Goal: Information Seeking & Learning: Learn about a topic

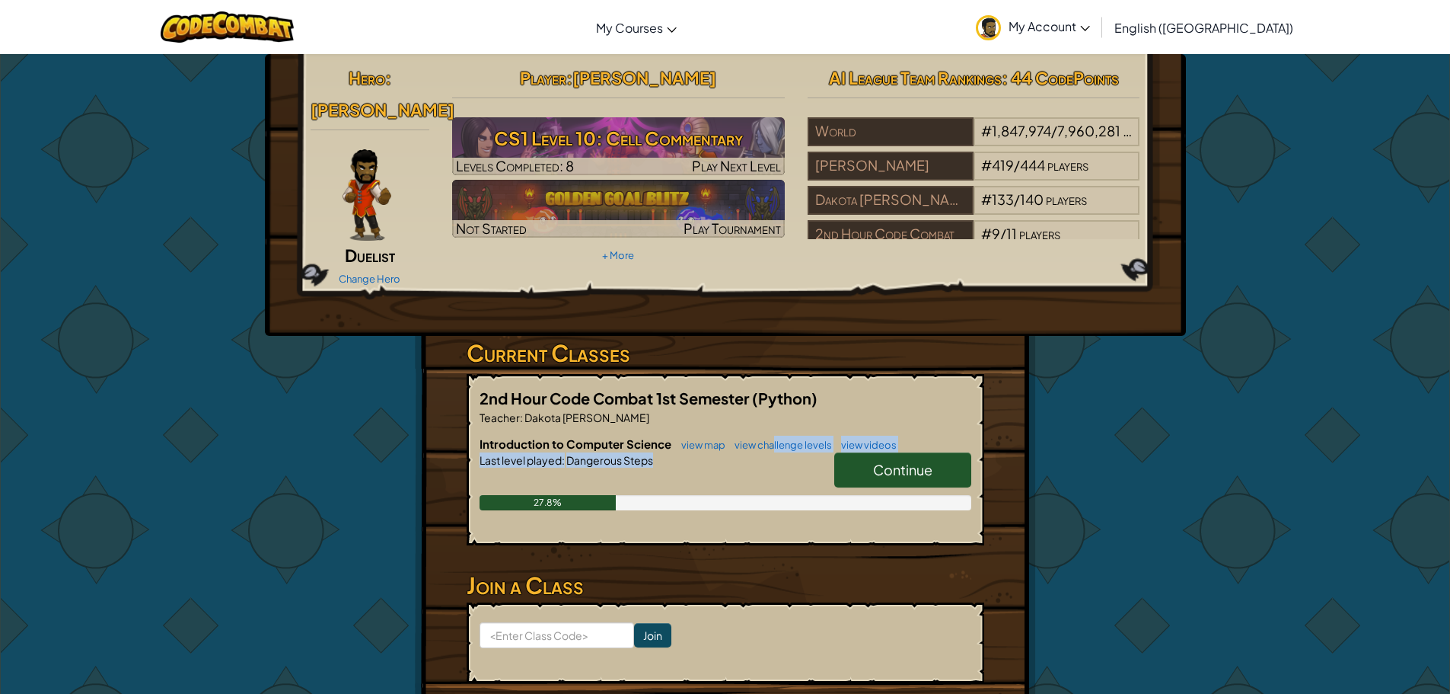
drag, startPoint x: 0, startPoint y: 0, endPoint x: 818, endPoint y: 463, distance: 939.6
click at [817, 463] on div "Introduction to Computer Science view map view challenge levels view videos Con…" at bounding box center [726, 483] width 492 height 97
click at [851, 452] on link "Continue" at bounding box center [902, 469] width 137 height 35
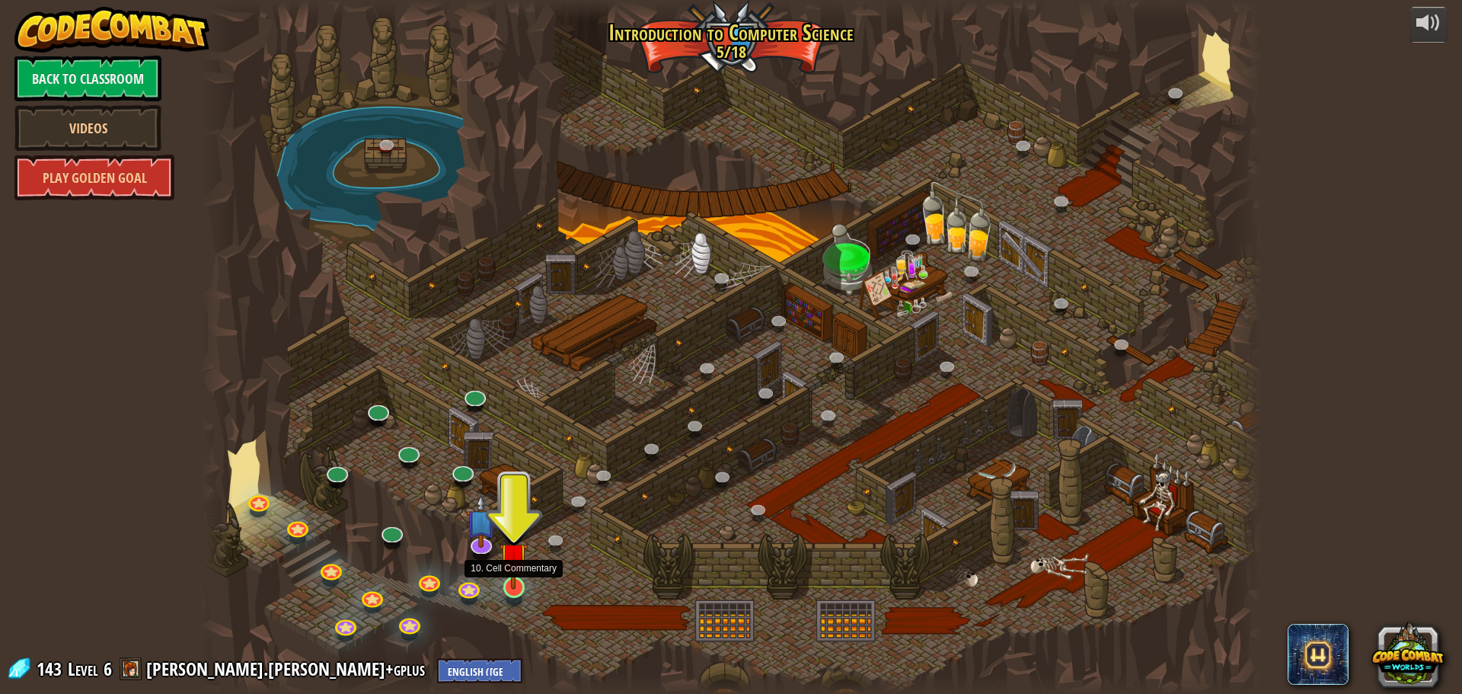
click at [510, 583] on img at bounding box center [513, 556] width 28 height 65
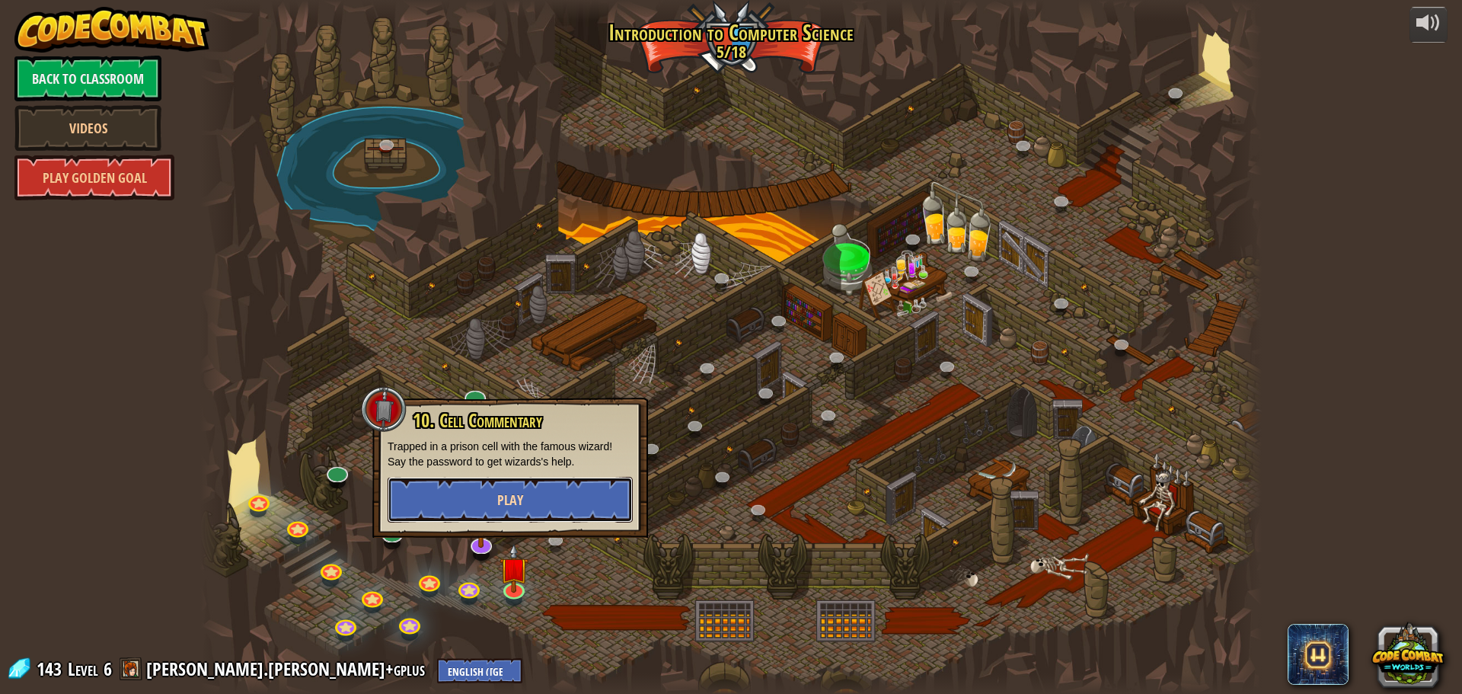
click at [509, 502] on span "Play" at bounding box center [510, 499] width 26 height 19
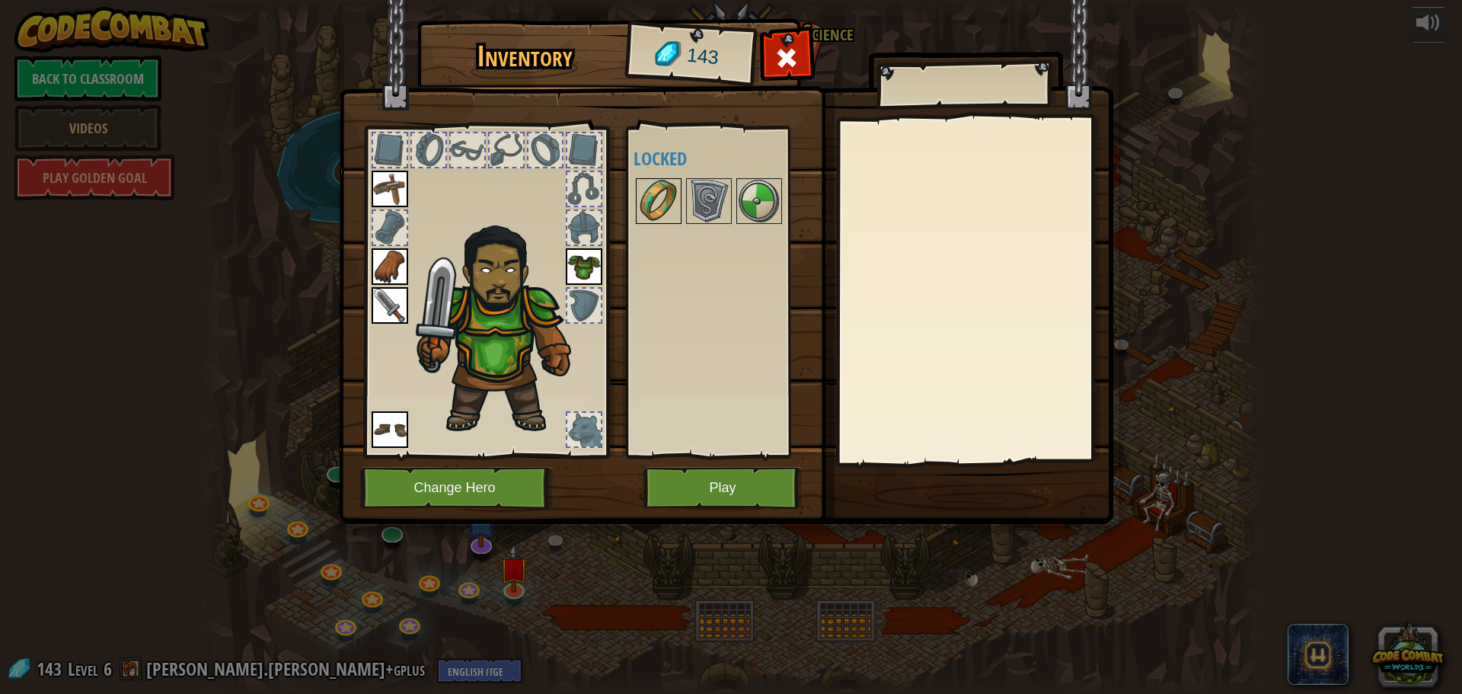
click at [646, 204] on img at bounding box center [658, 201] width 43 height 43
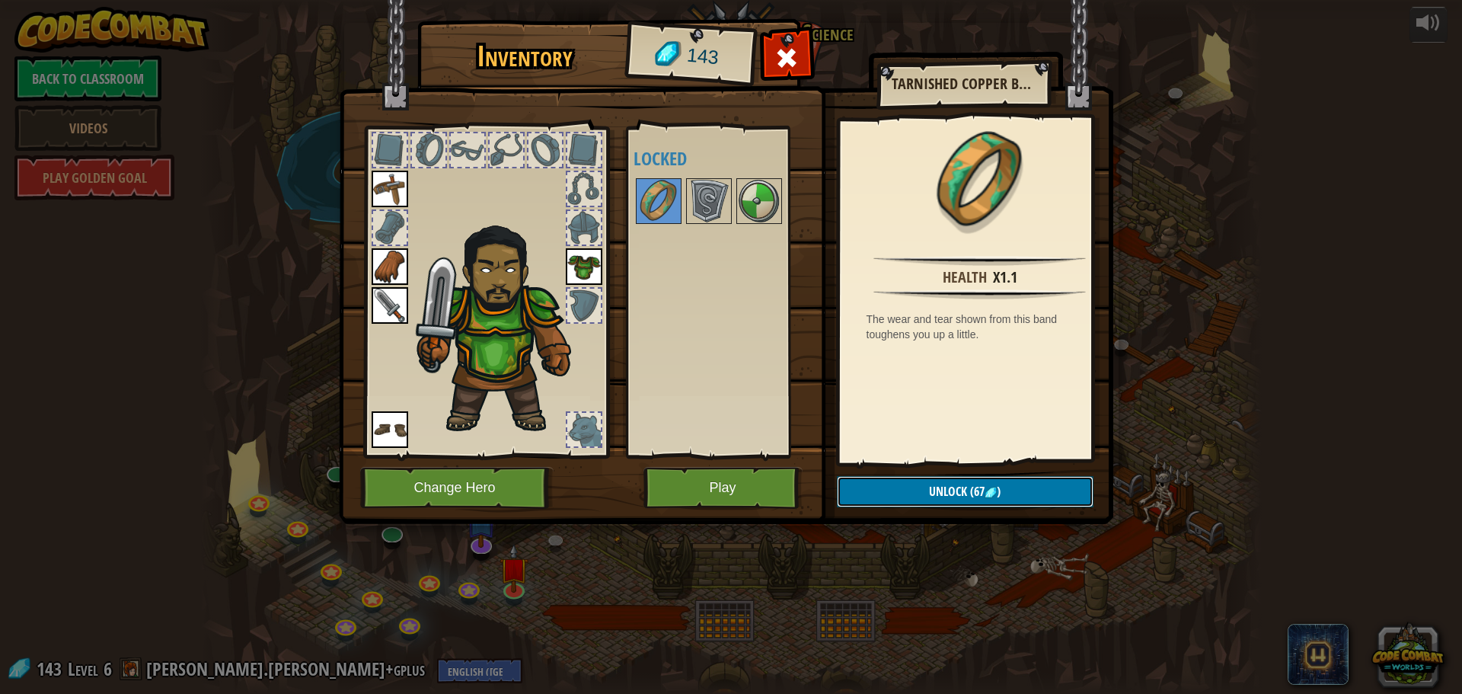
click at [957, 497] on span "Unlock" at bounding box center [948, 491] width 38 height 17
click at [957, 497] on button "Confirm" at bounding box center [965, 491] width 257 height 31
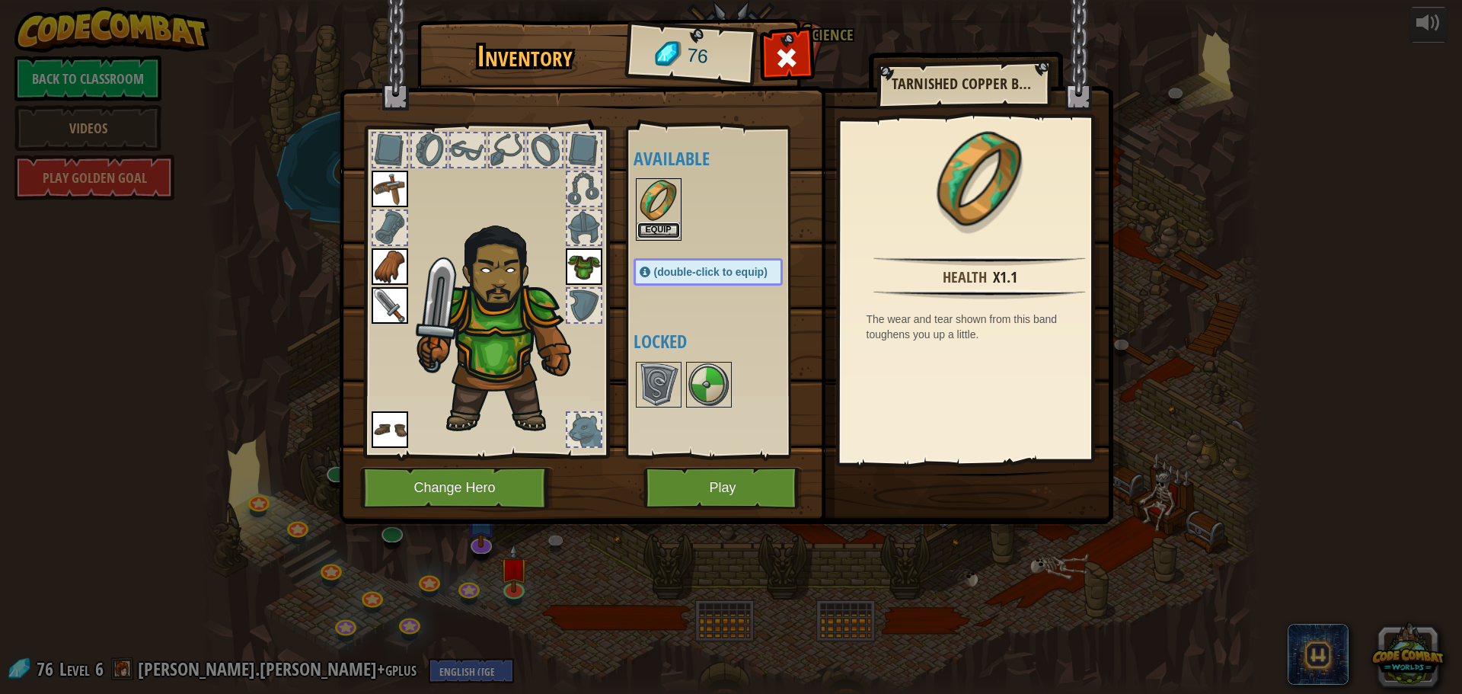
click at [673, 228] on button "Equip" at bounding box center [658, 230] width 43 height 16
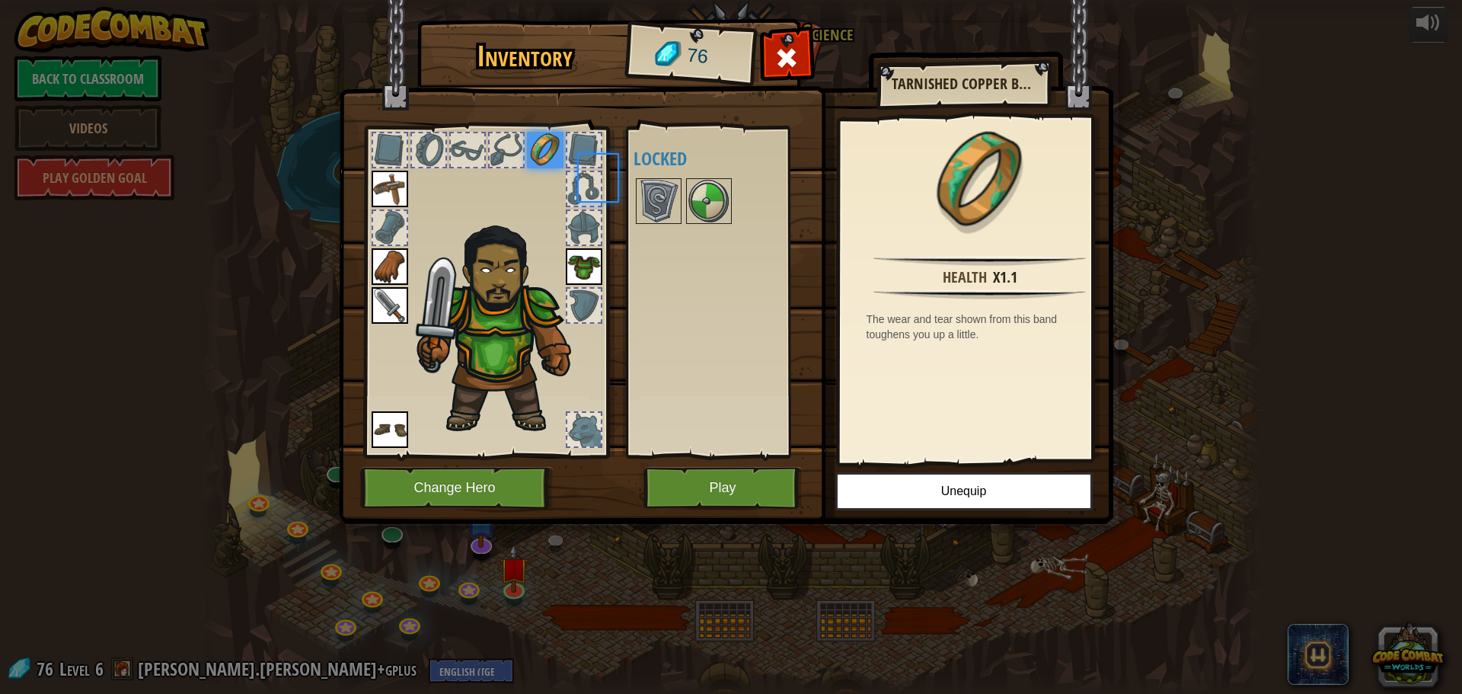
click at [673, 228] on div "Available Equip Equip Equip Equip Equip Equip (double-click to equip) Locked" at bounding box center [723, 291] width 180 height 317
click at [761, 477] on button "Play" at bounding box center [722, 488] width 159 height 42
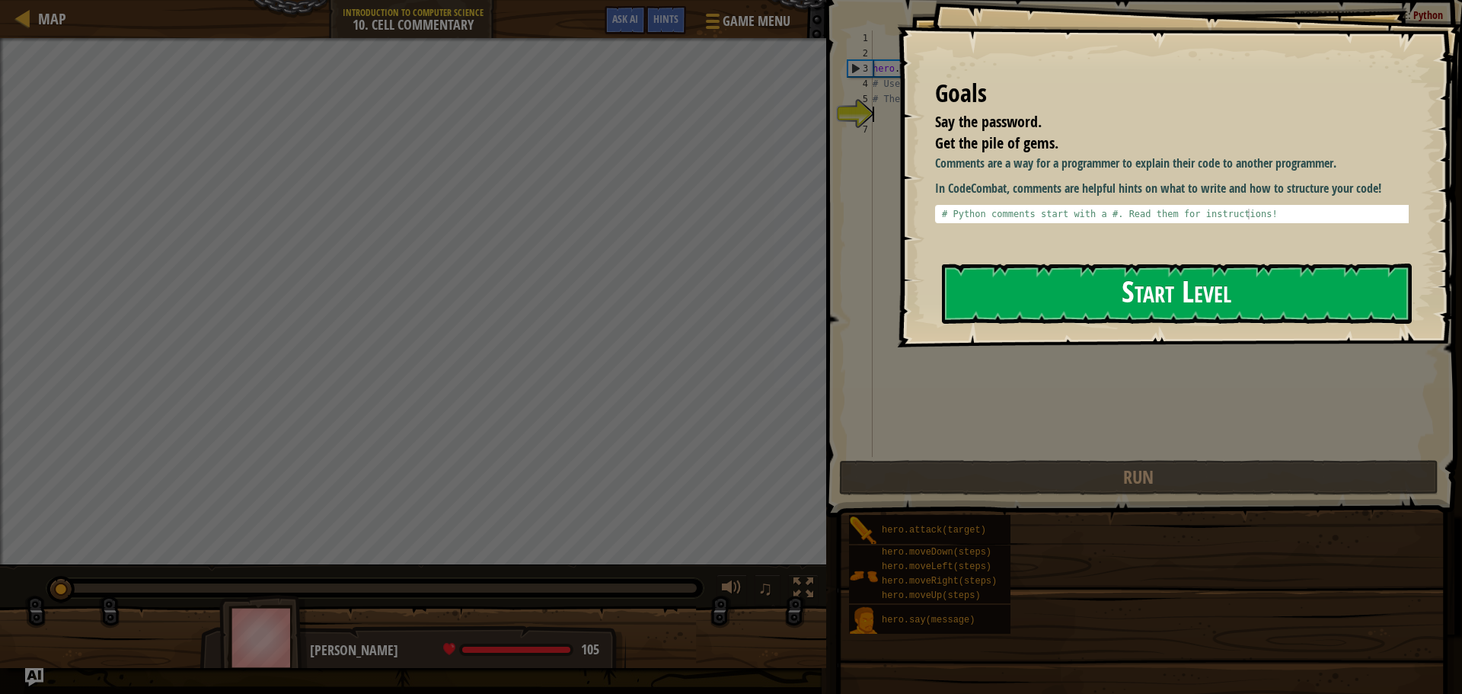
click at [1021, 310] on button "Start Level" at bounding box center [1177, 293] width 470 height 60
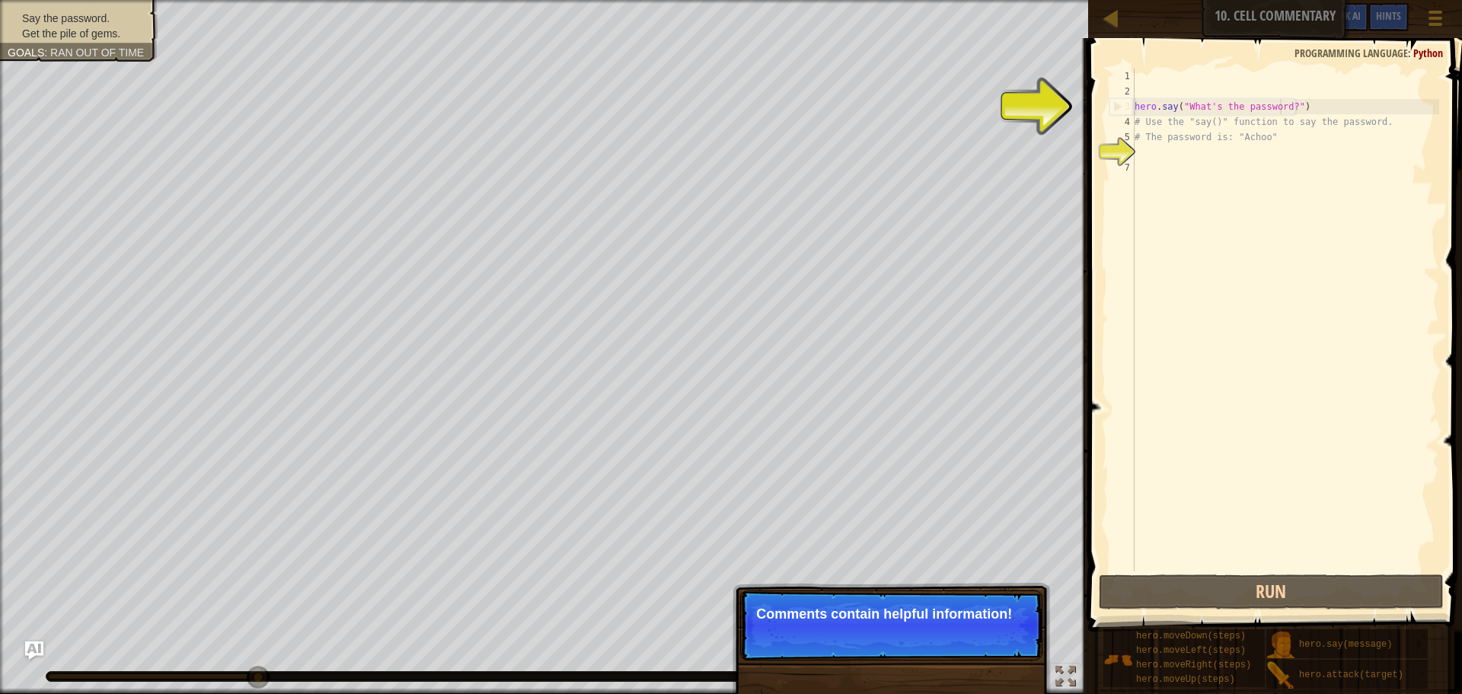
click at [1282, 107] on div "hero . say ( "What's the password?" ) # Use the "say()" function to say the pas…" at bounding box center [1285, 335] width 308 height 533
drag, startPoint x: 1284, startPoint y: 105, endPoint x: 1187, endPoint y: 104, distance: 96.7
click at [1187, 104] on div "hero . say ( "What's the password?" ) # Use the "say()" function to say the pas…" at bounding box center [1285, 335] width 308 height 533
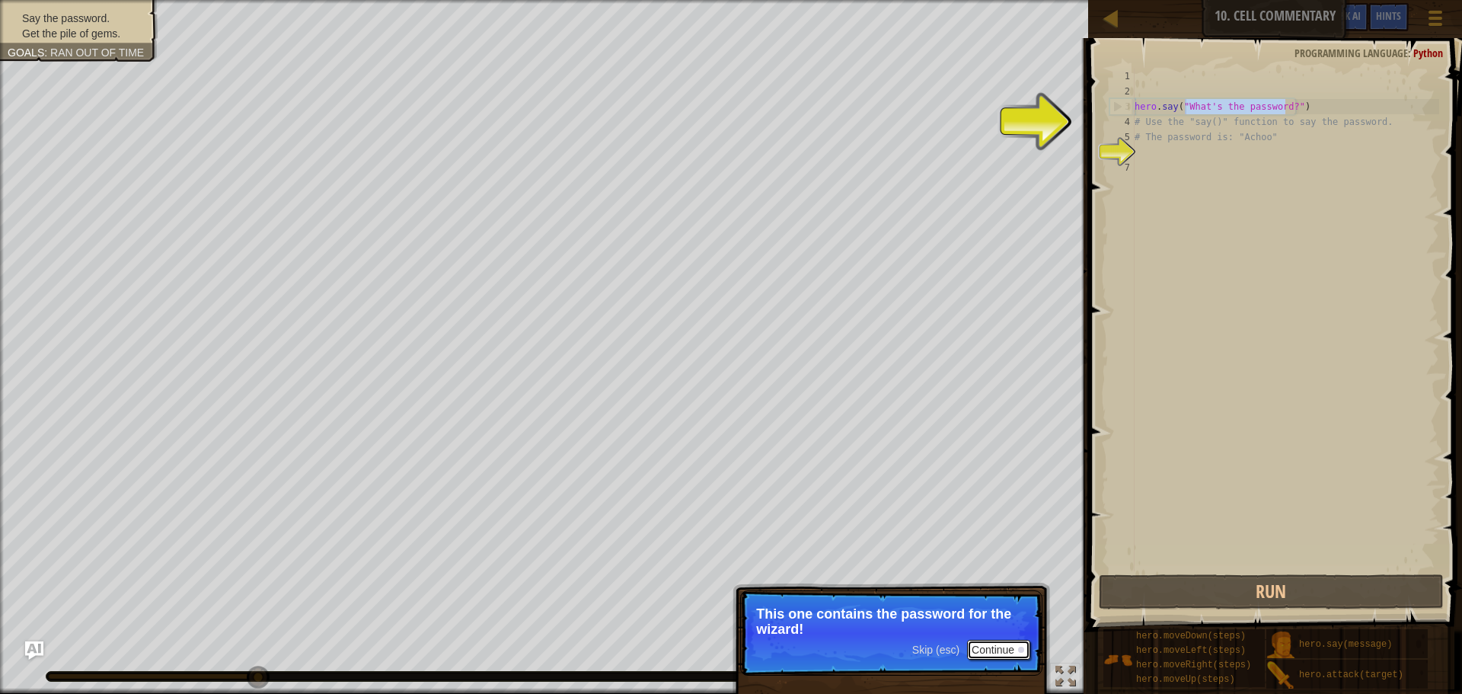
click at [1021, 643] on button "Continue" at bounding box center [998, 650] width 63 height 20
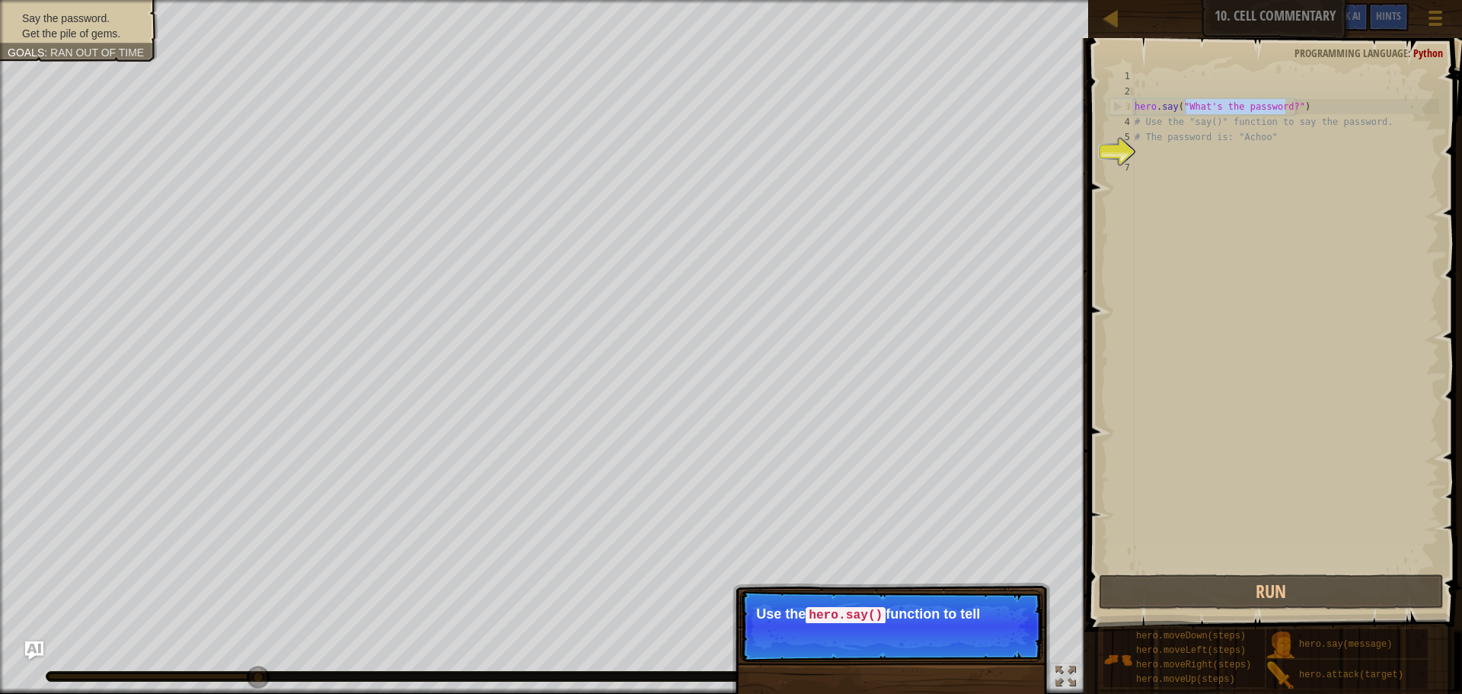
click at [1011, 615] on p "Use the hero.say() function to tell" at bounding box center [891, 614] width 270 height 17
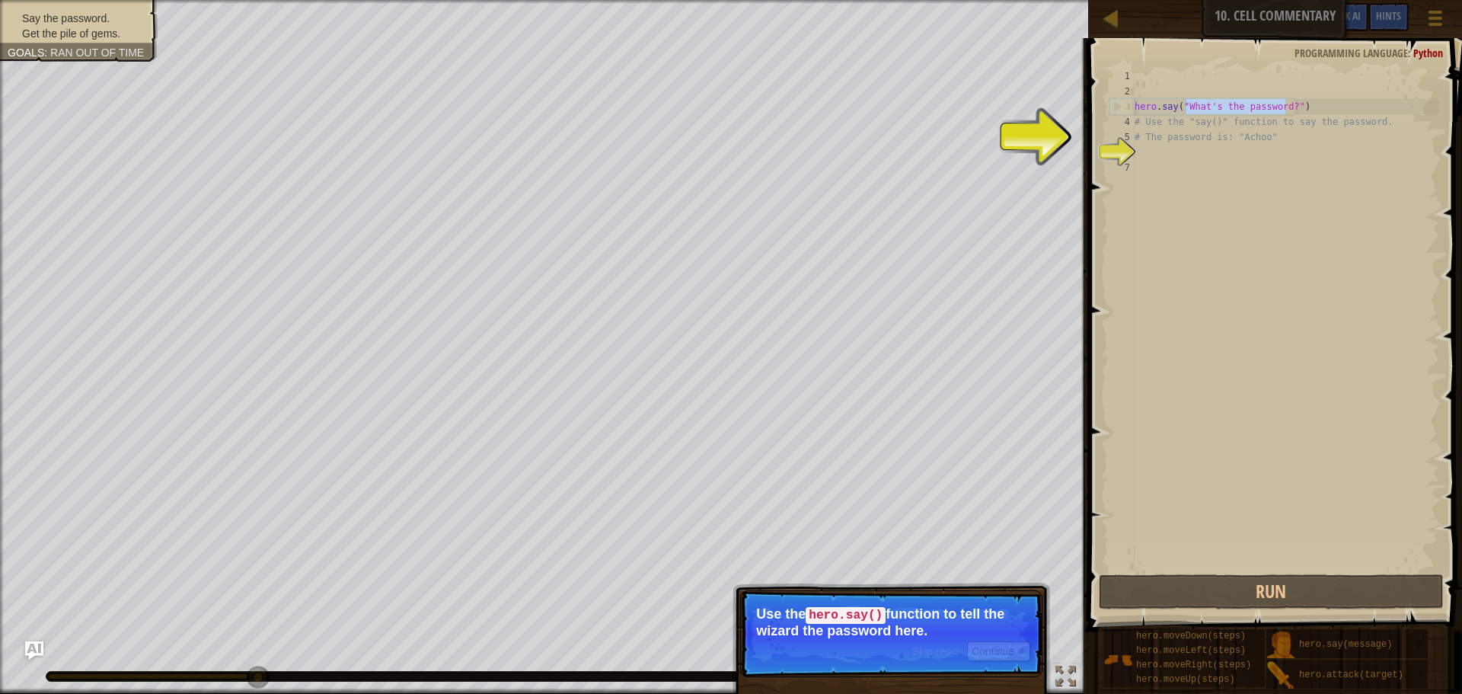
click at [994, 629] on p "Use the hero.say() function to tell the wizard the password here." at bounding box center [891, 622] width 270 height 32
click at [994, 648] on button "Continue" at bounding box center [998, 651] width 63 height 20
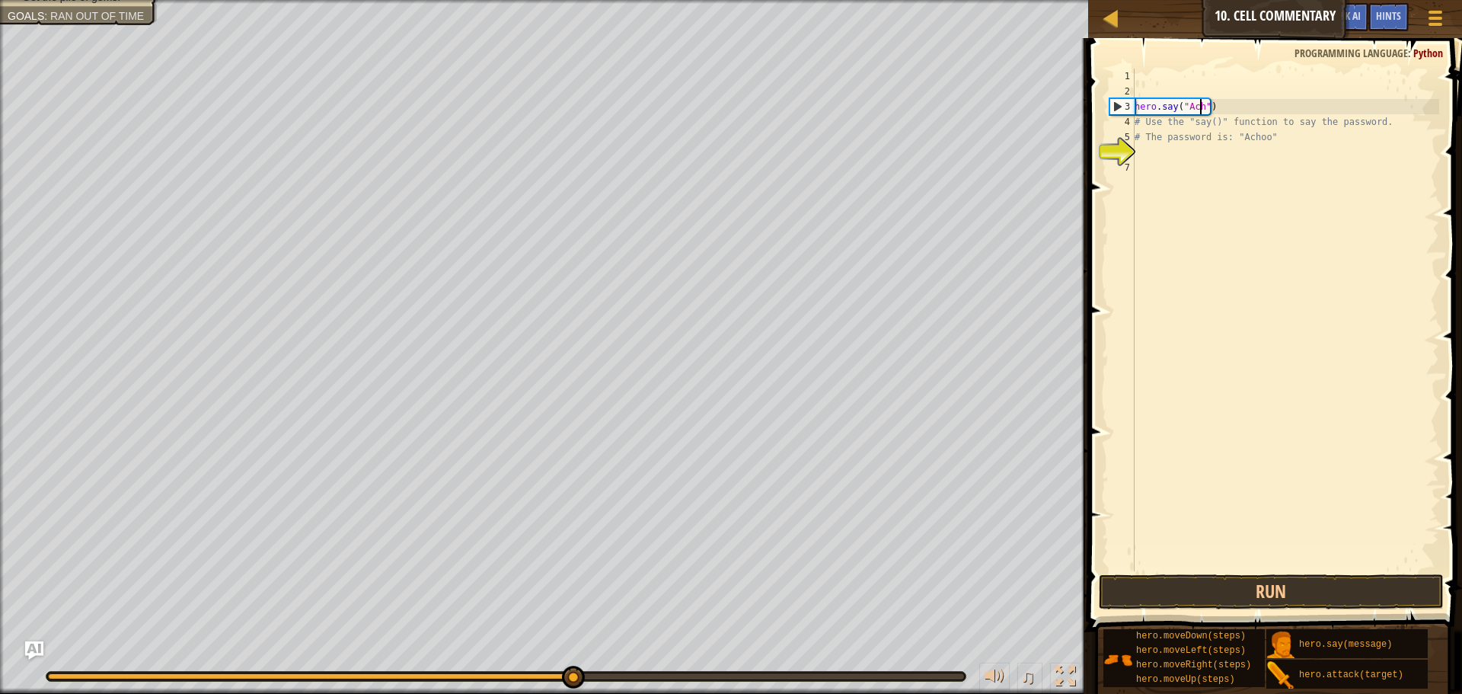
scroll to position [7, 6]
type textarea "hero.say("Achoo")"
click at [1211, 581] on button "Run" at bounding box center [1271, 591] width 345 height 35
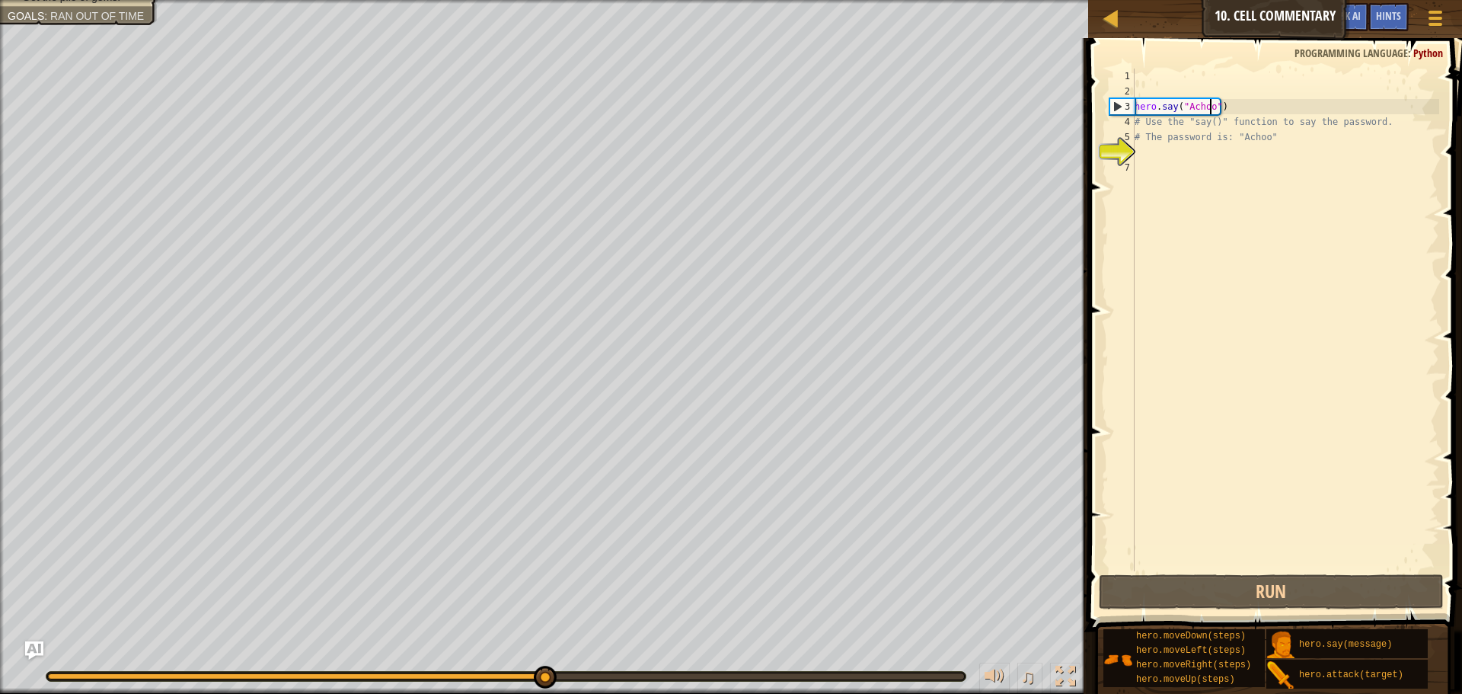
click at [1172, 161] on div "hero . say ( "Achoo" ) # Use the "say()" function to say the password. # The pa…" at bounding box center [1285, 335] width 308 height 533
click at [1171, 157] on div "hero . say ( "Achoo" ) # Use the "say()" function to say the password. # The pa…" at bounding box center [1285, 335] width 308 height 533
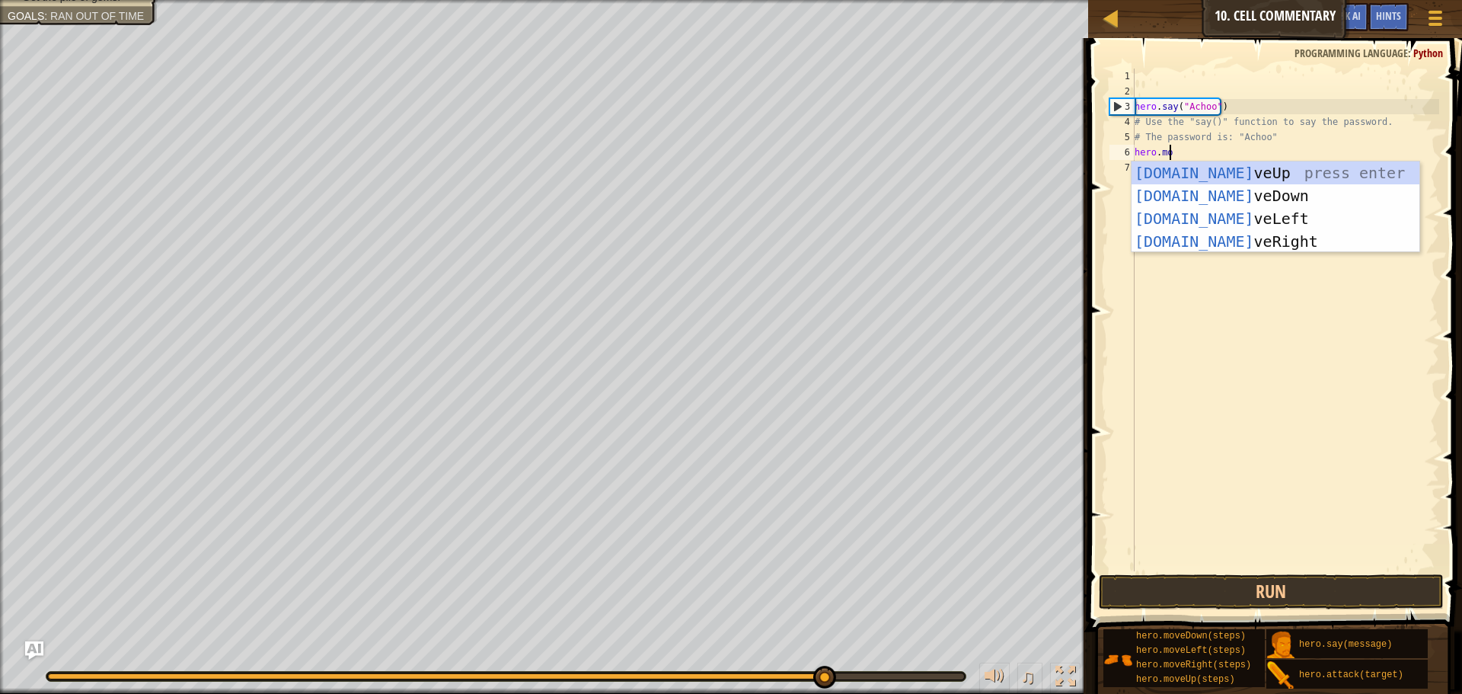
type textarea "hero.move"
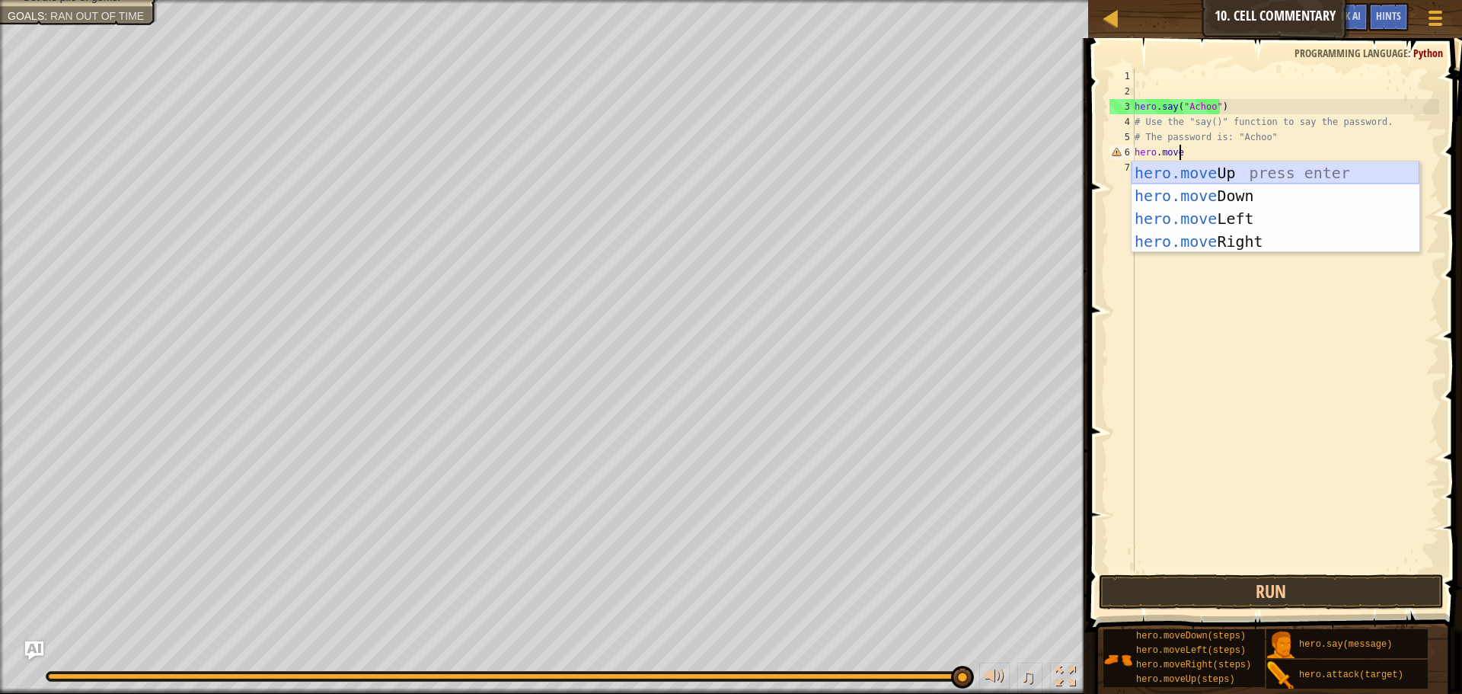
click at [1211, 178] on div "hero.move Up press enter hero.move Down press enter hero.move Left press enter …" at bounding box center [1275, 229] width 288 height 137
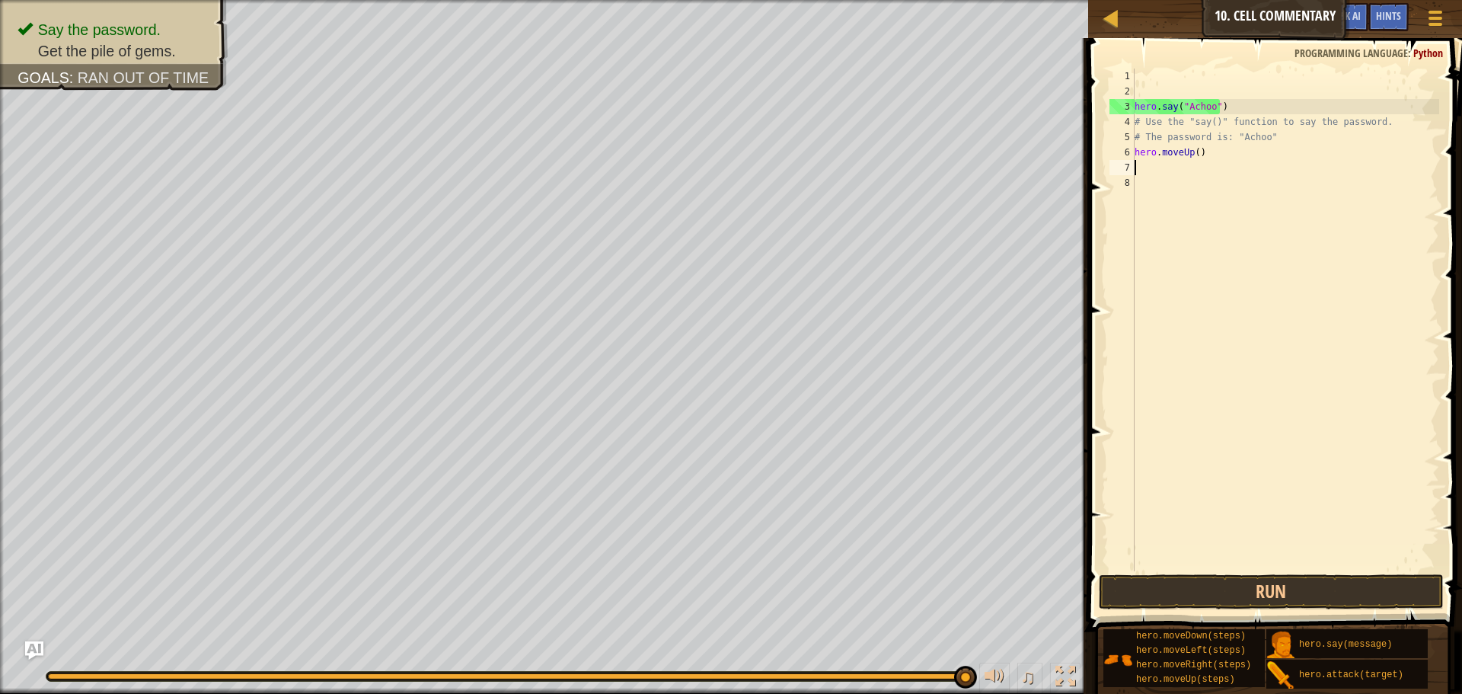
scroll to position [7, 0]
click at [1197, 154] on div "hero . say ( "Achoo" ) # Use the "say()" function to say the password. # The pa…" at bounding box center [1285, 335] width 308 height 533
click at [1196, 154] on div "hero . say ( "Achoo" ) # Use the "say()" function to say the password. # The pa…" at bounding box center [1285, 335] width 308 height 533
type textarea "hero.moveUp(3)"
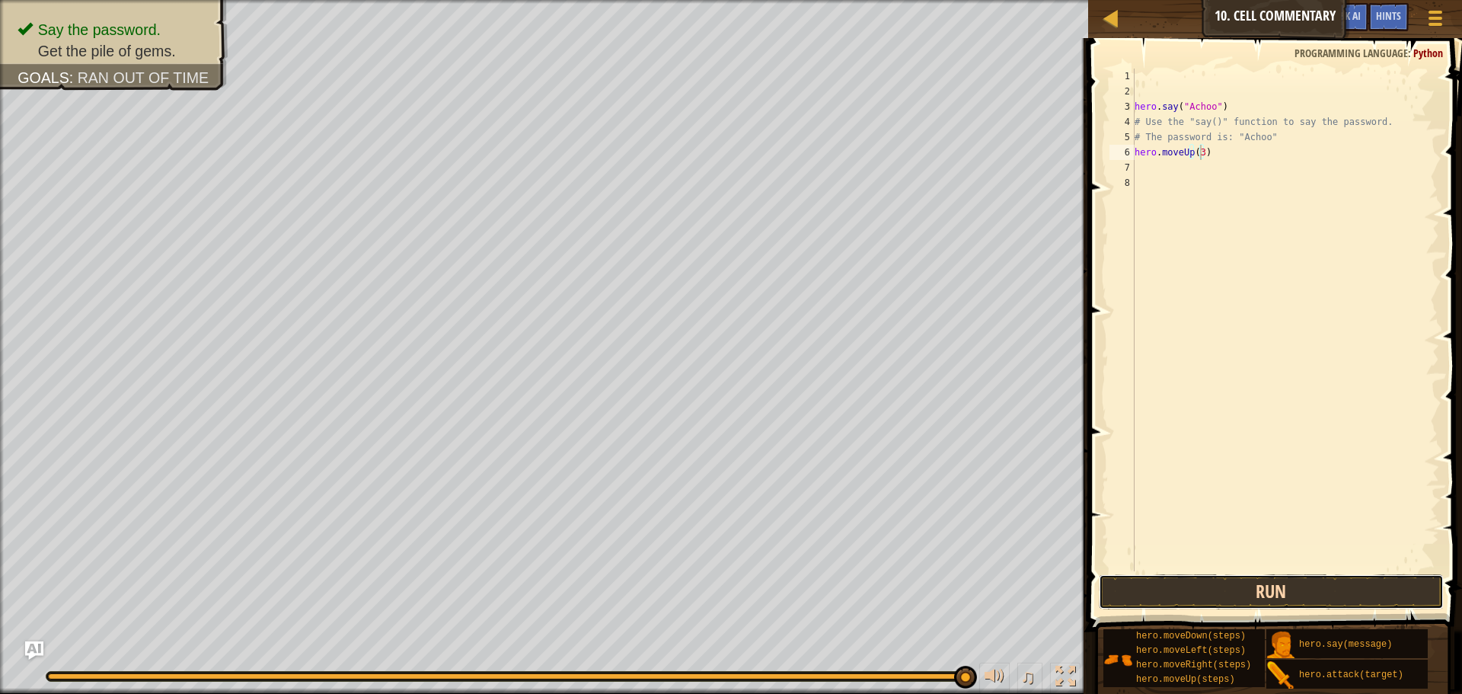
click at [1251, 591] on button "Run" at bounding box center [1271, 591] width 345 height 35
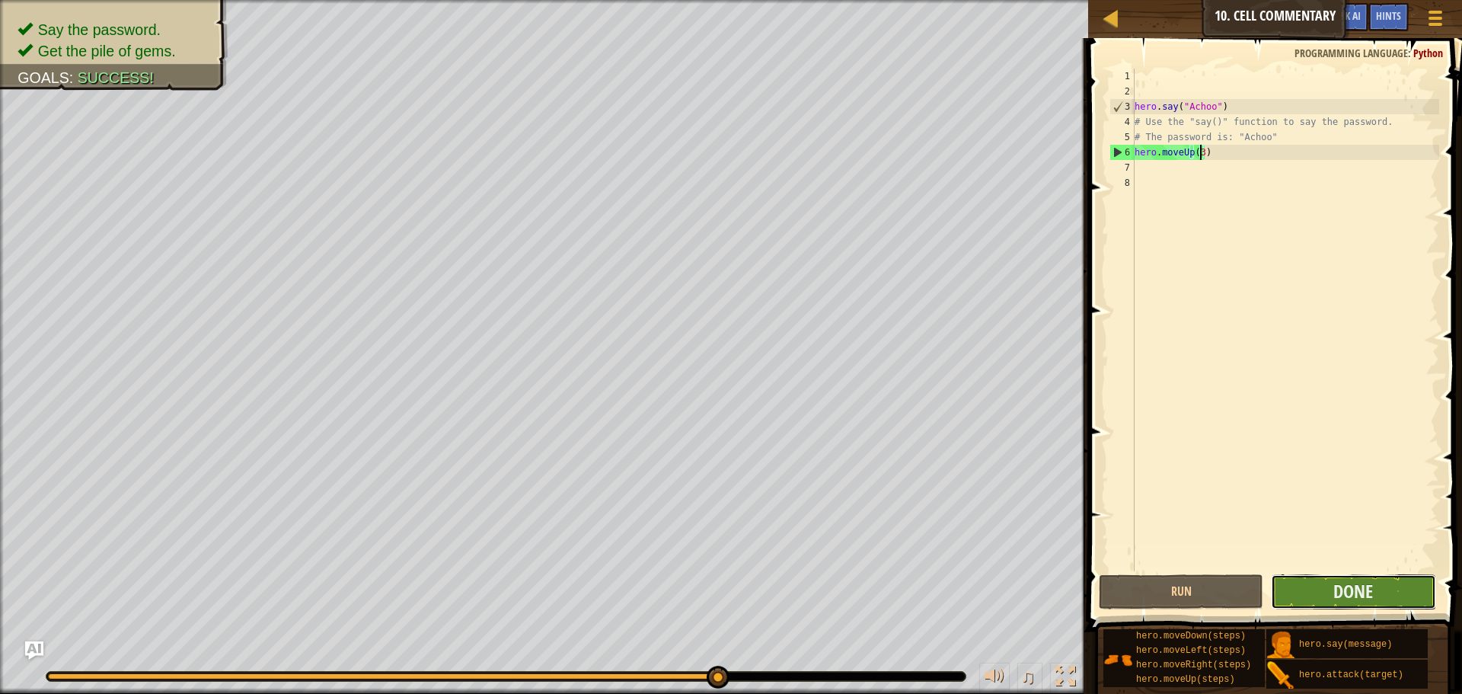
click at [1303, 588] on button "Done" at bounding box center [1353, 591] width 164 height 35
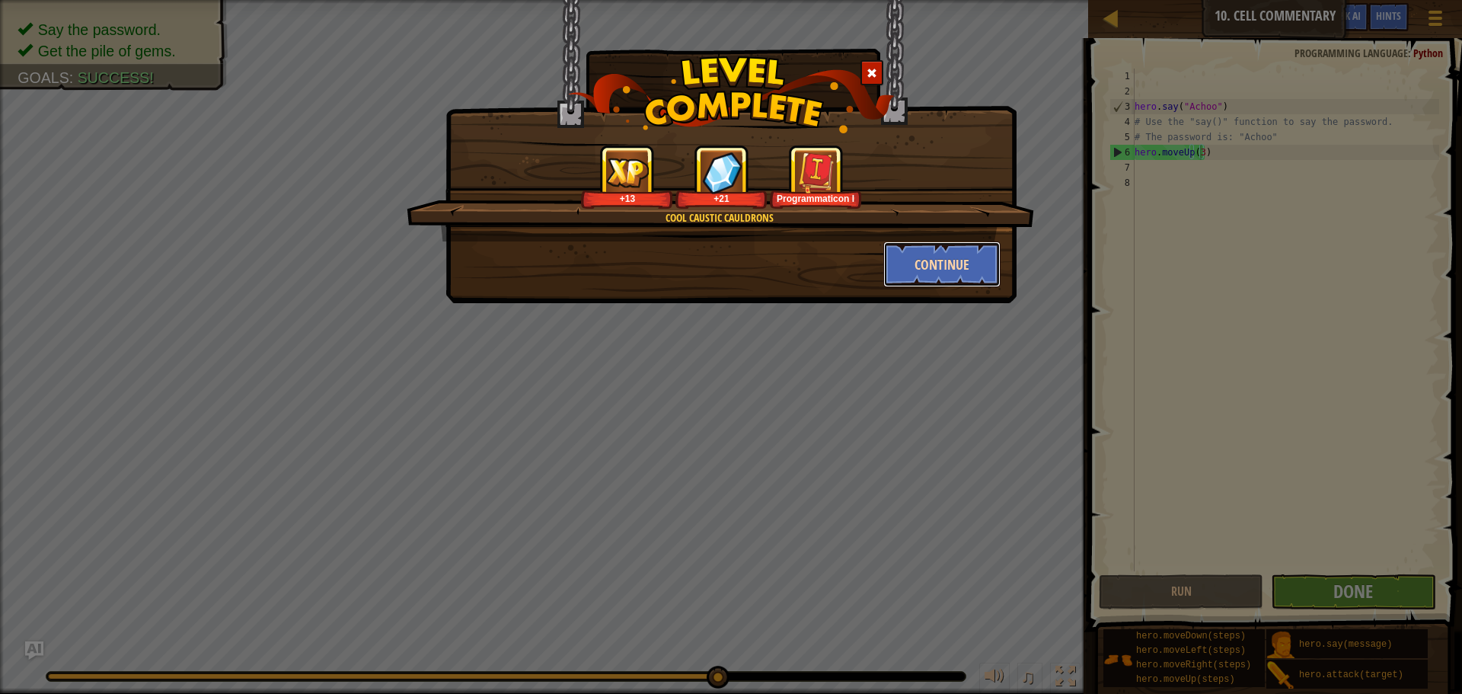
click at [953, 262] on button "Continue" at bounding box center [942, 264] width 118 height 46
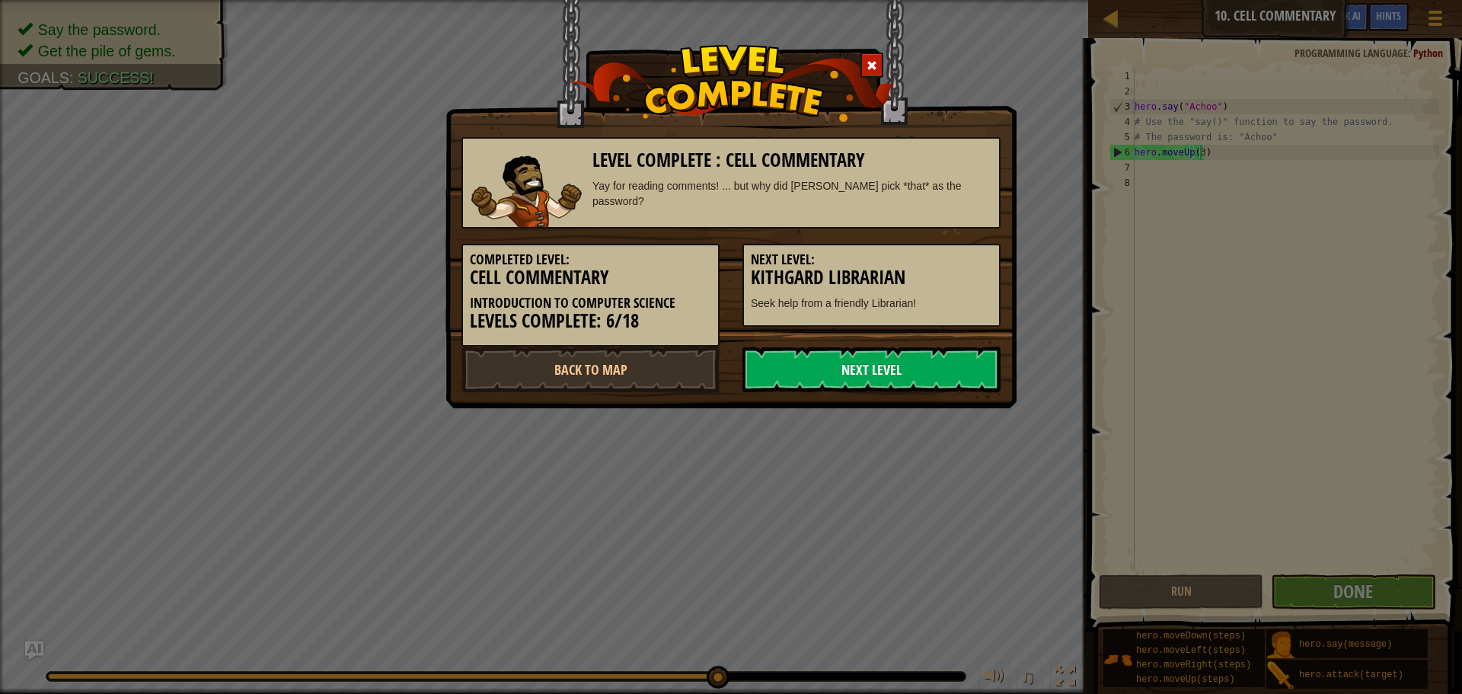
click at [936, 364] on link "Next Level" at bounding box center [871, 369] width 258 height 46
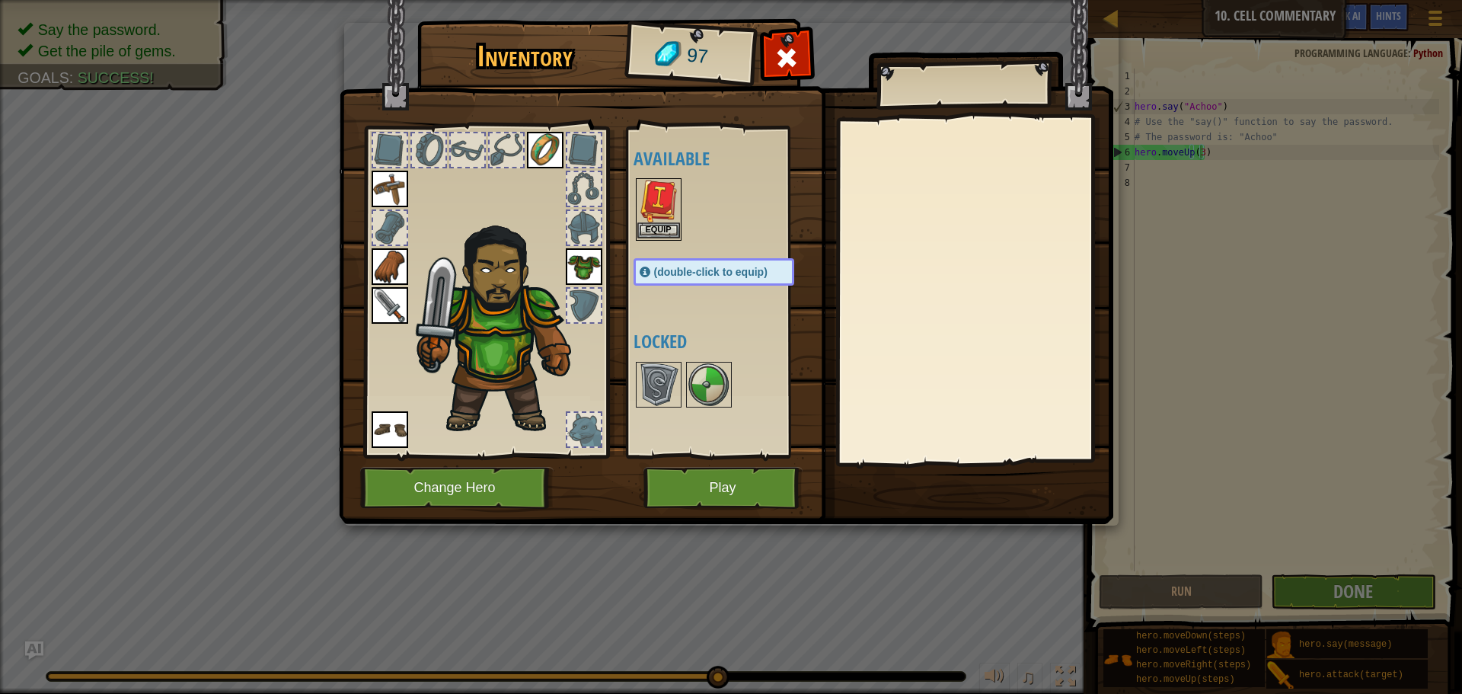
click at [652, 219] on img at bounding box center [658, 201] width 43 height 43
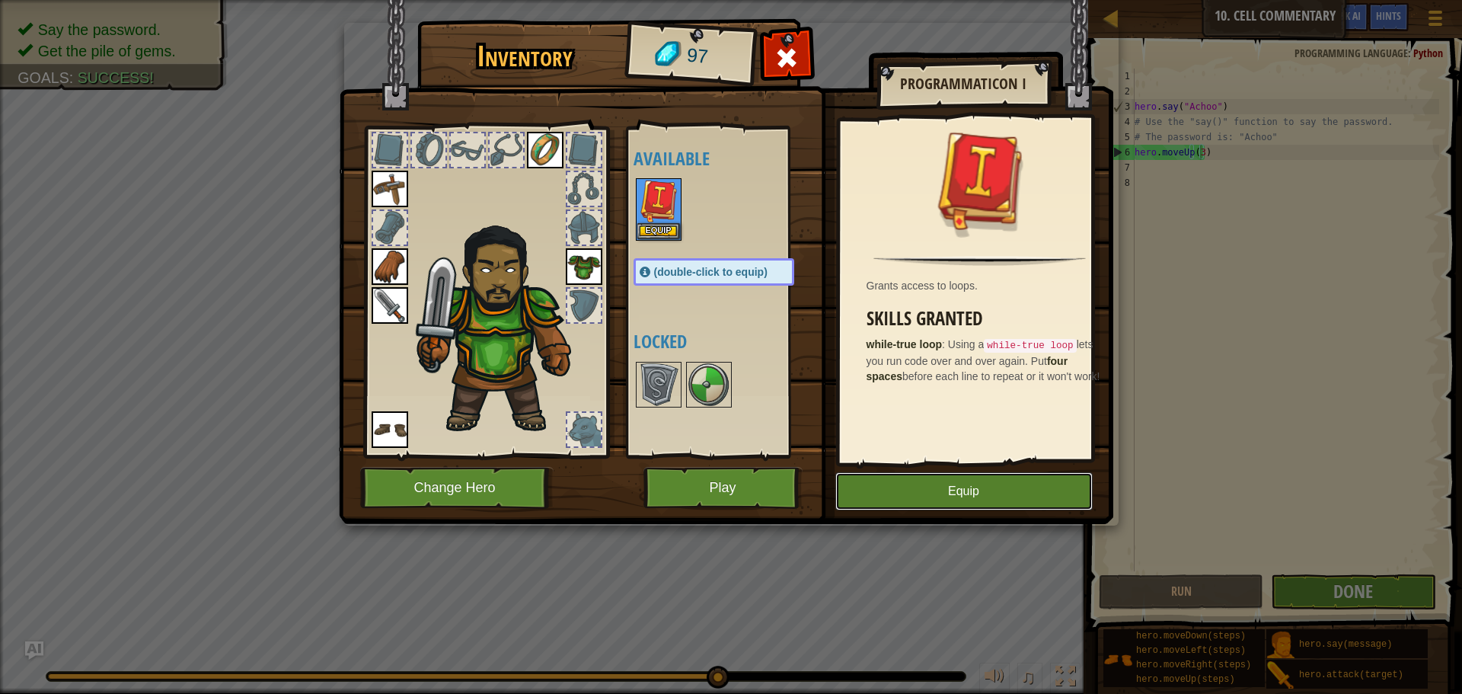
click at [940, 500] on button "Equip" at bounding box center [963, 491] width 257 height 38
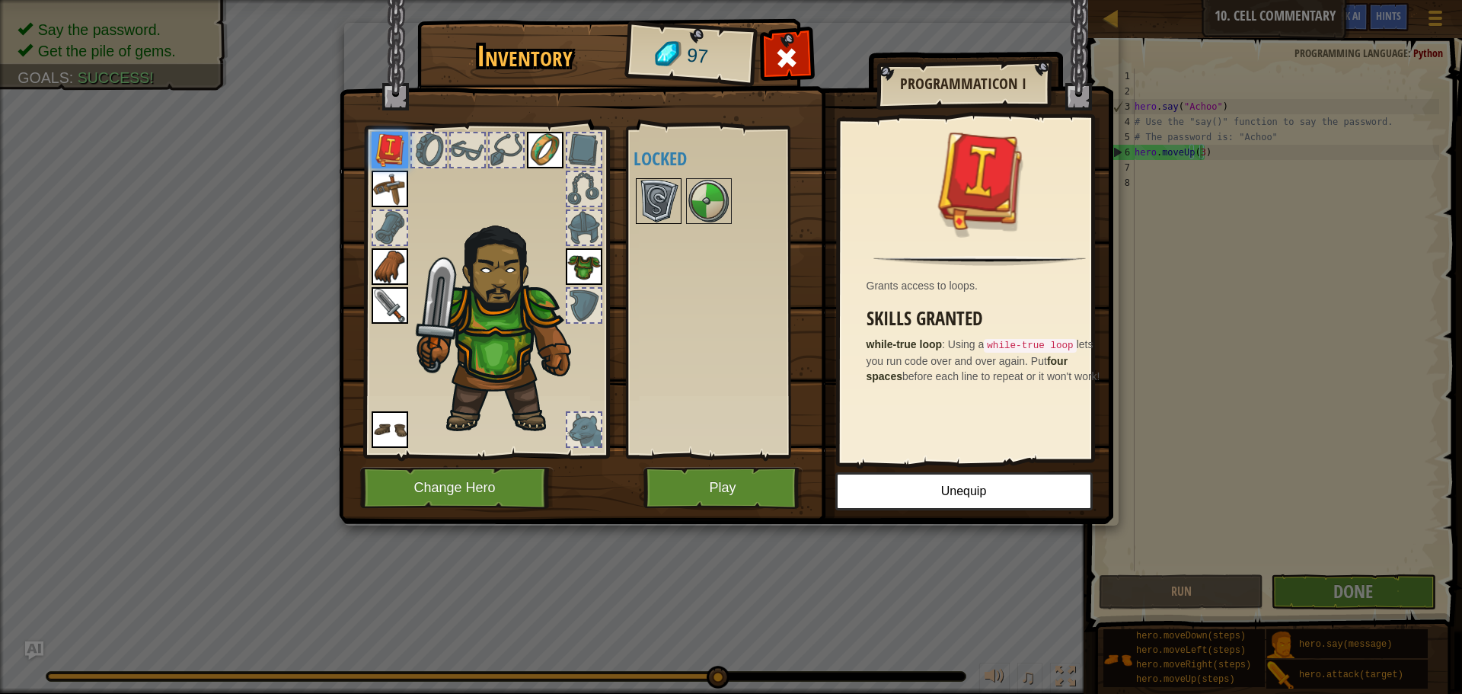
click at [678, 218] on img at bounding box center [658, 201] width 43 height 43
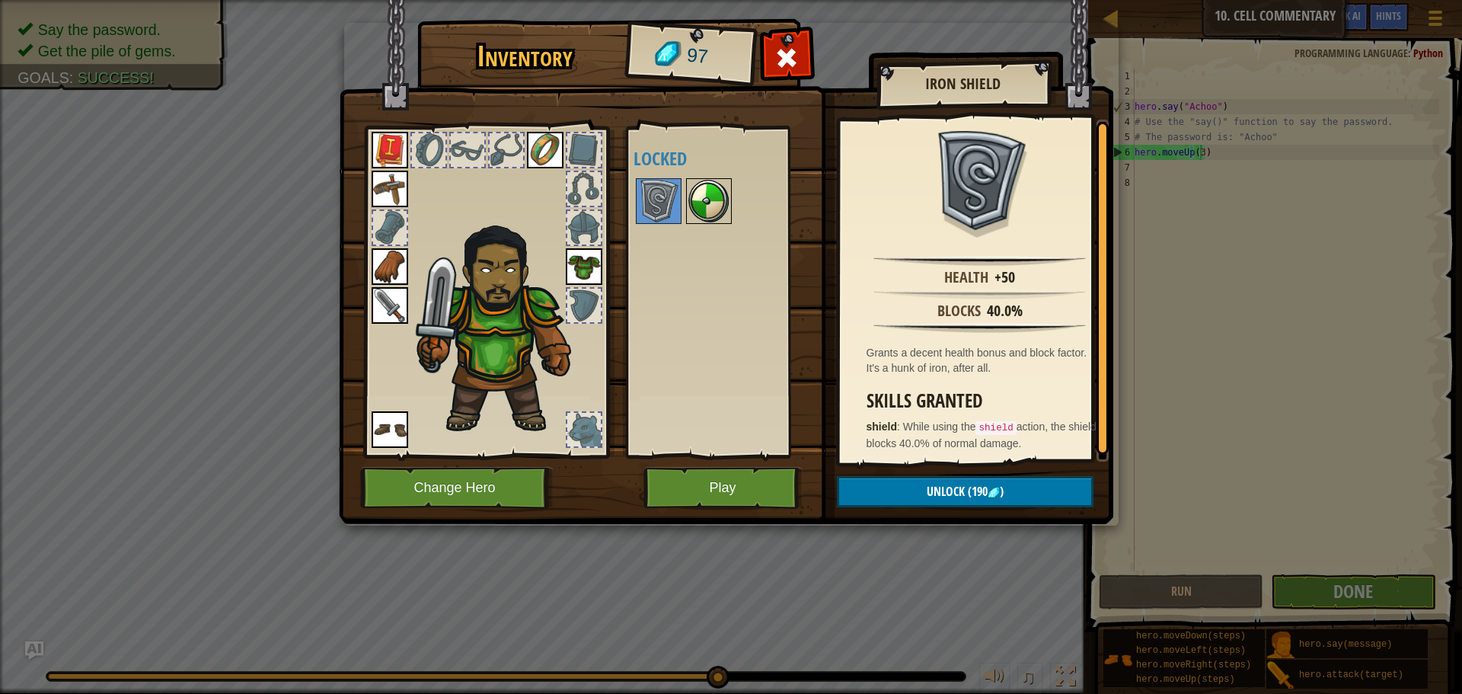
click at [720, 212] on img at bounding box center [709, 201] width 43 height 43
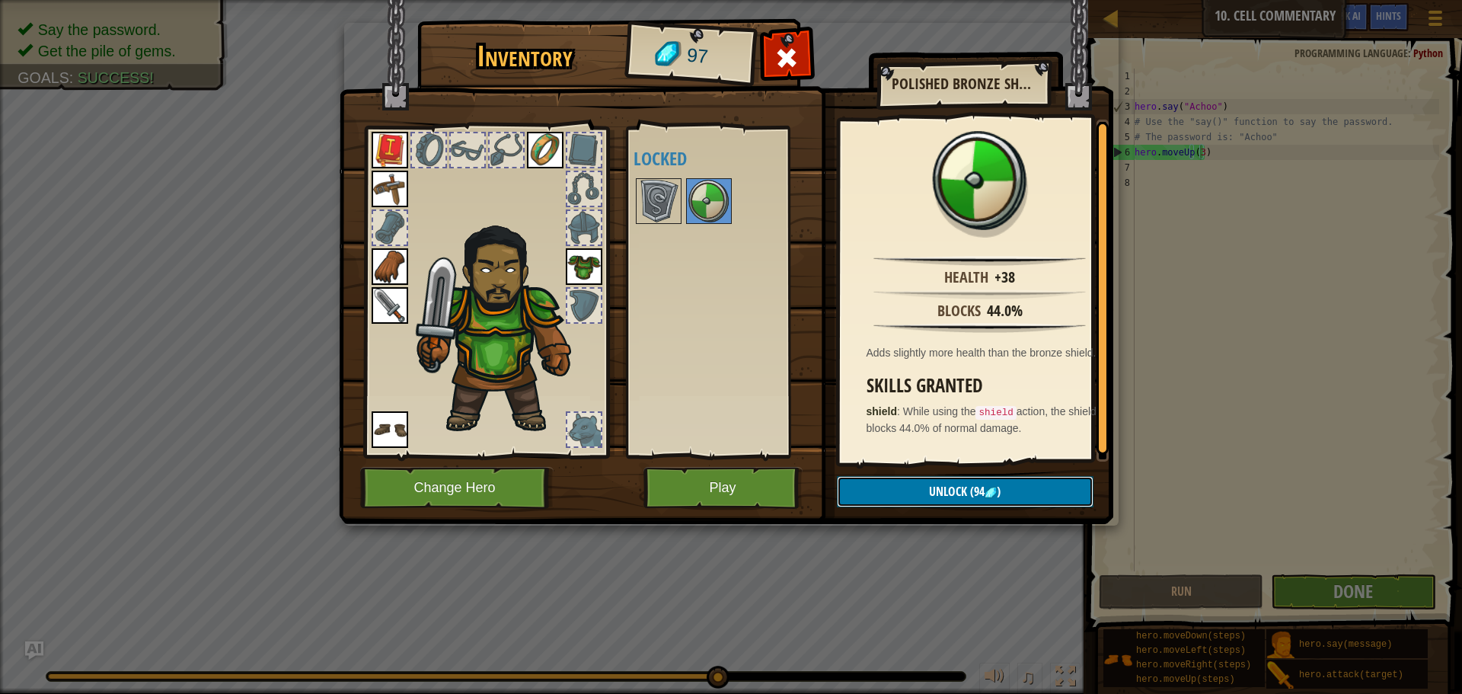
click at [994, 485] on button "Unlock (94 )" at bounding box center [965, 491] width 257 height 31
click at [945, 486] on button "Confirm" at bounding box center [965, 491] width 257 height 31
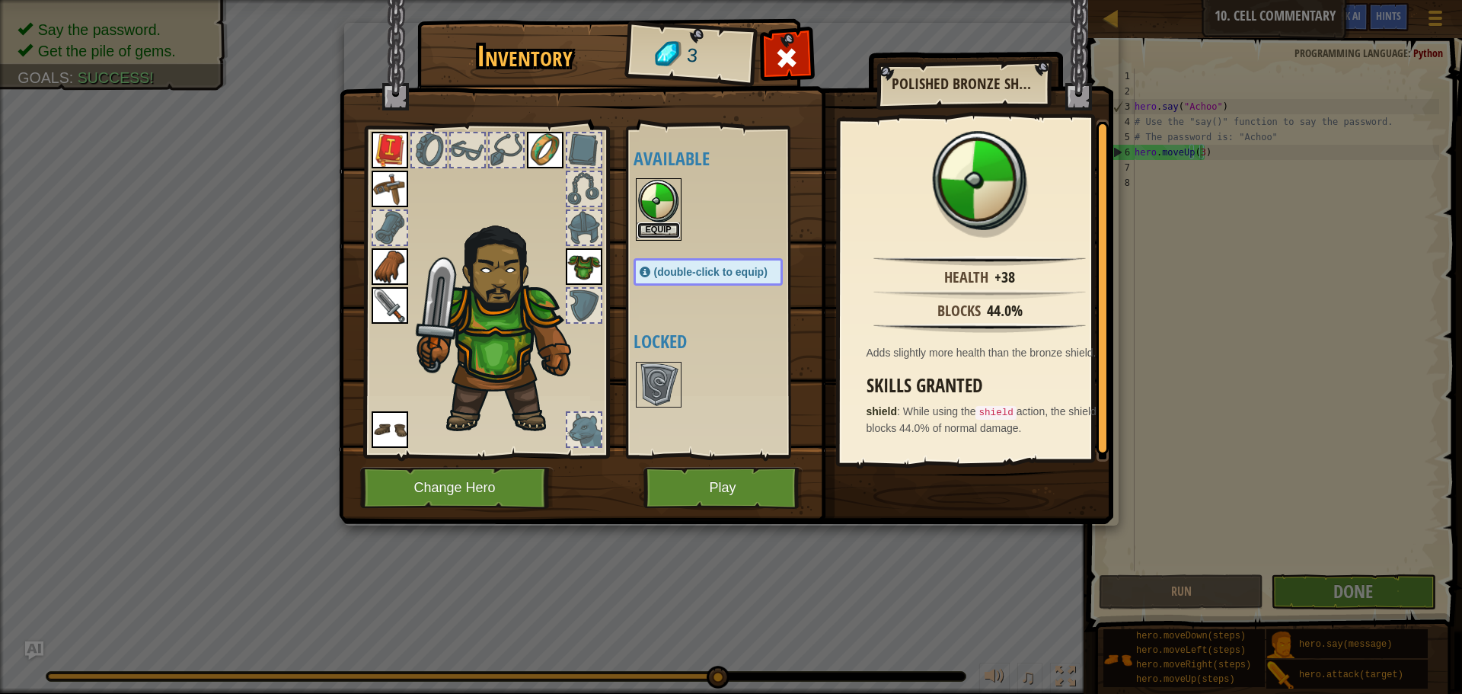
click at [675, 229] on button "Equip" at bounding box center [658, 230] width 43 height 16
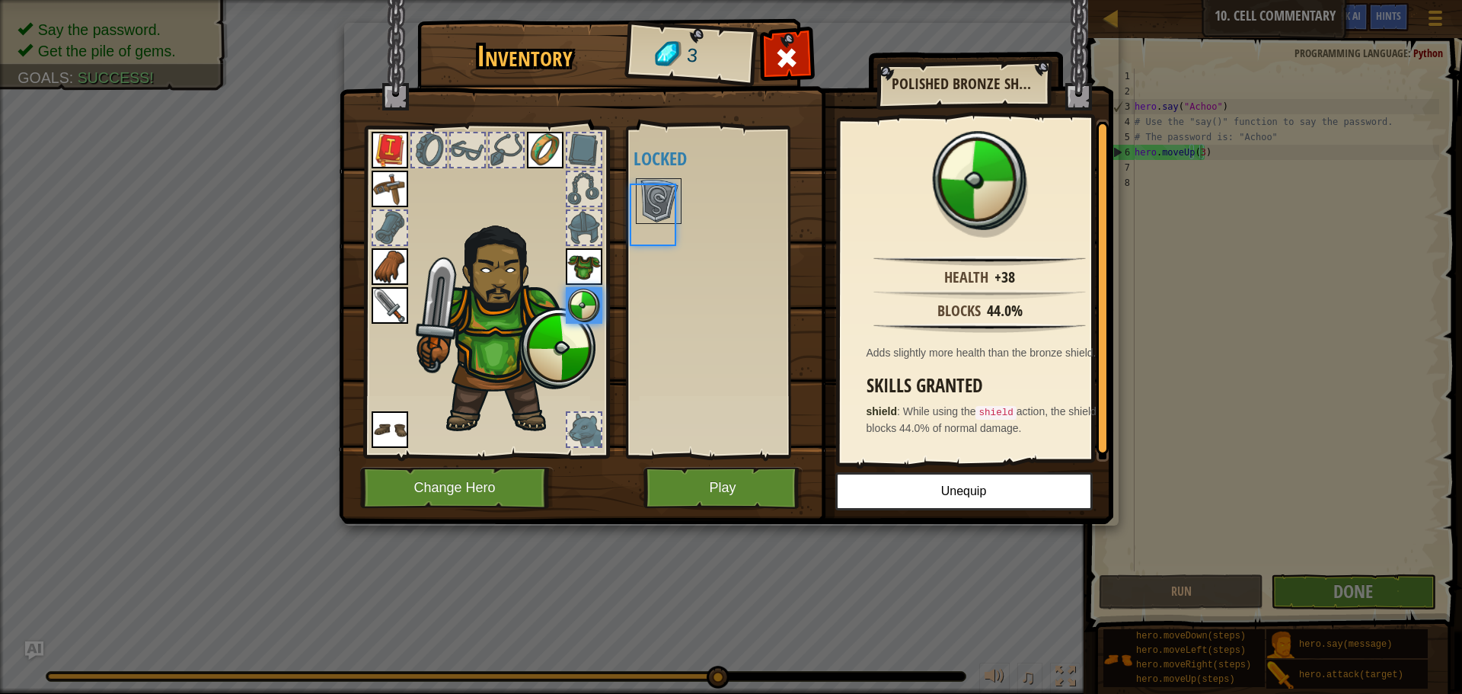
click at [675, 229] on div "Available Equip Equip Equip Equip Equip Equip Equip Equip (double-click to equi…" at bounding box center [723, 291] width 180 height 317
click at [713, 483] on button "Play" at bounding box center [722, 488] width 159 height 42
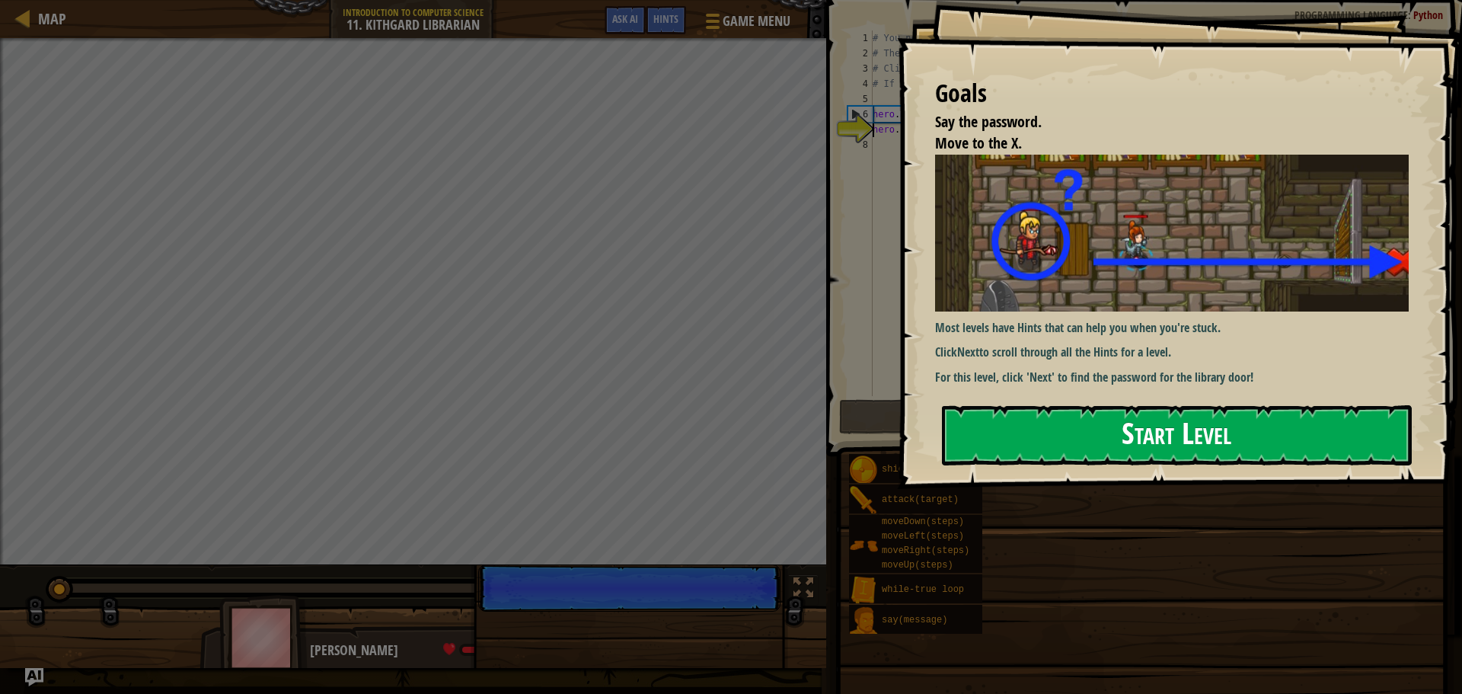
click at [975, 405] on button "Start Level" at bounding box center [1177, 435] width 470 height 60
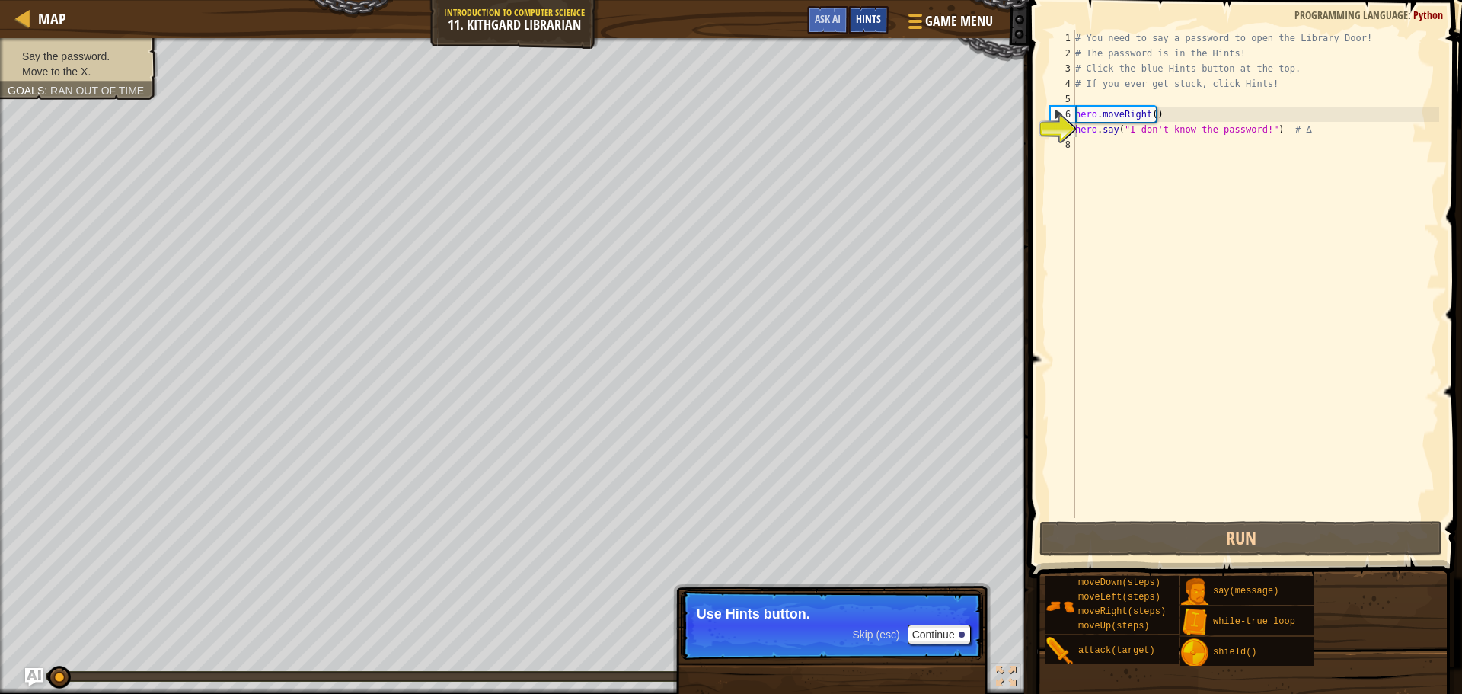
click at [863, 12] on div "Hints" at bounding box center [868, 20] width 40 height 28
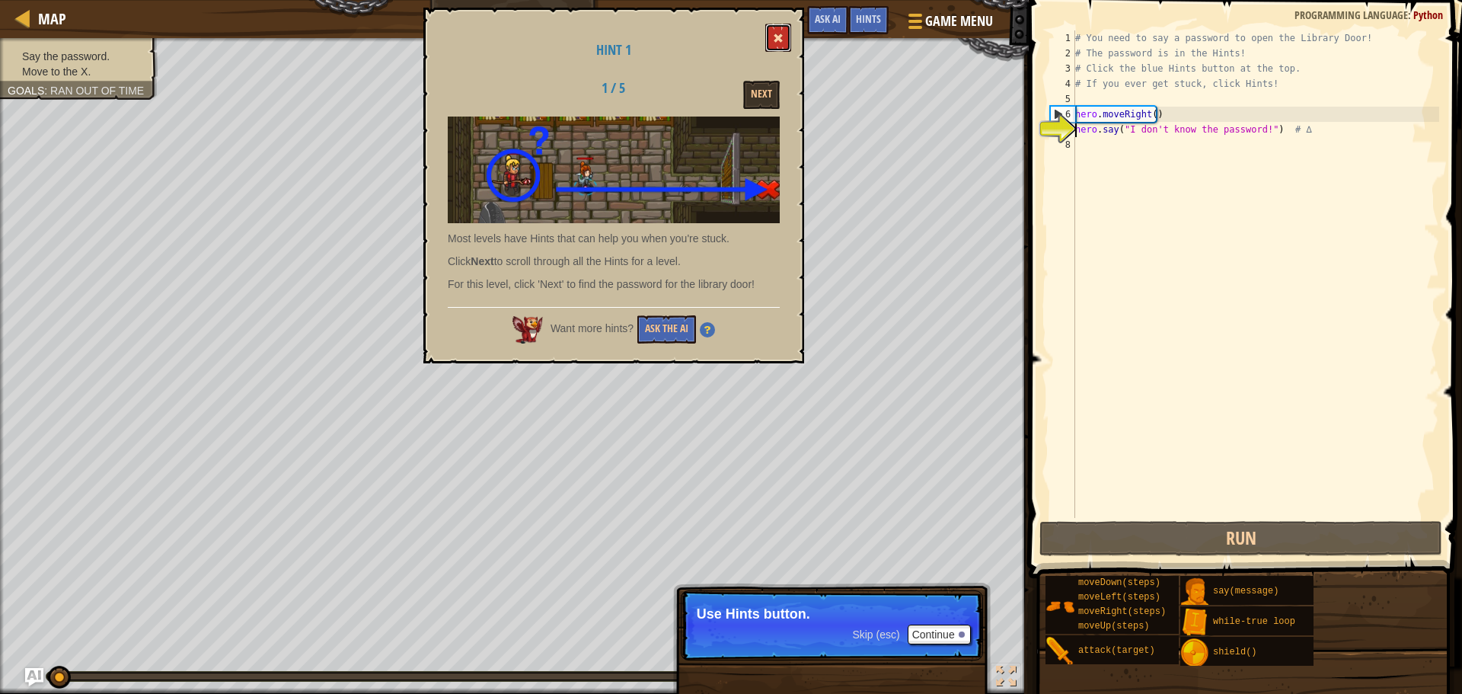
click at [784, 43] on button at bounding box center [778, 38] width 26 height 28
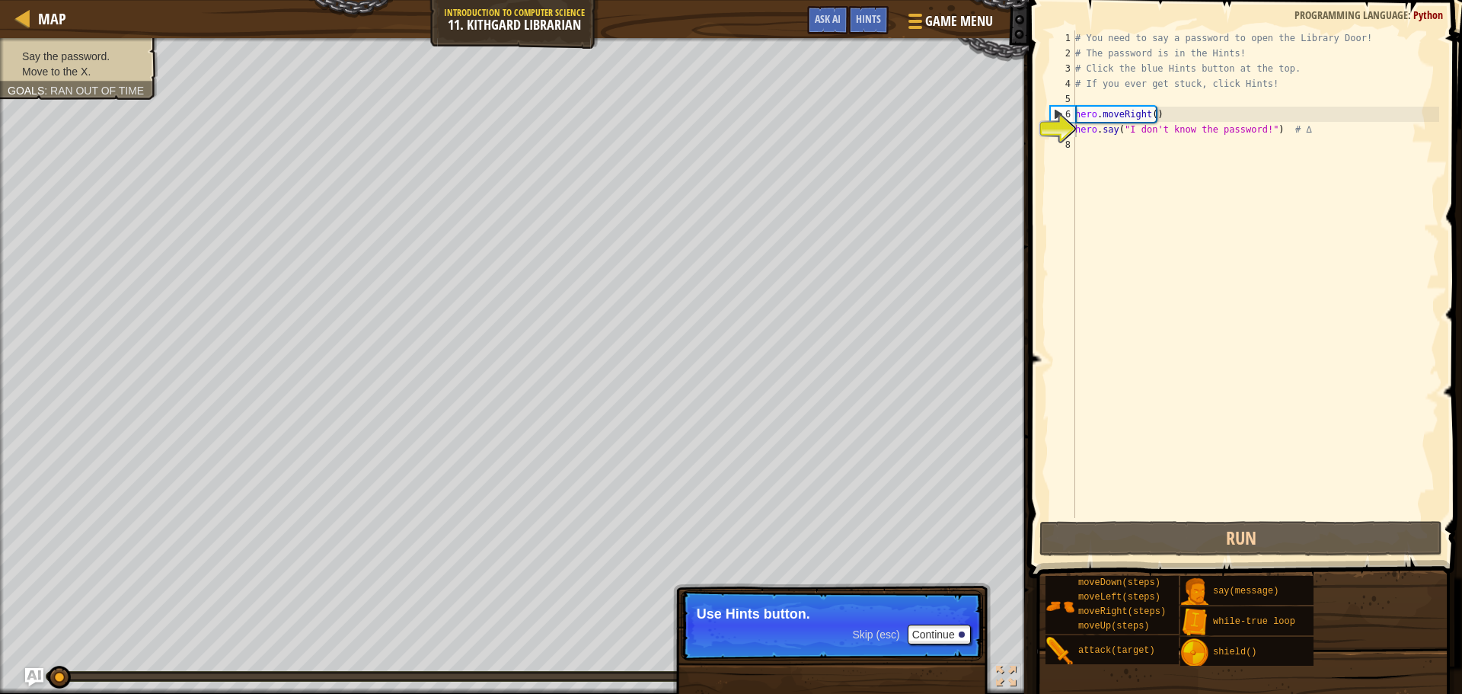
click at [972, 624] on p "Skip (esc) Continue Use Hints button." at bounding box center [832, 625] width 302 height 70
click at [961, 633] on div at bounding box center [962, 634] width 6 height 6
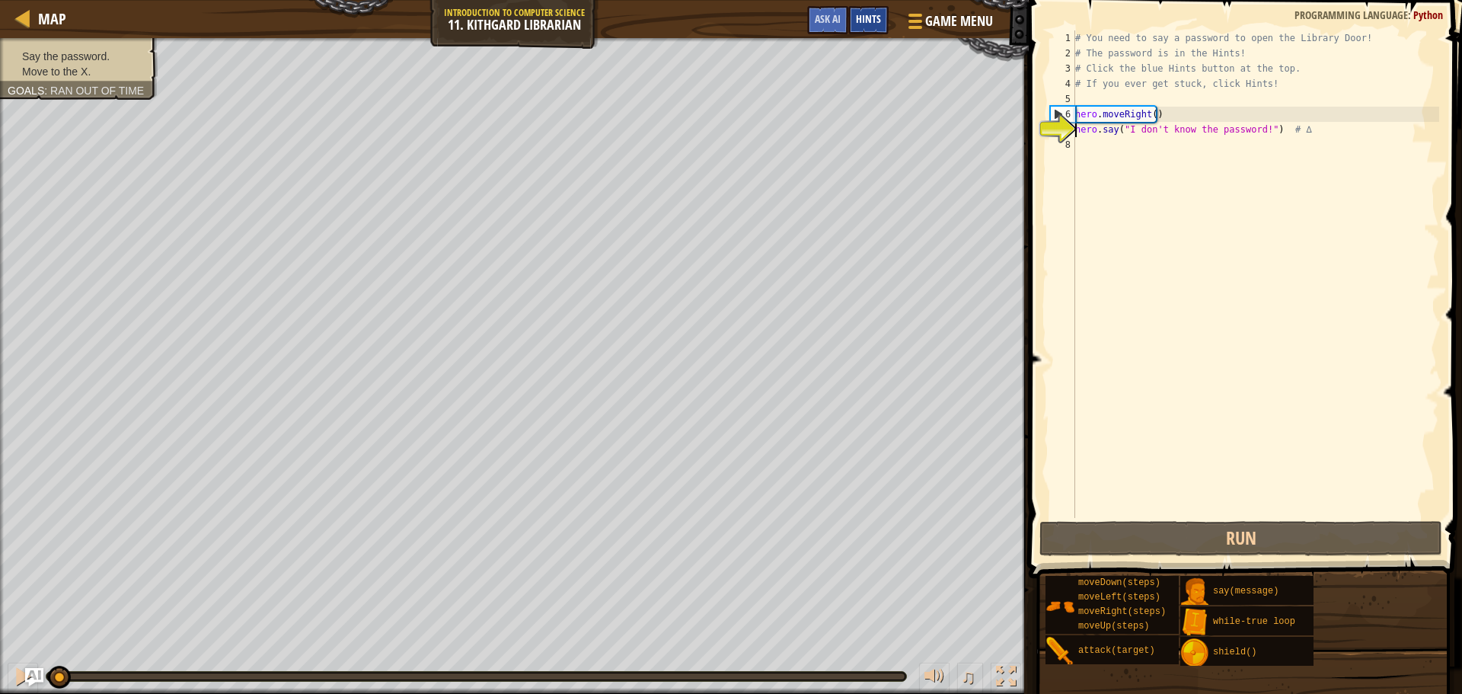
click at [861, 27] on div "Hints" at bounding box center [868, 20] width 40 height 28
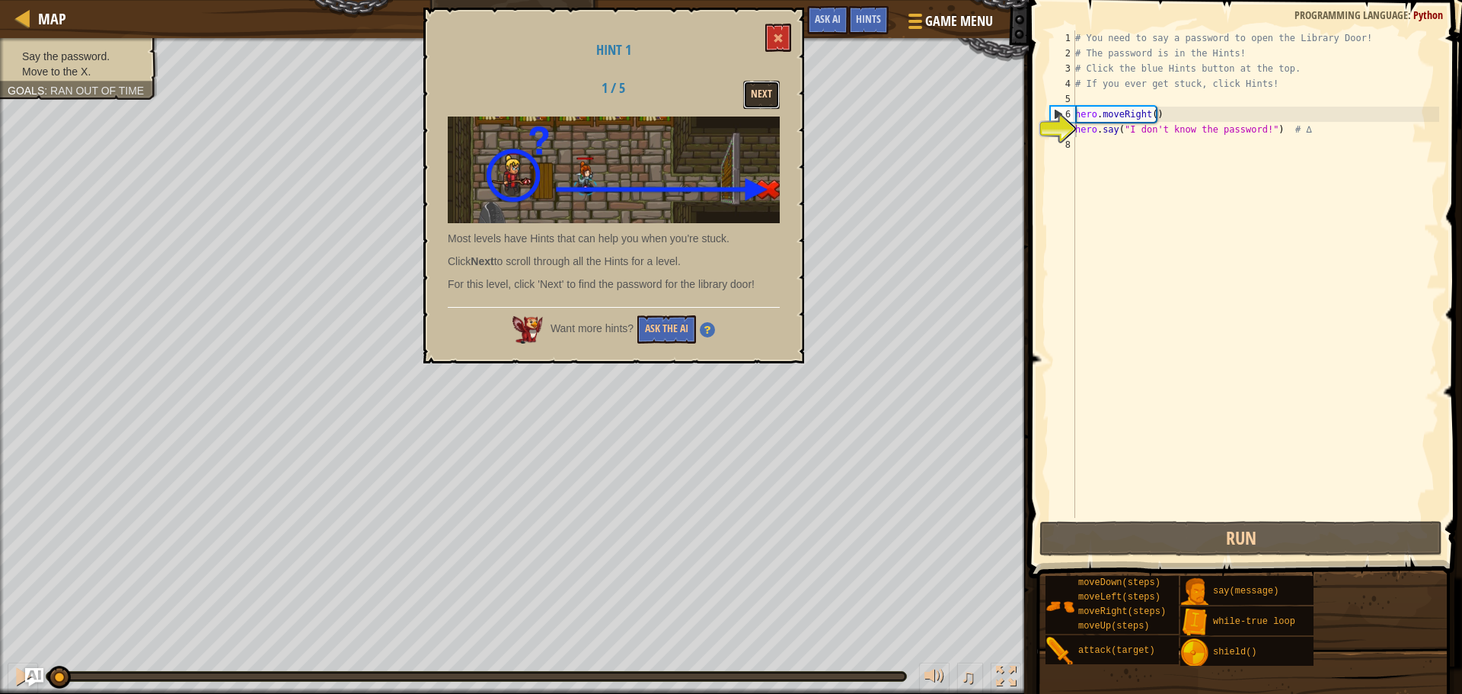
click at [767, 86] on button "Next" at bounding box center [761, 95] width 37 height 28
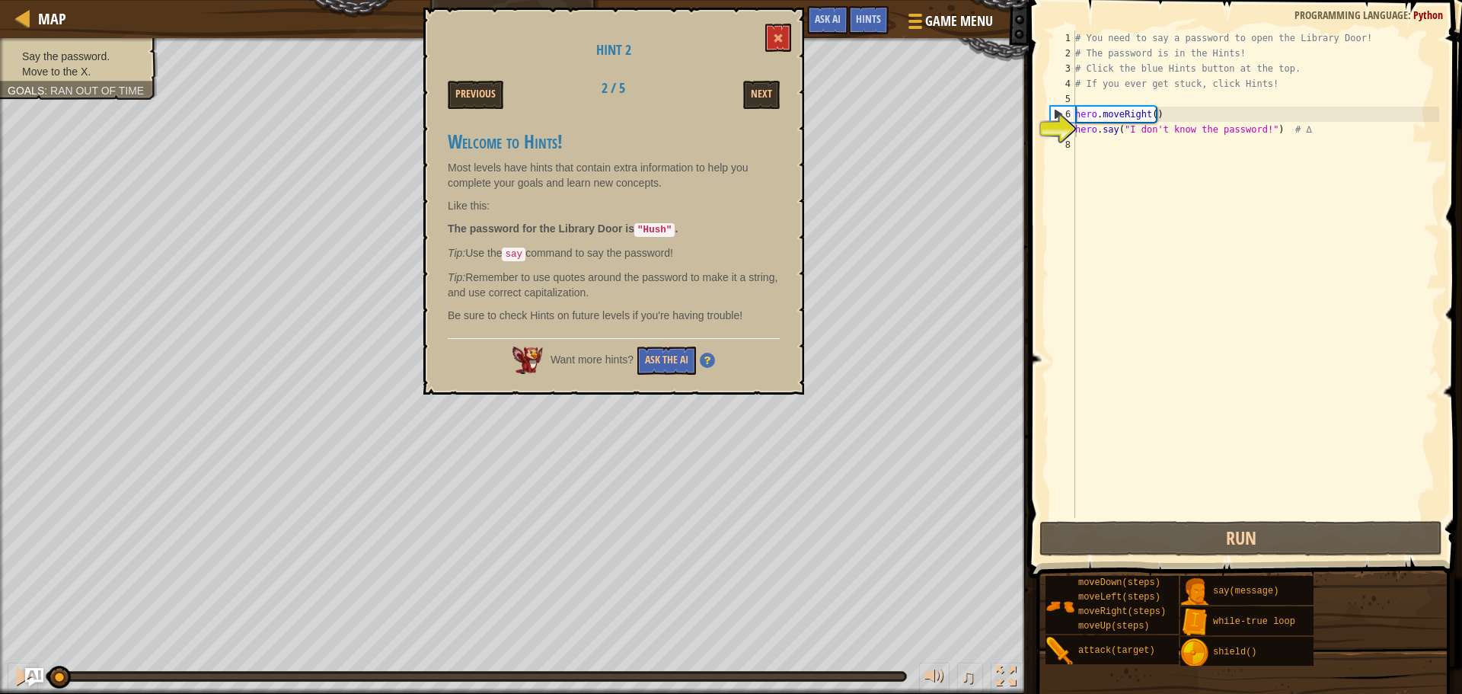
click at [784, 59] on div "Hint 2 Previous 2 / 5 Next Welcome to Hints! Most levels have hints that contai…" at bounding box center [613, 201] width 381 height 387
click at [784, 51] on button at bounding box center [778, 38] width 26 height 28
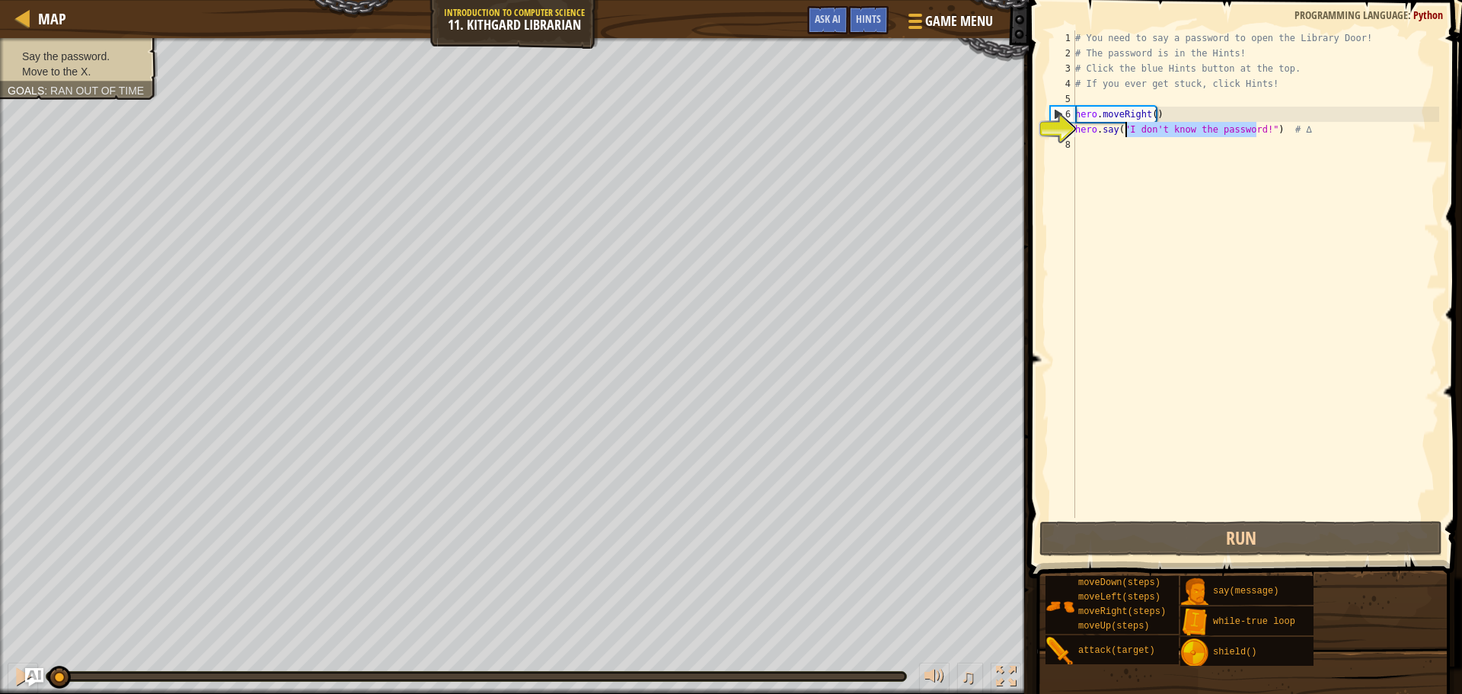
drag, startPoint x: 1254, startPoint y: 129, endPoint x: 1125, endPoint y: 132, distance: 129.5
click at [1125, 132] on div "# You need to say a password to open the Library Door! # The password is in the…" at bounding box center [1255, 289] width 367 height 518
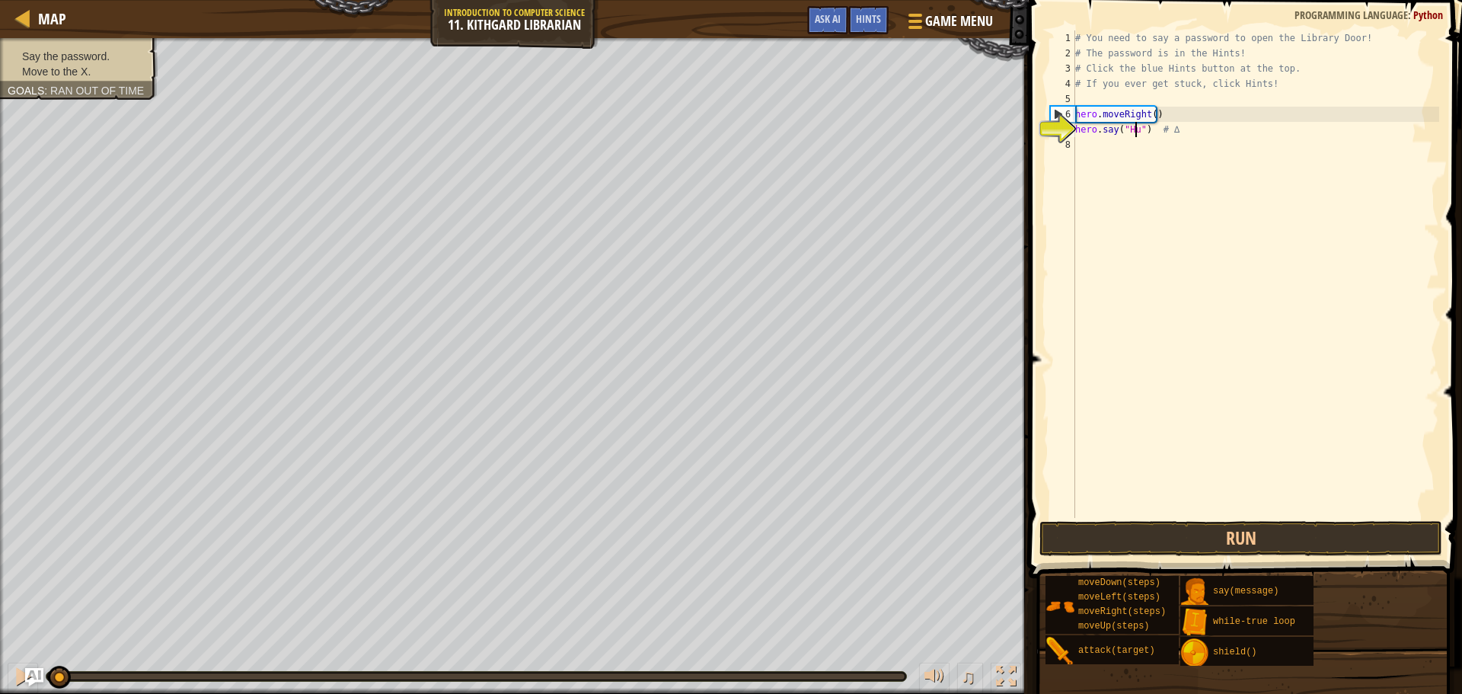
type textarea "hero.say("Hush") # ∆"
click at [1148, 174] on div "# You need to say a password to open the Library Door! # The password is in the…" at bounding box center [1255, 289] width 367 height 518
type textarea "j"
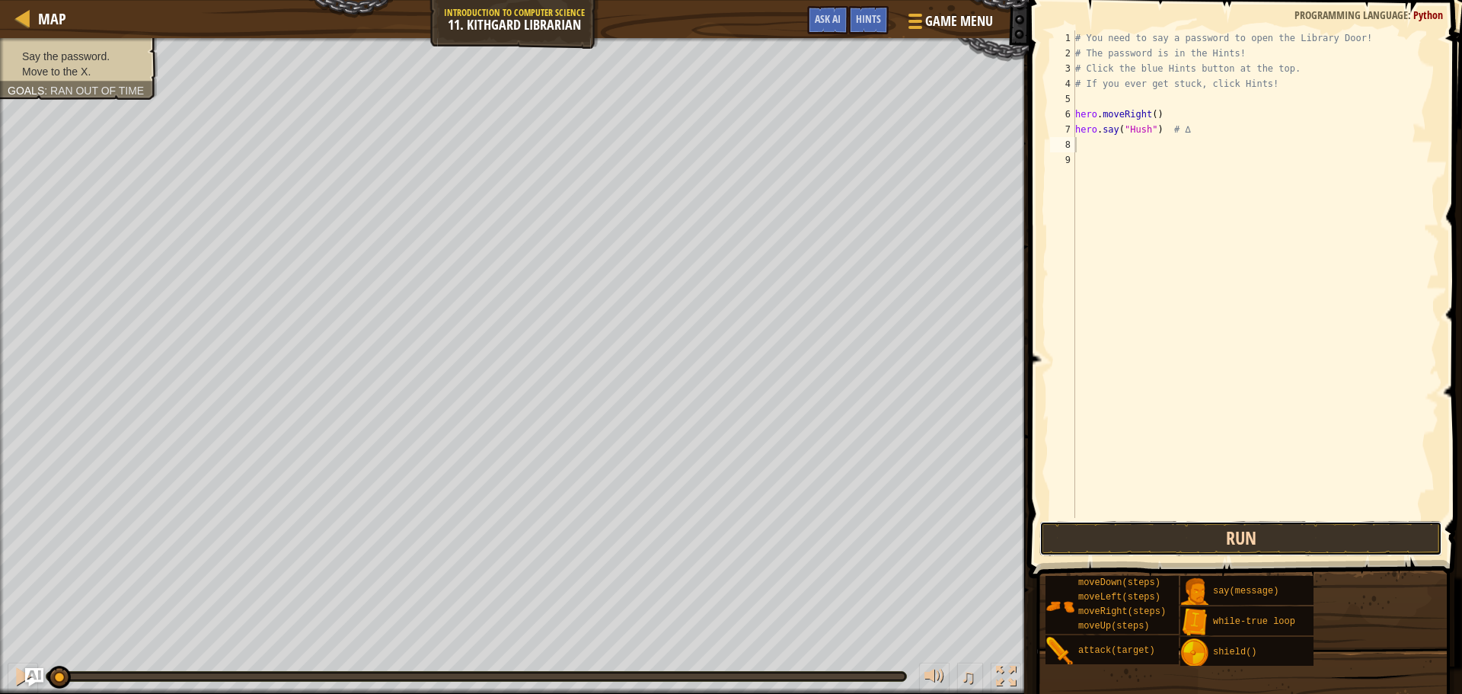
click at [1200, 550] on button "Run" at bounding box center [1240, 538] width 403 height 35
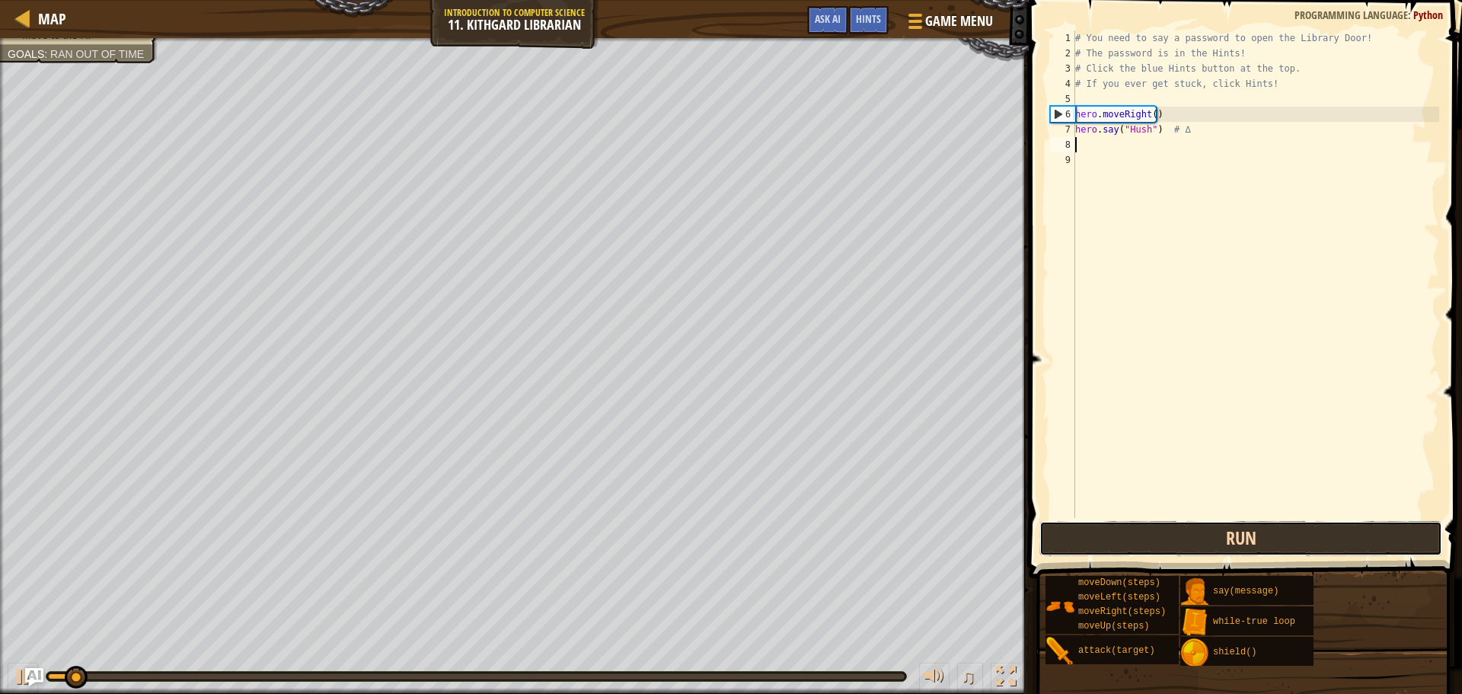
click at [1196, 530] on button "Run" at bounding box center [1240, 538] width 403 height 35
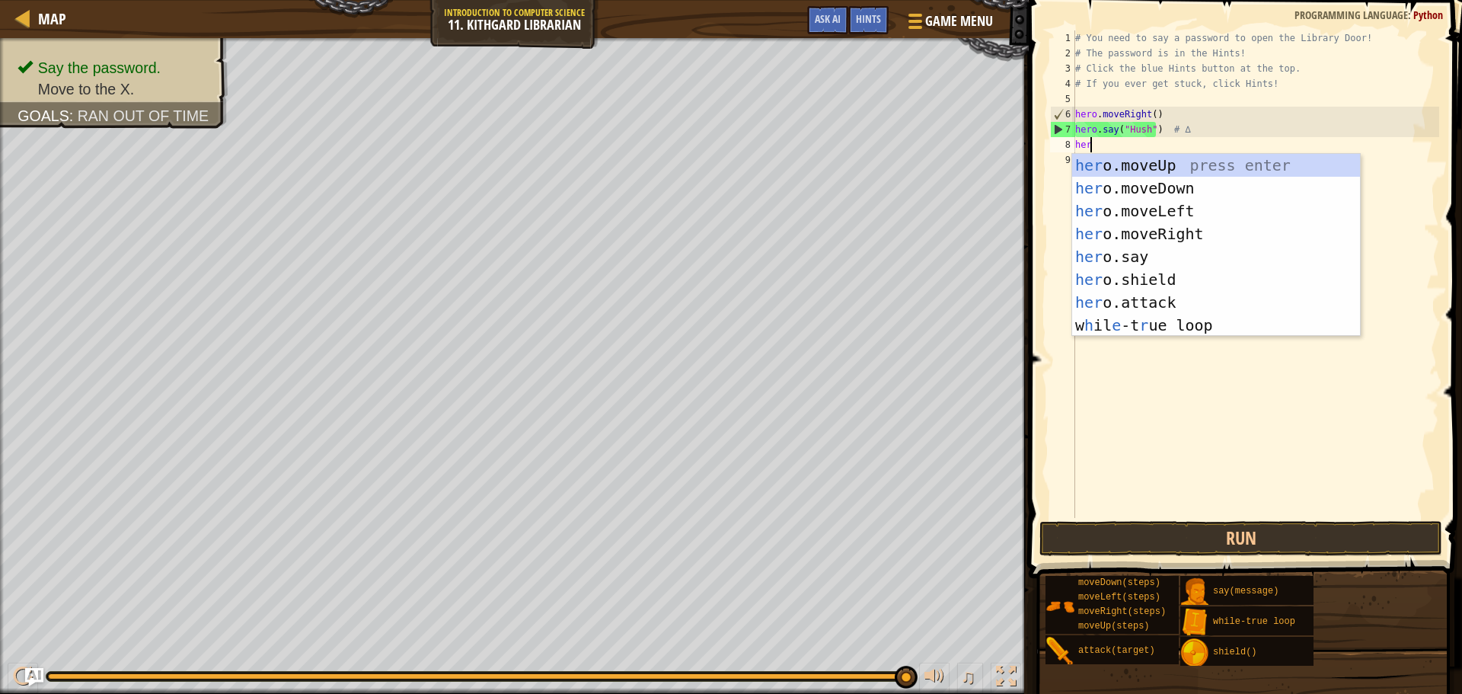
type textarea "hero"
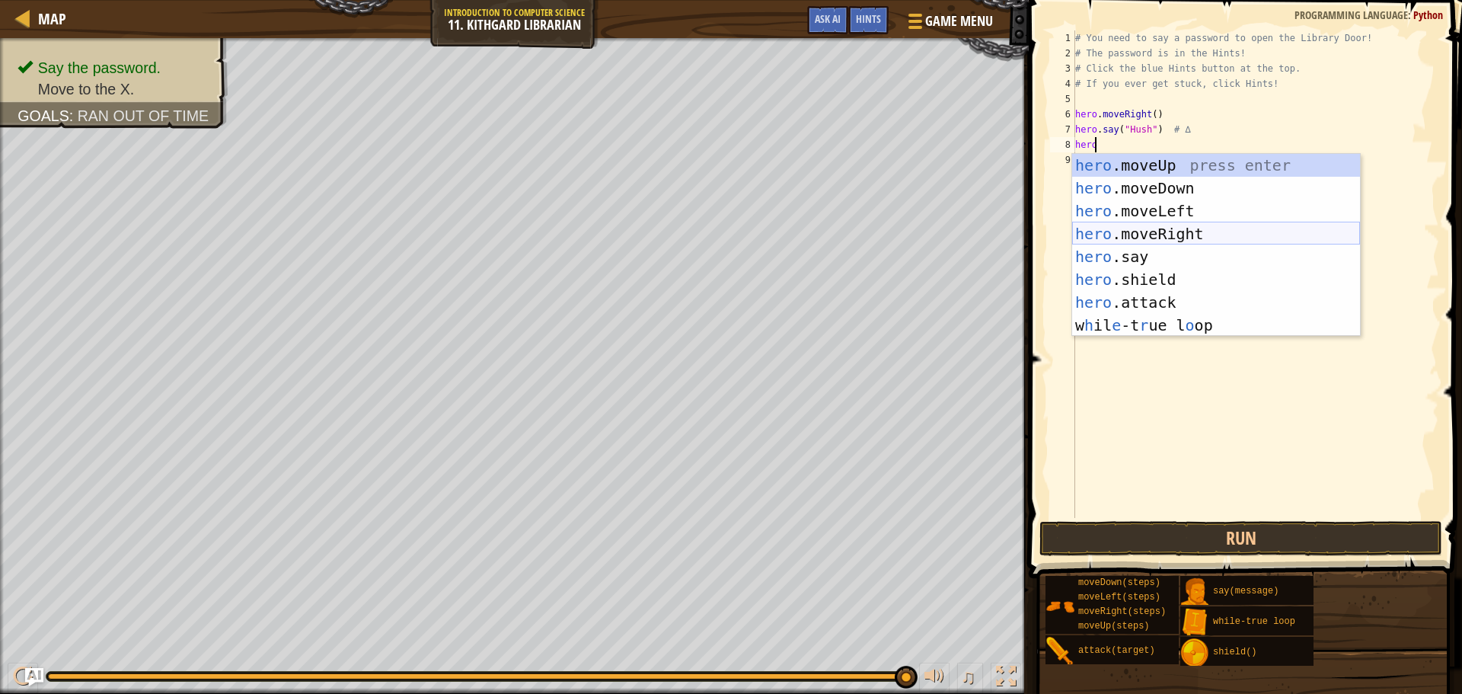
click at [1137, 234] on div "hero .moveUp press enter hero .moveDown press enter hero .moveLeft press enter …" at bounding box center [1216, 268] width 288 height 228
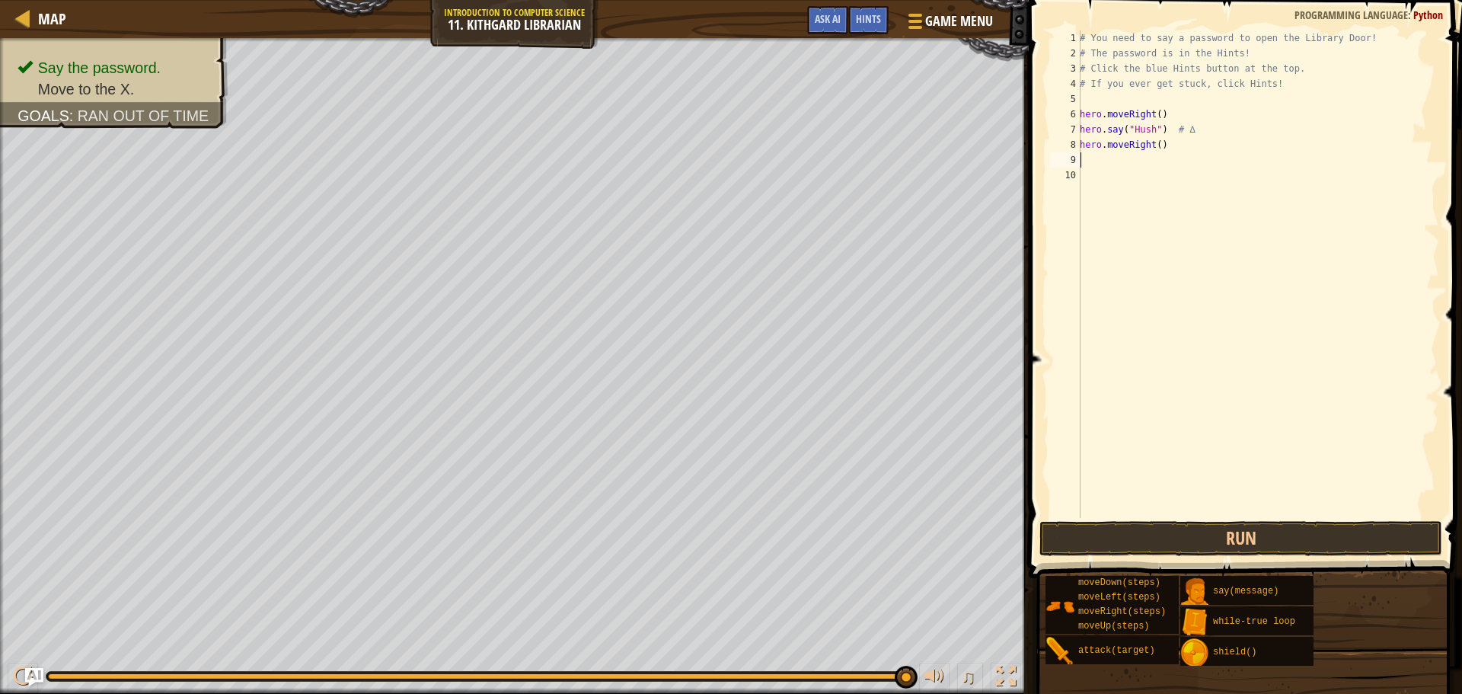
scroll to position [7, 0]
click at [1144, 537] on button "Run" at bounding box center [1240, 538] width 403 height 35
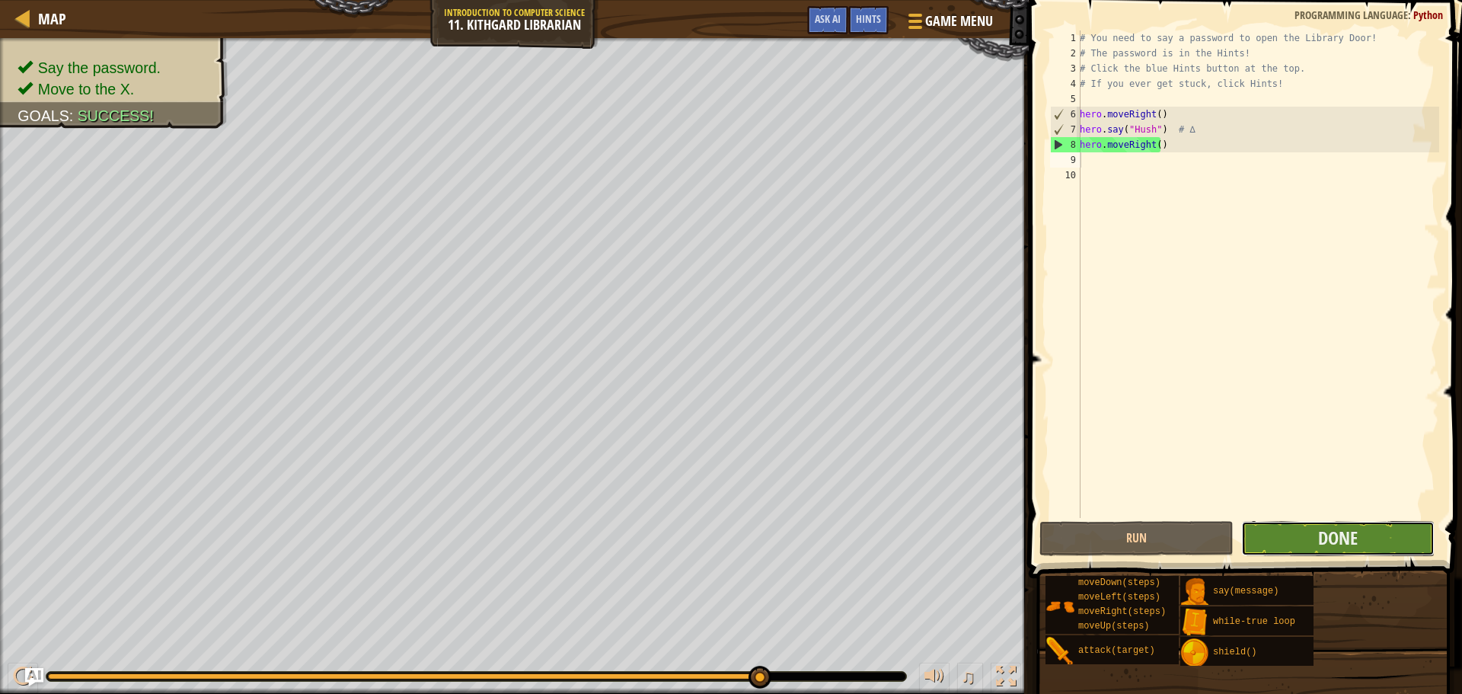
click at [1378, 540] on button "Done" at bounding box center [1337, 538] width 193 height 35
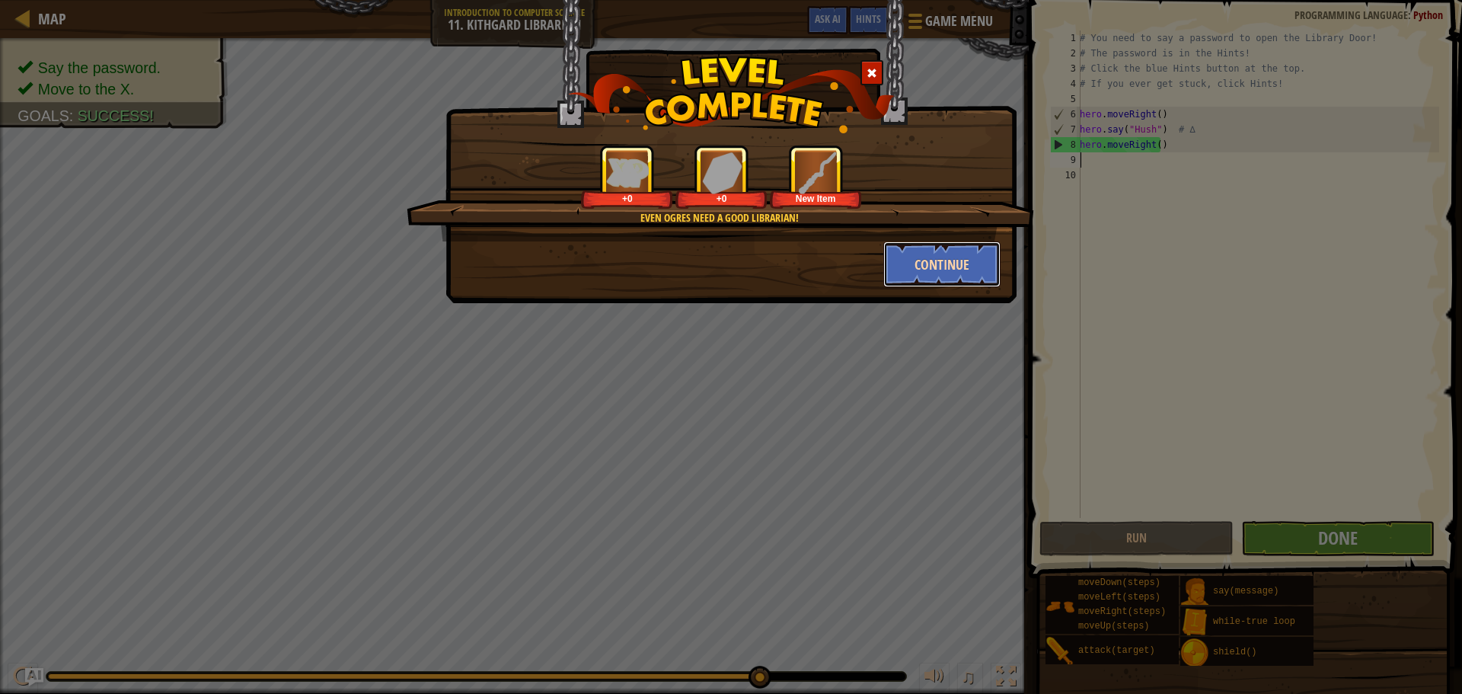
click at [916, 248] on button "Continue" at bounding box center [942, 264] width 118 height 46
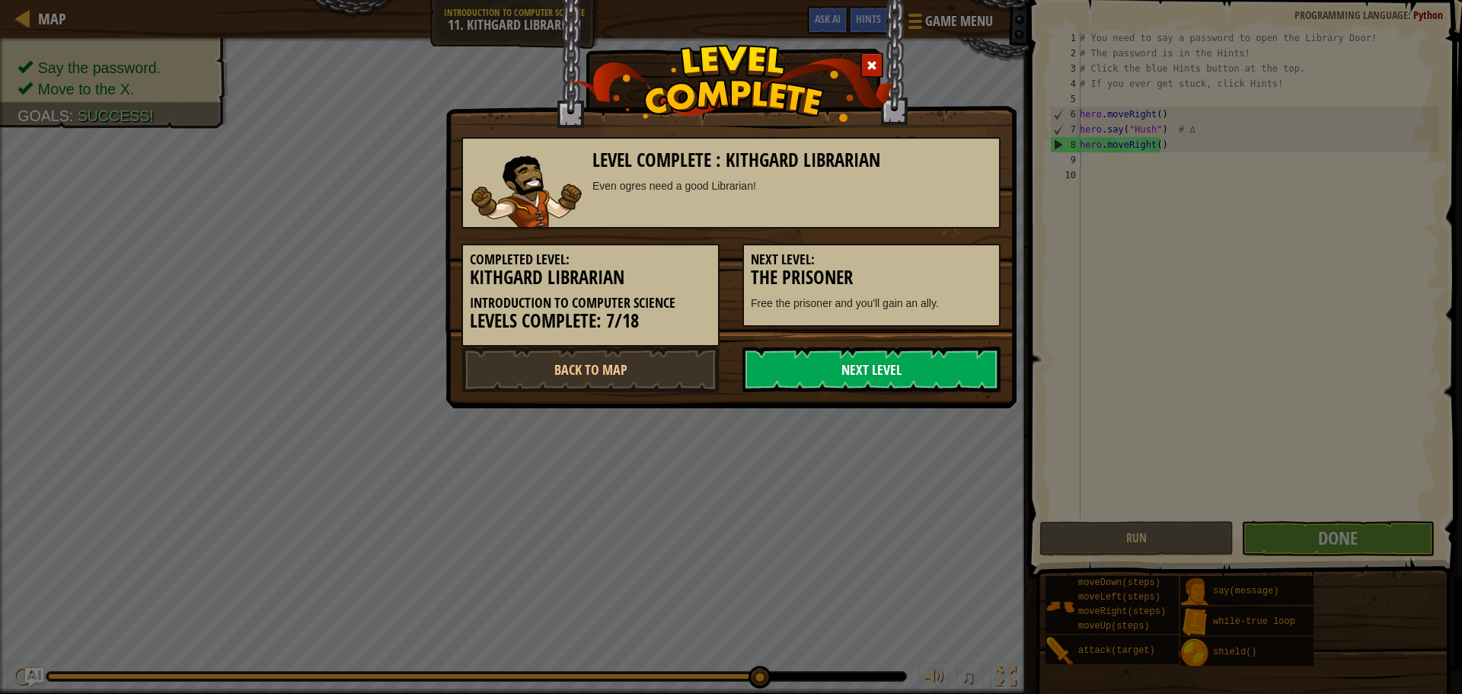
click at [911, 381] on link "Next Level" at bounding box center [871, 369] width 258 height 46
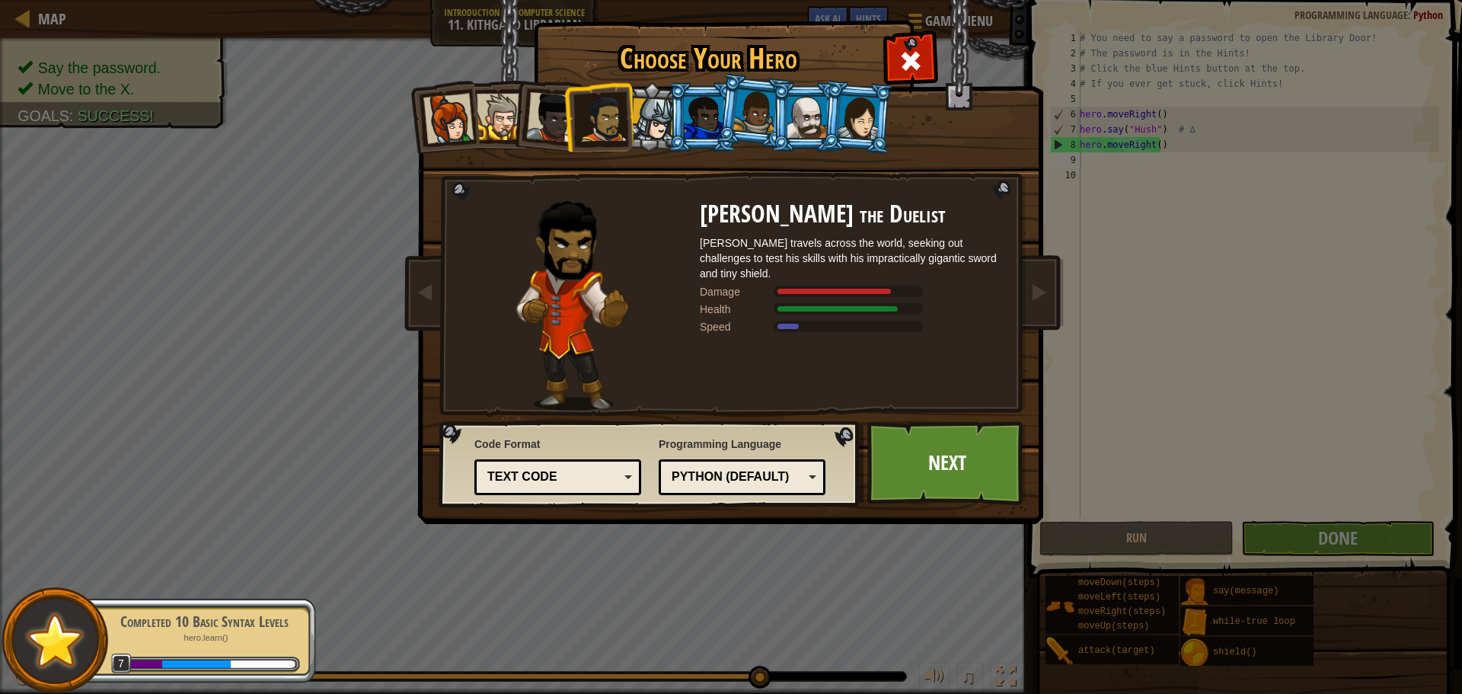
click at [783, 487] on div "Python (Default)" at bounding box center [741, 477] width 147 height 24
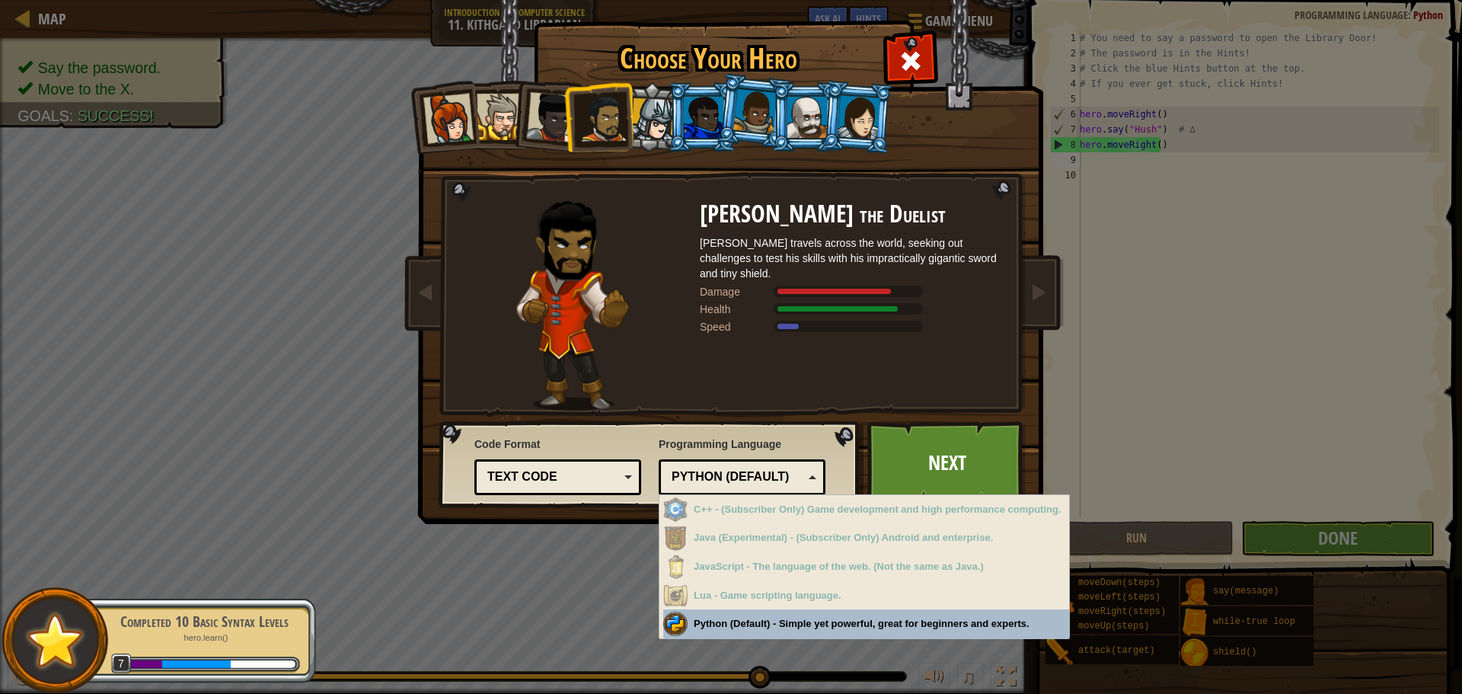
click at [776, 471] on div "Python (Default)" at bounding box center [738, 477] width 132 height 18
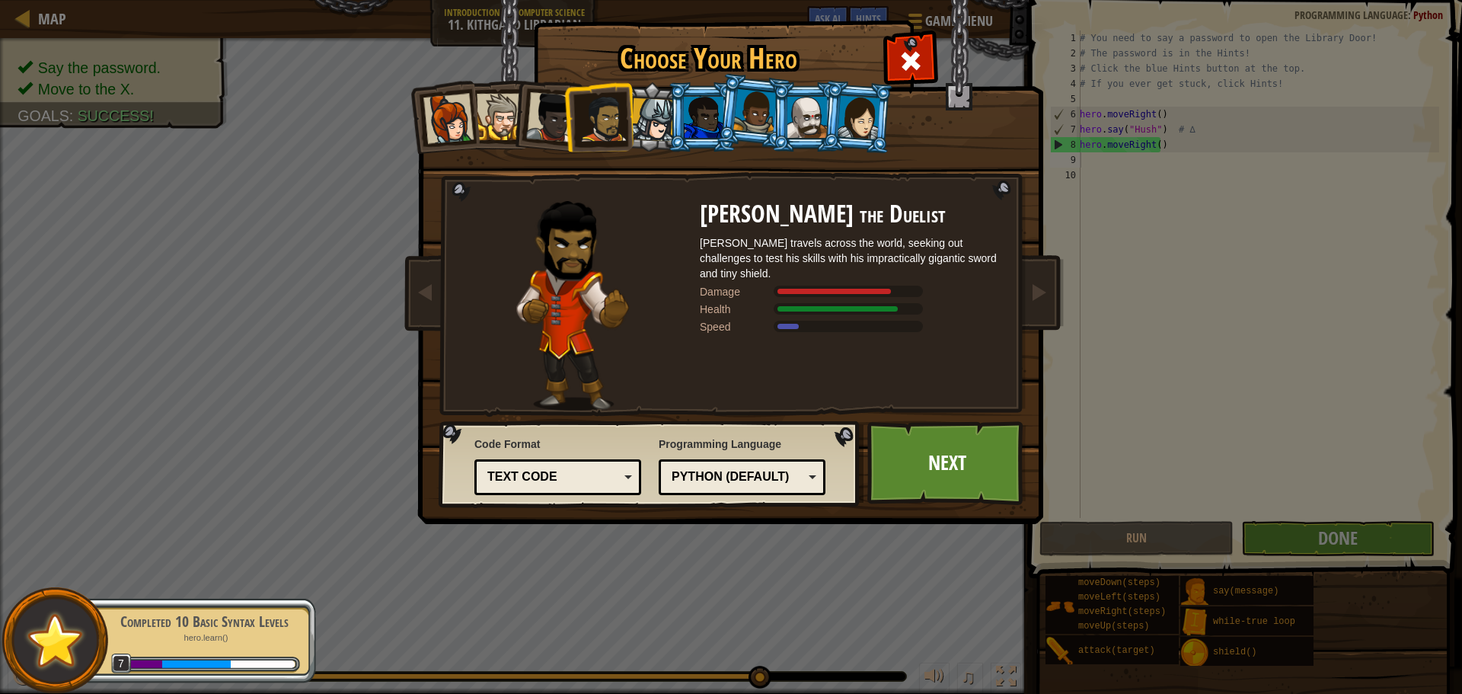
click at [776, 471] on div "Python (Default)" at bounding box center [738, 477] width 132 height 18
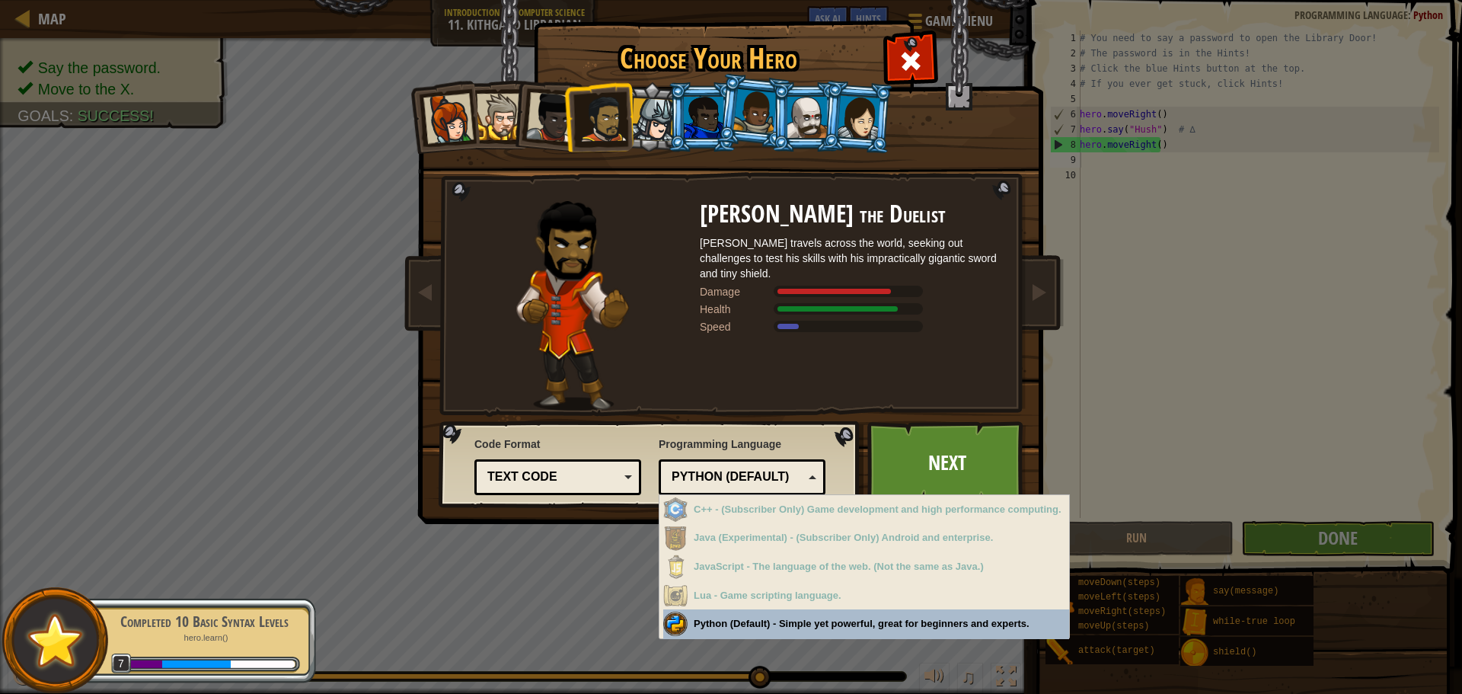
click at [776, 471] on div "Python (Default)" at bounding box center [738, 477] width 132 height 18
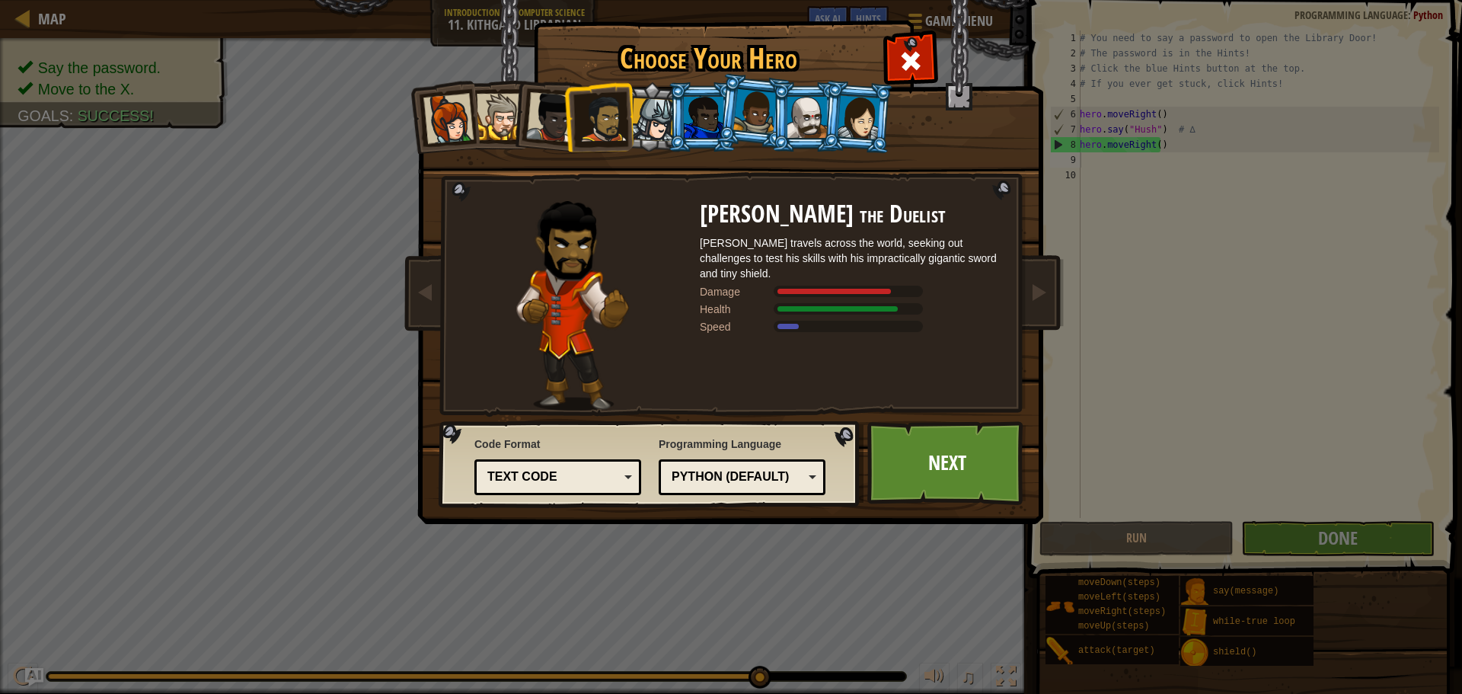
click at [632, 470] on div "Text code Blocks and code Blocks Blocks (Icons) Text code" at bounding box center [557, 477] width 167 height 36
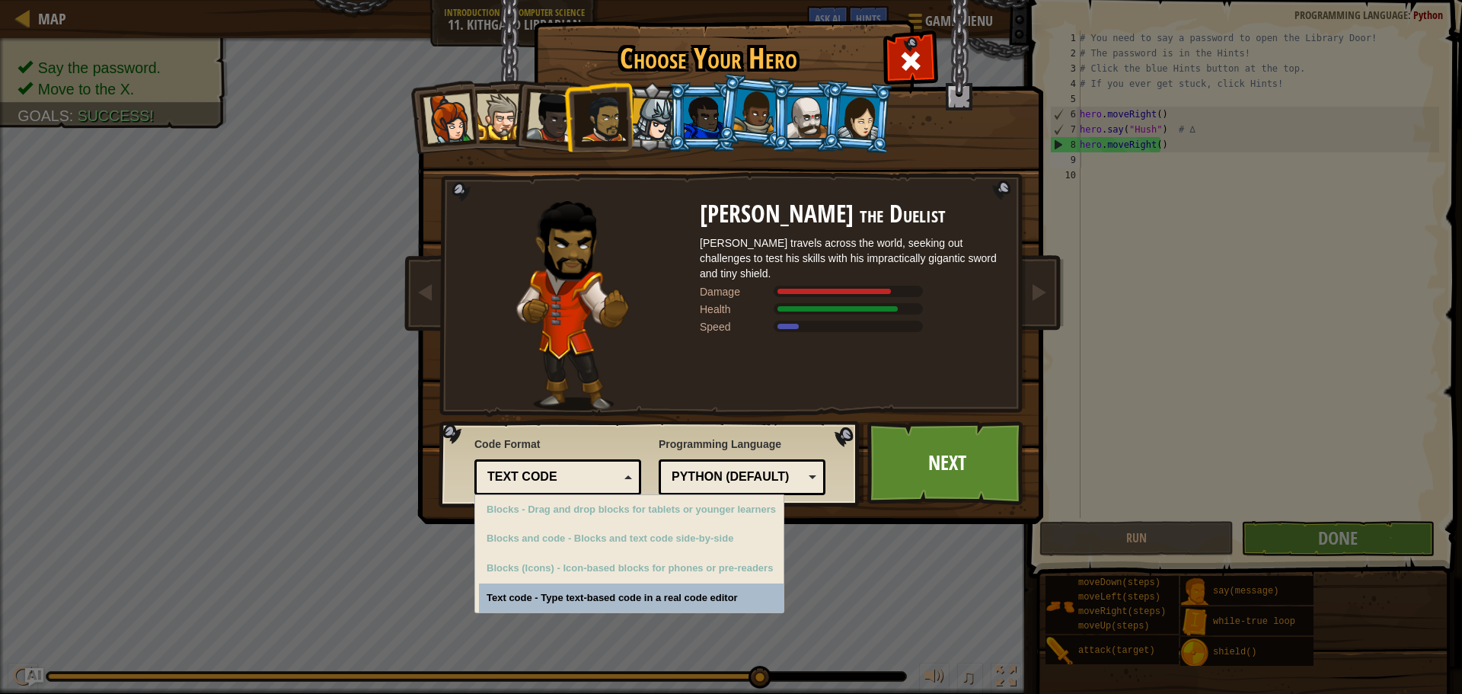
click at [632, 470] on div "Text code Blocks and code Blocks Blocks (Icons) Text code" at bounding box center [557, 477] width 167 height 36
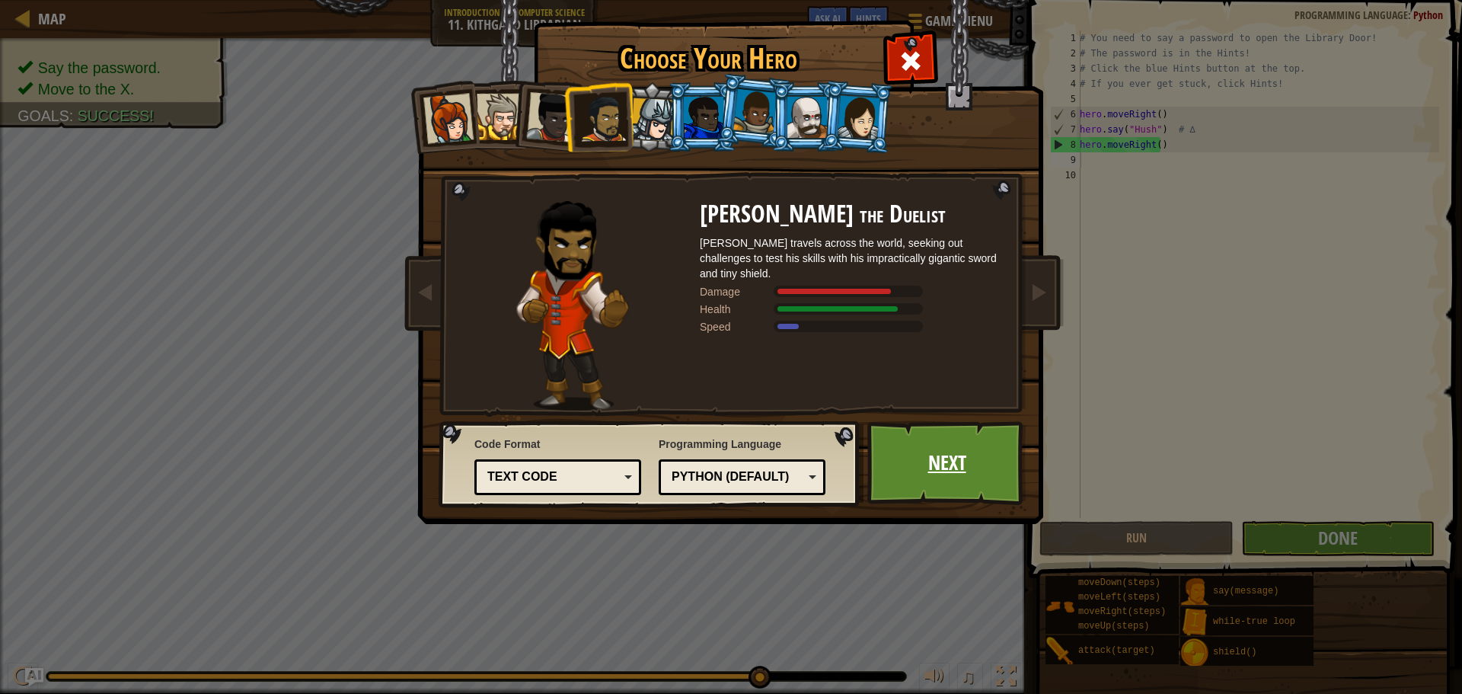
click at [876, 455] on link "Next" at bounding box center [946, 463] width 159 height 84
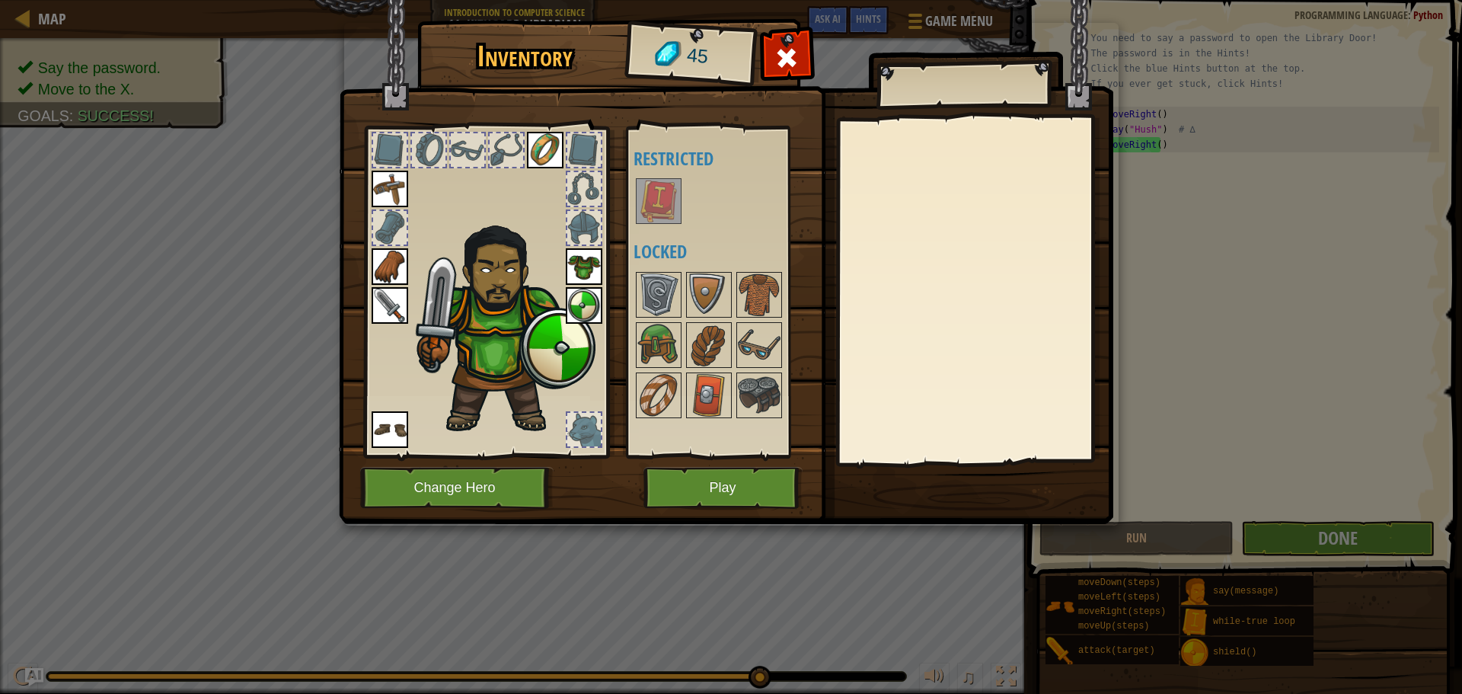
click at [664, 188] on img at bounding box center [658, 201] width 43 height 43
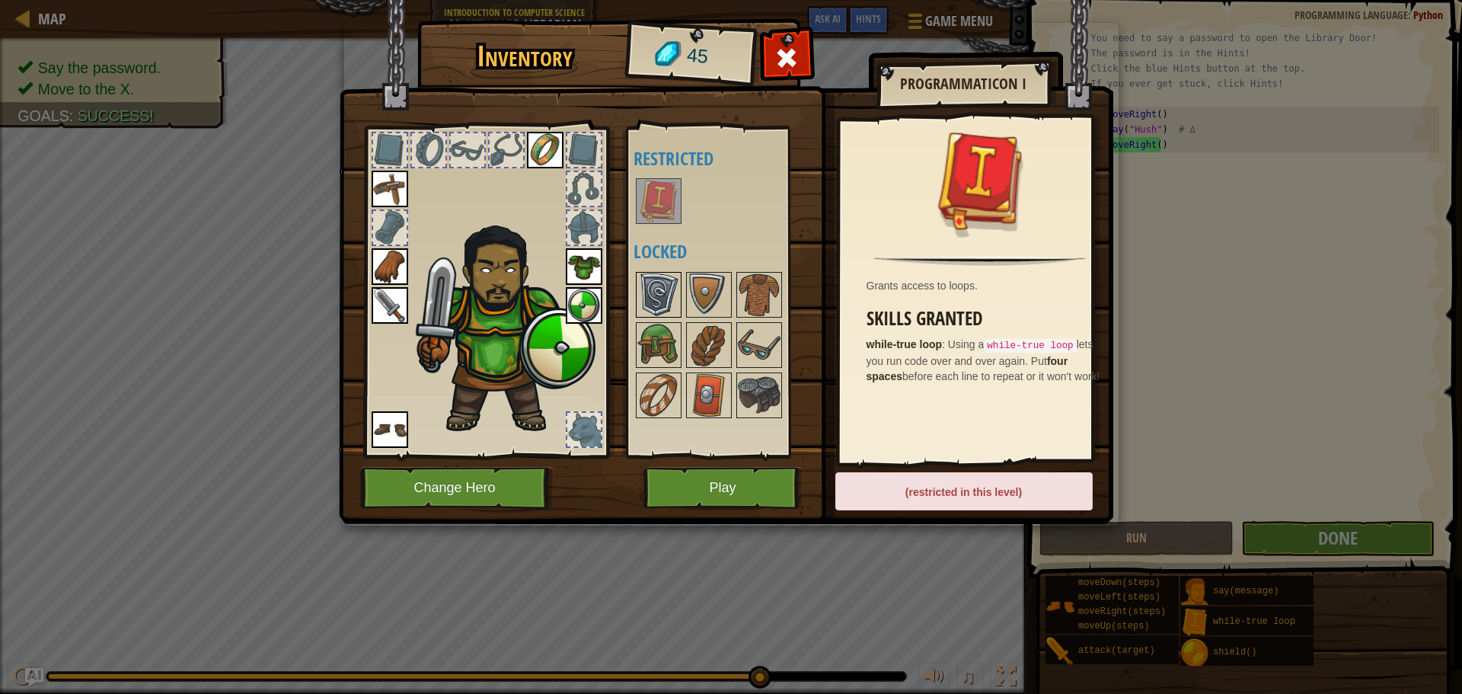
click at [653, 282] on img at bounding box center [658, 294] width 43 height 43
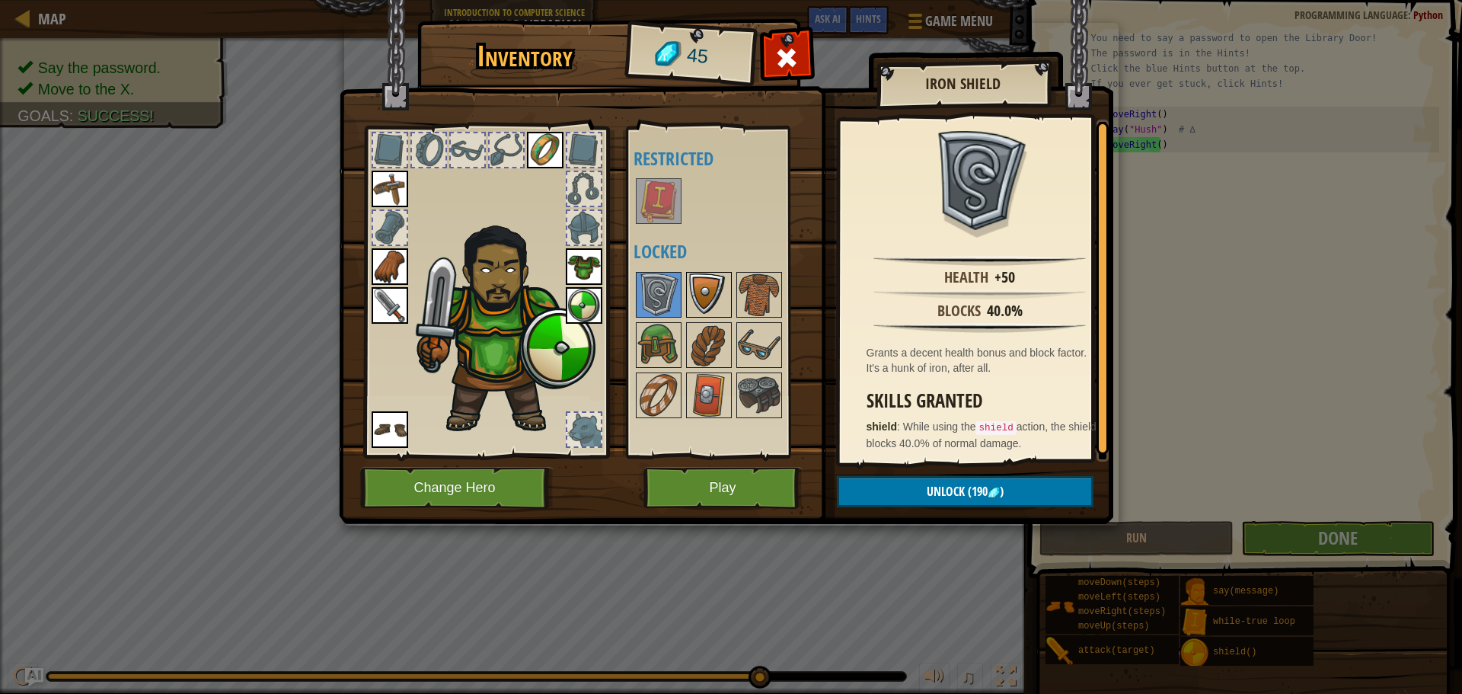
click at [707, 298] on img at bounding box center [709, 294] width 43 height 43
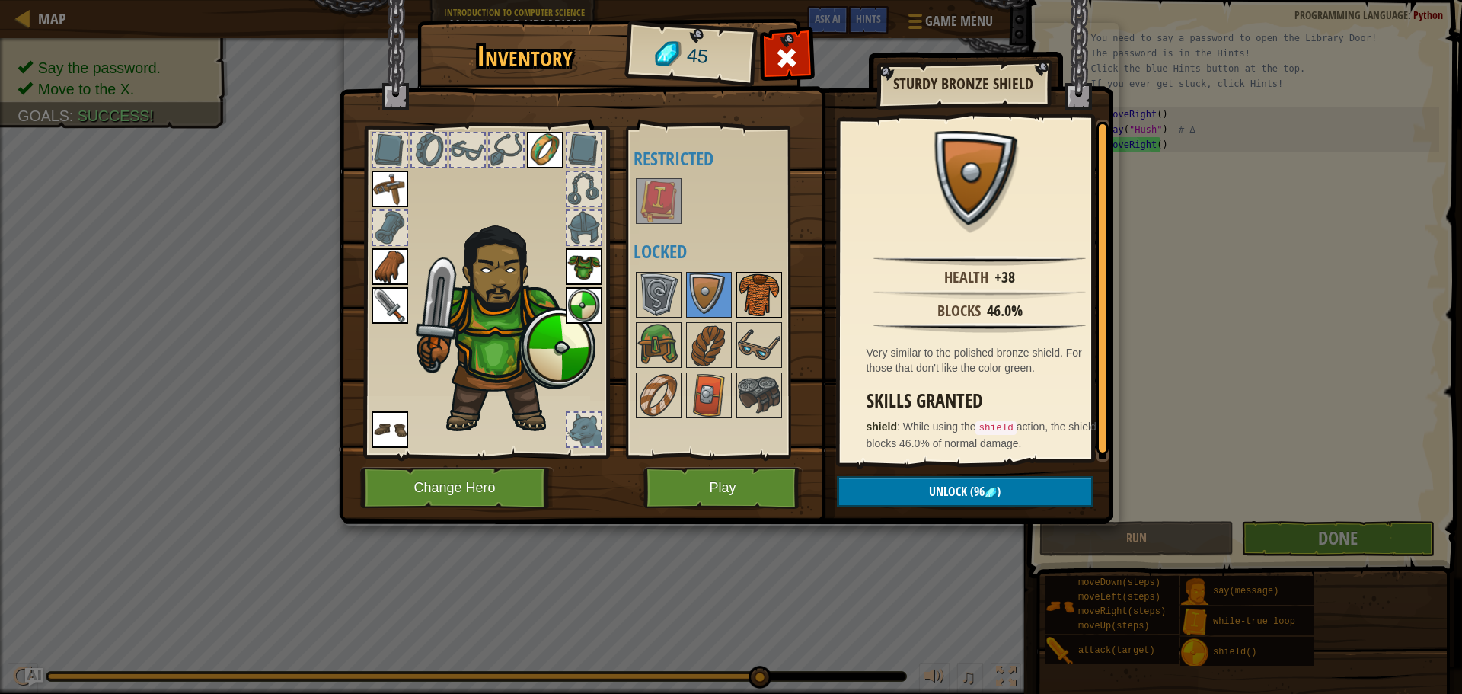
click at [755, 285] on img at bounding box center [759, 294] width 43 height 43
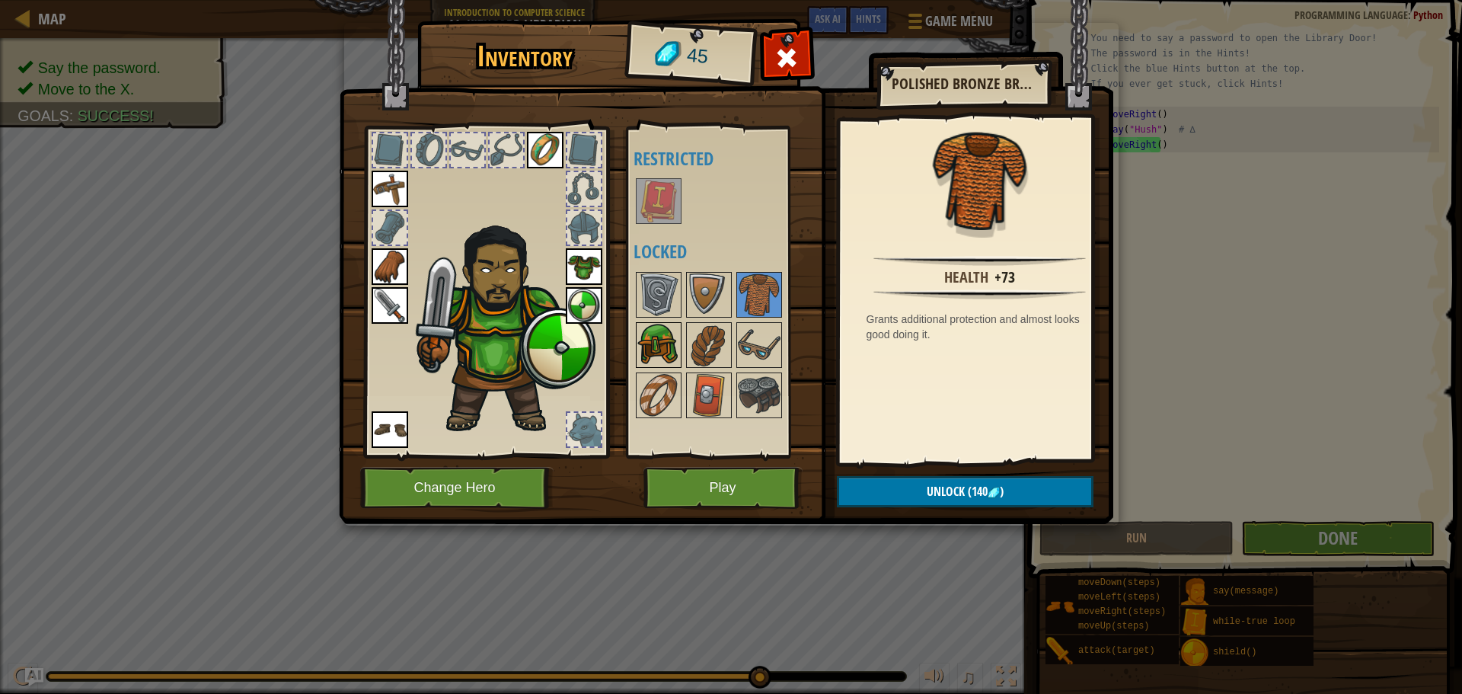
click at [678, 330] on img at bounding box center [658, 345] width 43 height 43
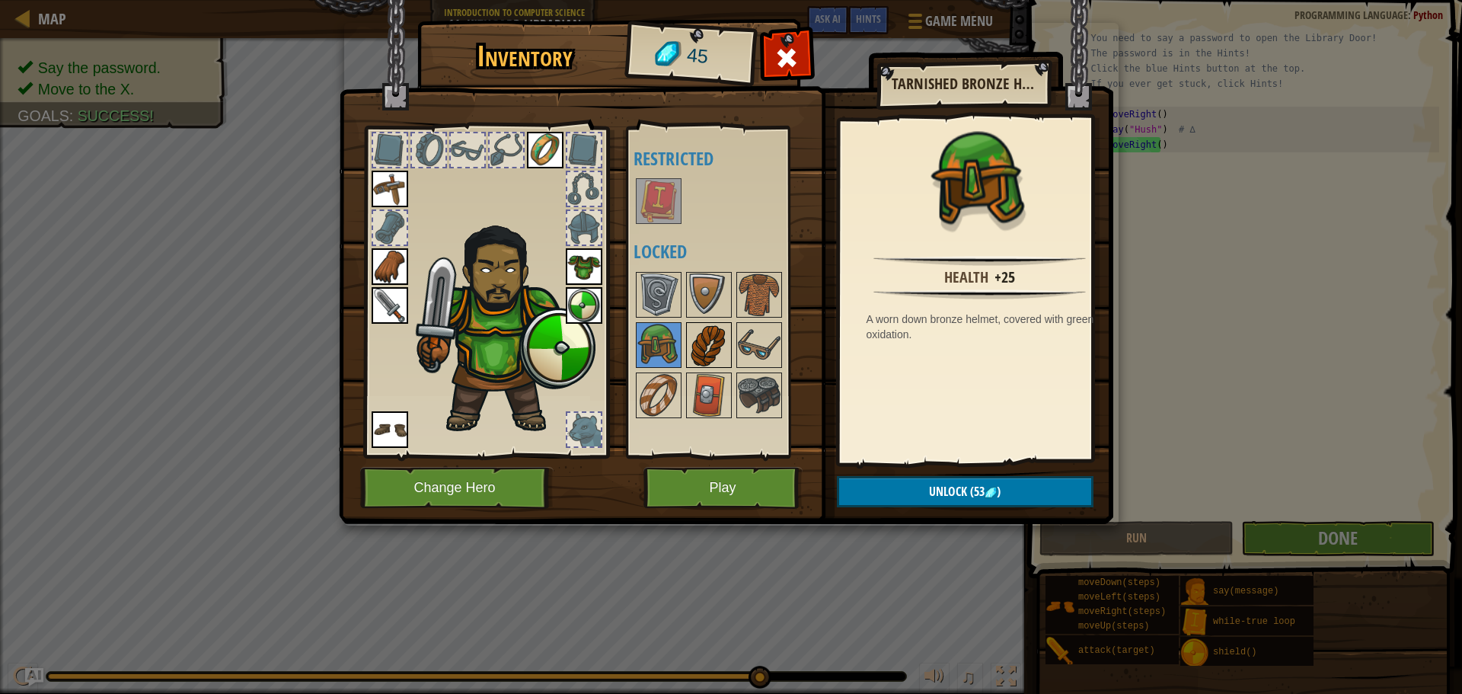
click at [726, 348] on img at bounding box center [709, 345] width 43 height 43
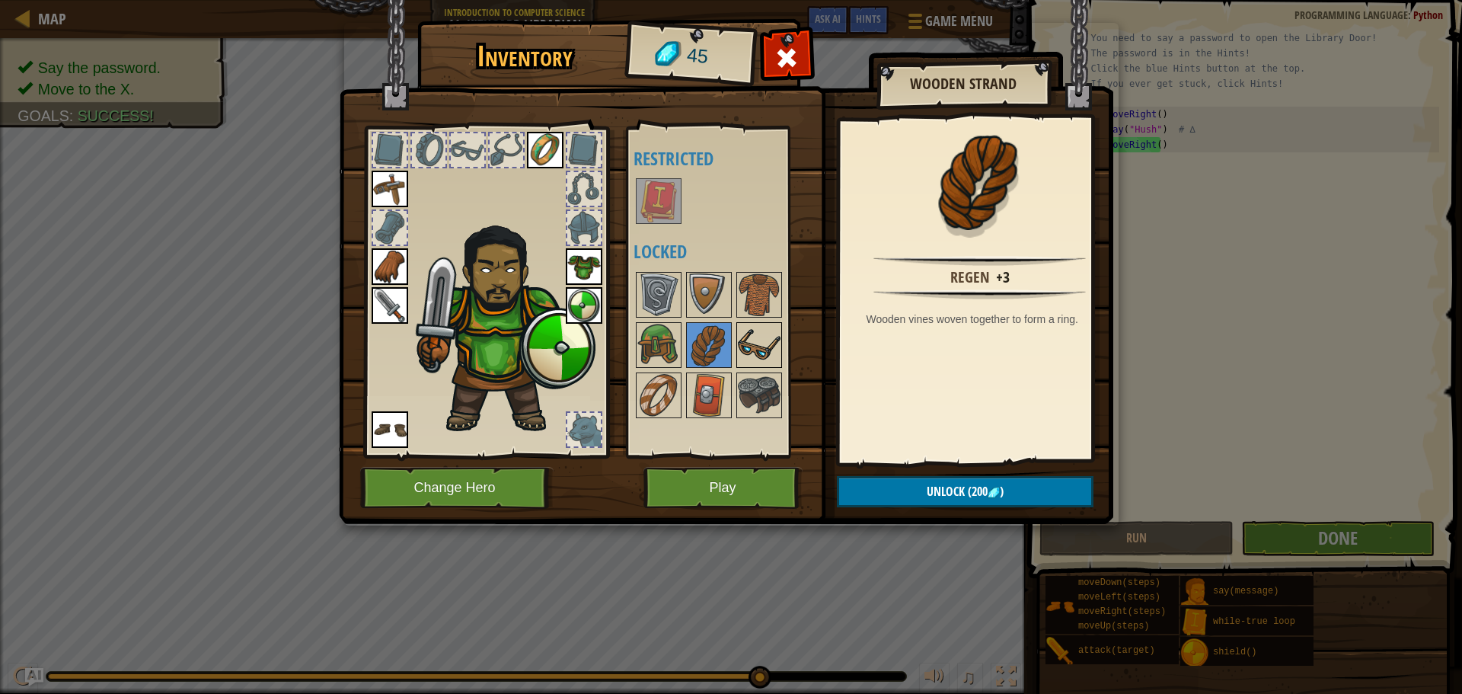
click at [739, 344] on img at bounding box center [759, 345] width 43 height 43
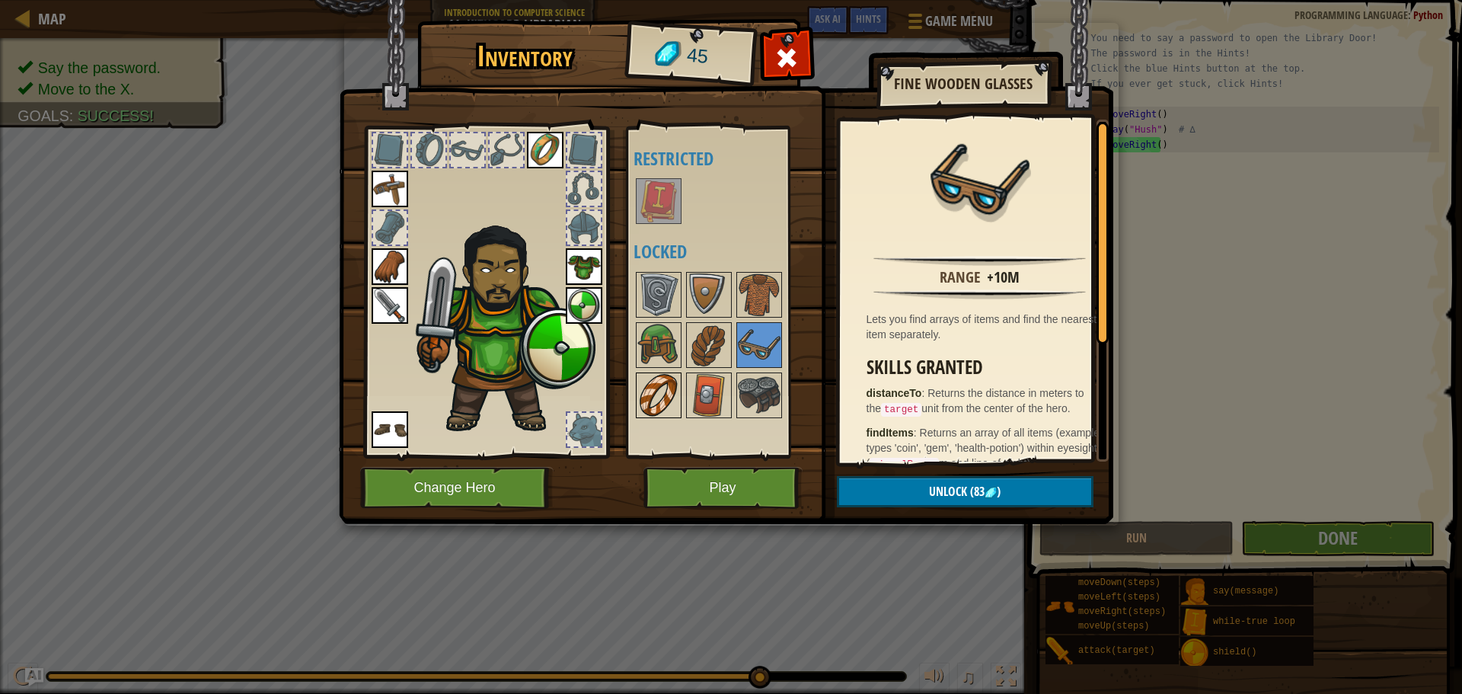
click at [666, 389] on img at bounding box center [658, 395] width 43 height 43
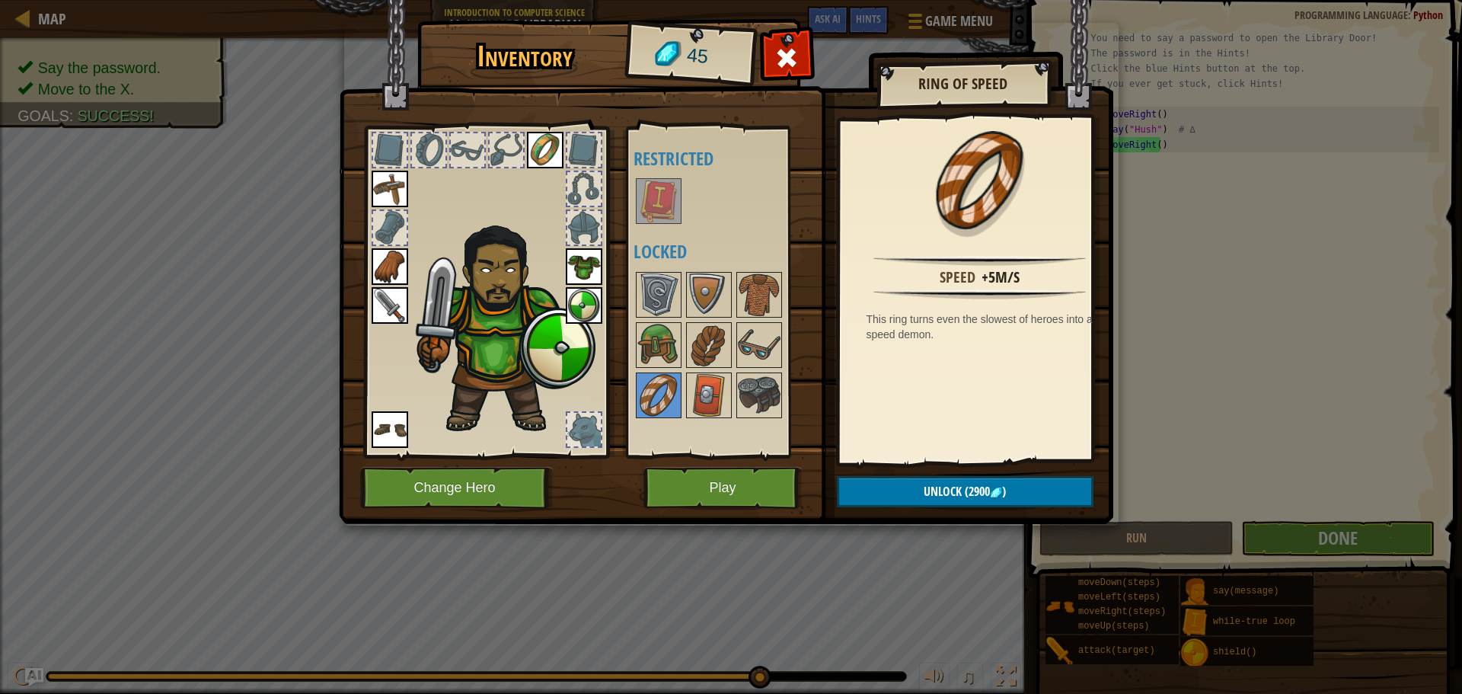
click at [683, 403] on div at bounding box center [728, 345] width 191 height 151
click at [697, 402] on img at bounding box center [709, 395] width 43 height 43
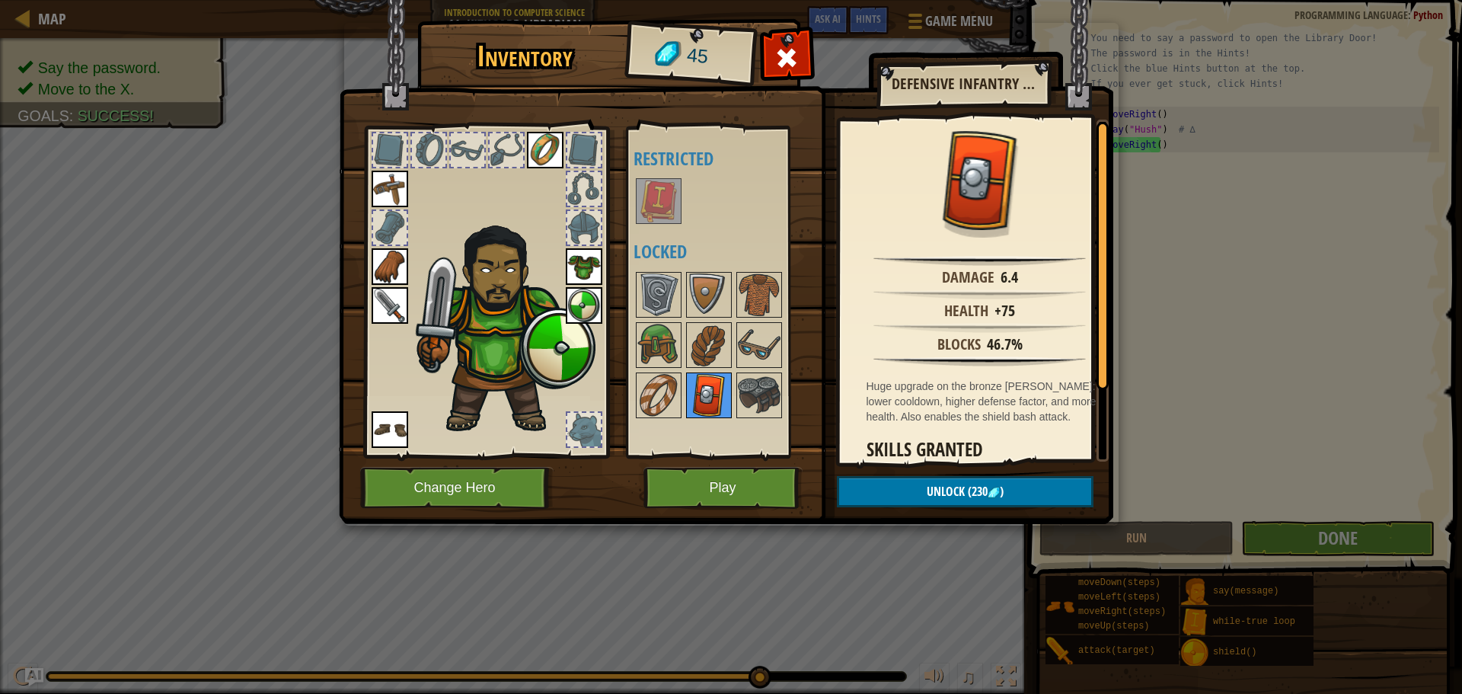
click at [729, 400] on img at bounding box center [709, 395] width 43 height 43
click at [739, 400] on img at bounding box center [759, 395] width 43 height 43
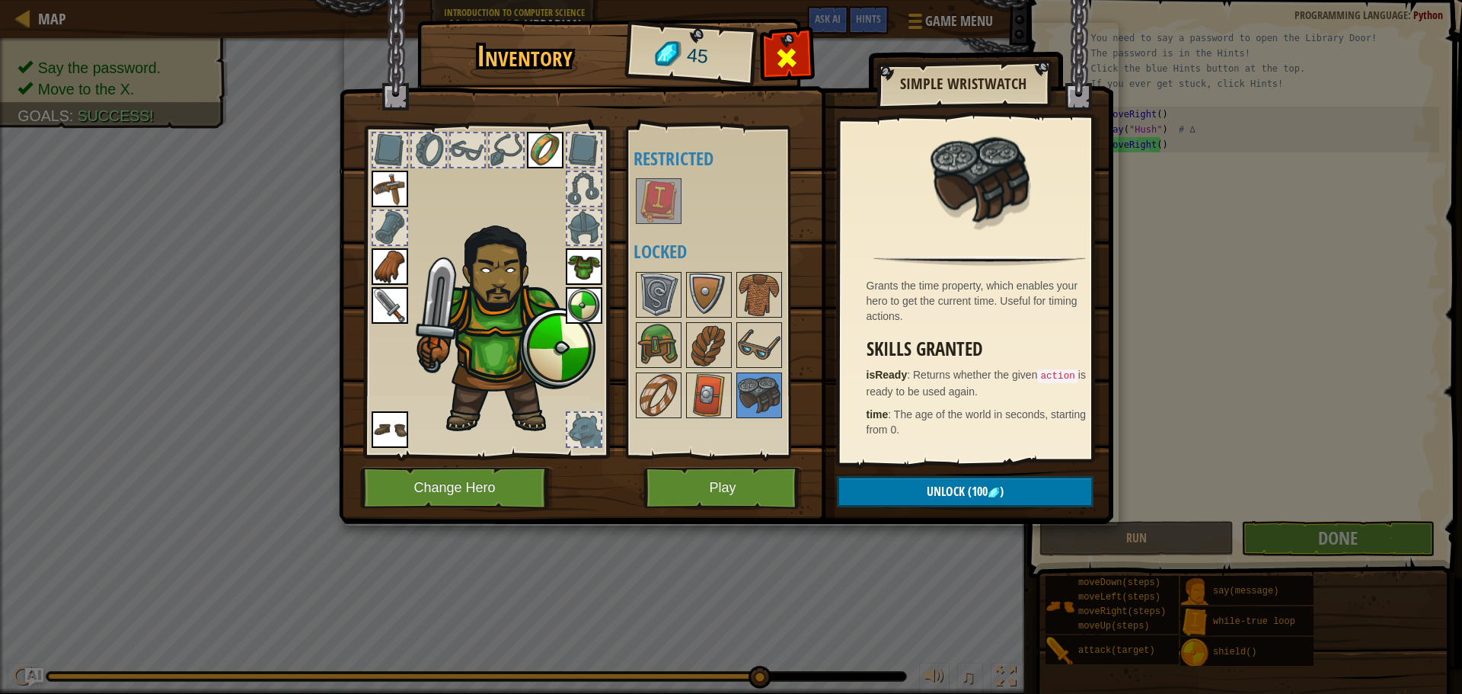
click at [790, 53] on span at bounding box center [786, 58] width 24 height 24
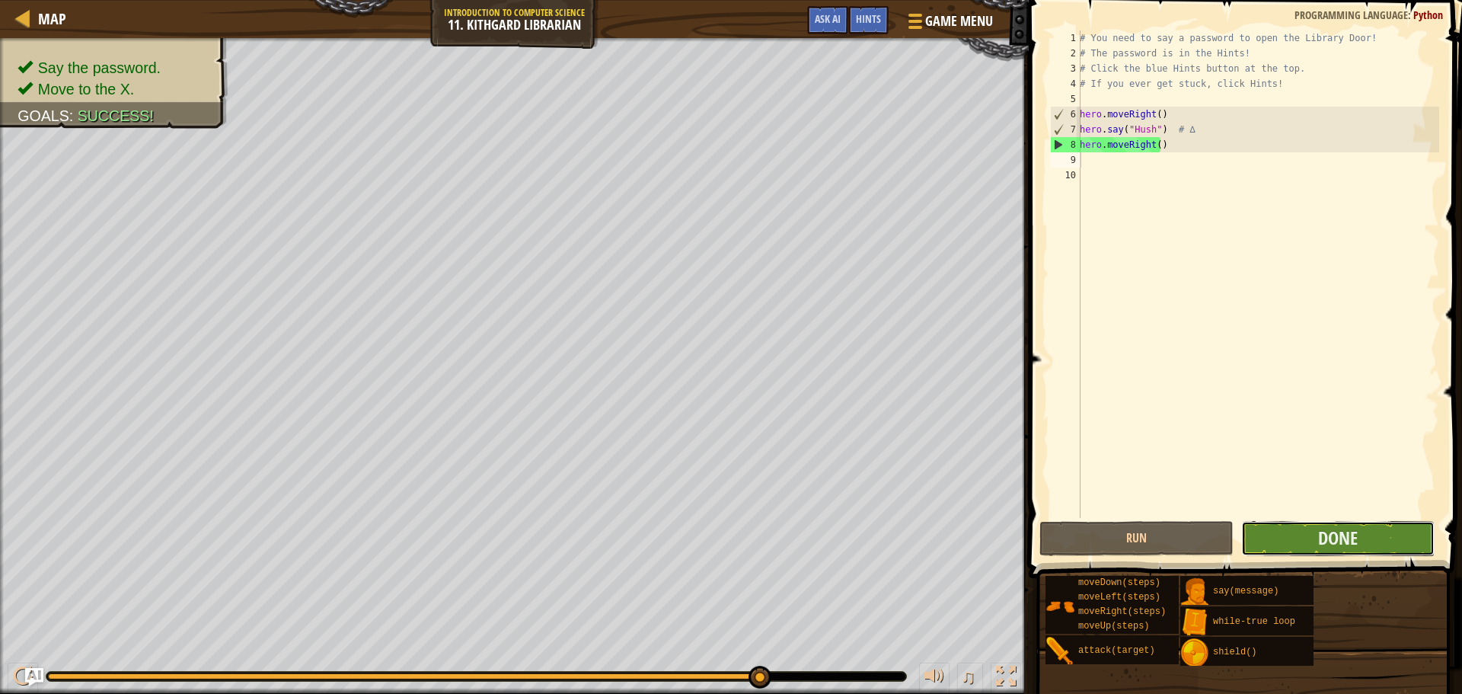
click at [1285, 548] on button "Done" at bounding box center [1337, 538] width 193 height 35
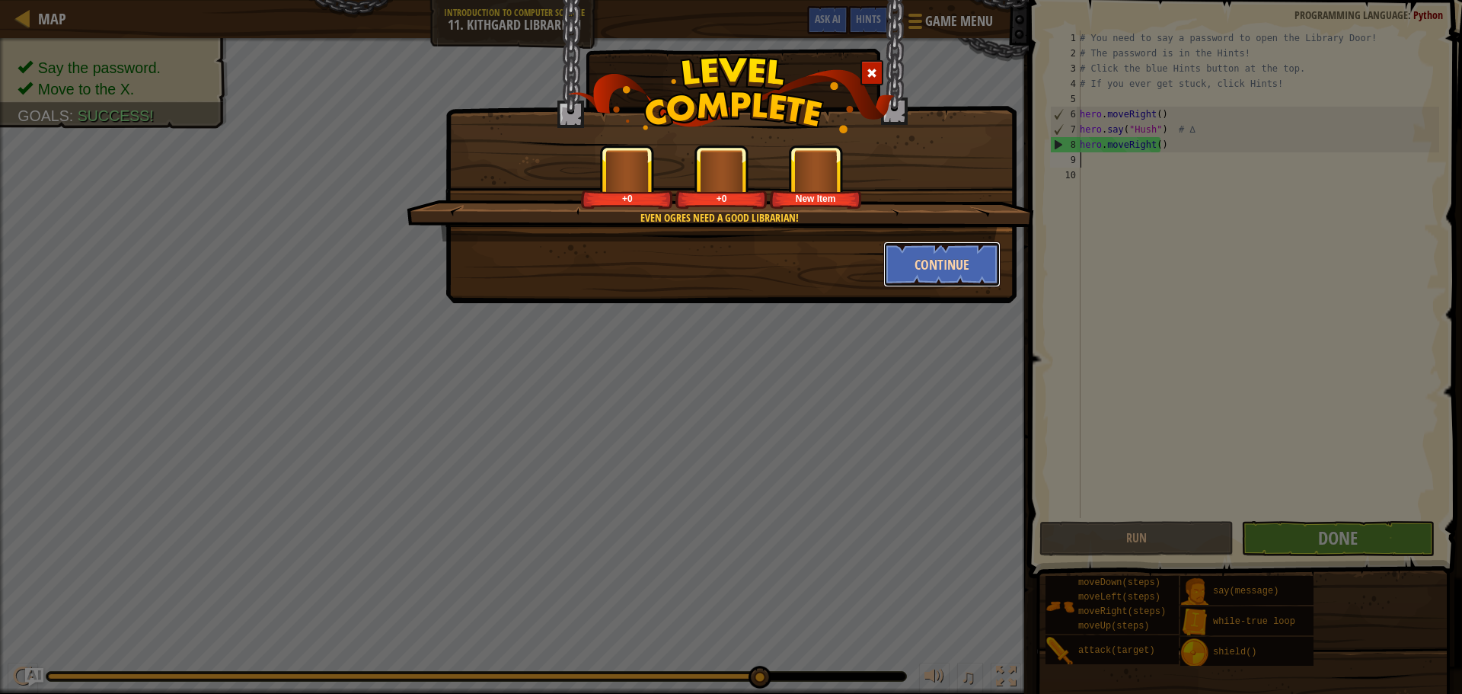
click at [917, 263] on button "Continue" at bounding box center [942, 264] width 118 height 46
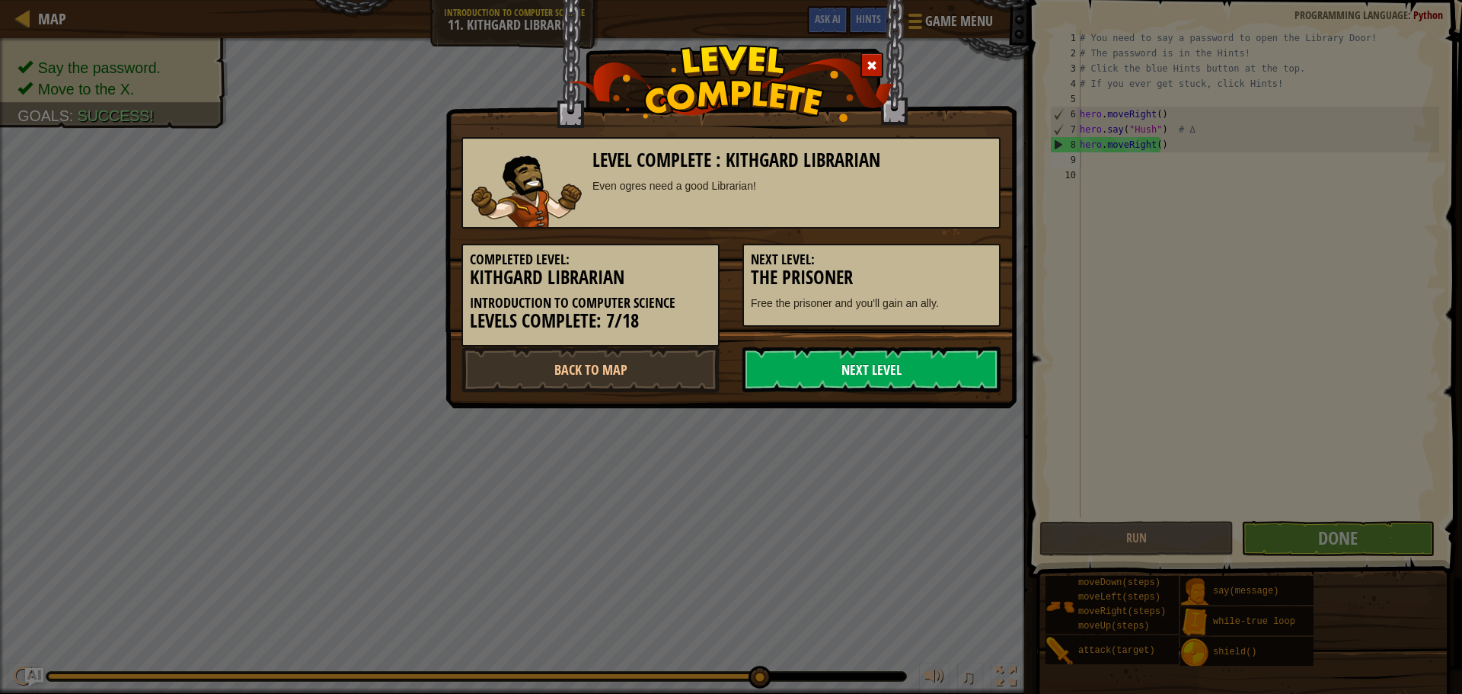
click at [862, 357] on link "Next Level" at bounding box center [871, 369] width 258 height 46
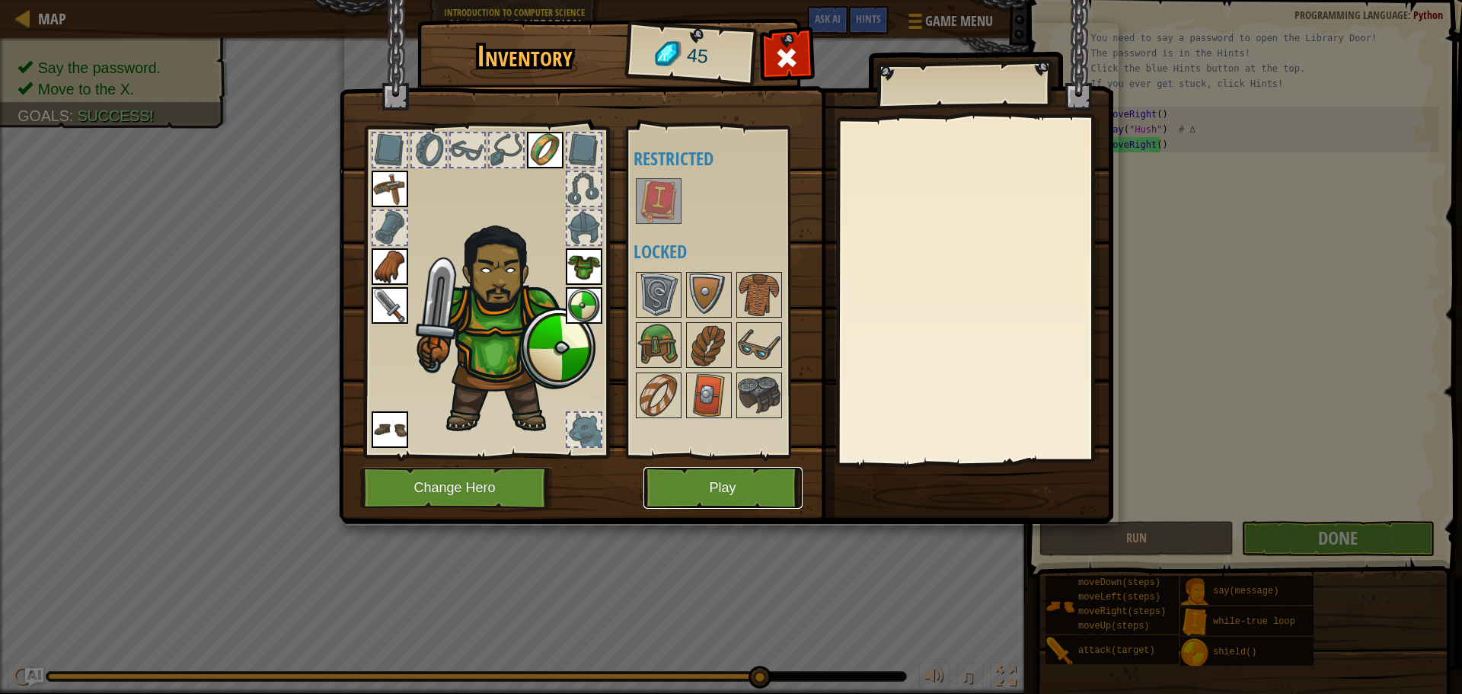
click at [750, 477] on button "Play" at bounding box center [722, 488] width 159 height 42
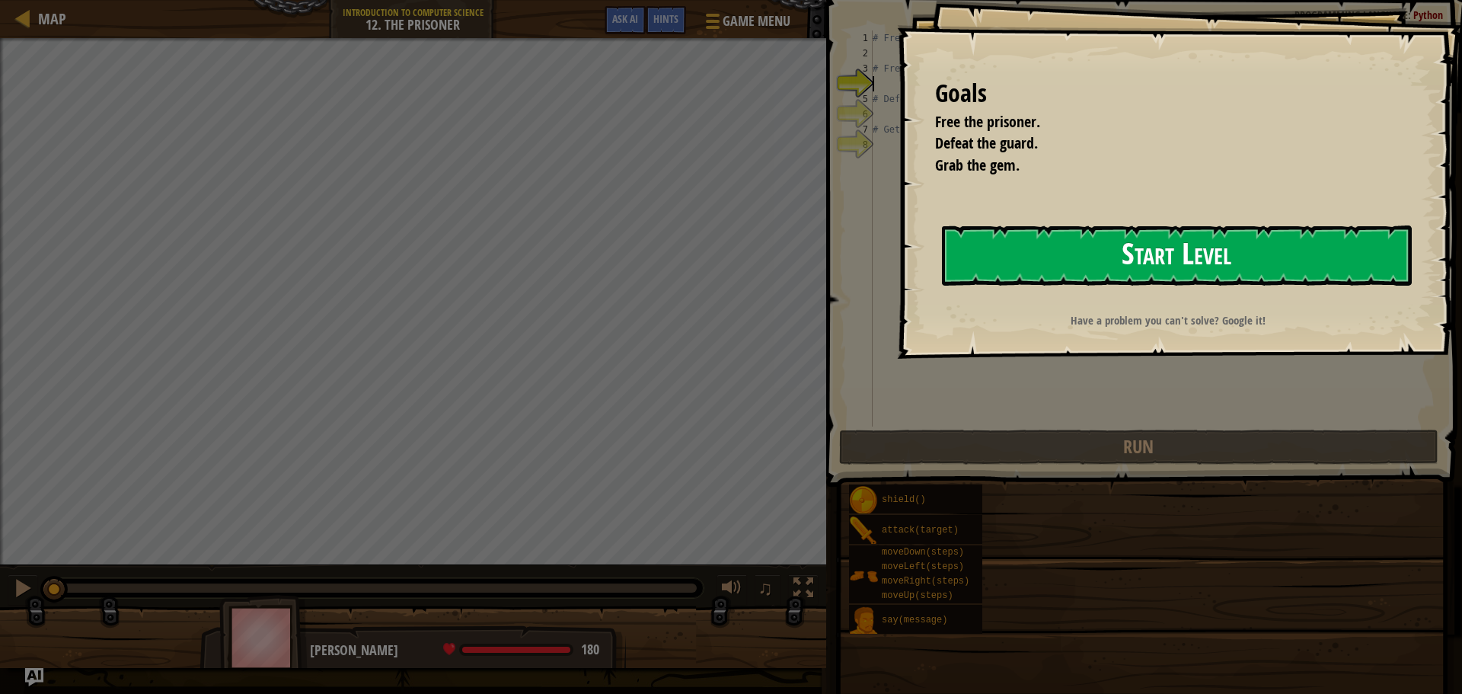
click at [1019, 265] on button "Start Level" at bounding box center [1177, 255] width 470 height 60
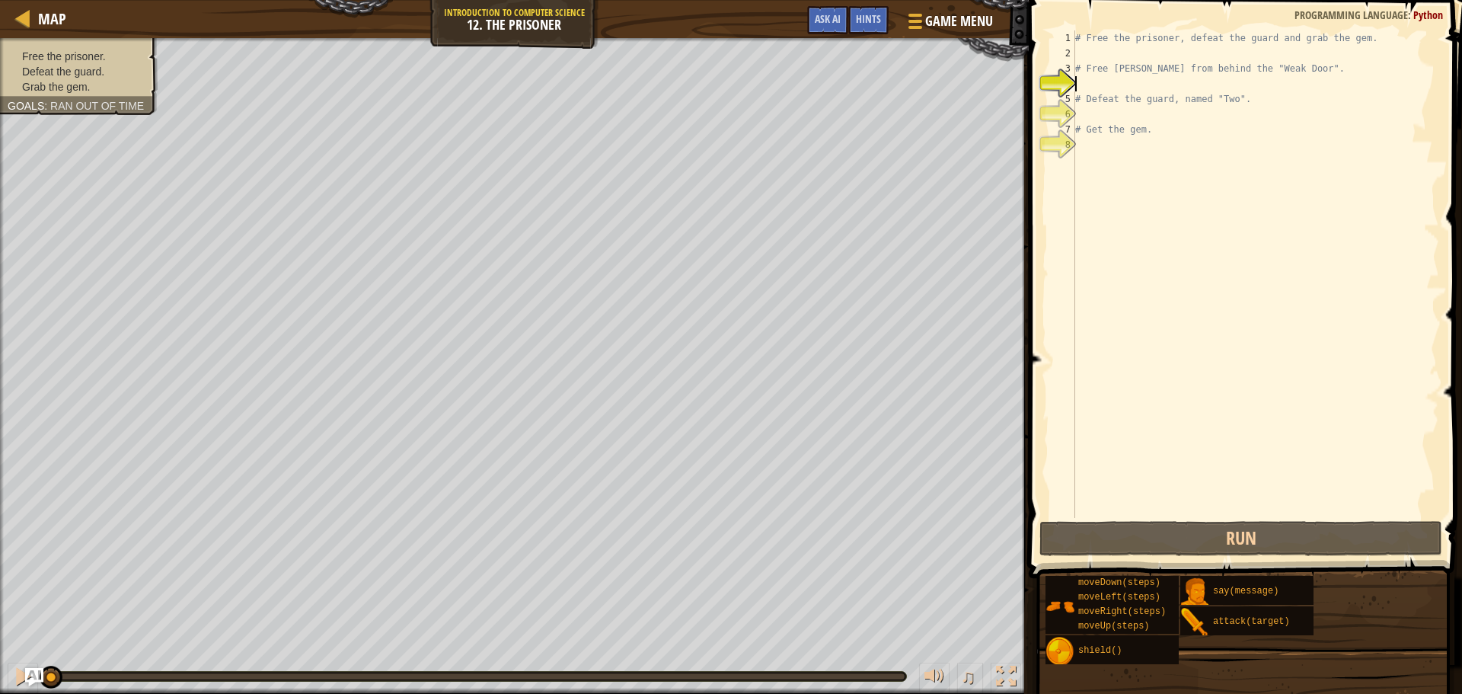
scroll to position [7, 0]
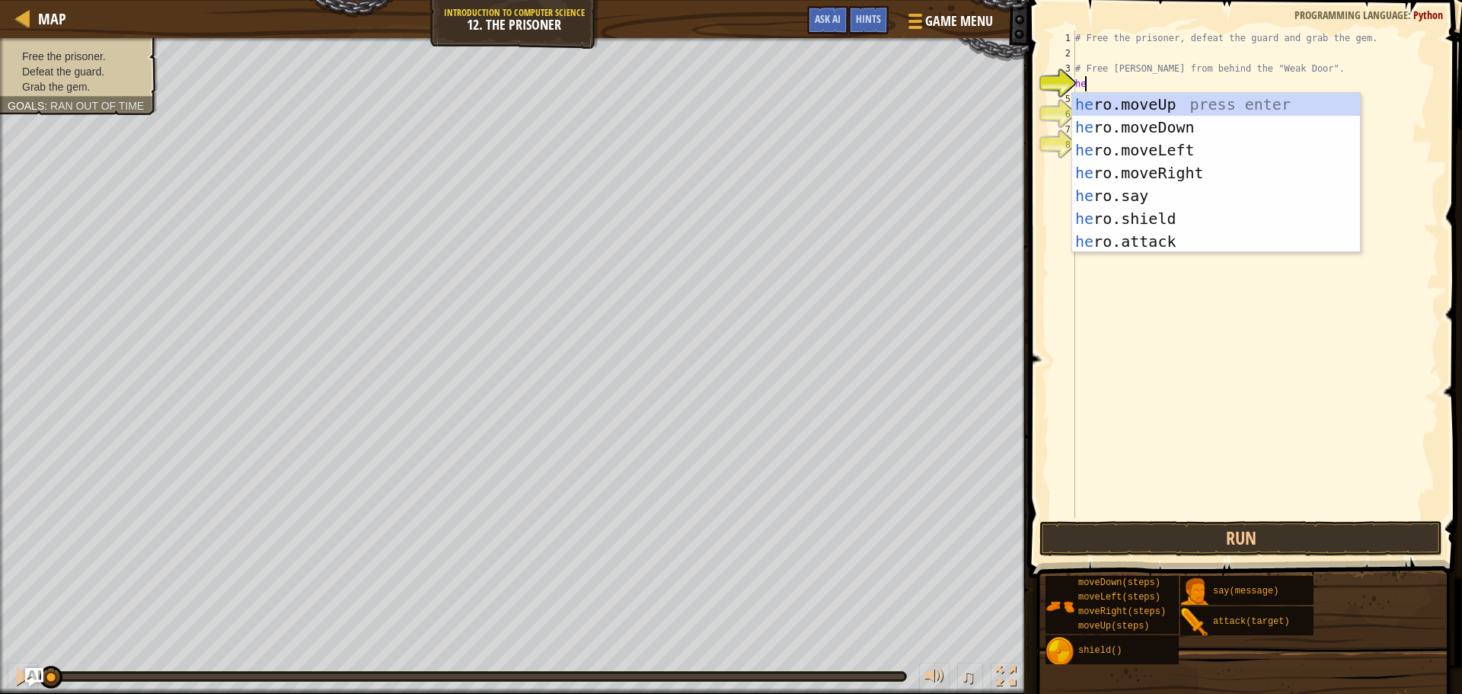
type textarea "her"
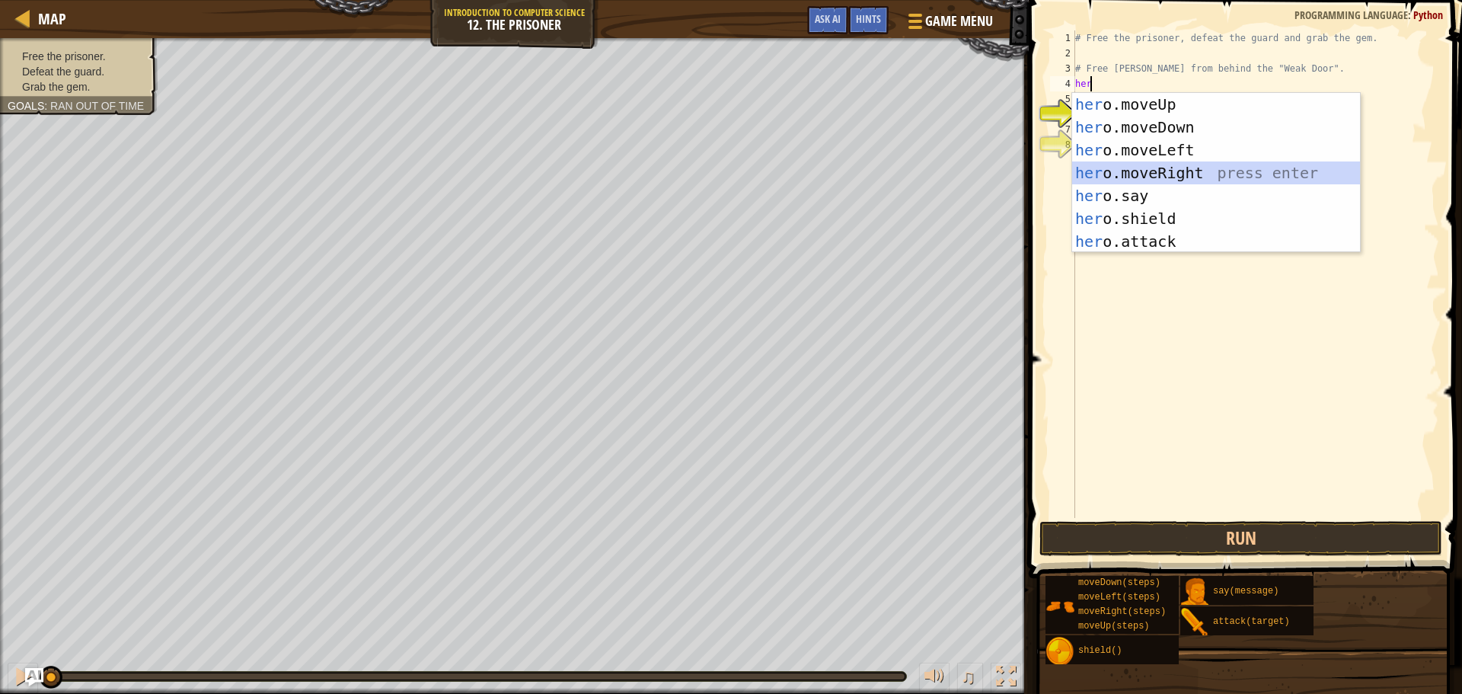
click at [1156, 163] on div "her o.moveUp press enter her o.moveDown press enter her o.moveLeft press enter …" at bounding box center [1216, 196] width 288 height 206
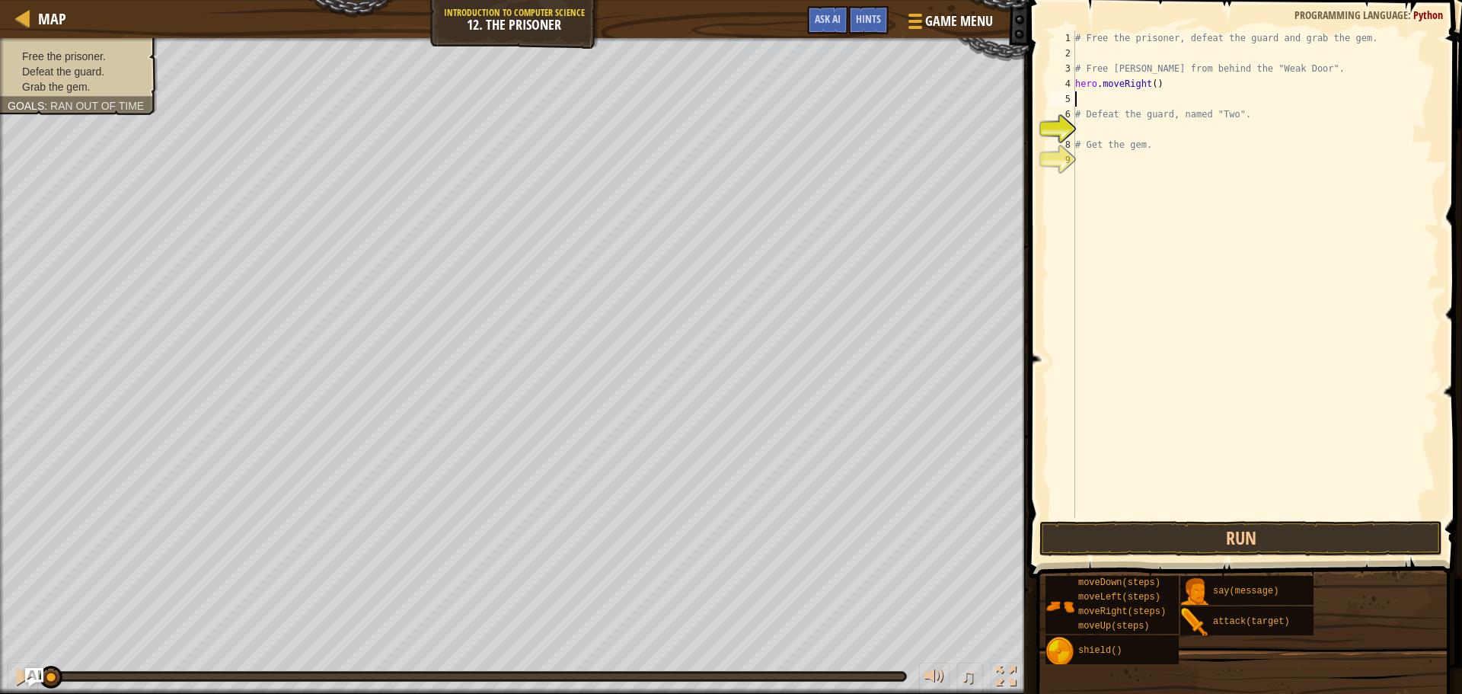
type textarea "i"
type textarea "w"
type textarea "h"
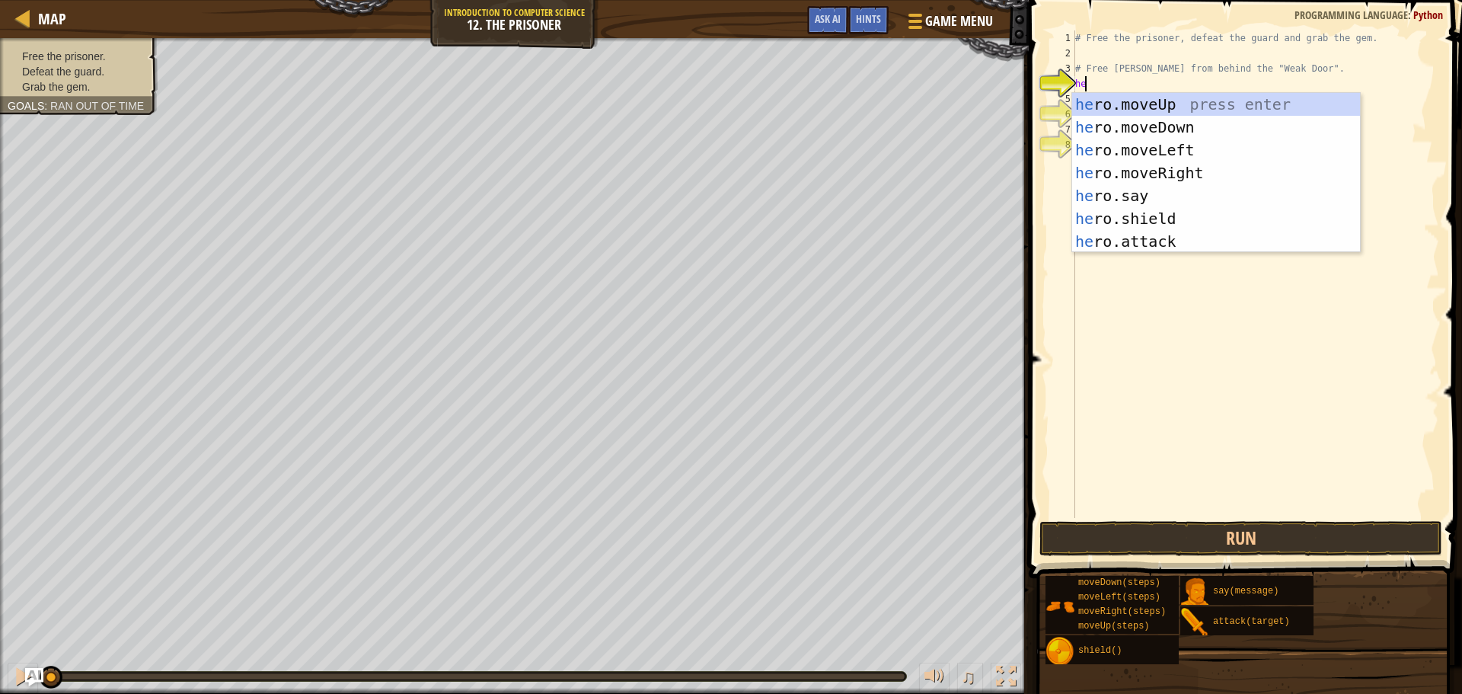
type textarea "hero"
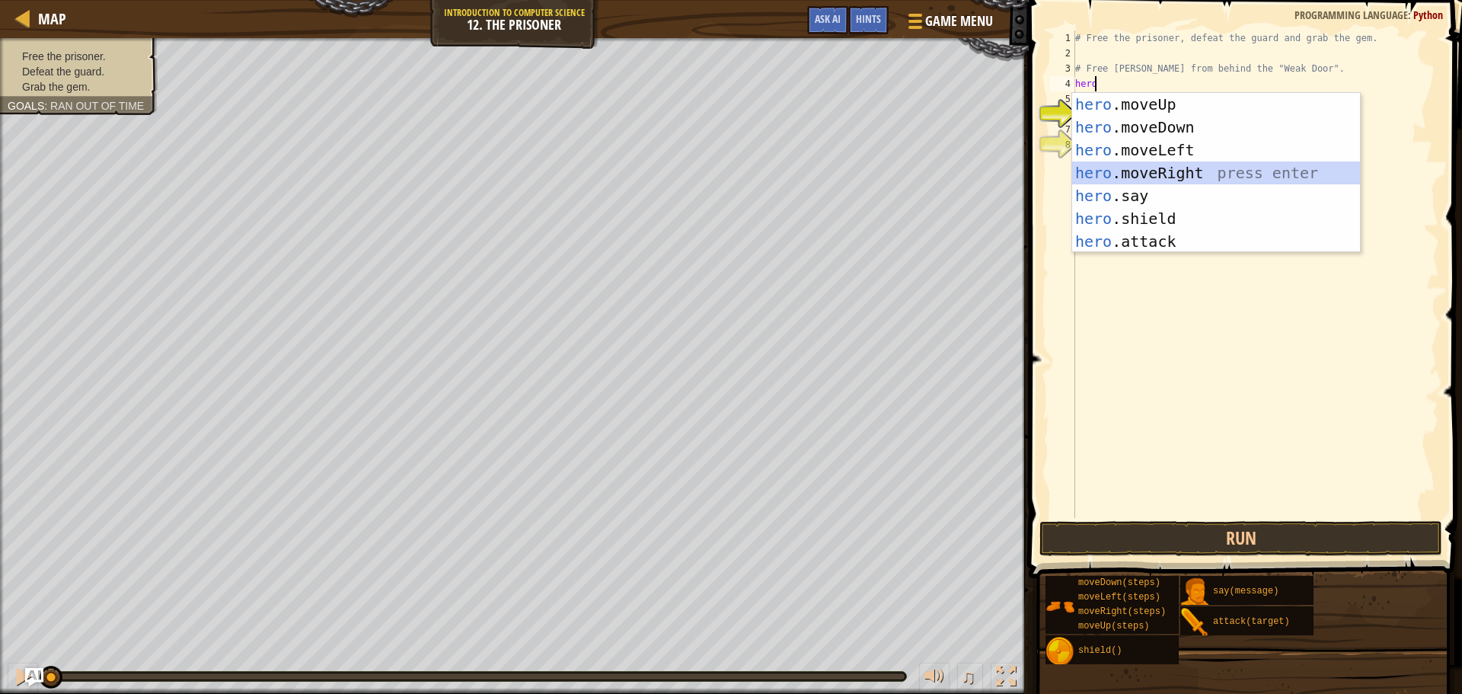
click at [1150, 173] on div "hero .moveUp press enter hero .moveDown press enter hero .moveLeft press enter …" at bounding box center [1216, 196] width 288 height 206
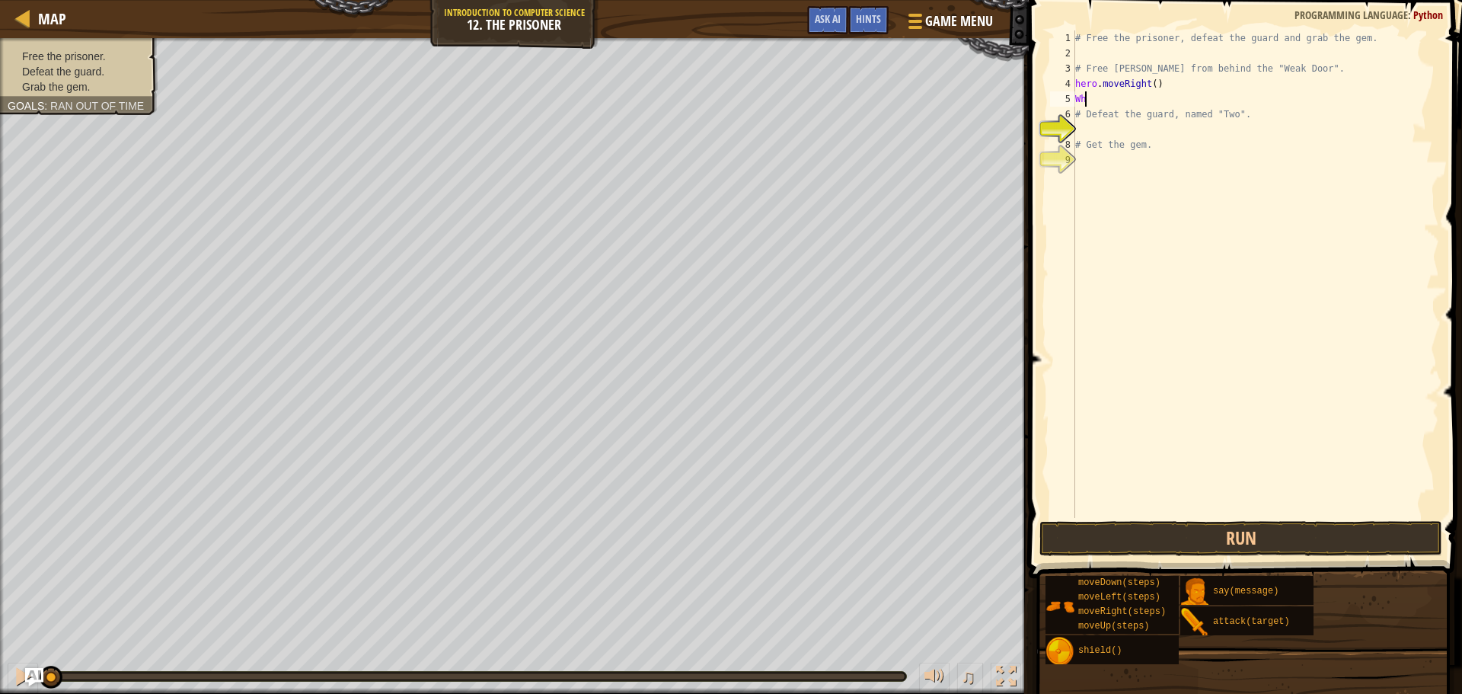
type textarea "W"
click at [952, 13] on span "Game Menu" at bounding box center [959, 21] width 71 height 21
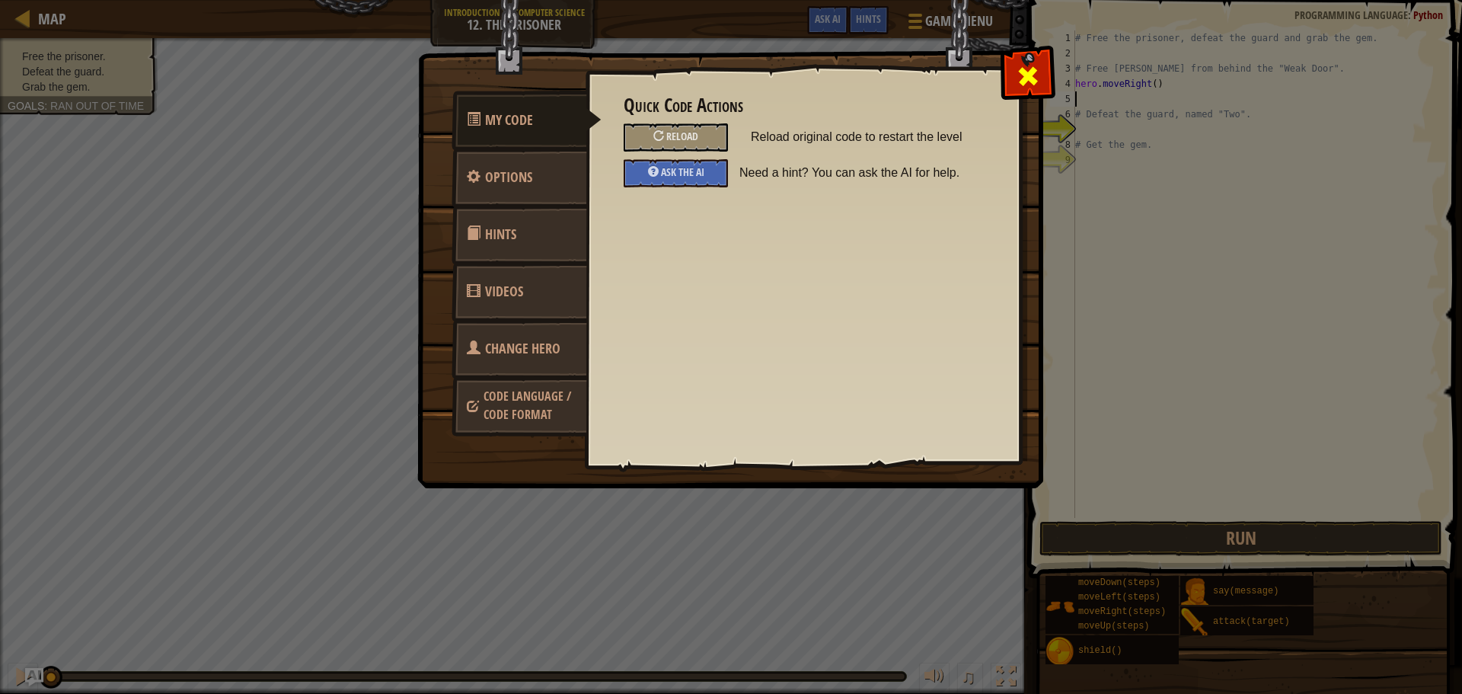
click at [1038, 72] on span at bounding box center [1028, 76] width 24 height 24
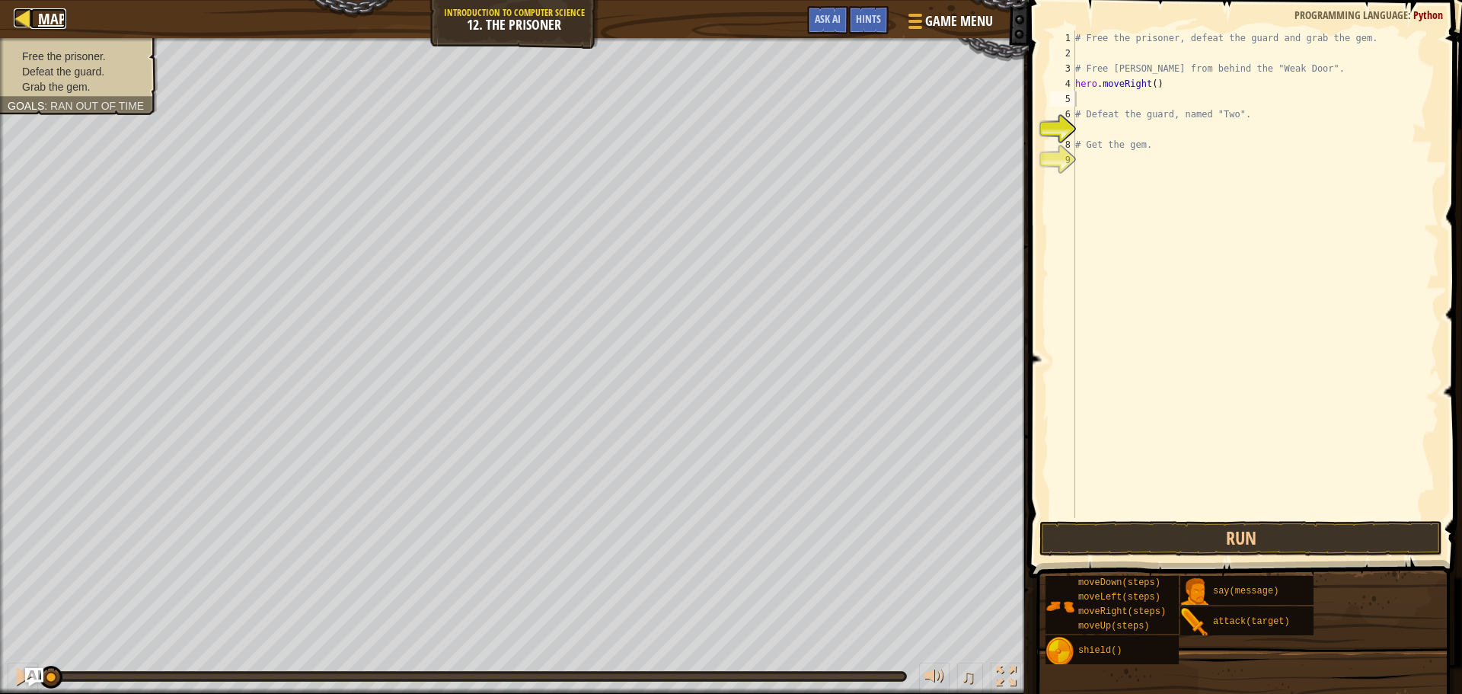
click at [27, 18] on div at bounding box center [23, 17] width 19 height 19
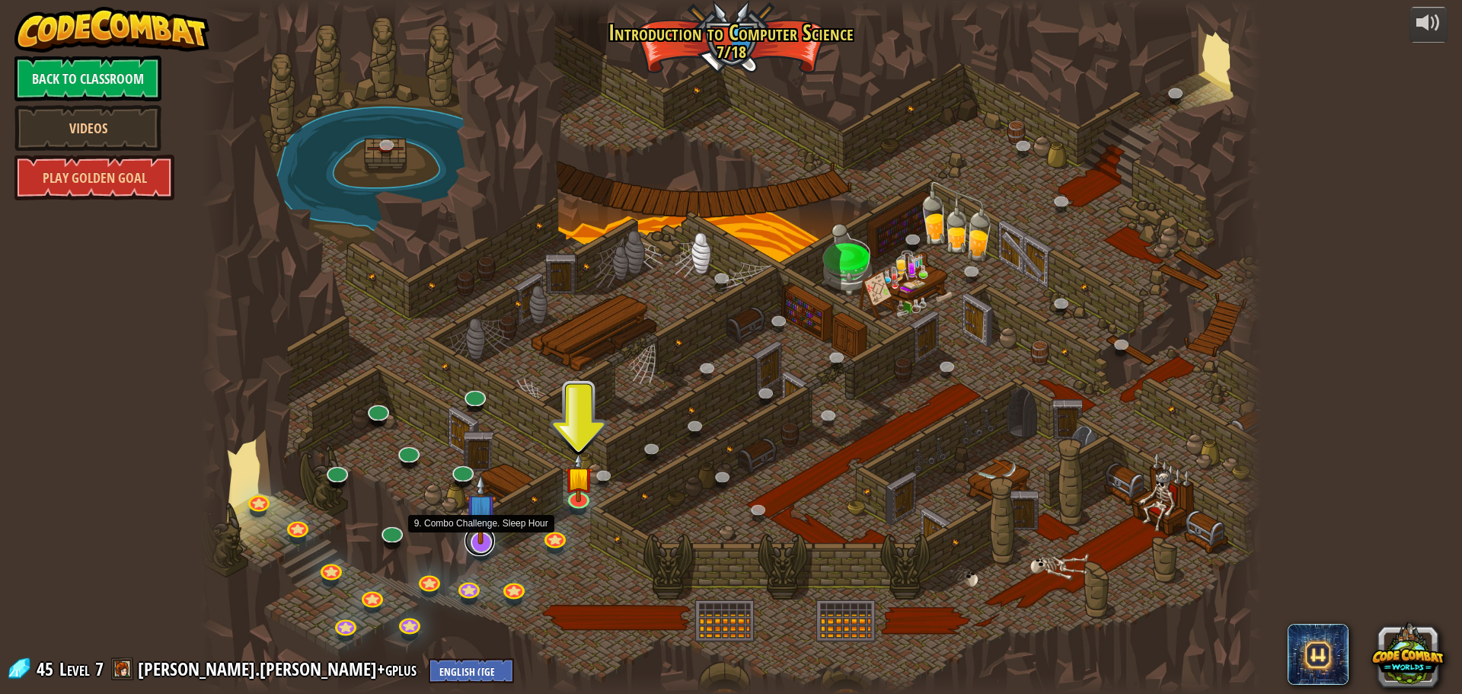
click at [490, 548] on link at bounding box center [479, 540] width 30 height 30
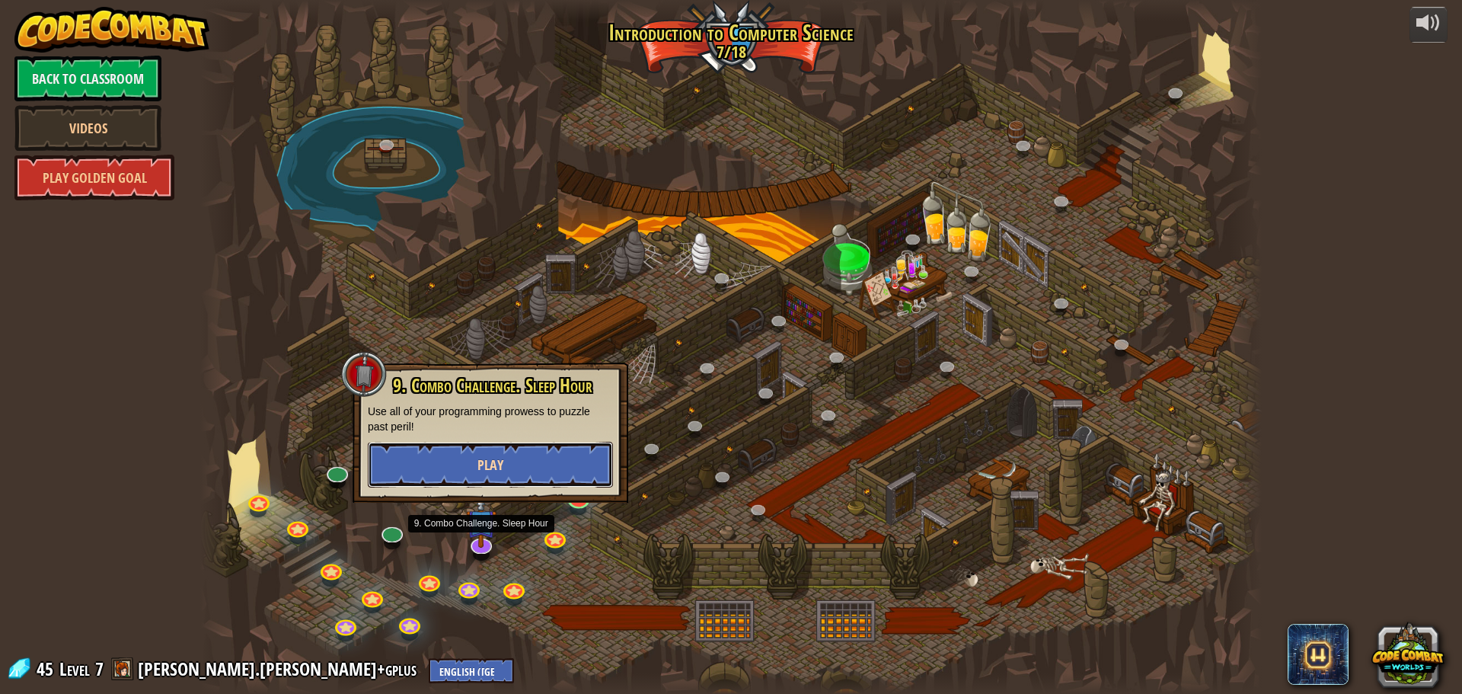
click at [508, 469] on button "Play" at bounding box center [490, 465] width 245 height 46
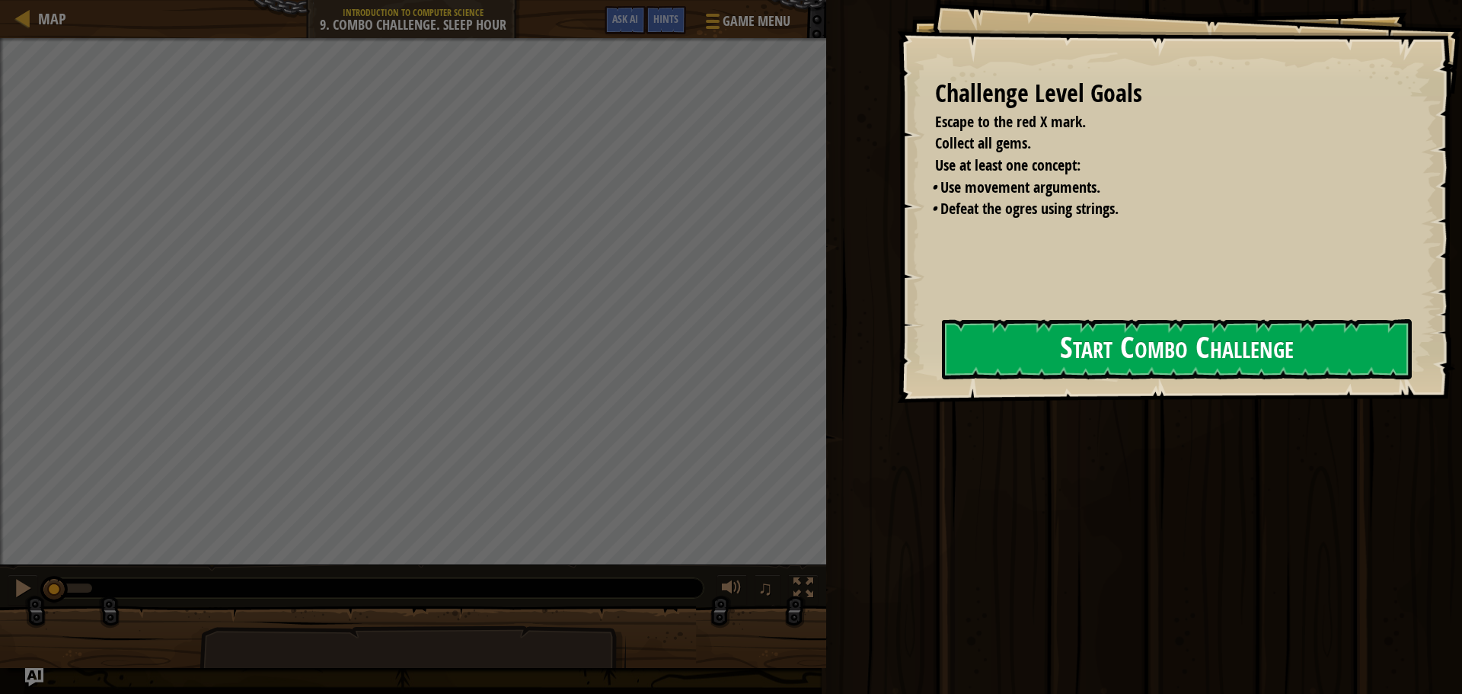
click at [1096, 334] on button "Start Combo Challenge" at bounding box center [1177, 349] width 470 height 60
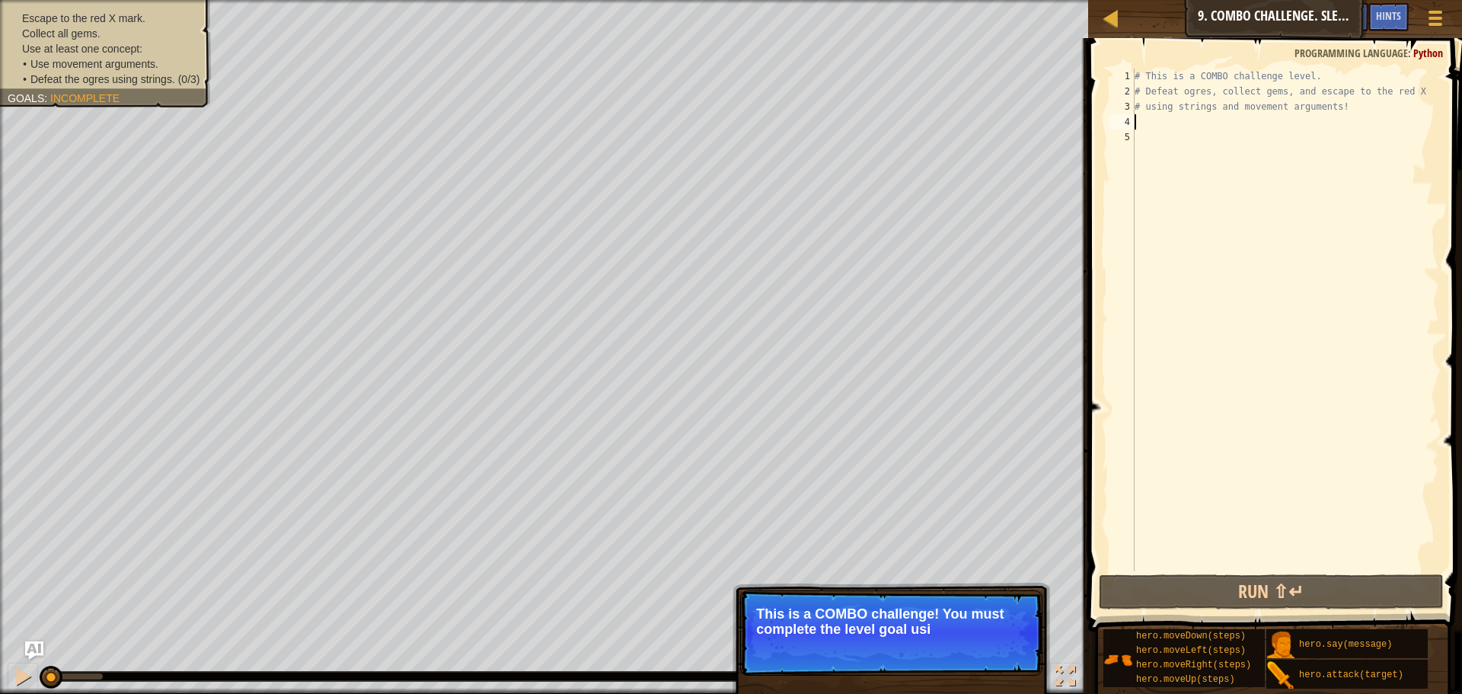
click at [1160, 114] on div "# This is a COMBO challenge level. # Defeat [PERSON_NAME], collect gems, and es…" at bounding box center [1285, 335] width 308 height 533
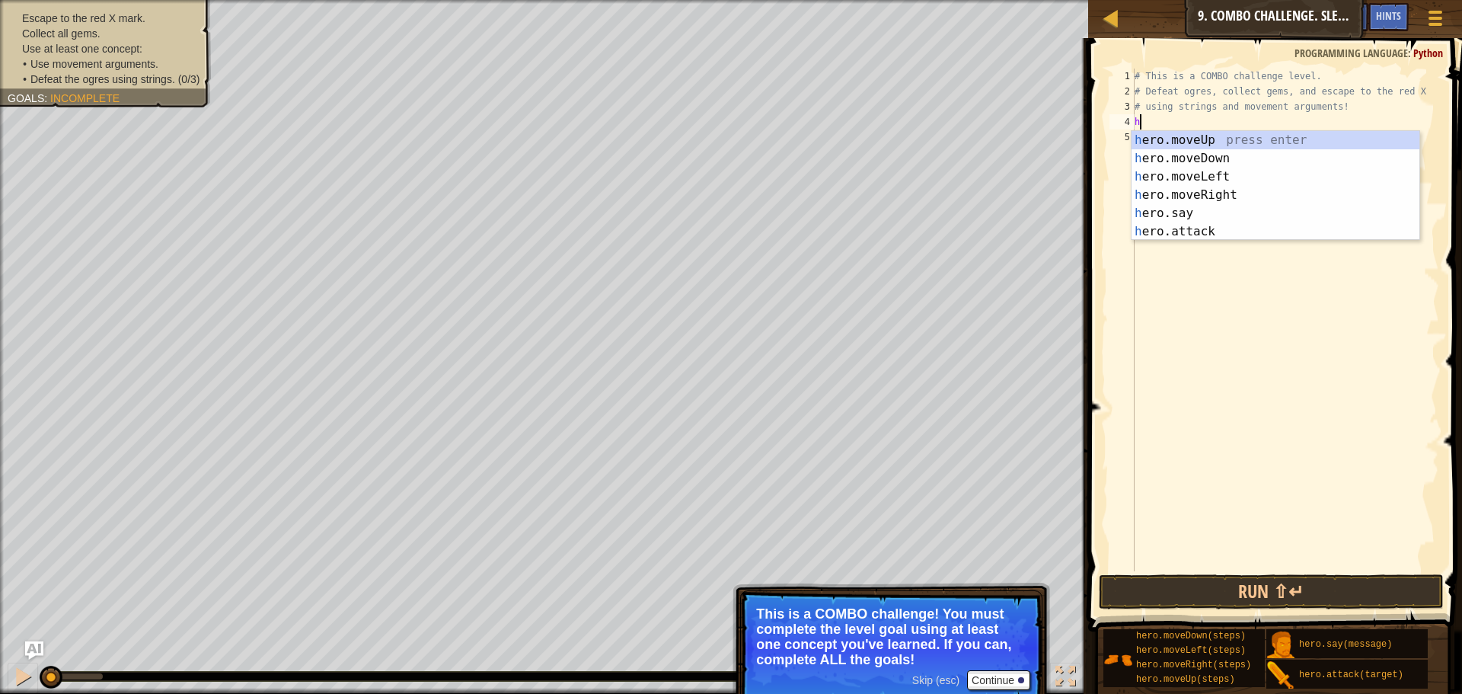
scroll to position [7, 0]
type textarea "her"
click at [1185, 142] on div "her o.moveUp press enter her o.moveDown press enter her o.moveLeft press enter …" at bounding box center [1275, 204] width 288 height 146
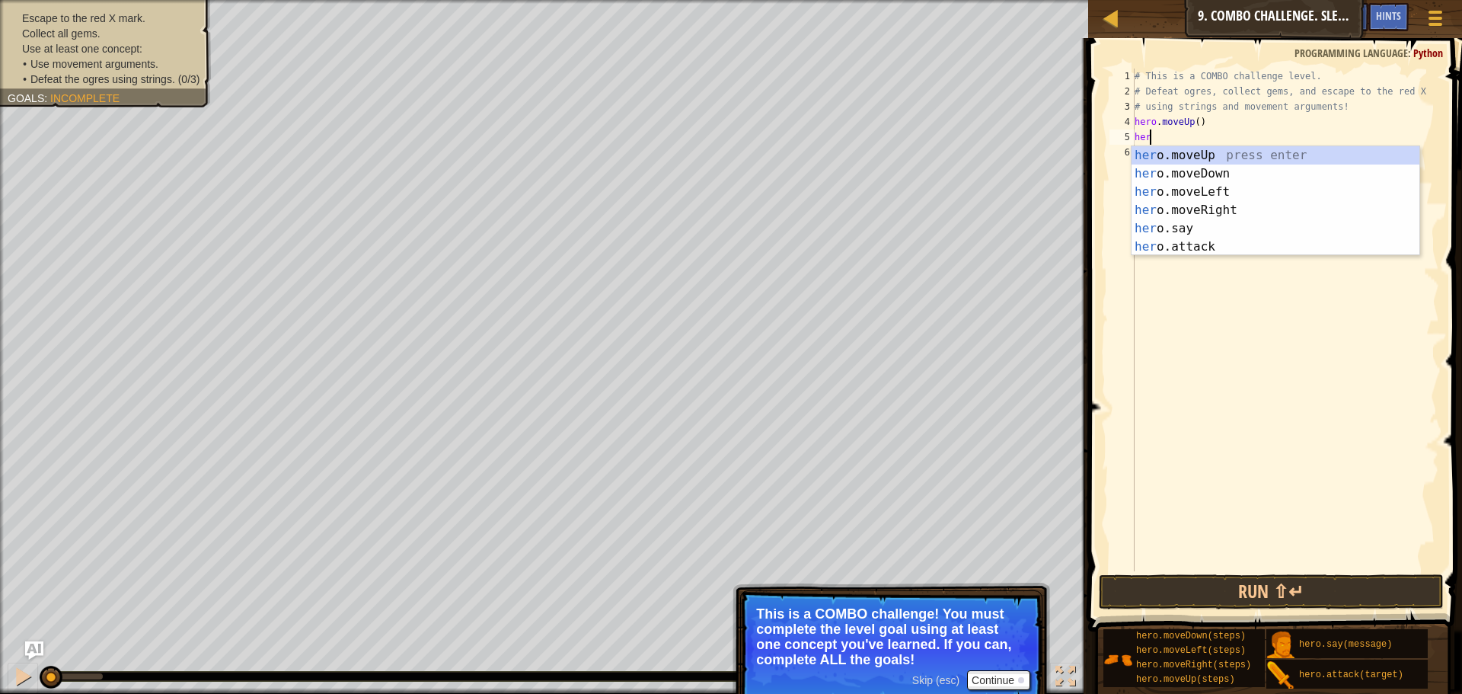
type textarea "h"
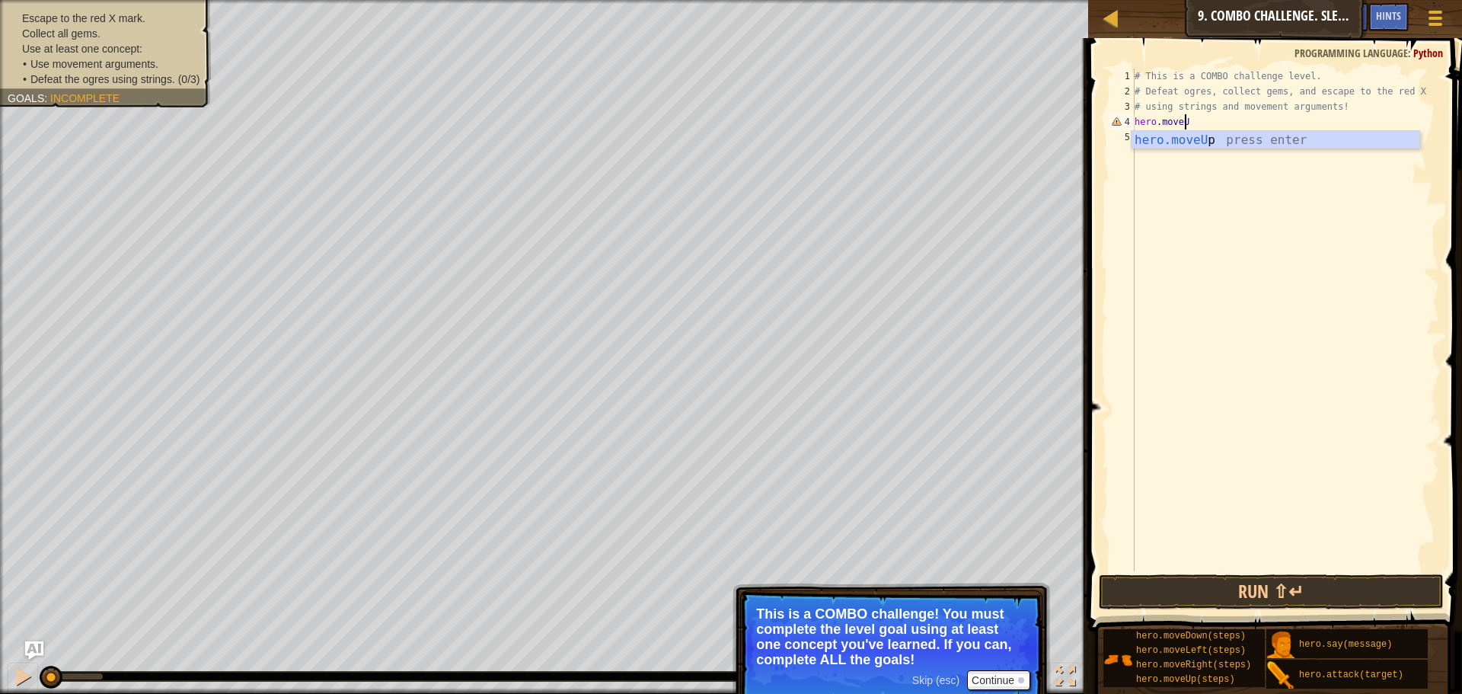
scroll to position [7, 4]
type textarea "hero.moveUp"
click at [1179, 140] on div "hero.moveUp press enter" at bounding box center [1275, 158] width 288 height 55
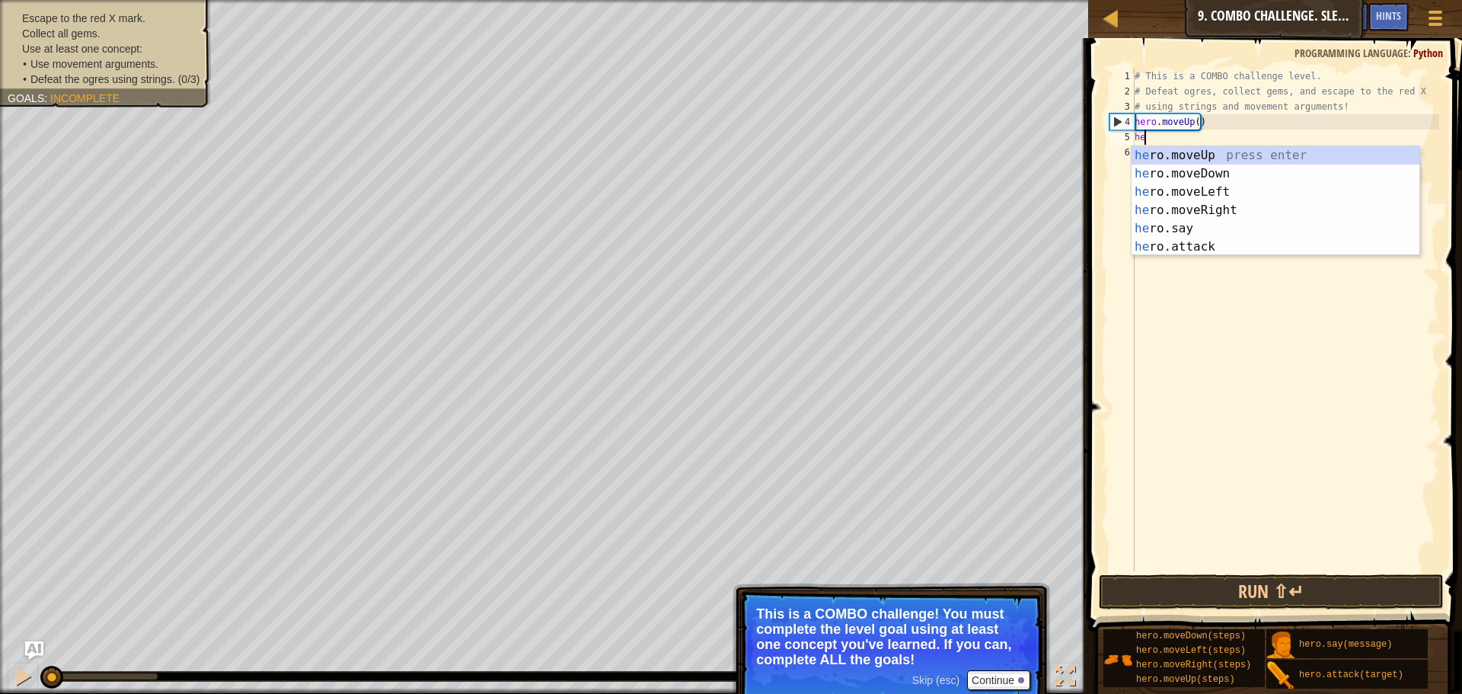
scroll to position [7, 1]
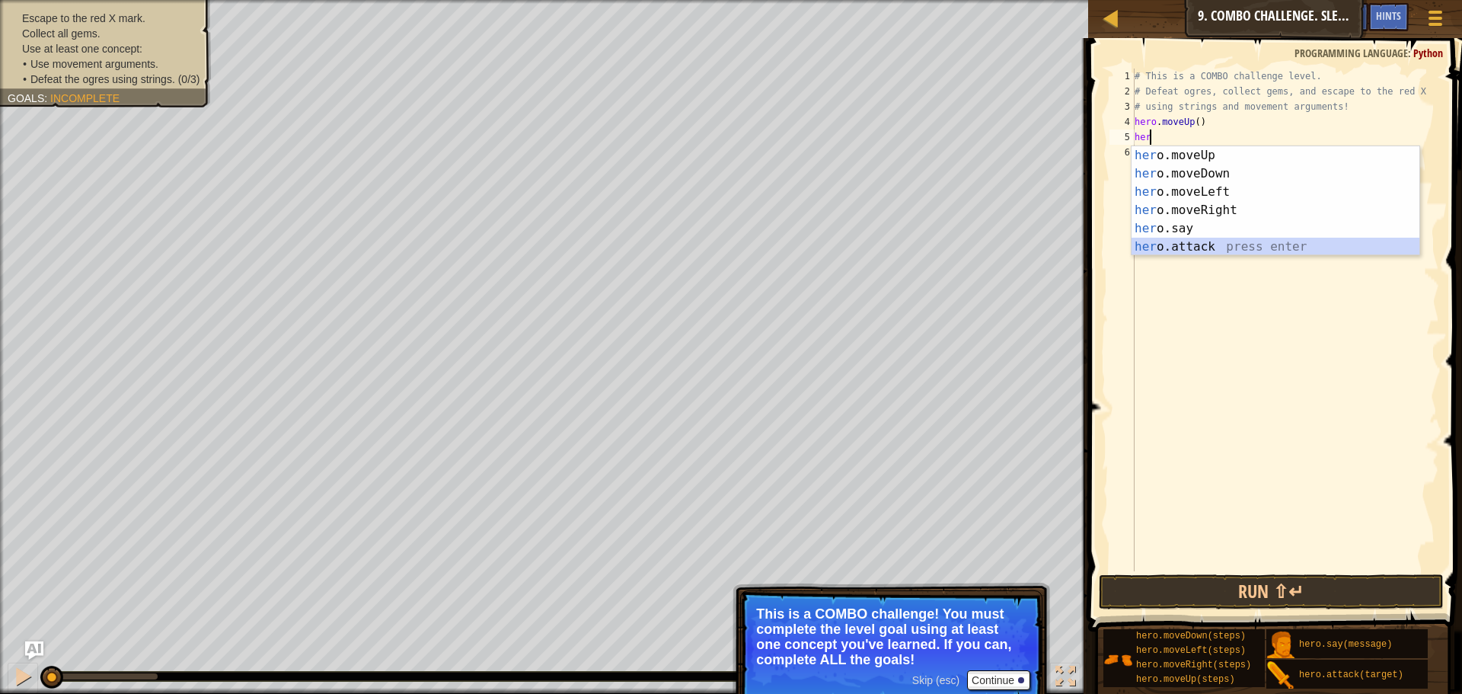
click at [1223, 240] on div "her o.moveUp press enter her o.moveDown press enter her o.moveLeft press enter …" at bounding box center [1275, 219] width 288 height 146
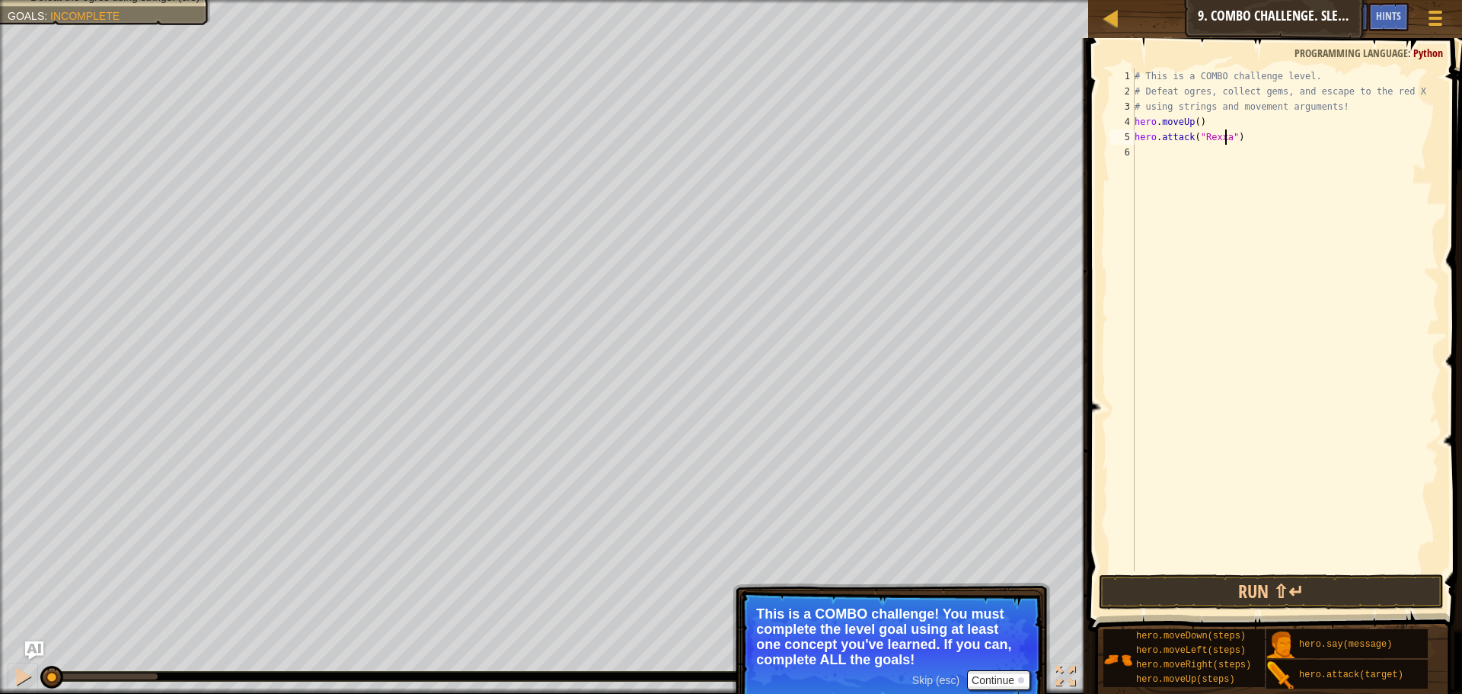
scroll to position [7, 8]
type textarea "hero.attack("Rexxar")"
click at [1197, 160] on div "# This is a COMBO challenge level. # Defeat [PERSON_NAME], collect gems, and es…" at bounding box center [1285, 335] width 308 height 533
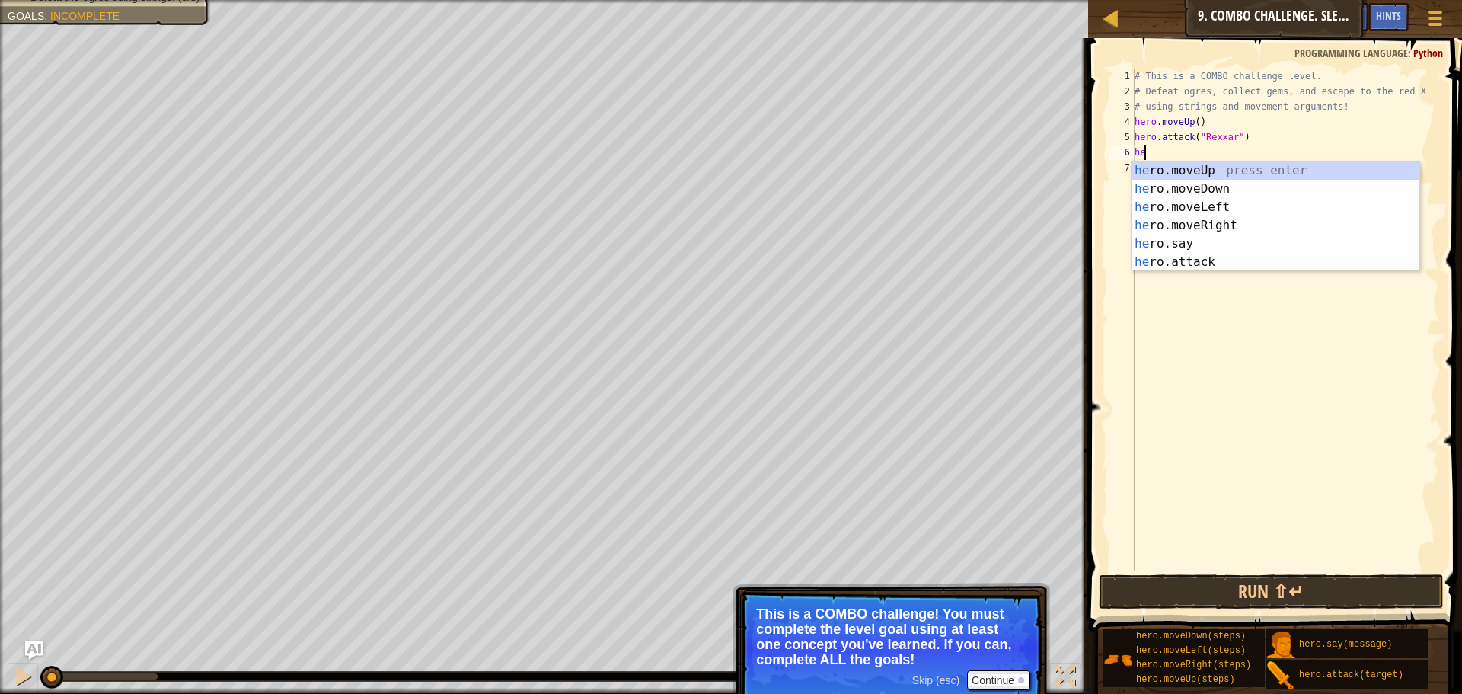
type textarea "her"
click at [1236, 225] on div "her o.moveUp press enter her o.moveDown press enter her o.moveLeft press enter …" at bounding box center [1275, 234] width 288 height 146
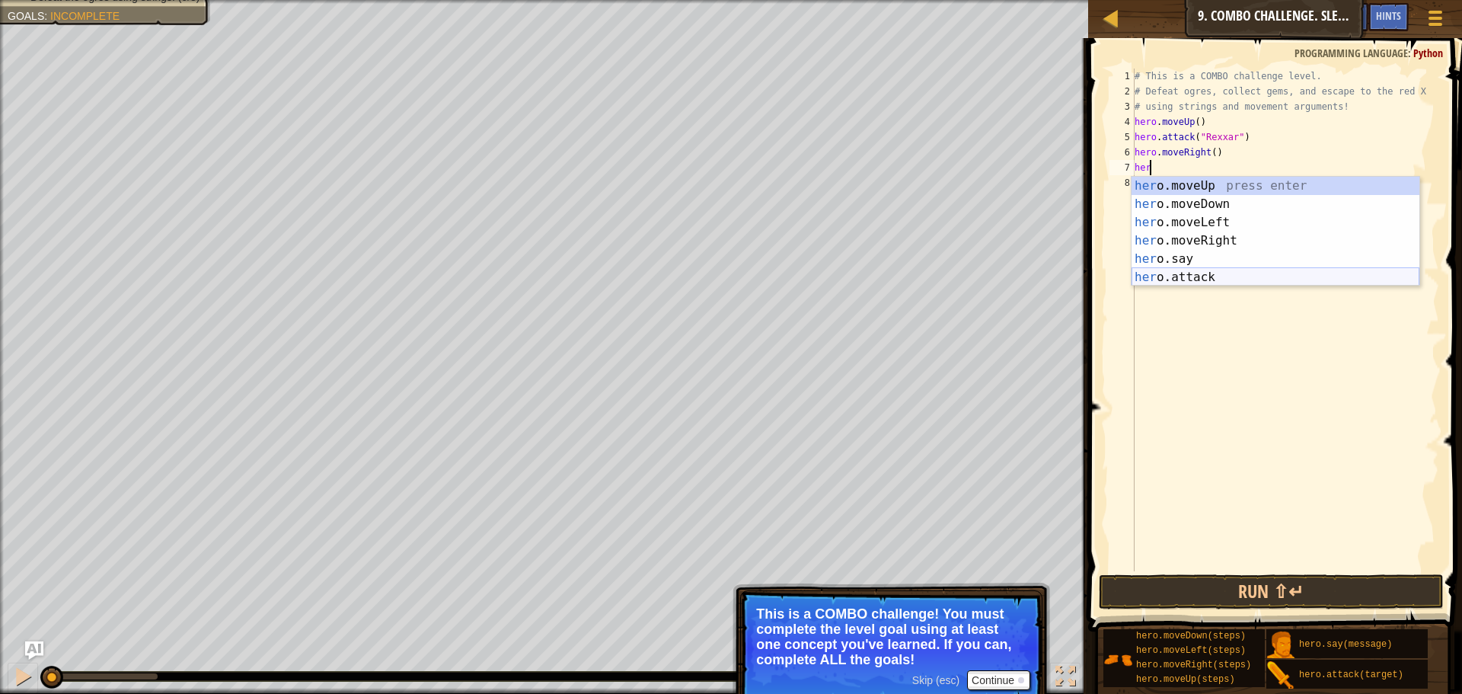
click at [1151, 272] on div "her o.moveUp press enter her o.moveDown press enter her o.moveLeft press enter …" at bounding box center [1275, 250] width 288 height 146
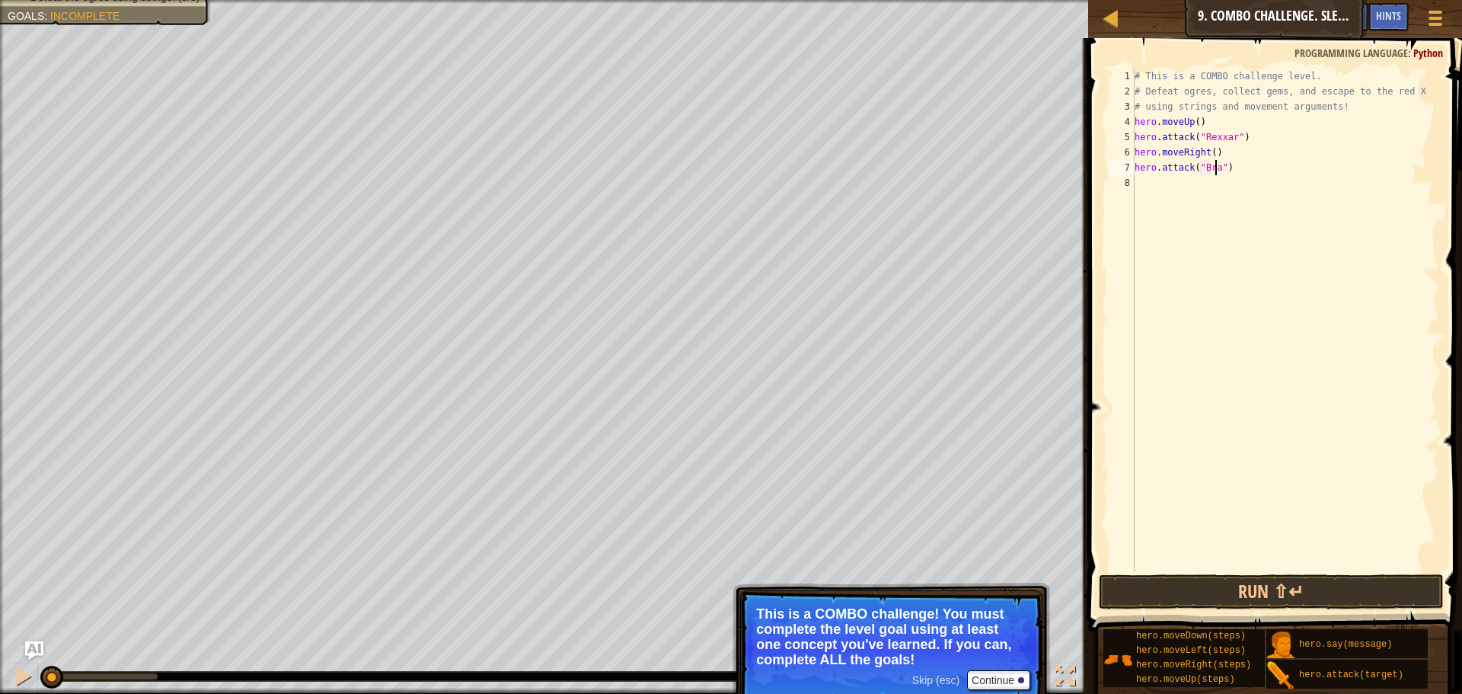
type textarea "hero.attack("Brack")"
click at [1149, 267] on div "# This is a COMBO challenge level. # Defeat [PERSON_NAME], collect gems, and es…" at bounding box center [1285, 335] width 308 height 533
click at [1238, 585] on button "Run ⇧↵" at bounding box center [1271, 591] width 345 height 35
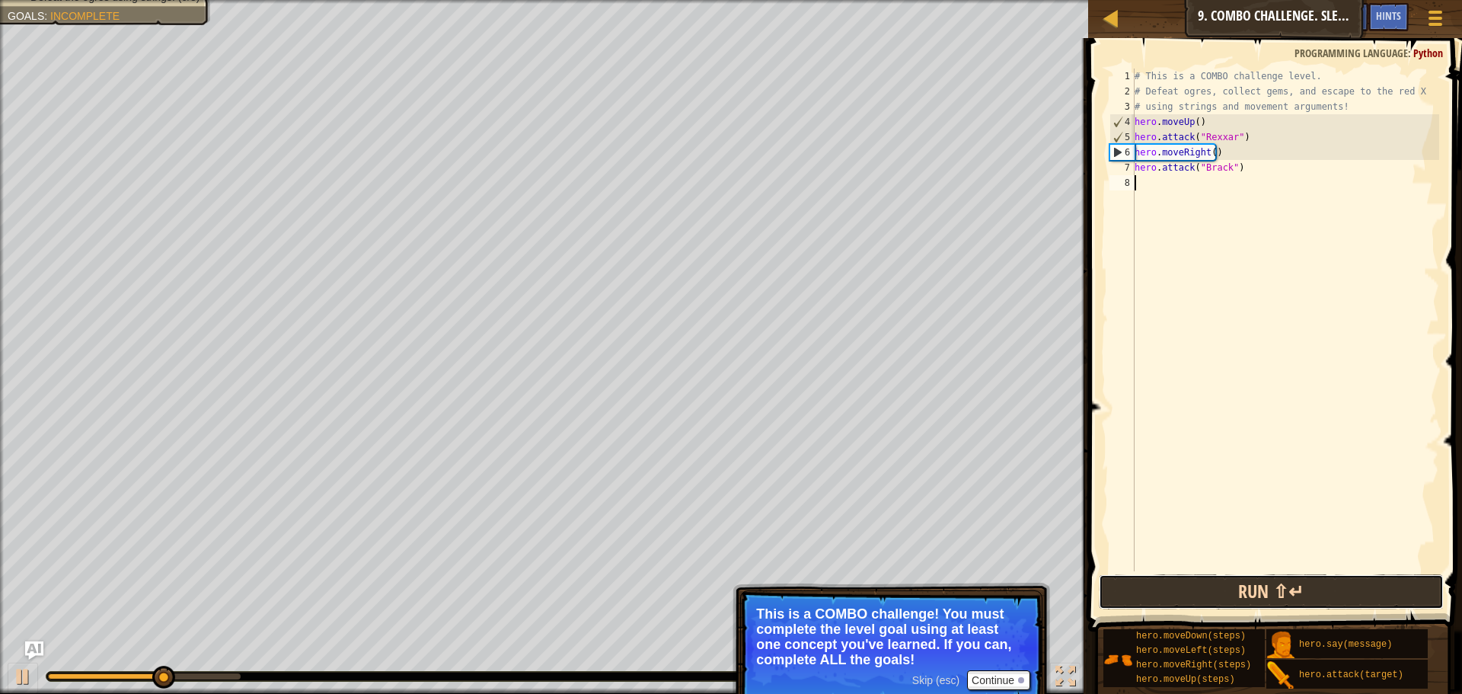
click at [1238, 585] on button "Run ⇧↵" at bounding box center [1271, 591] width 345 height 35
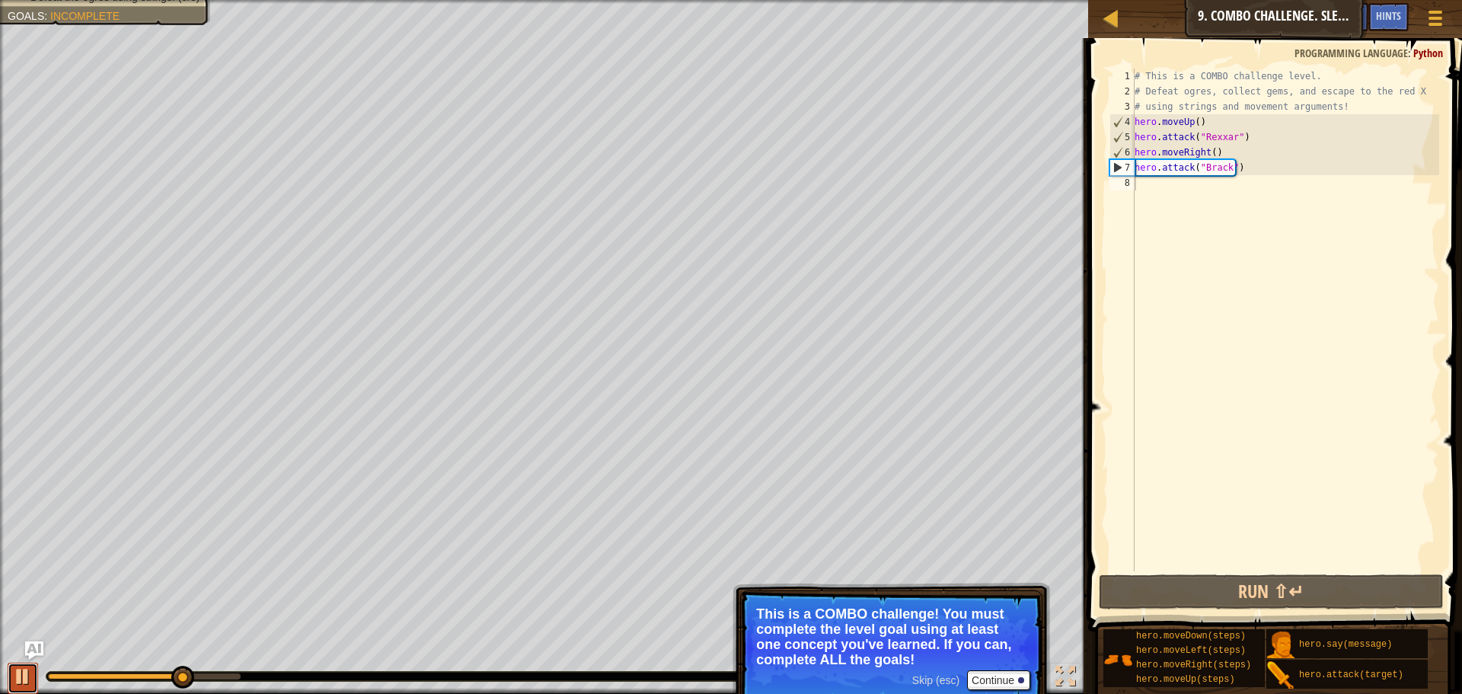
click at [36, 684] on button at bounding box center [23, 677] width 30 height 31
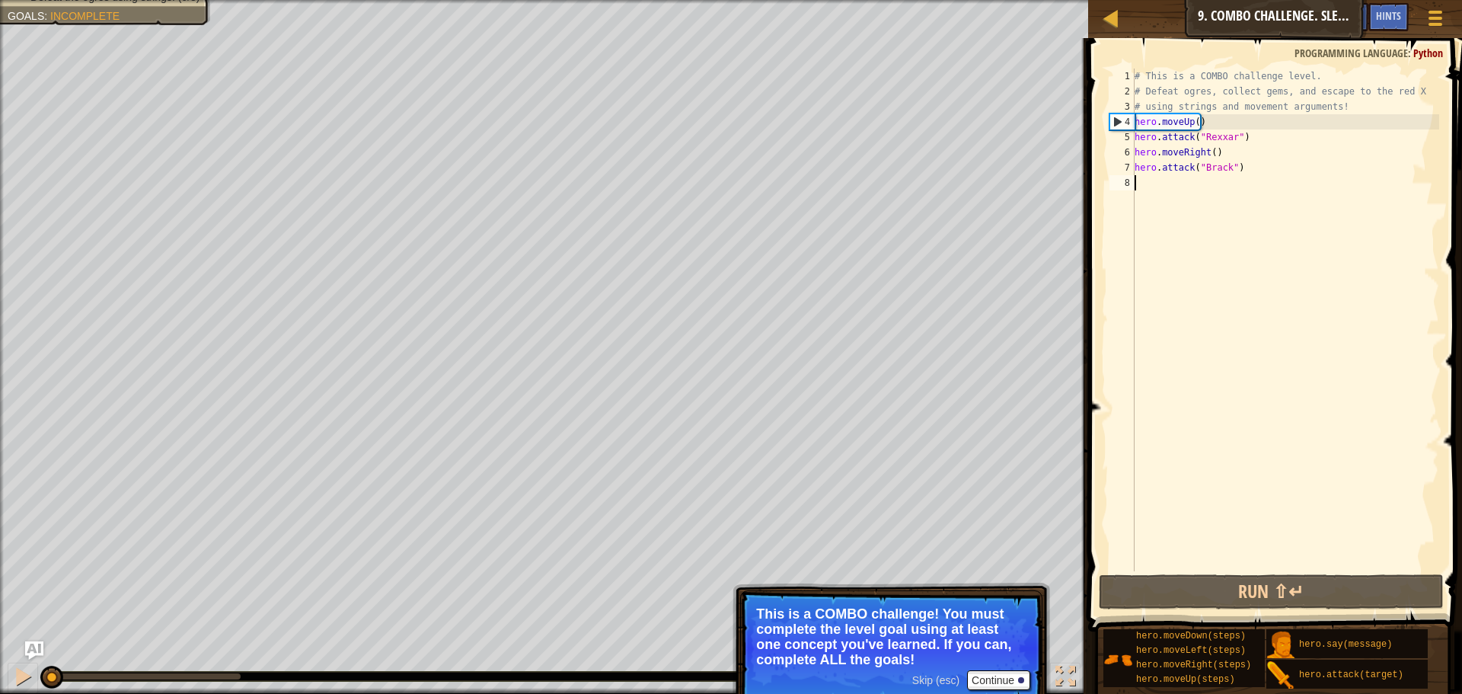
drag, startPoint x: 190, startPoint y: 680, endPoint x: 3, endPoint y: 595, distance: 204.8
click at [0, 617] on div "Escape to the red X mark. Collect all gems. Use at least one concept: • Use mov…" at bounding box center [731, 347] width 1462 height 694
click at [2, 595] on div at bounding box center [2, 358] width 4 height 716
type textarea "hero.attack("Rexxar")"
click at [1250, 142] on div "# This is a COMBO challenge level. # Defeat [PERSON_NAME], collect gems, and es…" at bounding box center [1285, 335] width 308 height 533
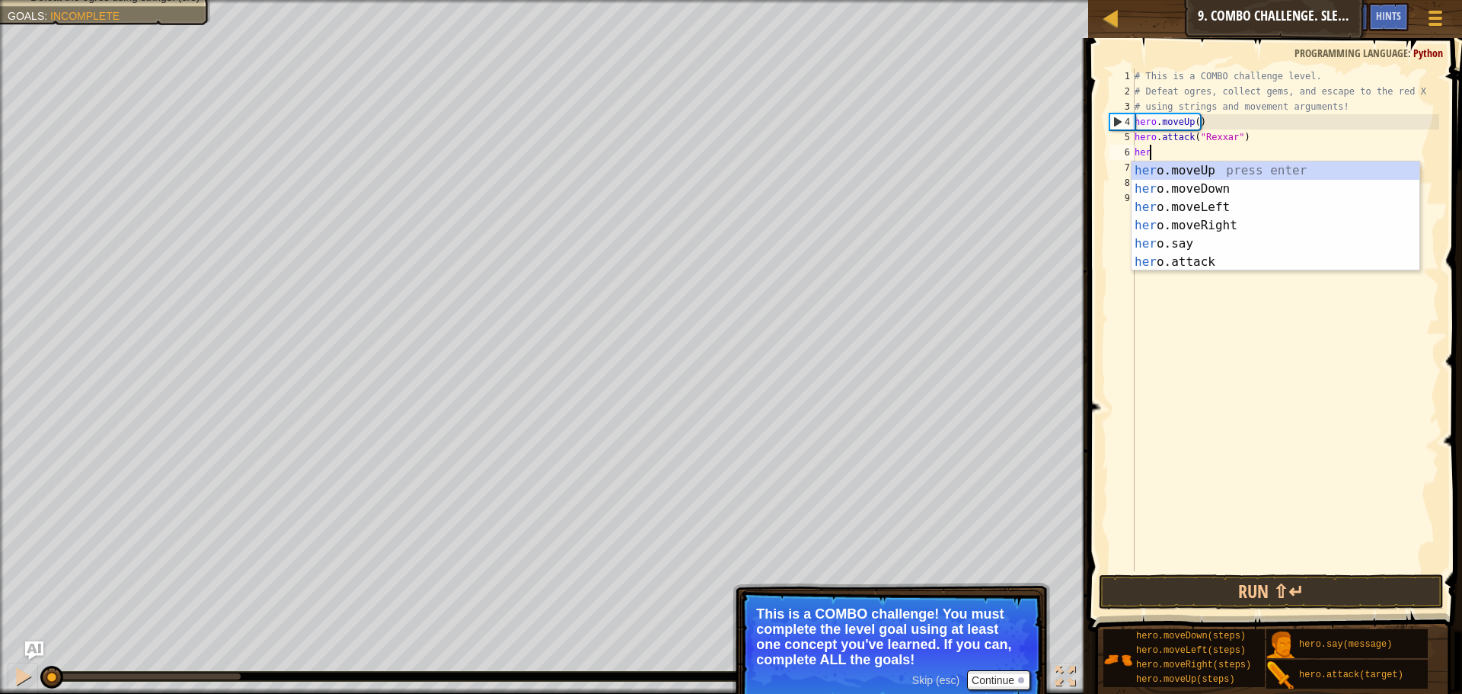
scroll to position [7, 1]
click at [1216, 261] on div "her o.moveUp press enter her o.moveDown press enter her o.moveLeft press enter …" at bounding box center [1275, 234] width 288 height 146
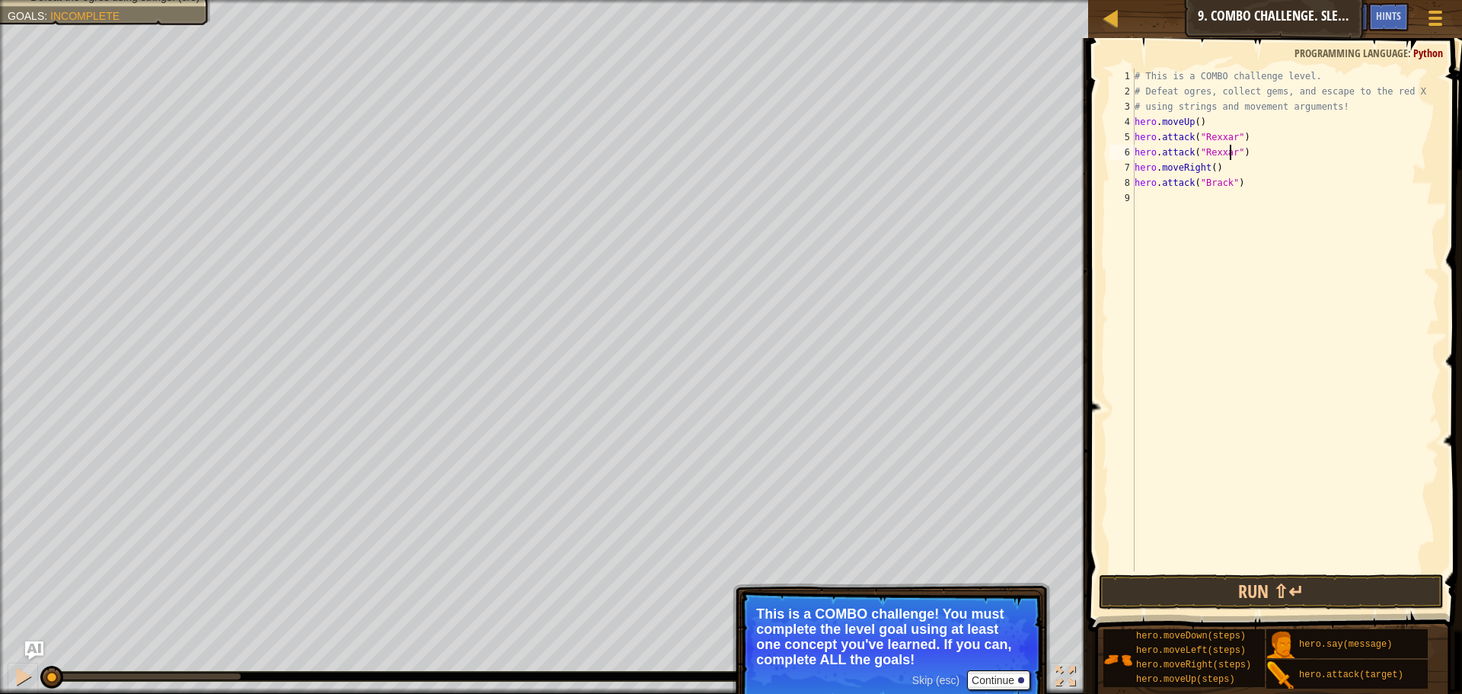
scroll to position [7, 8]
click at [1235, 186] on div "# This is a COMBO challenge level. # Defeat [PERSON_NAME], collect gems, and es…" at bounding box center [1285, 335] width 308 height 533
type textarea "hero.attack("Brack")"
click at [1218, 216] on div "hero.attack press enter" at bounding box center [1280, 234] width 288 height 55
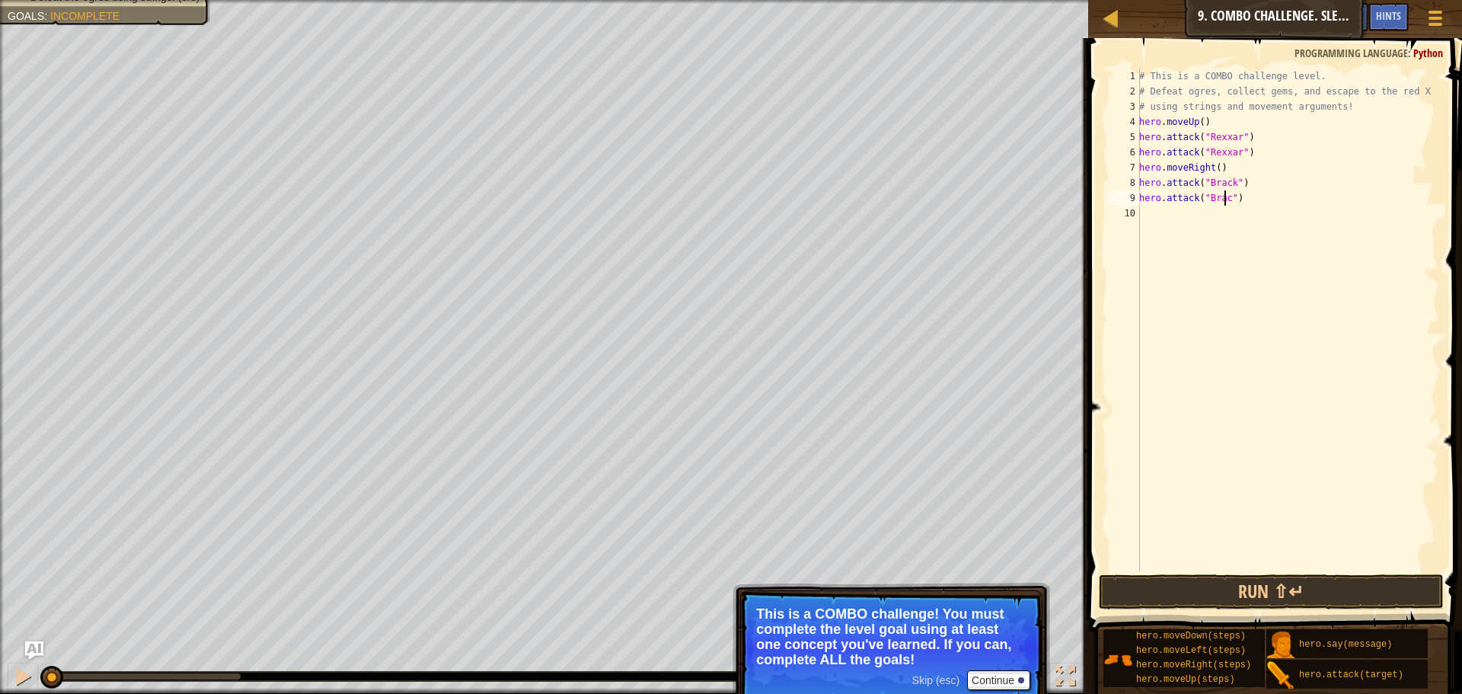
scroll to position [7, 8]
click at [1302, 579] on button "Run ⇧↵" at bounding box center [1271, 591] width 345 height 35
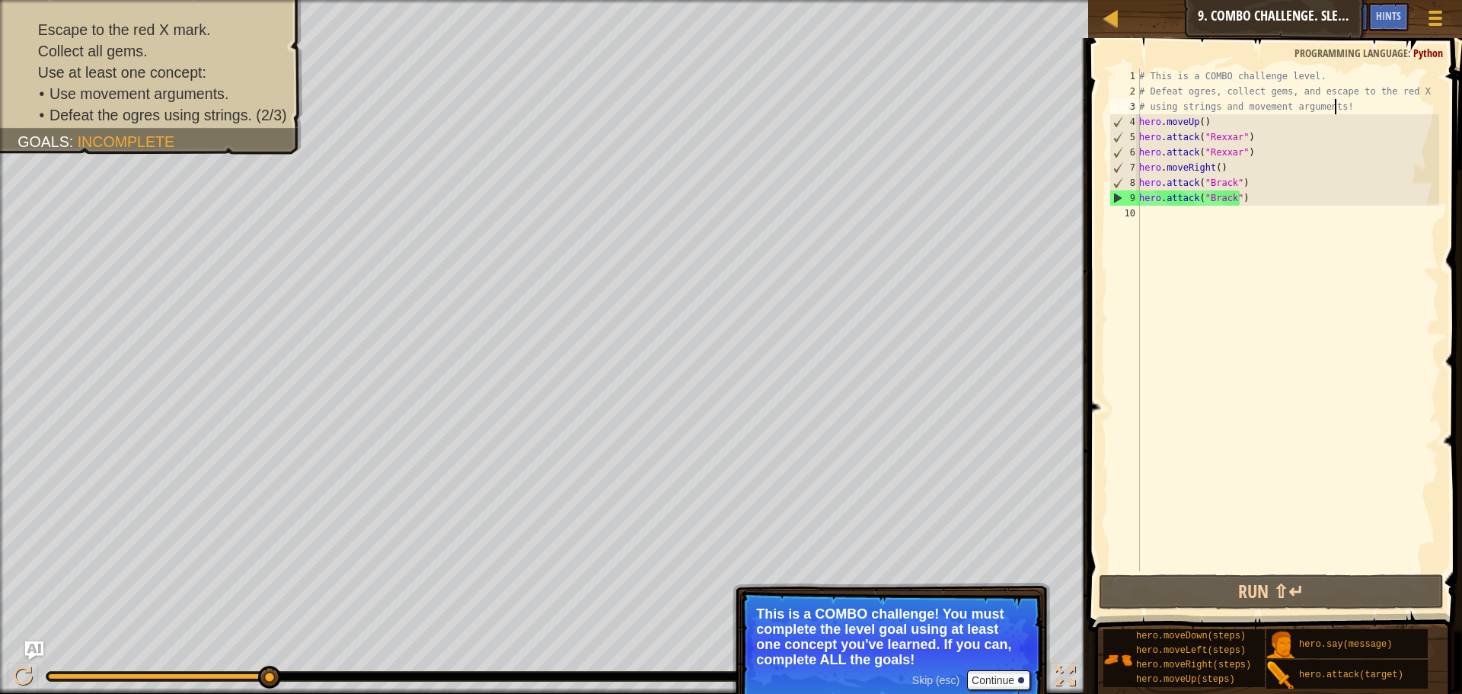
click at [1342, 104] on div "# This is a COMBO challenge level. # Defeat [PERSON_NAME], collect gems, and es…" at bounding box center [1287, 335] width 303 height 533
type textarea "# using strings and movement arguments!"
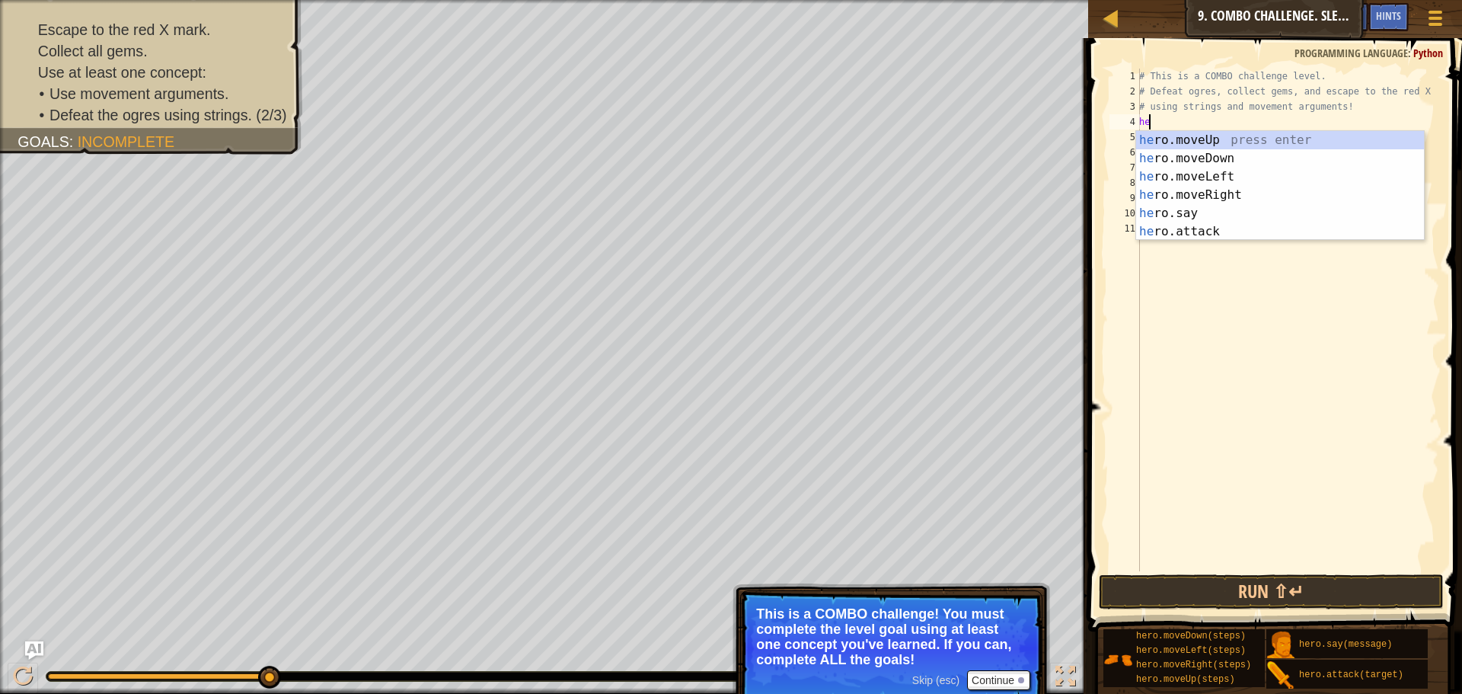
scroll to position [7, 1]
type textarea "hero"
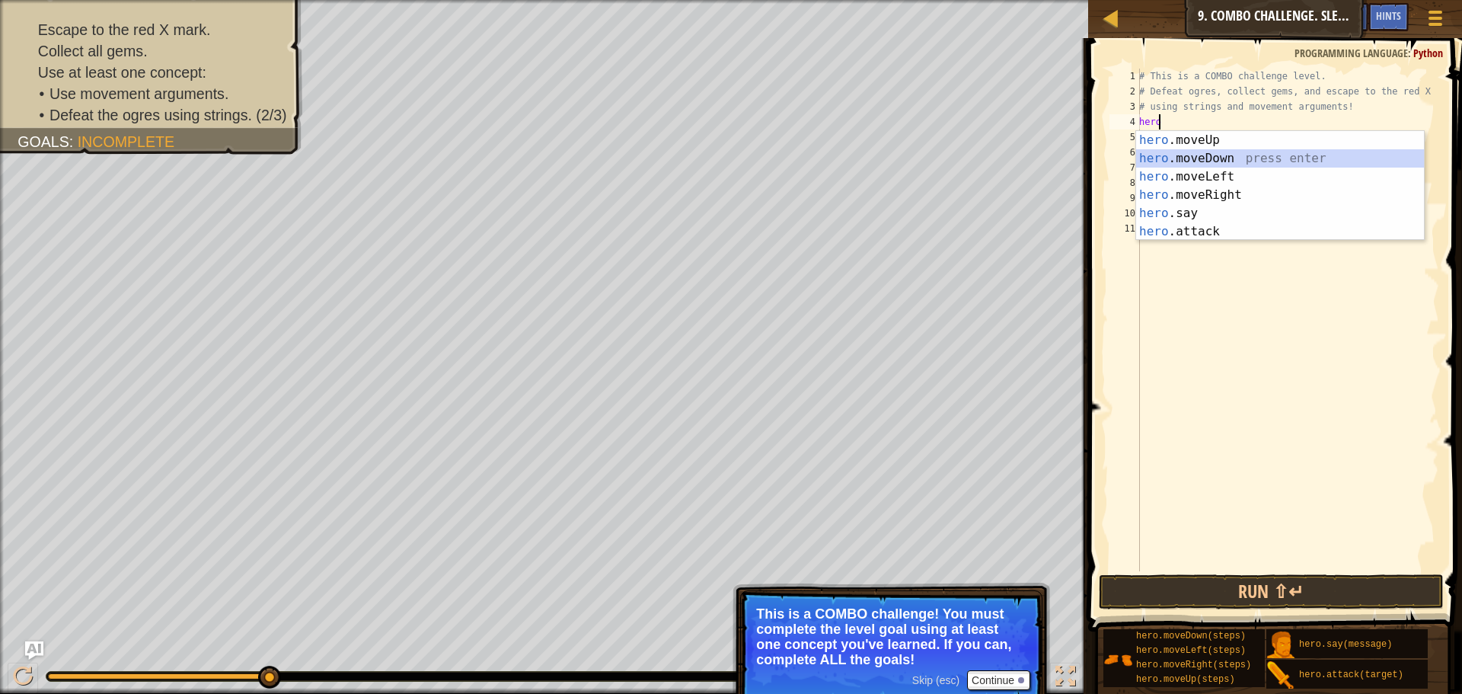
click at [1261, 161] on div "hero .moveUp press enter hero .moveDown press enter hero .moveLeft press enter …" at bounding box center [1280, 204] width 288 height 146
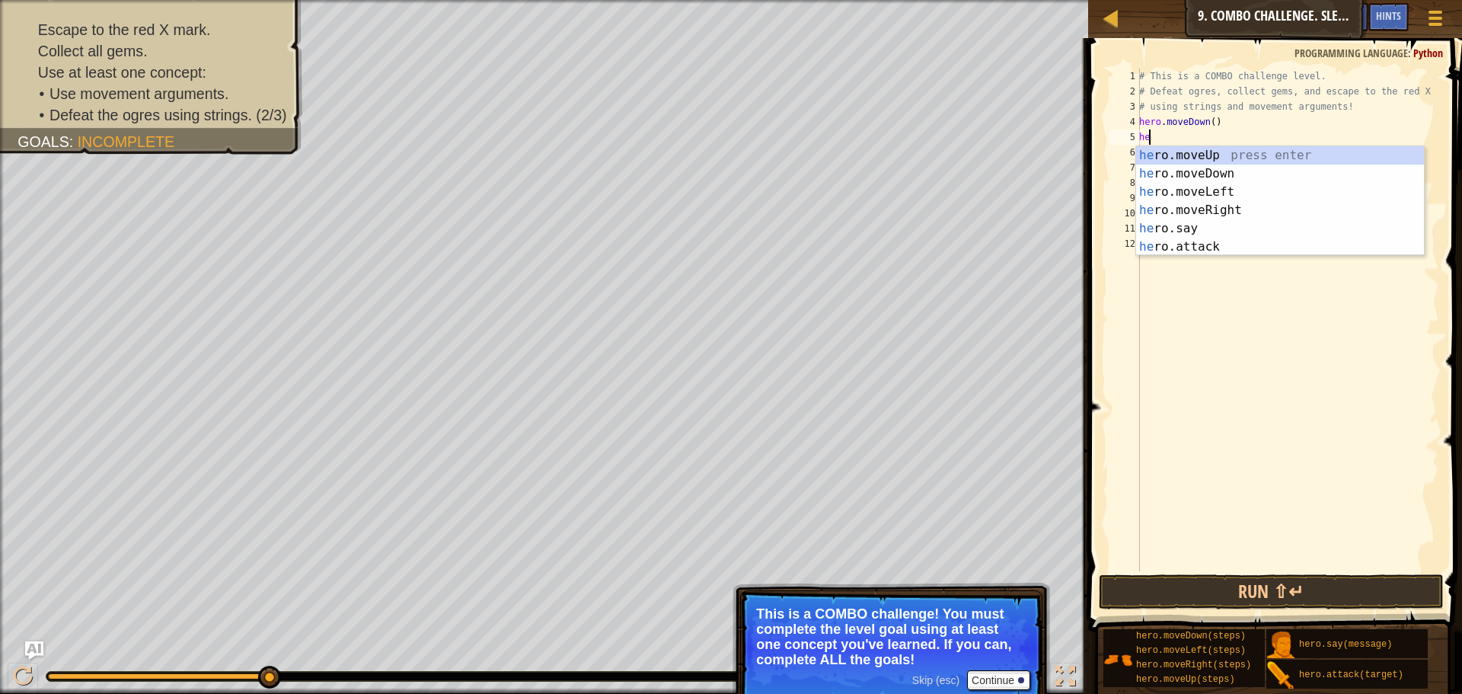
type textarea "hero"
click at [1219, 160] on div "hero .moveUp press enter hero .moveDown press enter hero .moveLeft press enter …" at bounding box center [1280, 219] width 288 height 146
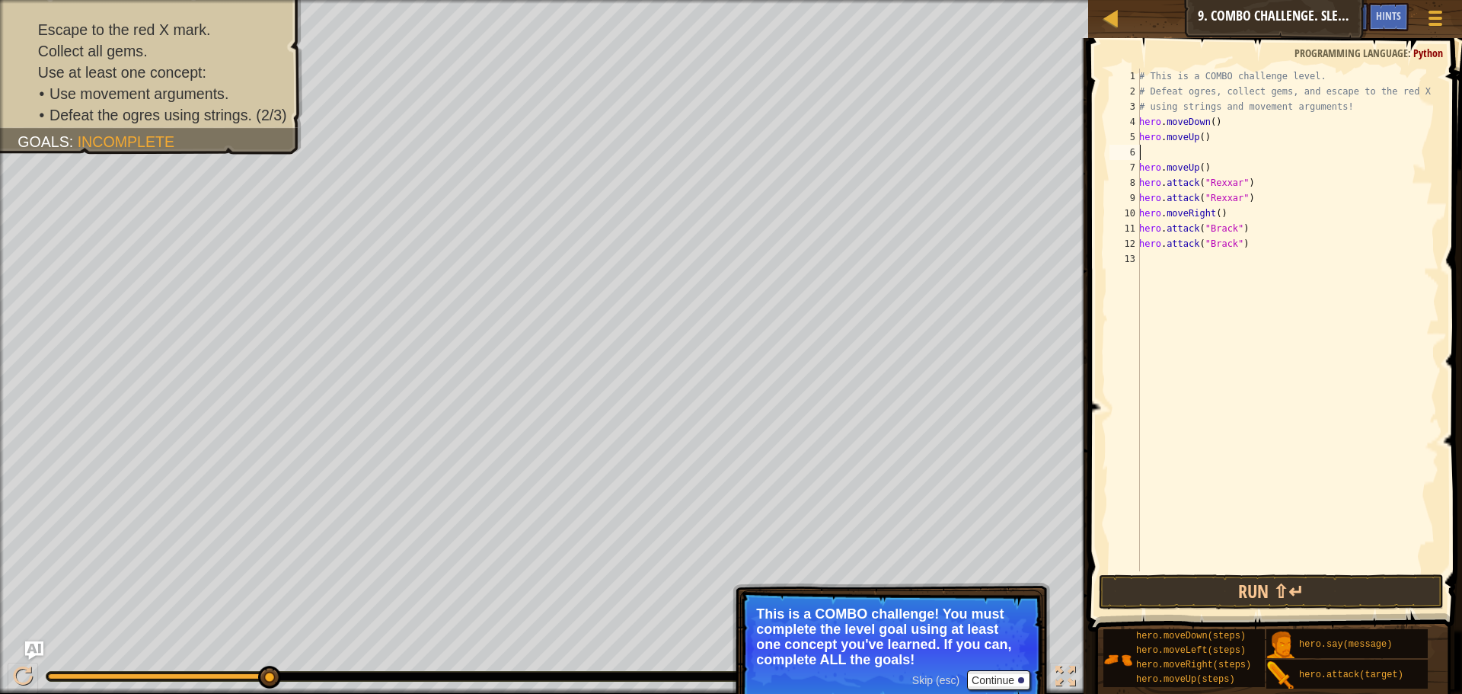
scroll to position [7, 0]
click at [1198, 139] on div "# This is a COMBO challenge level. # Defeat [PERSON_NAME], collect gems, and es…" at bounding box center [1287, 335] width 303 height 533
click at [1239, 603] on button "Run ⇧↵" at bounding box center [1271, 591] width 345 height 35
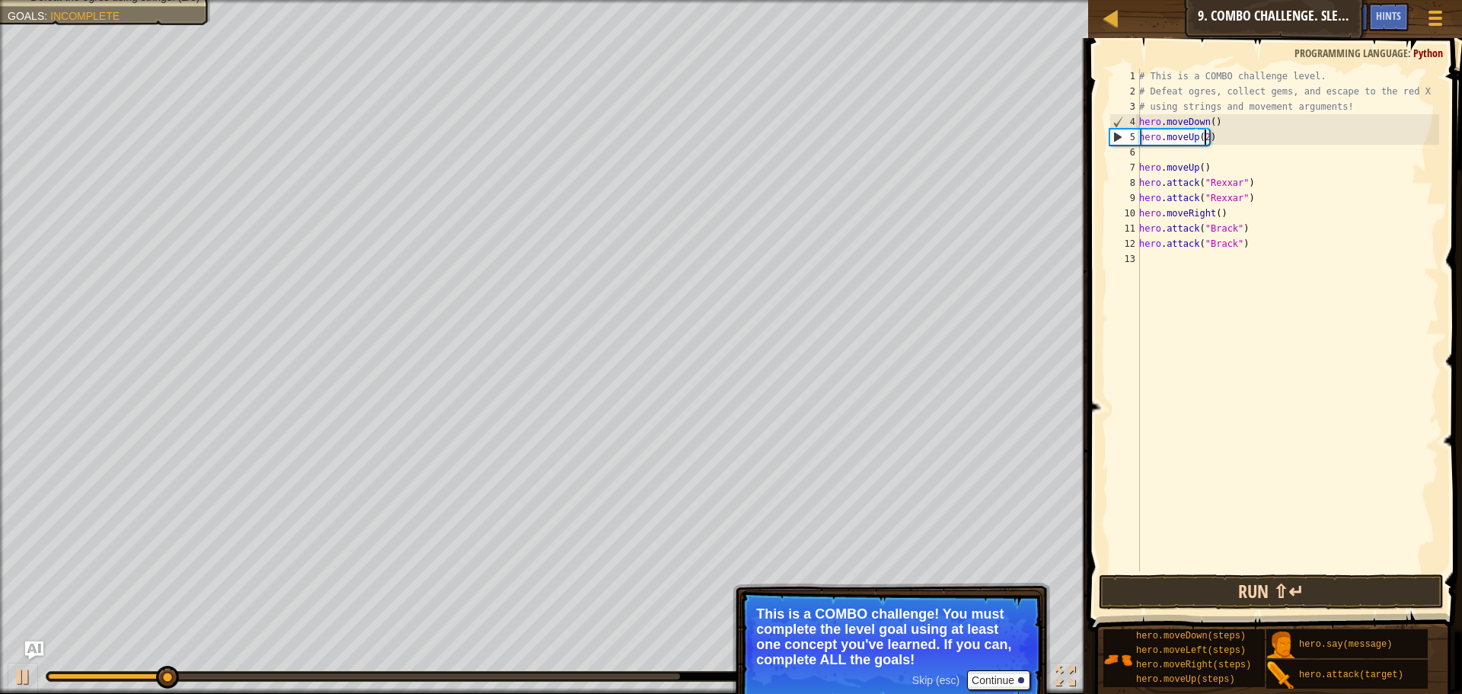
type textarea "hero.moveUp(2)"
click at [1239, 596] on button "Run ⇧↵" at bounding box center [1271, 591] width 345 height 35
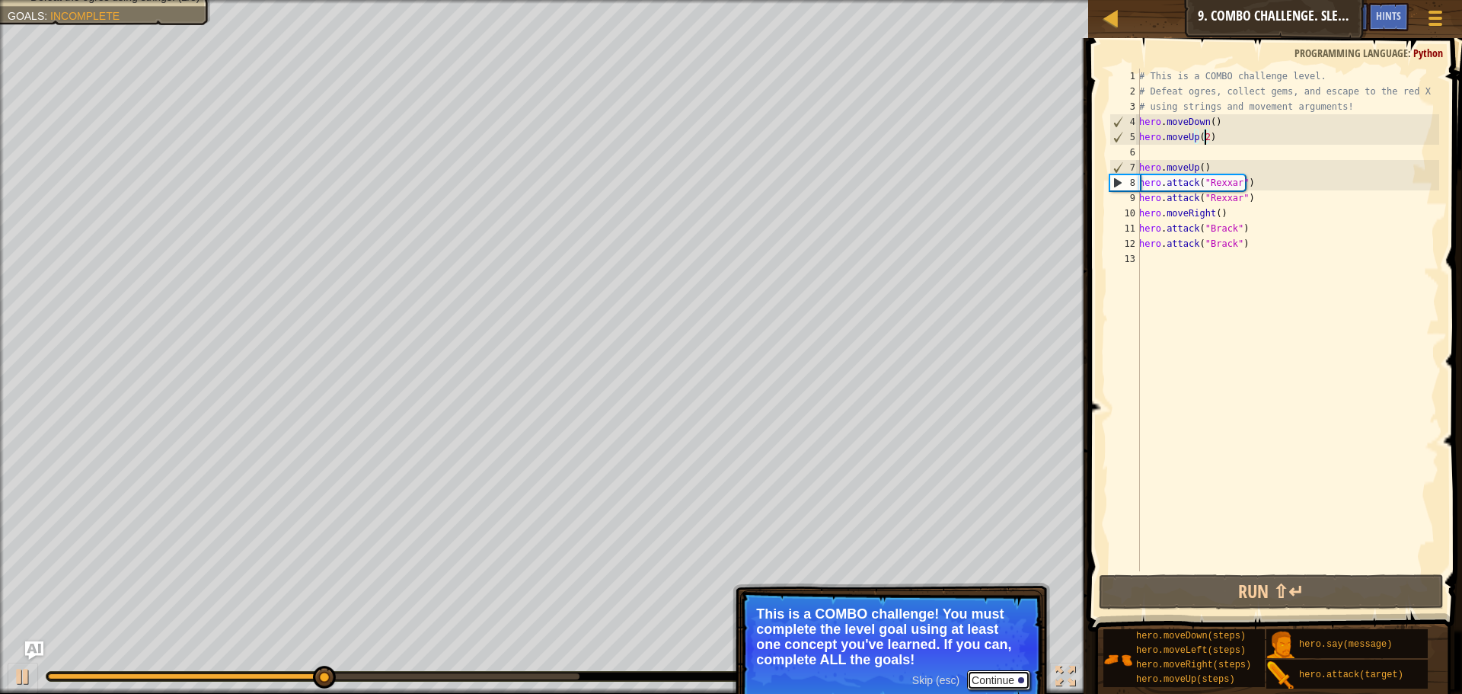
click at [1019, 675] on button "Continue" at bounding box center [998, 680] width 63 height 20
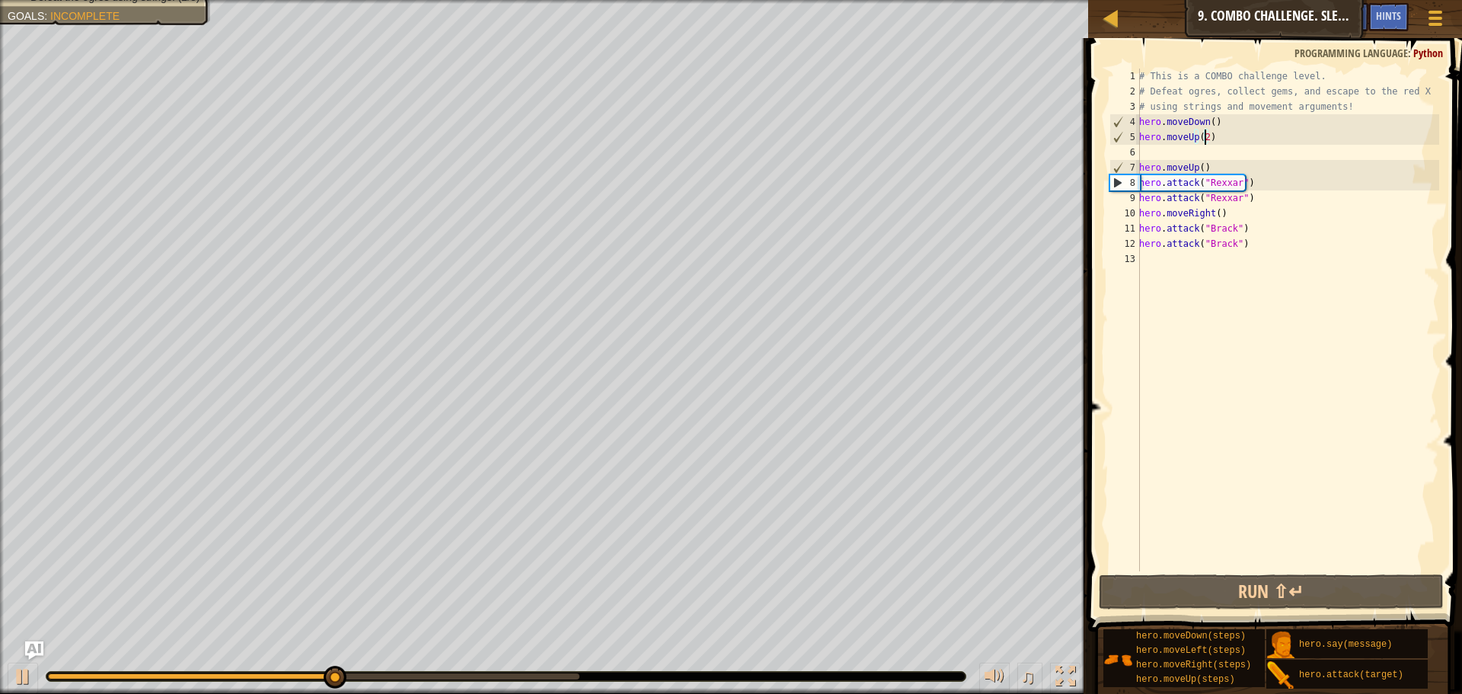
click at [120, 663] on div "♫" at bounding box center [544, 672] width 1088 height 46
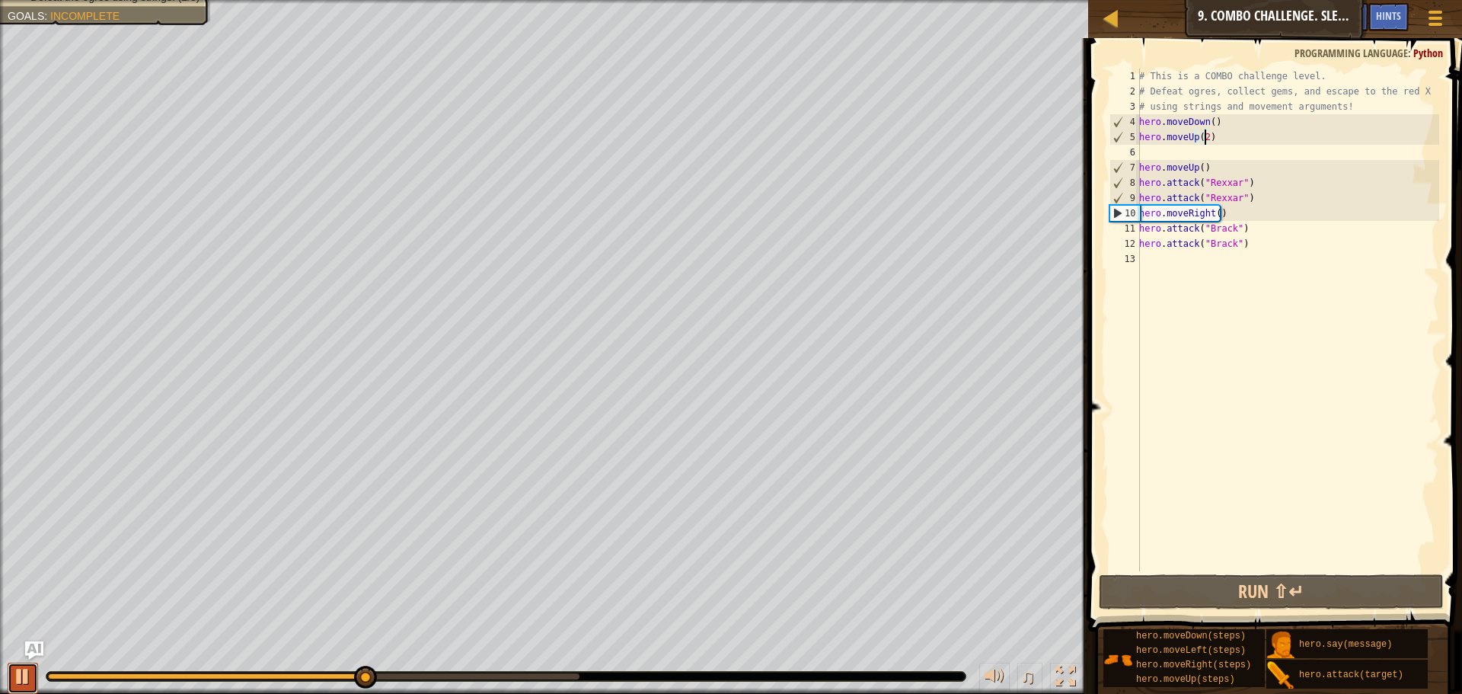
click at [27, 666] on div at bounding box center [23, 676] width 20 height 20
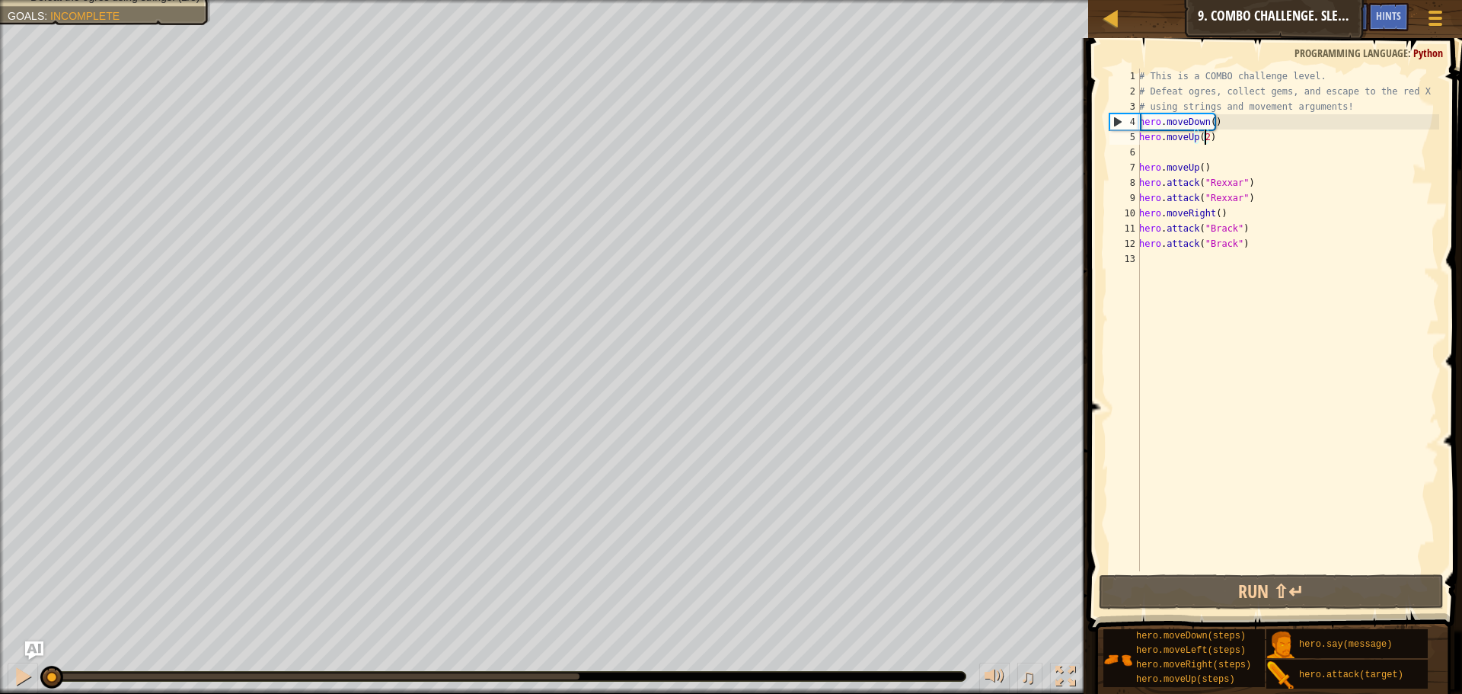
drag, startPoint x: 368, startPoint y: 679, endPoint x: 0, endPoint y: 624, distance: 372.6
click at [0, 624] on div "Escape to the red X mark. Collect all gems. Use at least one concept: Use movem…" at bounding box center [731, 347] width 1462 height 694
click at [1198, 323] on div "# This is a COMBO challenge level. # Defeat [PERSON_NAME], collect gems, and es…" at bounding box center [1287, 335] width 303 height 533
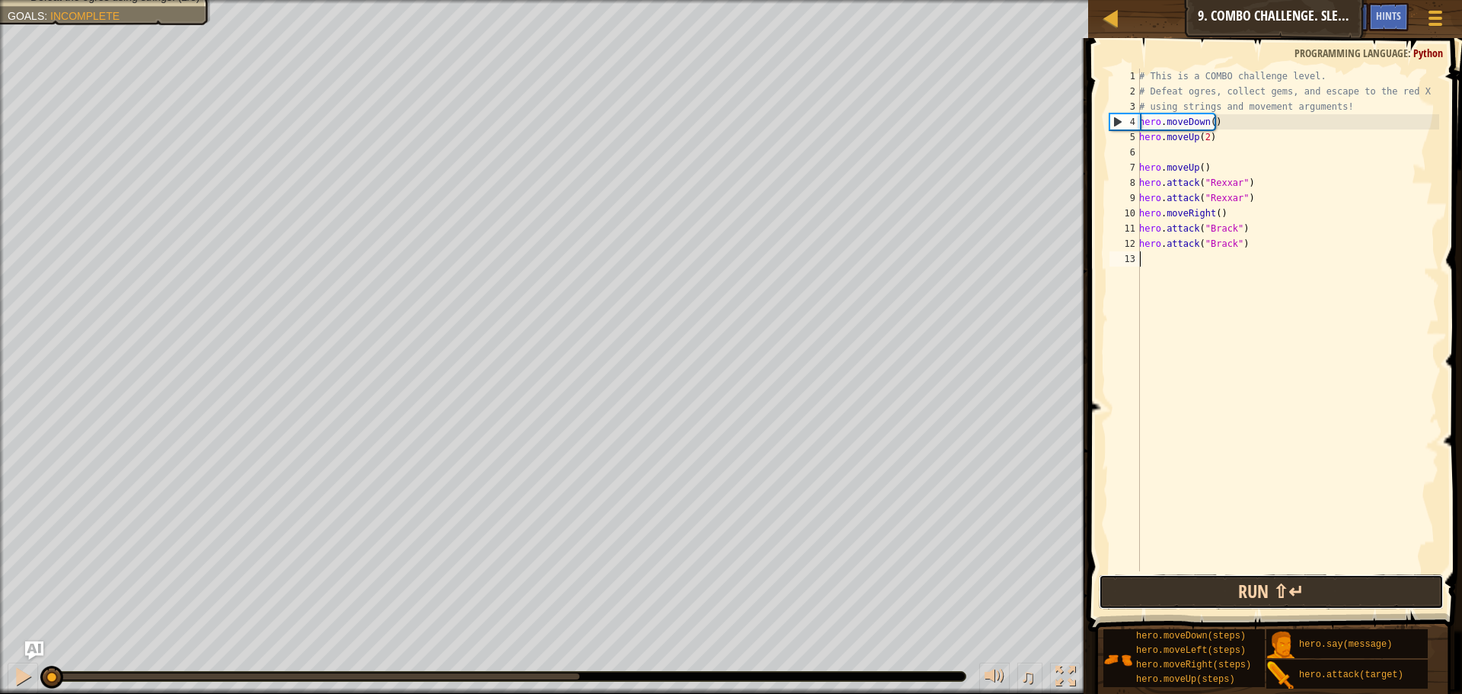
click at [1217, 581] on button "Run ⇧↵" at bounding box center [1271, 591] width 345 height 35
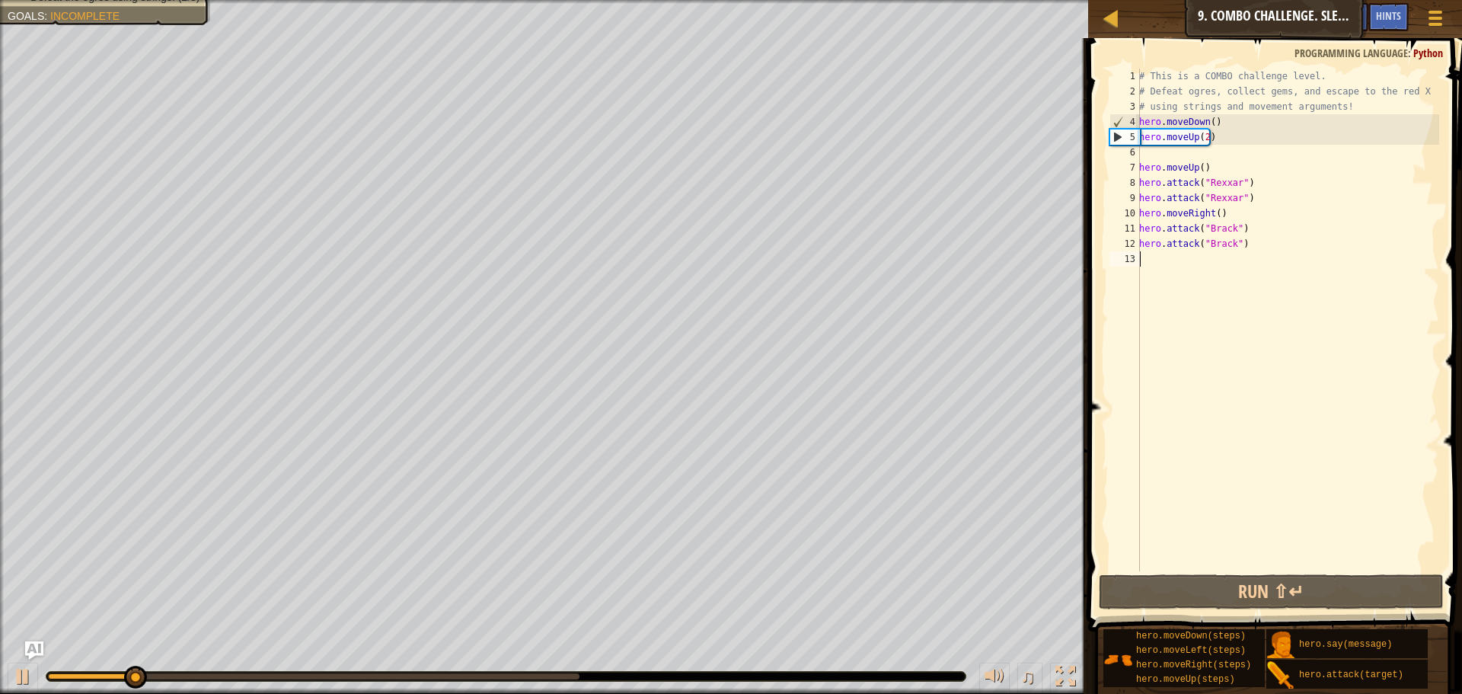
click at [1152, 158] on div "# This is a COMBO challenge level. # Defeat [PERSON_NAME], collect gems, and es…" at bounding box center [1287, 335] width 303 height 533
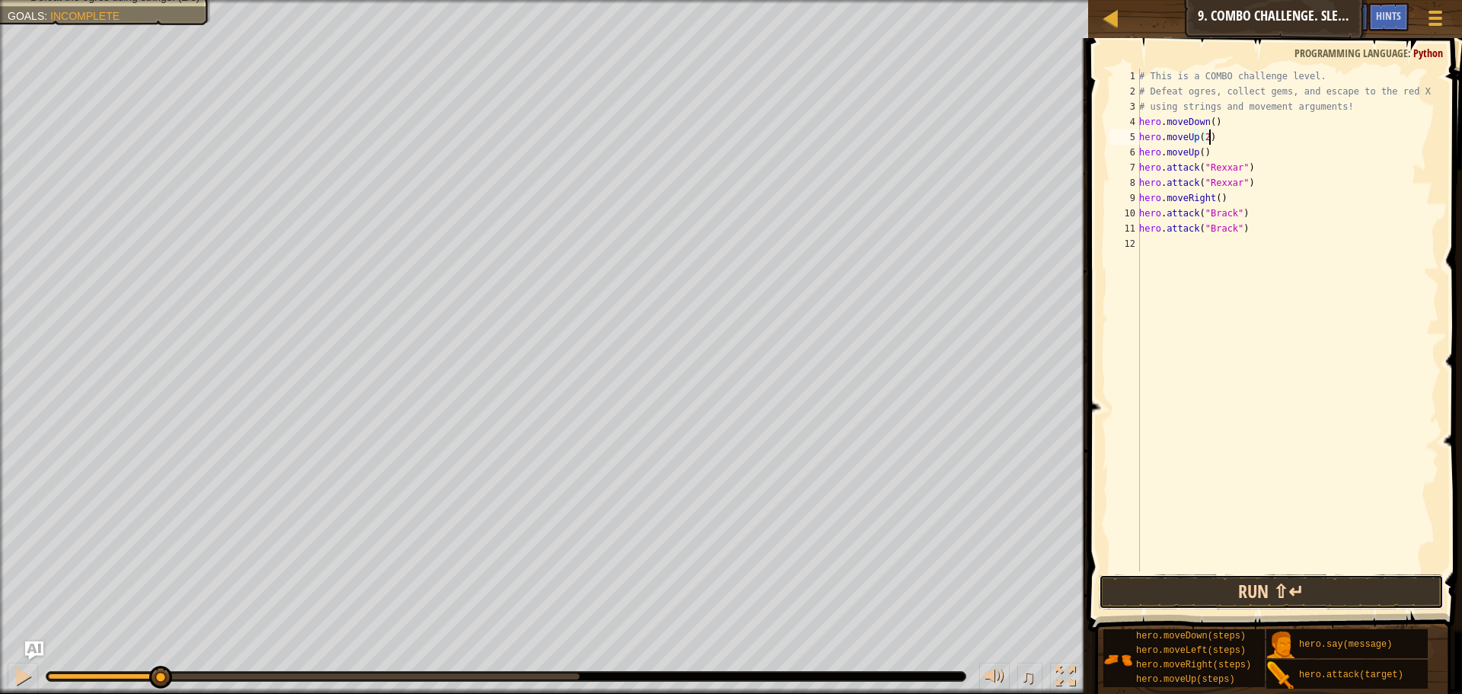
click at [1247, 578] on button "Run ⇧↵" at bounding box center [1271, 591] width 345 height 35
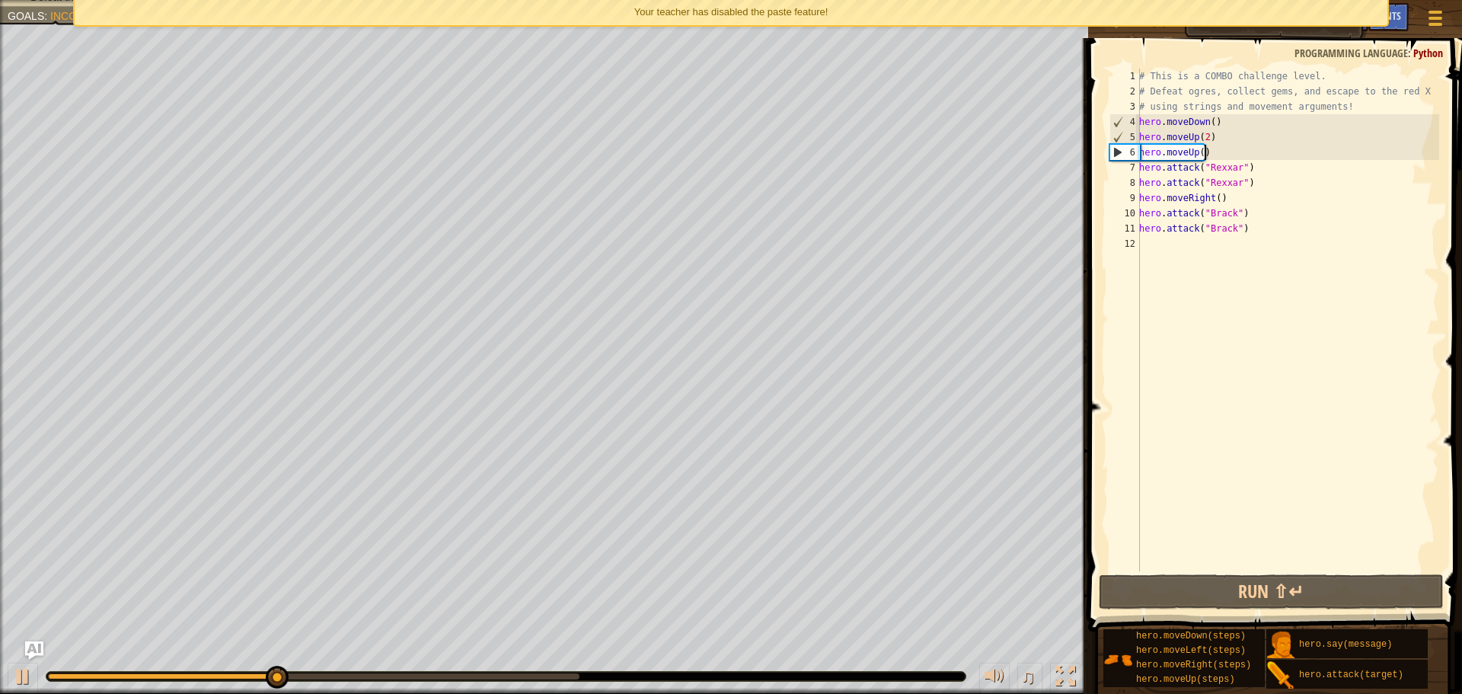
click at [1223, 152] on div "# This is a COMBO challenge level. # Defeat [PERSON_NAME], collect gems, and es…" at bounding box center [1287, 335] width 303 height 533
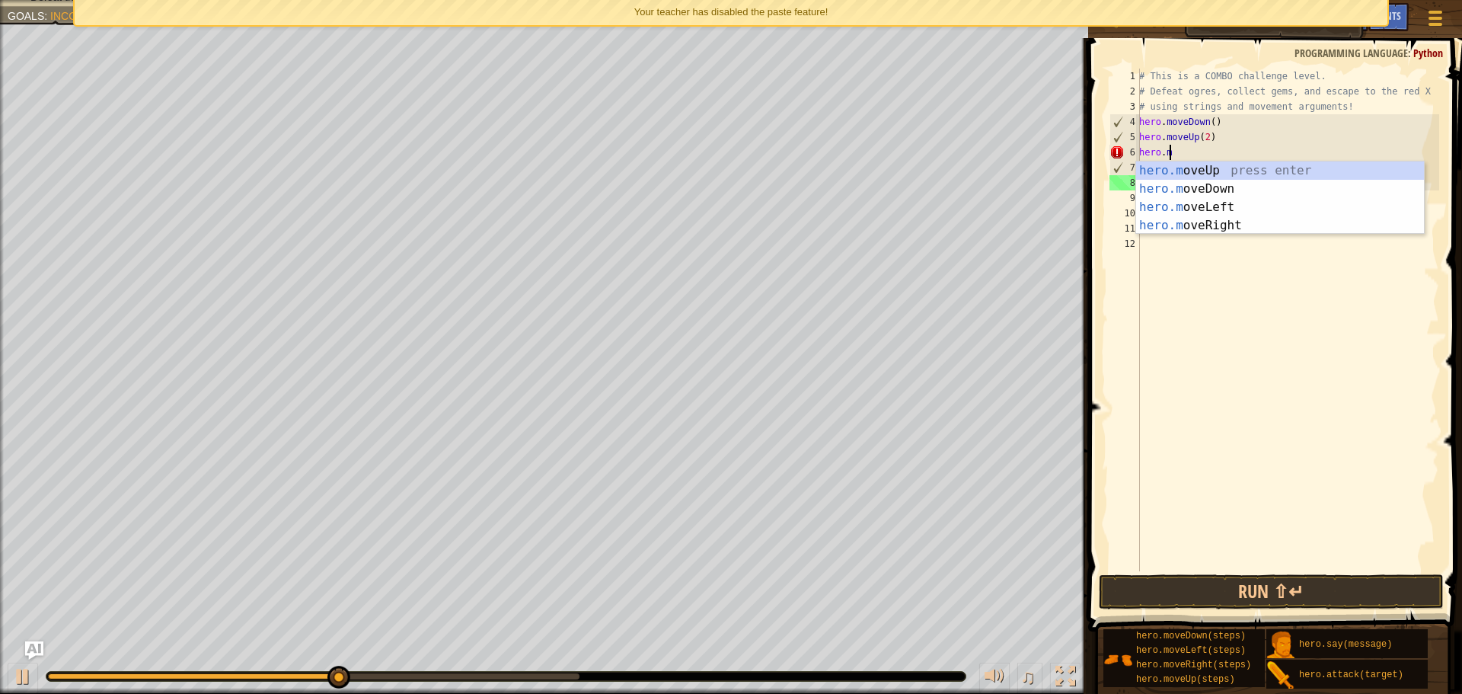
type textarea "h"
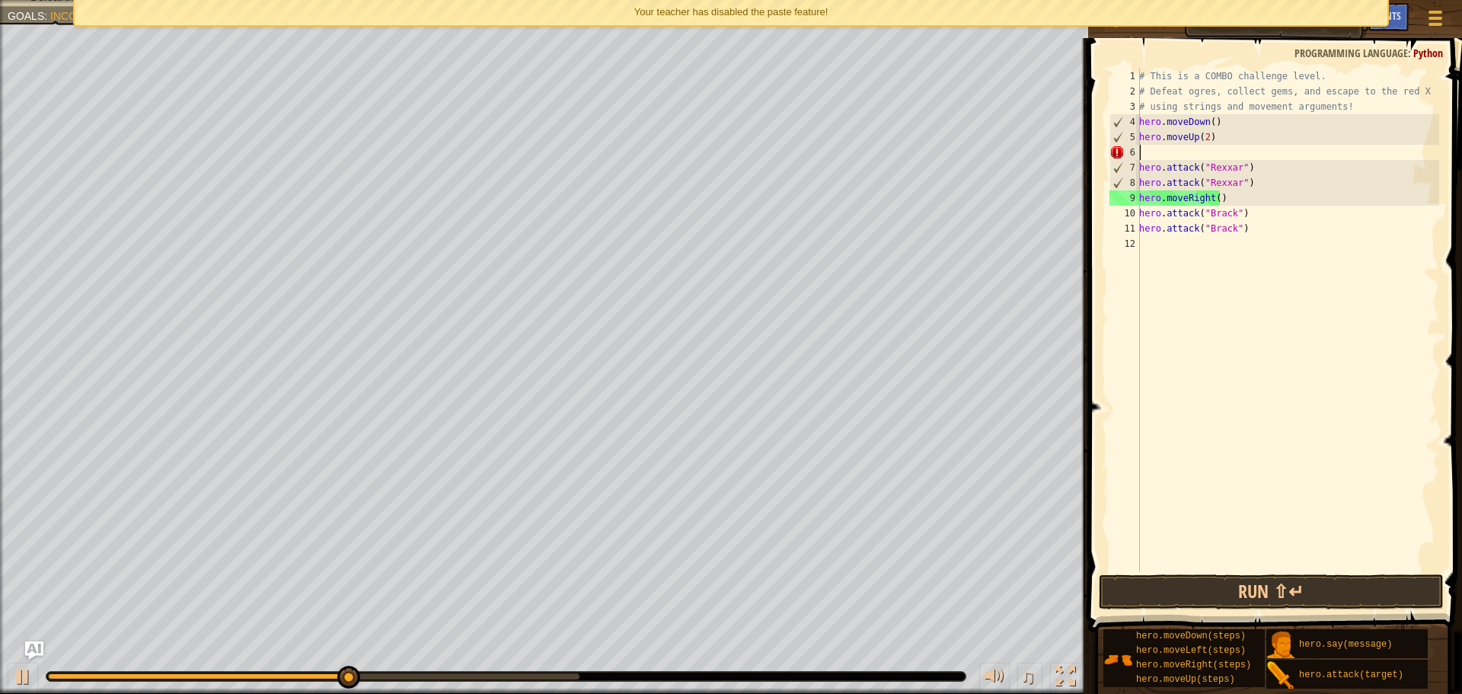
type textarea "hero.moveUp(2)"
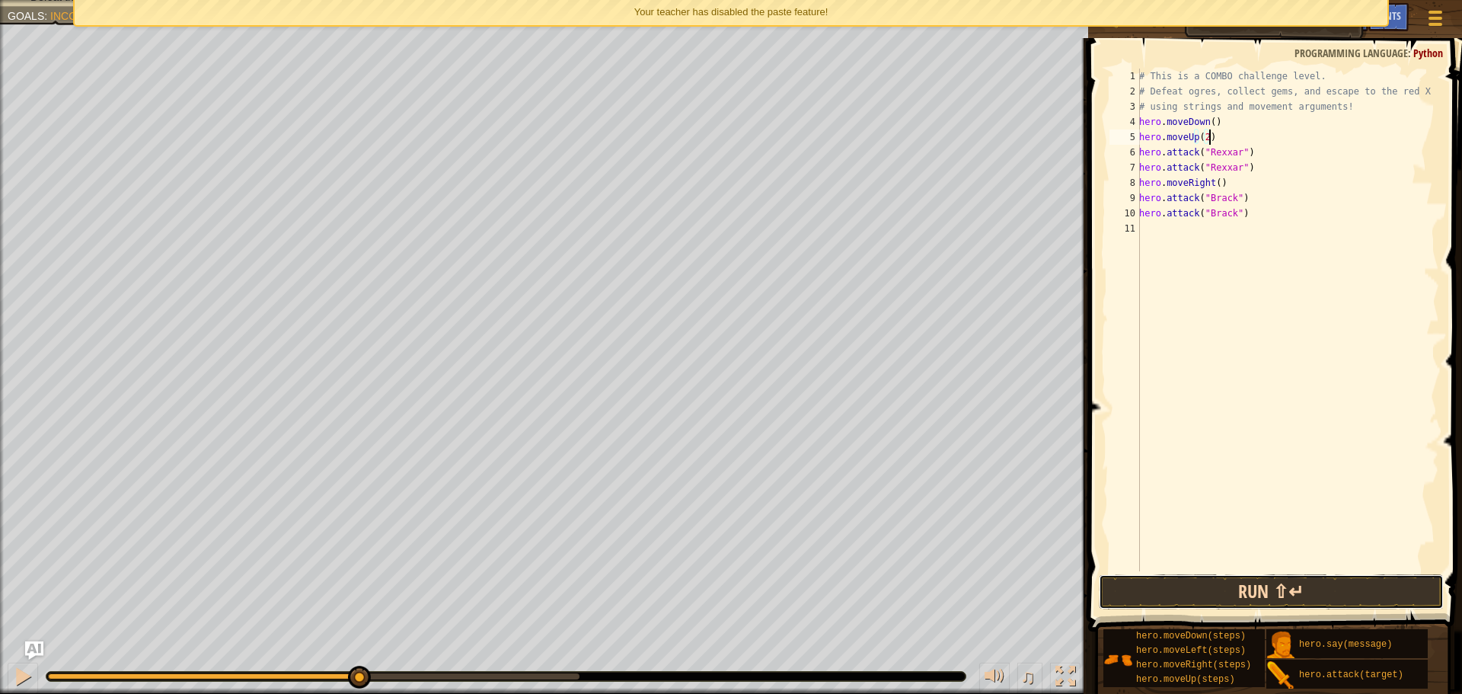
click at [1237, 578] on button "Run ⇧↵" at bounding box center [1271, 591] width 345 height 35
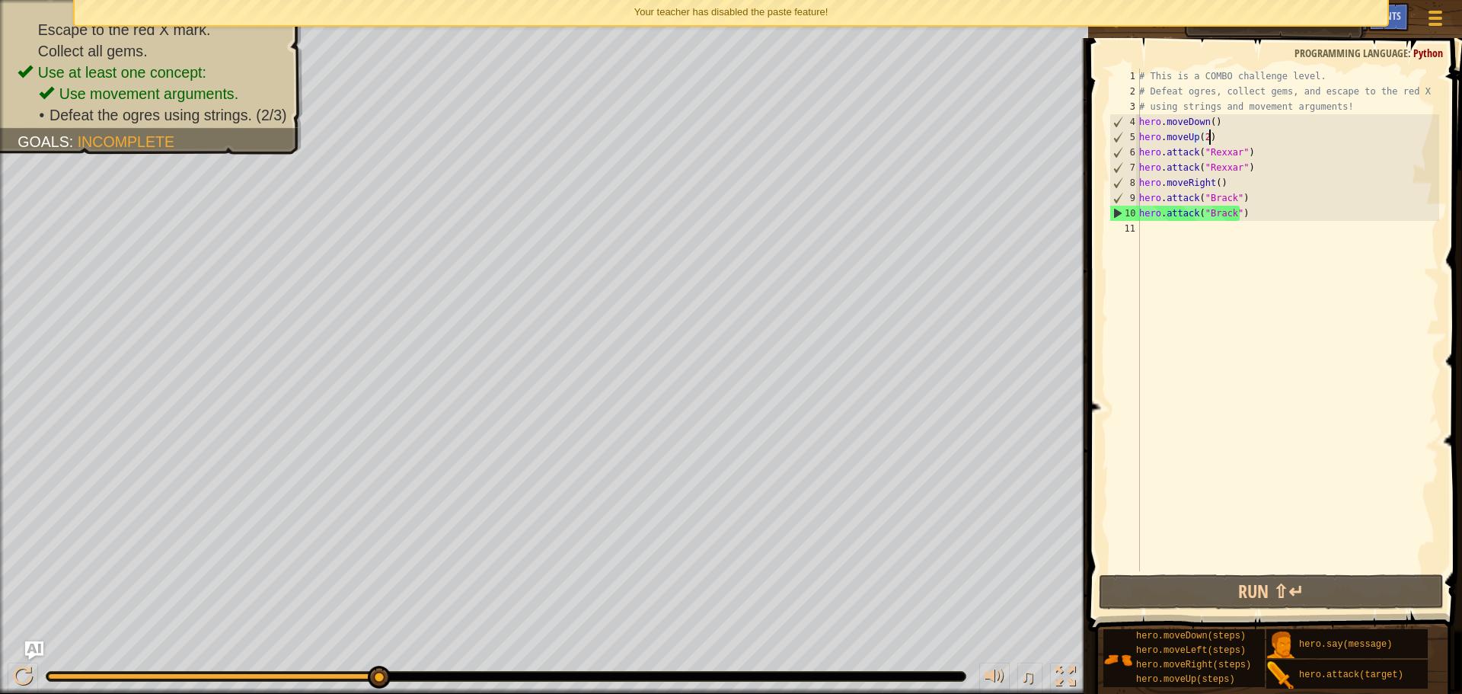
click at [1183, 227] on div "# This is a COMBO challenge level. # Defeat [PERSON_NAME], collect gems, and es…" at bounding box center [1287, 335] width 303 height 533
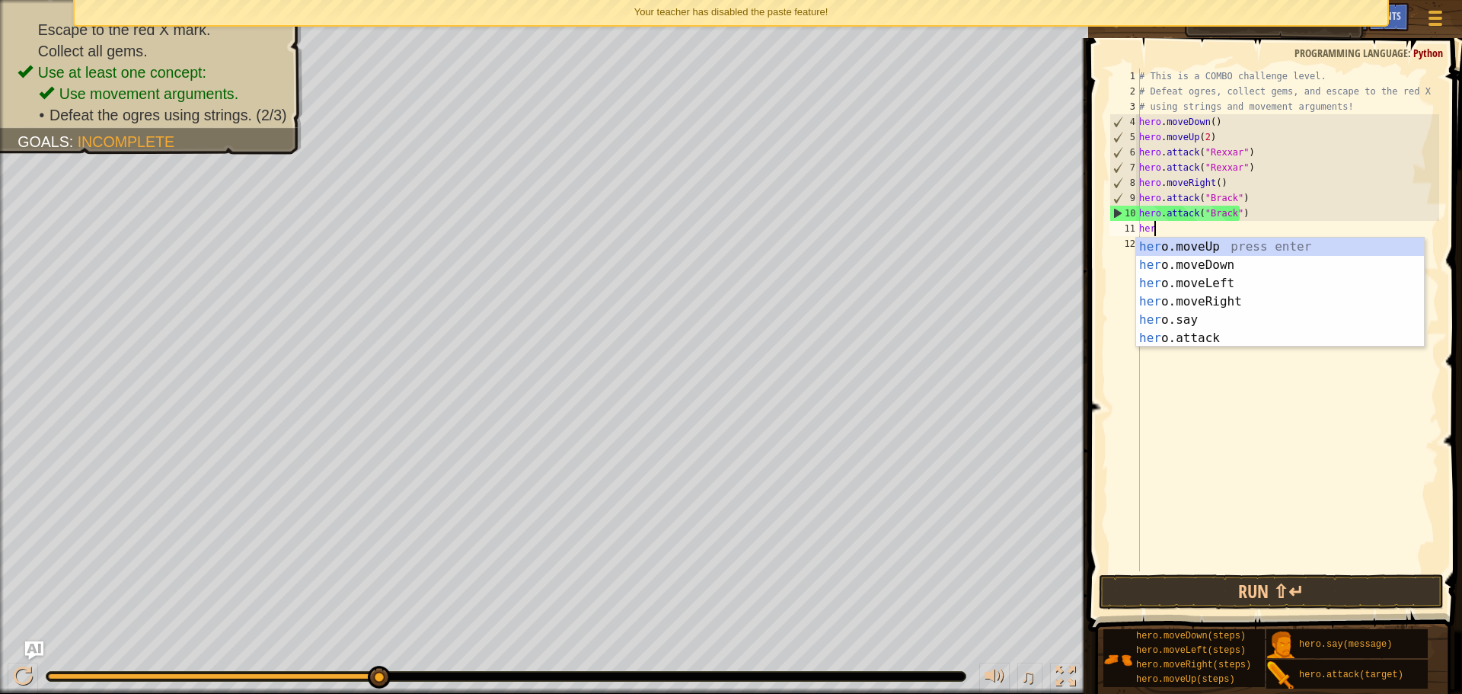
scroll to position [7, 1]
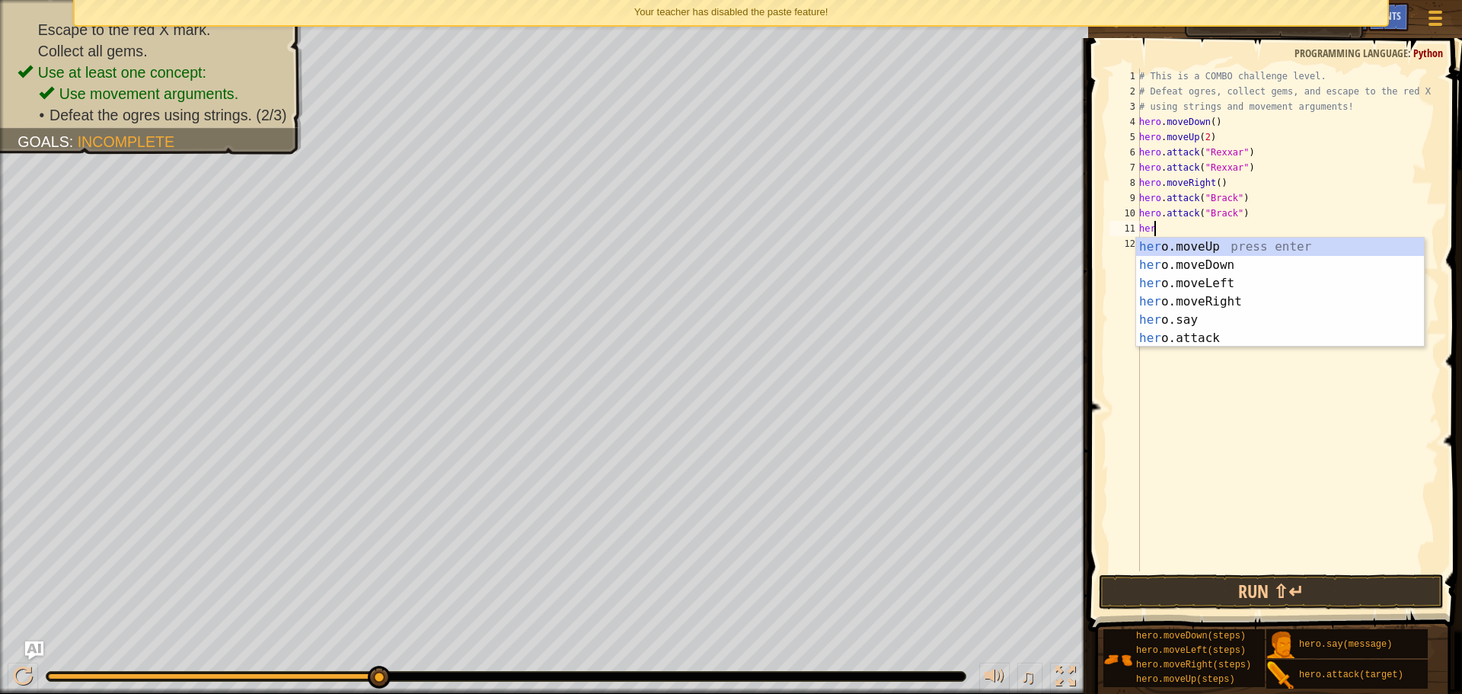
type textarea "hero"
click at [1227, 278] on div "hero .moveUp press enter hero .moveDown press enter hero .moveLeft press enter …" at bounding box center [1280, 311] width 288 height 146
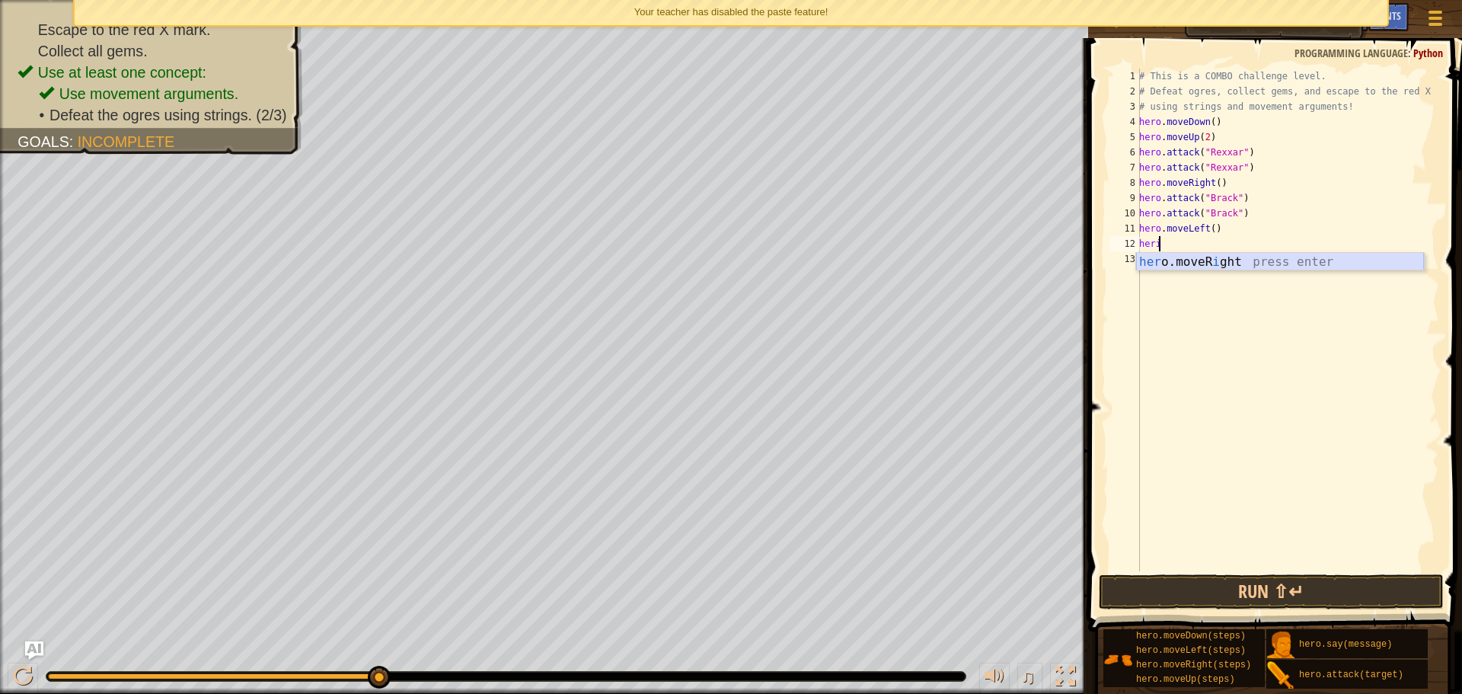
type textarea "her"
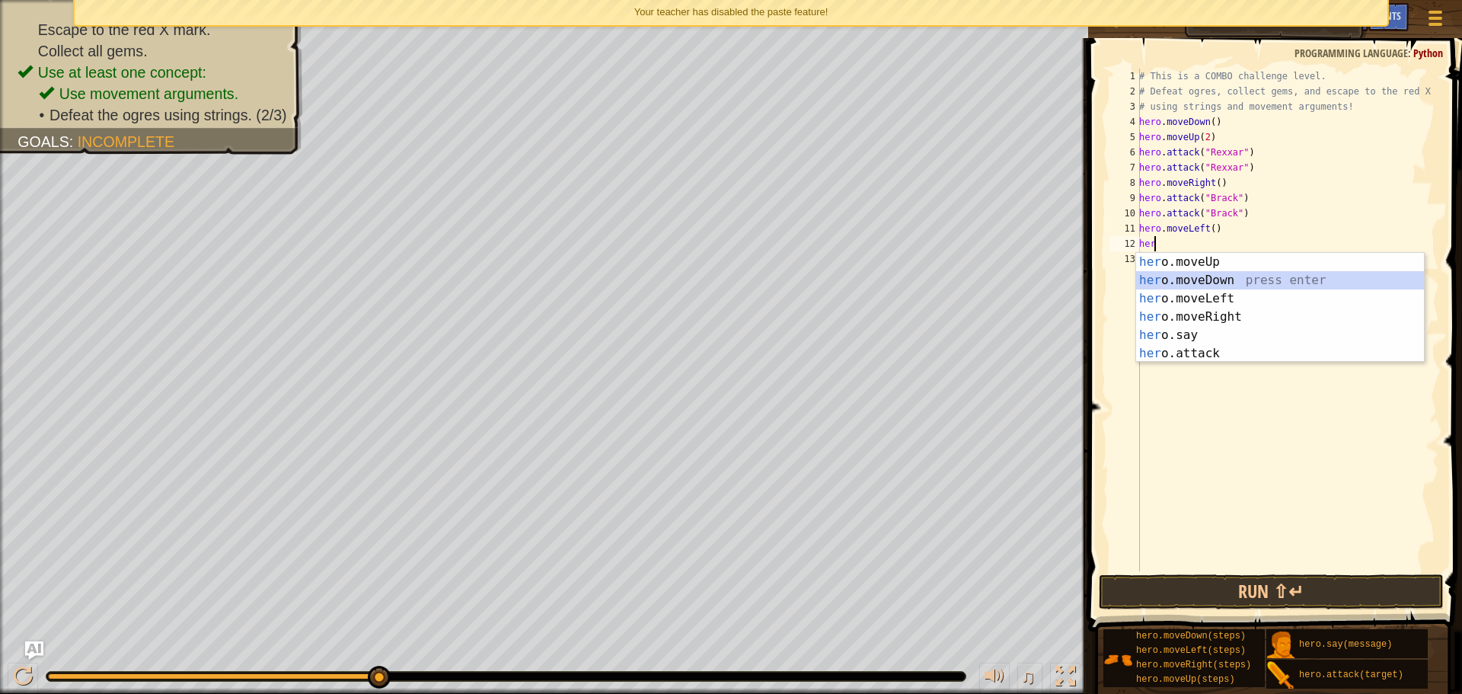
click at [1210, 286] on div "her o.moveUp press enter her o.moveDown press enter her o.moveLeft press enter …" at bounding box center [1280, 326] width 288 height 146
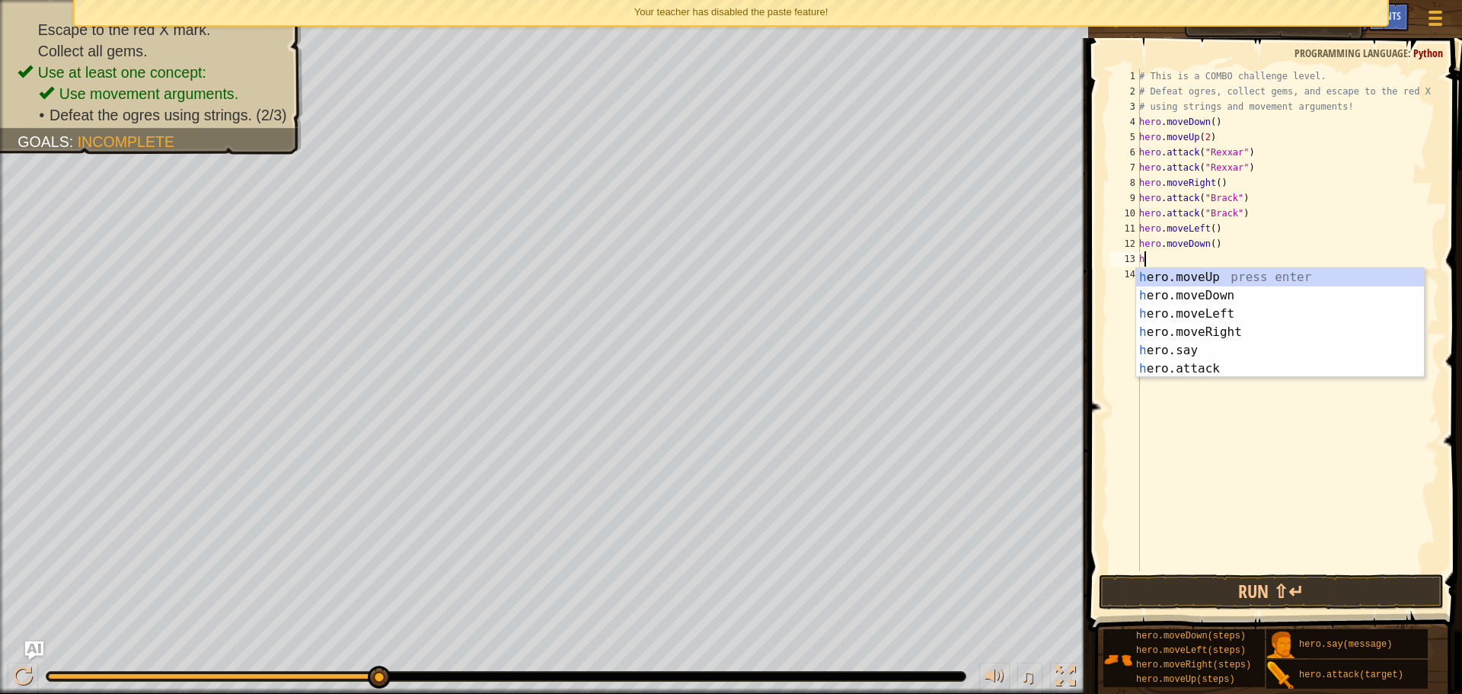
type textarea "her"
click at [1185, 328] on div "her o.moveUp press enter her o.moveDown press enter her o.moveLeft press enter …" at bounding box center [1280, 341] width 288 height 146
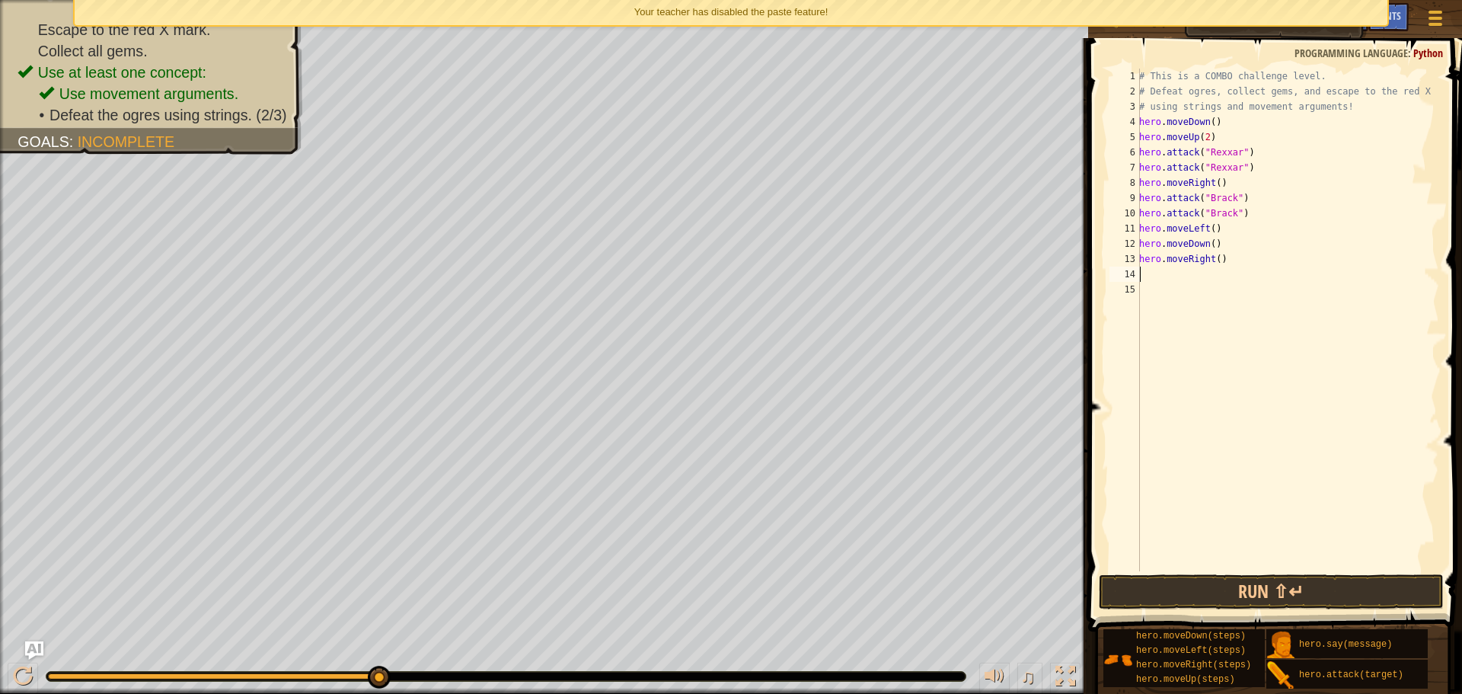
click at [1218, 266] on div "# This is a COMBO challenge level. # Defeat [PERSON_NAME], collect gems, and es…" at bounding box center [1287, 335] width 303 height 533
click at [1214, 261] on div "# This is a COMBO challenge level. # Defeat [PERSON_NAME], collect gems, and es…" at bounding box center [1287, 335] width 303 height 533
type textarea "hero.moveRight(2)"
click at [1169, 262] on div "# This is a COMBO challenge level. # Defeat [PERSON_NAME], collect gems, and es…" at bounding box center [1287, 335] width 303 height 533
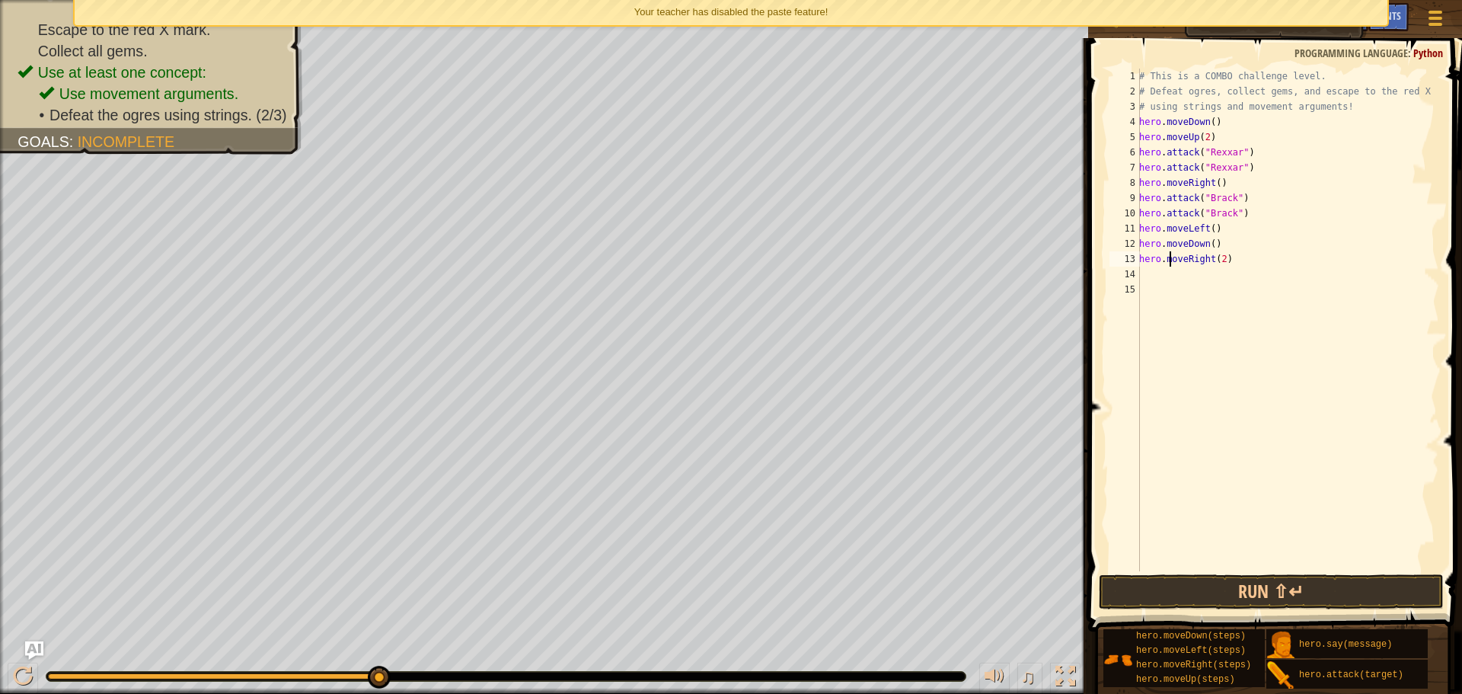
click at [1167, 269] on div "# This is a COMBO challenge level. # Defeat [PERSON_NAME], collect gems, and es…" at bounding box center [1287, 335] width 303 height 533
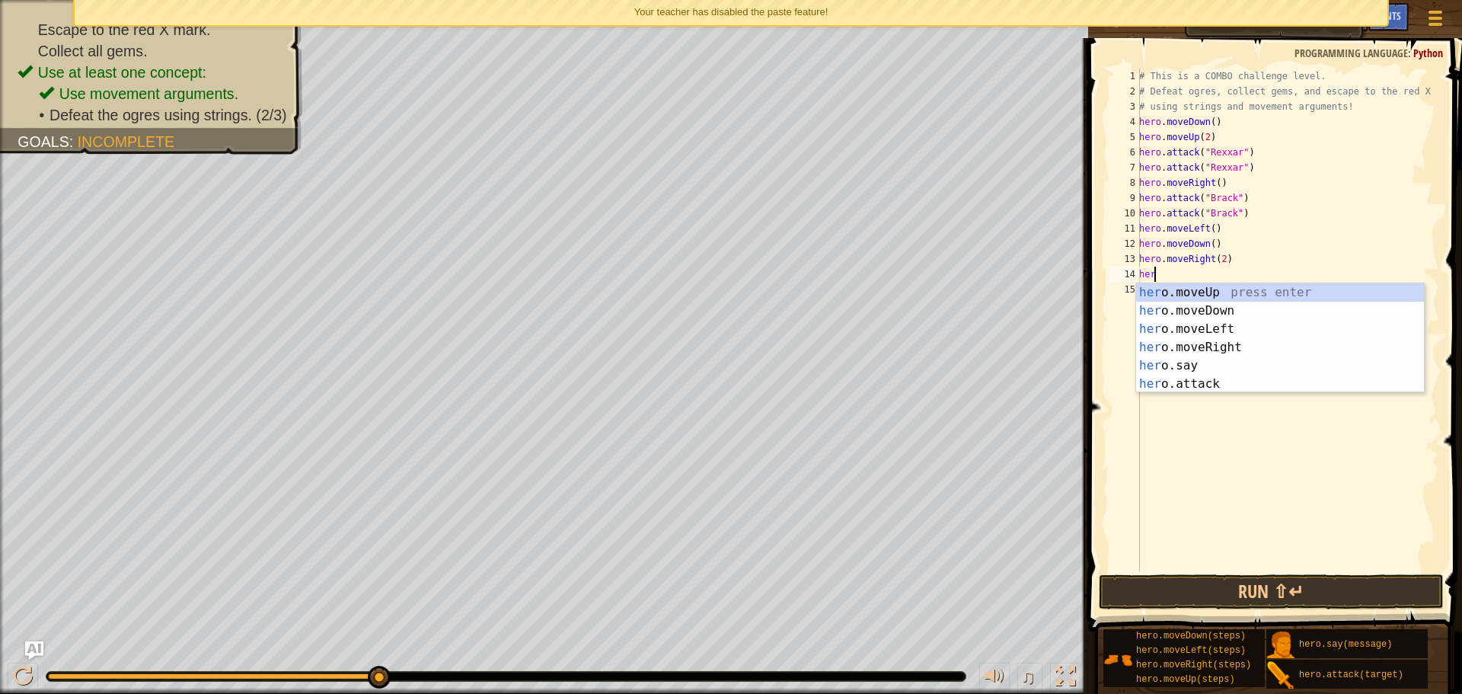
scroll to position [7, 1]
type textarea "hero"
click at [1178, 325] on div "hero .moveUp press enter hero .moveDown press enter hero .moveLeft press enter …" at bounding box center [1280, 356] width 288 height 146
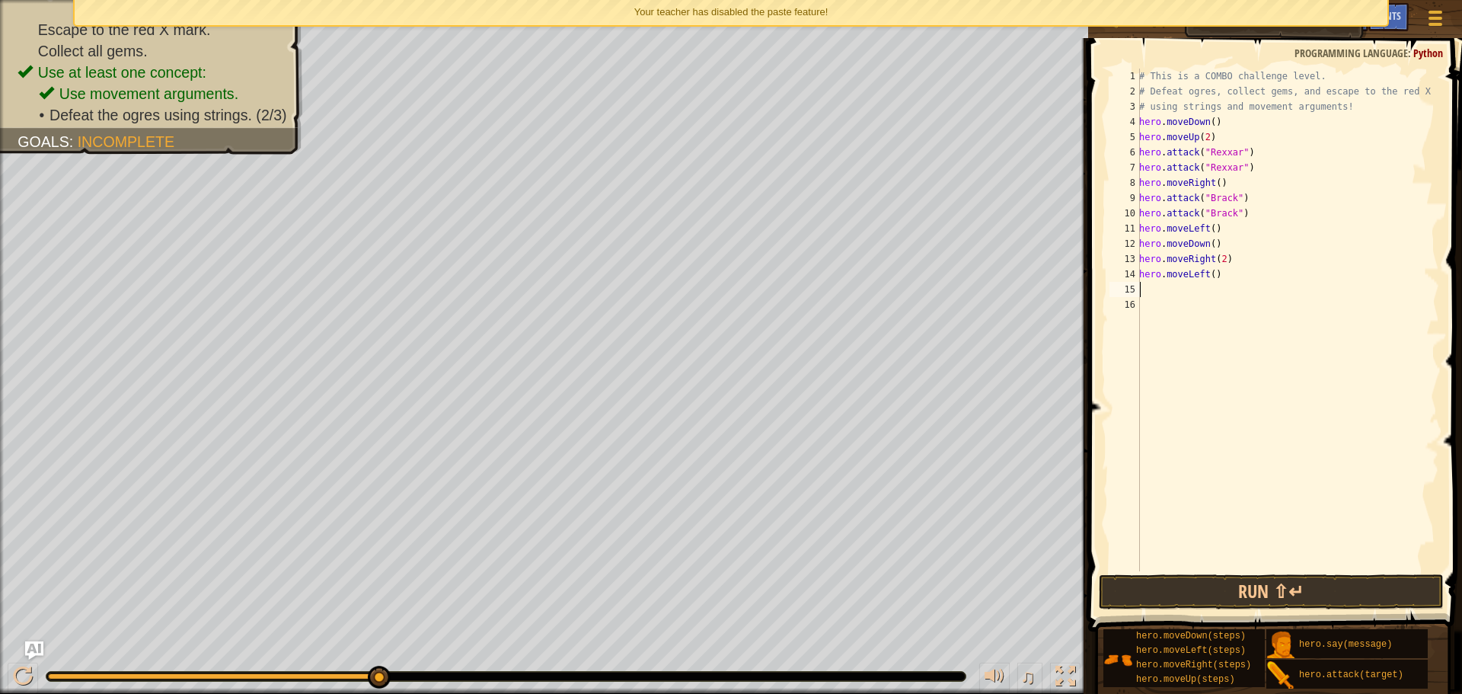
click at [1211, 276] on div "# This is a COMBO challenge level. # Defeat [PERSON_NAME], collect gems, and es…" at bounding box center [1287, 335] width 303 height 533
click at [1240, 257] on div "# This is a COMBO challenge level. # Defeat [PERSON_NAME], collect gems, and es…" at bounding box center [1287, 335] width 303 height 533
type textarea "hero.moveRight(2)"
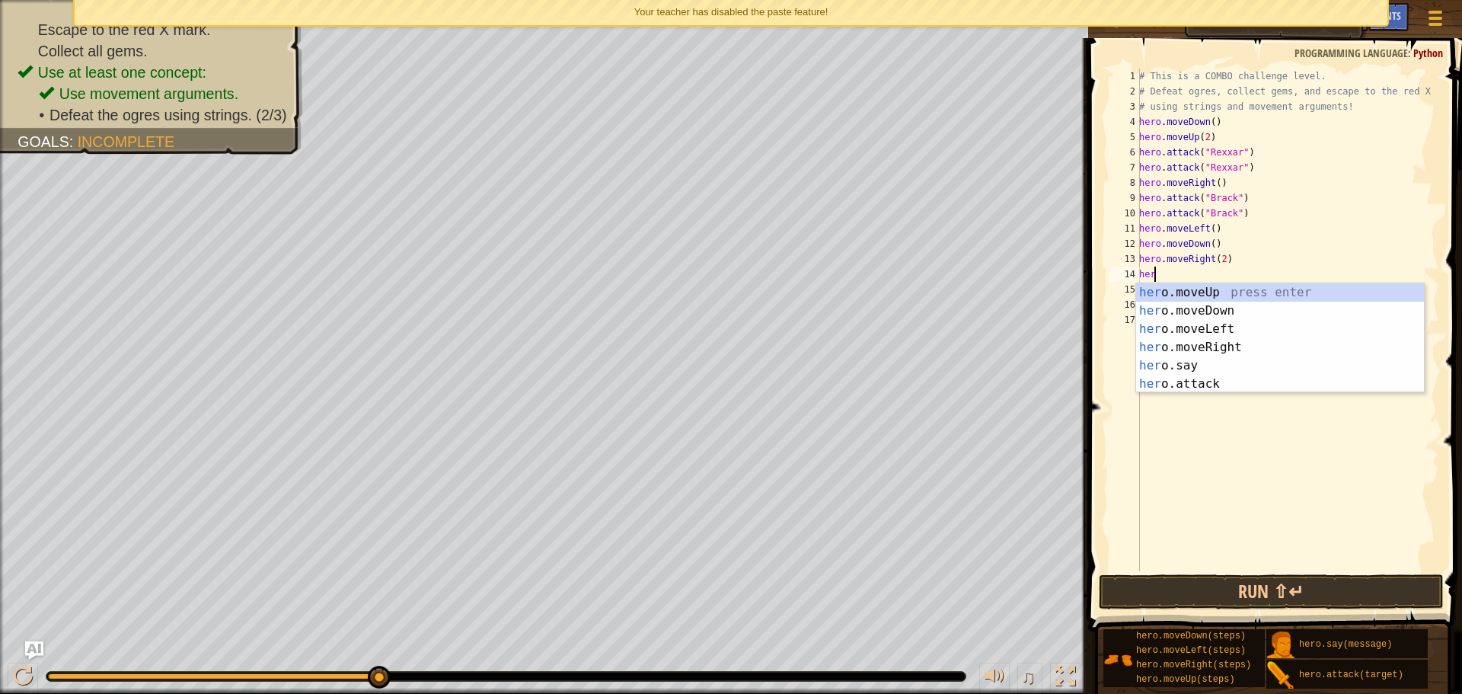
scroll to position [7, 1]
click at [1235, 376] on div "hero .moveUp press enter hero .moveDown press enter hero .moveLeft press enter …" at bounding box center [1280, 356] width 288 height 146
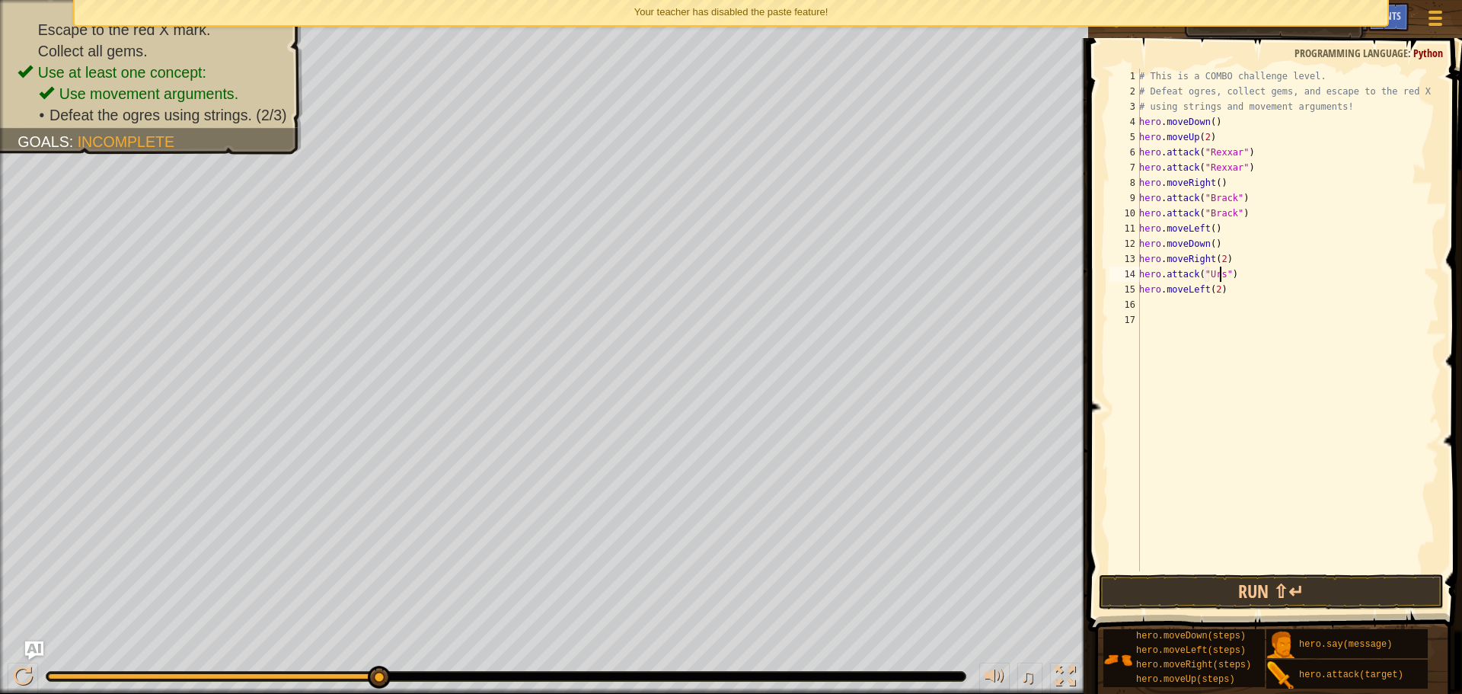
scroll to position [7, 7]
type textarea "hero.attack("Ursa")"
click at [1246, 278] on div "# This is a COMBO challenge level. # Defeat [PERSON_NAME], collect gems, and es…" at bounding box center [1287, 335] width 303 height 533
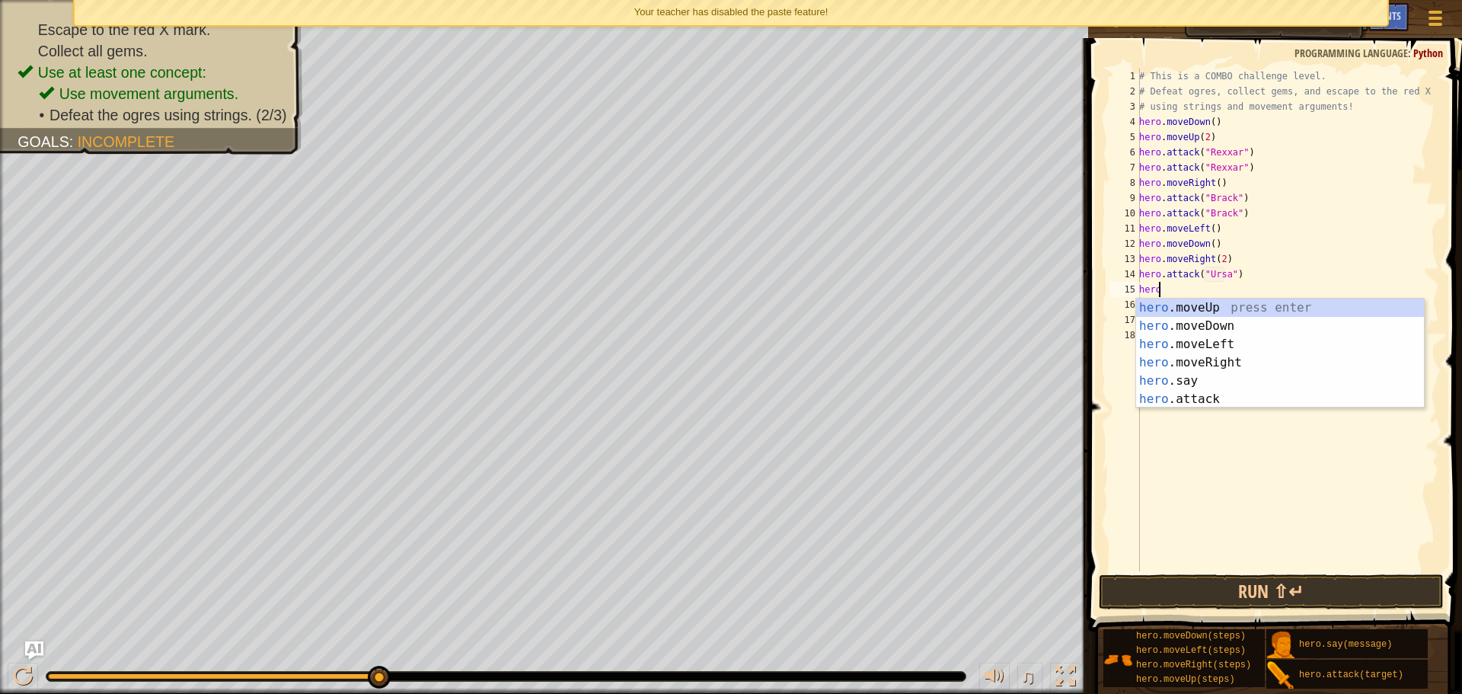
scroll to position [7, 2]
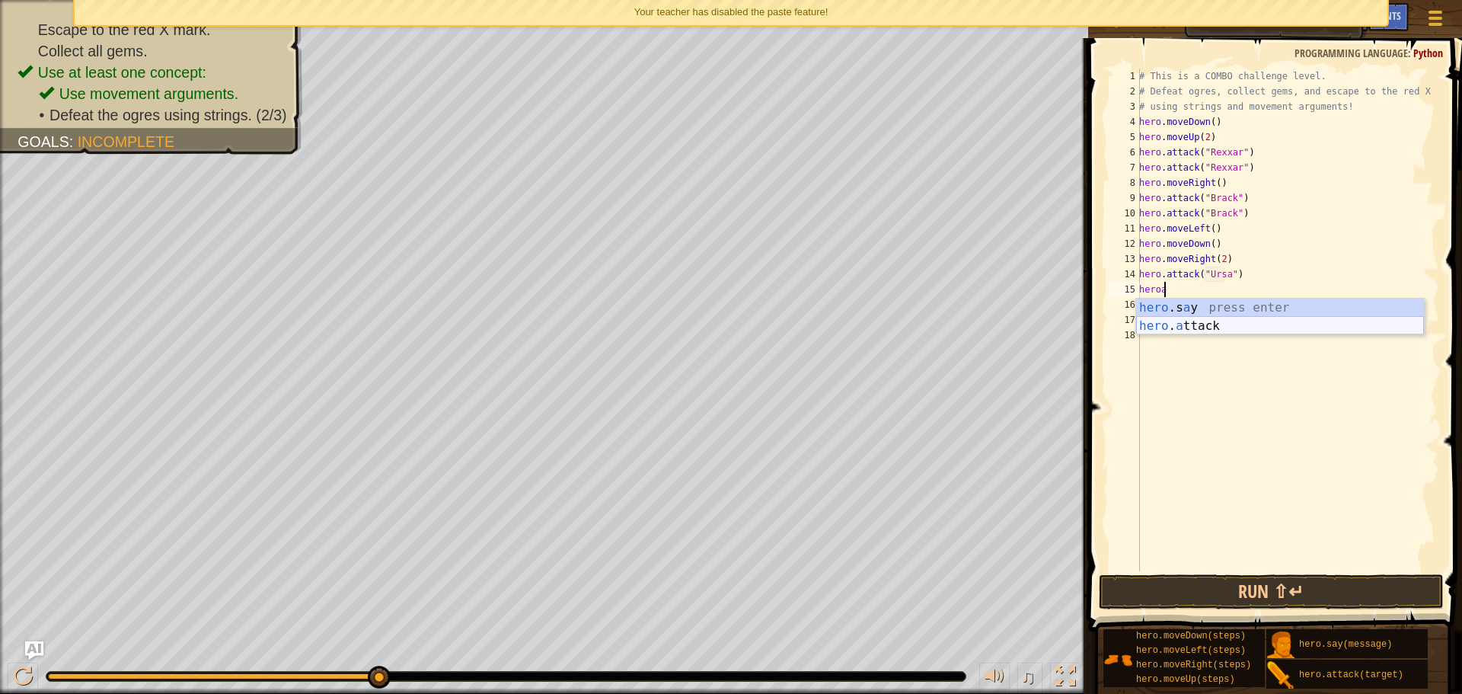
click at [1217, 323] on div "hero .s a y press enter hero . a ttack press enter" at bounding box center [1280, 334] width 288 height 73
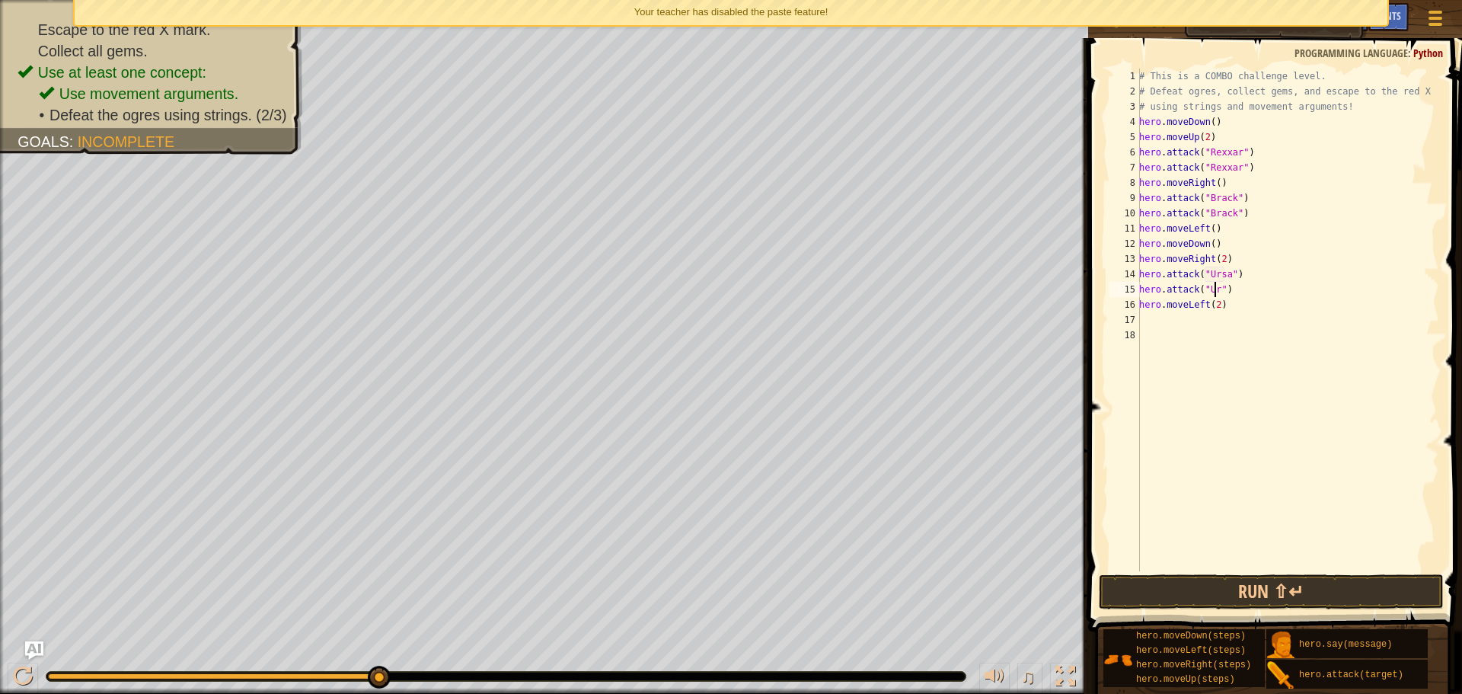
scroll to position [7, 7]
type textarea "hero.attack("Ursa")"
click at [1287, 580] on button "Run ⇧↵" at bounding box center [1271, 591] width 345 height 35
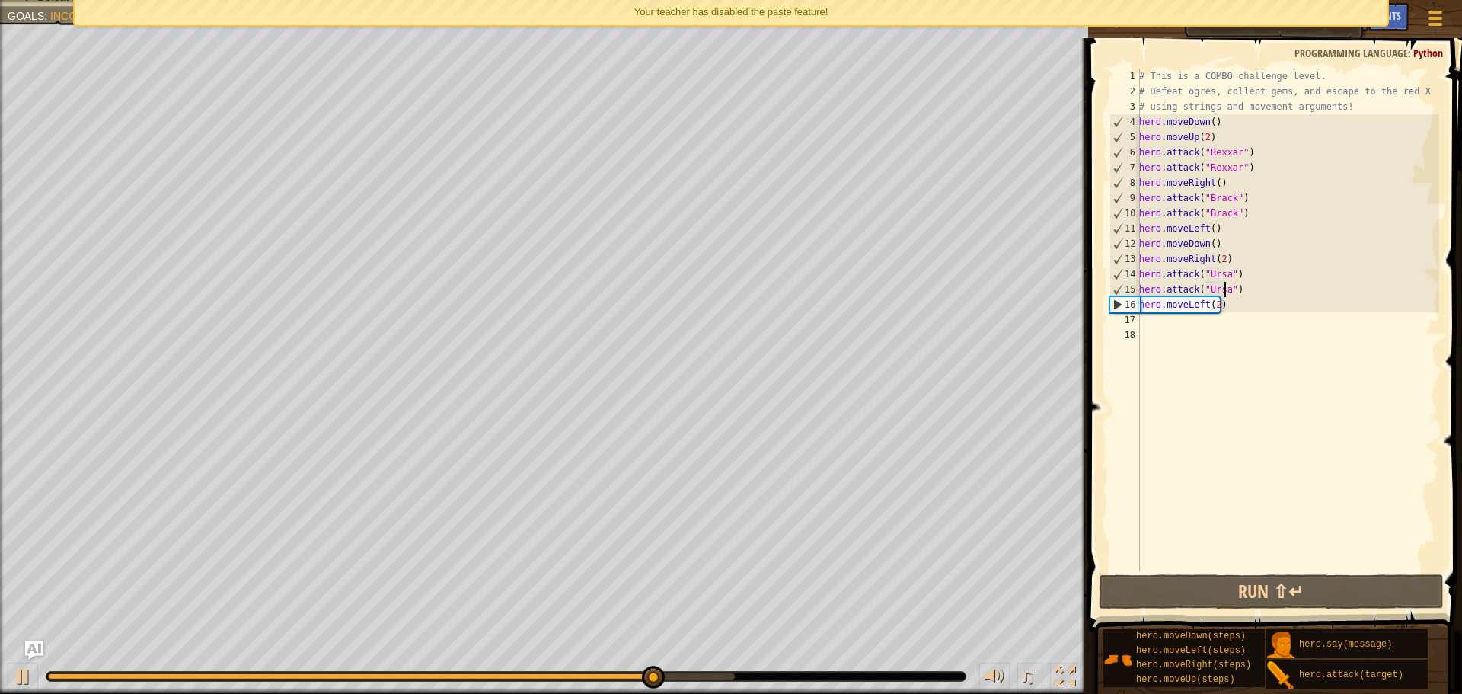
click at [1245, 295] on div "# This is a COMBO challenge level. # Defeat [PERSON_NAME], collect gems, and es…" at bounding box center [1287, 335] width 303 height 533
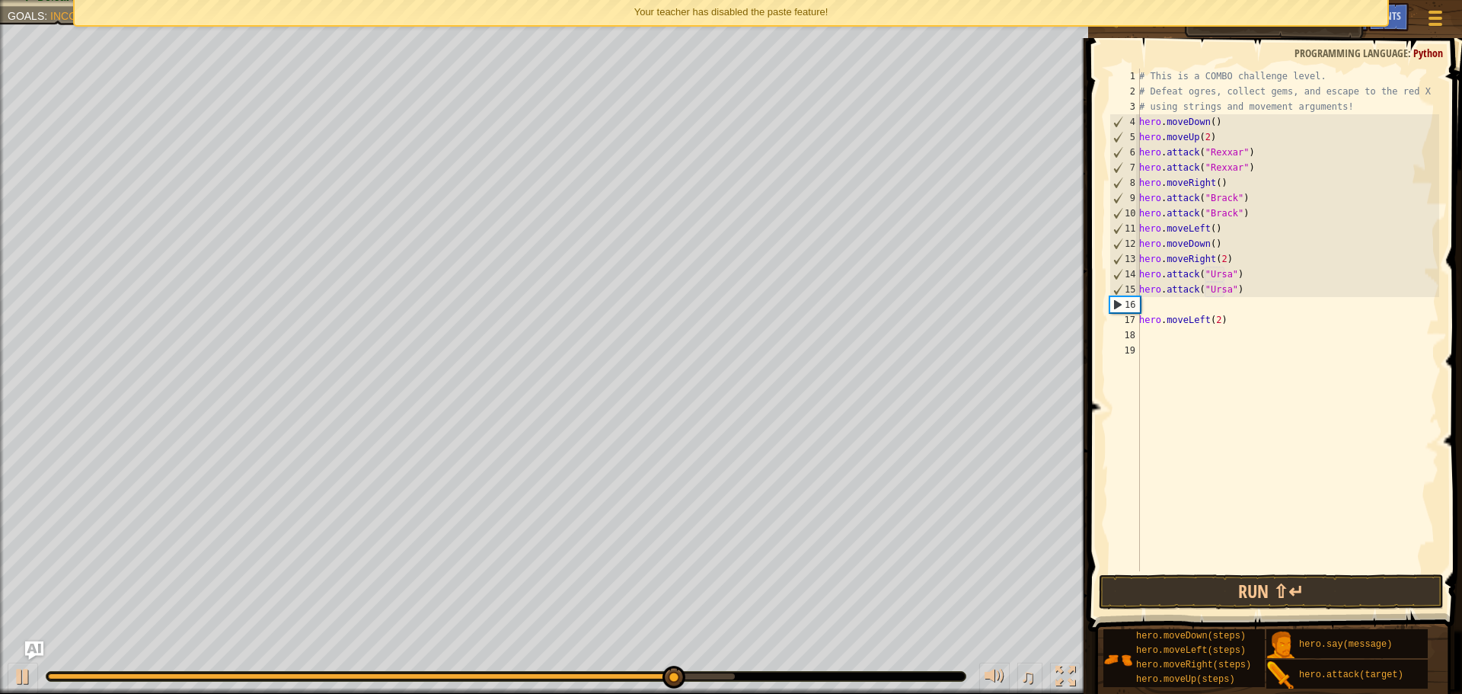
scroll to position [7, 0]
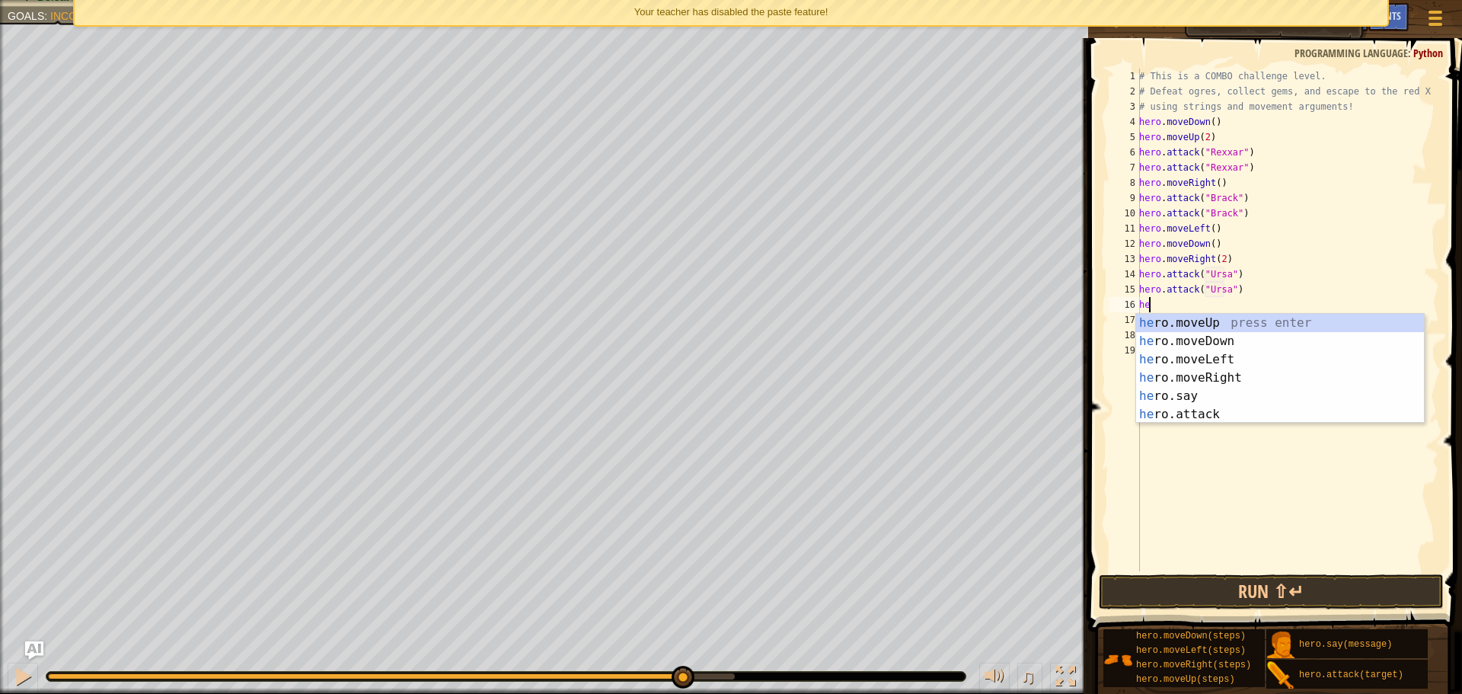
type textarea "hero"
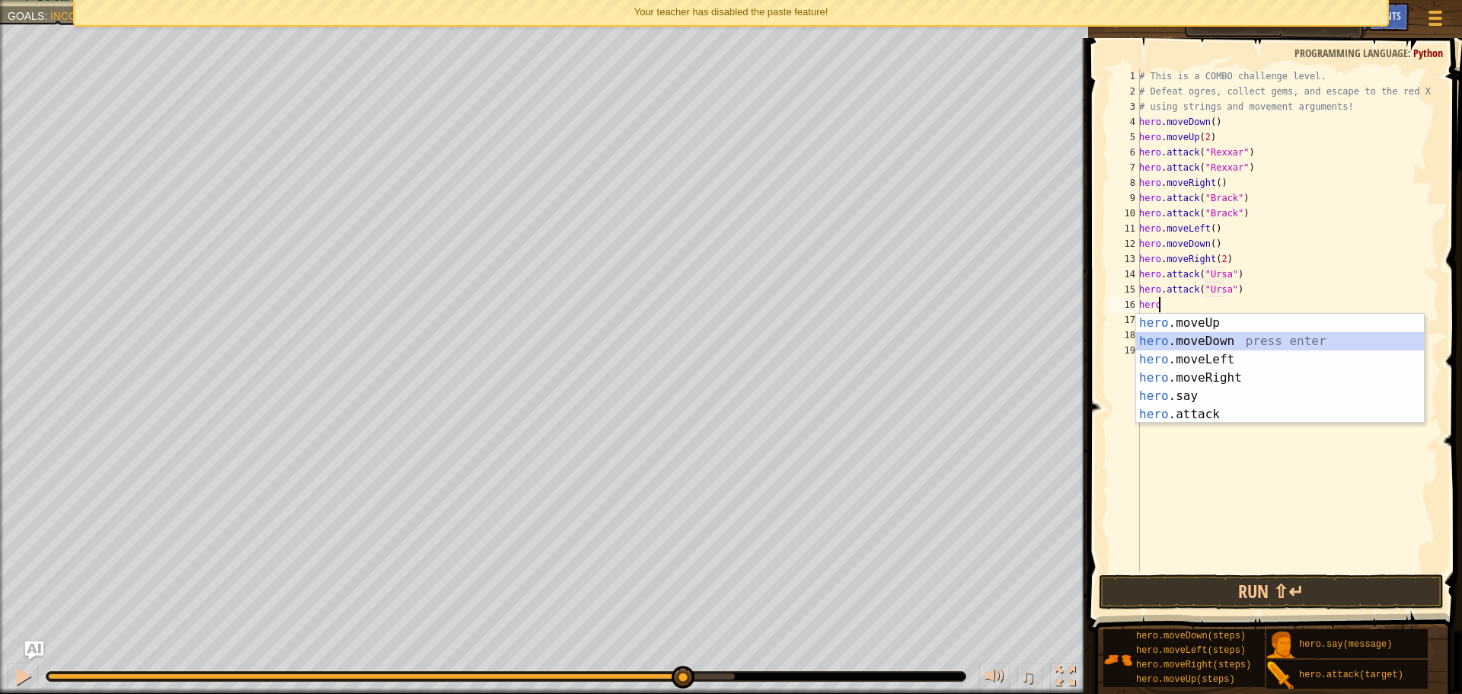
click at [1187, 346] on div "hero .moveUp press enter hero .moveDown press enter hero .moveLeft press enter …" at bounding box center [1280, 387] width 288 height 146
type textarea "hero"
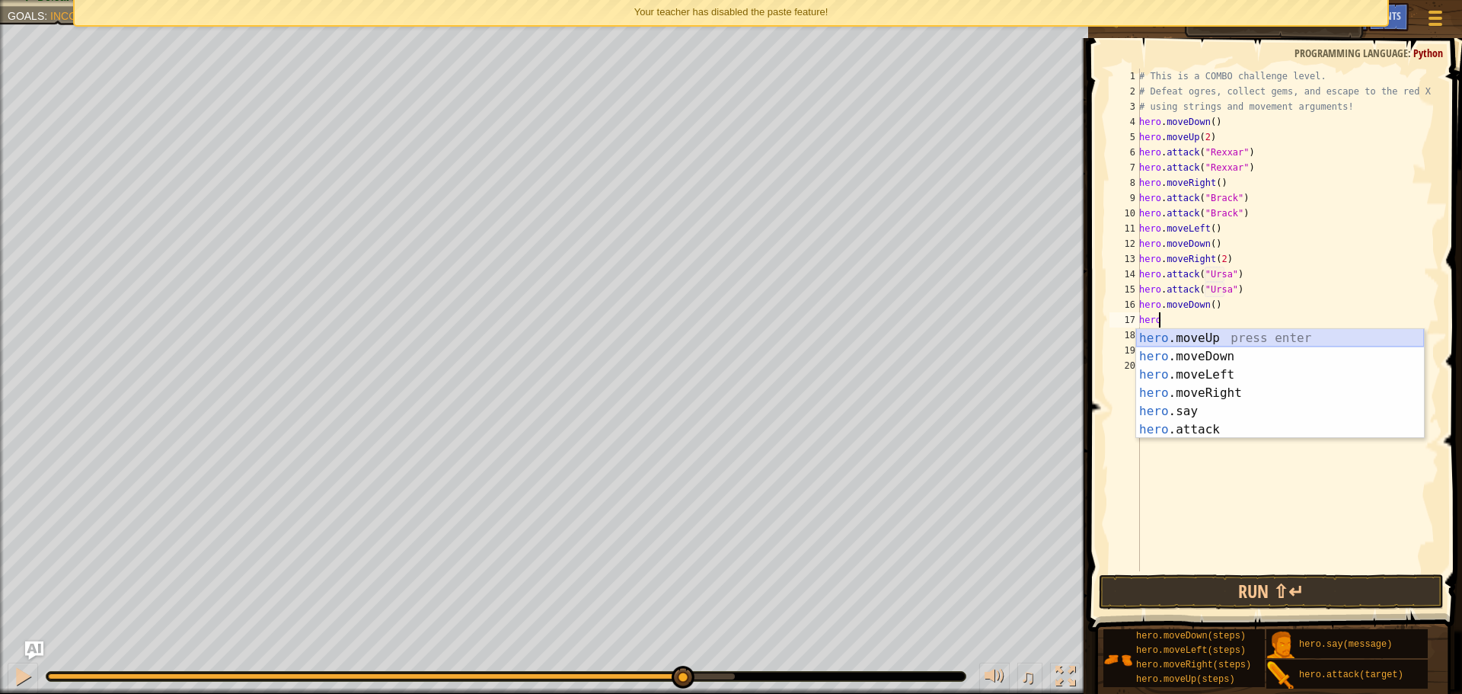
click at [1227, 338] on div "hero .moveUp press enter hero .moveDown press enter hero .moveLeft press enter …" at bounding box center [1280, 402] width 288 height 146
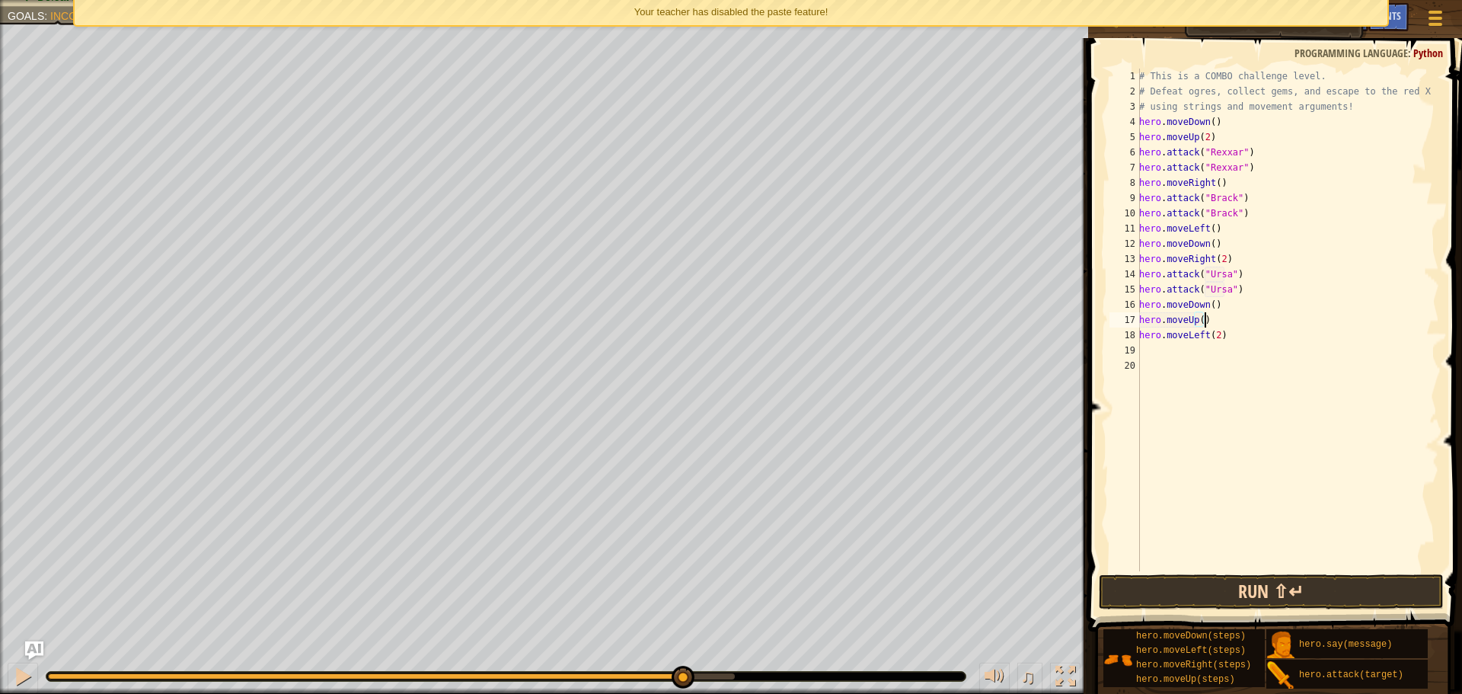
type textarea "hero.moveUp()"
click at [1246, 592] on button "Run ⇧↵" at bounding box center [1271, 591] width 345 height 35
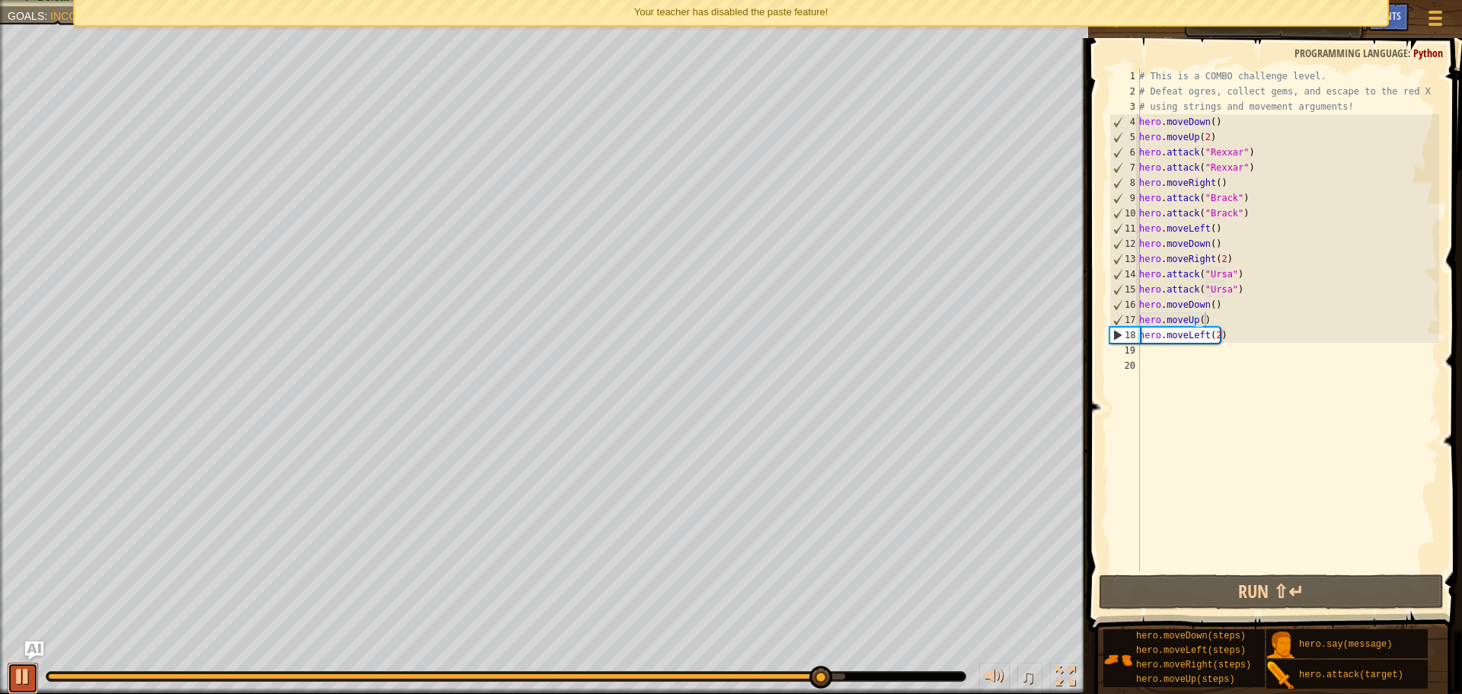
click at [30, 676] on div at bounding box center [23, 676] width 20 height 20
click at [1184, 359] on div "# This is a COMBO challenge level. # Defeat [PERSON_NAME], collect gems, and es…" at bounding box center [1287, 335] width 303 height 533
click at [1203, 354] on div "# This is a COMBO challenge level. # Defeat [PERSON_NAME], collect gems, and es…" at bounding box center [1287, 335] width 303 height 533
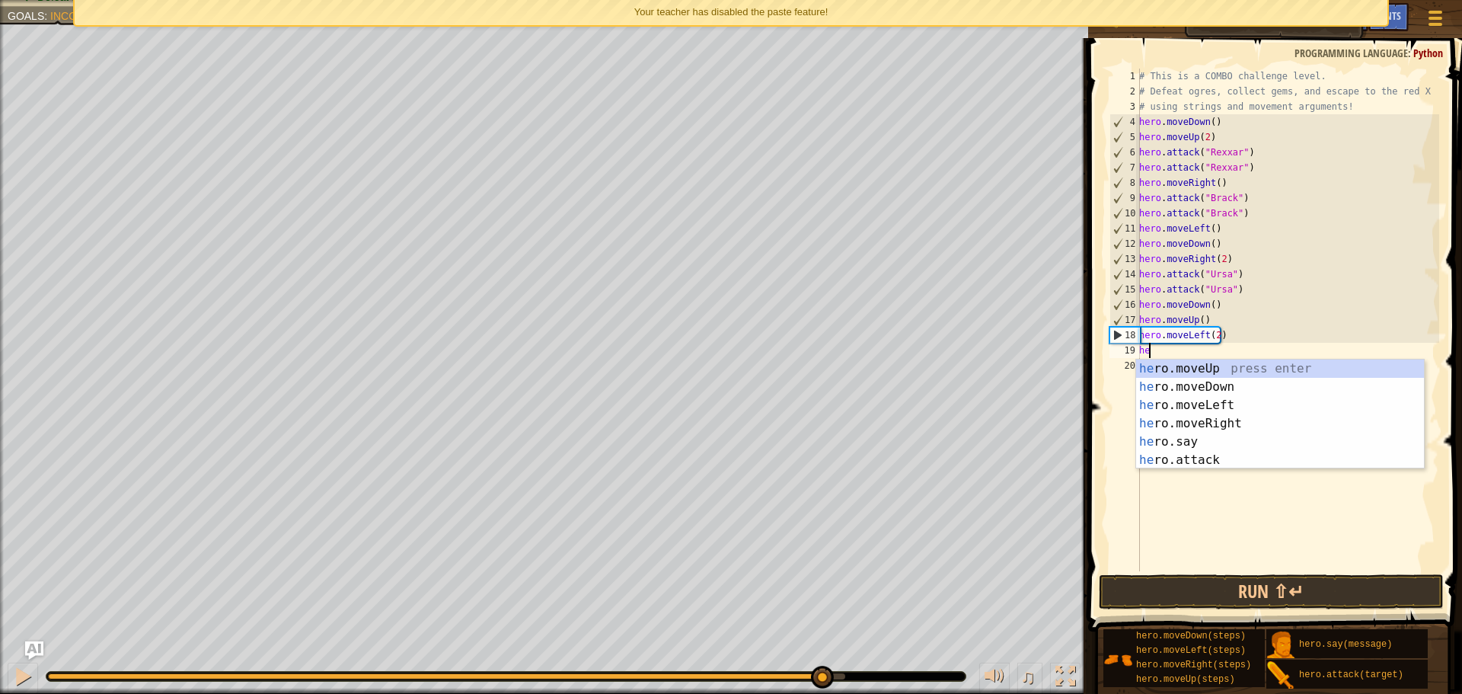
scroll to position [7, 1]
type textarea "hero"
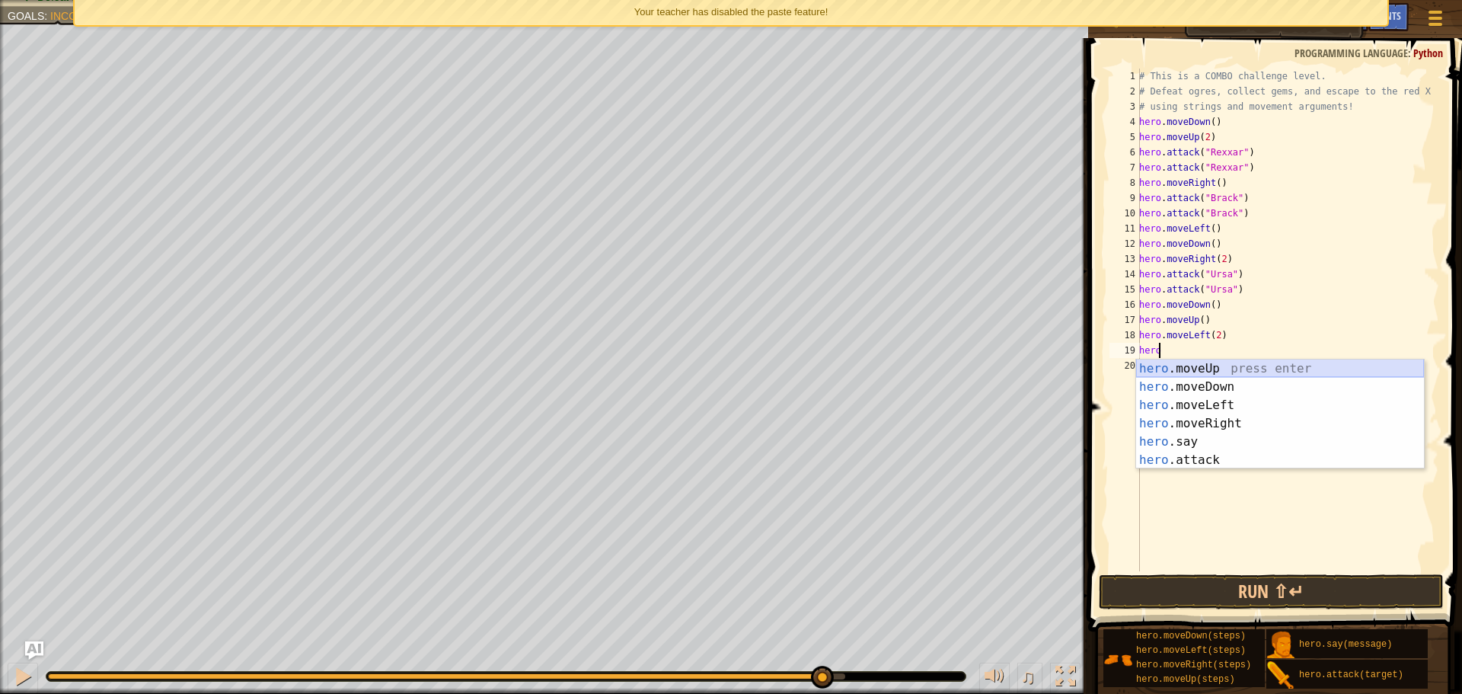
click at [1228, 369] on div "hero .moveUp press enter hero .moveDown press enter hero .moveLeft press enter …" at bounding box center [1280, 432] width 288 height 146
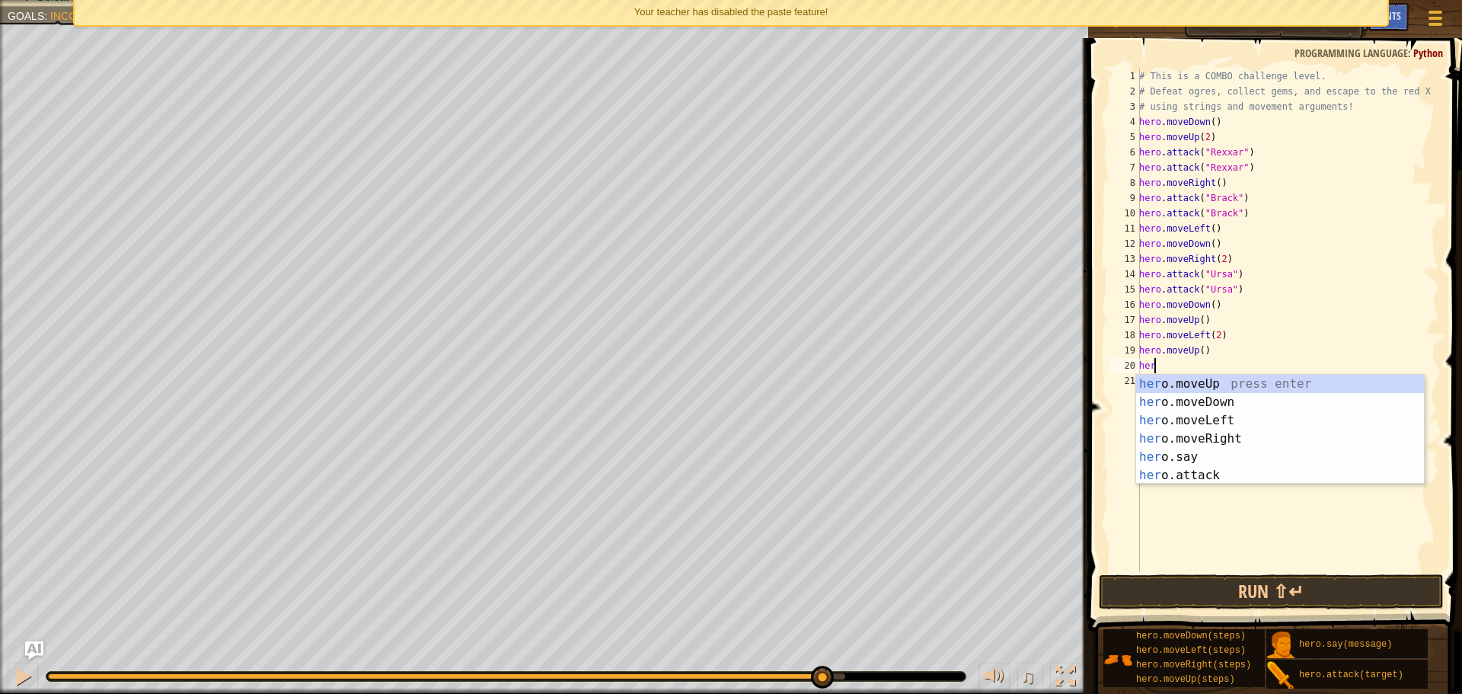
type textarea "hero"
click at [1214, 433] on div "hero .moveUp press enter hero .moveDown press enter hero .moveLeft press enter …" at bounding box center [1280, 448] width 288 height 146
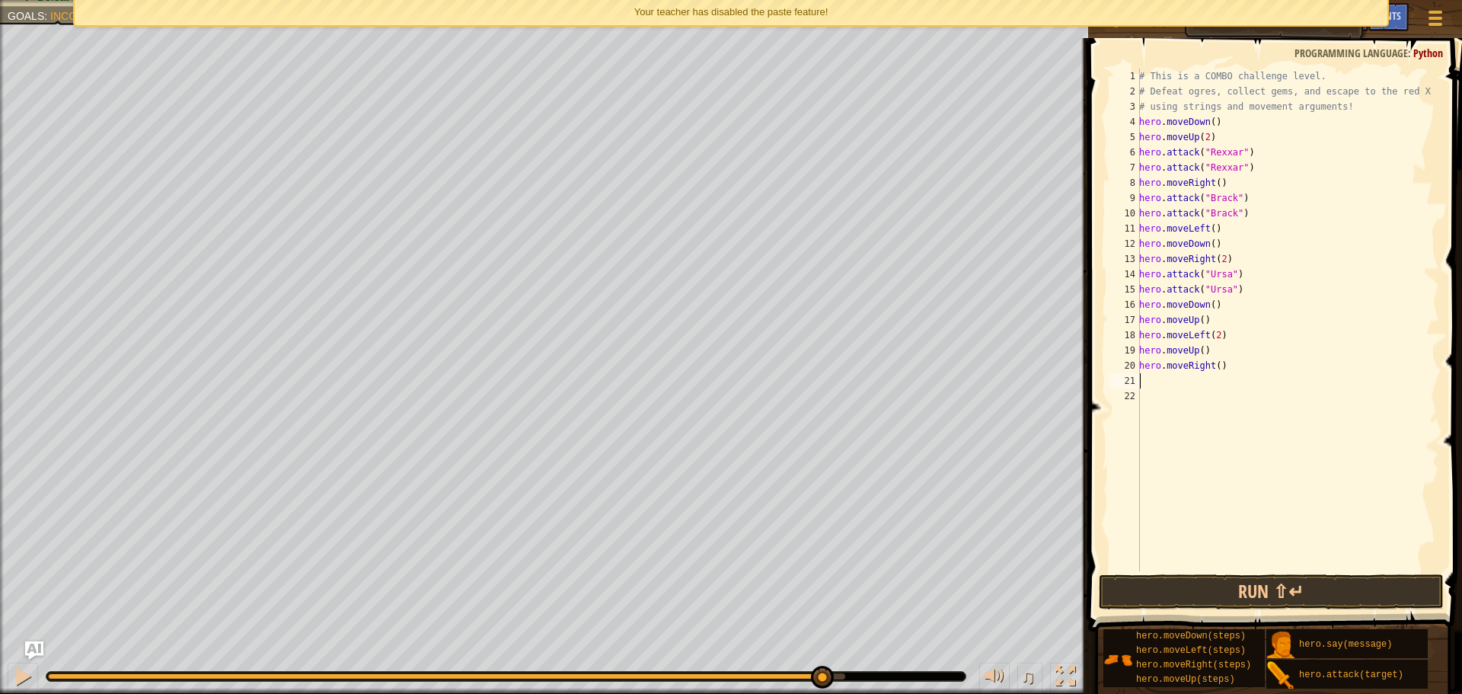
scroll to position [7, 0]
click at [1213, 371] on div "# This is a COMBO challenge level. # Defeat [PERSON_NAME], collect gems, and es…" at bounding box center [1287, 335] width 303 height 533
click at [1204, 599] on button "Run ⇧↵" at bounding box center [1271, 591] width 345 height 35
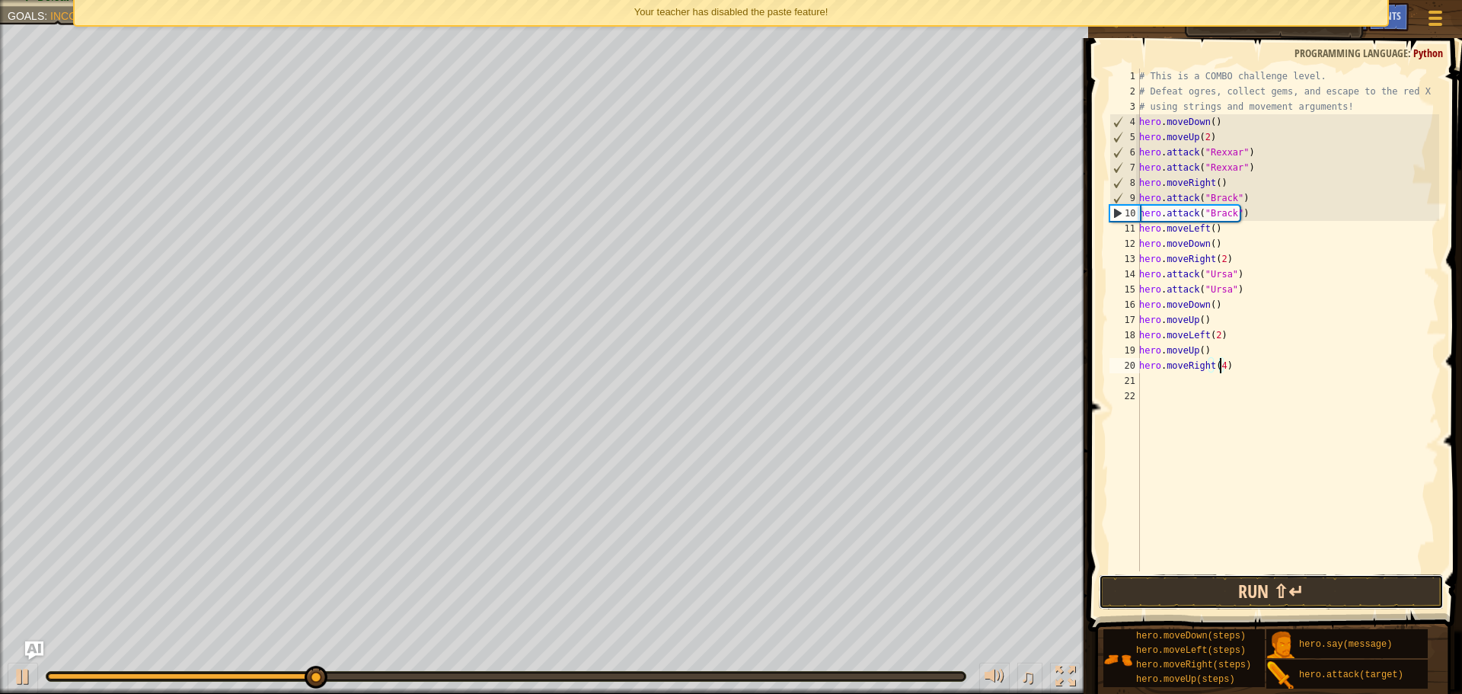
click at [1196, 581] on button "Run ⇧↵" at bounding box center [1271, 591] width 345 height 35
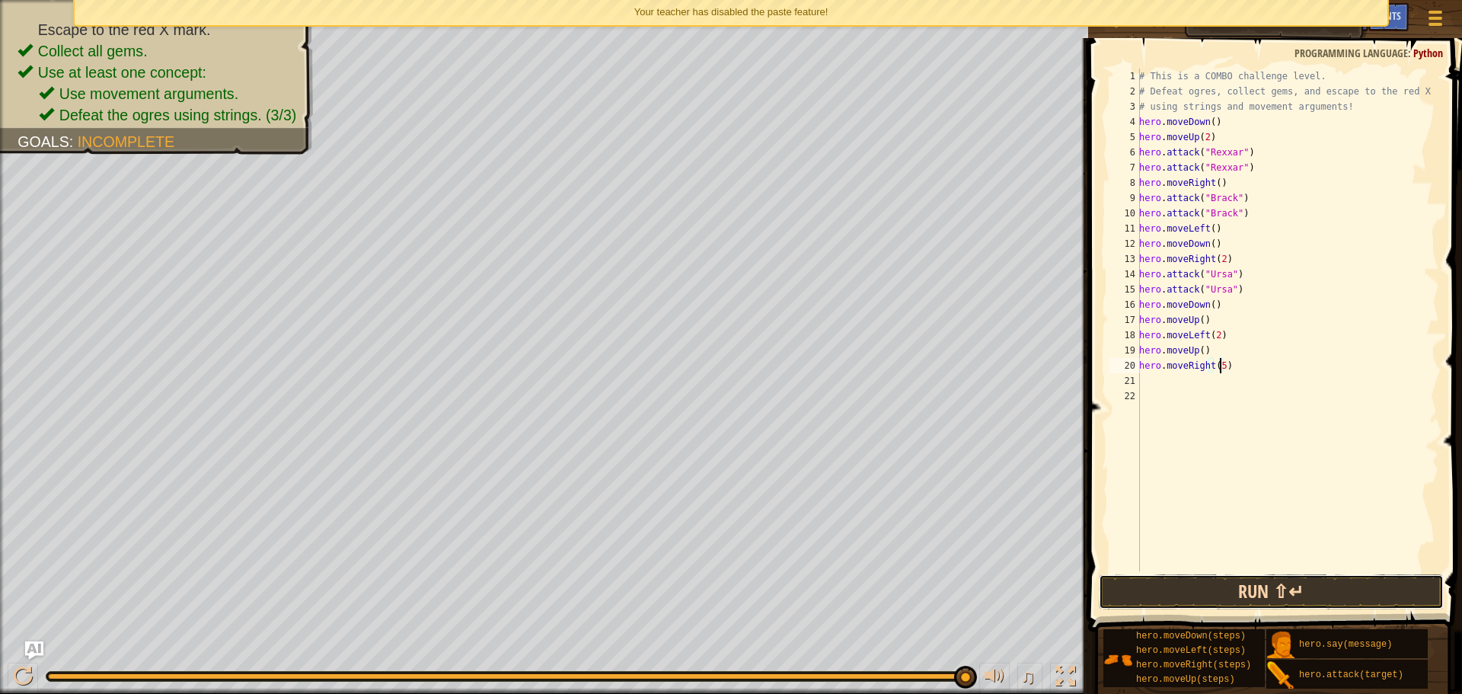
click at [1196, 581] on button "Run ⇧↵" at bounding box center [1271, 591] width 345 height 35
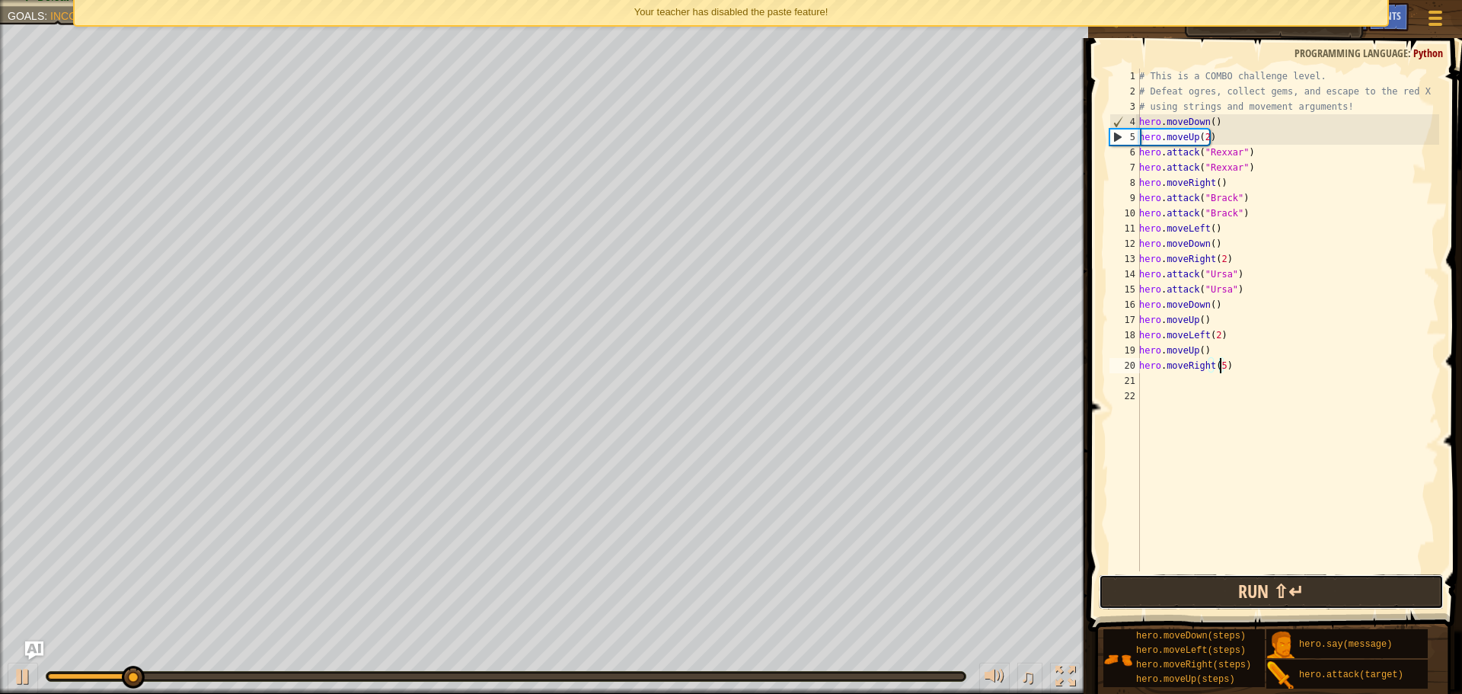
click at [1190, 589] on button "Run ⇧↵" at bounding box center [1271, 591] width 345 height 35
click at [1265, 595] on button "Run ⇧↵" at bounding box center [1271, 591] width 345 height 35
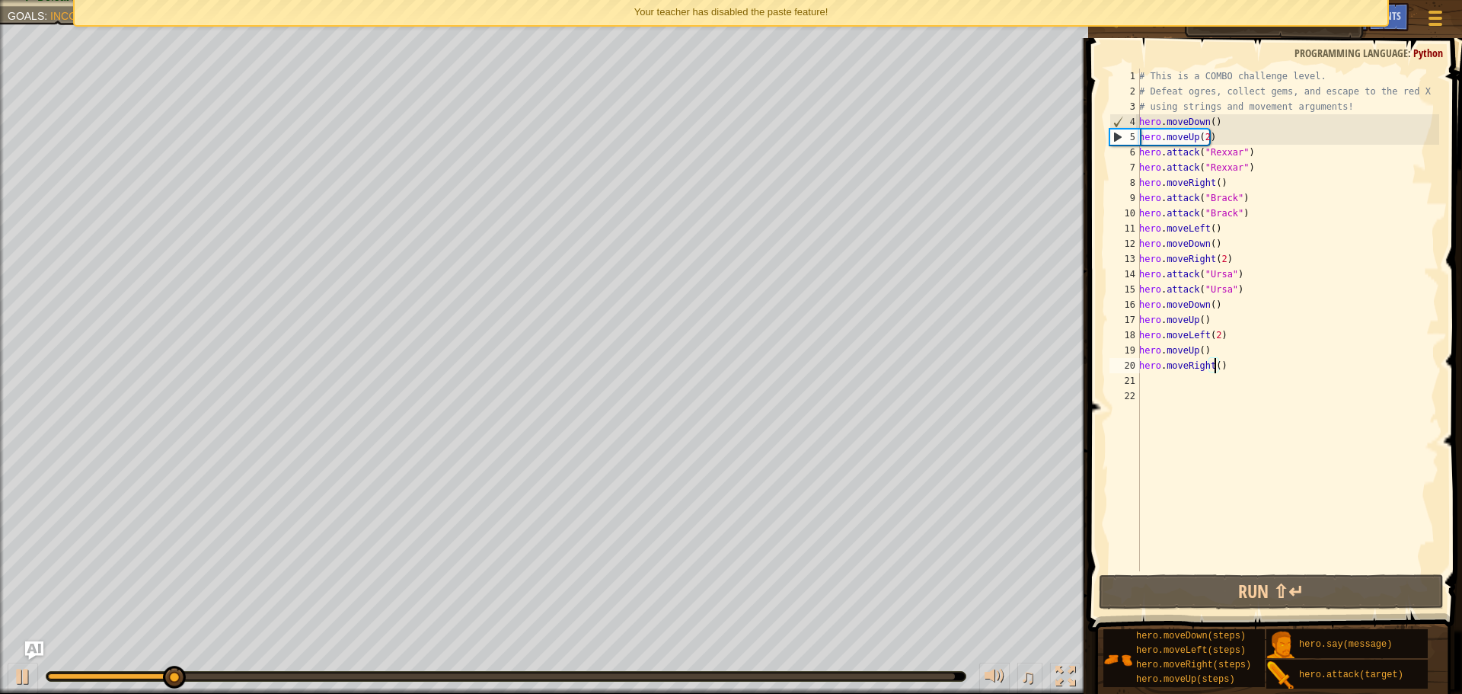
type textarea "hero.moveRight(2)"
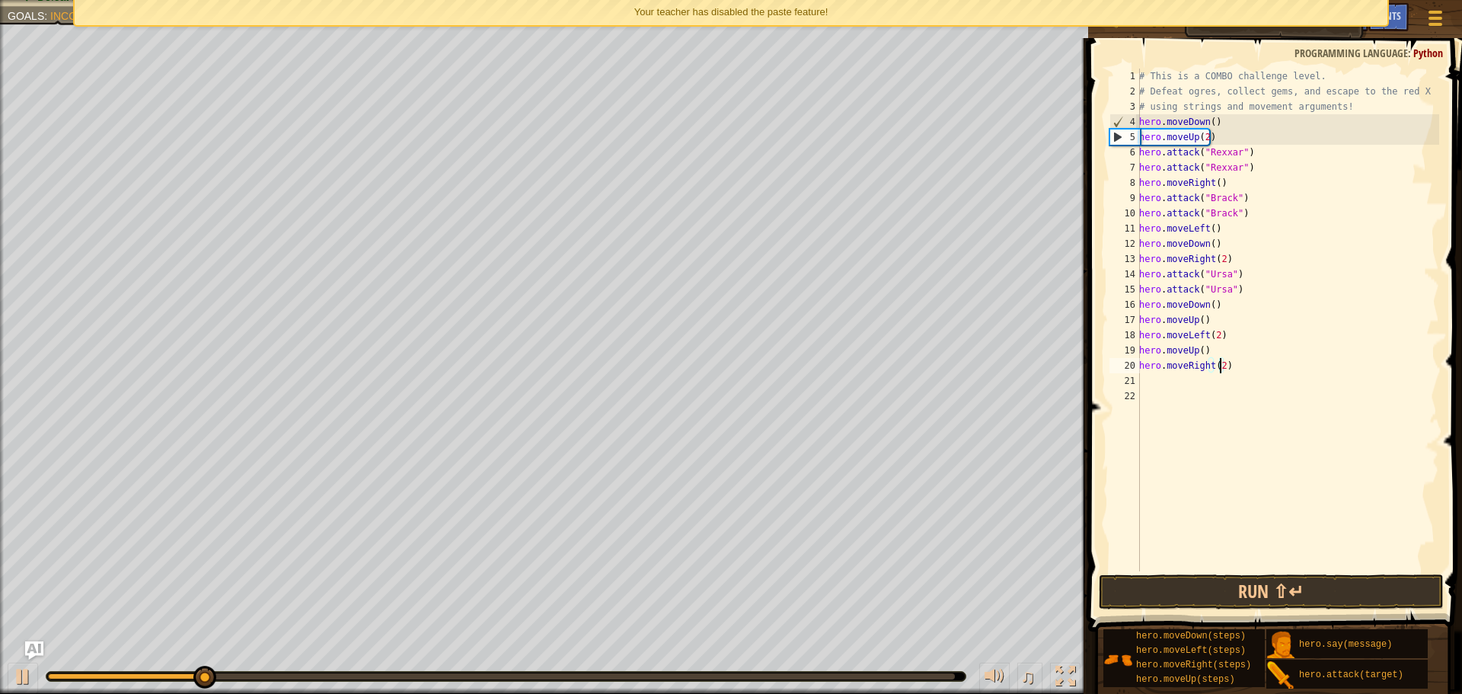
click at [1208, 436] on div "# This is a COMBO challenge level. # Defeat [PERSON_NAME], collect gems, and es…" at bounding box center [1287, 335] width 303 height 533
click at [1169, 578] on button "Run ⇧↵" at bounding box center [1271, 591] width 345 height 35
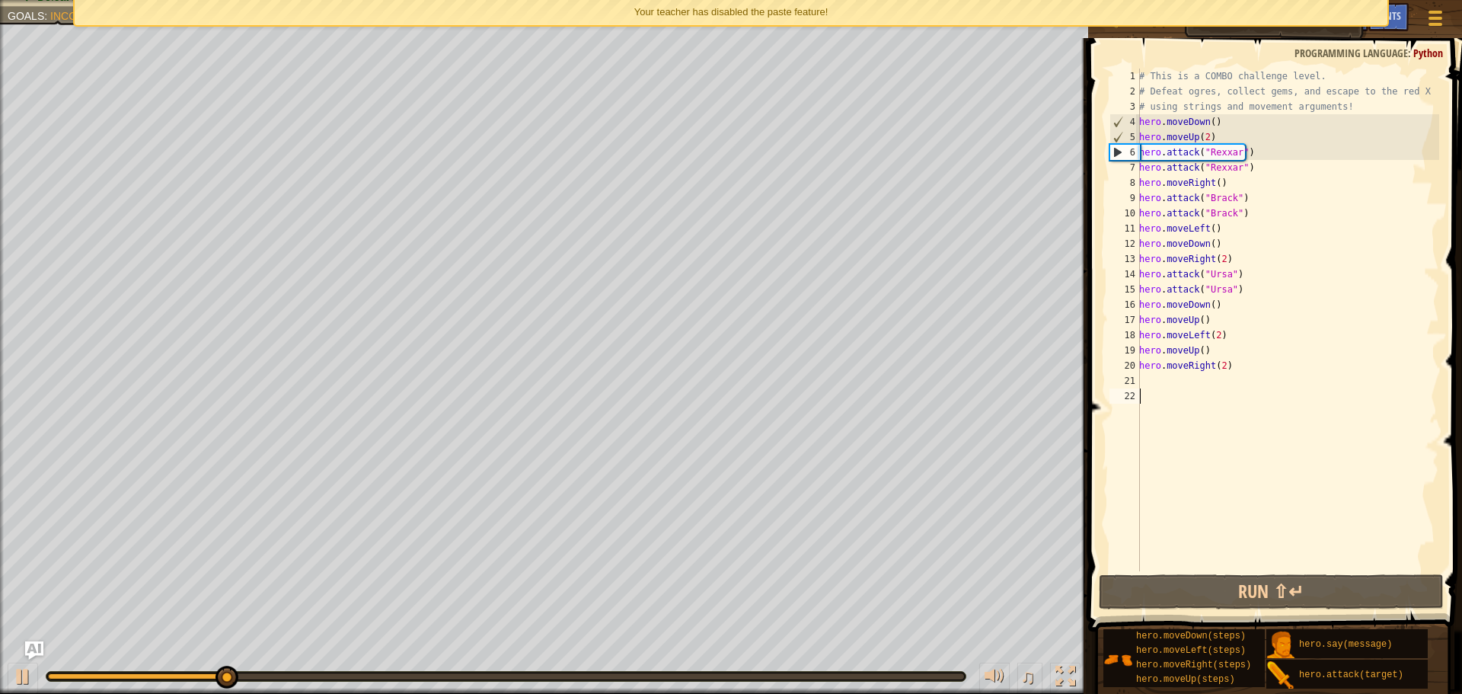
click at [1219, 365] on div "# This is a COMBO challenge level. # Defeat [PERSON_NAME], collect gems, and es…" at bounding box center [1287, 335] width 303 height 533
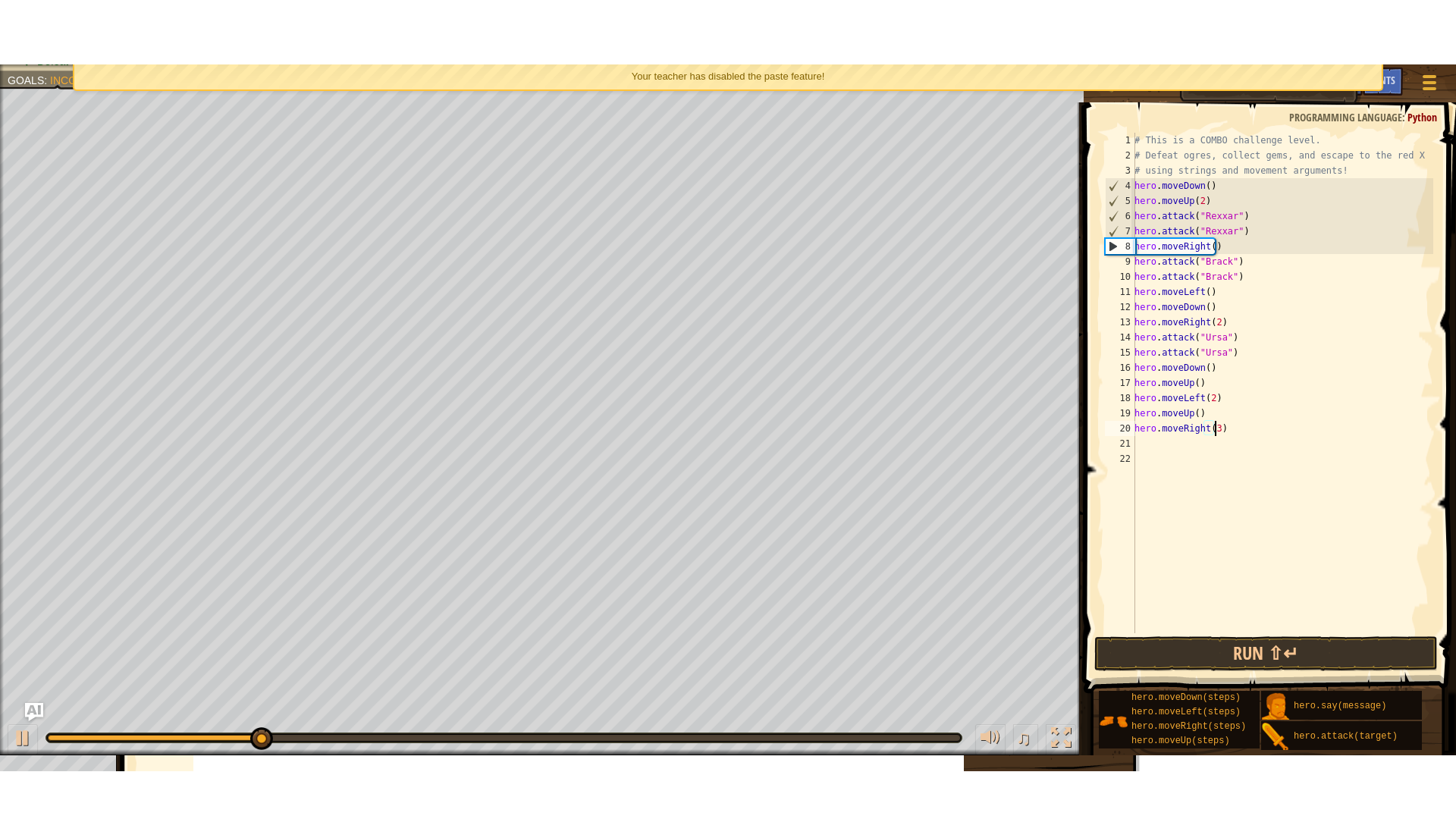
scroll to position [7, 6]
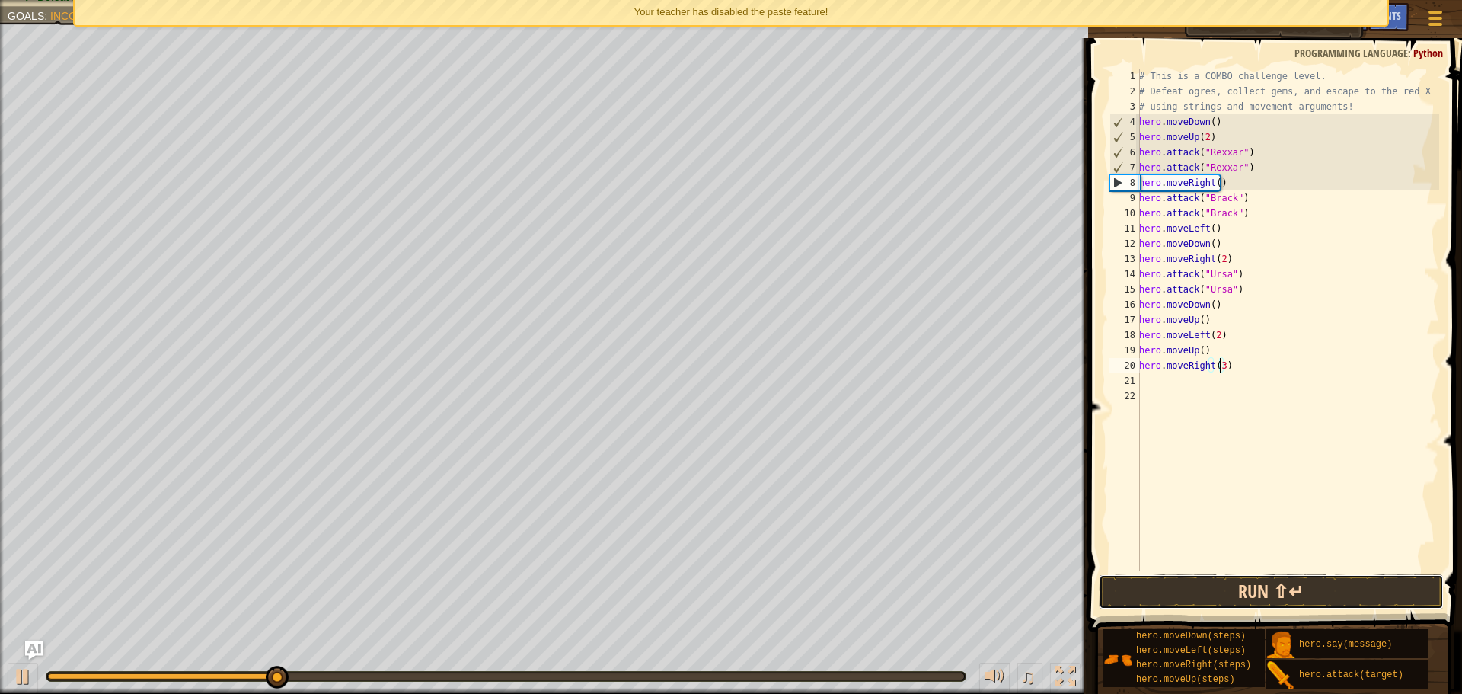
click at [1226, 601] on button "Run ⇧↵" at bounding box center [1271, 591] width 345 height 35
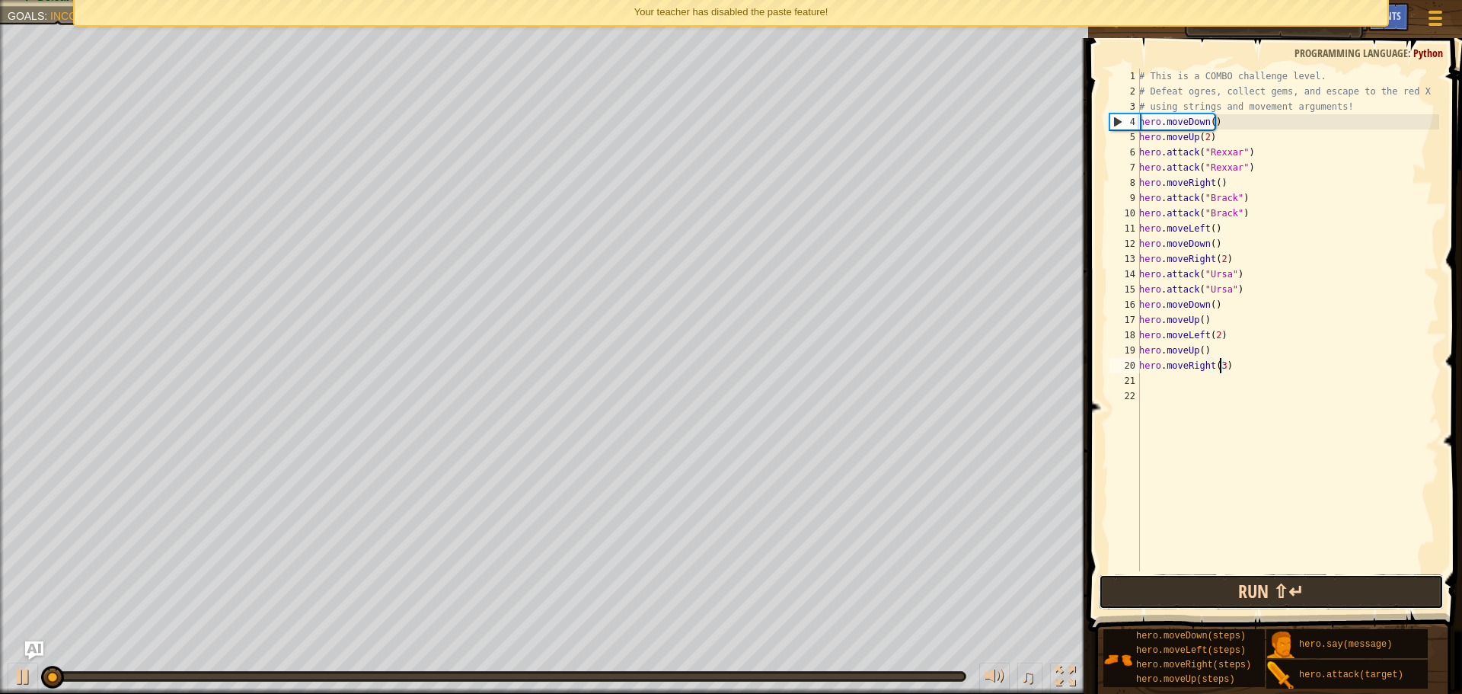
click at [1226, 598] on button "Run ⇧↵" at bounding box center [1271, 591] width 345 height 35
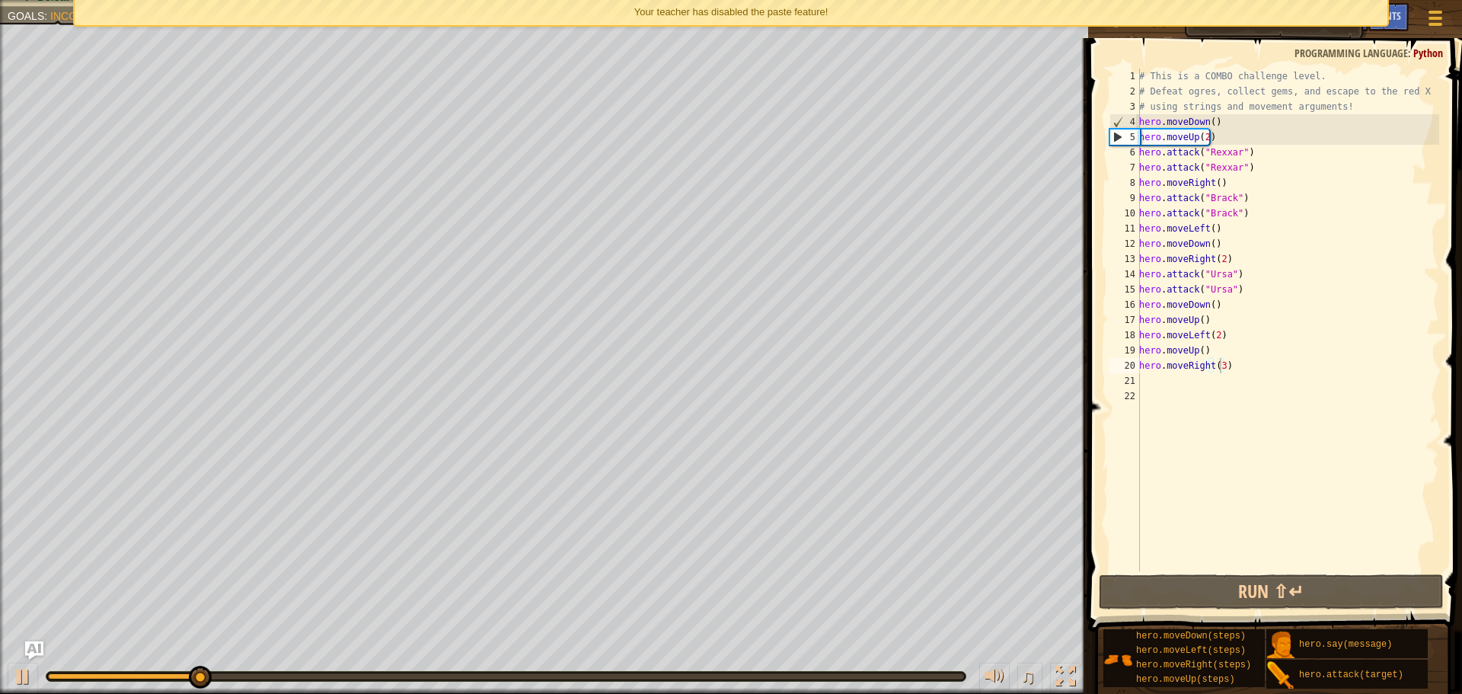
click at [1220, 13] on div "Your teacher has disabled the paste feature!" at bounding box center [731, 12] width 1313 height 25
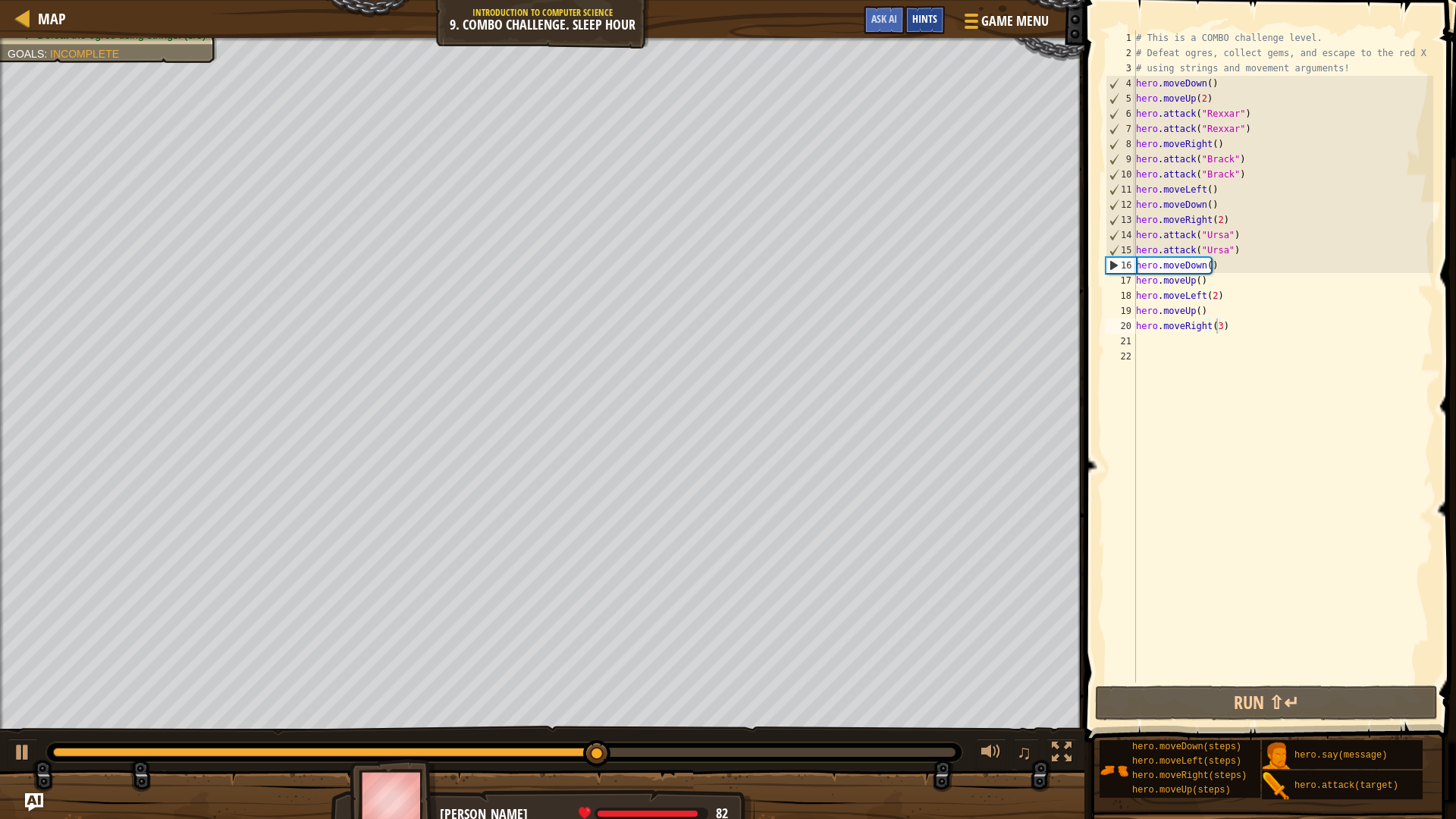
click at [941, 13] on div "Hints" at bounding box center [924, 20] width 40 height 28
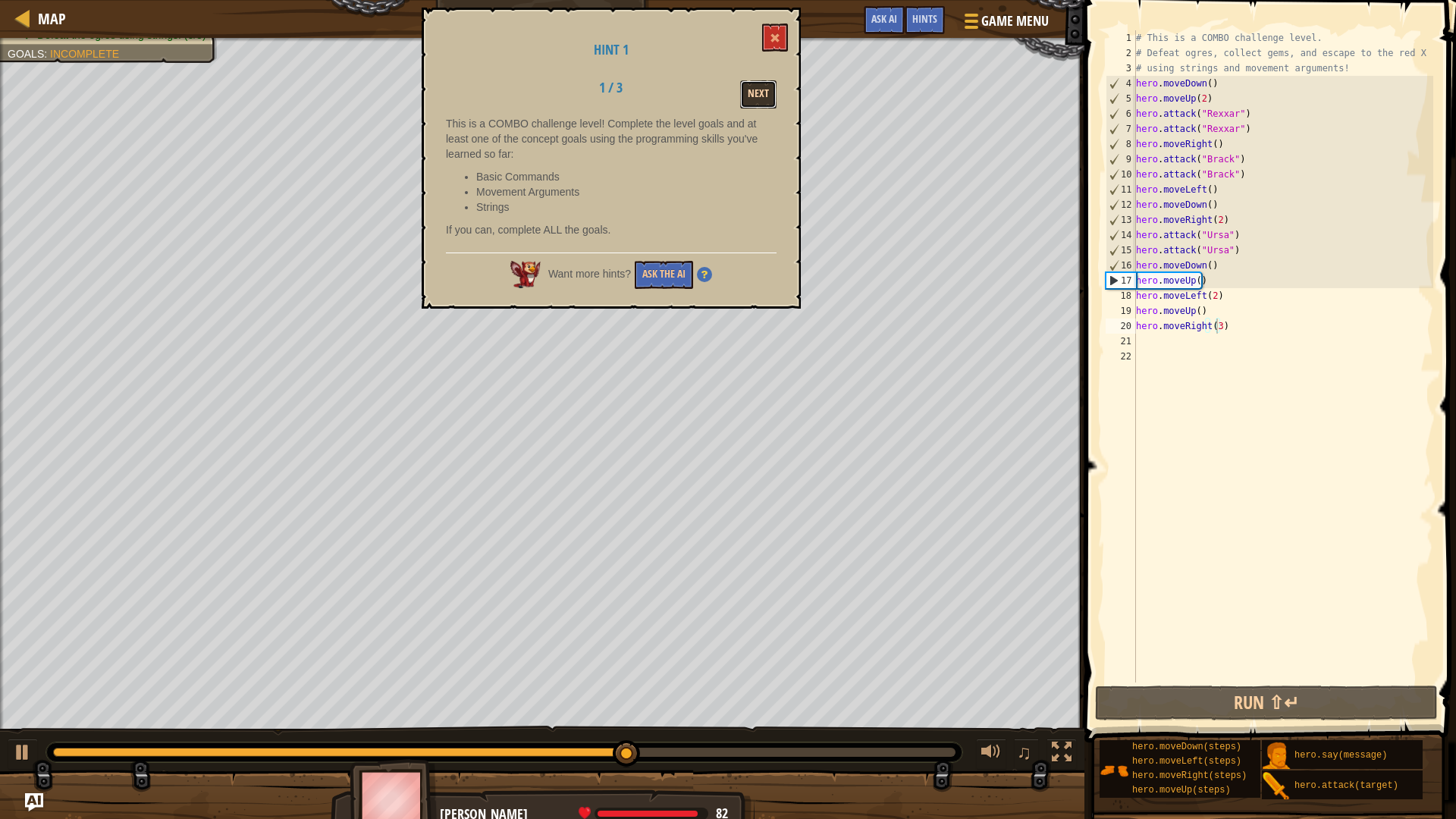
click at [763, 88] on button "Next" at bounding box center [758, 95] width 37 height 28
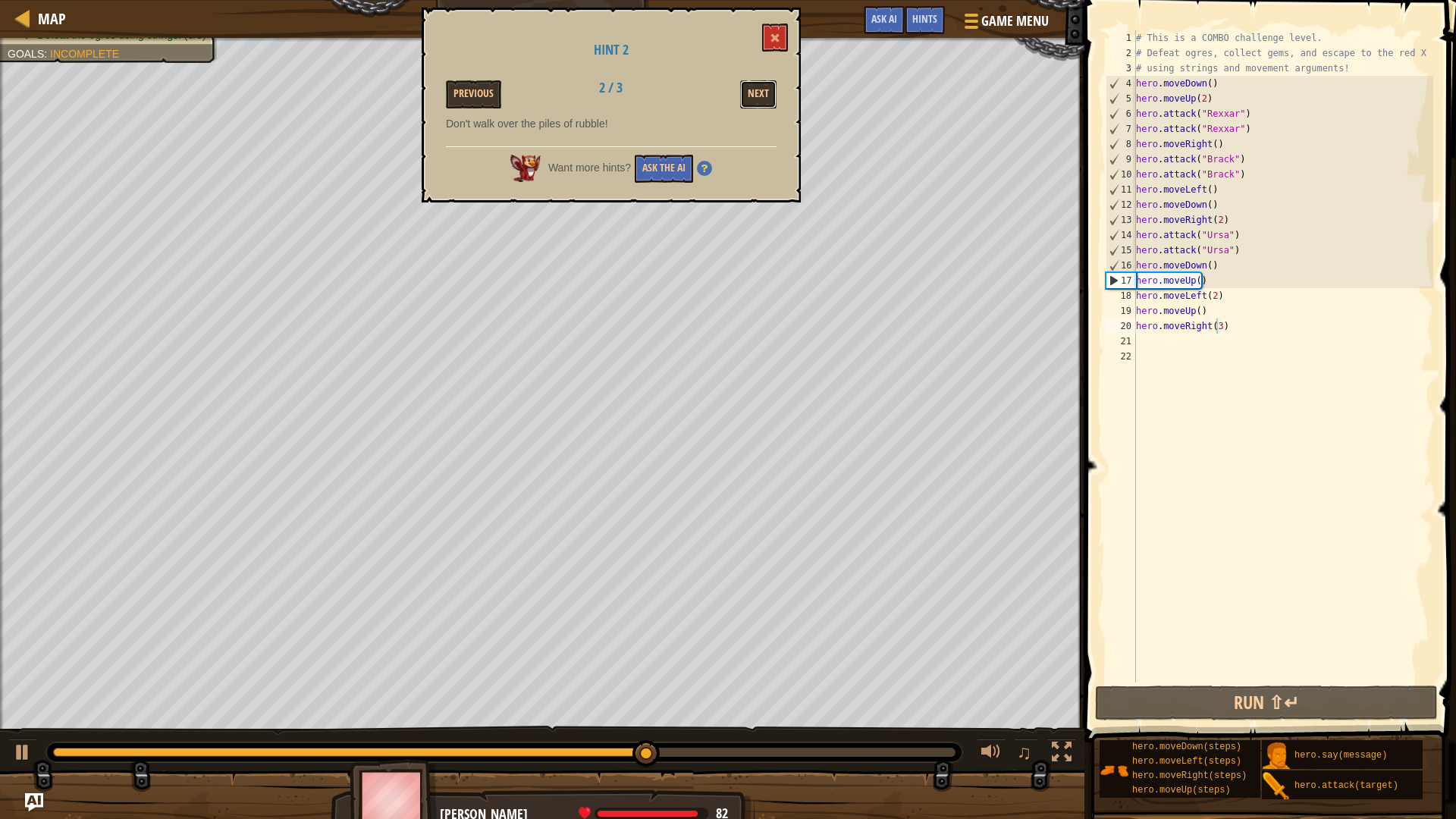
click at [763, 88] on button "Next" at bounding box center [758, 95] width 37 height 28
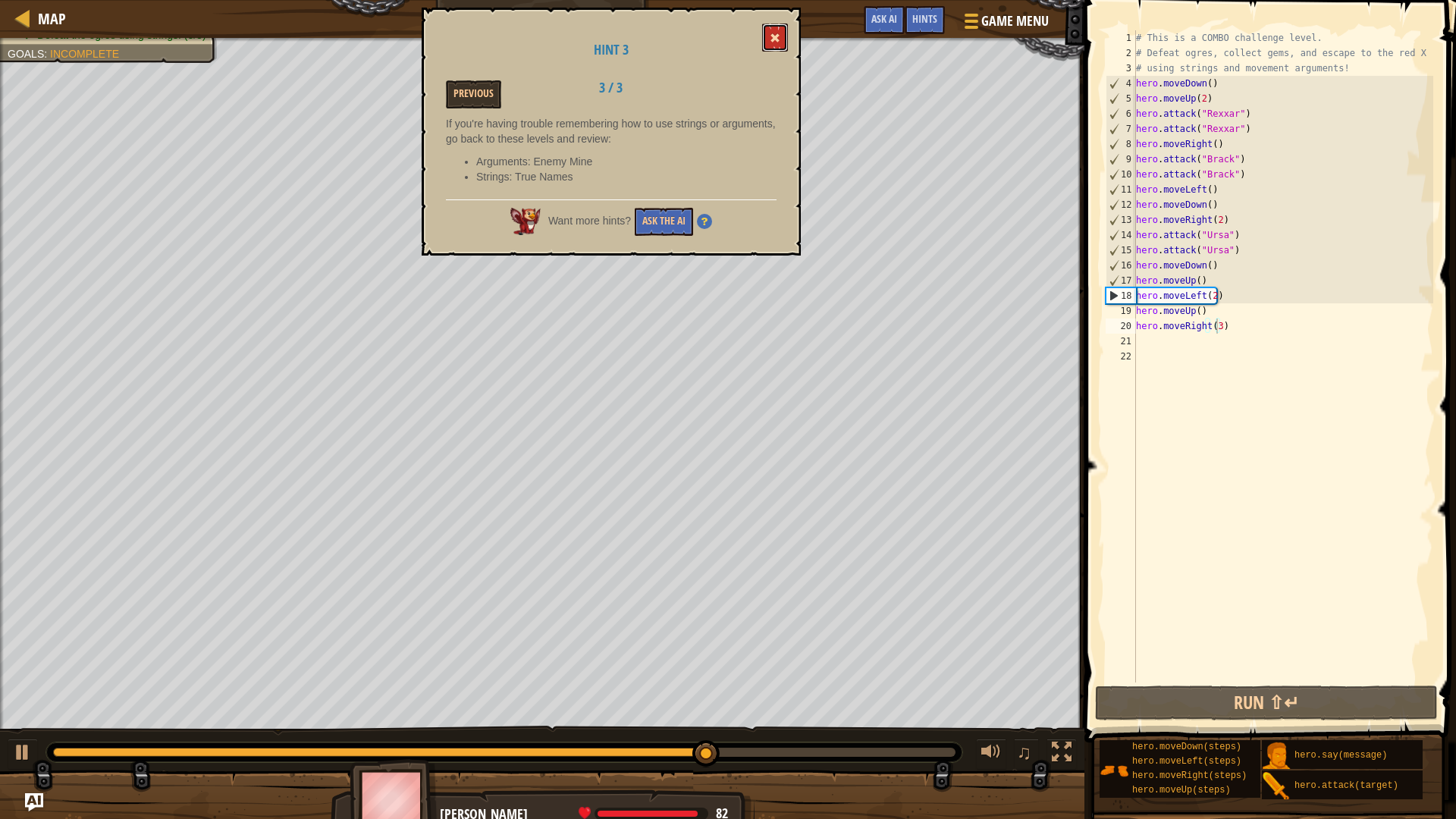
click at [775, 30] on button at bounding box center [775, 38] width 26 height 28
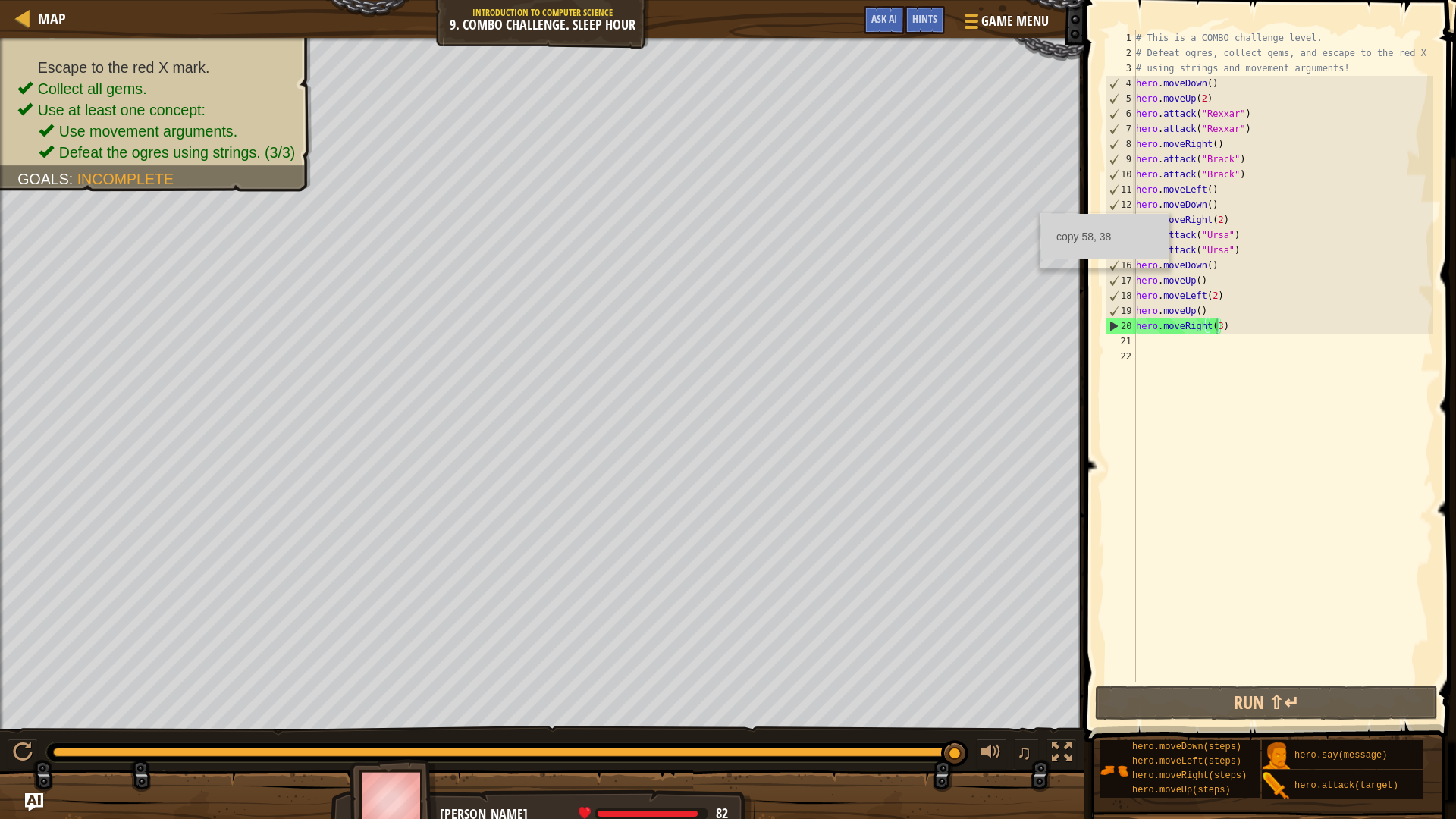
click at [1041, 213] on div "copy 58, 38" at bounding box center [1104, 240] width 128 height 55
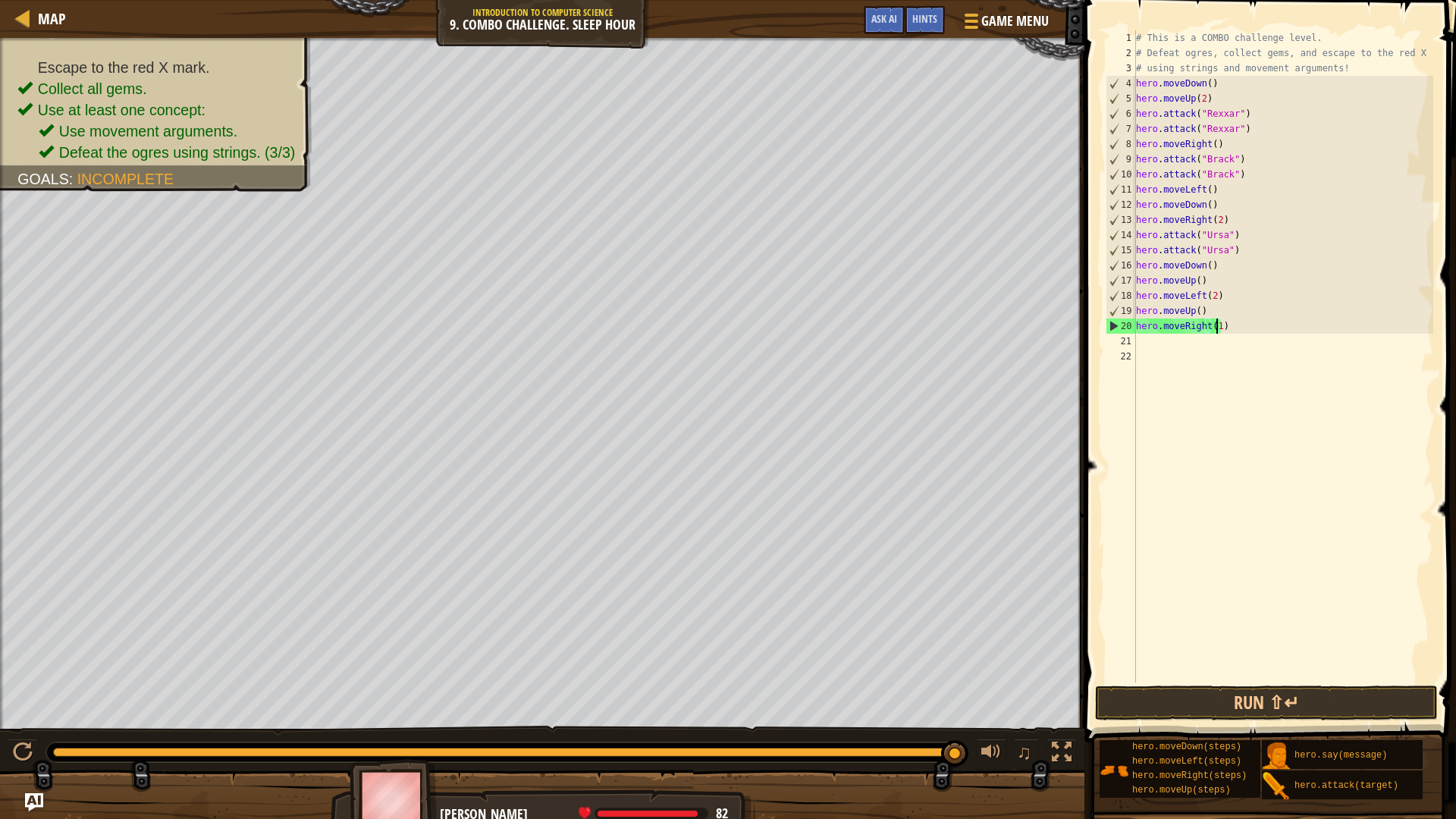
scroll to position [7, 7]
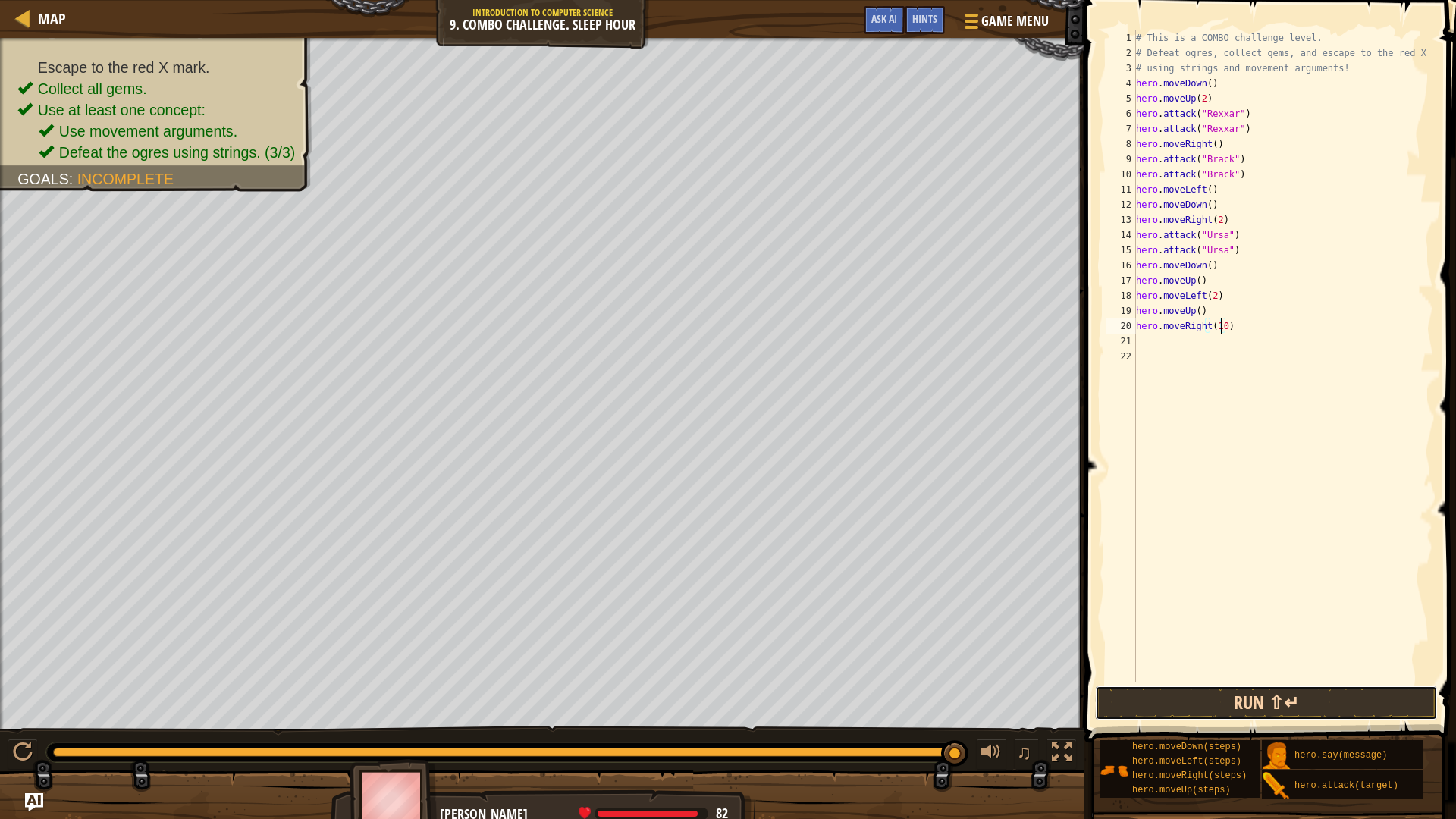
click at [1298, 690] on button "Run ⇧↵" at bounding box center [1266, 702] width 343 height 35
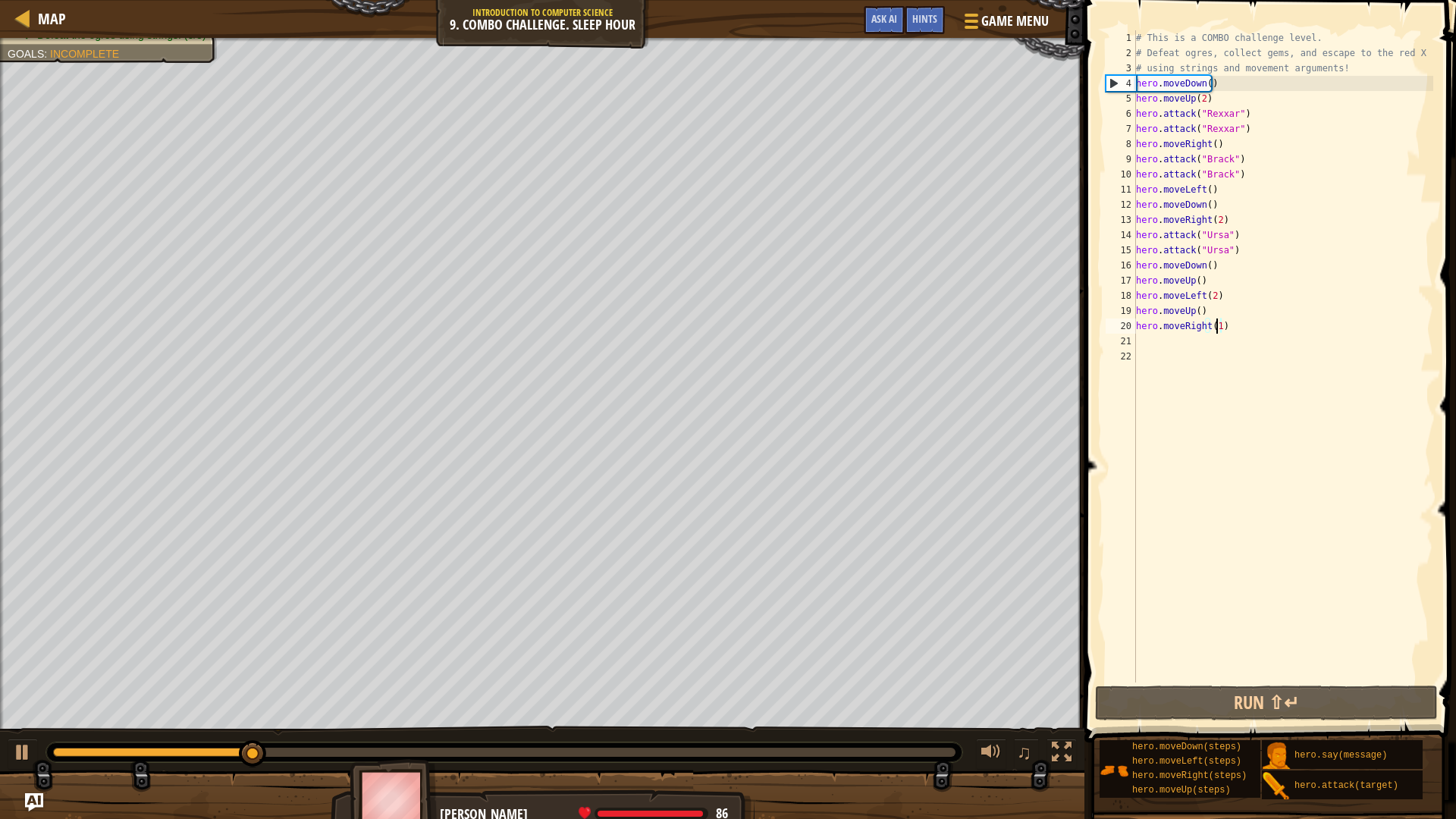
scroll to position [7, 6]
type textarea "hero.moveRight()"
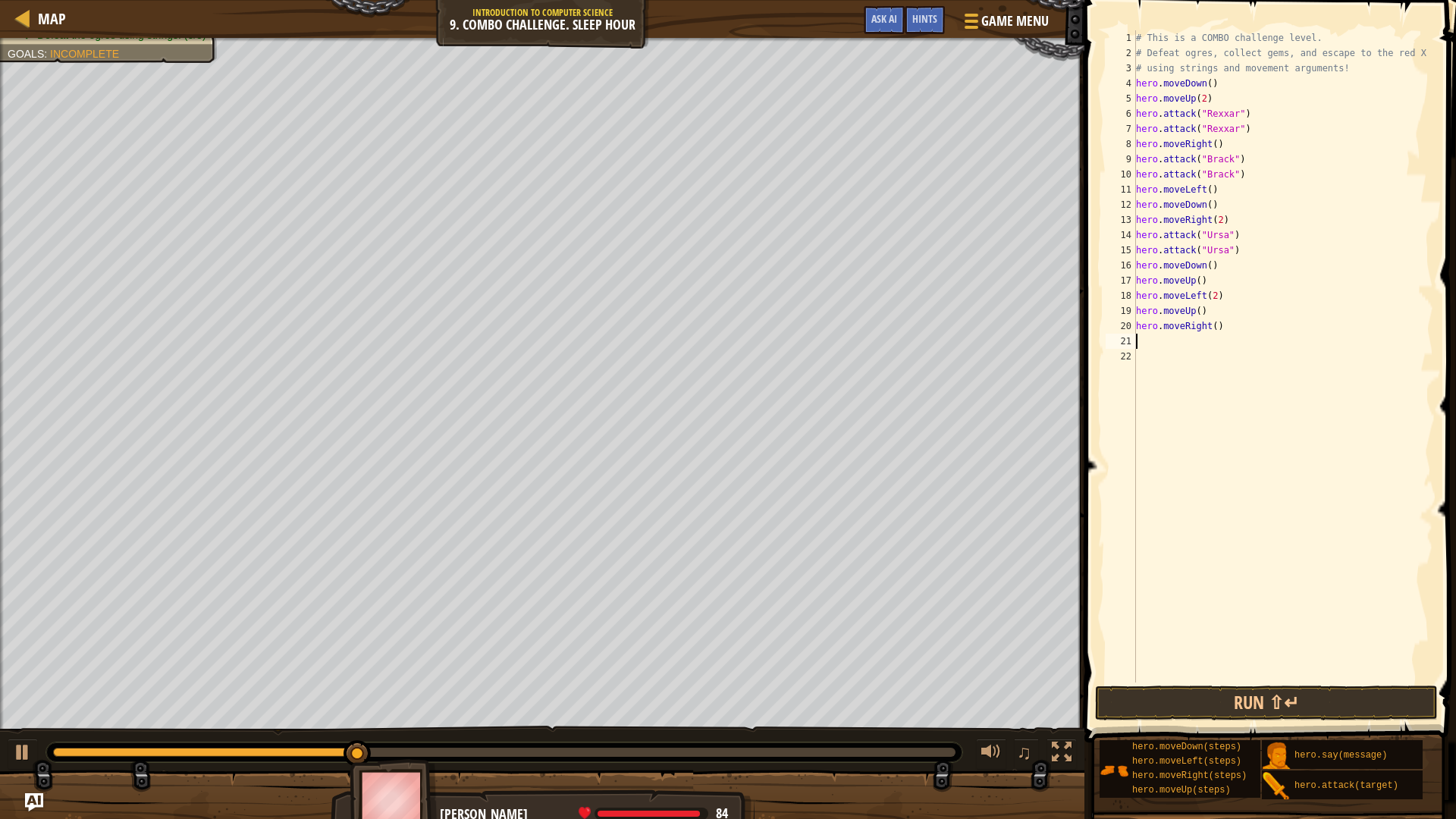
click at [1187, 336] on div "# This is a COMBO challenge level. # Defeat [PERSON_NAME], collect gems, and es…" at bounding box center [1282, 371] width 300 height 682
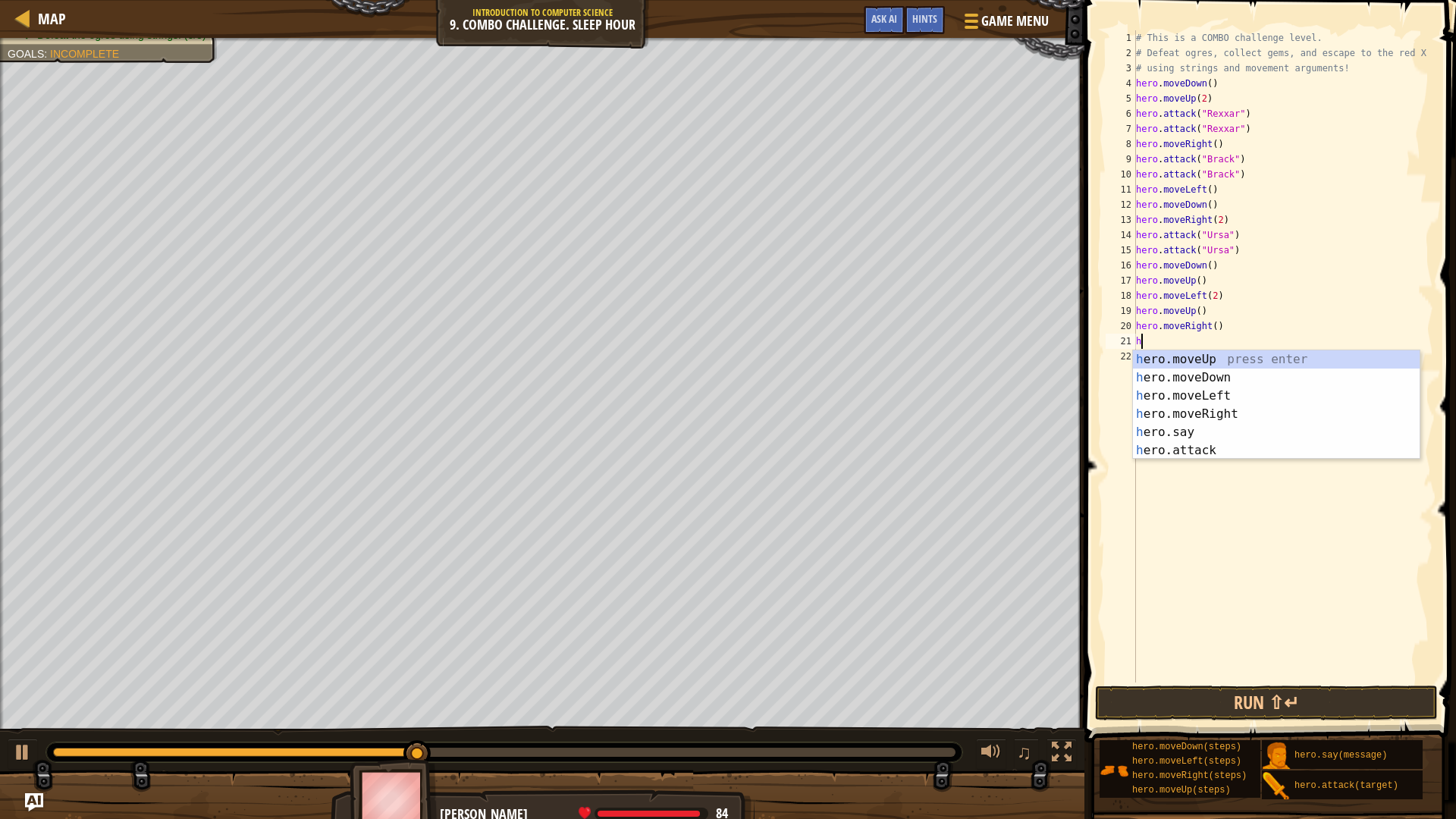
type textarea "her"
click at [1205, 407] on div "her o.moveUp press enter her o.moveDown press enter her o.moveLeft press enter …" at bounding box center [1276, 423] width 287 height 145
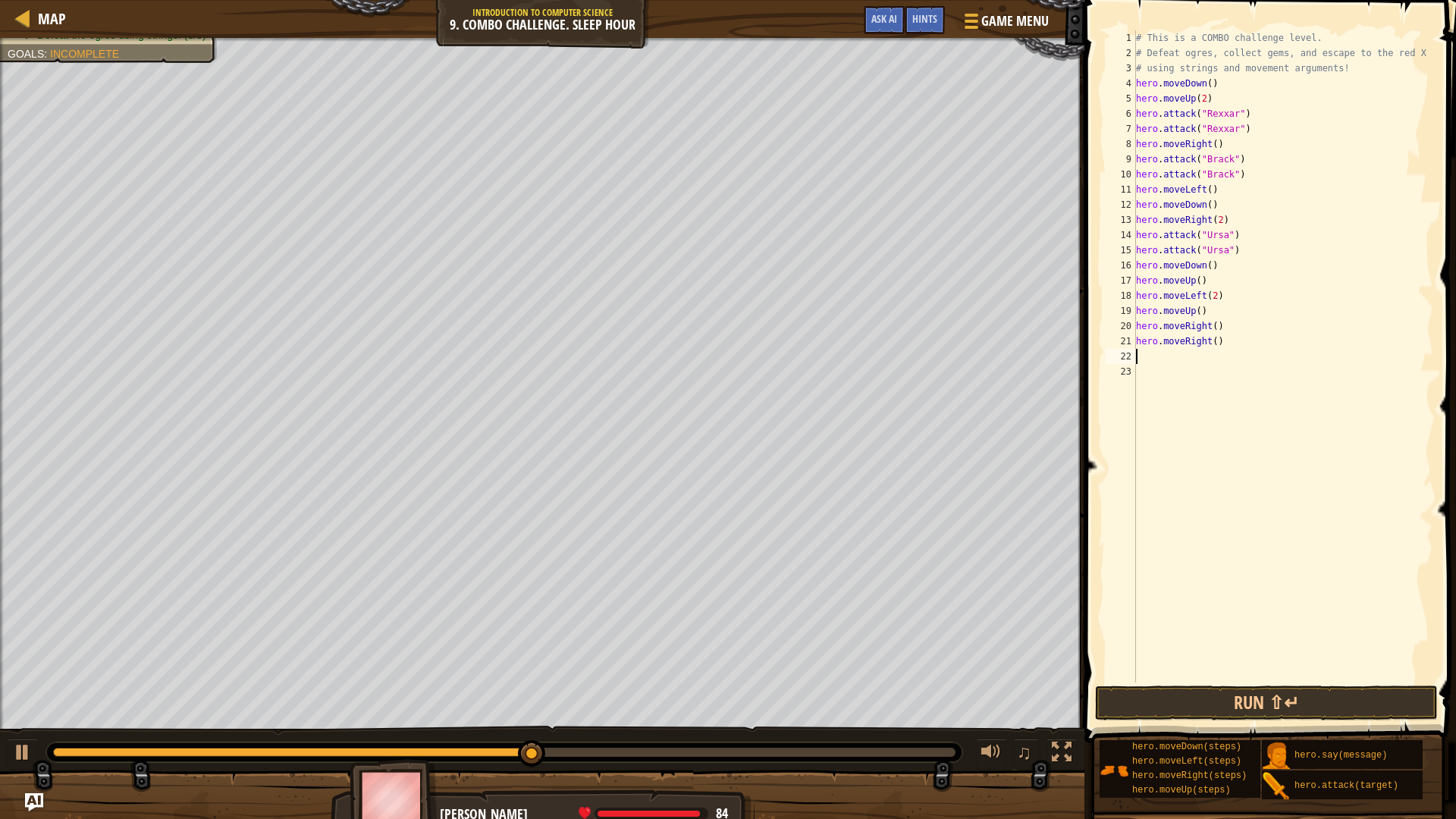
scroll to position [7, 0]
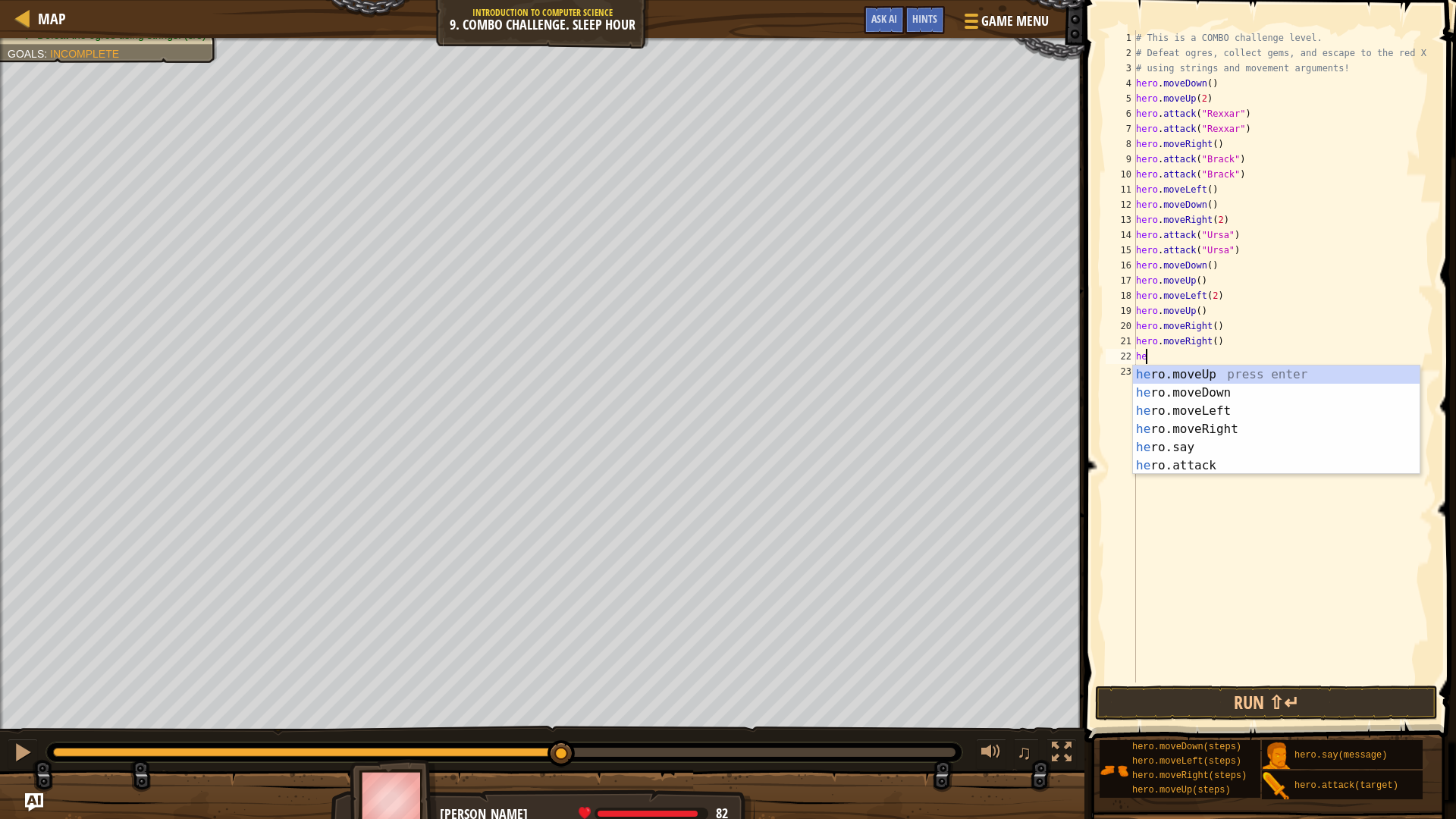
type textarea "her"
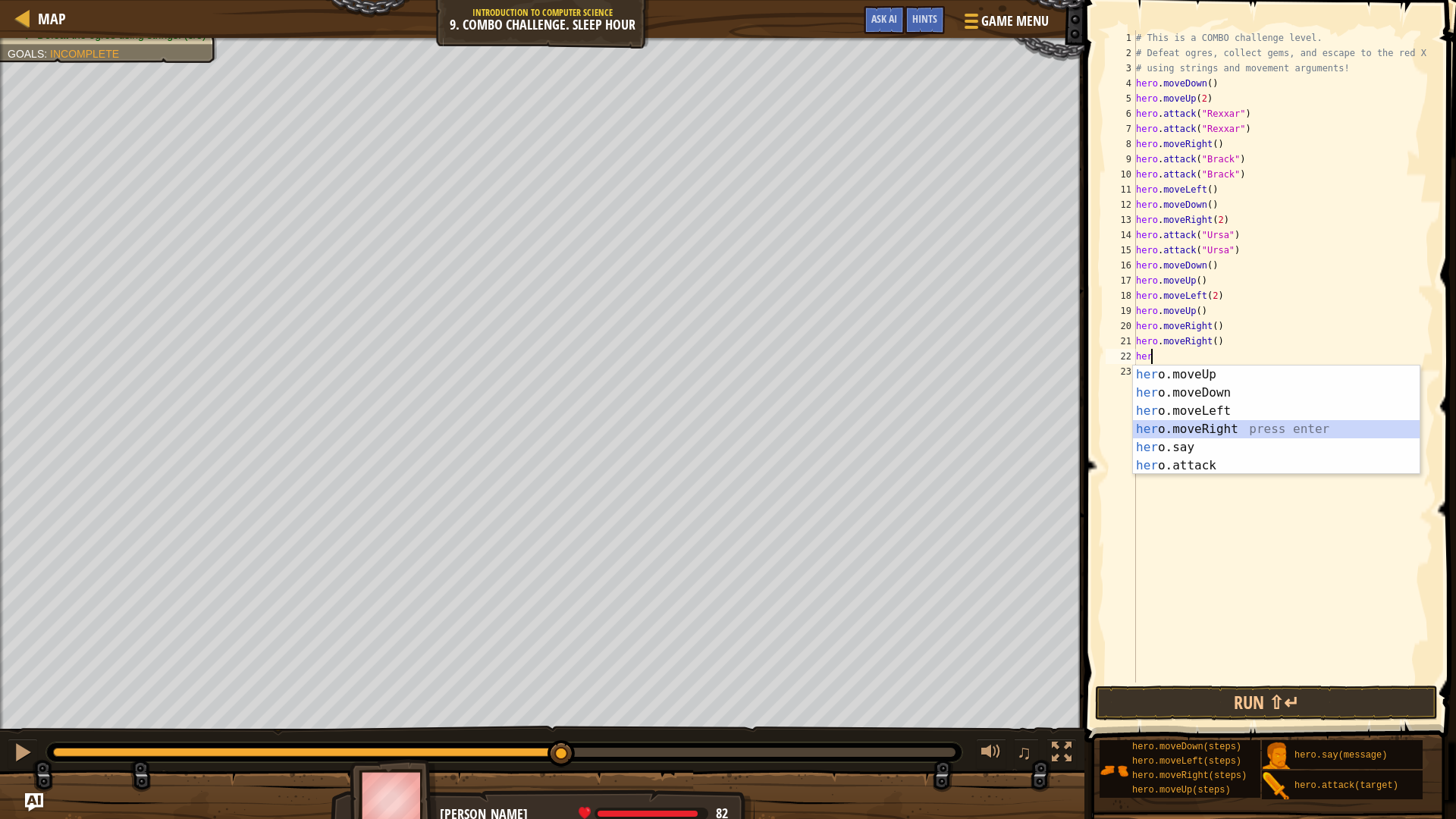
click at [1211, 426] on div "her o.moveUp press enter her o.moveDown press enter her o.moveLeft press enter …" at bounding box center [1276, 438] width 287 height 145
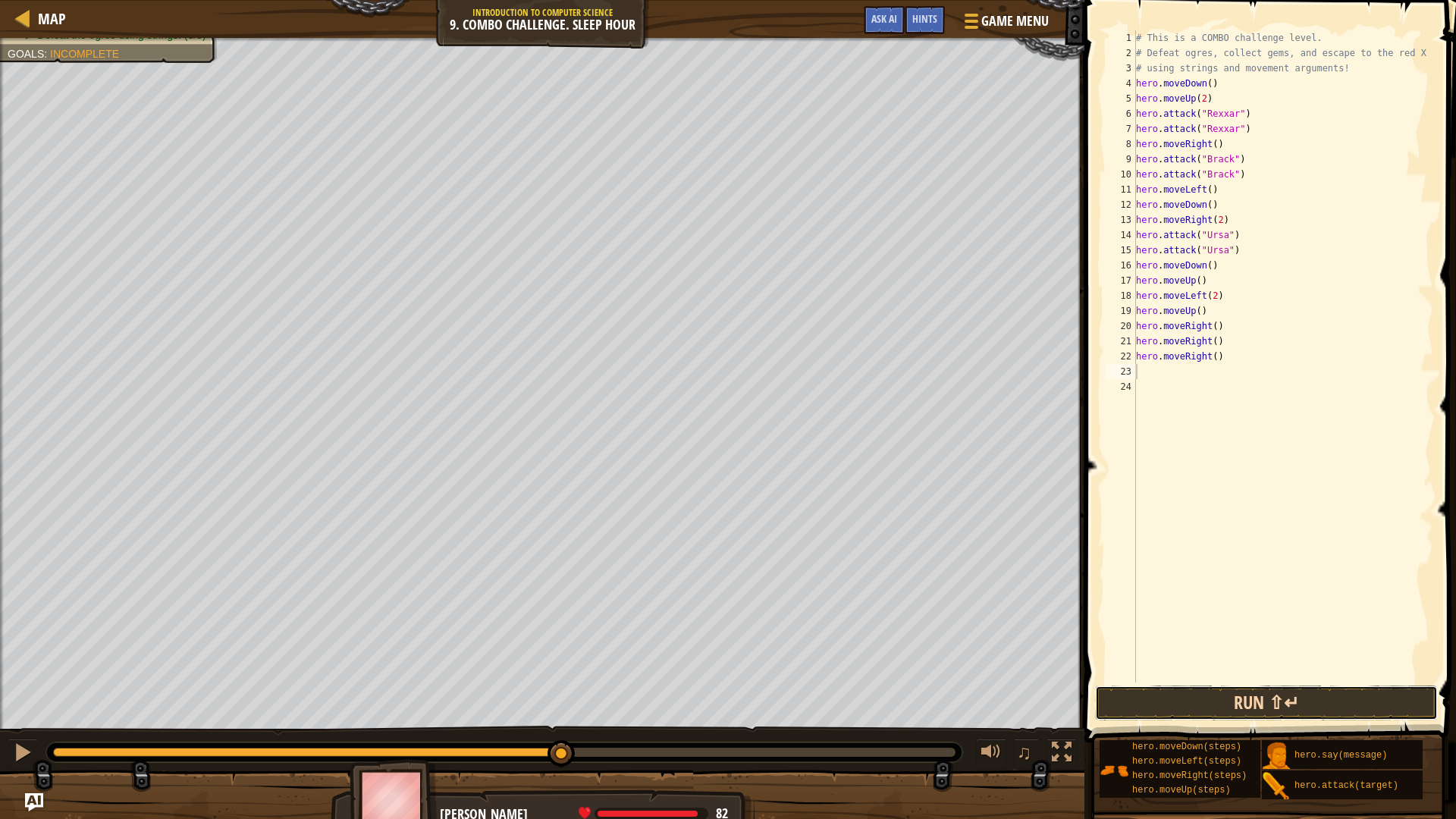
click at [1226, 690] on button "Run ⇧↵" at bounding box center [1266, 702] width 343 height 35
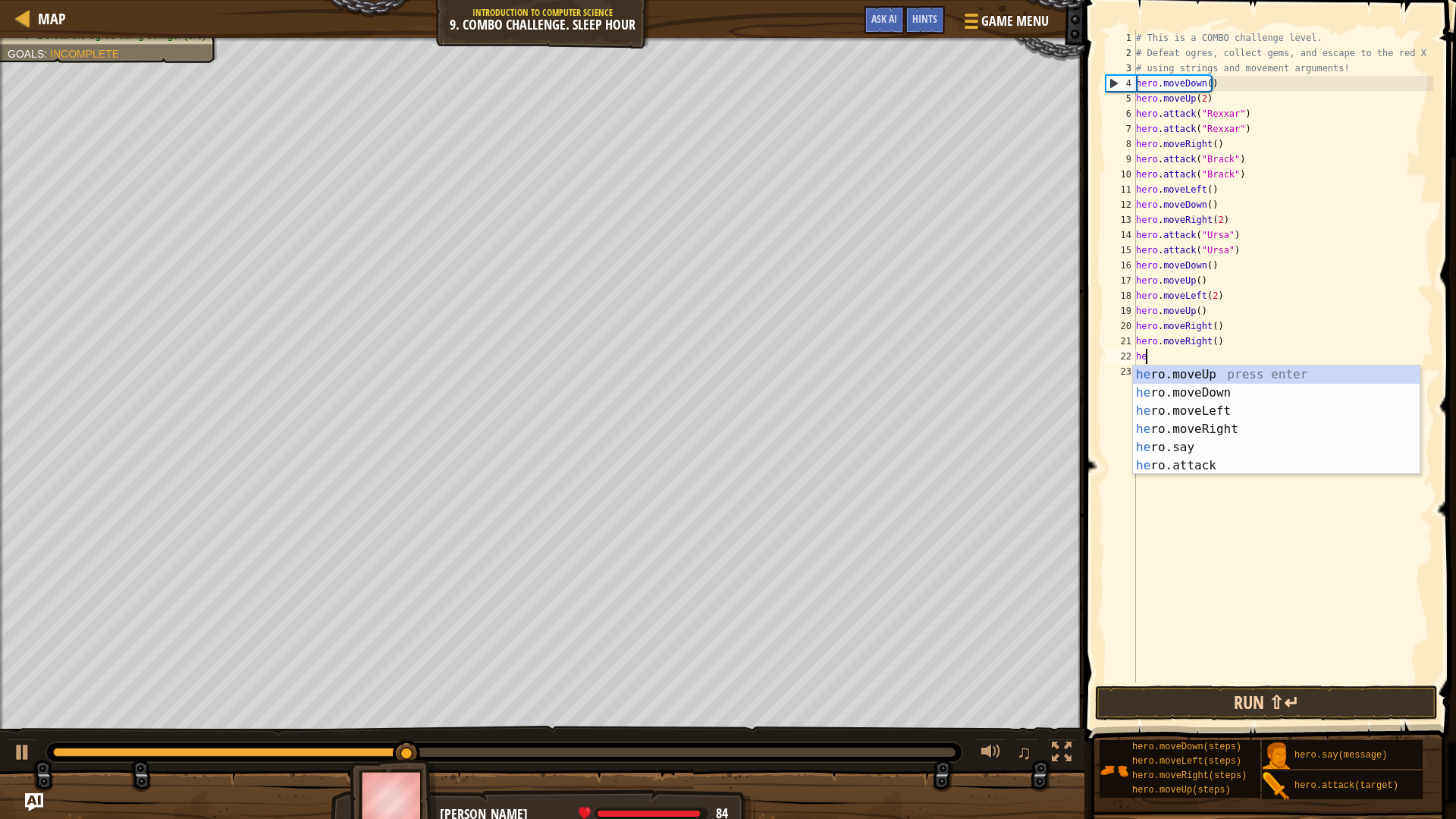
type textarea "h"
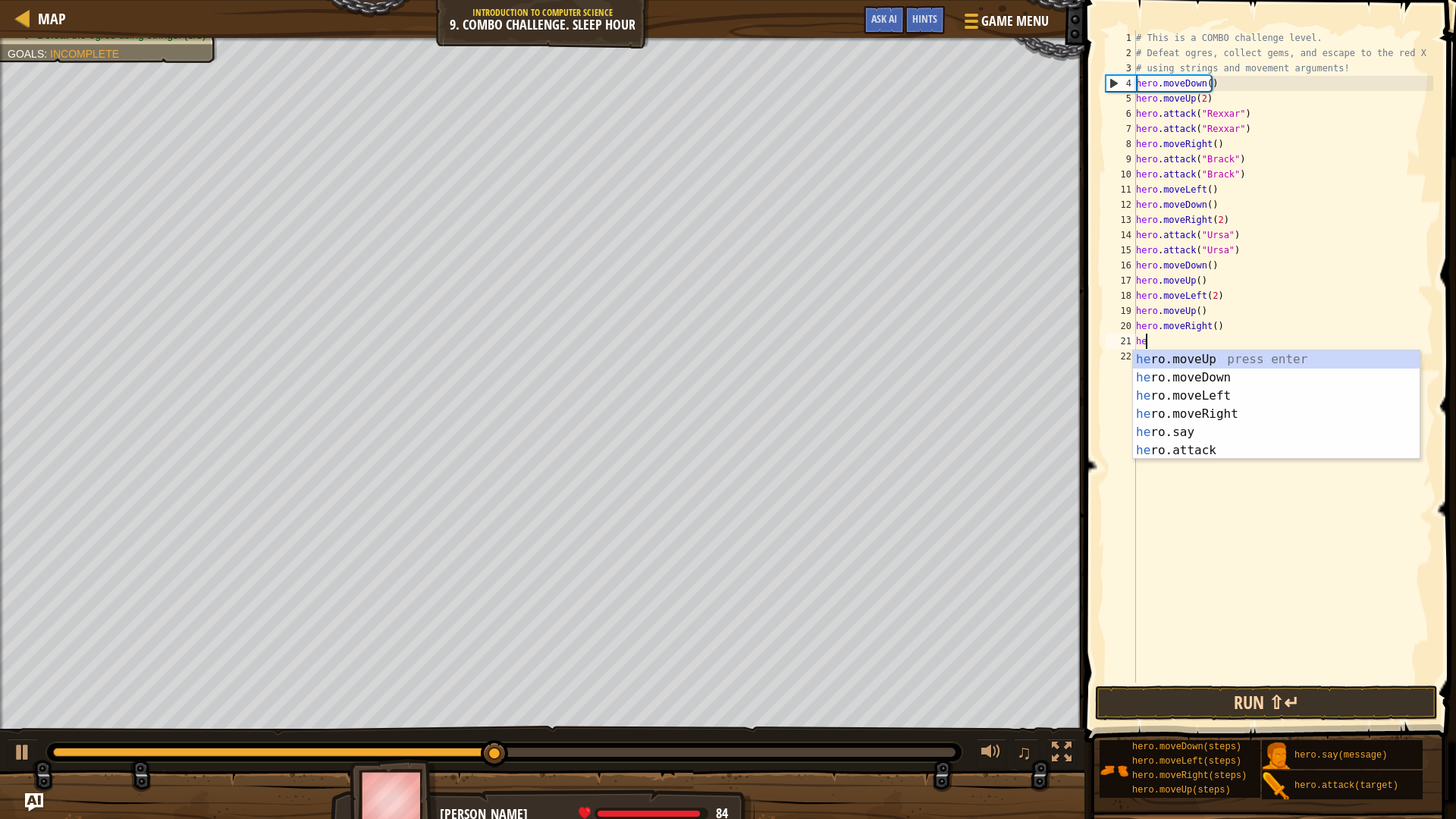
type textarea "h"
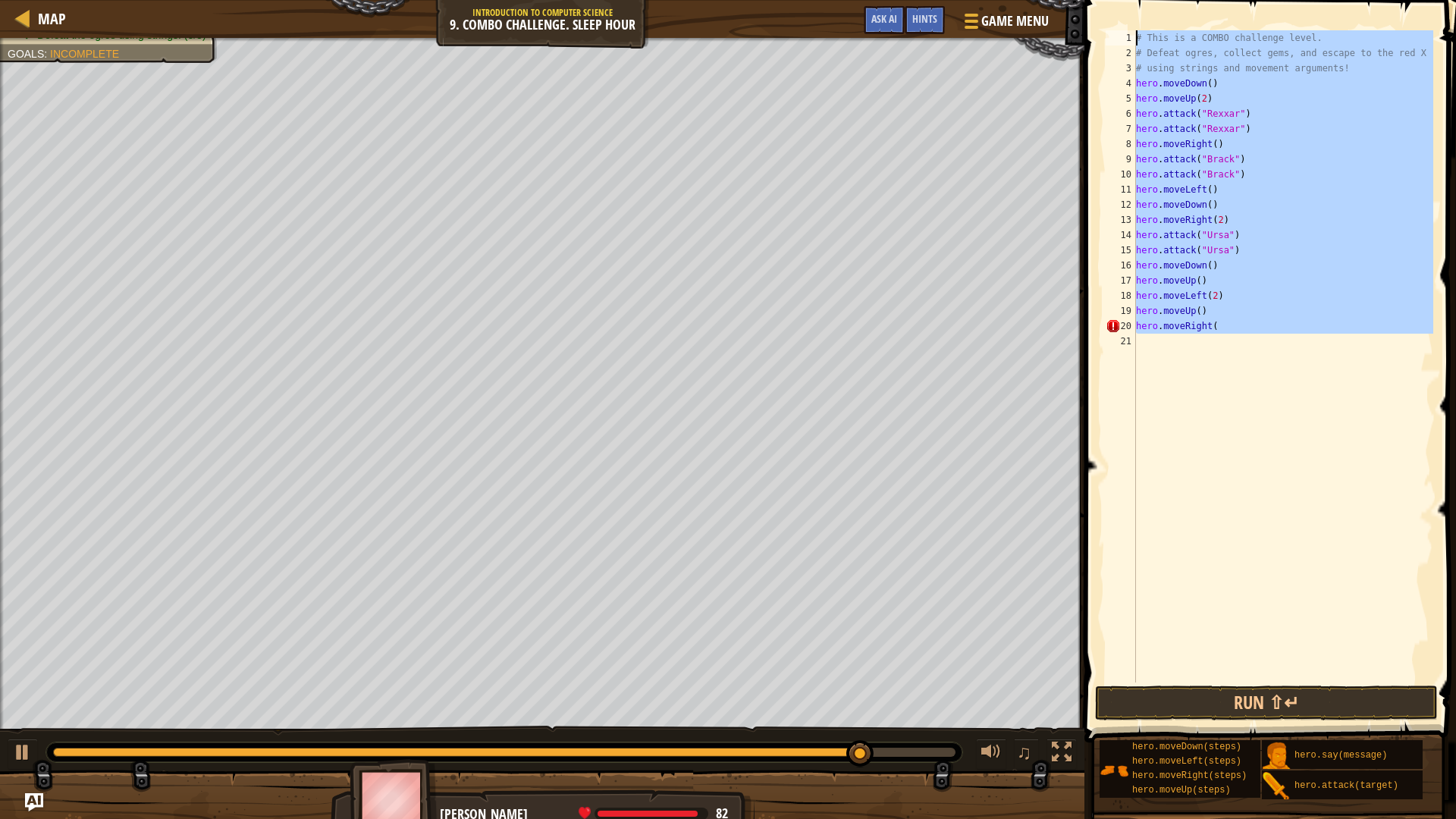
drag, startPoint x: 1263, startPoint y: 346, endPoint x: 1109, endPoint y: 0, distance: 378.7
click at [1109, 8] on div "hero.moveRight( 1 2 3 4 5 6 7 8 9 10 11 12 13 14 15 16 17 18 19 20 21 # This is…" at bounding box center [1268, 402] width 376 height 787
type textarea "# This is a COMBO challenge level. # Defeat ogres, collect gems, and escape to …"
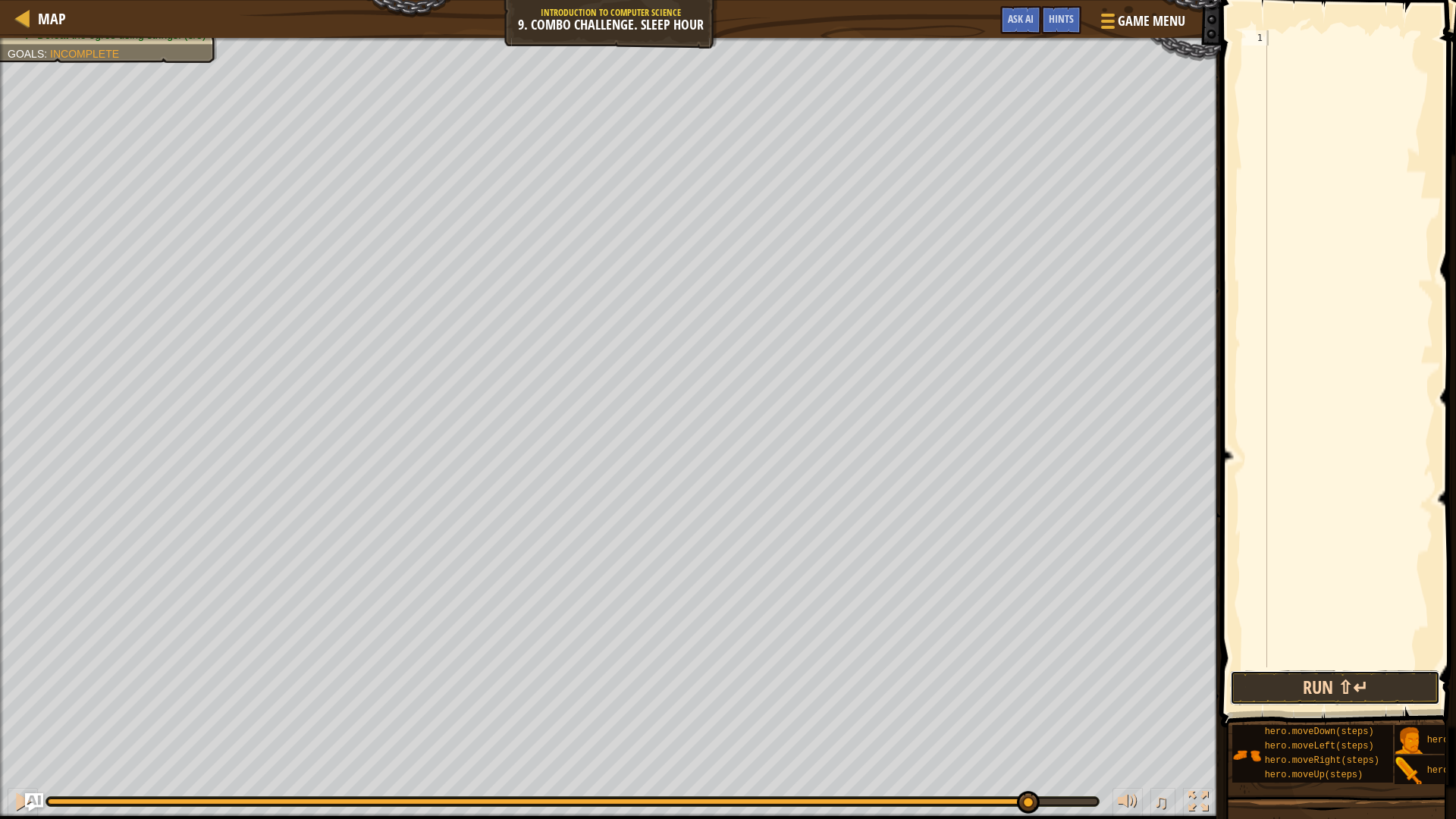
click at [1305, 688] on button "Run ⇧↵" at bounding box center [1335, 687] width 210 height 35
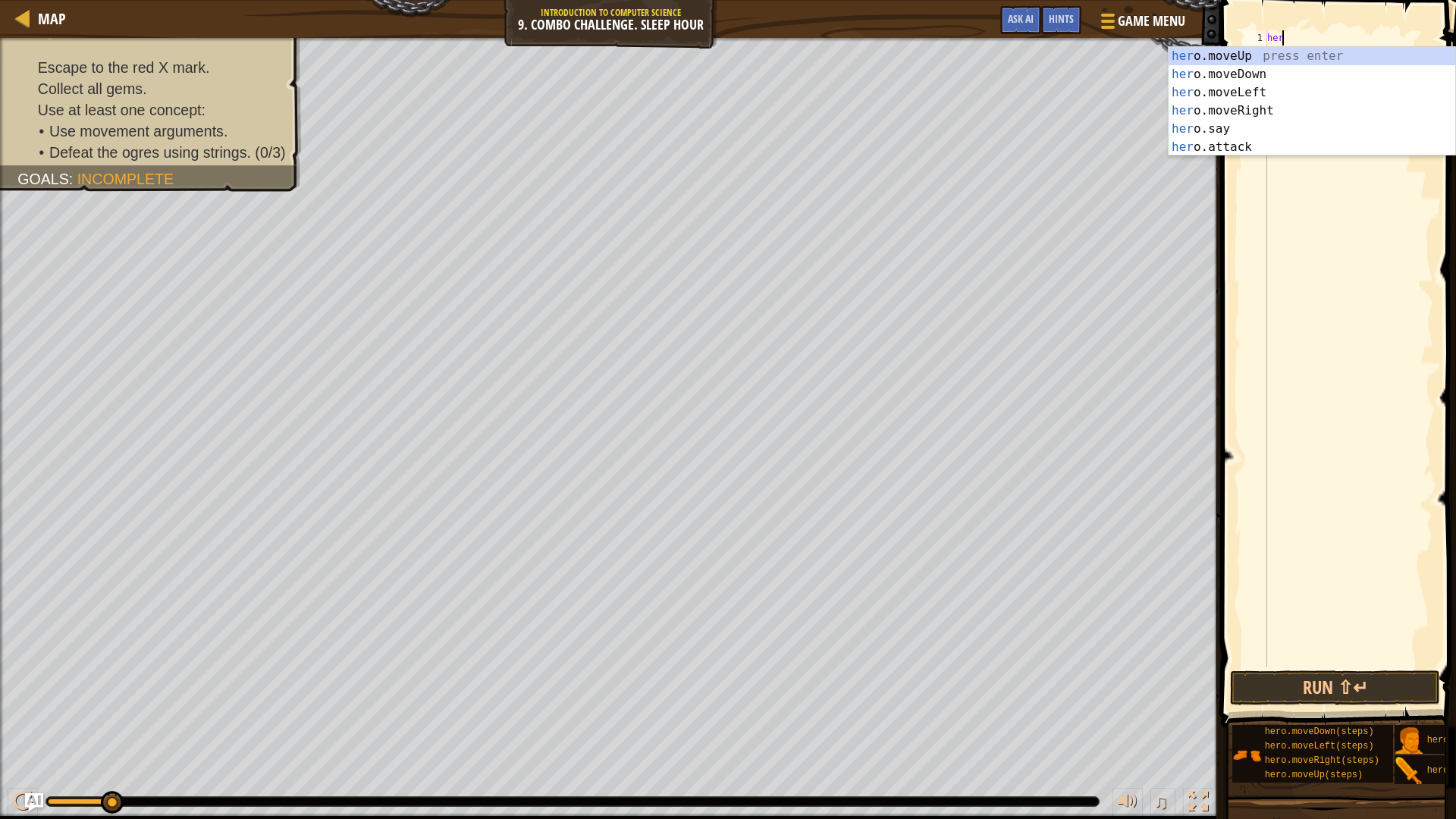
scroll to position [7, 1]
type textarea "hero"
click at [1263, 80] on div "hero .moveUp press enter hero .moveDown press enter hero .moveLeft press enter …" at bounding box center [1312, 120] width 287 height 145
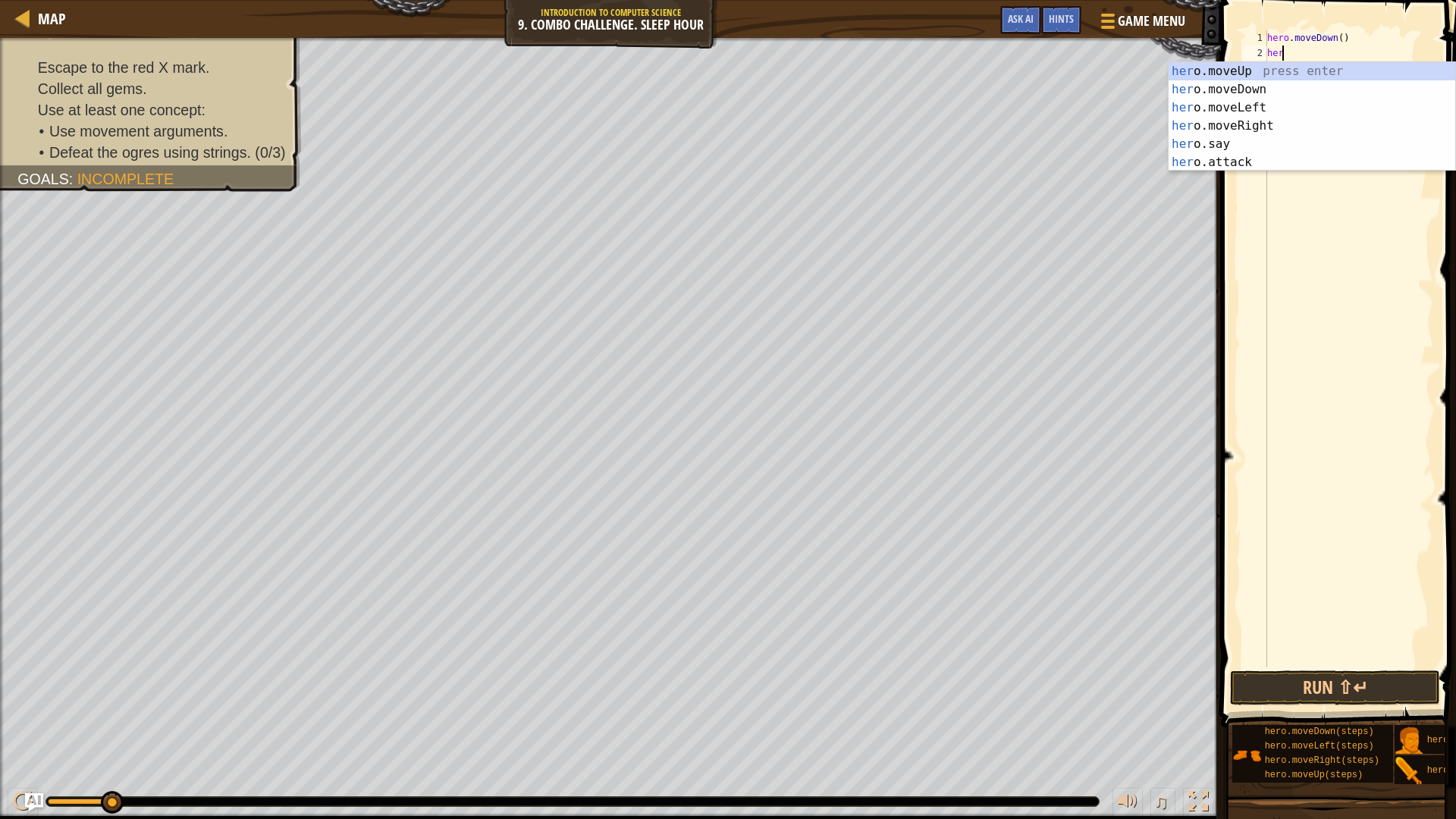
type textarea "hero"
click at [1218, 132] on div "hero .moveUp press enter hero .moveDown press enter hero .moveLeft press enter …" at bounding box center [1312, 135] width 287 height 145
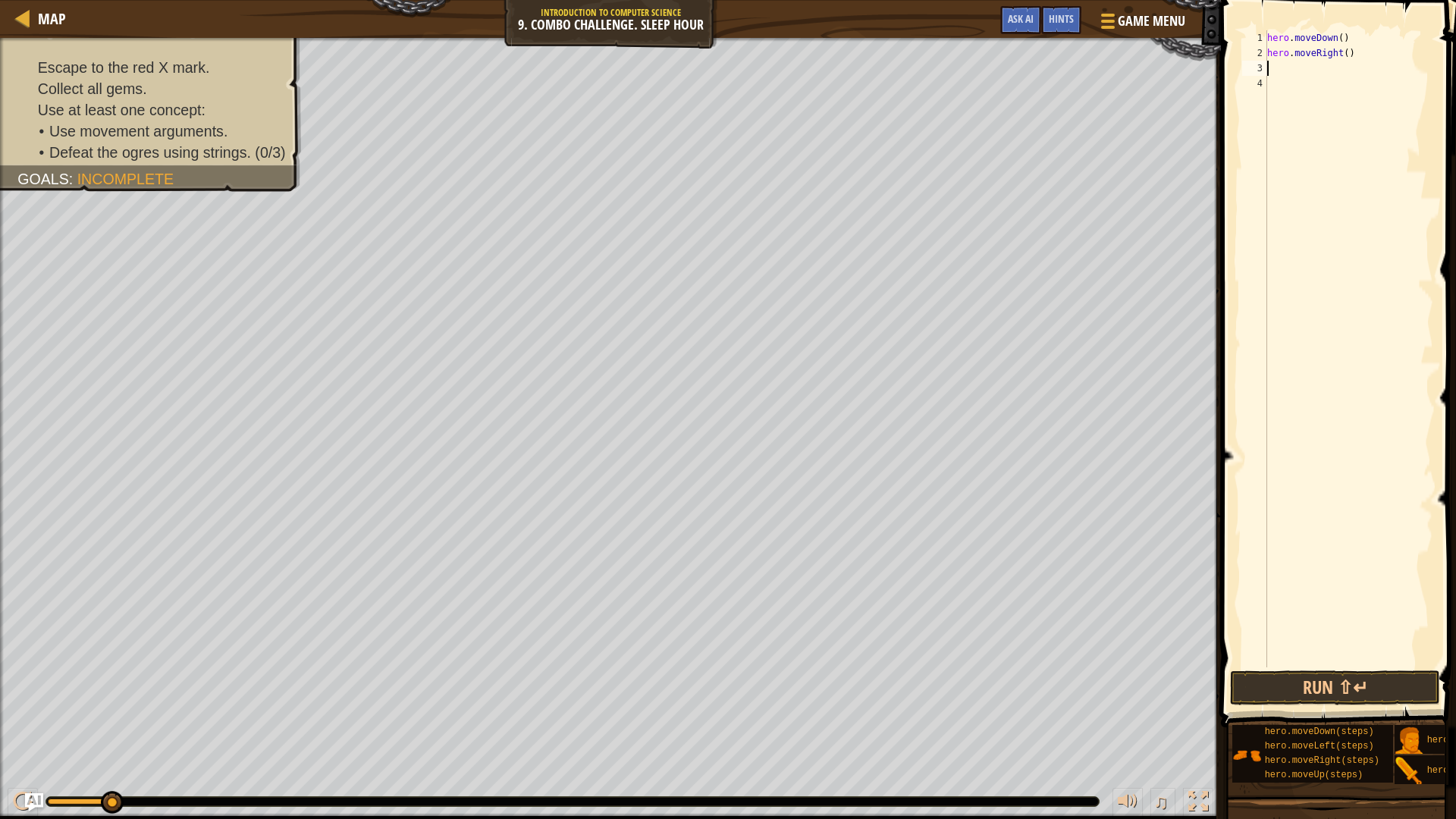
scroll to position [7, 0]
click at [1338, 56] on div "hero . moveDown ( ) hero . moveRight ( )" at bounding box center [1348, 364] width 169 height 668
click at [1340, 56] on div "hero . moveDown ( ) hero . moveRight ( )" at bounding box center [1348, 364] width 169 height 668
type textarea "hero.moveRight(2)"
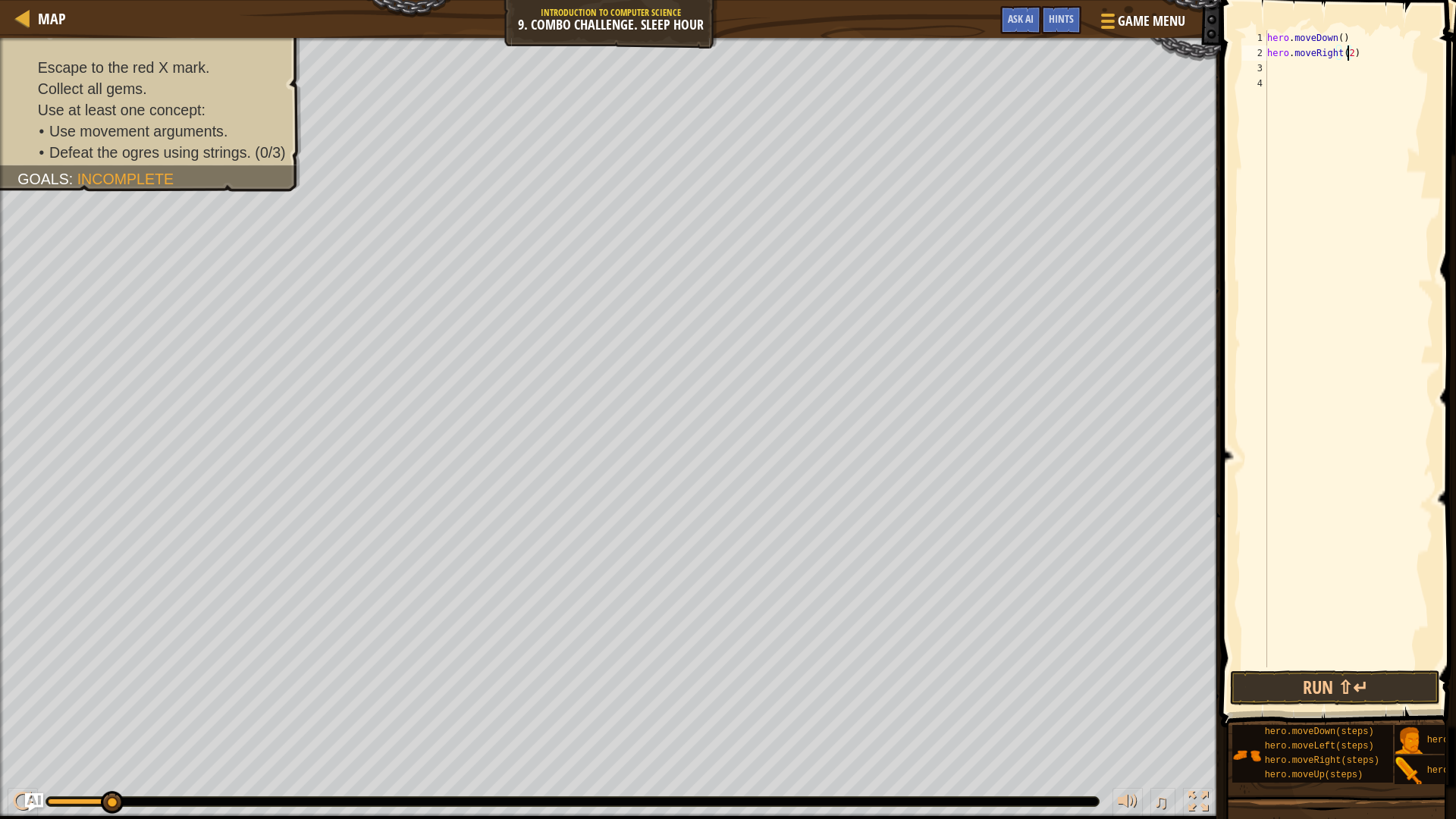
click at [1325, 59] on div "hero . moveDown ( ) hero . moveRight ( 2 )" at bounding box center [1348, 364] width 169 height 668
click at [1317, 70] on div "hero . moveDown ( ) hero . moveRight ( 2 )" at bounding box center [1348, 364] width 169 height 668
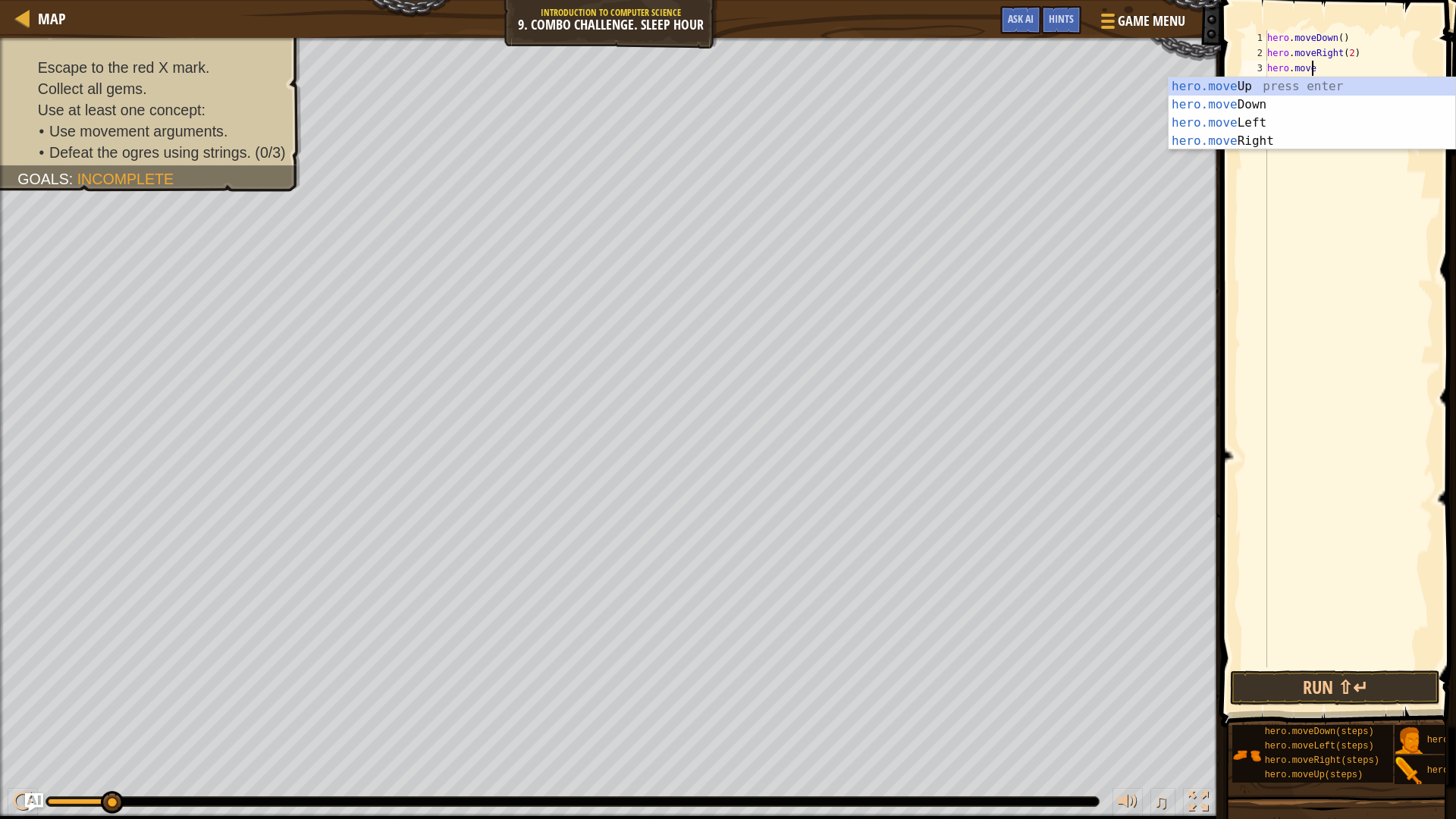
scroll to position [7, 4]
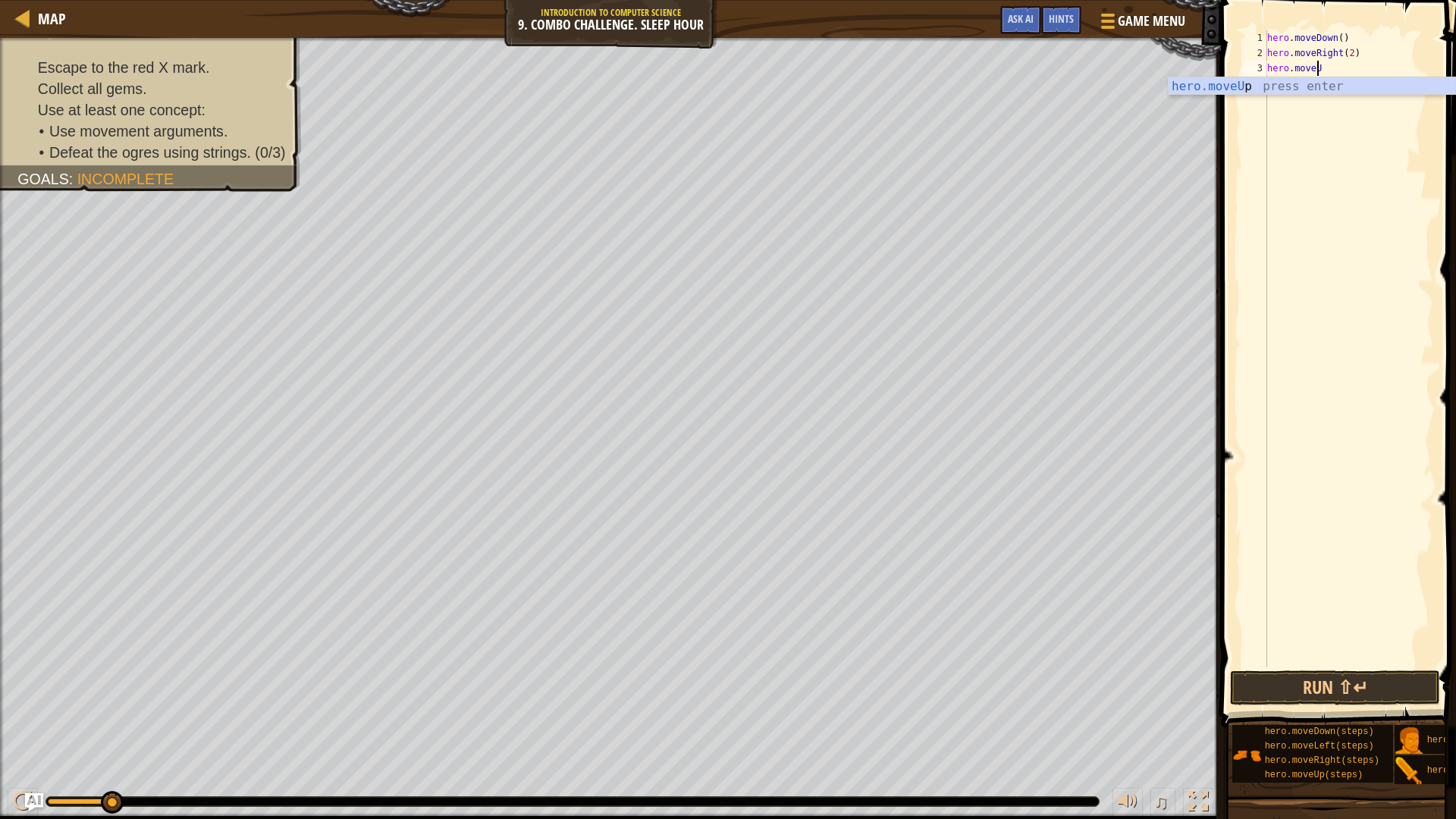
type textarea "hero.moveUP"
click at [1348, 94] on div "hero.moveUp press enter" at bounding box center [1312, 105] width 287 height 55
click at [1349, 690] on button "Run ⇧↵" at bounding box center [1335, 687] width 210 height 35
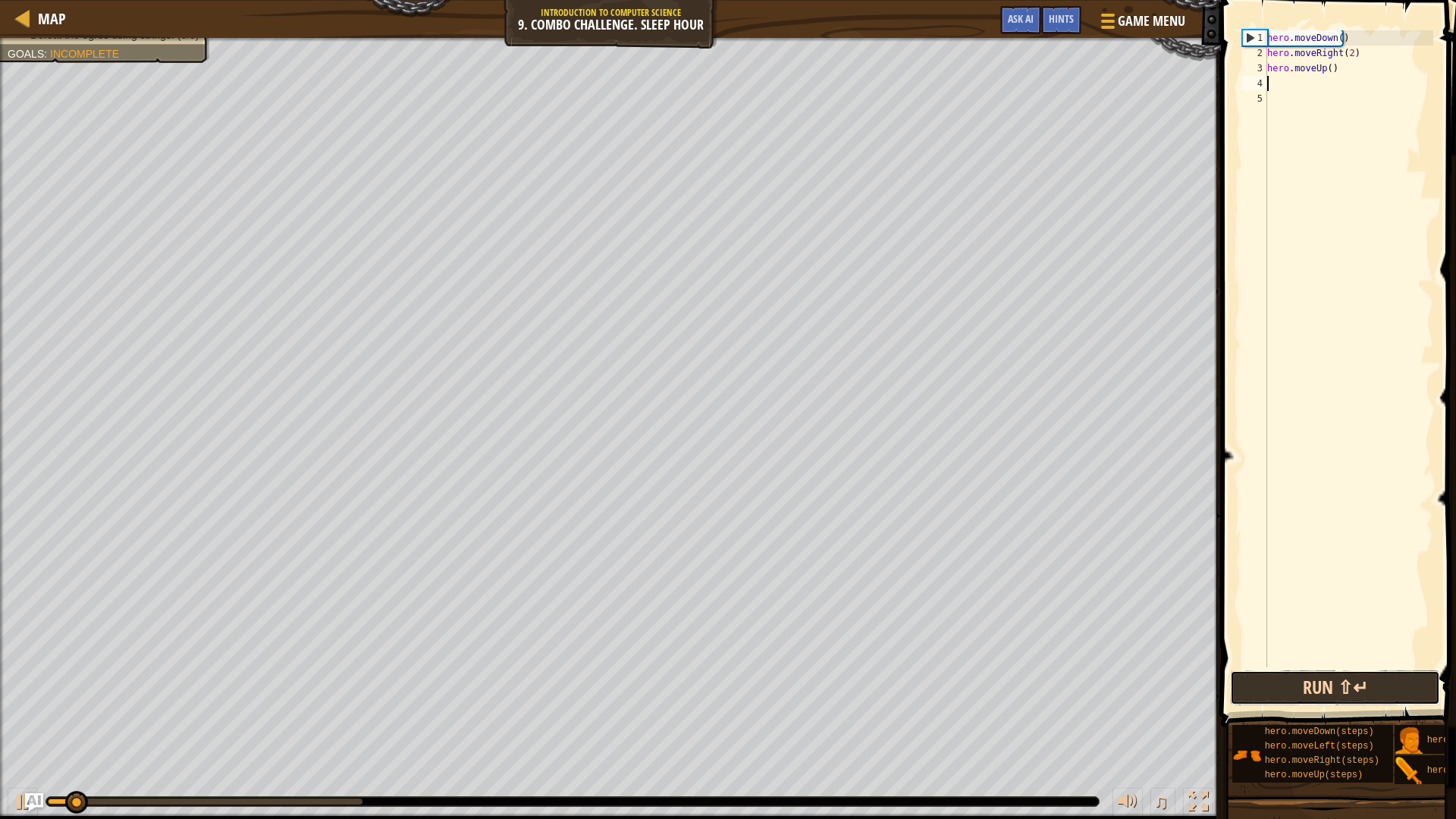
click at [1348, 690] on button "Run ⇧↵" at bounding box center [1335, 687] width 210 height 35
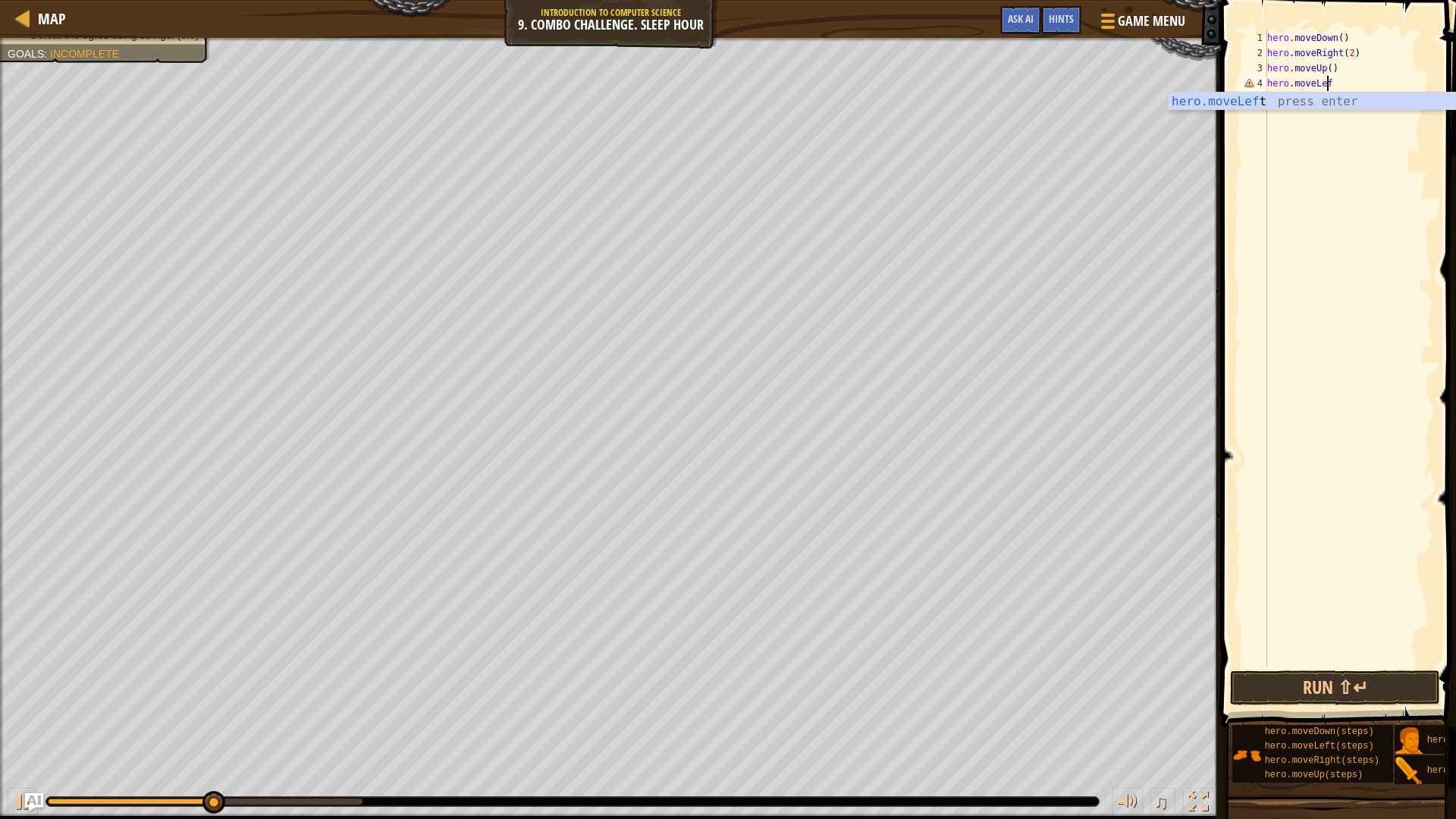
scroll to position [7, 5]
type textarea "hero.moveLeft"
click at [1330, 98] on div "hero.moveLeft press enter" at bounding box center [1312, 120] width 287 height 55
click at [1338, 82] on div "hero . moveDown ( ) hero . moveRight ( 2 ) hero . moveUp ( ) hero . moveLeft ( )" at bounding box center [1348, 364] width 169 height 668
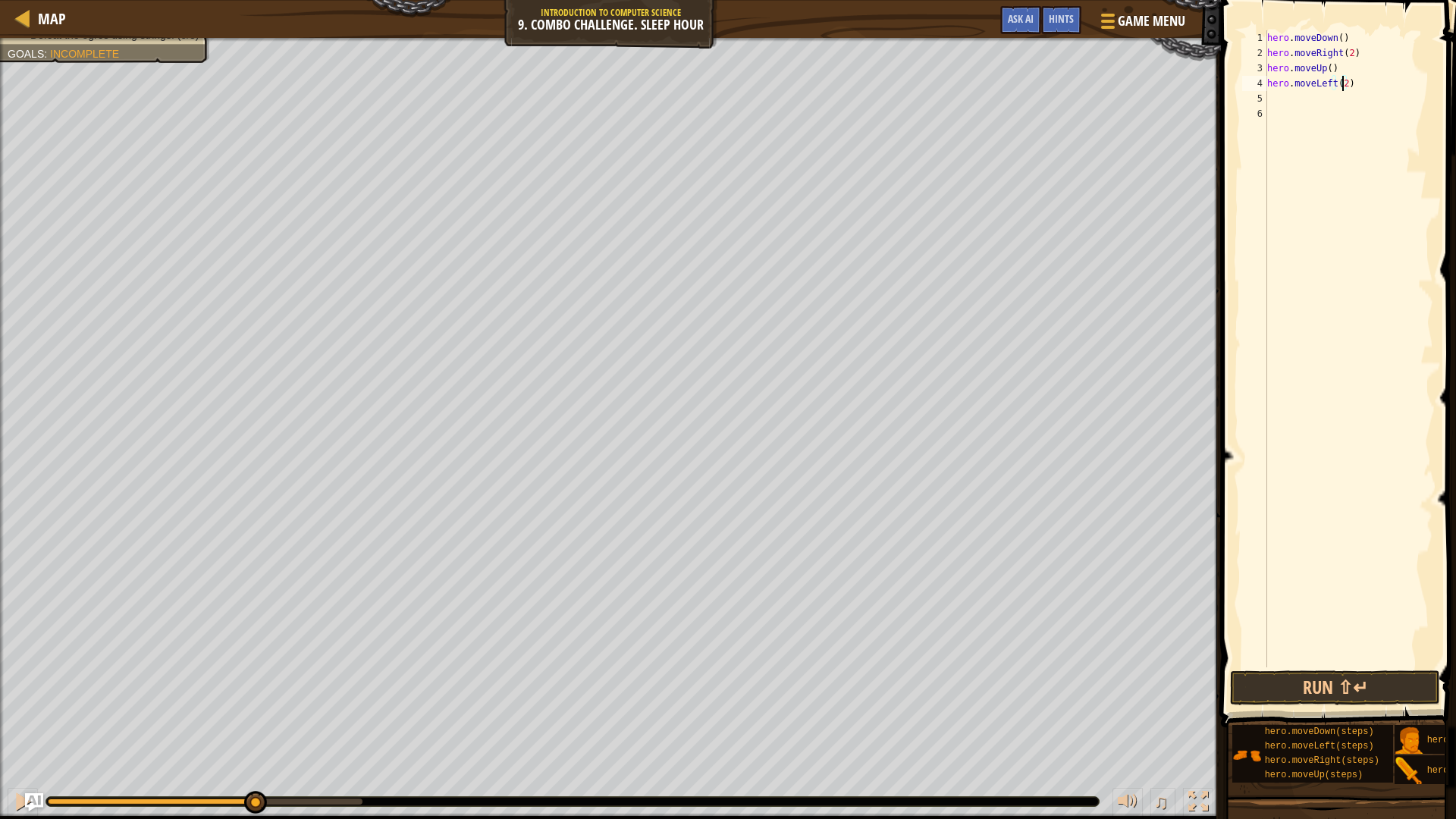
scroll to position [7, 6]
type textarea "hero.moveLeft(2)"
click at [1348, 677] on button "Run ⇧↵" at bounding box center [1335, 687] width 210 height 35
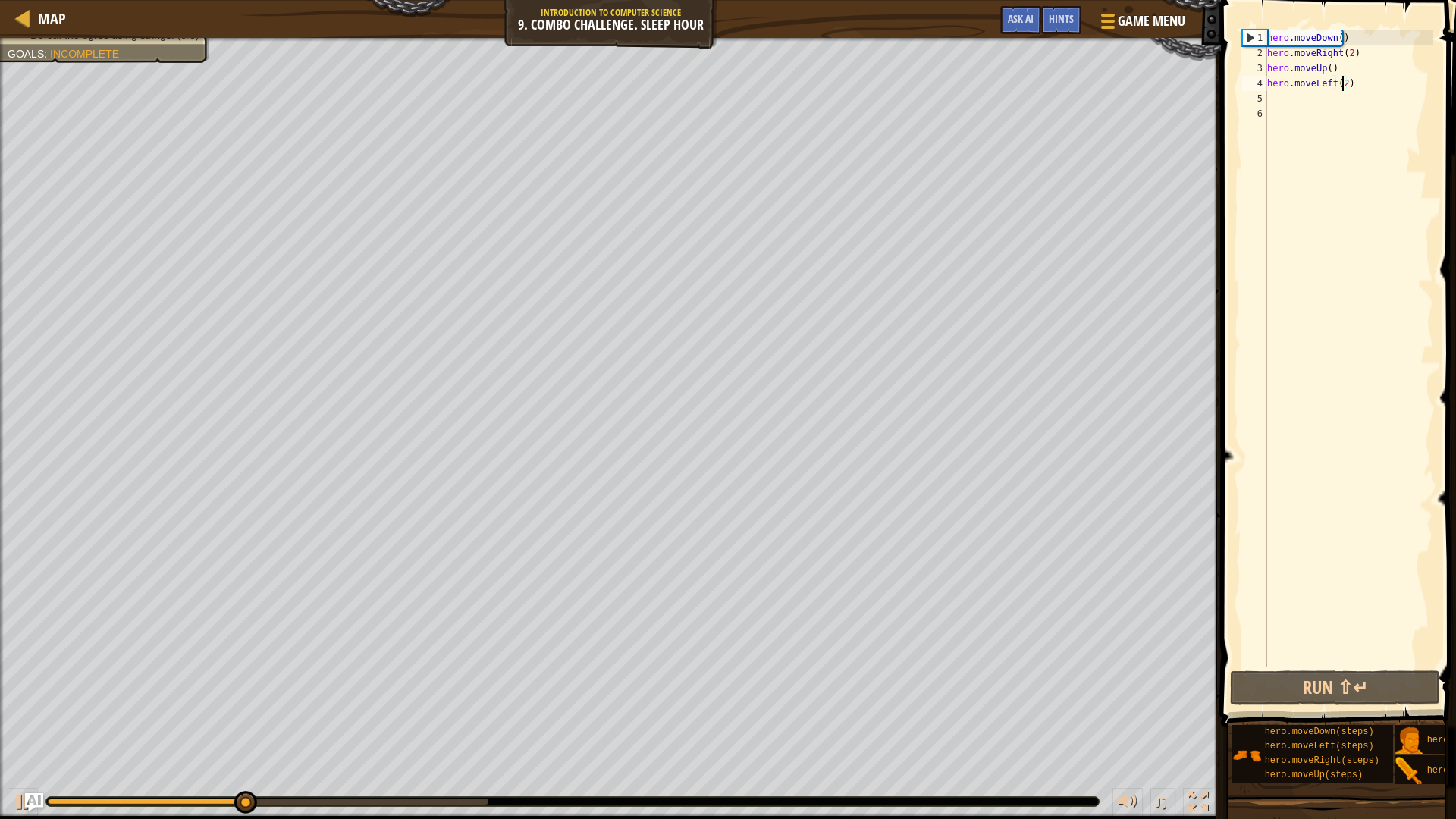
click at [1299, 100] on div "hero . moveDown ( ) hero . moveRight ( 2 ) hero . moveUp ( ) hero . moveLeft ( …" at bounding box center [1348, 364] width 169 height 668
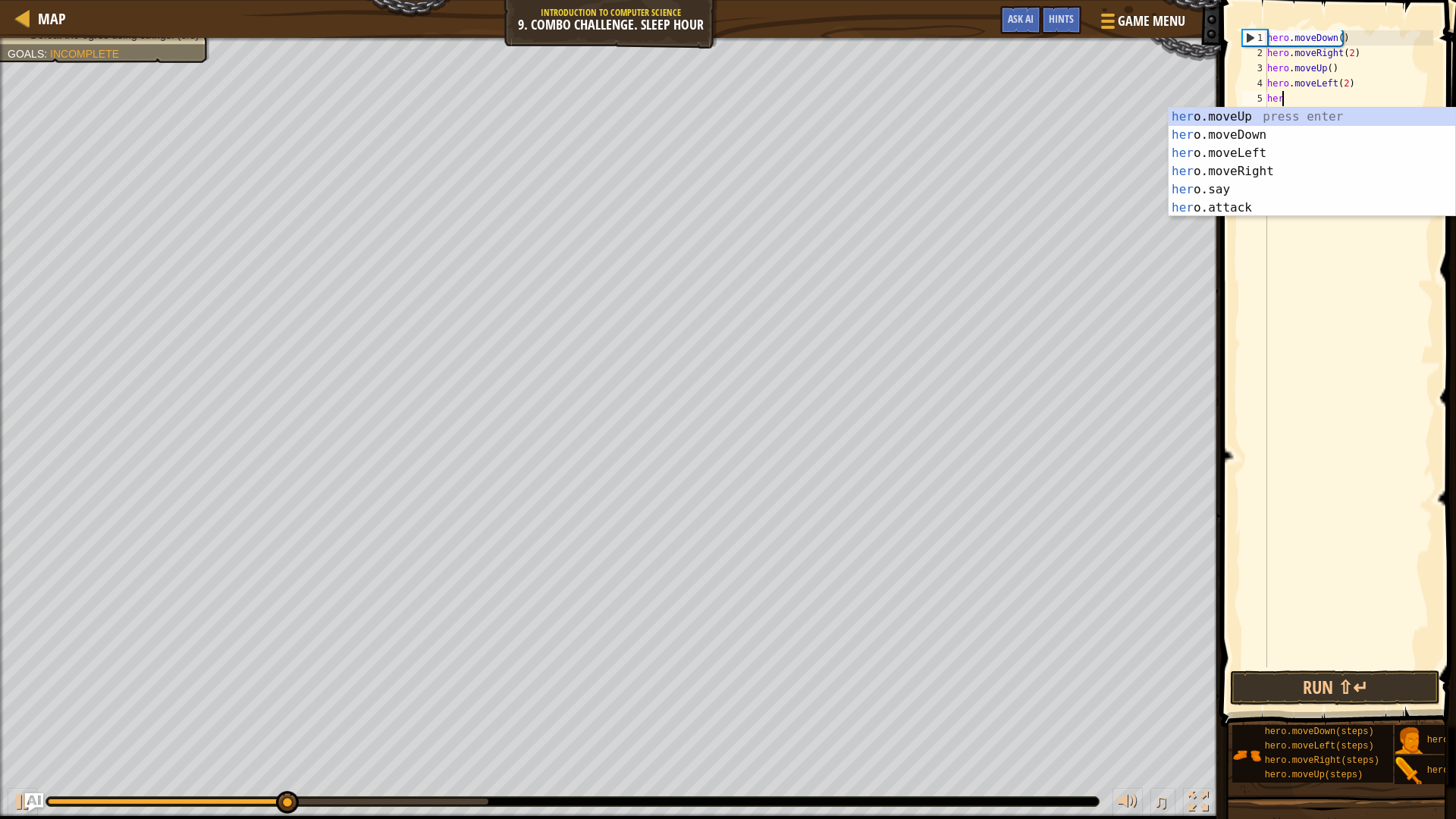
scroll to position [7, 1]
type textarea "hero"
click at [1251, 118] on div "hero .moveUp press enter hero .moveDown press enter hero .moveLeft press enter …" at bounding box center [1312, 180] width 287 height 145
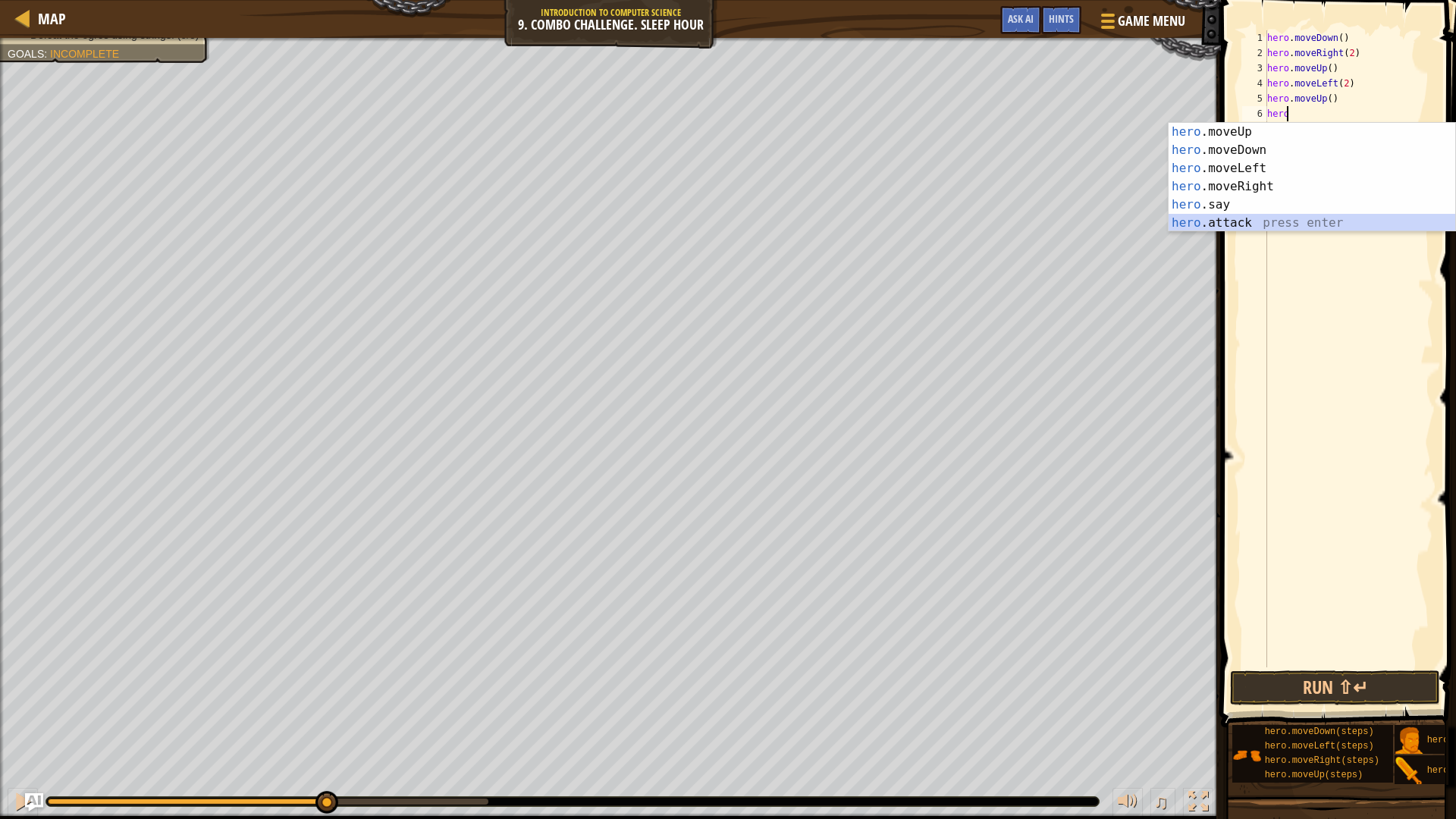
click at [1245, 224] on div "hero .moveUp press enter hero .moveDown press enter hero .moveLeft press enter …" at bounding box center [1312, 195] width 287 height 145
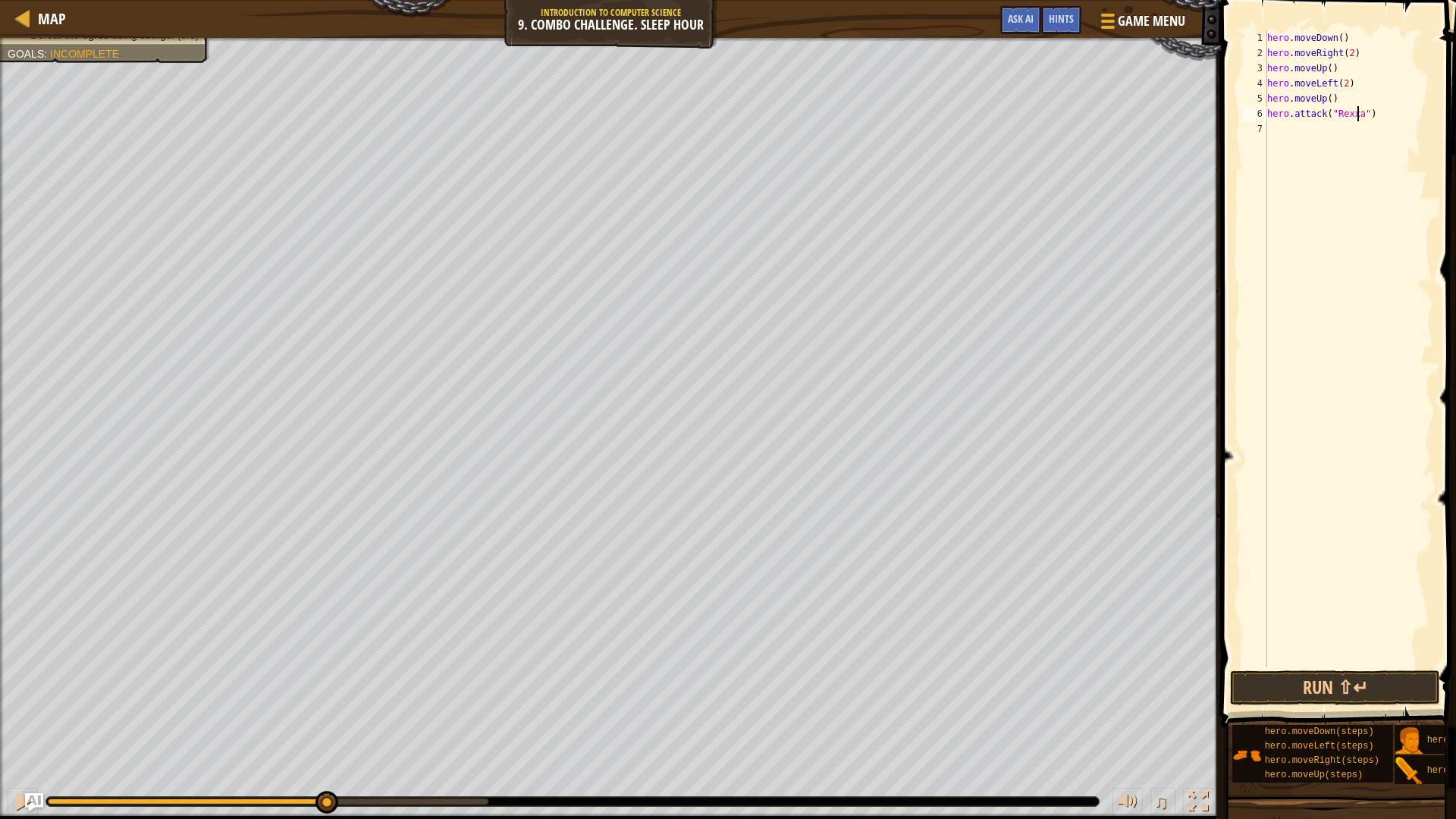
scroll to position [7, 8]
click at [1336, 99] on div "hero . moveDown ( ) hero . moveRight ( 2 ) hero . moveUp ( ) hero . moveLeft ( …" at bounding box center [1348, 364] width 169 height 668
type textarea "hero.moveUp()"
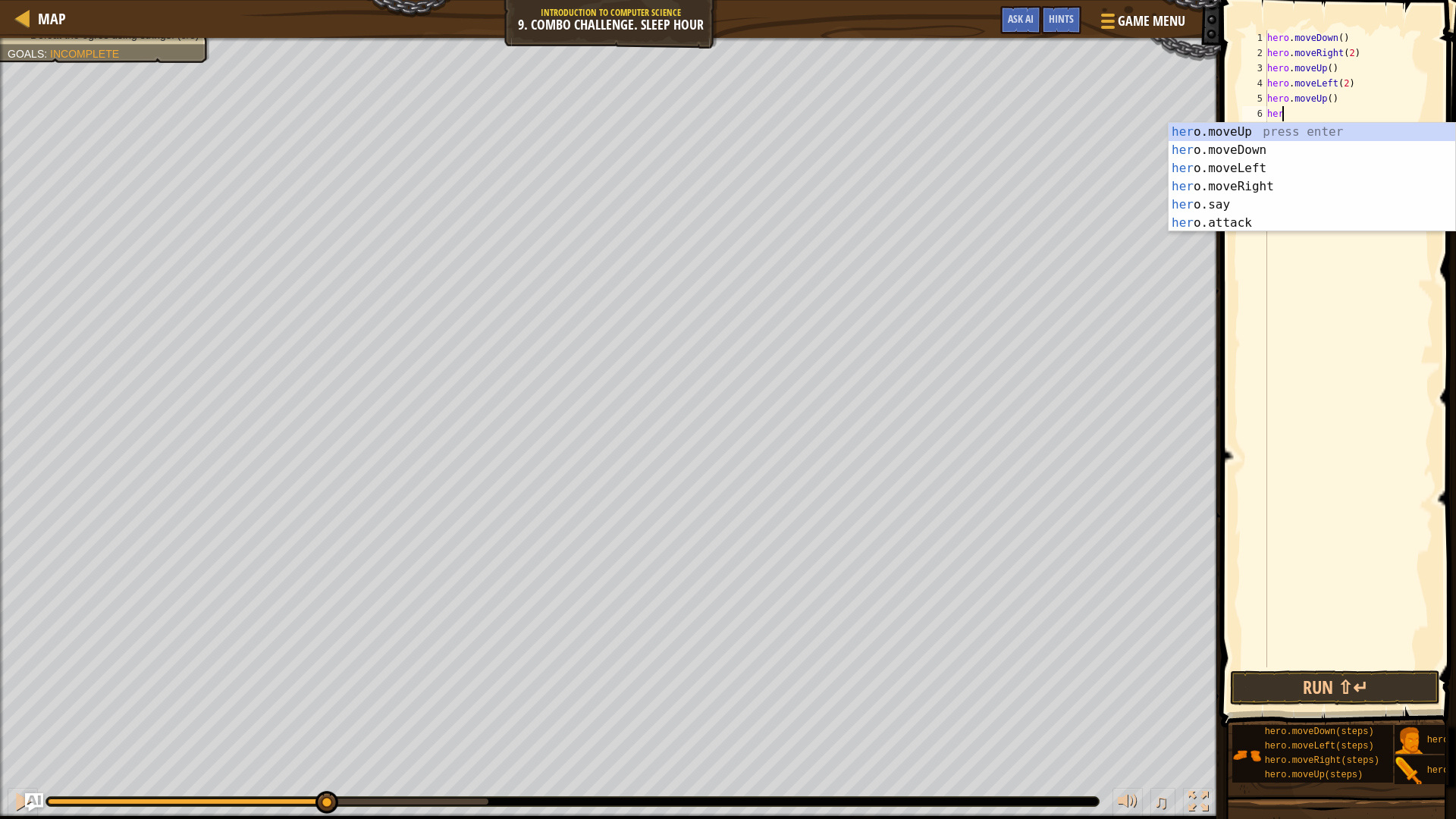
scroll to position [7, 1]
click at [1289, 220] on div "hero .moveUp press enter hero .moveDown press enter hero .moveLeft press enter …" at bounding box center [1312, 195] width 287 height 145
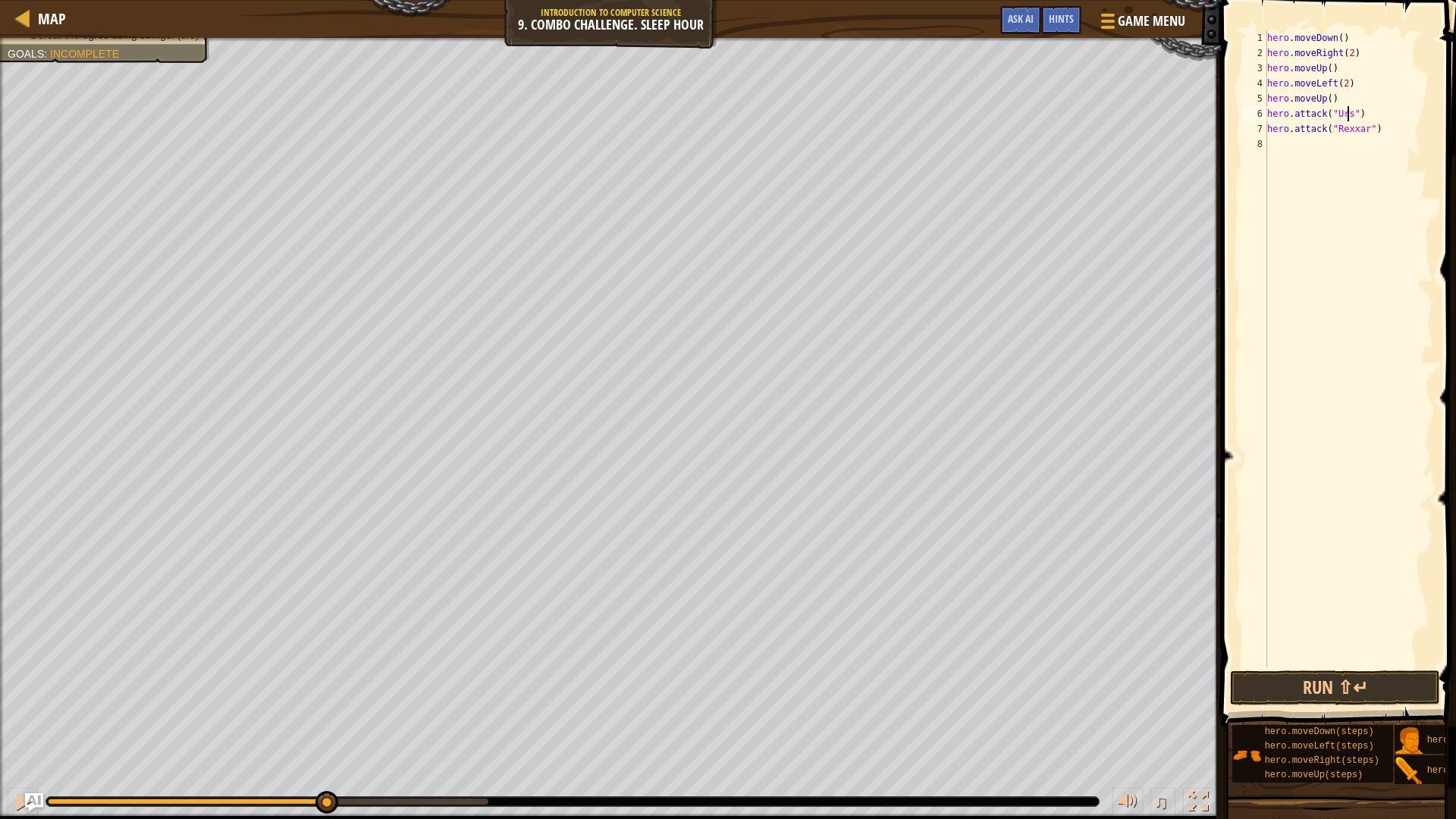
scroll to position [7, 7]
type textarea "hero.attack("Ursa")"
click at [1364, 107] on div "hero . moveDown ( ) hero . moveRight ( 2 ) hero . moveUp ( ) hero . moveLeft ( …" at bounding box center [1348, 364] width 169 height 668
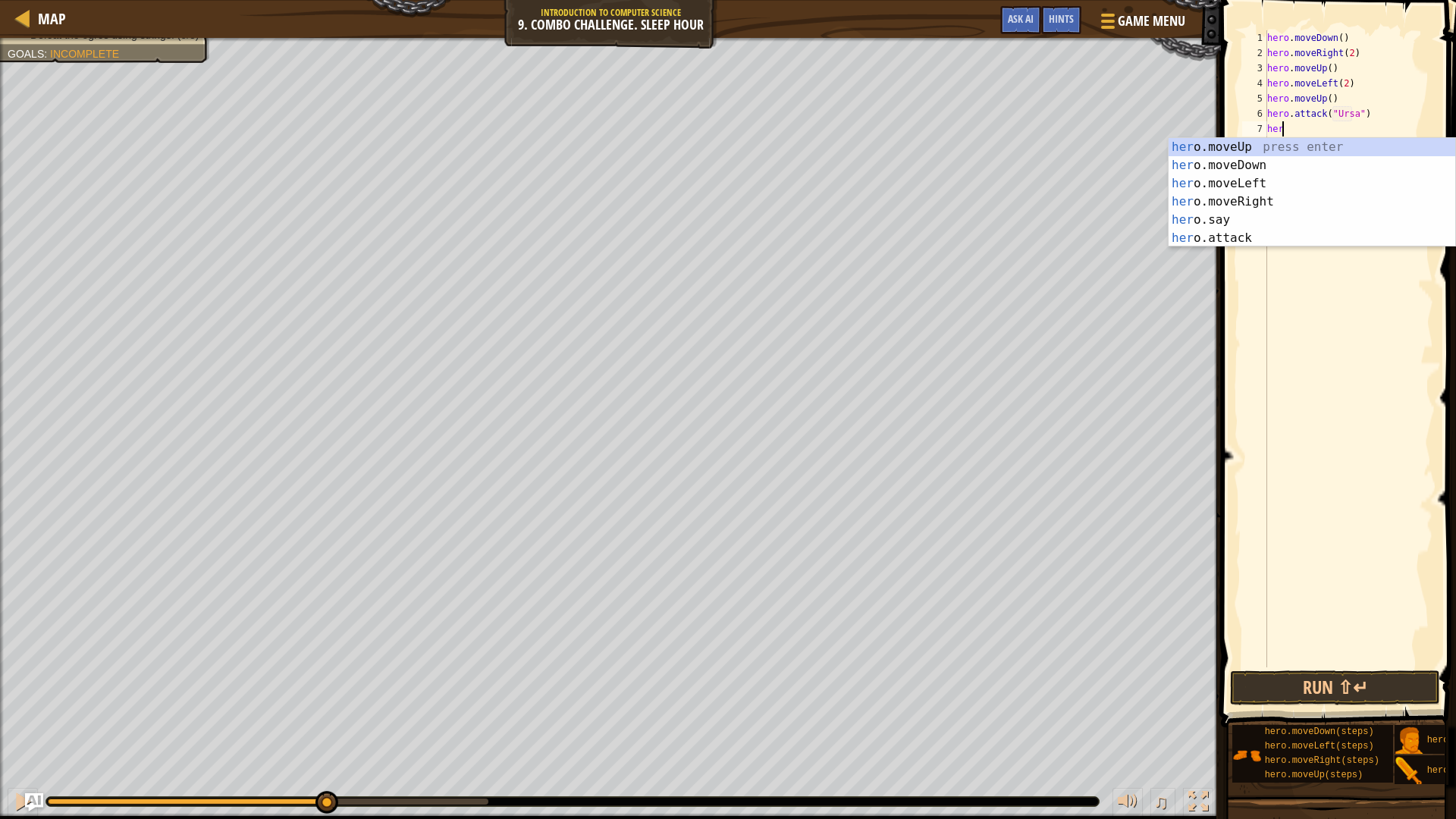
scroll to position [7, 1]
click at [1218, 242] on div "hero .moveUp press enter hero .moveDown press enter hero .moveLeft press enter …" at bounding box center [1312, 211] width 287 height 145
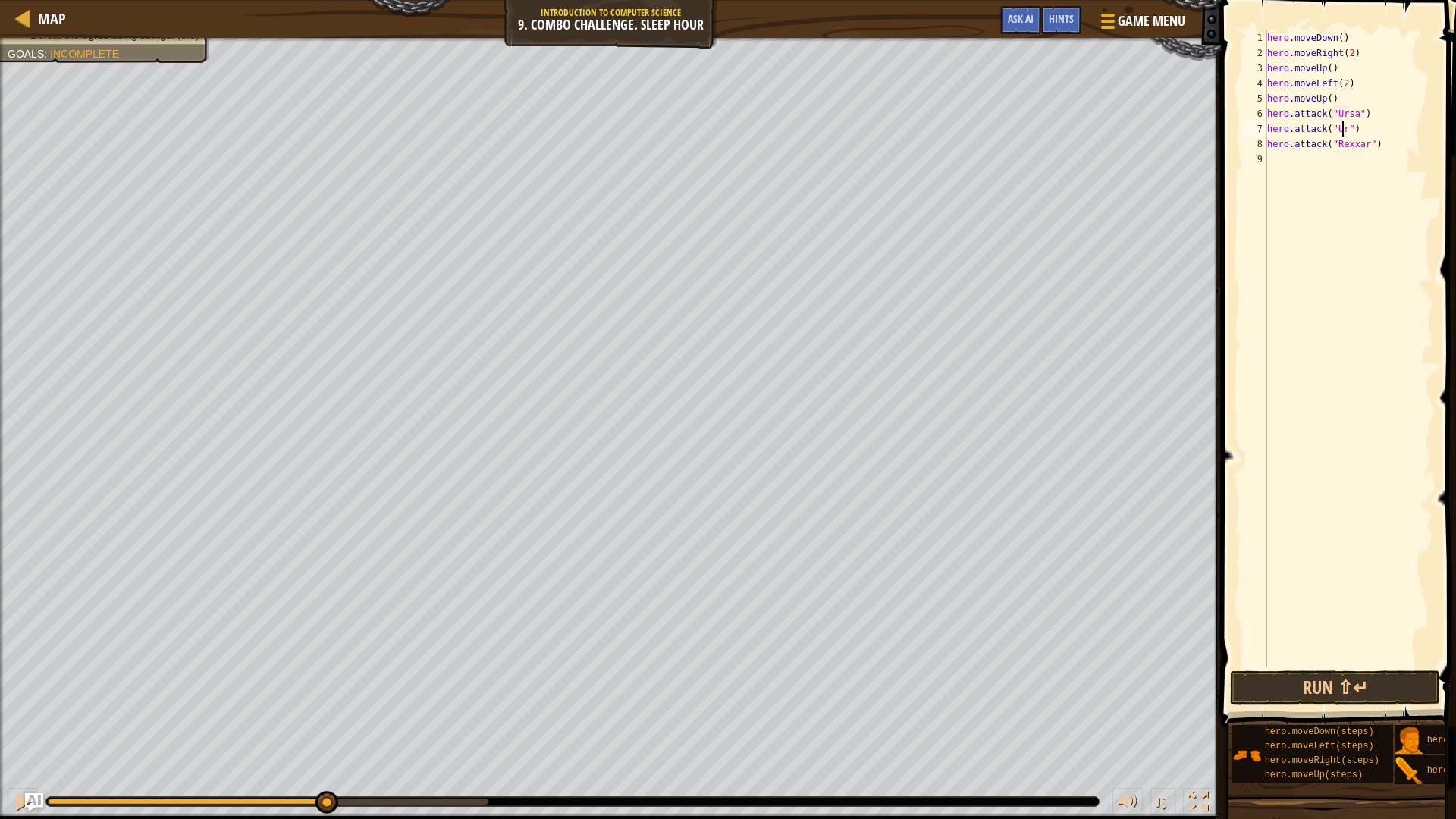
scroll to position [7, 7]
click at [1382, 143] on div "hero . moveDown ( ) hero . moveRight ( 2 ) hero . moveUp ( ) hero . moveLeft ( …" at bounding box center [1348, 364] width 169 height 668
click at [1336, 675] on button "Run ⇧↵" at bounding box center [1335, 687] width 210 height 35
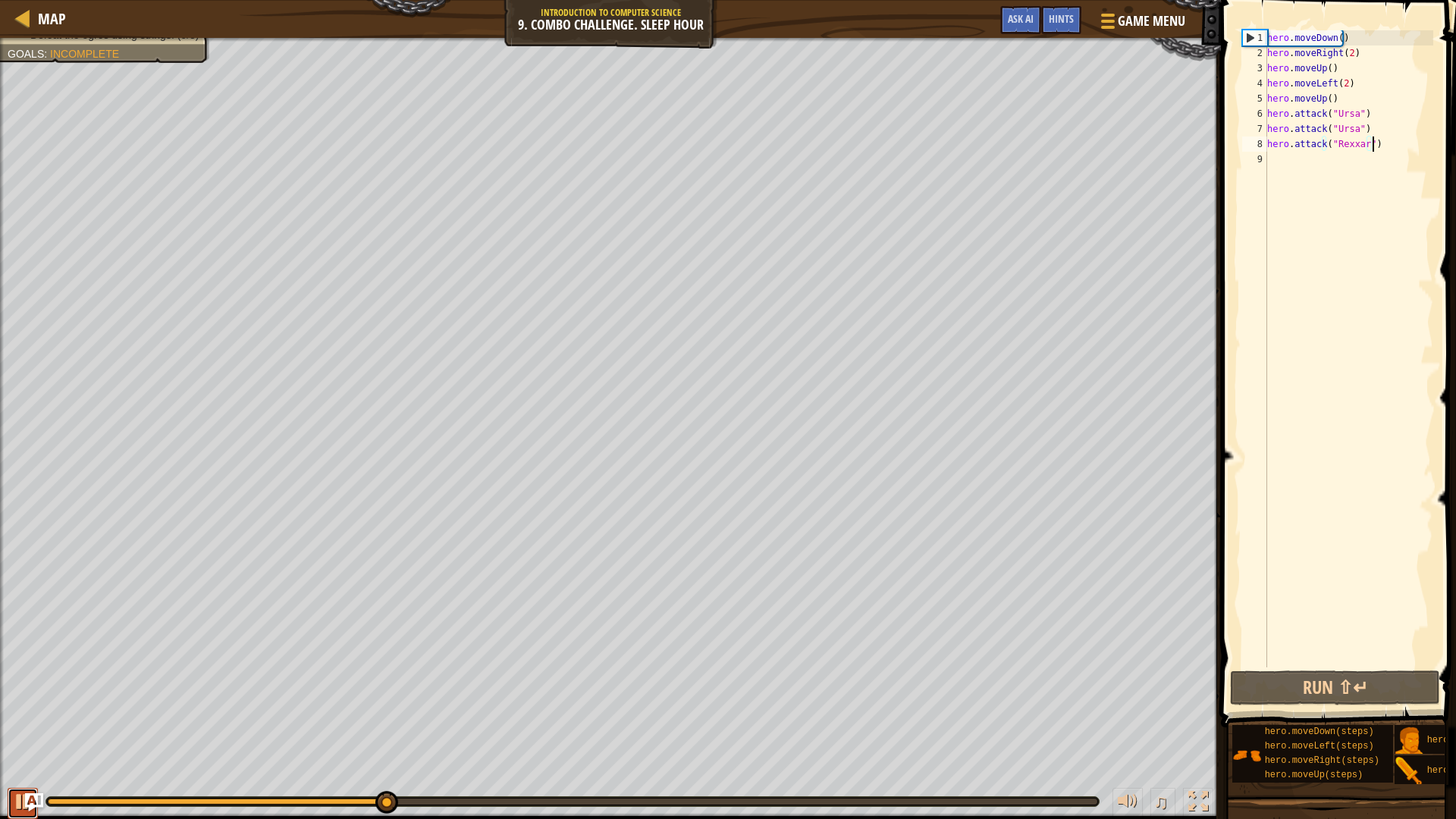
click at [17, 690] on div at bounding box center [23, 802] width 20 height 20
drag, startPoint x: 1367, startPoint y: 129, endPoint x: 1259, endPoint y: 119, distance: 108.5
click at [1259, 119] on div "hero.attack("Rexxar") 1 2 3 4 5 6 7 8 9 hero . moveDown ( ) hero . moveRight ( …" at bounding box center [1335, 349] width 194 height 638
type textarea "hero.attack("Ursa") hero.attack("Ursa")"
drag, startPoint x: 1260, startPoint y: 110, endPoint x: 1292, endPoint y: 117, distance: 32.8
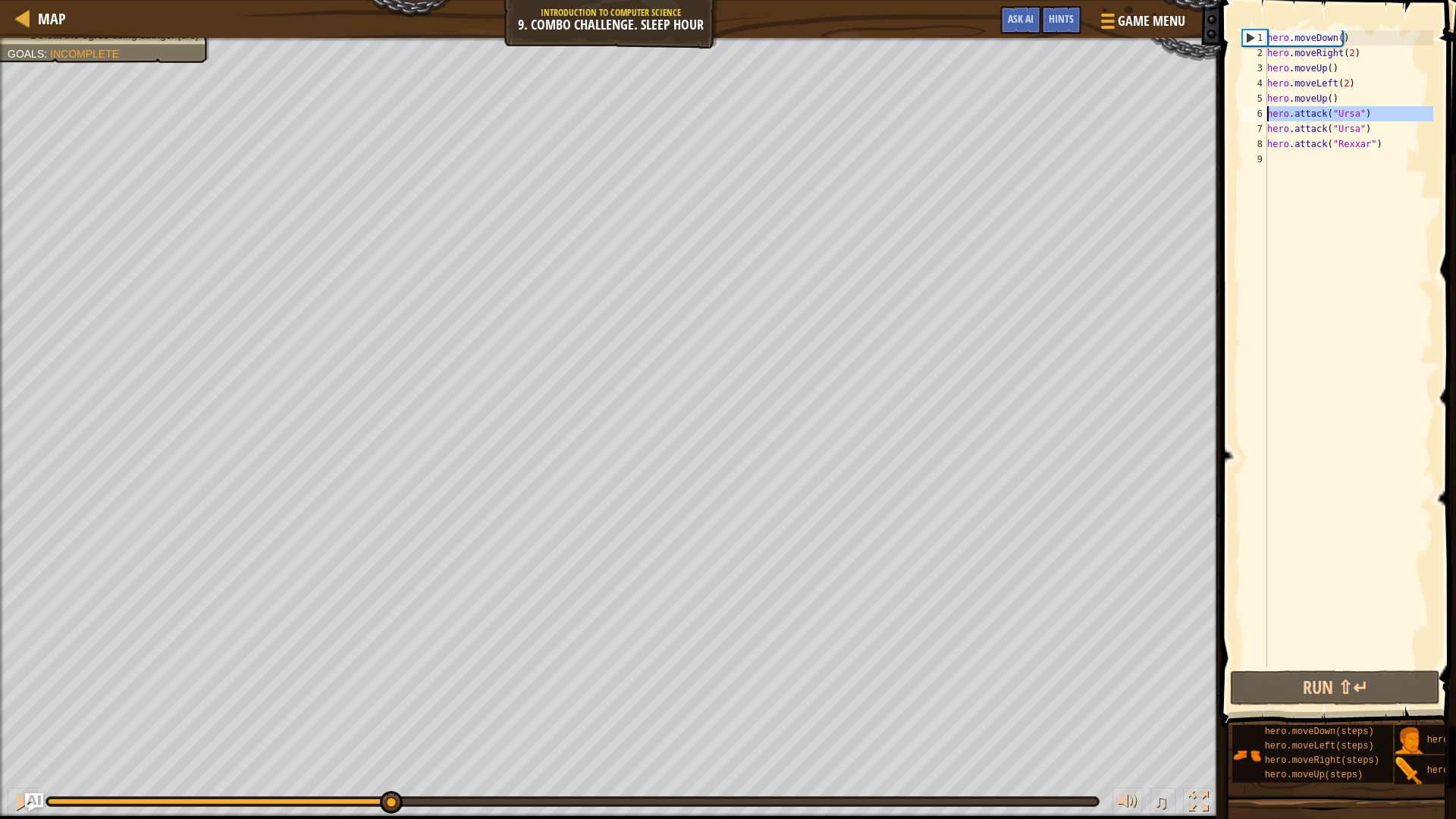
click at [1270, 117] on div "hero.attack("Ursa") hero.attack("Ursa") 1 2 3 4 5 6 7 8 9 hero . moveDown ( ) h…" at bounding box center [1335, 349] width 194 height 638
drag, startPoint x: 1367, startPoint y: 129, endPoint x: 1263, endPoint y: 118, distance: 104.6
click at [1263, 118] on div "hero.attack("Ursa") hero.attack("Ursa") 1 2 3 4 5 6 7 8 9 hero . moveDown ( ) h…" at bounding box center [1335, 349] width 194 height 638
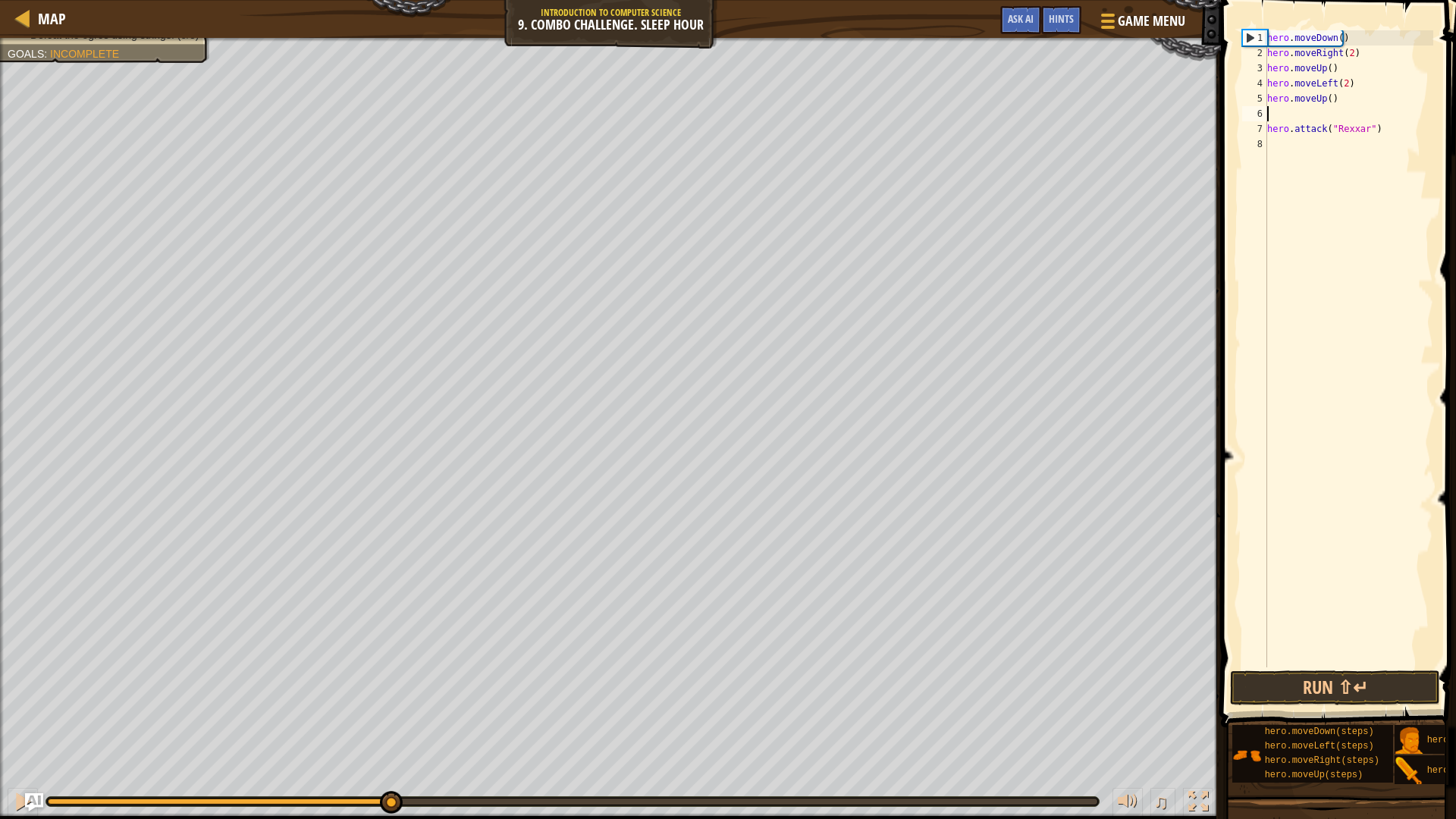
scroll to position [7, 0]
type textarea "hero.moveUp()"
click at [1346, 65] on div "hero . moveDown ( ) hero . moveRight ( 2 ) hero . moveUp ( ) hero . moveLeft ( …" at bounding box center [1348, 364] width 169 height 668
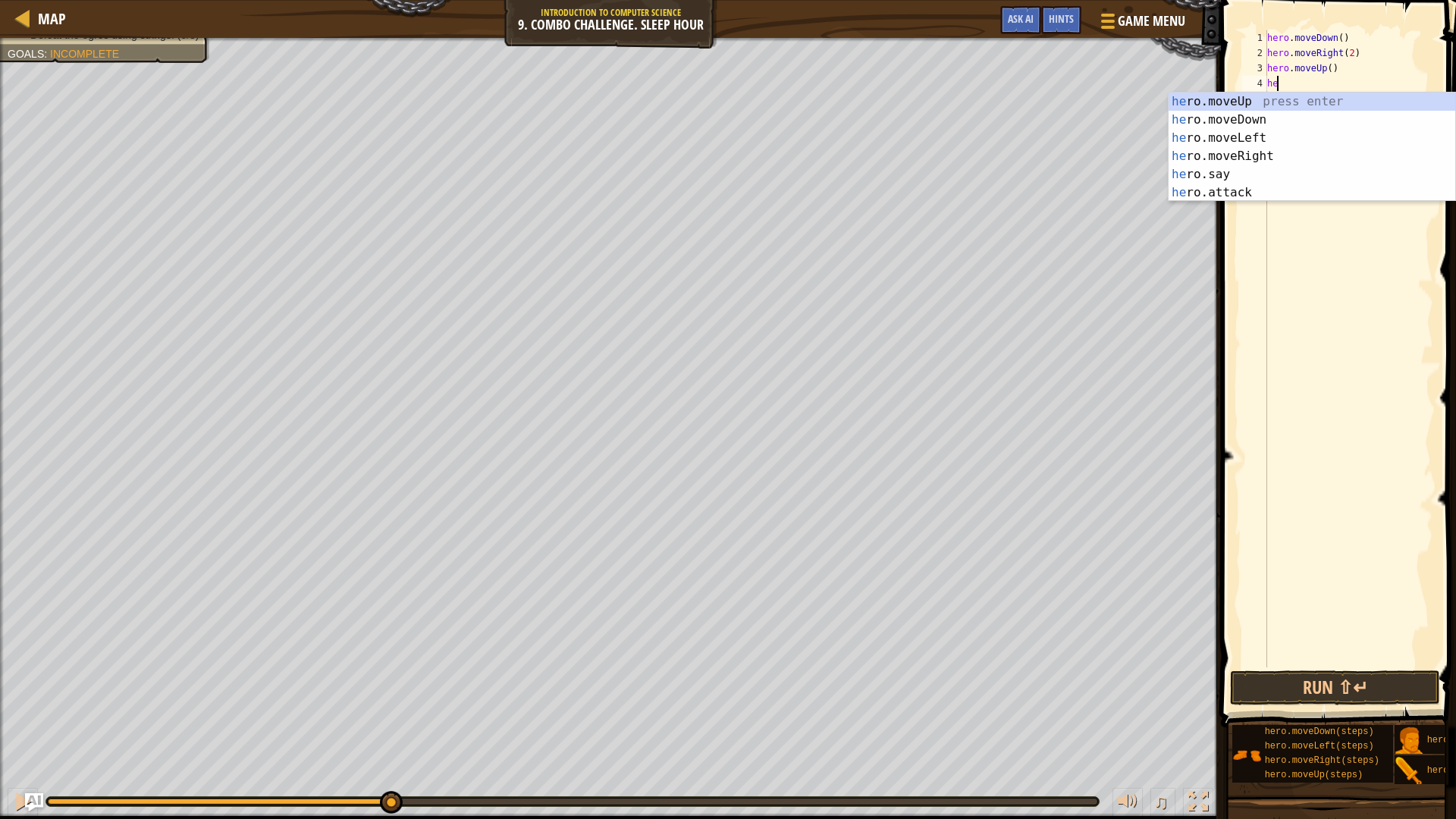
scroll to position [7, 1]
click at [1234, 195] on div "hero .moveUp press enter hero .moveDown press enter hero .moveLeft press enter …" at bounding box center [1312, 165] width 287 height 145
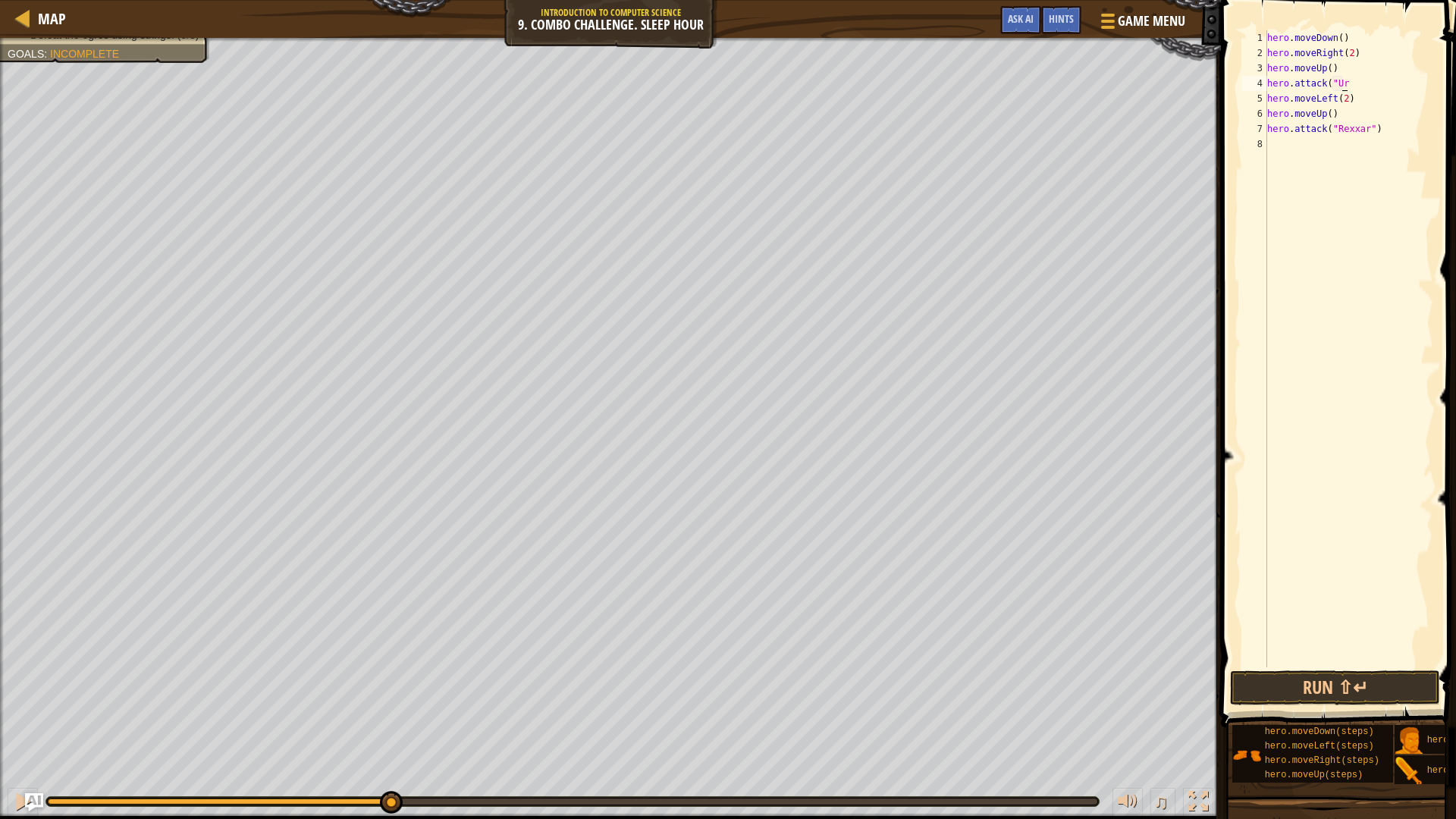
scroll to position [7, 7]
click at [1358, 81] on div "hero . moveDown ( ) hero . moveRight ( 2 ) hero . moveUp ( ) hero . attack ( "U…" at bounding box center [1348, 364] width 169 height 668
type textarea "hero.attack("Ursa")"
click at [1367, 78] on div "hero . moveDown ( ) hero . moveRight ( 2 ) hero . moveUp ( ) hero . attack ( "U…" at bounding box center [1348, 364] width 169 height 668
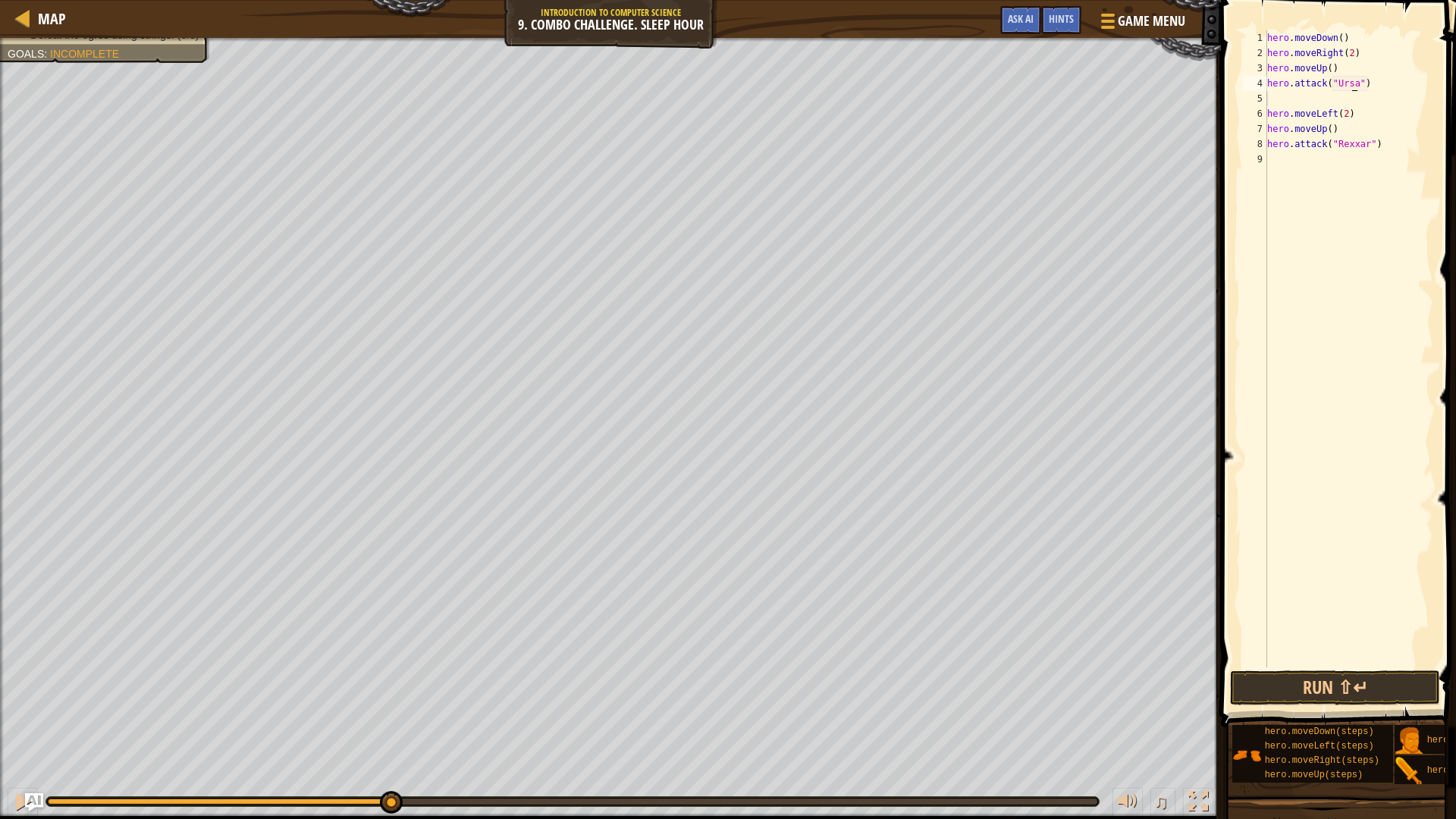
click at [1350, 86] on div "hero . moveDown ( ) hero . moveRight ( 2 ) hero . moveUp ( ) hero . attack ( "U…" at bounding box center [1348, 364] width 169 height 668
click at [1372, 88] on div "hero . moveDown ( ) hero . moveRight ( 2 ) hero . moveUp ( ) hero . attack ( "U…" at bounding box center [1348, 364] width 169 height 668
type textarea "hero.attack("Ursa")"
click at [1386, 690] on button "Run ⇧↵" at bounding box center [1335, 687] width 210 height 35
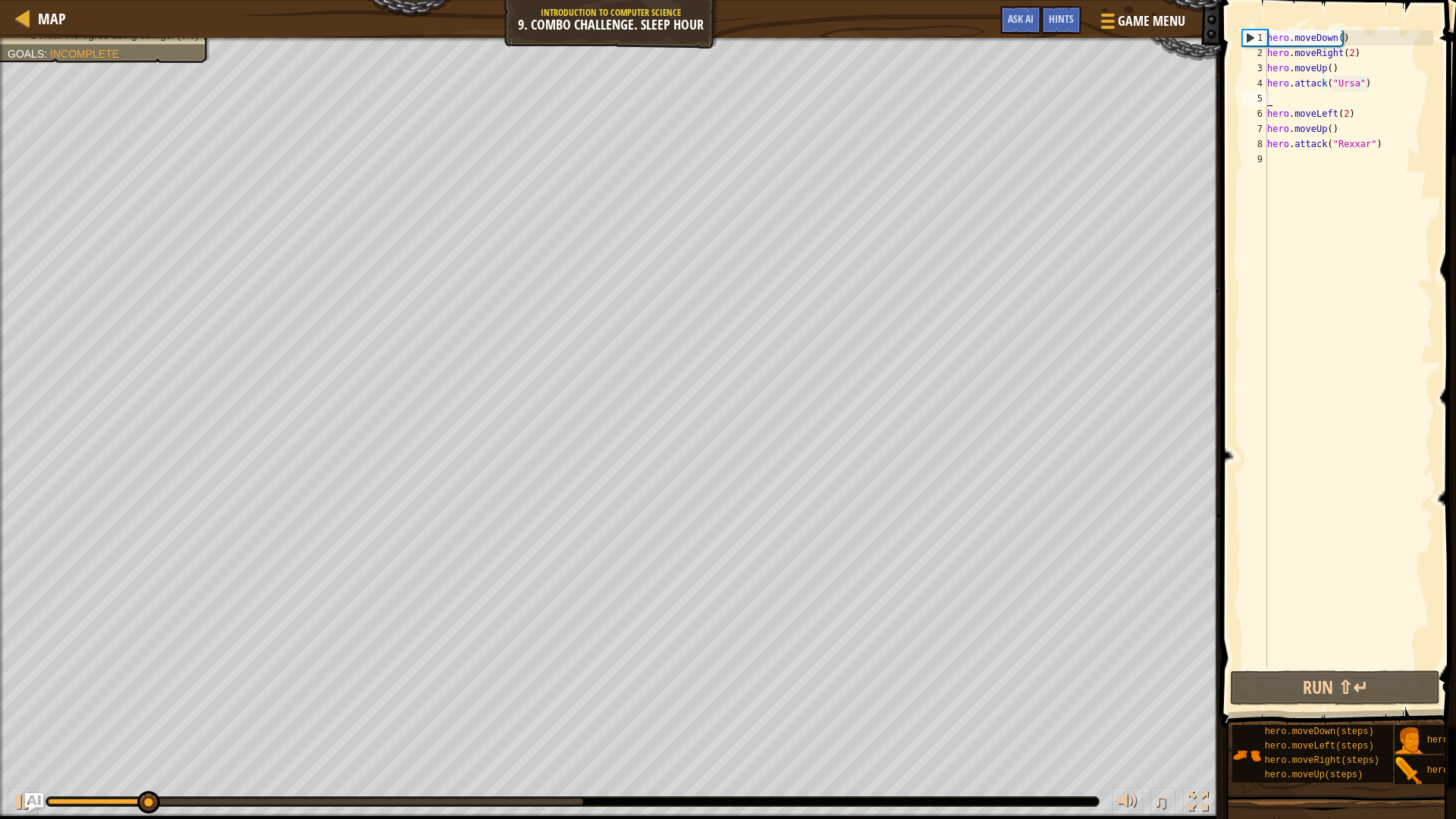
click at [1301, 100] on div "hero . moveDown ( ) hero . moveRight ( 2 ) hero . moveUp ( ) hero . attack ( "U…" at bounding box center [1348, 364] width 169 height 668
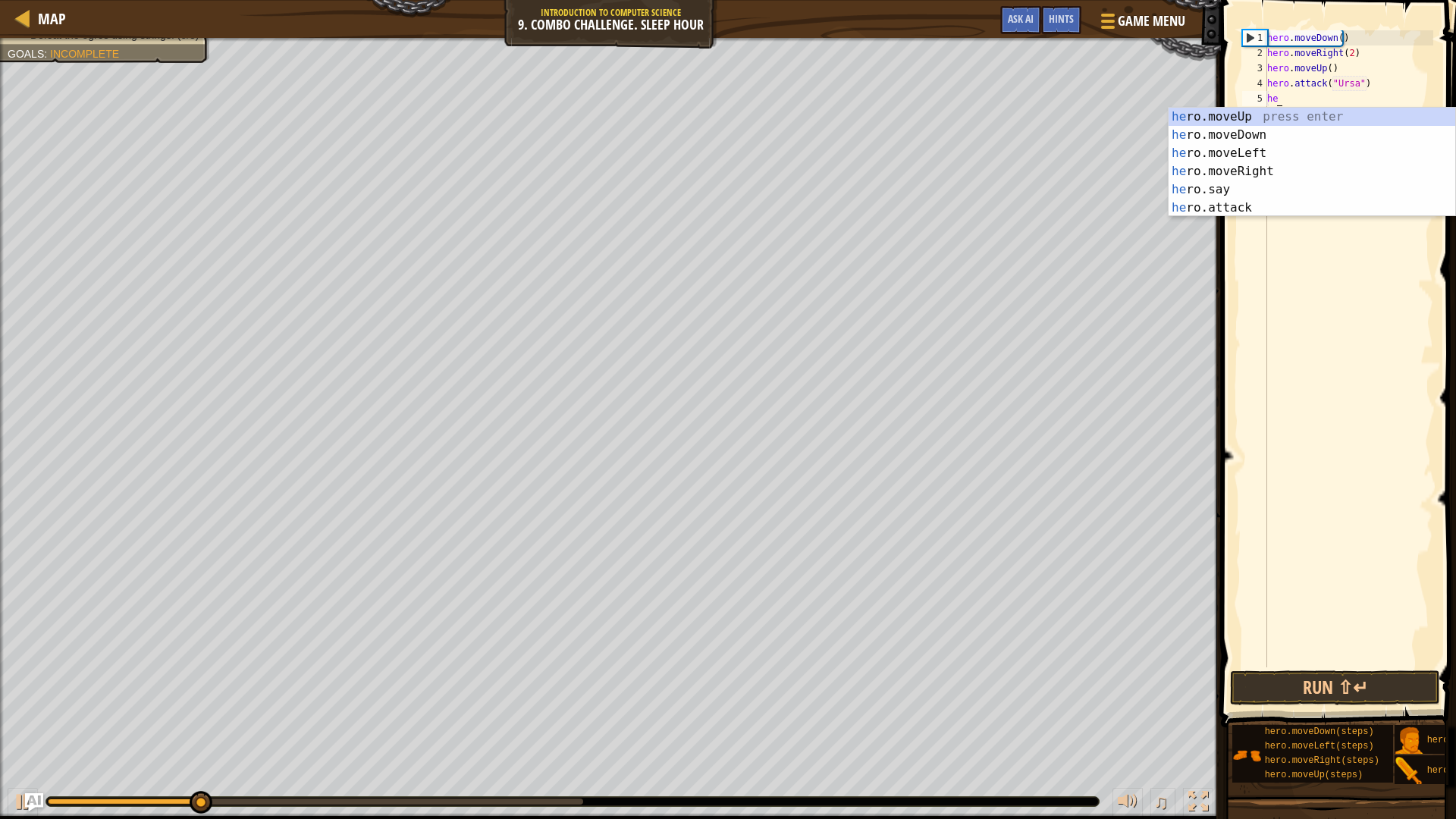
scroll to position [7, 1]
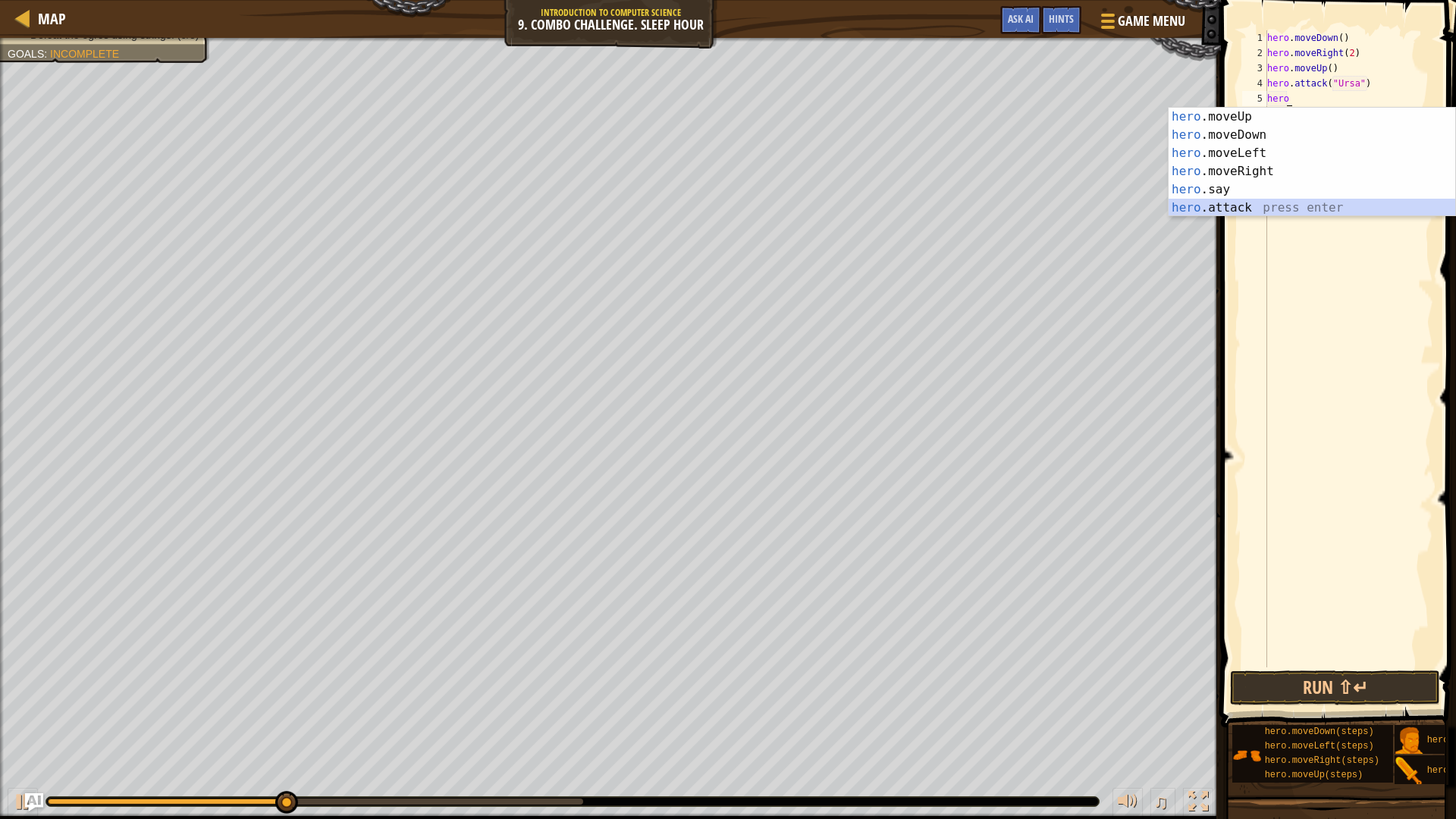
click at [1261, 203] on div "hero .moveUp press enter hero .moveDown press enter hero .moveLeft press enter …" at bounding box center [1312, 180] width 287 height 145
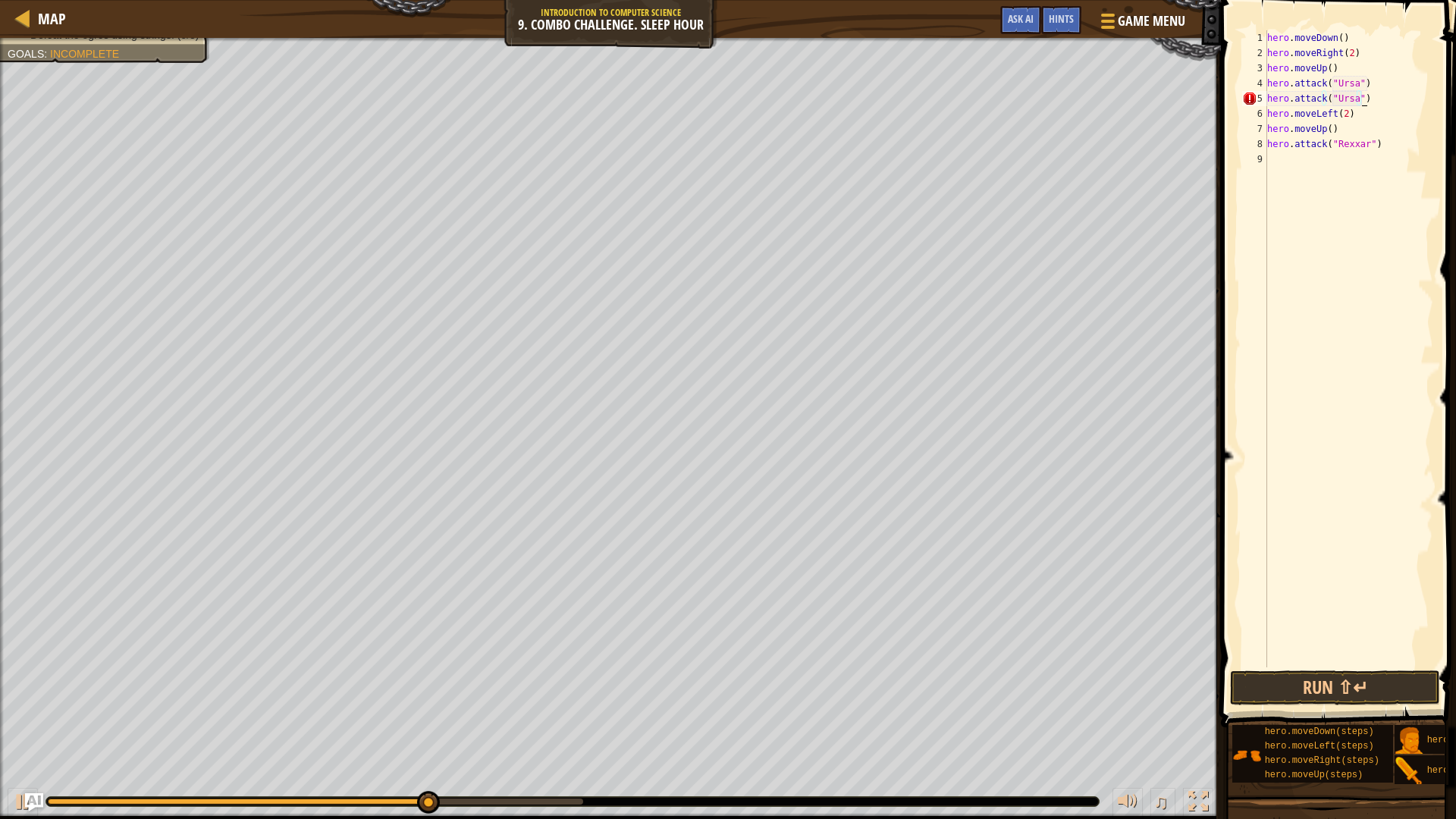
scroll to position [7, 8]
click at [1301, 690] on button "Run ⇧↵" at bounding box center [1335, 687] width 210 height 35
type textarea "hero.attack("Ursa")"
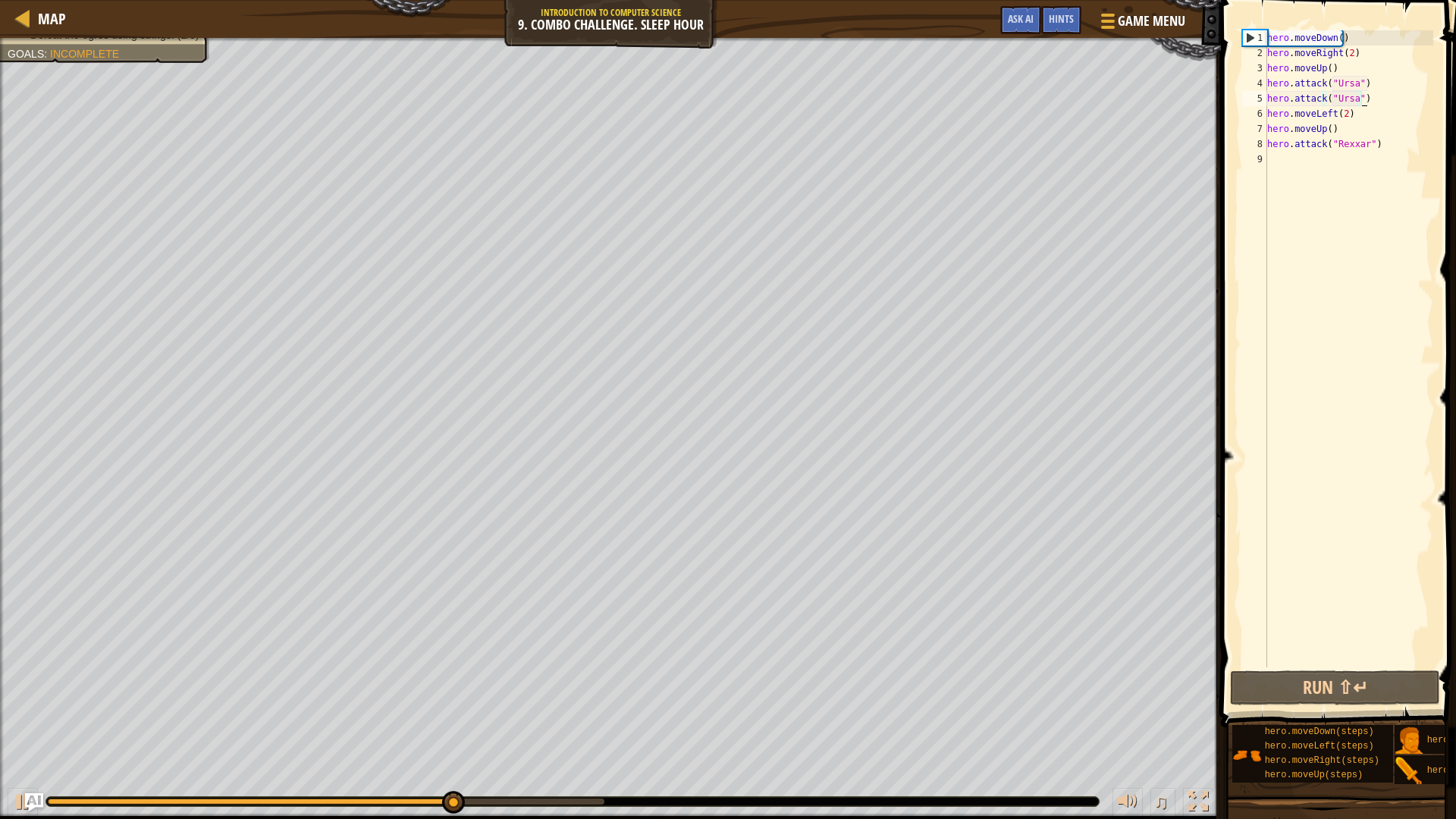
click at [1298, 157] on div "hero . moveDown ( ) hero . moveRight ( 2 ) hero . moveUp ( ) hero . attack ( "U…" at bounding box center [1348, 364] width 169 height 668
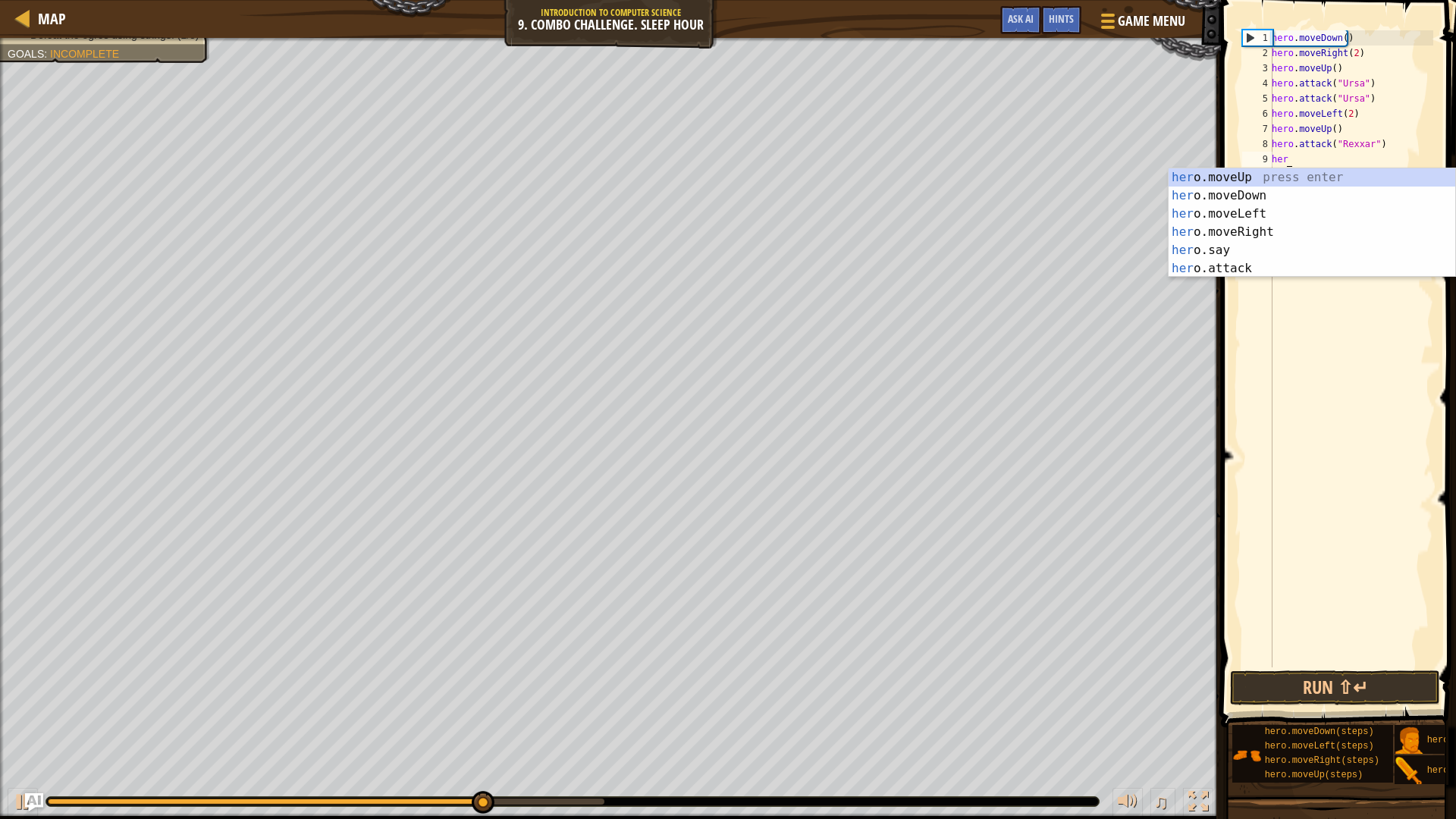
scroll to position [7, 1]
click at [1238, 274] on div "her o.moveUp press enter her o.moveDown press enter her o.moveLeft press enter …" at bounding box center [1312, 241] width 287 height 145
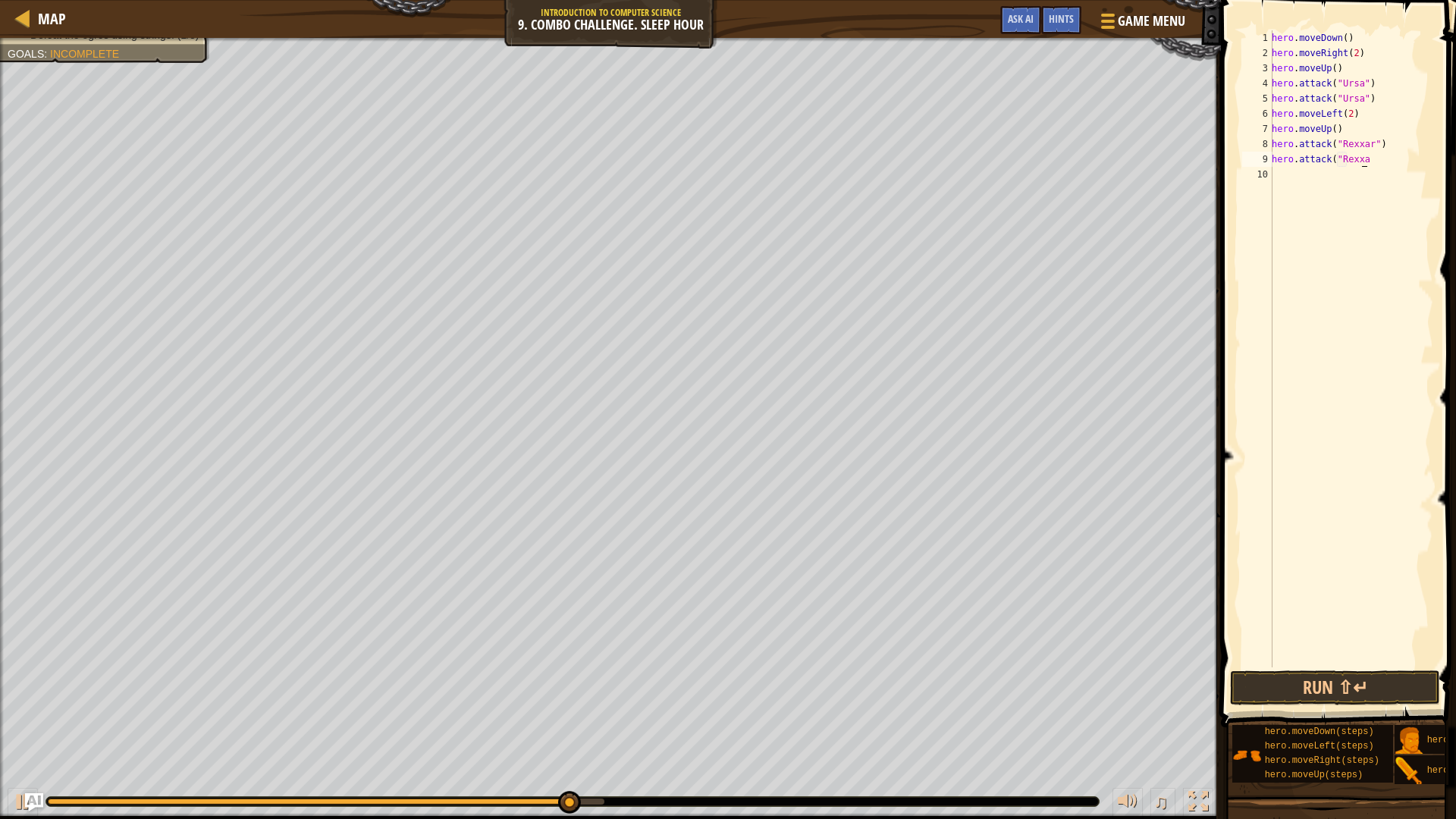
scroll to position [7, 8]
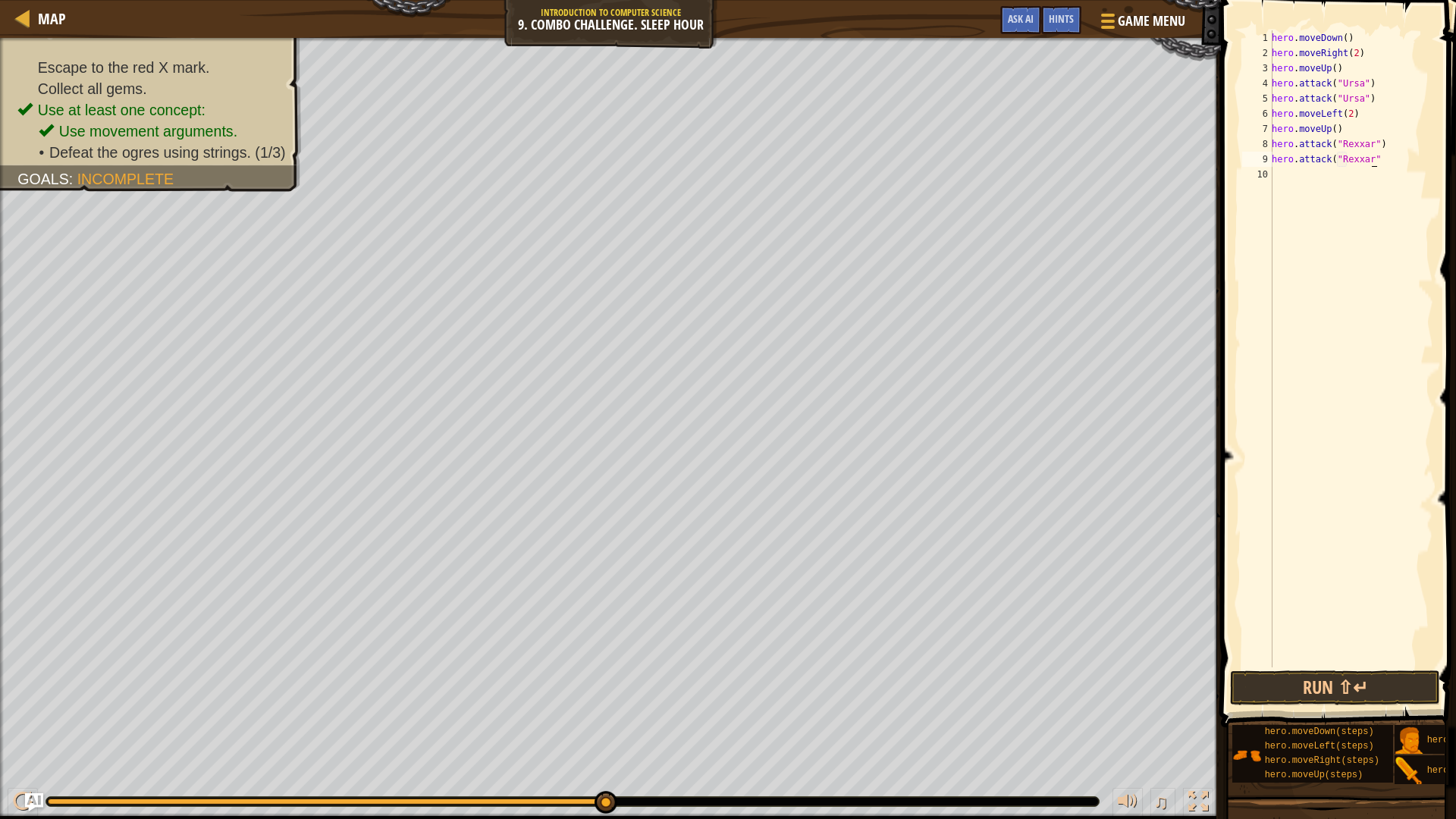
type textarea "hero.attack("Rexxar")")"
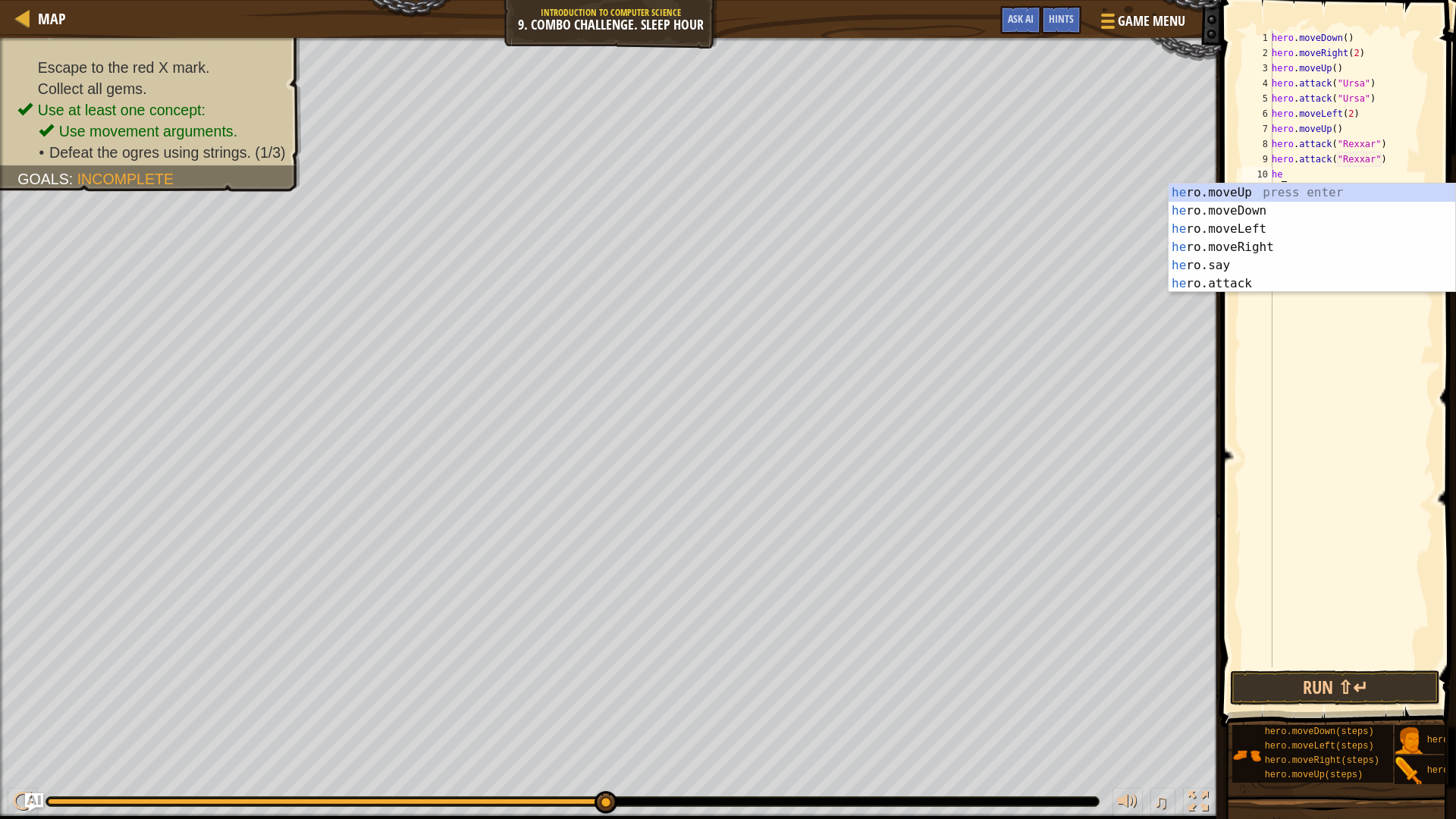
type textarea "her"
click at [1263, 249] on div "her o.moveUp press enter her o.moveDown press enter her o.moveLeft press enter …" at bounding box center [1312, 256] width 287 height 145
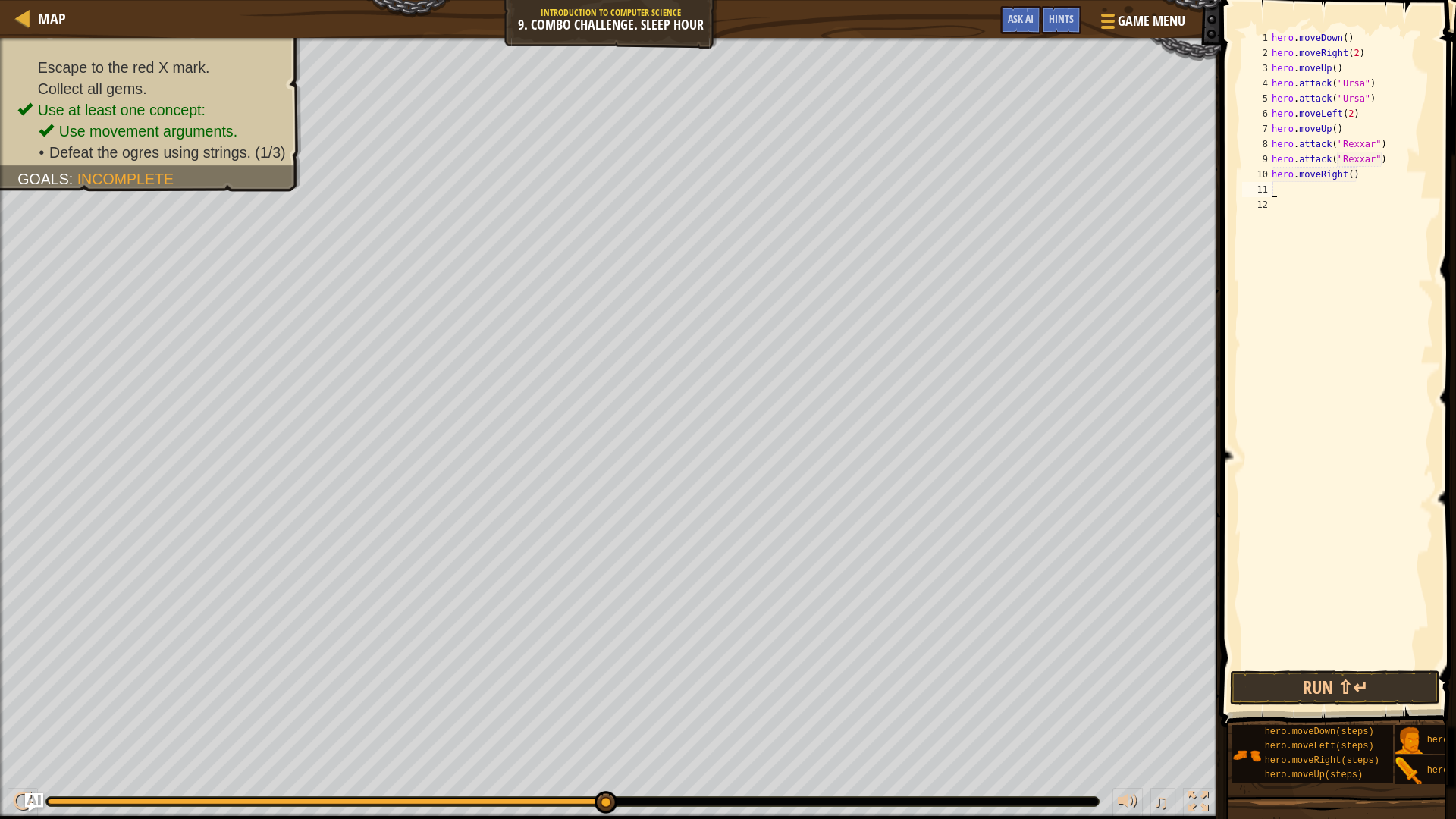
click at [1360, 179] on div "hero . moveDown ( ) hero . moveRight ( 2 ) hero . moveUp ( ) hero . attack ( "U…" at bounding box center [1350, 364] width 164 height 668
type textarea "hero.moveRight()"
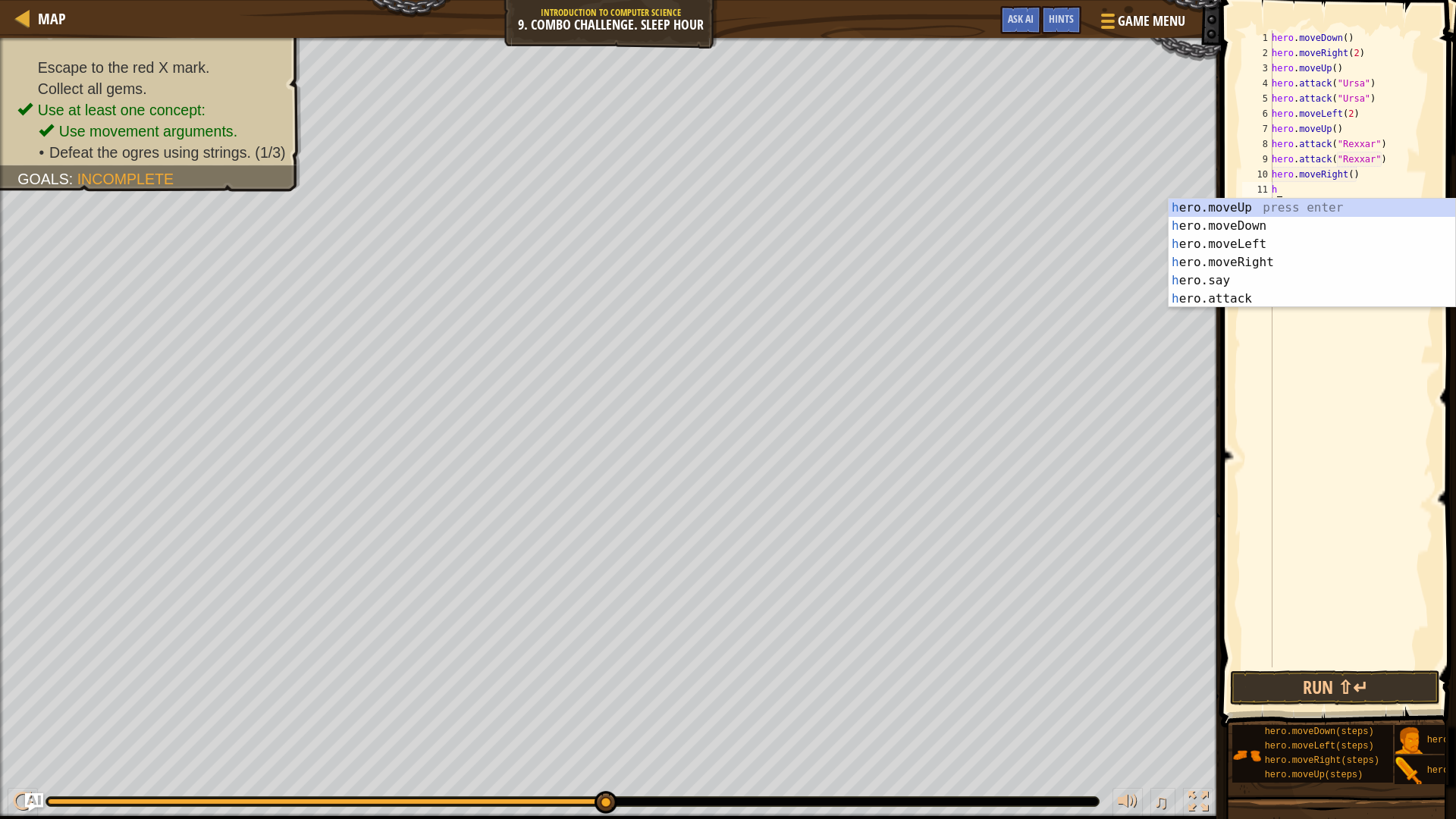
scroll to position [7, 1]
type textarea "hero"
click at [1269, 222] on div "hero .moveUp press enter hero .moveDown press enter hero .moveLeft press enter …" at bounding box center [1312, 271] width 287 height 145
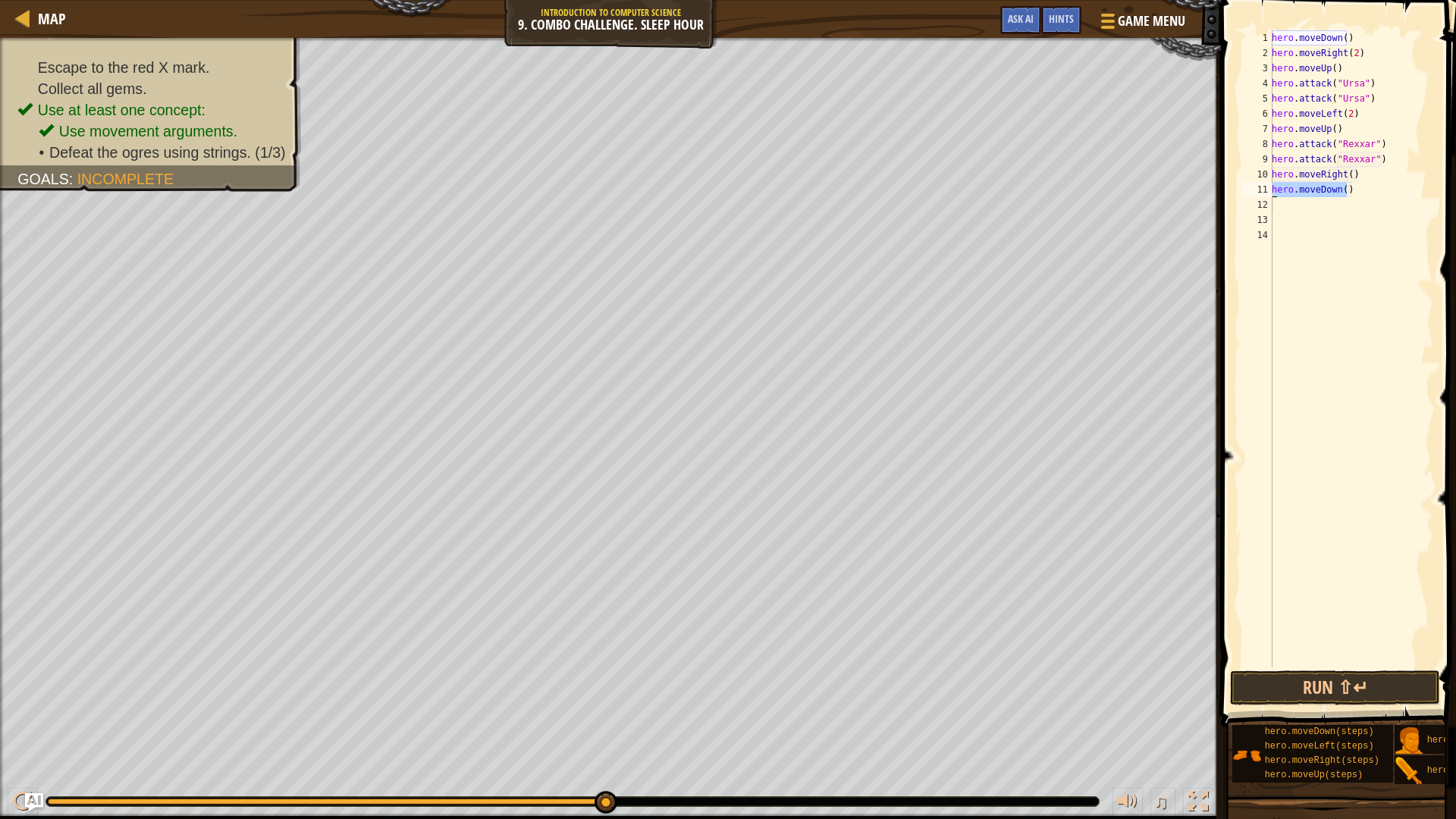
drag, startPoint x: 1353, startPoint y: 188, endPoint x: 1270, endPoint y: 194, distance: 83.2
click at [1270, 194] on div "1 2 3 4 5 6 7 8 9 10 11 12 13 14 hero . moveDown ( ) hero . moveRight ( 2 ) her…" at bounding box center [1335, 349] width 194 height 638
type textarea "hero.moveDown()"
click at [1343, 211] on div "hero . moveDown ( ) hero . moveRight ( 2 ) hero . moveUp ( ) hero . attack ( "U…" at bounding box center [1350, 364] width 164 height 668
click at [1311, 189] on div "hero . moveDown ( ) hero . moveRight ( 2 ) hero . moveUp ( ) hero . attack ( "U…" at bounding box center [1350, 364] width 164 height 668
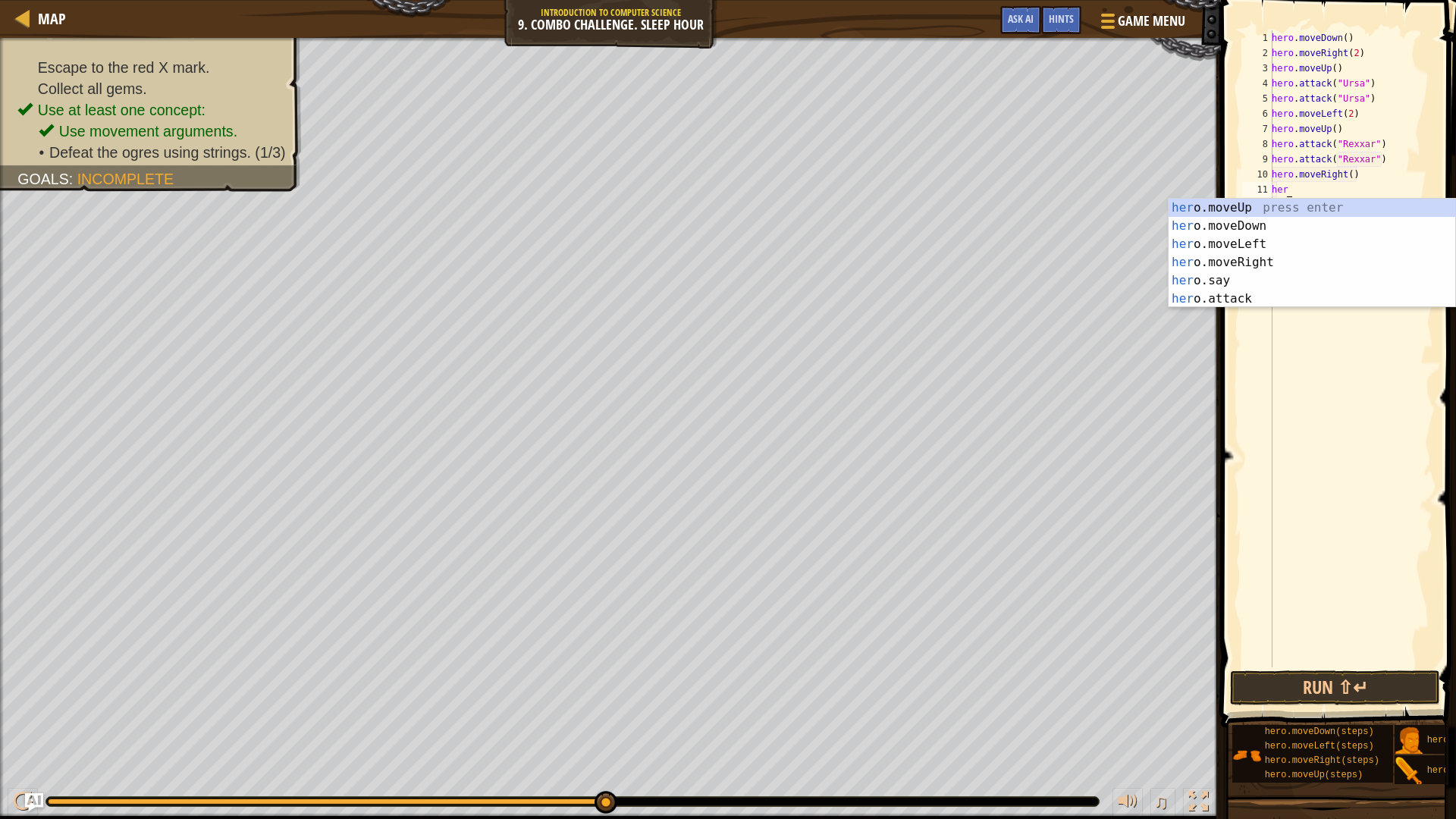
scroll to position [7, 1]
click at [1269, 294] on div "hero .moveUp press enter hero .moveDown press enter hero .moveLeft press enter …" at bounding box center [1312, 271] width 287 height 145
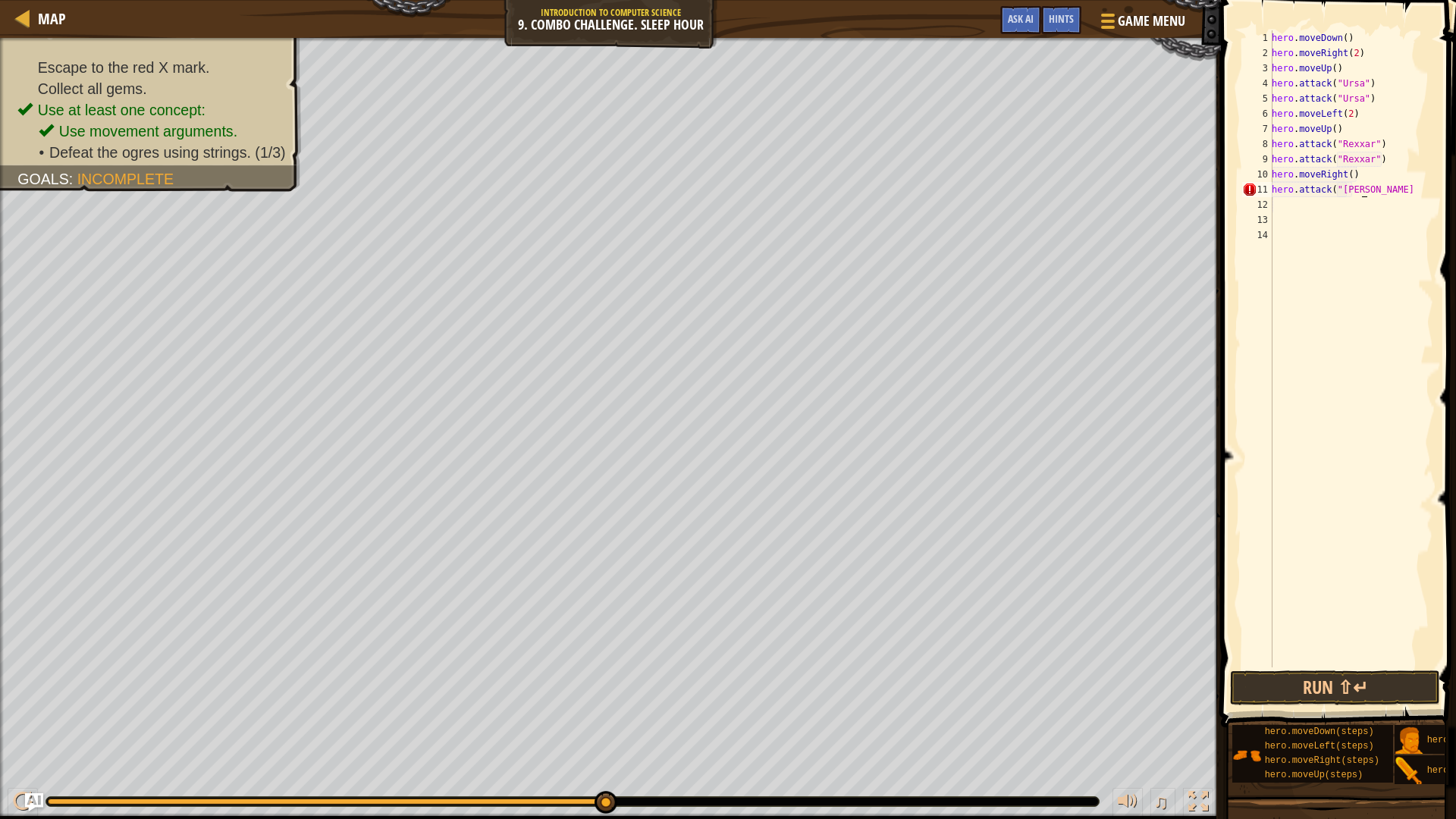
scroll to position [7, 8]
click at [1388, 193] on div "hero . moveDown ( ) hero . moveRight ( 2 ) hero . moveUp ( ) hero . attack ( "U…" at bounding box center [1350, 364] width 164 height 668
type textarea "hero.attack("Brack")"
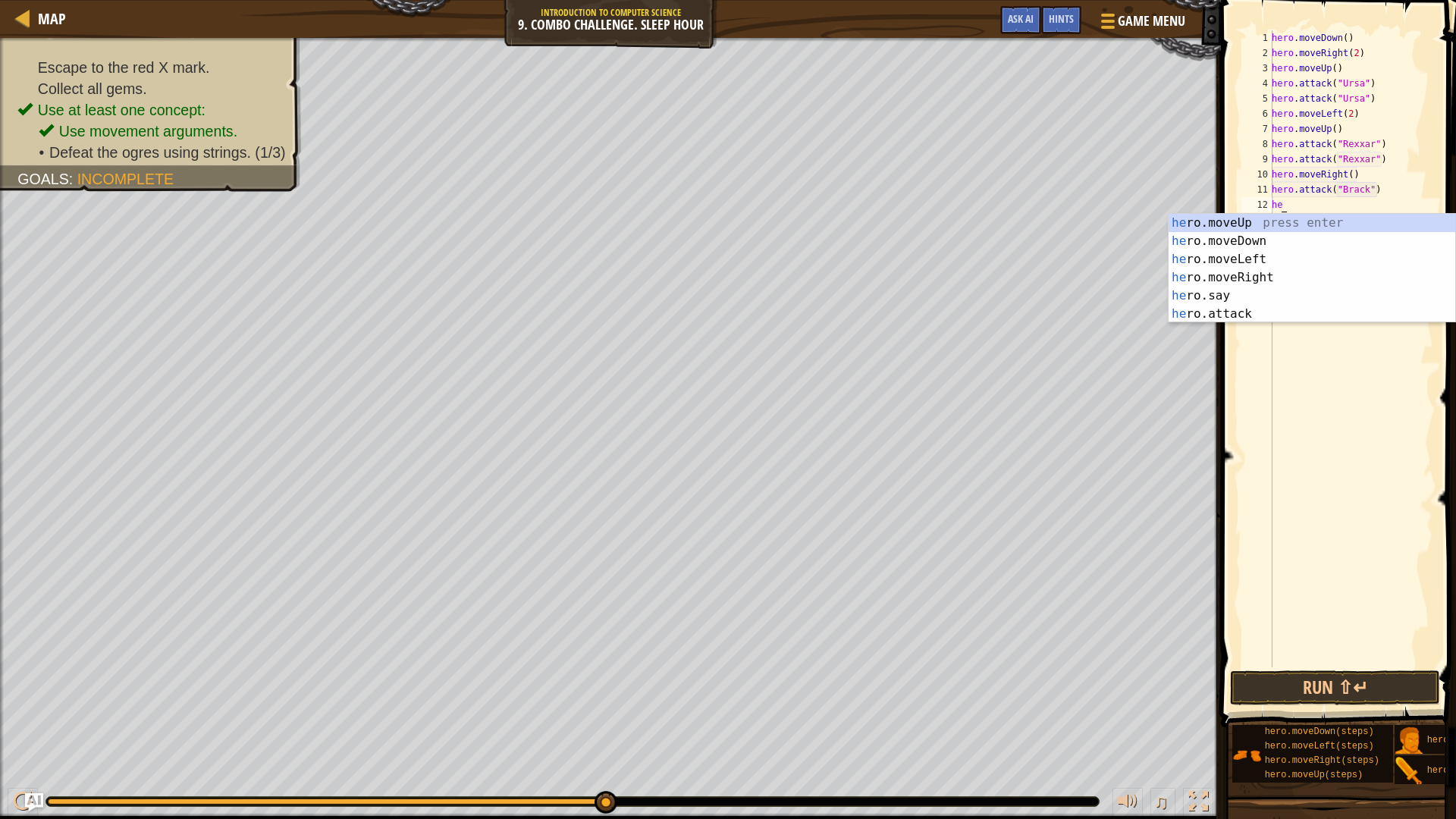
scroll to position [7, 1]
click at [1303, 312] on div "hero .moveUp press enter hero .moveDown press enter hero .moveLeft press enter …" at bounding box center [1312, 287] width 287 height 145
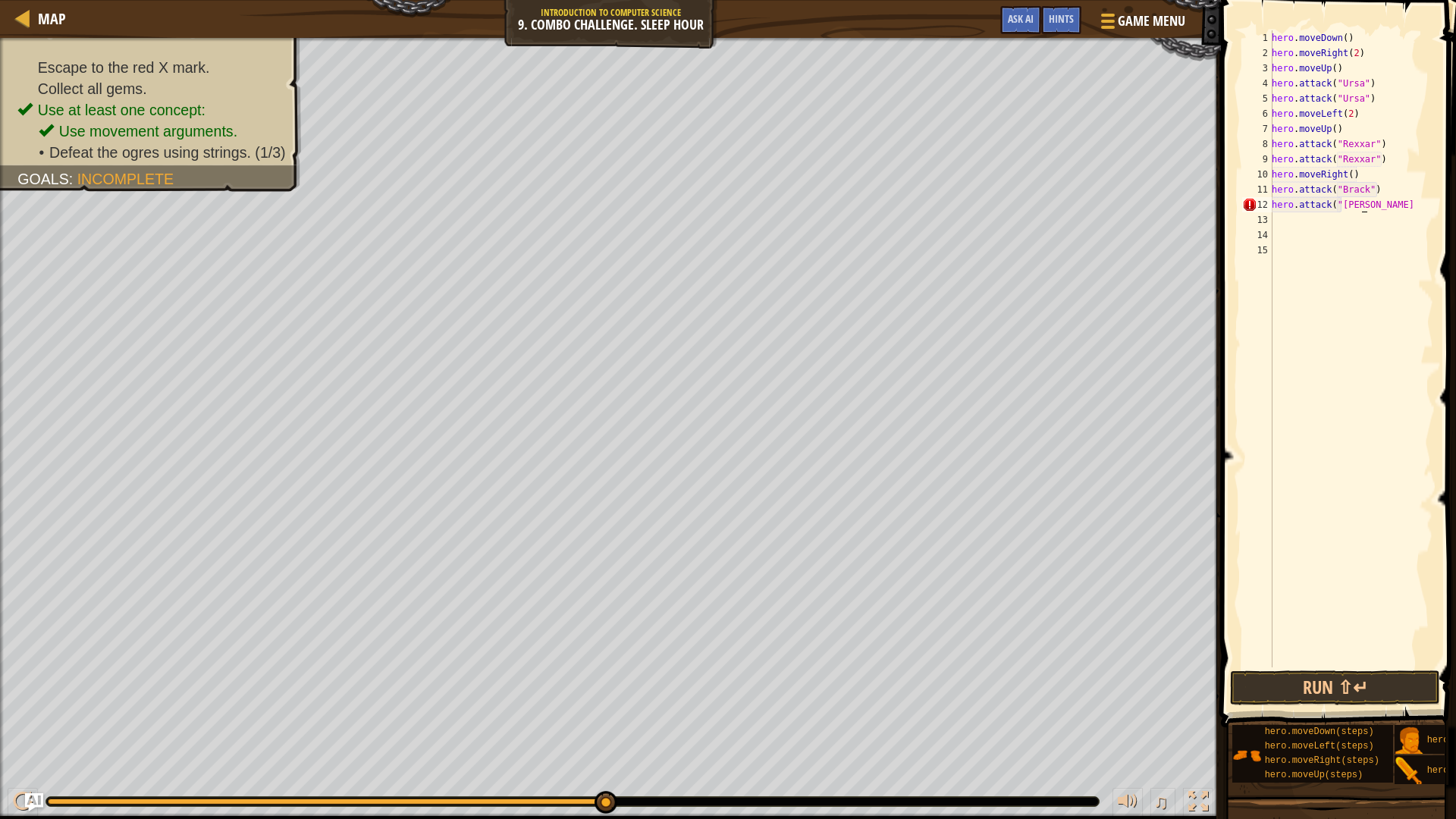
scroll to position [7, 7]
type textarea "hero.attack("Brack")"
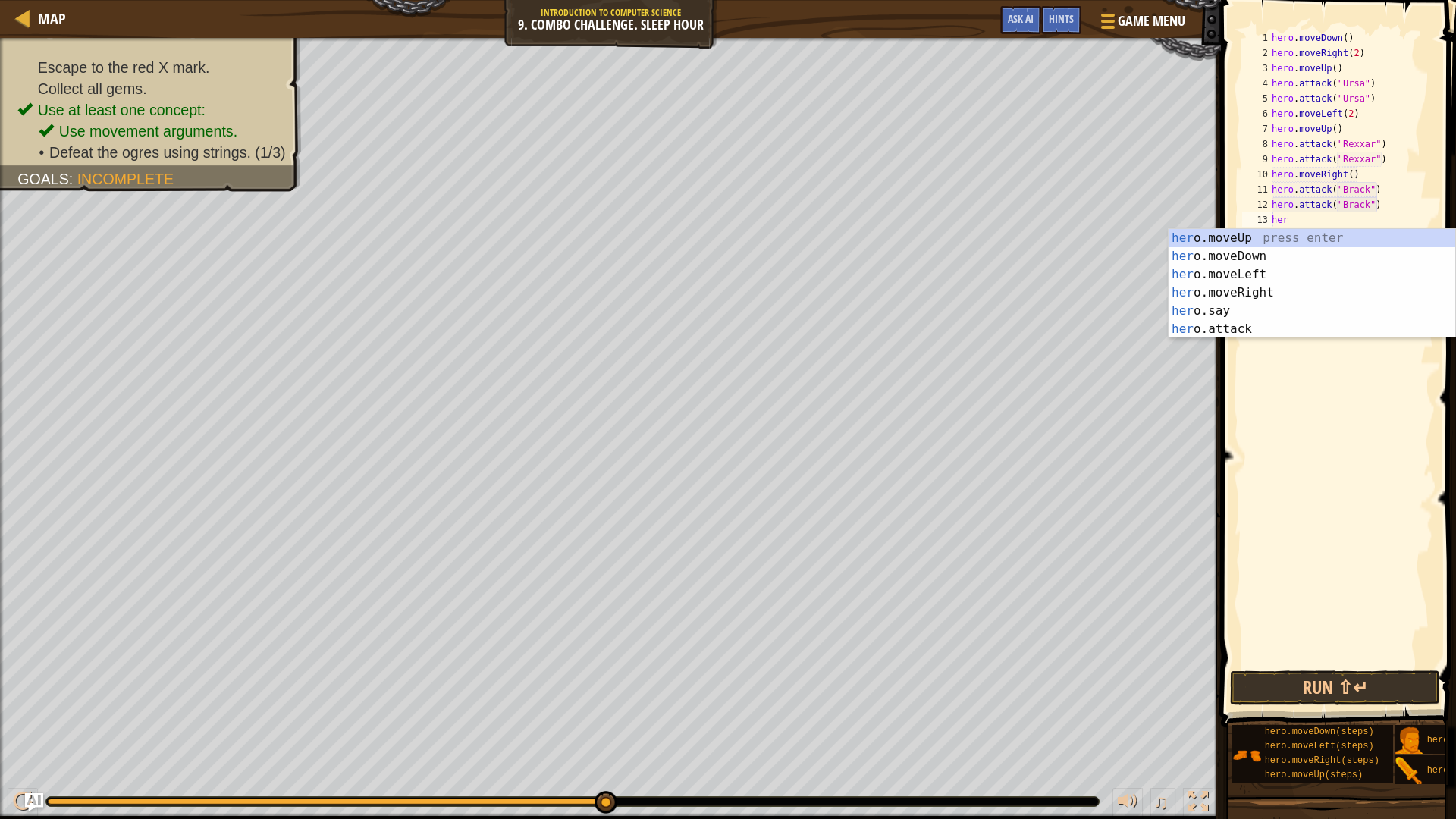
scroll to position [7, 1]
type textarea "hero"
click at [1234, 285] on div "hero .moveUp press enter hero .moveDown press enter hero .moveLeft press enter …" at bounding box center [1312, 302] width 287 height 145
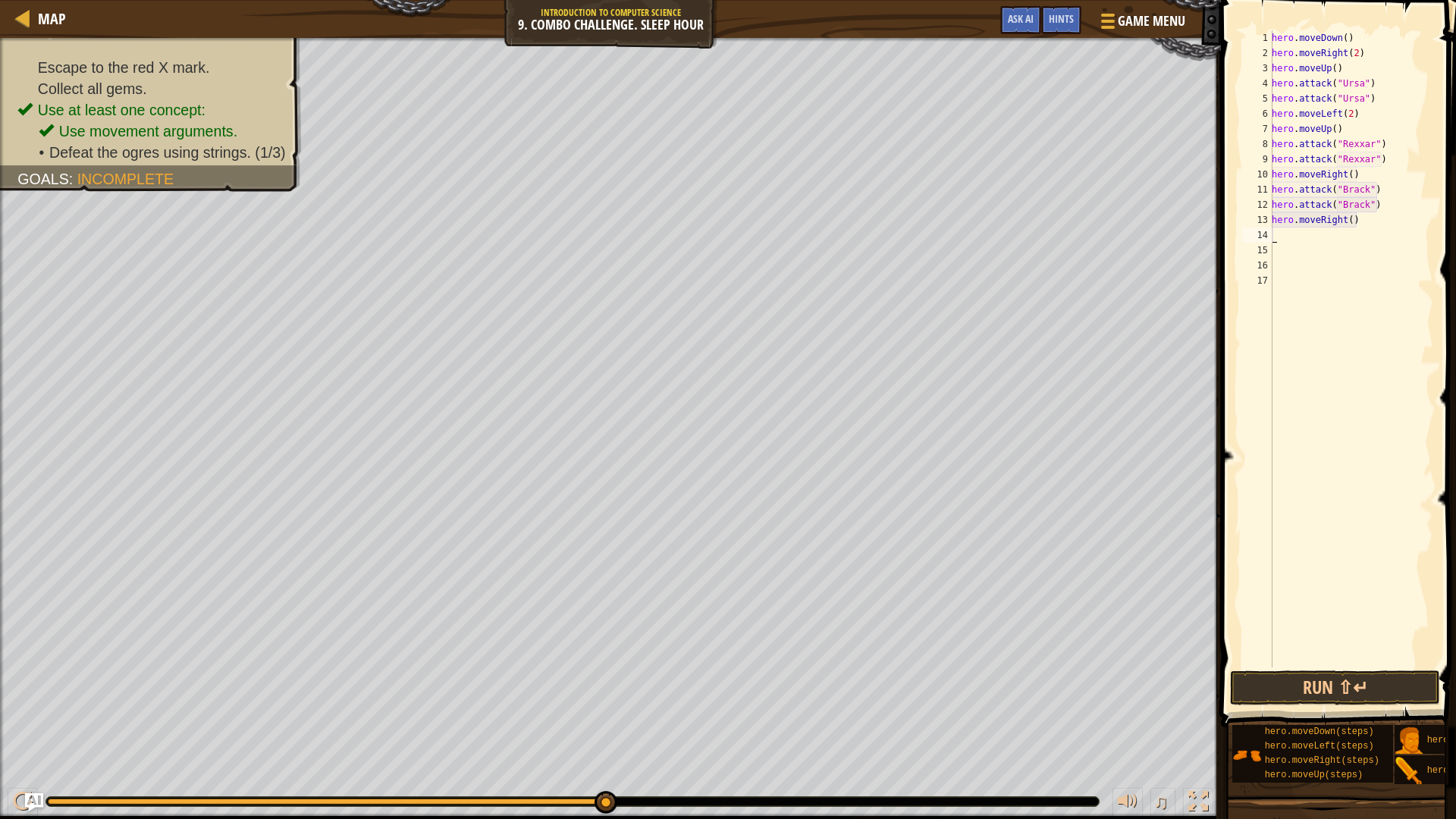
scroll to position [7, 0]
click at [1346, 221] on div "hero . moveDown ( ) hero . moveRight ( 2 ) hero . moveUp ( ) hero . attack ( "U…" at bounding box center [1350, 364] width 164 height 668
type textarea "hero.moveRight(2))"
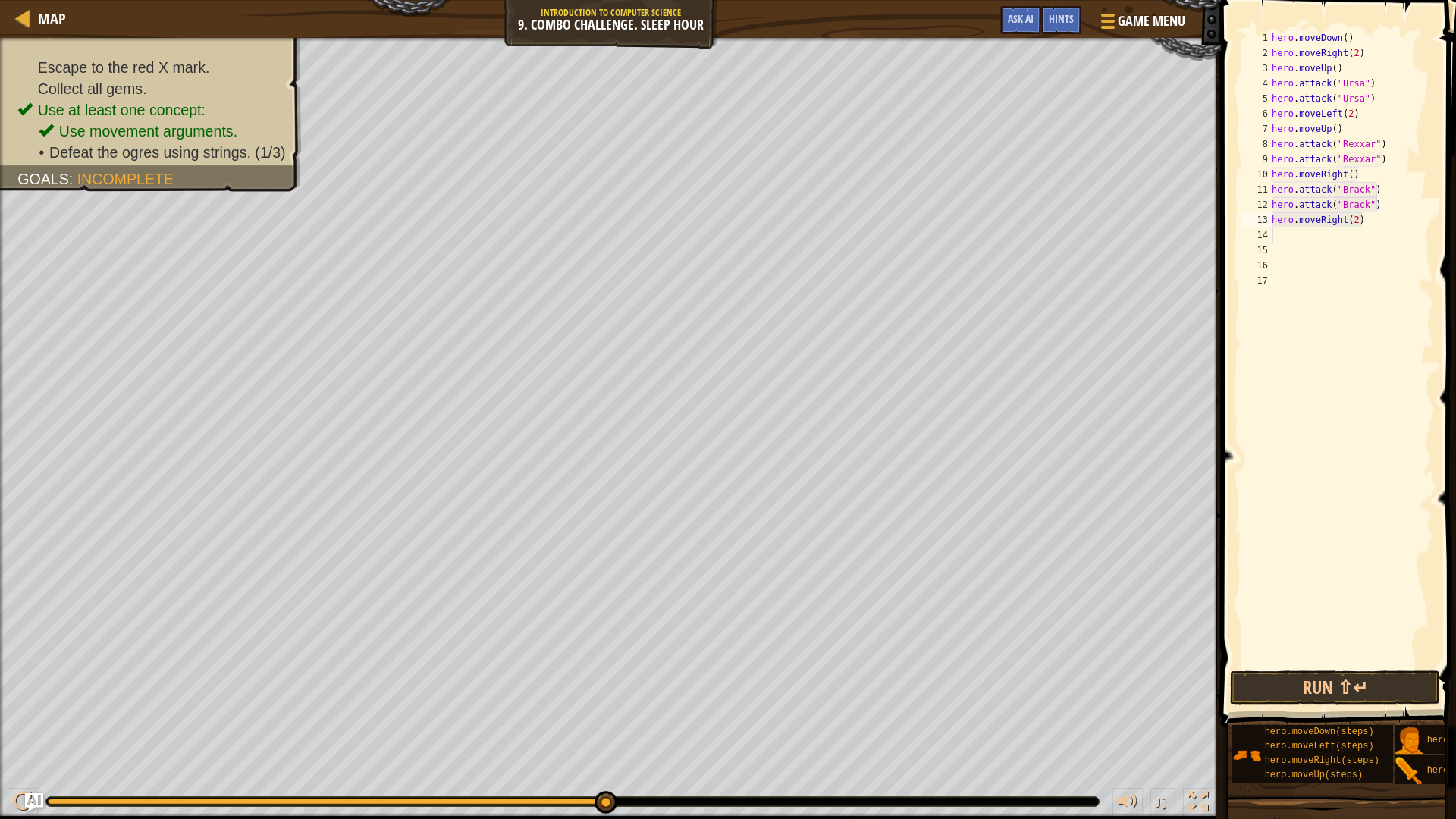
drag, startPoint x: 1398, startPoint y: 338, endPoint x: 1390, endPoint y: 309, distance: 30.1
click at [1397, 322] on div "hero . moveDown ( ) hero . moveRight ( 2 ) hero . moveUp ( ) hero . attack ( "U…" at bounding box center [1350, 364] width 164 height 668
click at [1340, 688] on button "Run ⇧↵" at bounding box center [1335, 687] width 210 height 35
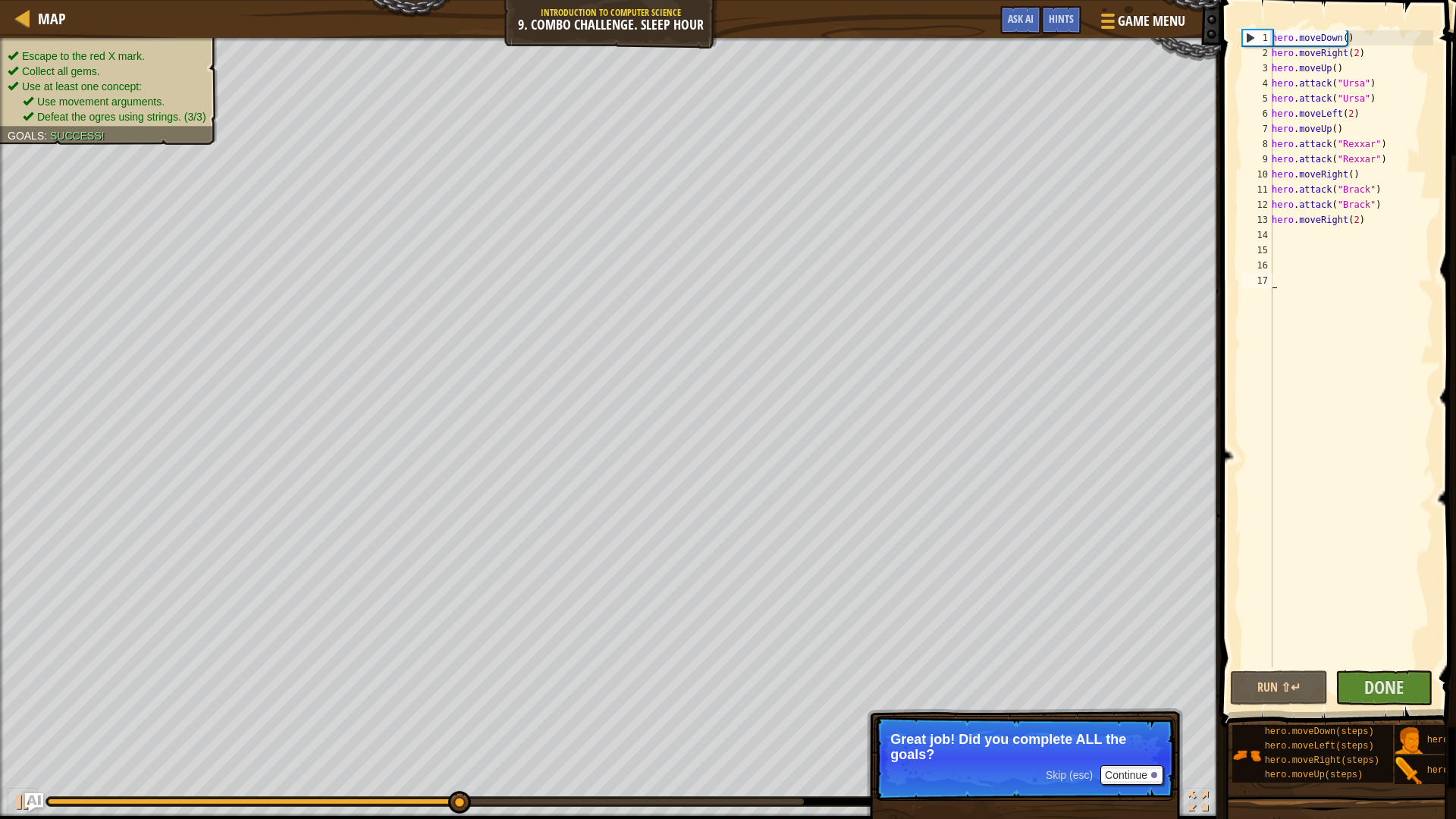
click at [123, 53] on div "Escape to the red X mark. Collect all gems. Use at least one concept: Use movem…" at bounding box center [109, 87] width 202 height 76
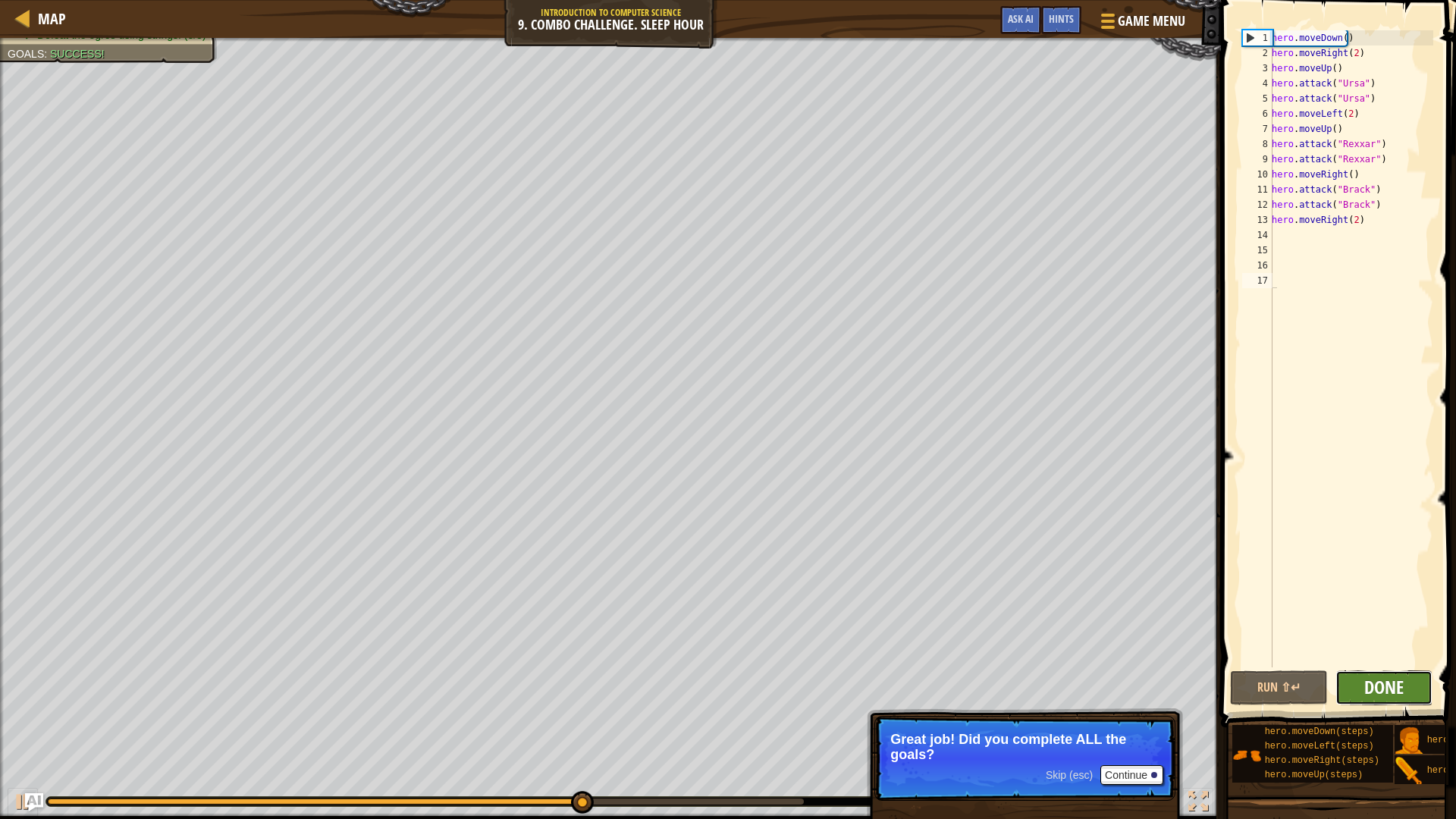
click at [1366, 682] on span "Done" at bounding box center [1384, 687] width 40 height 24
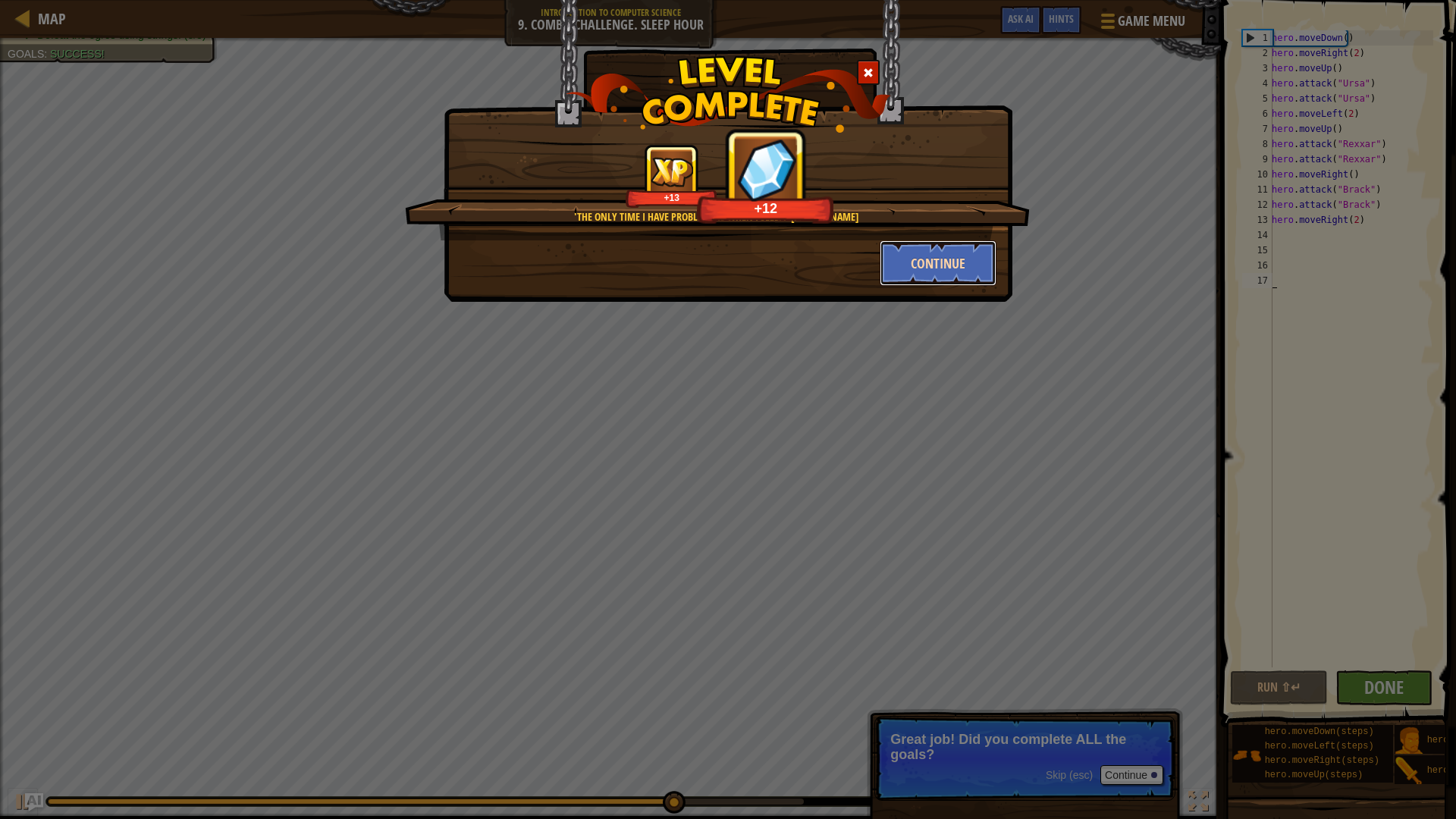
click at [926, 261] on button "Continue" at bounding box center [938, 263] width 118 height 46
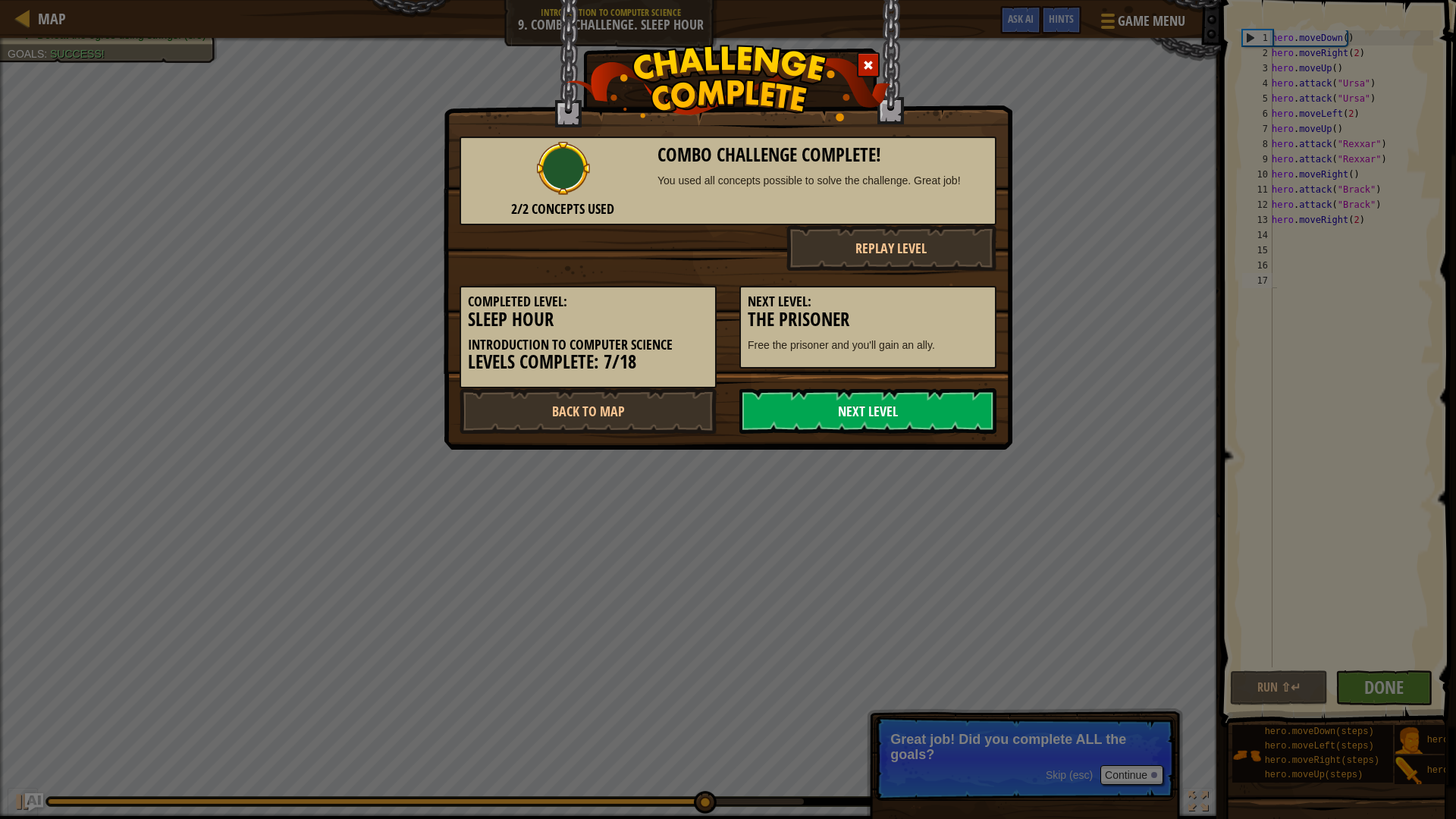
click at [904, 409] on link "Next Level" at bounding box center [867, 411] width 257 height 46
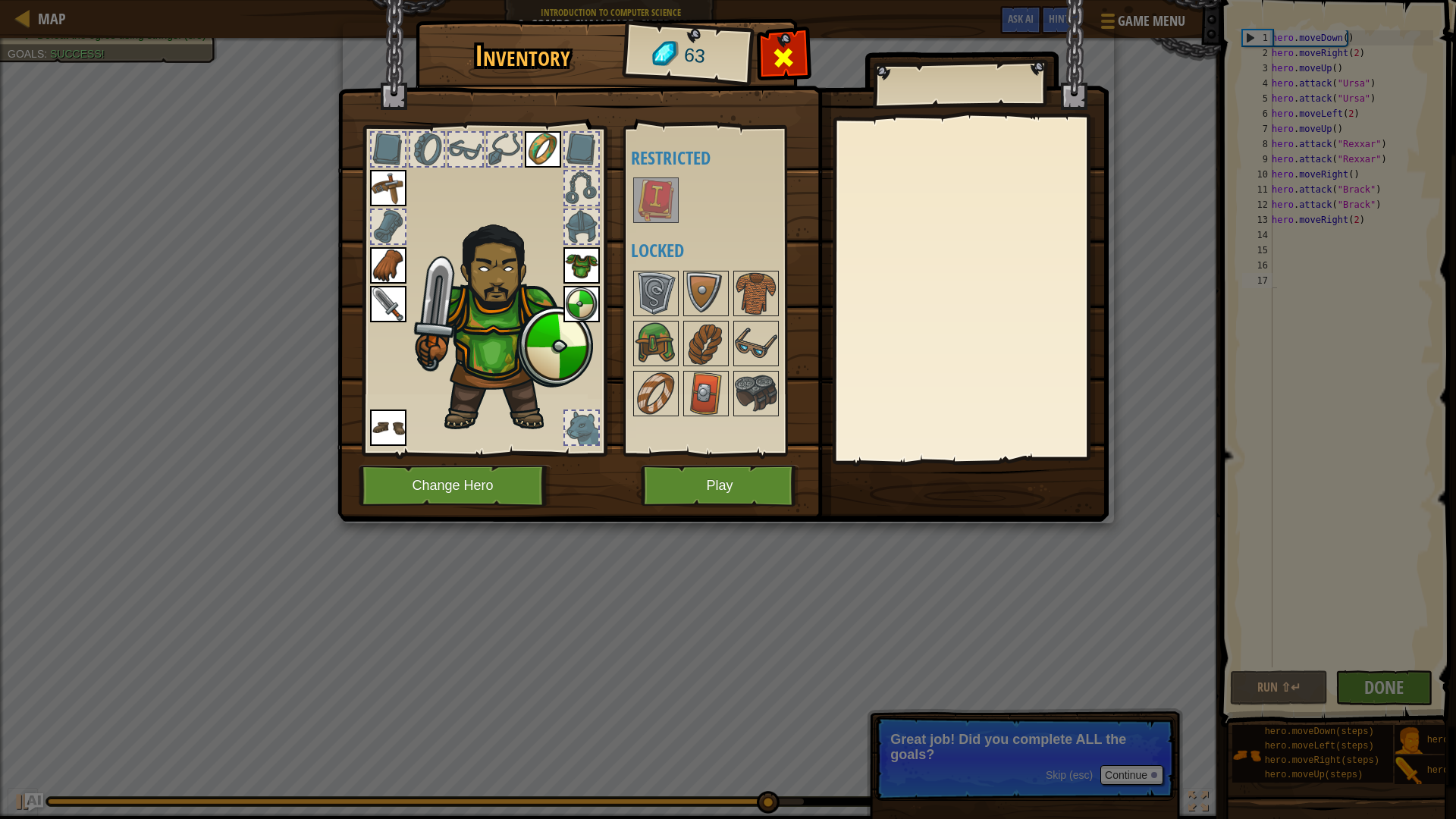
click at [780, 69] on span at bounding box center [783, 58] width 24 height 24
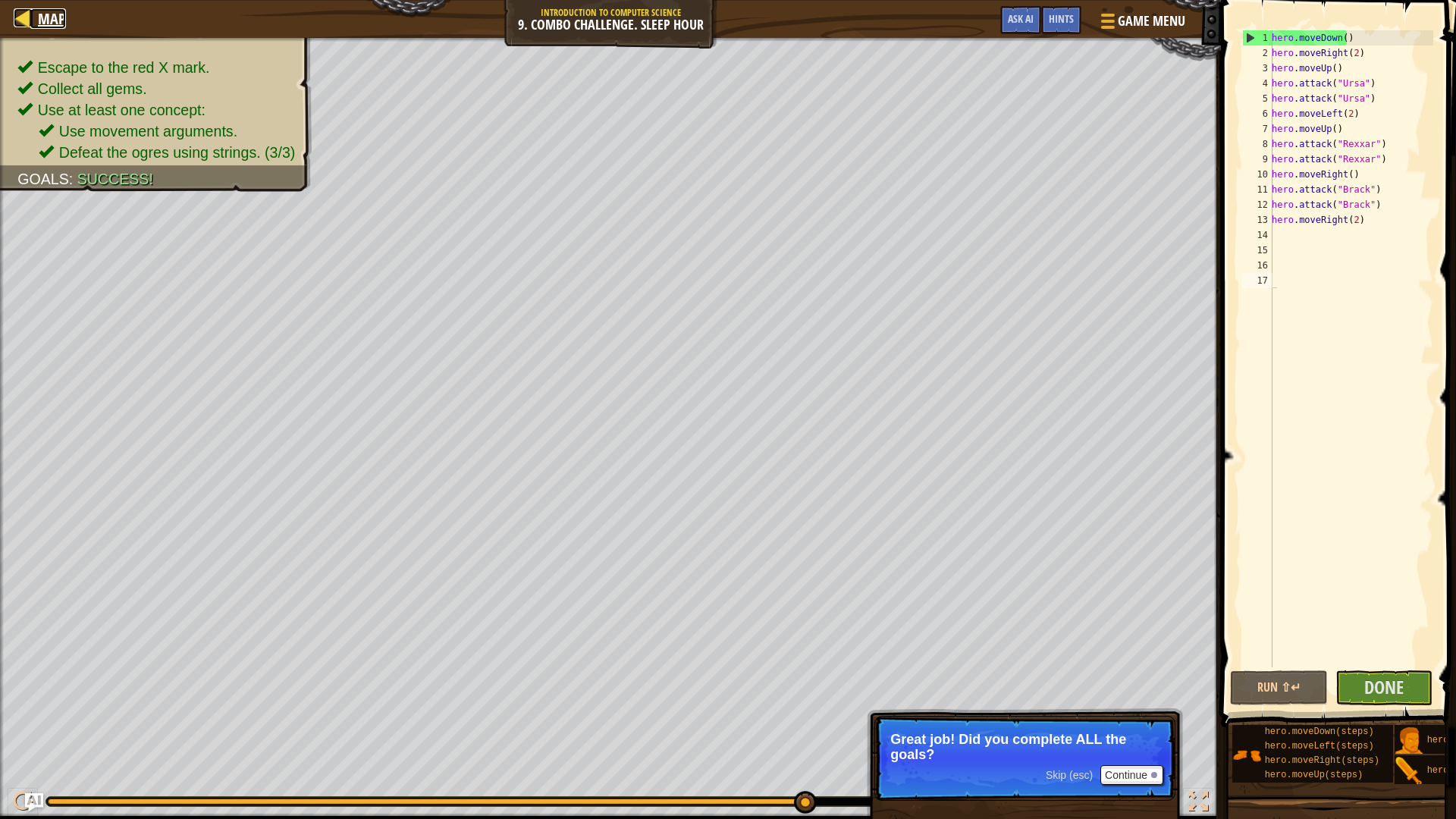
click at [53, 18] on span "Map" at bounding box center [52, 18] width 28 height 21
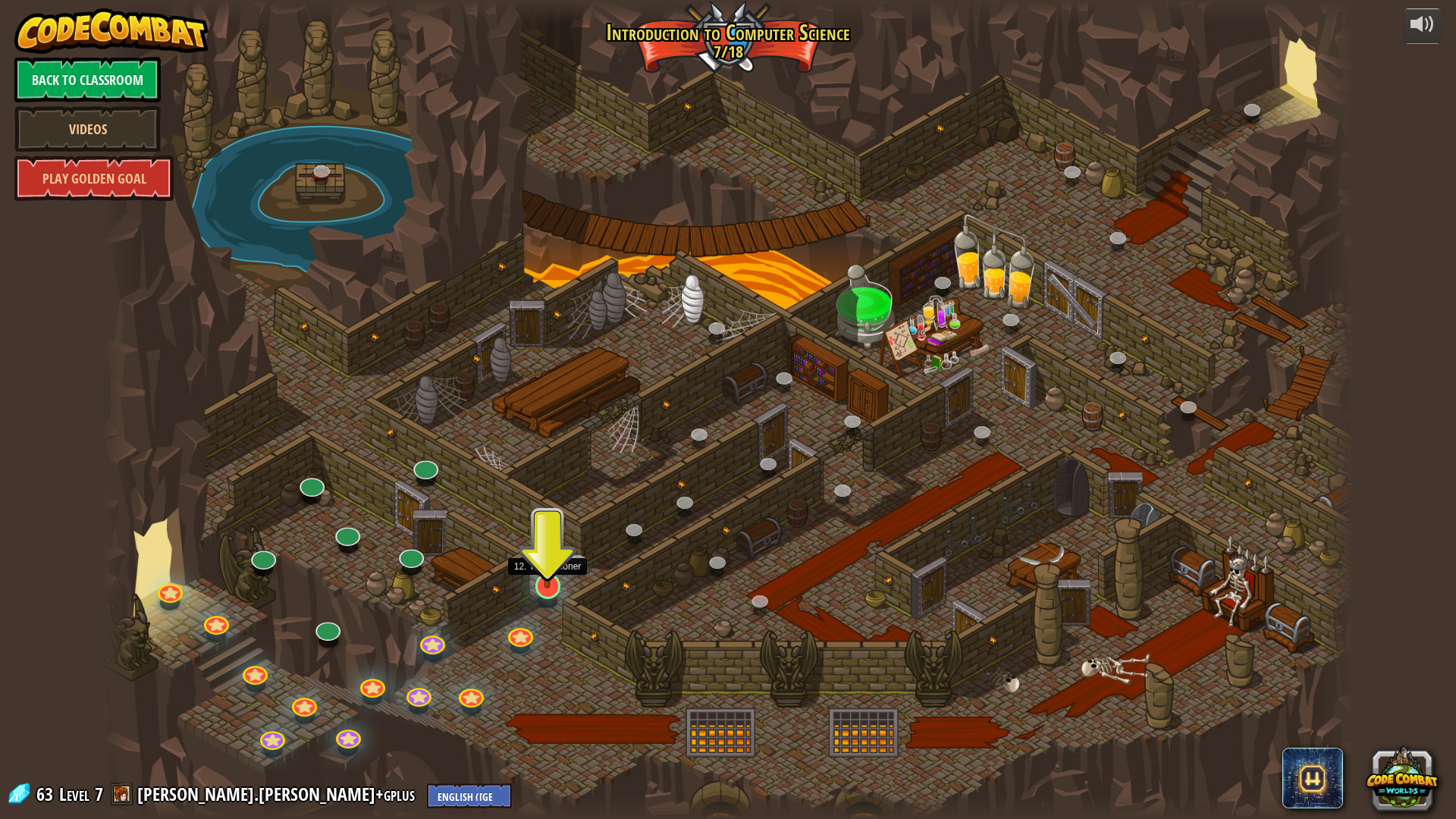
click at [552, 585] on img at bounding box center [547, 549] width 35 height 80
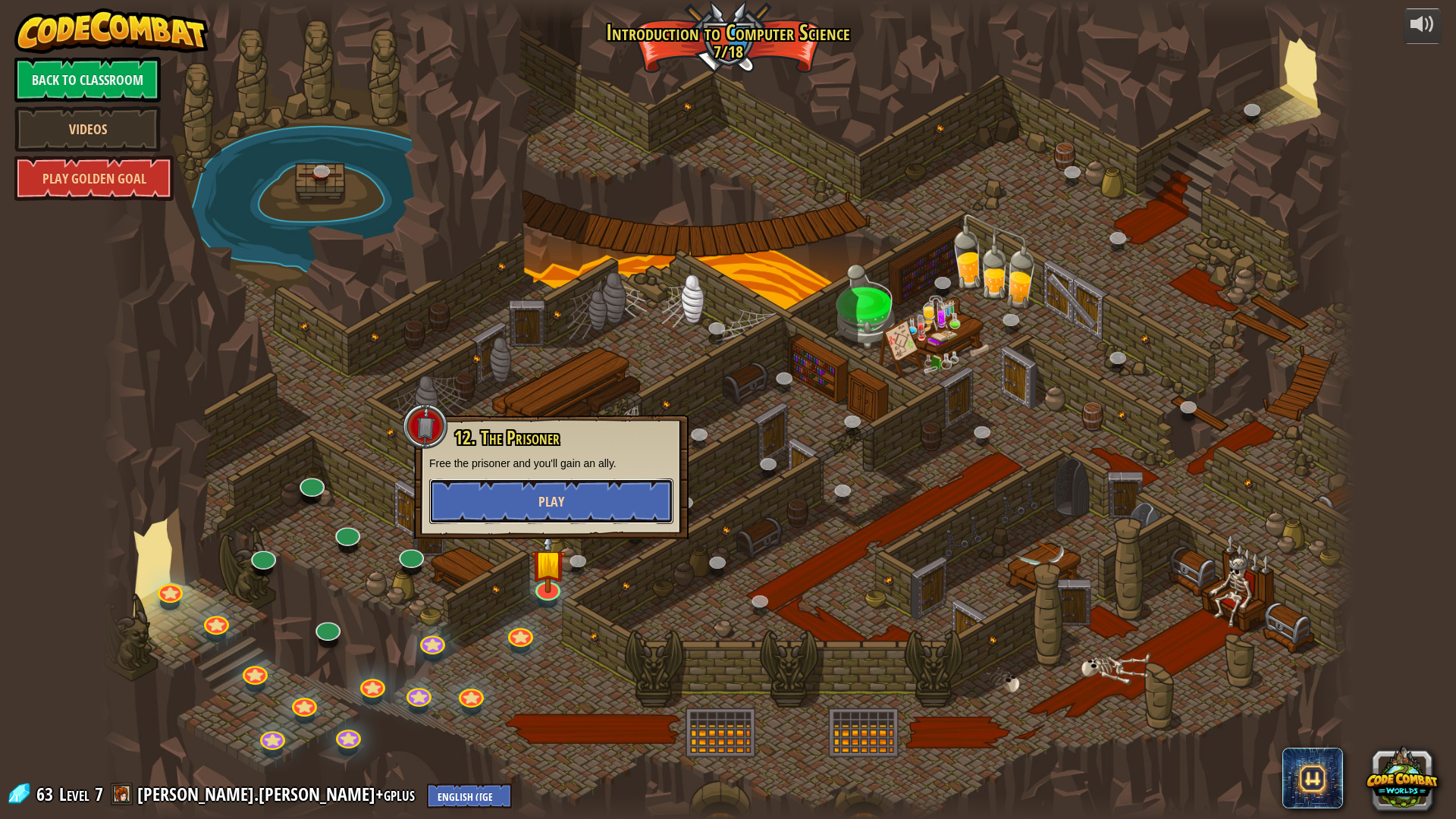
click at [561, 497] on span "Play" at bounding box center [552, 501] width 26 height 19
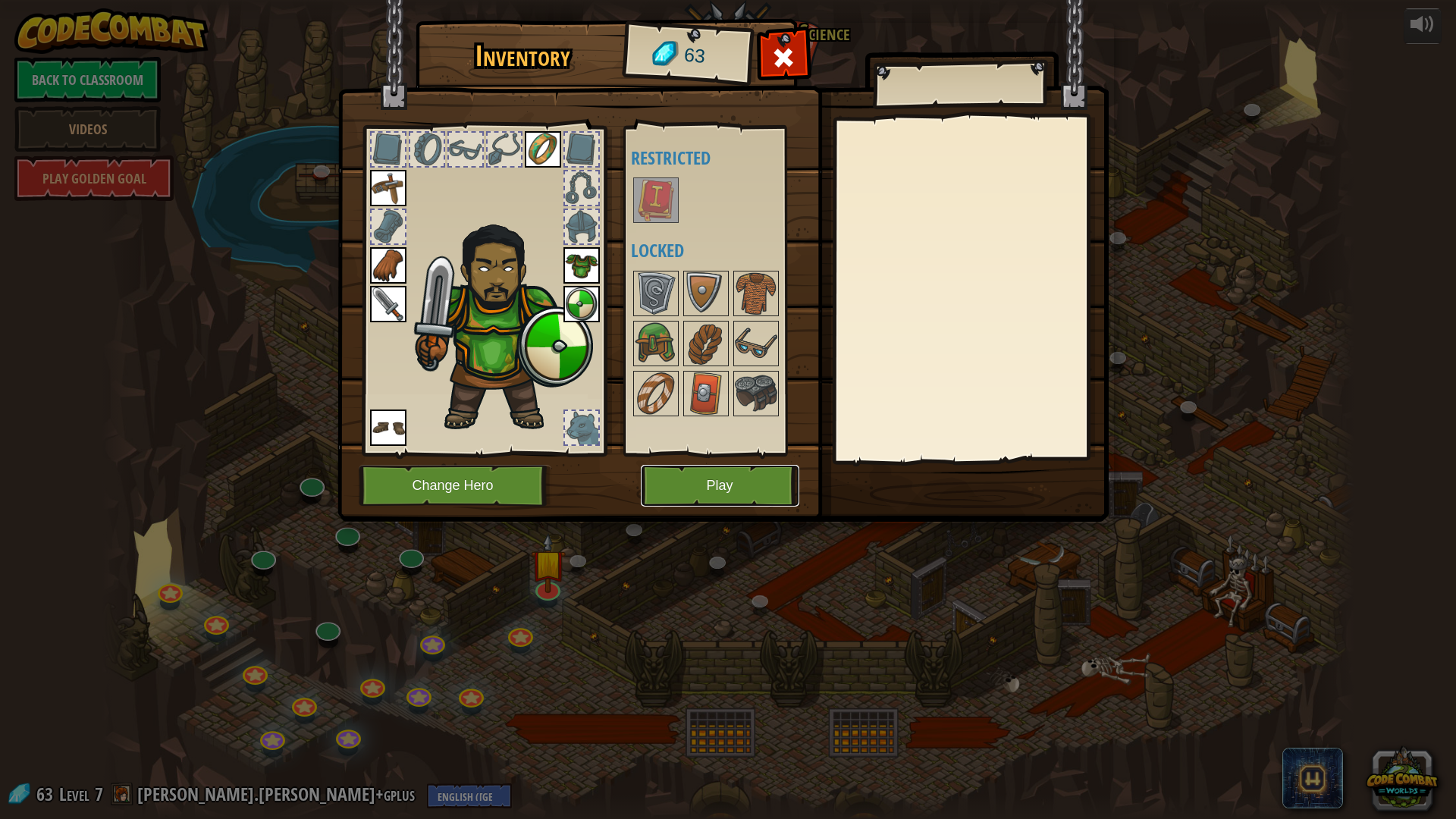
click at [679, 493] on button "Play" at bounding box center [719, 486] width 158 height 42
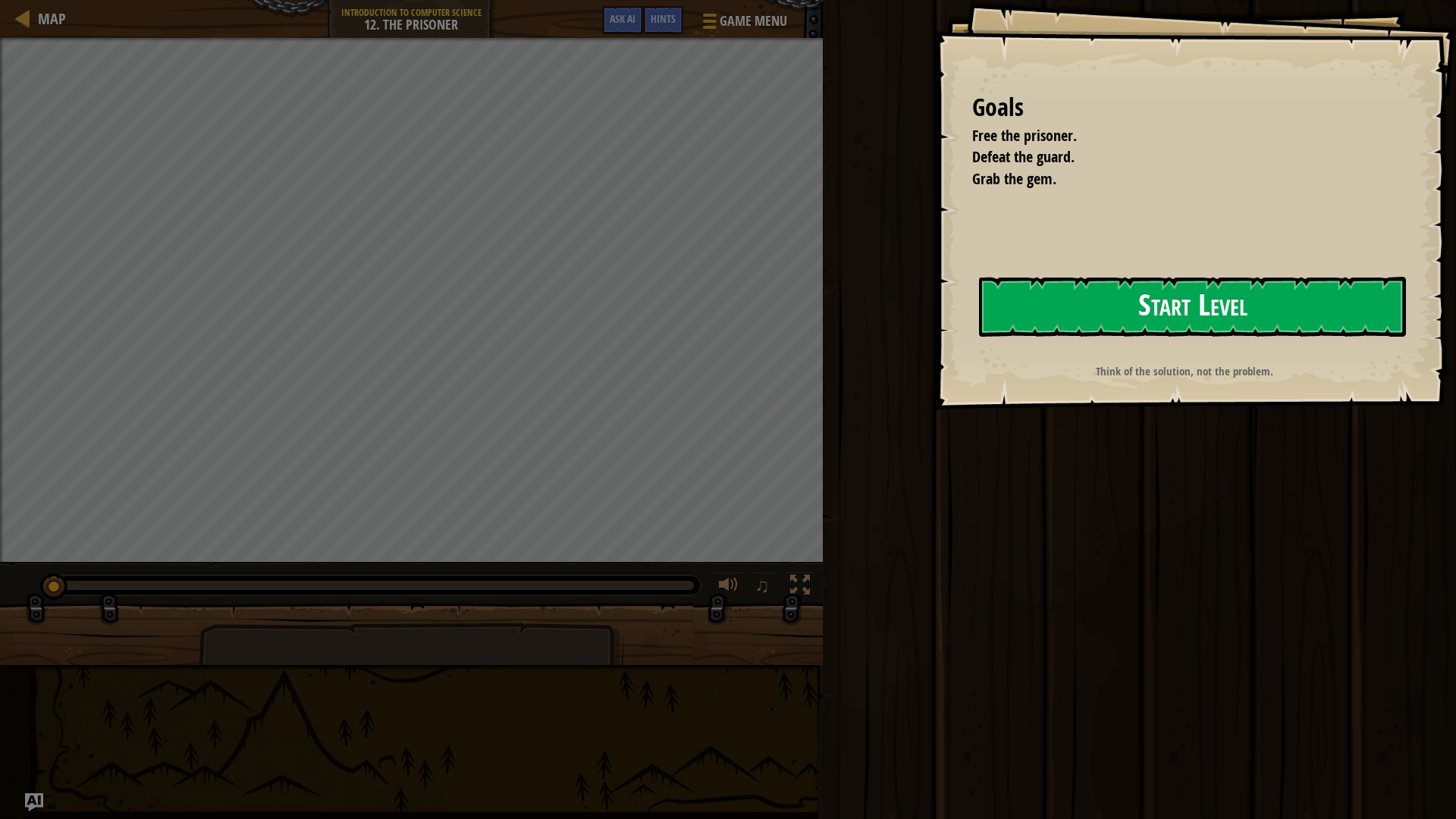
click at [1039, 332] on button "Start Level" at bounding box center [1192, 307] width 427 height 60
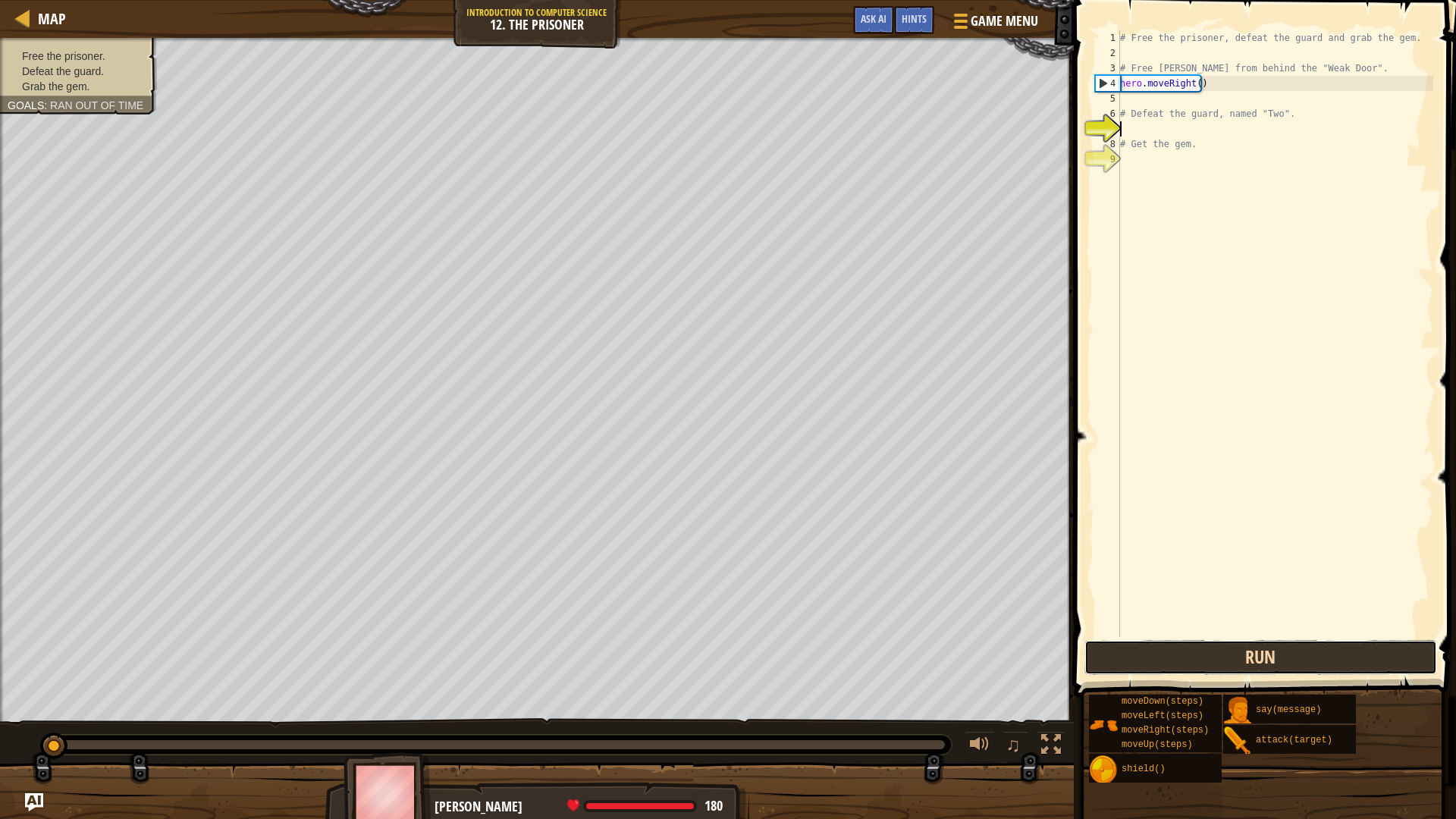
click at [1182, 664] on button "Run" at bounding box center [1261, 658] width 354 height 35
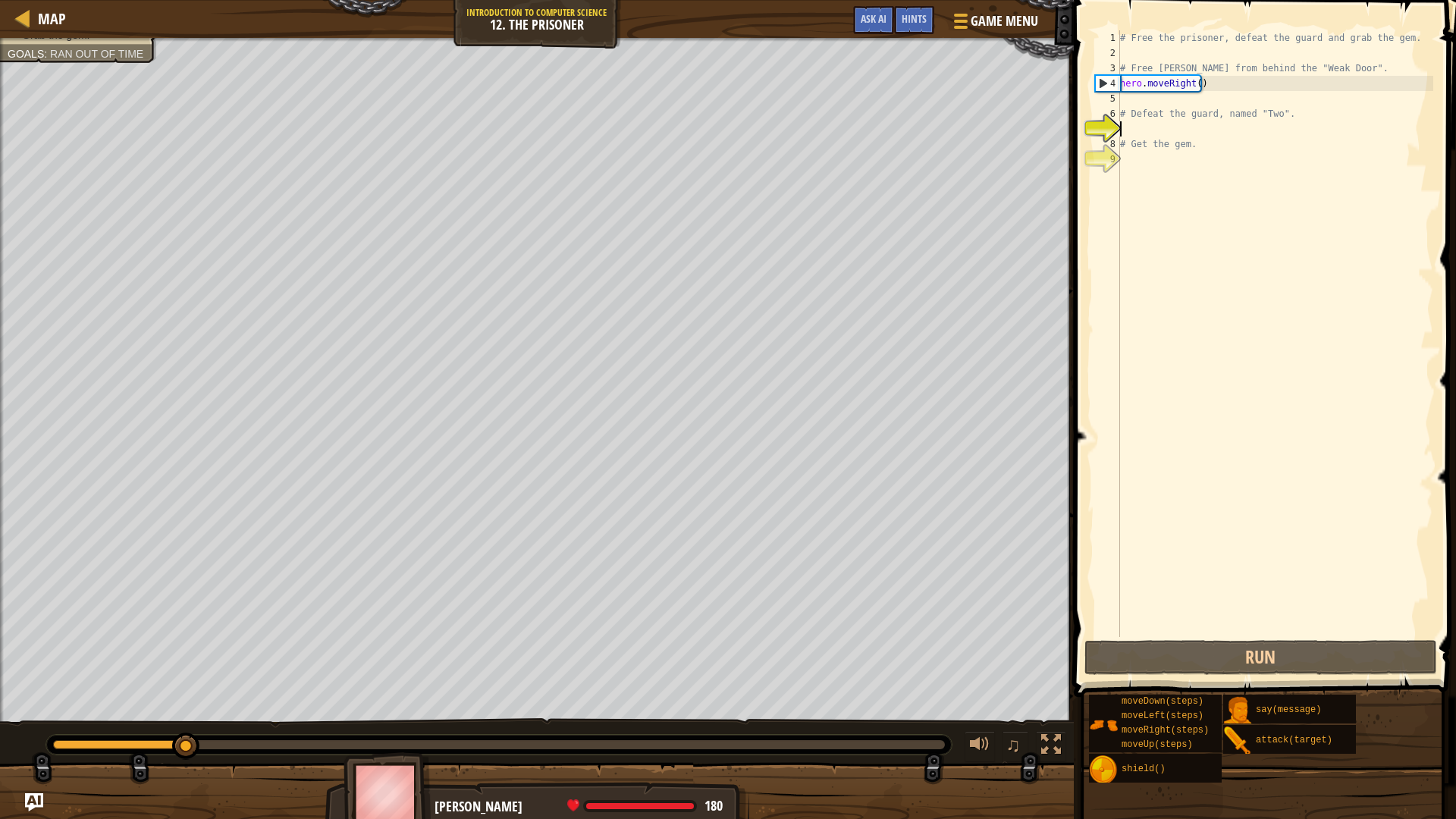
click at [1128, 100] on div "# Free the prisoner, defeat the guard and grab the gem. # Free [PERSON_NAME] fr…" at bounding box center [1274, 349] width 316 height 638
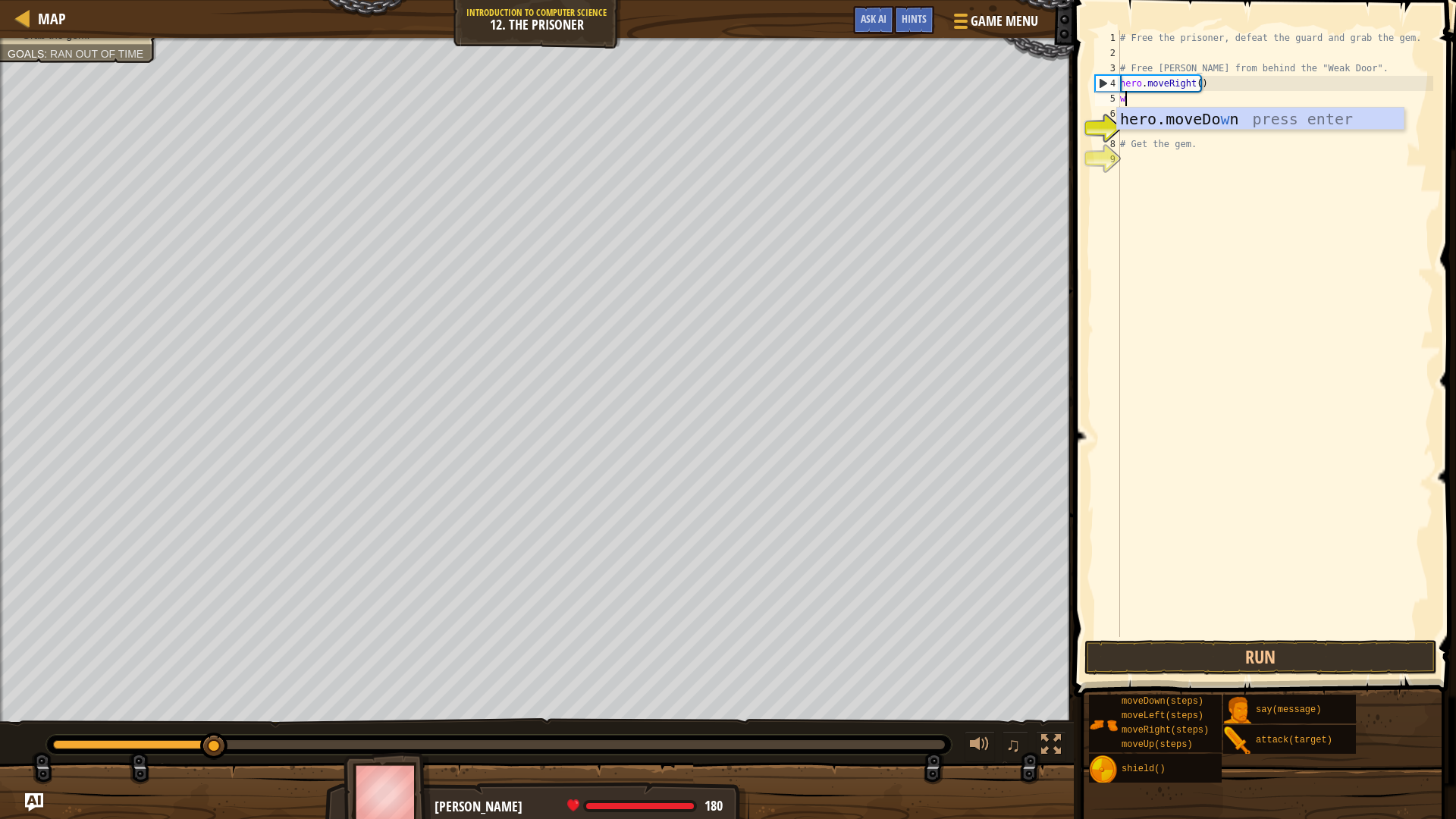
scroll to position [7, 0]
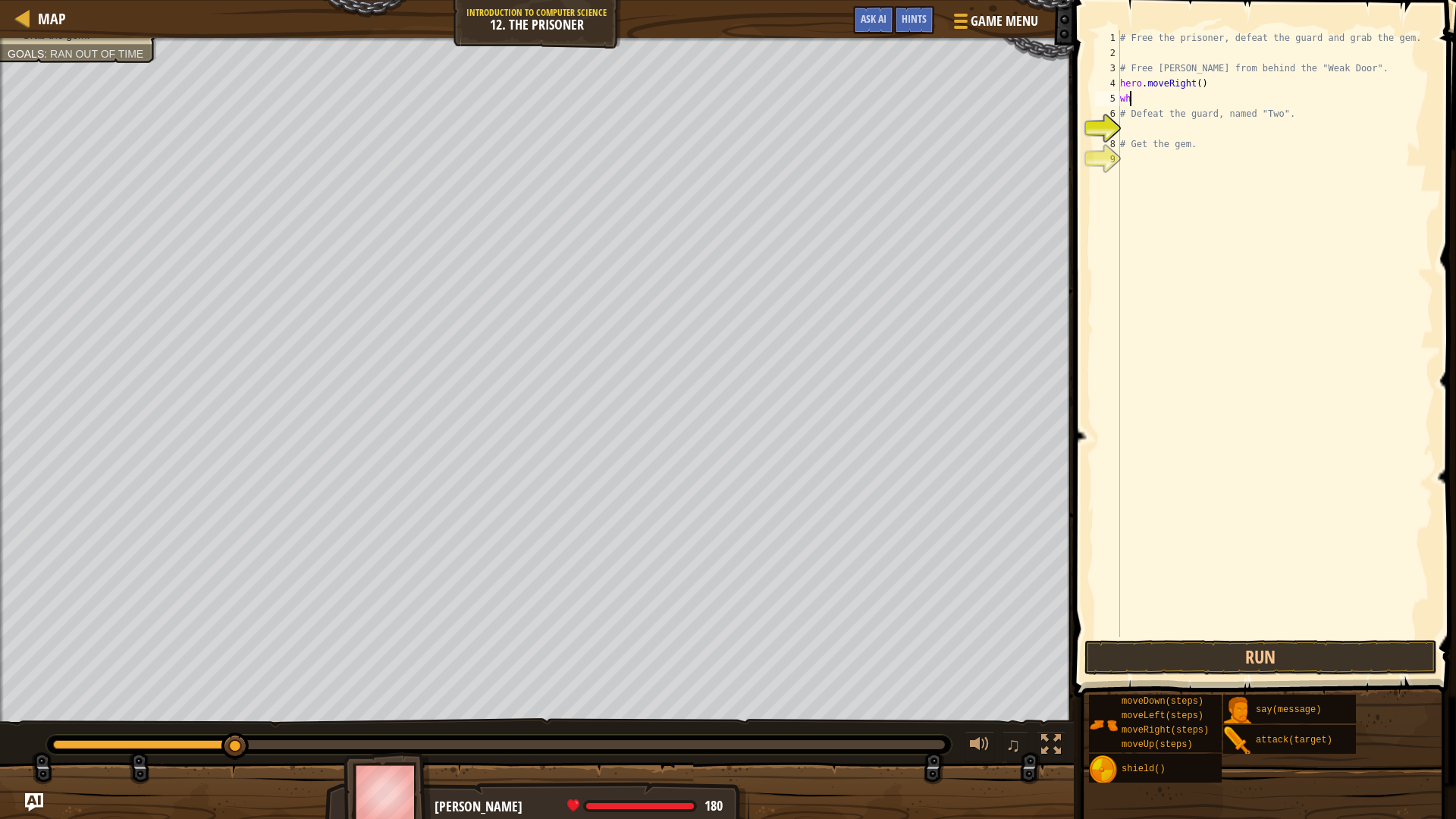
type textarea "w"
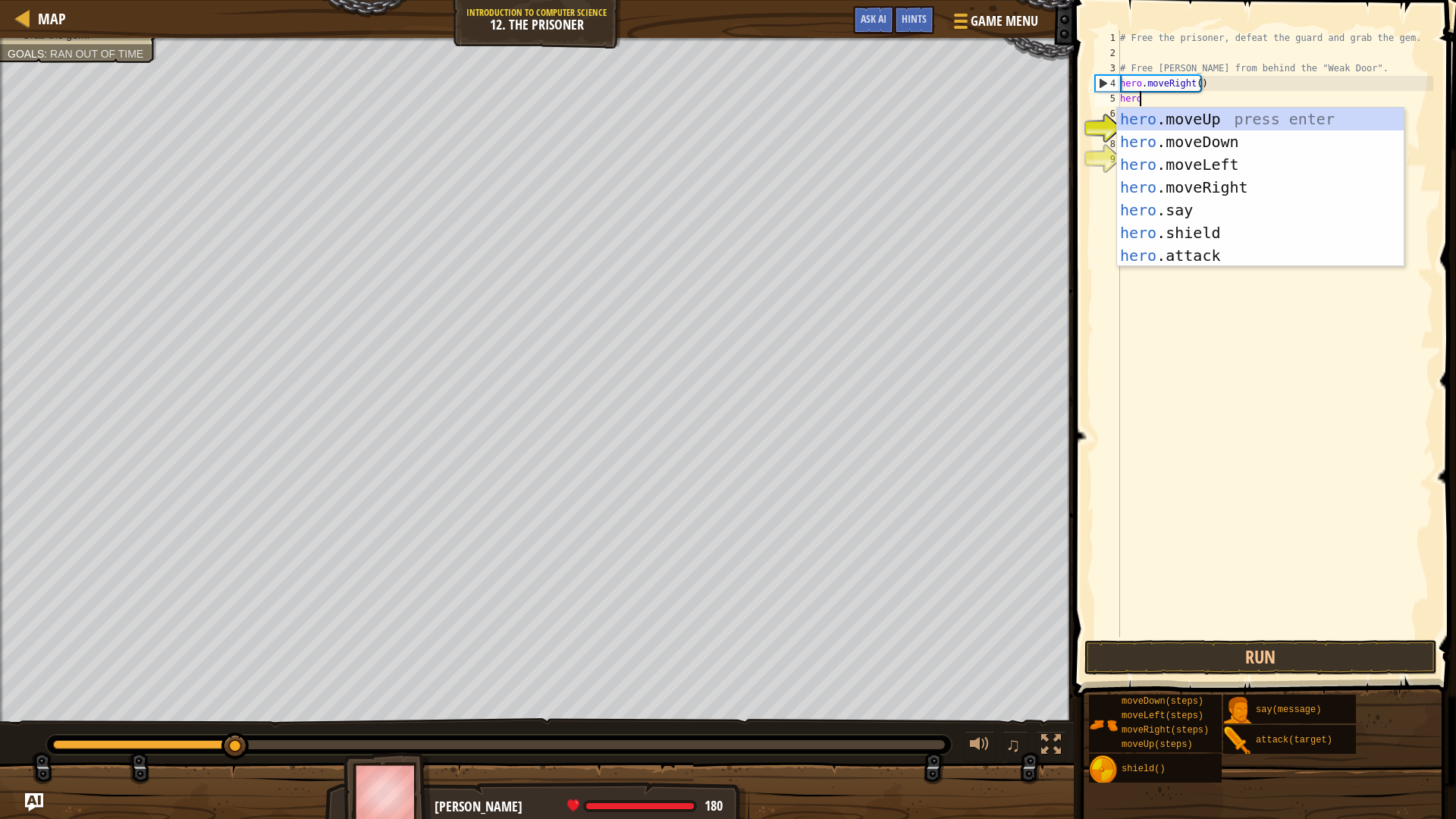
scroll to position [7, 1]
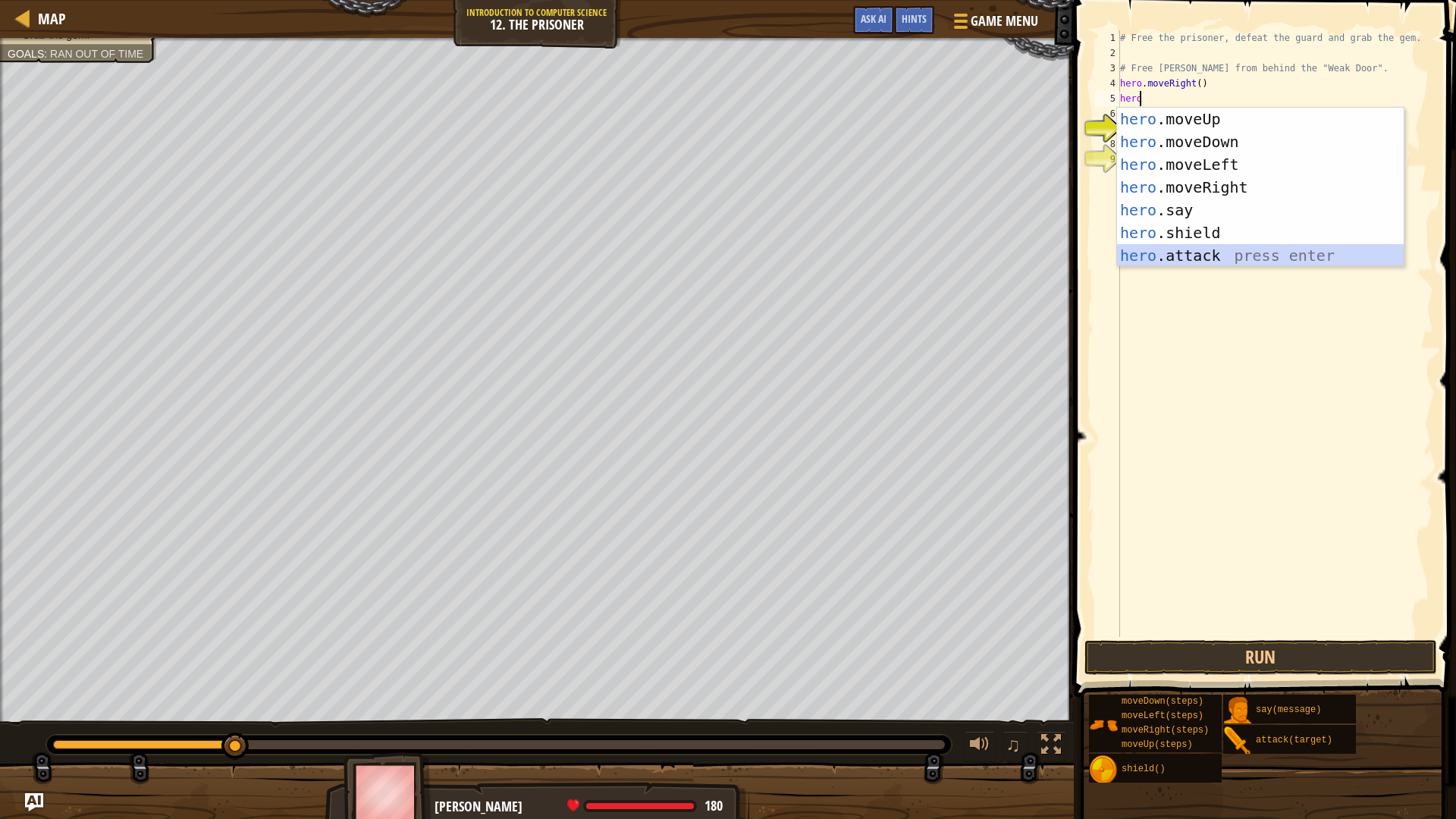
click at [1183, 248] on div "hero .moveUp press enter hero .moveDown press enter hero .moveLeft press enter …" at bounding box center [1260, 210] width 287 height 205
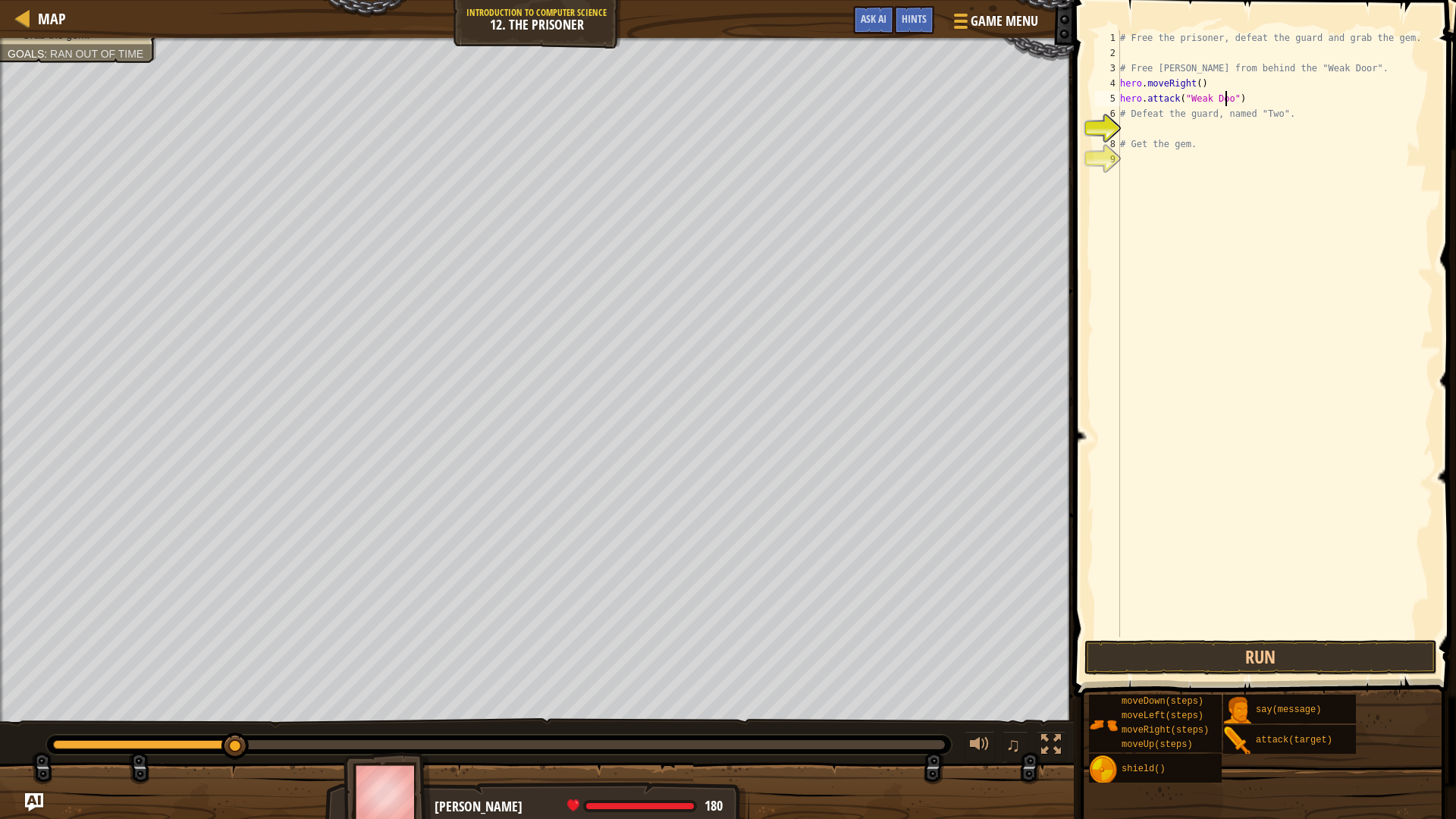
scroll to position [7, 9]
click at [1164, 659] on button "Run" at bounding box center [1261, 658] width 354 height 35
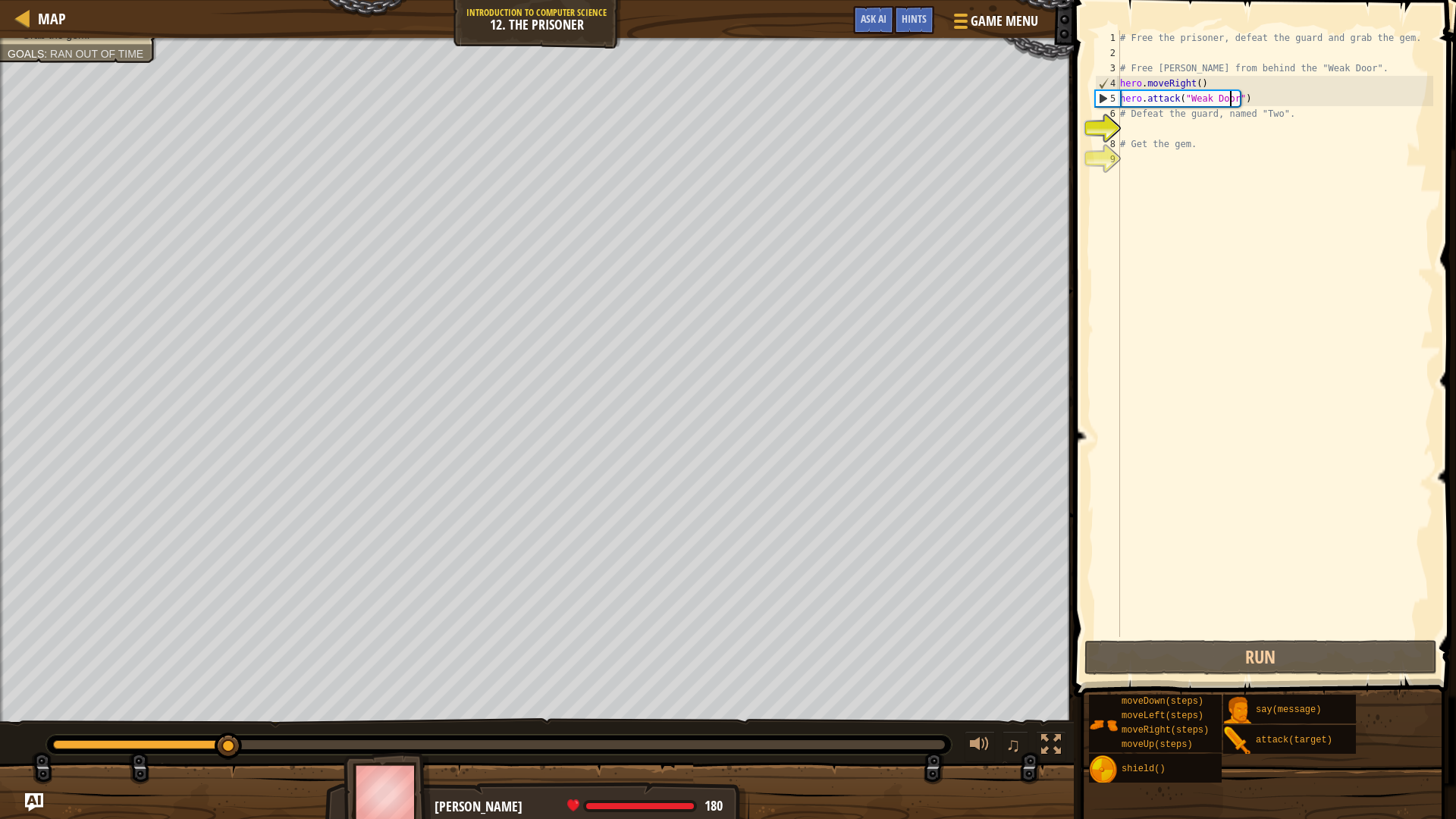
click at [1156, 138] on div "# Free the prisoner, defeat the guard and grab the gem. # Free [PERSON_NAME] fr…" at bounding box center [1274, 349] width 316 height 638
type textarea "# Get the gem."
click at [1155, 128] on div "# Free the prisoner, defeat the guard and grab the gem. # Free [PERSON_NAME] fr…" at bounding box center [1274, 349] width 316 height 638
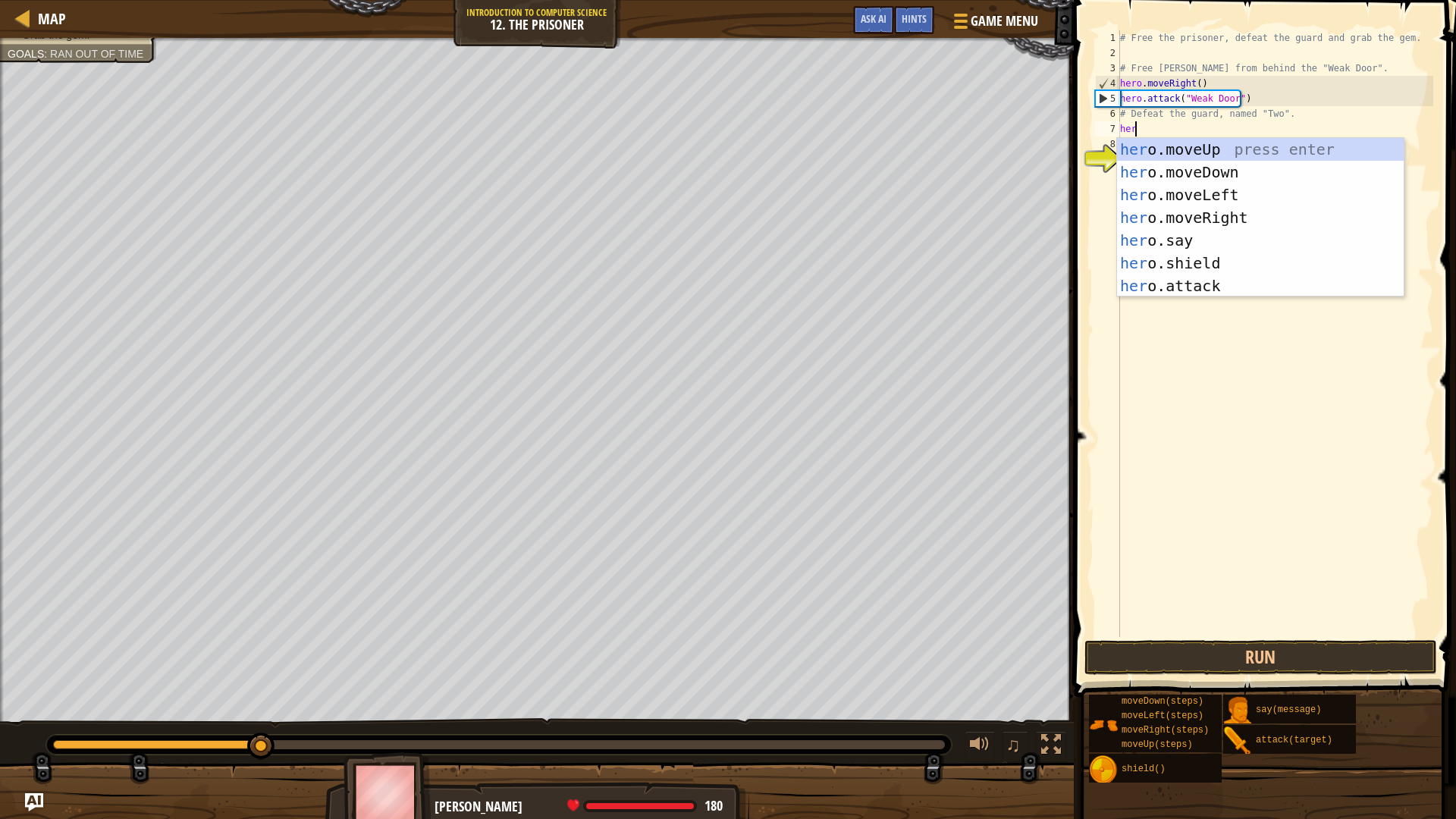
type textarea "hero"
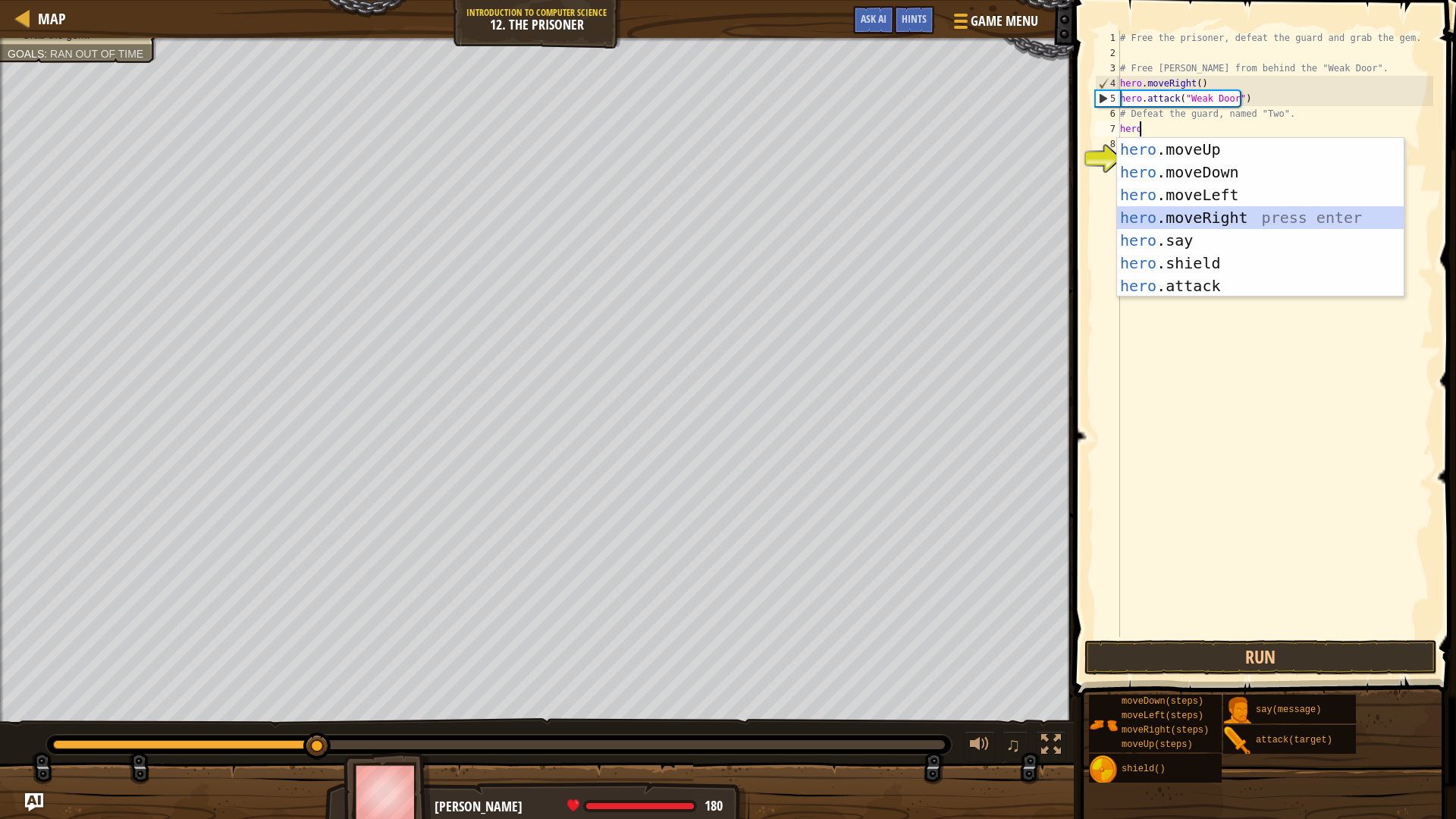
click at [1199, 209] on div "hero .moveUp press enter hero .moveDown press enter hero .moveLeft press enter …" at bounding box center [1260, 241] width 287 height 205
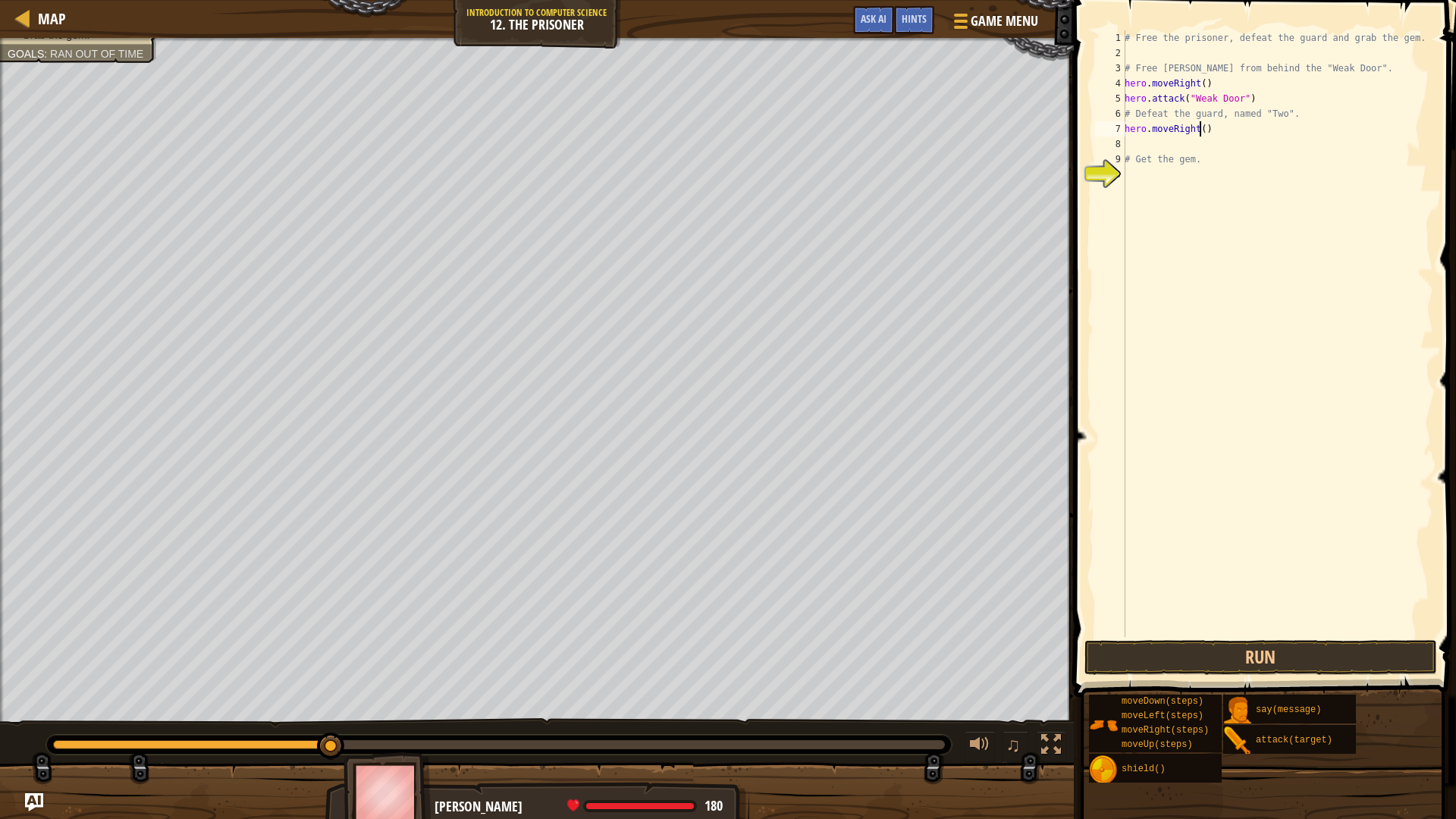
click at [1201, 126] on div "# Free the prisoner, defeat the guard and grab the gem. # Free [PERSON_NAME] fr…" at bounding box center [1277, 349] width 312 height 638
type textarea "hero.moveRight(3)"
click at [1238, 136] on div "# Free the prisoner, defeat the guard and grab the gem. # Free [PERSON_NAME] fr…" at bounding box center [1277, 349] width 312 height 638
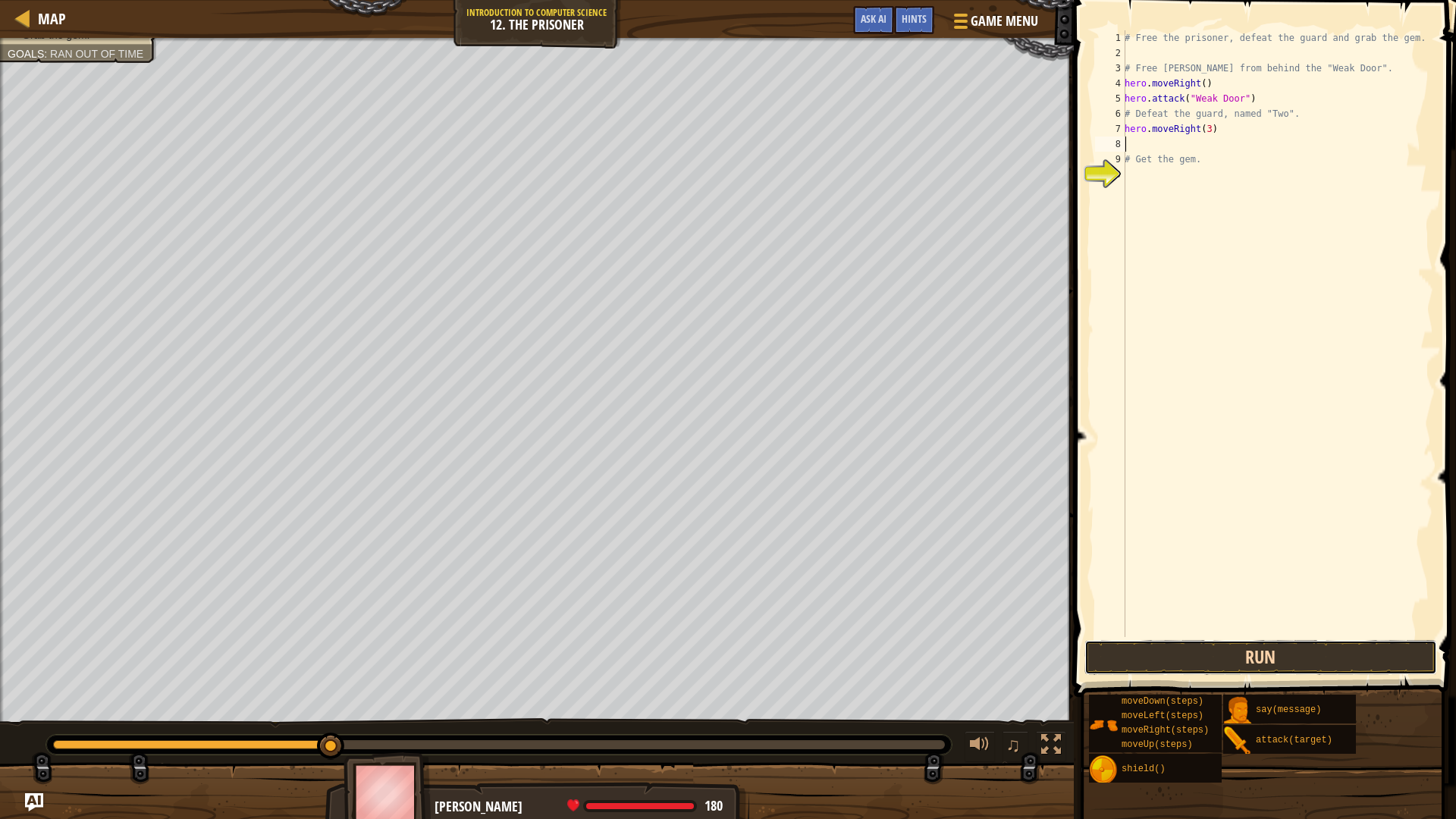
click at [1246, 656] on button "Run" at bounding box center [1261, 658] width 354 height 35
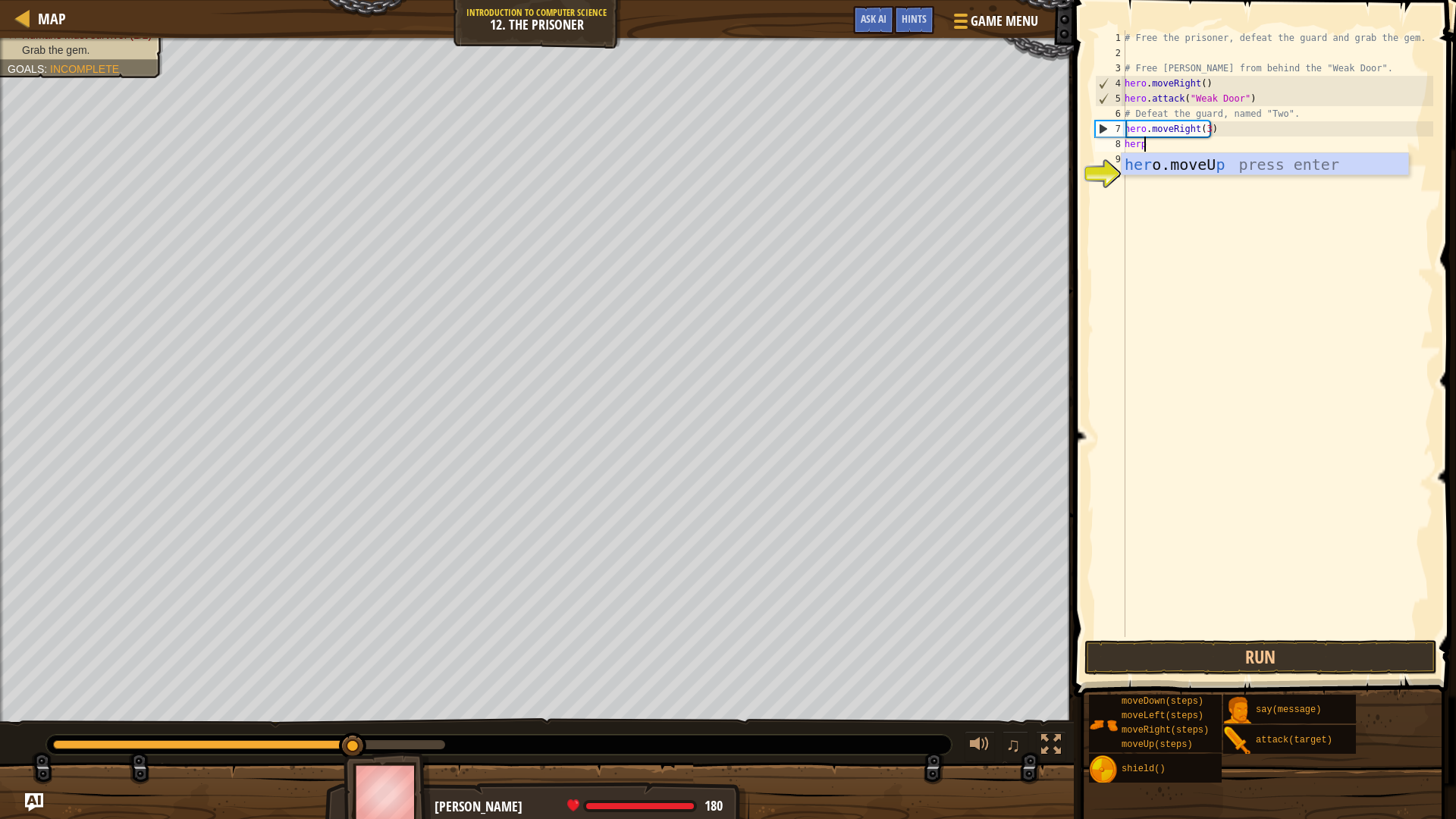
scroll to position [7, 1]
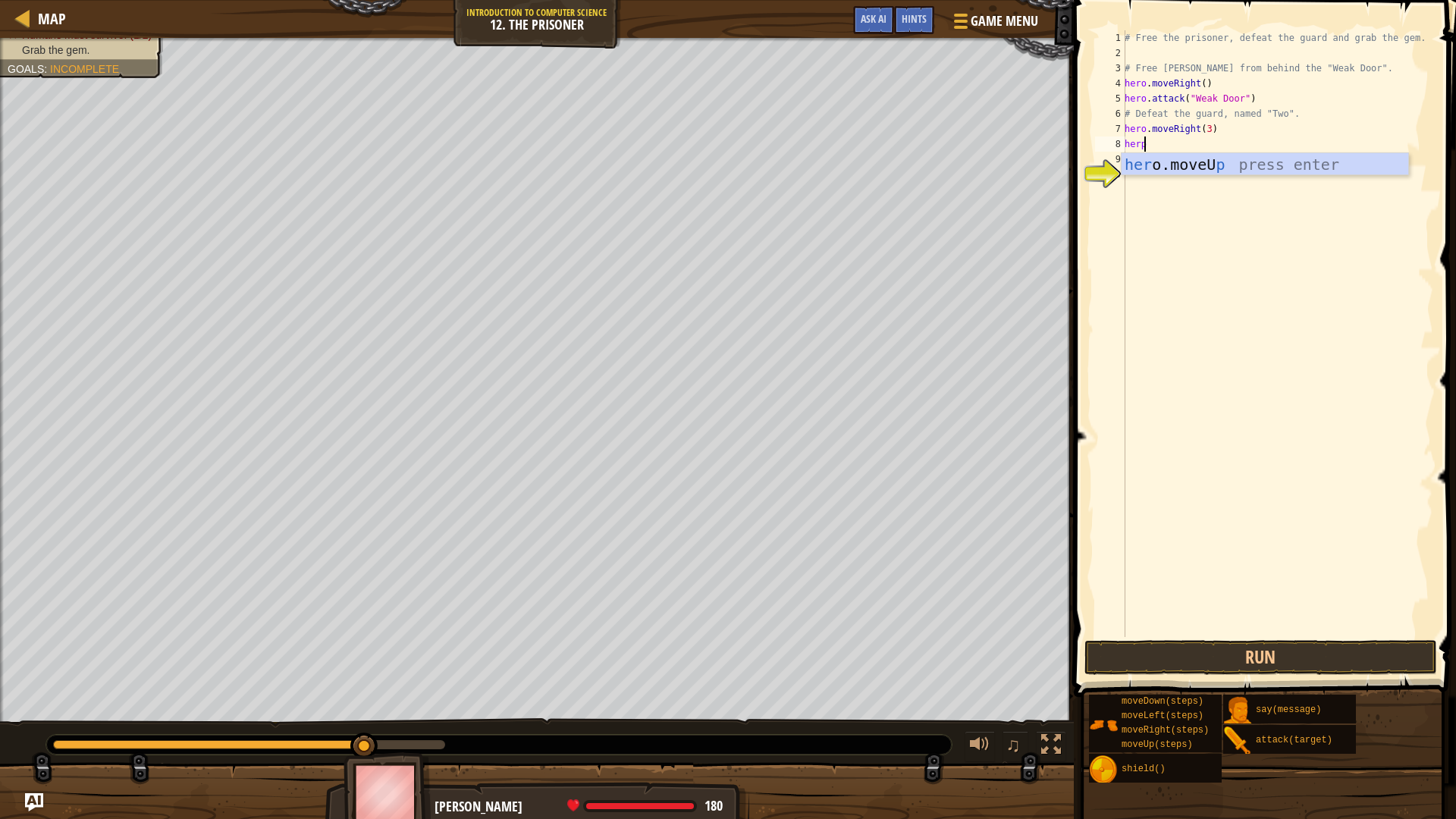
type textarea "her"
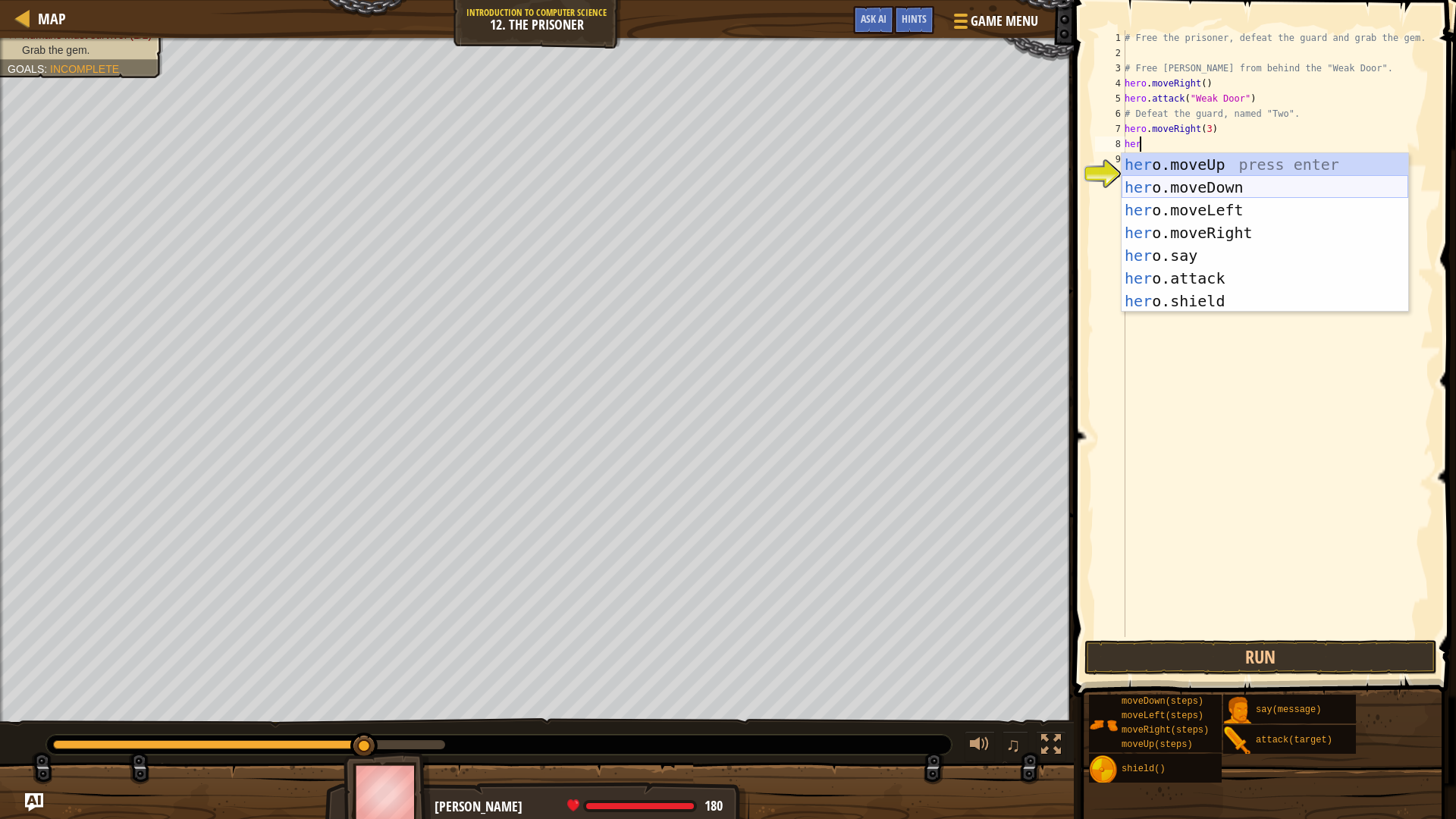
click at [1229, 181] on div "her o.moveUp press enter her o.moveDown press enter her o.moveLeft press enter …" at bounding box center [1265, 256] width 287 height 205
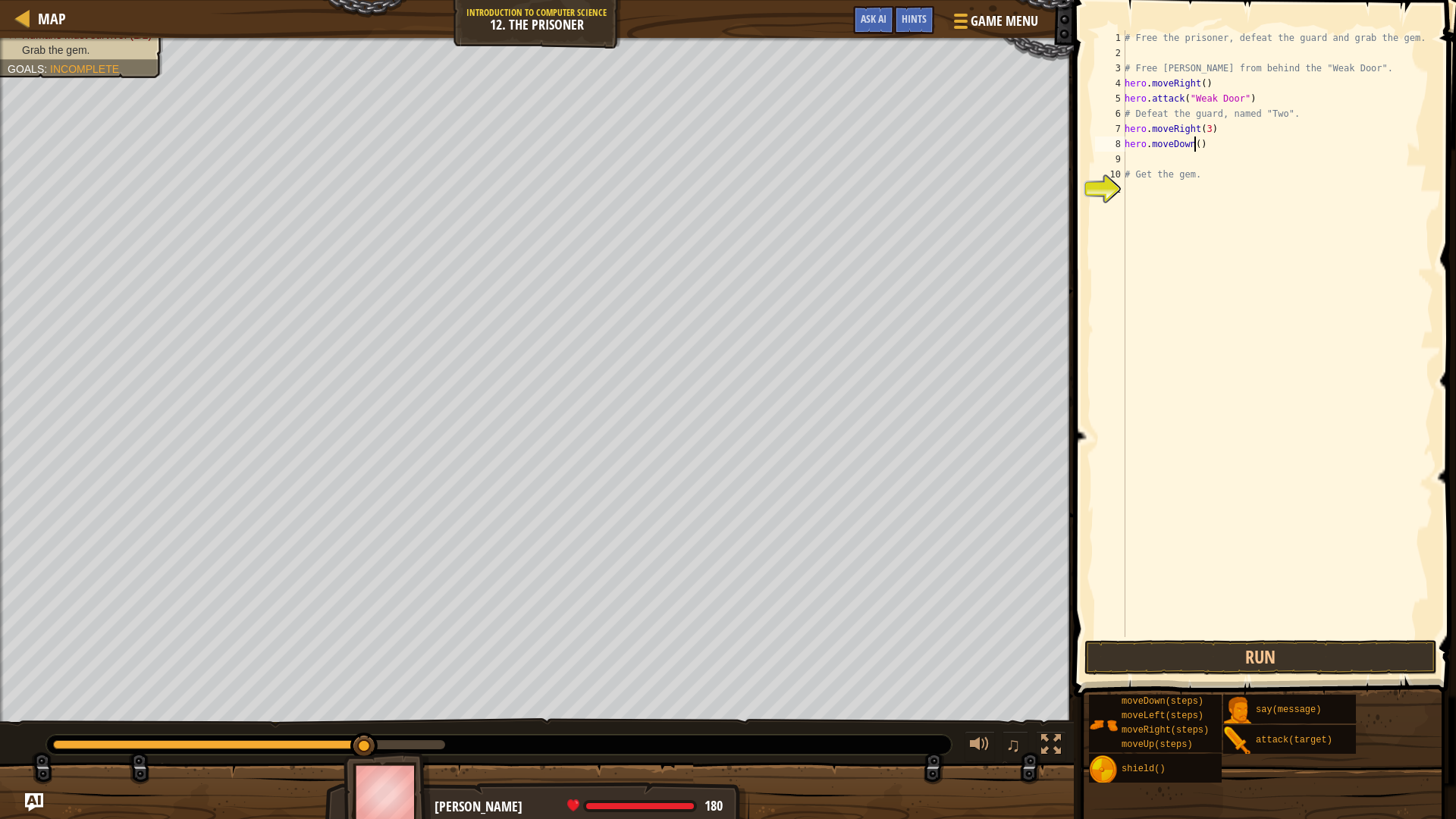
click at [1196, 137] on div "# Free the prisoner, defeat the guard and grab the gem. # Free [PERSON_NAME] fr…" at bounding box center [1277, 349] width 312 height 638
type textarea "hero.moveDown(3)"
click at [1171, 160] on div "# Free the prisoner, defeat the guard and grab the gem. # Free [PERSON_NAME] fr…" at bounding box center [1277, 349] width 312 height 638
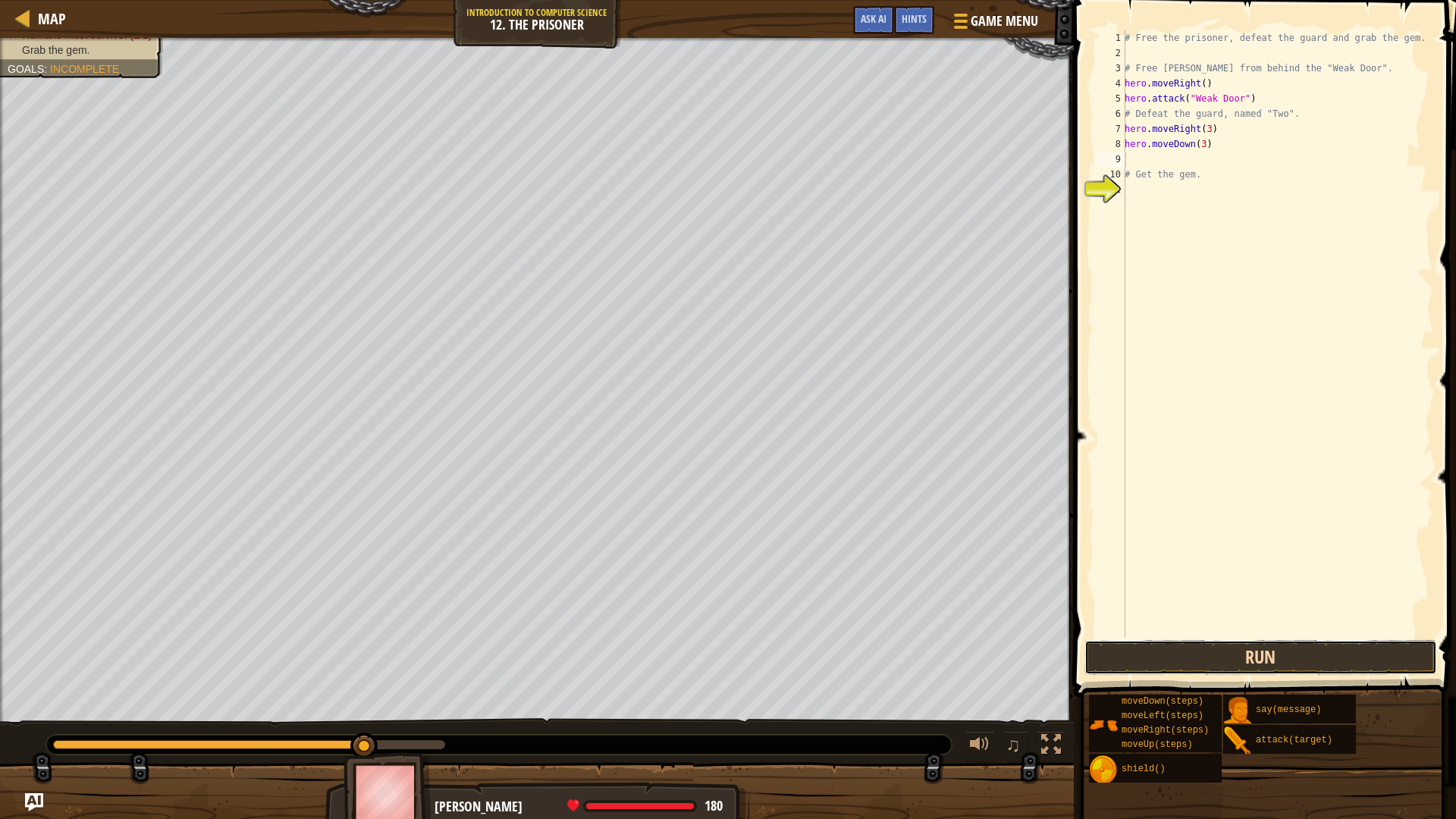
click at [1176, 657] on button "Run" at bounding box center [1261, 658] width 354 height 35
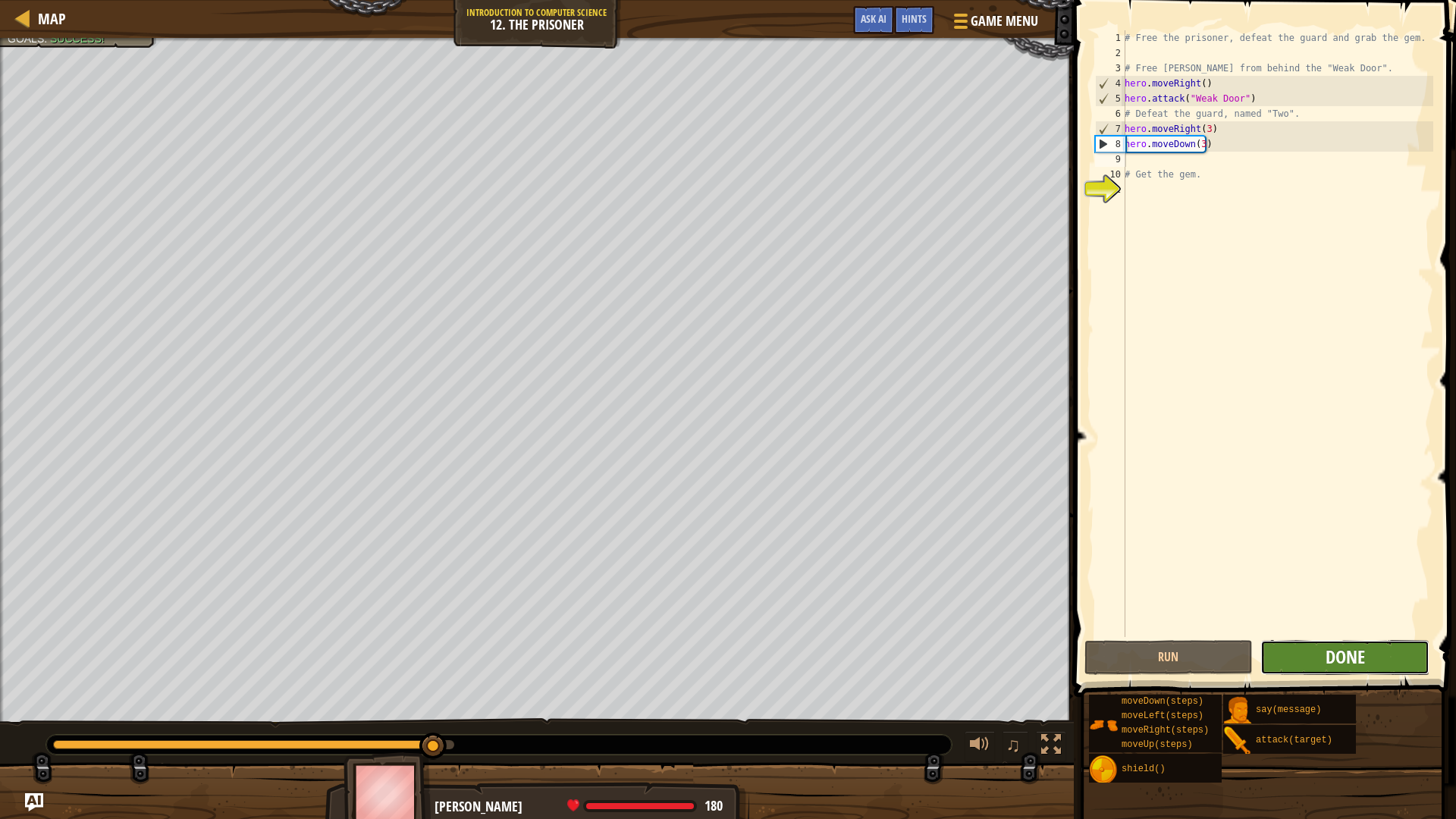
click at [1331, 647] on span "Done" at bounding box center [1345, 657] width 40 height 24
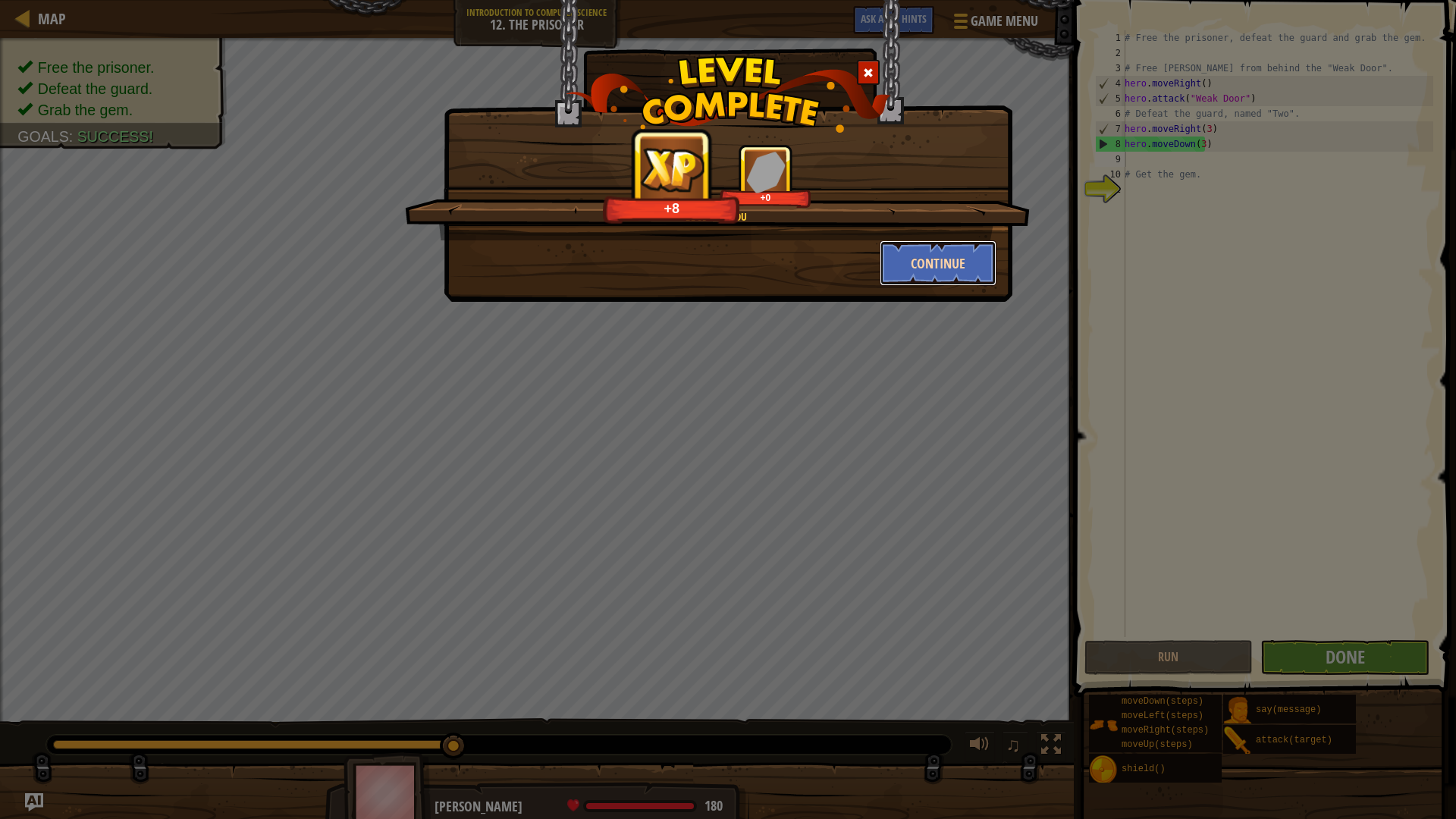
click at [959, 270] on button "Continue" at bounding box center [938, 263] width 118 height 46
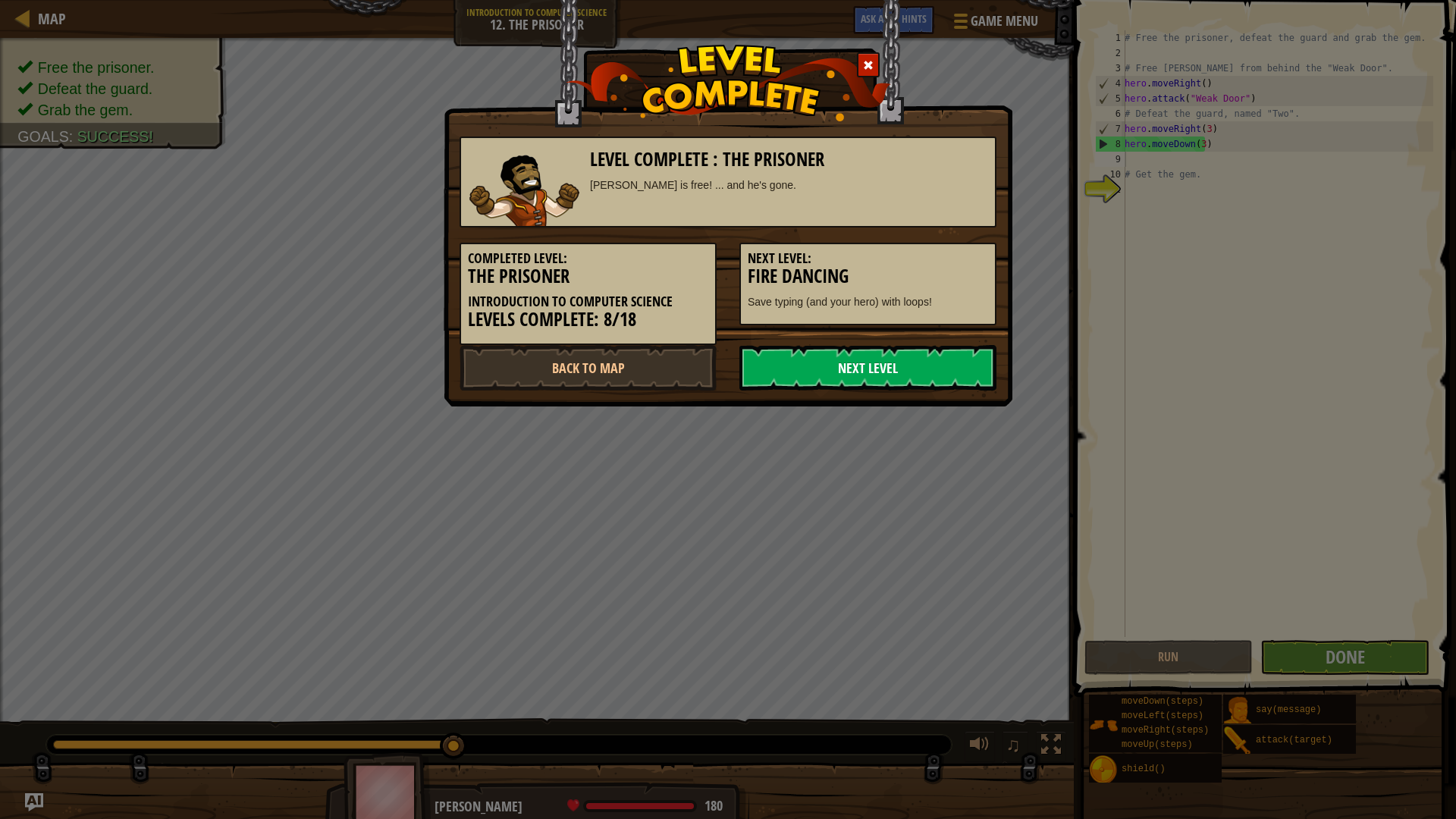
click at [847, 364] on link "Next Level" at bounding box center [867, 368] width 257 height 46
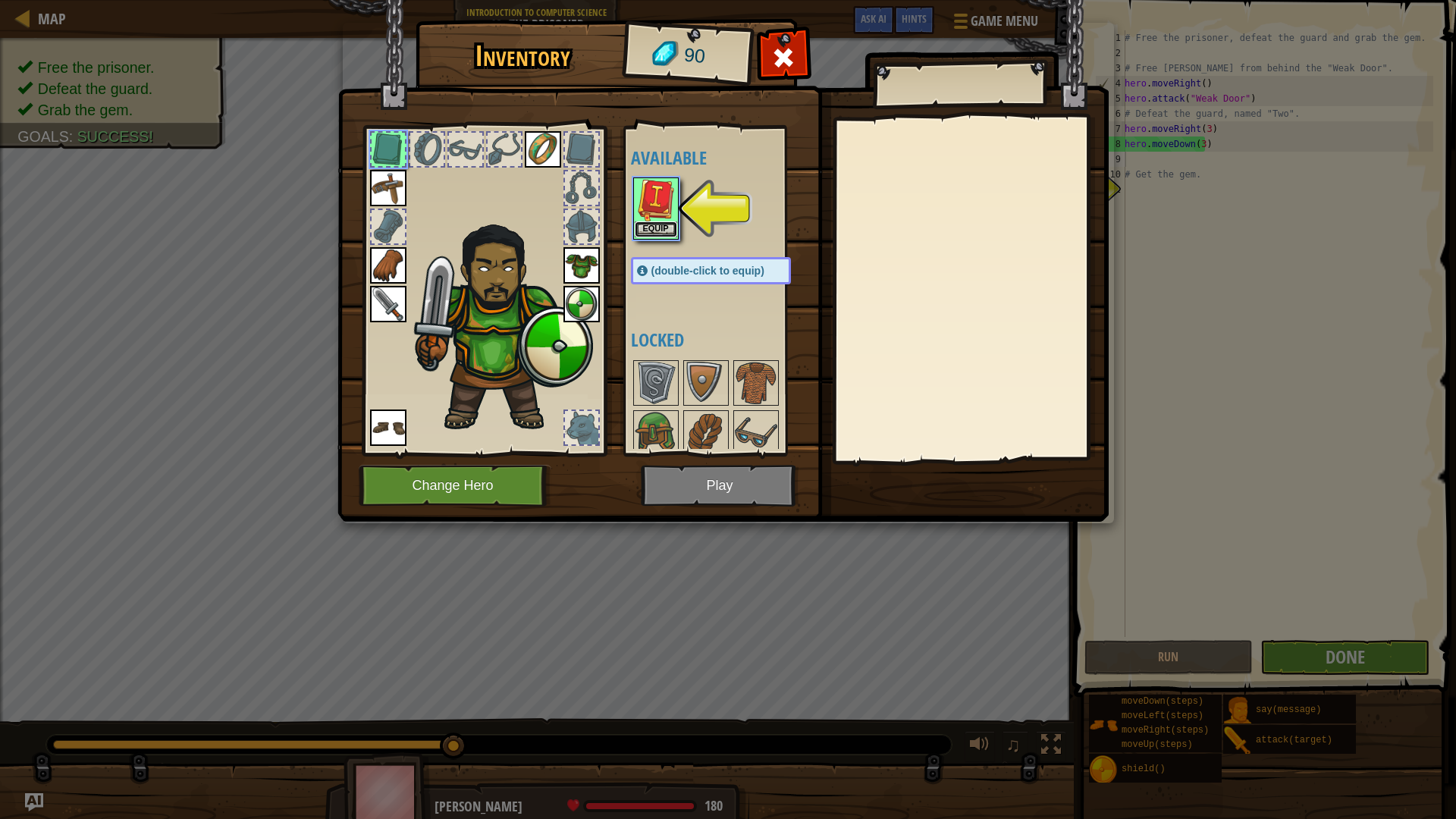
click at [669, 225] on button "Equip" at bounding box center [655, 229] width 43 height 16
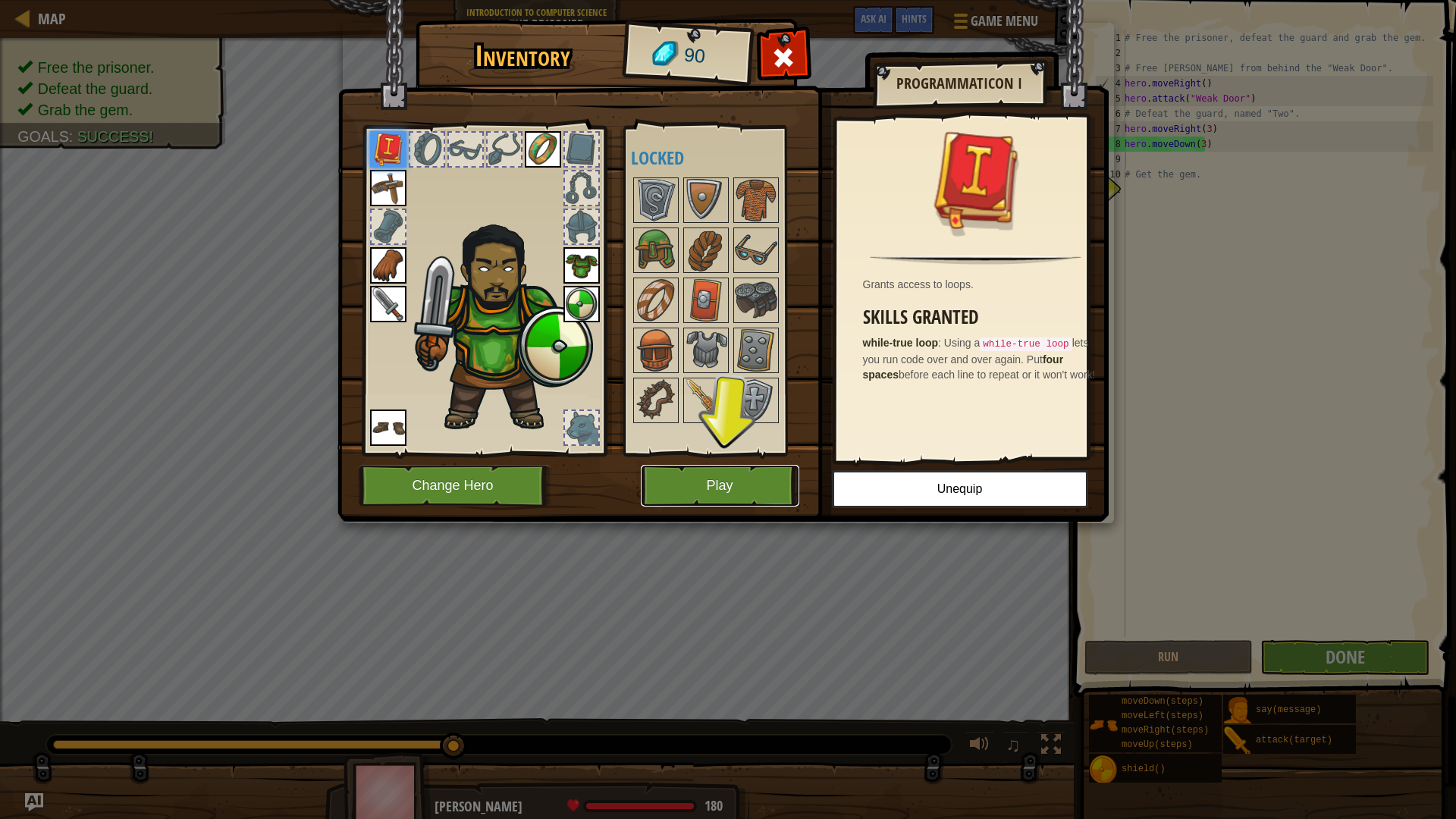
click at [748, 485] on button "Play" at bounding box center [719, 486] width 158 height 42
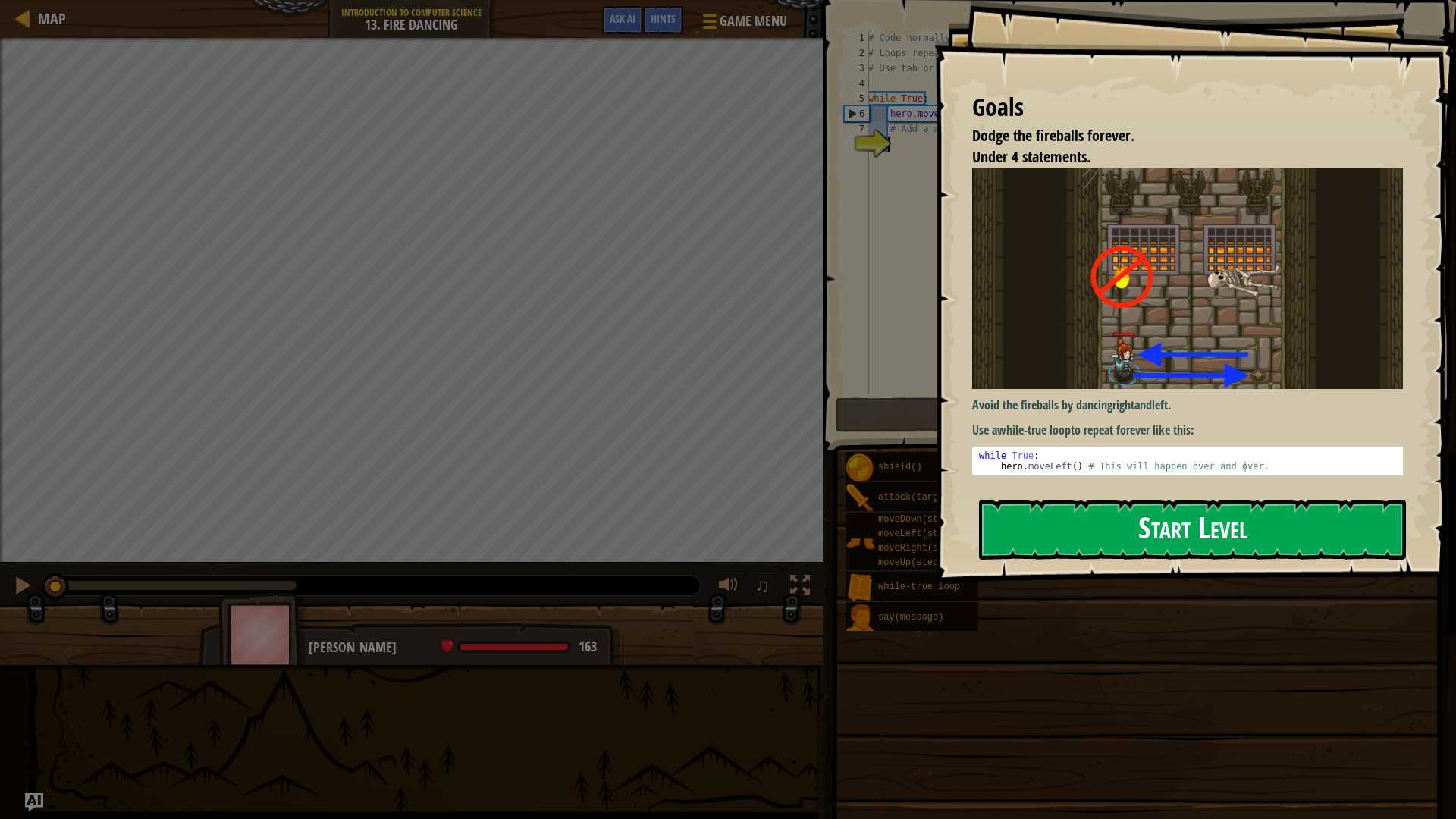
click at [1009, 367] on div "Goals Dodge the fireballs forever. Under 4 statements. Avoid the fireballs by d…" at bounding box center [1195, 291] width 522 height 583
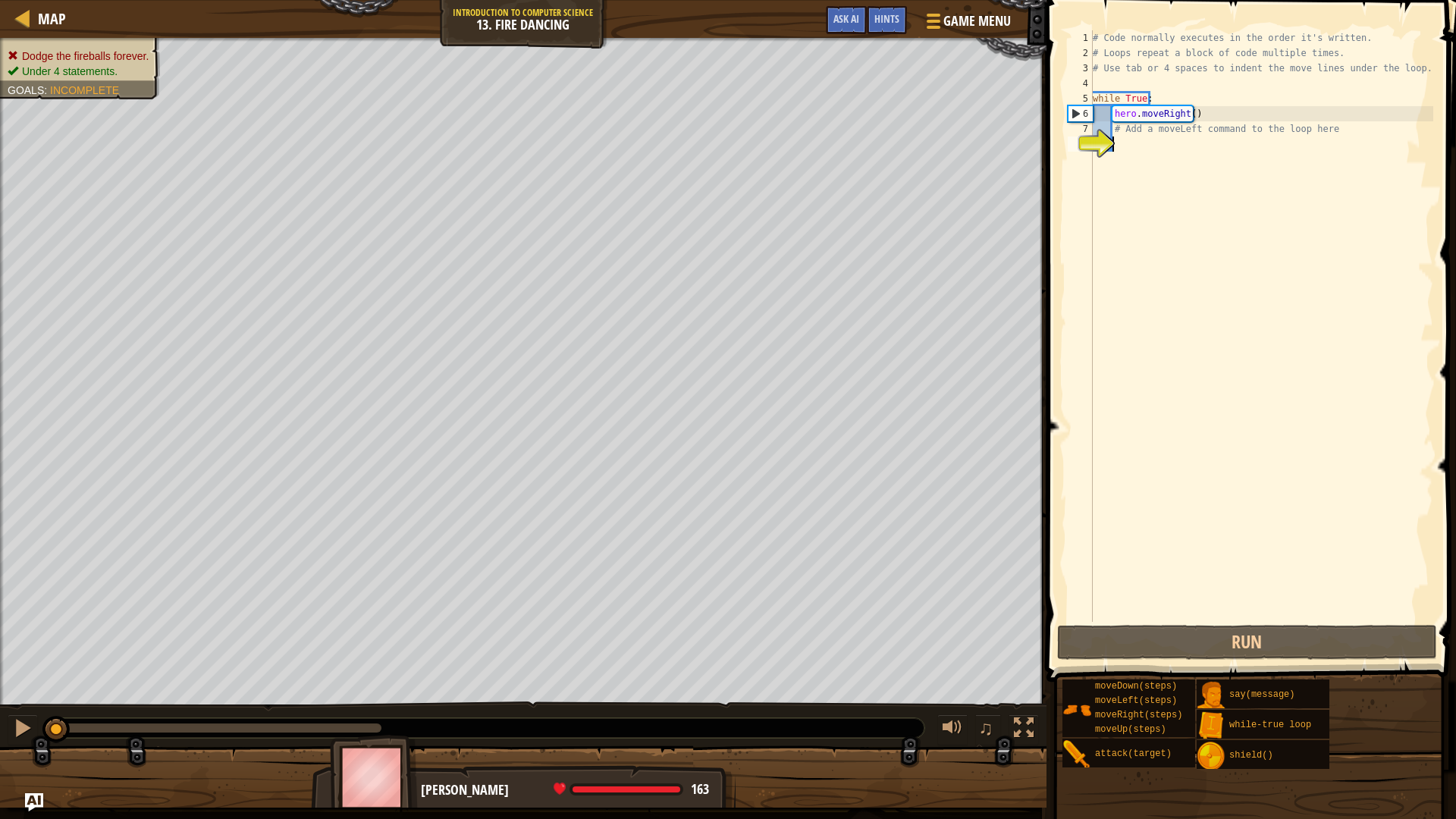
click at [1169, 185] on div "# Code normally executes in the order it's written. # Loops repeat a block of c…" at bounding box center [1261, 341] width 344 height 622
click at [1164, 634] on button "Run" at bounding box center [1246, 642] width 379 height 35
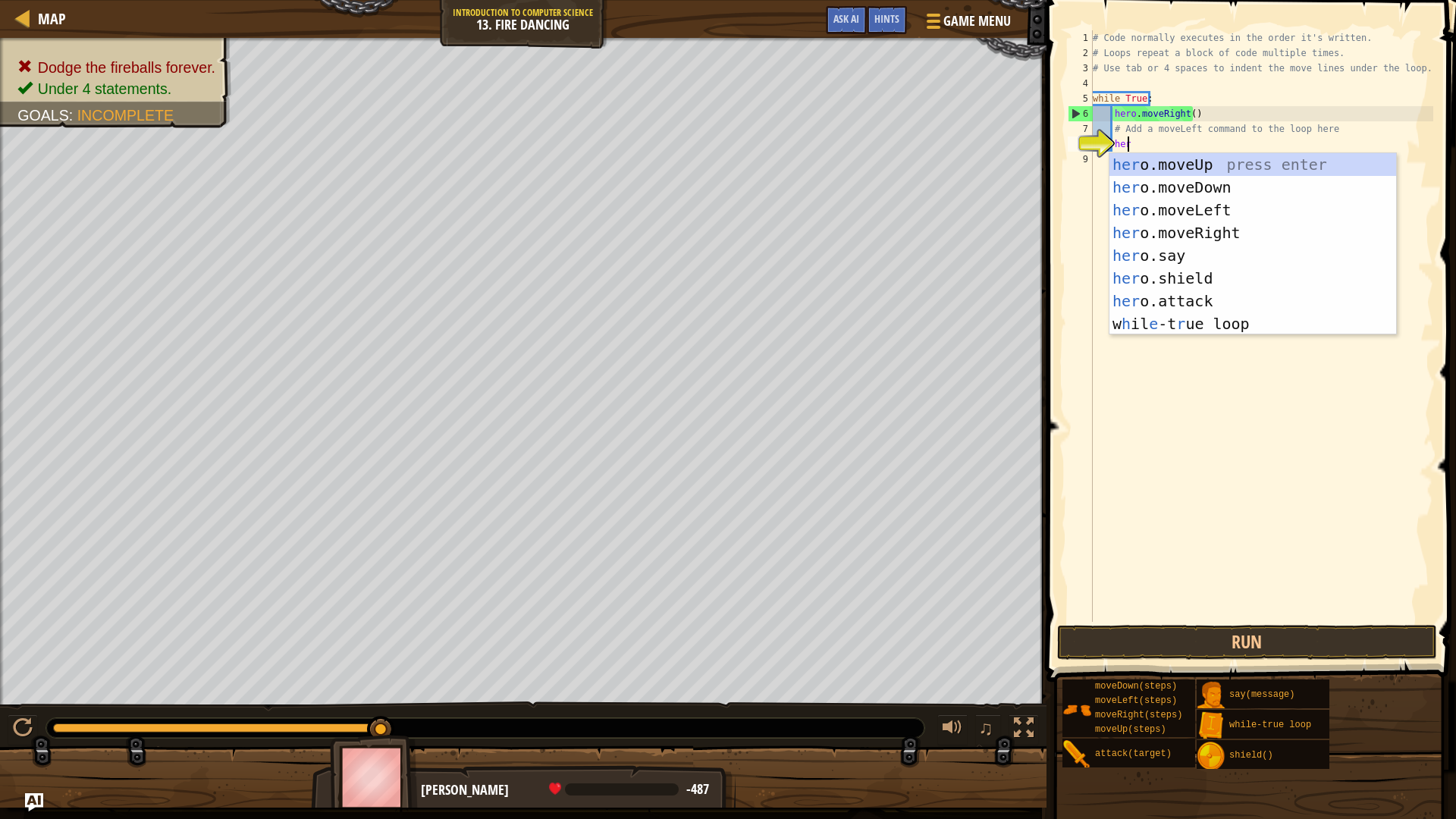
type textarea "hero"
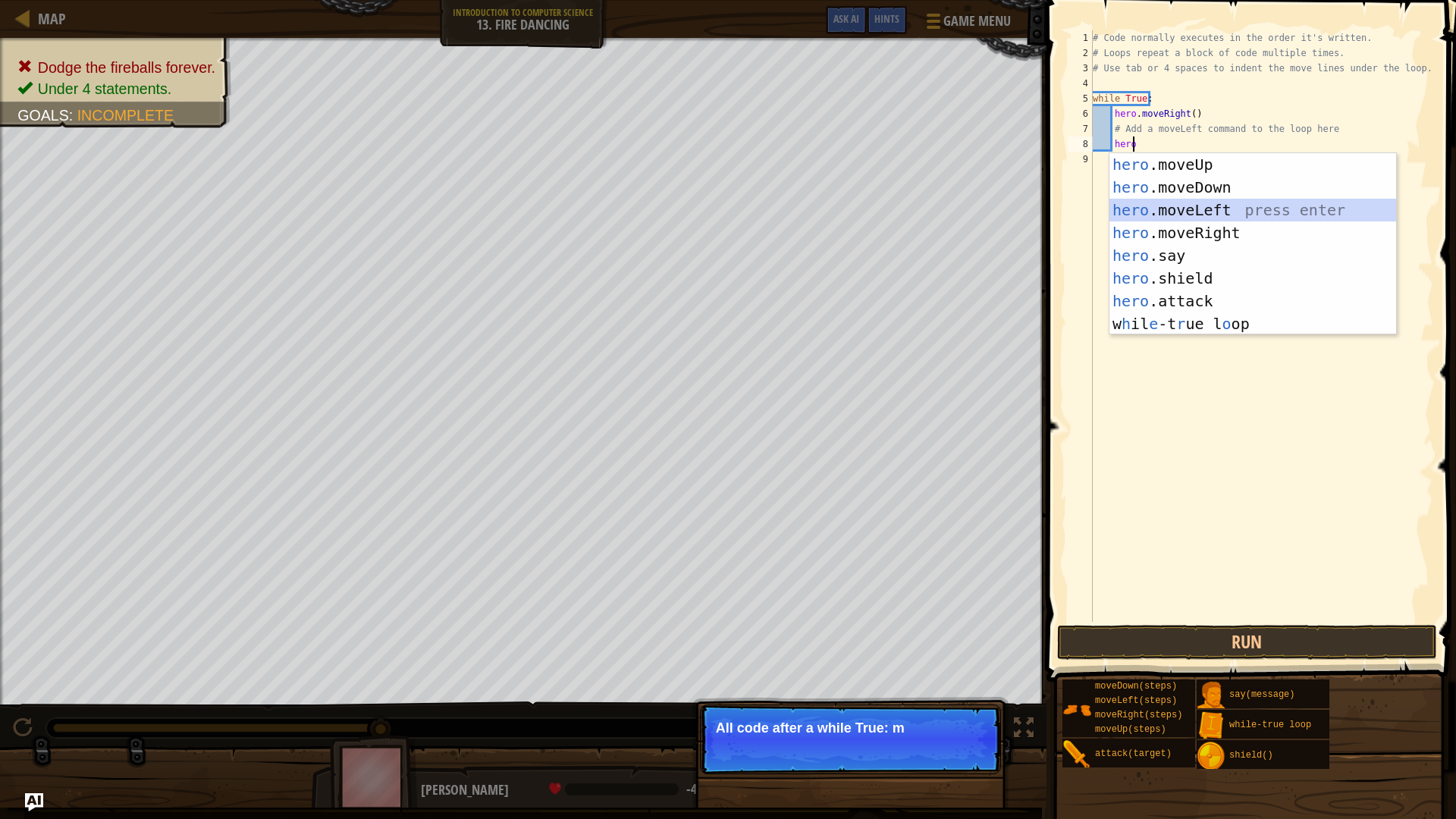
click at [1238, 213] on div "hero .moveUp press enter hero .moveDown press enter hero .moveLeft press enter …" at bounding box center [1253, 267] width 287 height 227
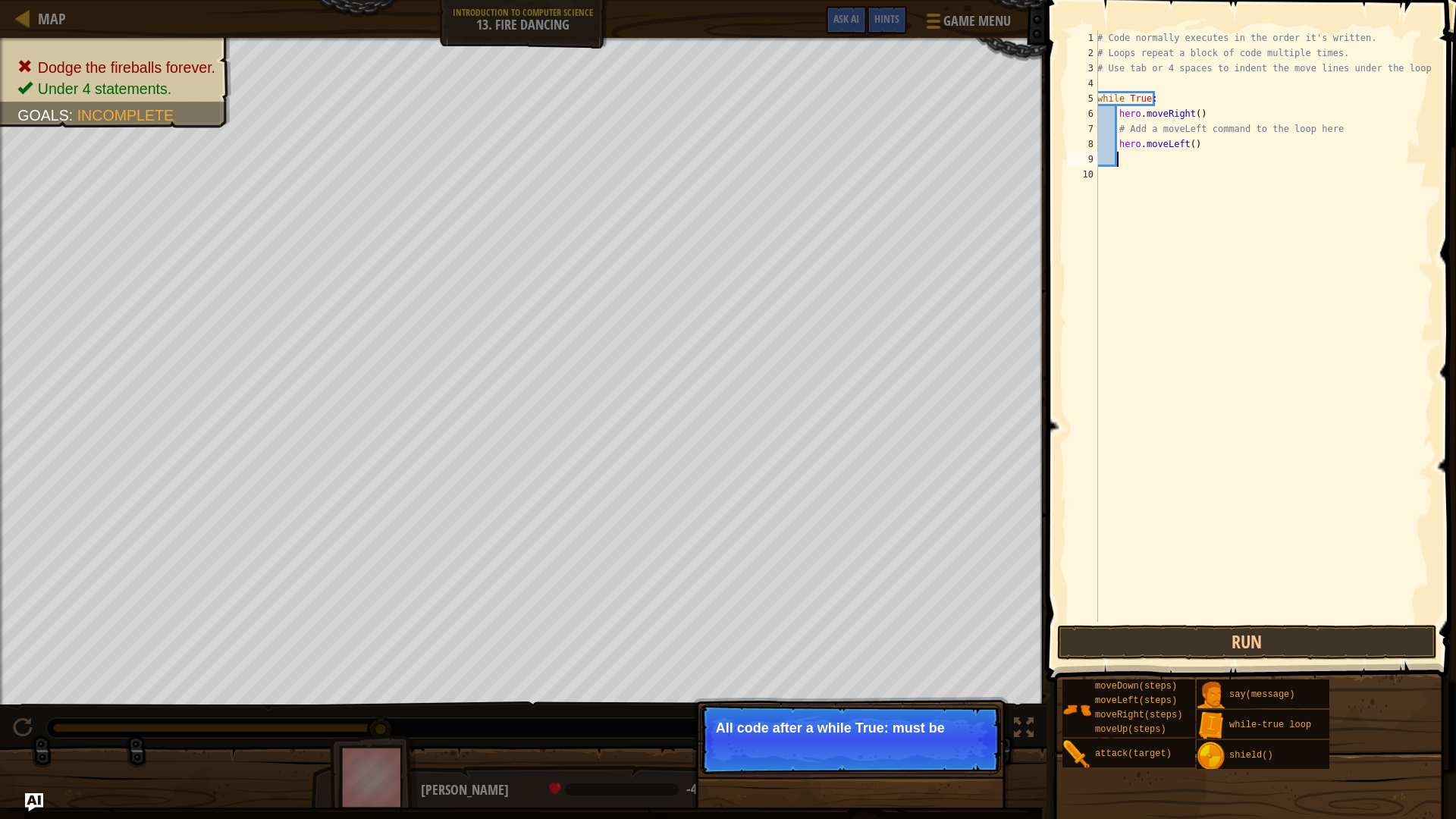
scroll to position [7, 1]
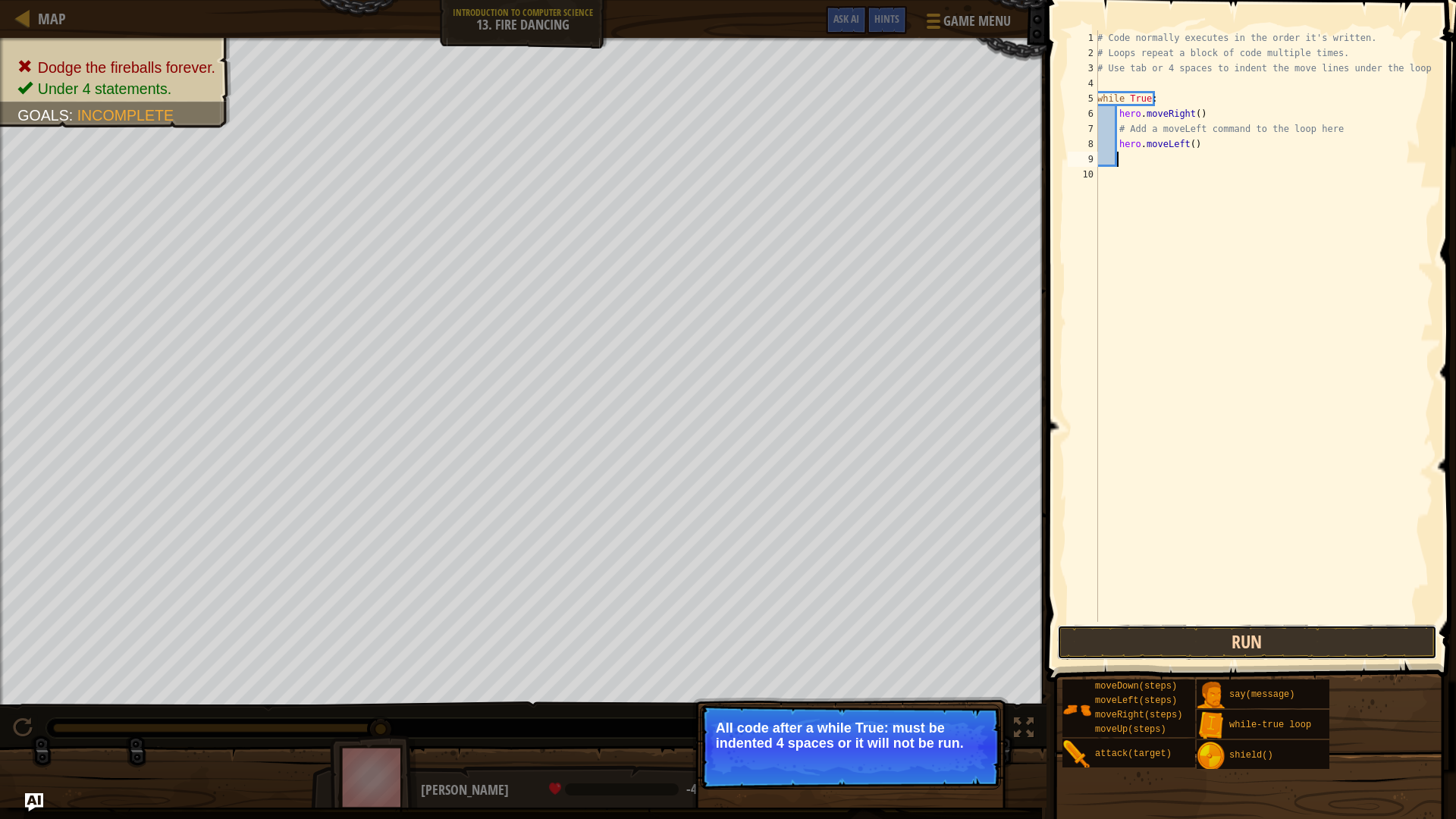
click at [1093, 644] on button "Run" at bounding box center [1246, 642] width 379 height 35
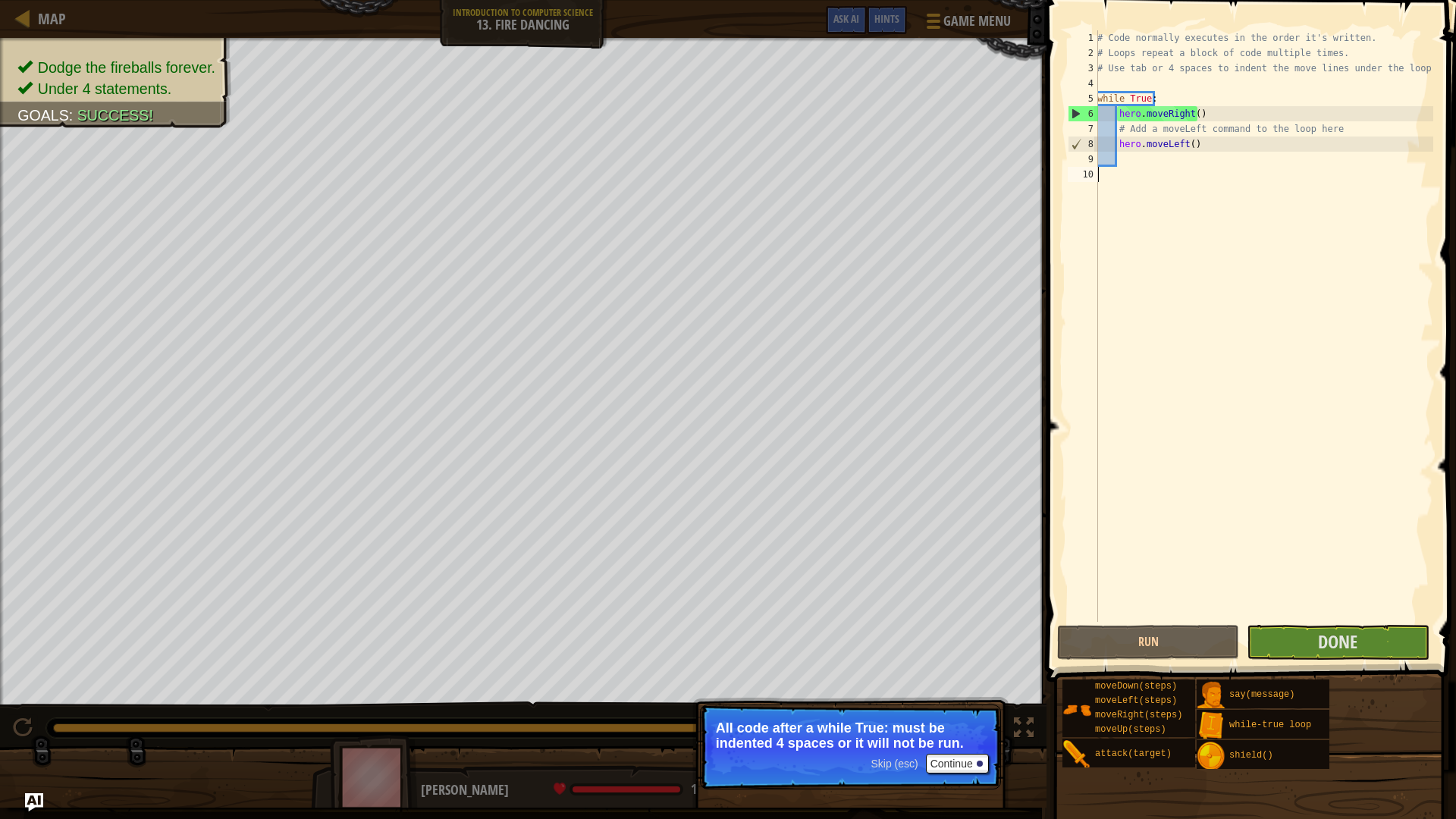
click at [1290, 618] on div "# Code normally executes in the order it's written. # Loops repeat a block of c…" at bounding box center [1264, 341] width 339 height 622
click at [1291, 647] on button "Done" at bounding box center [1337, 642] width 182 height 35
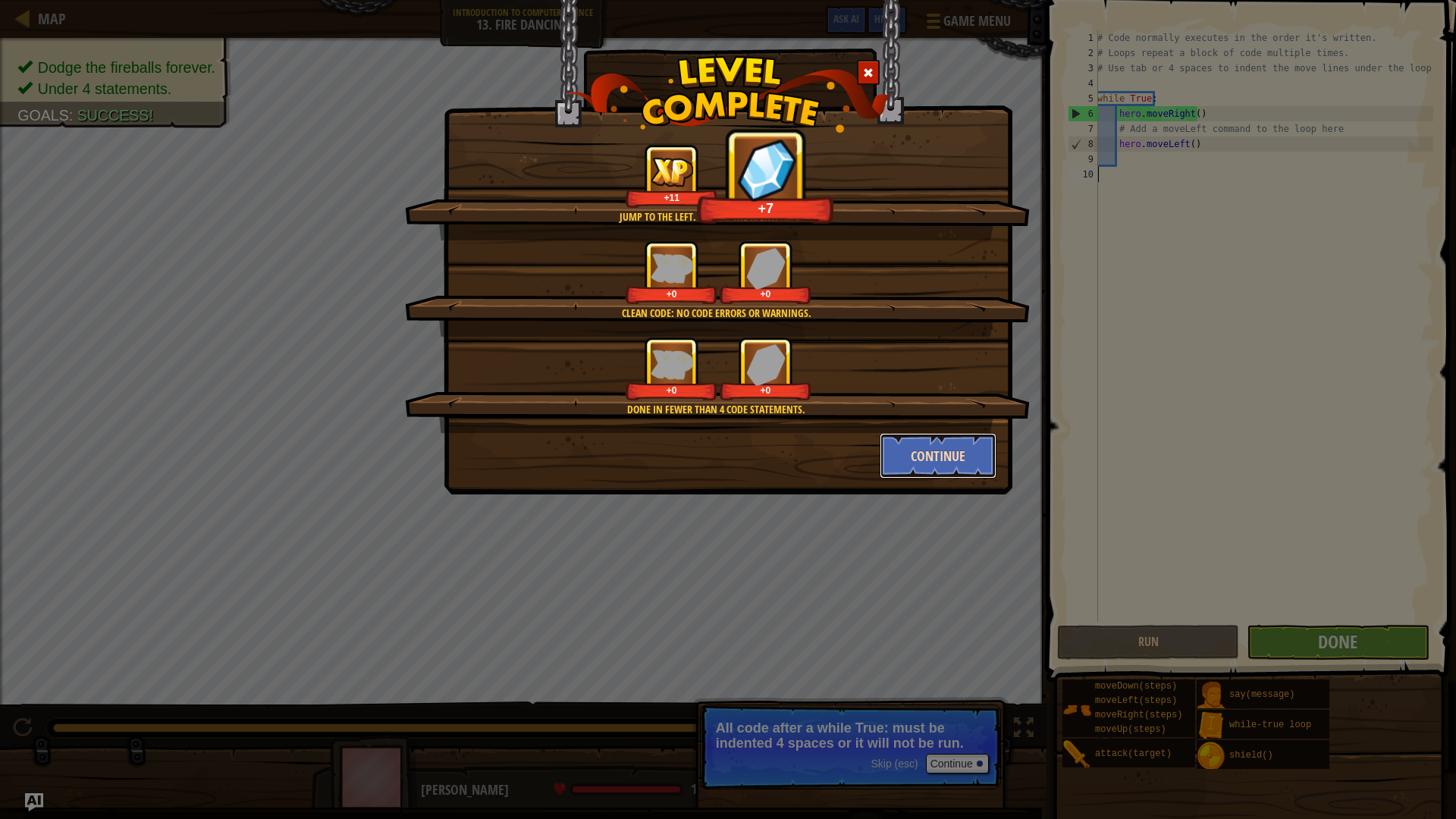
click at [908, 453] on button "Continue" at bounding box center [938, 456] width 118 height 46
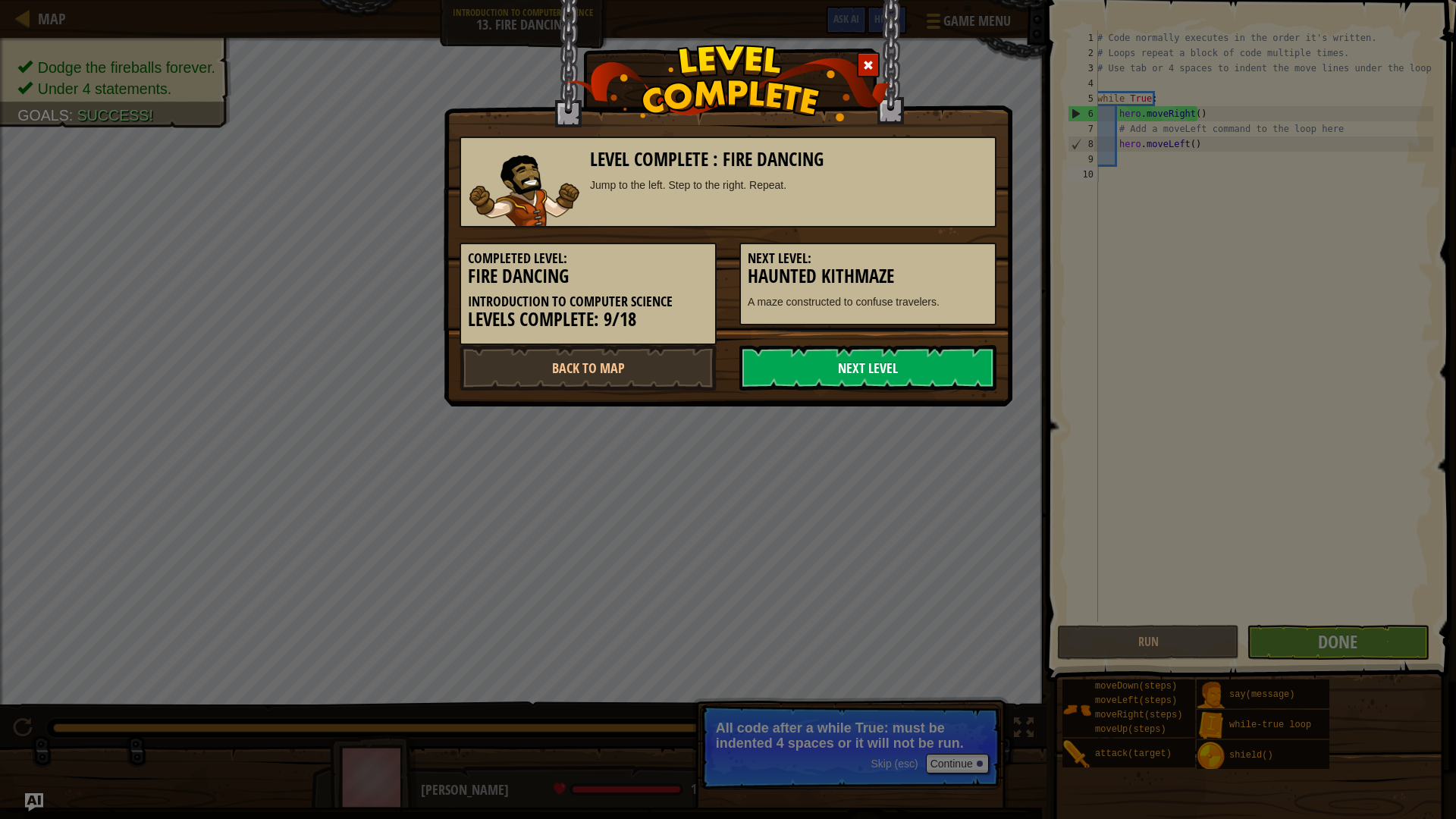
click at [904, 383] on link "Next Level" at bounding box center [867, 368] width 257 height 46
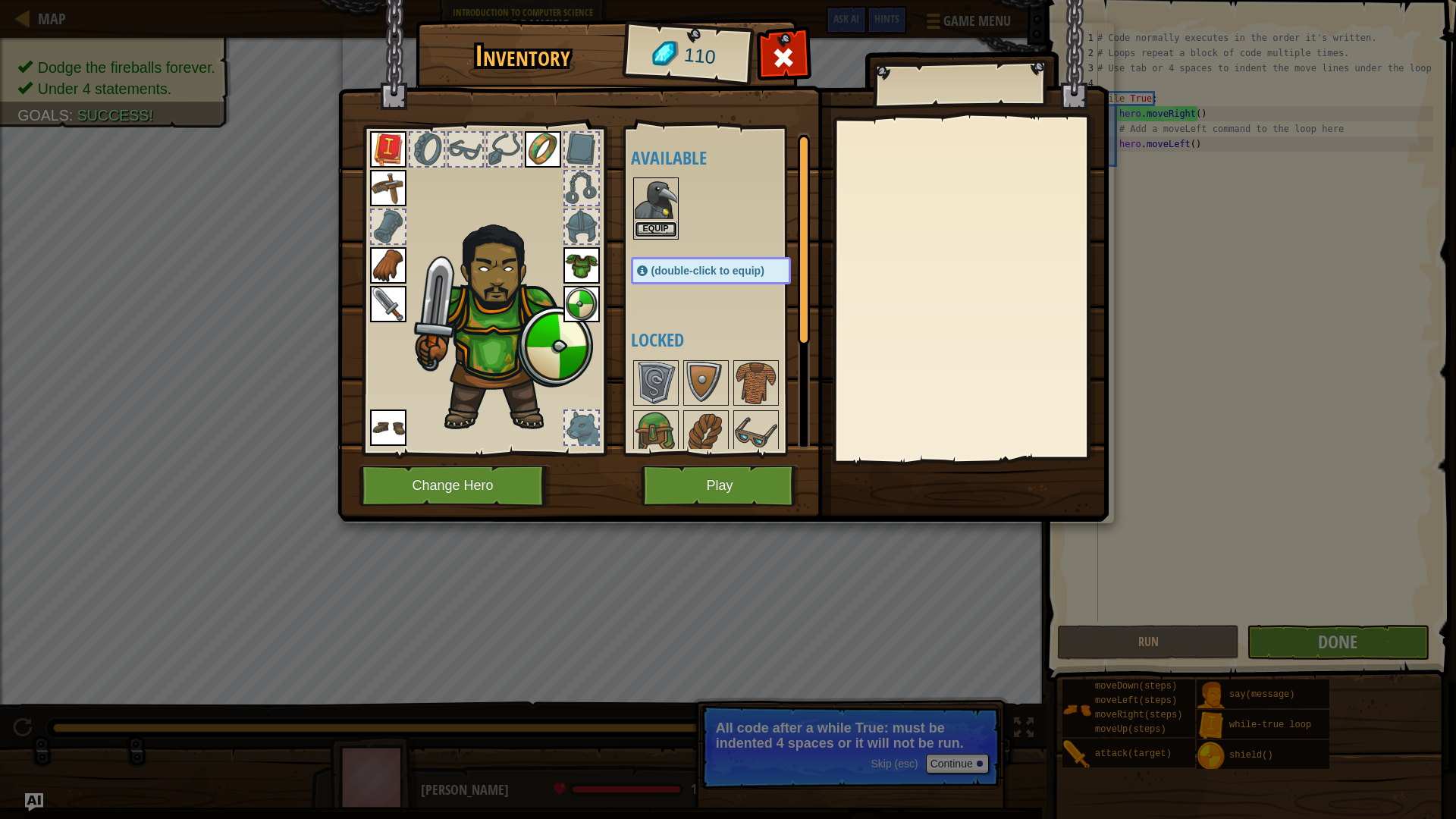
click at [660, 225] on button "Equip" at bounding box center [655, 229] width 43 height 16
click at [660, 358] on div at bounding box center [725, 482] width 190 height 250
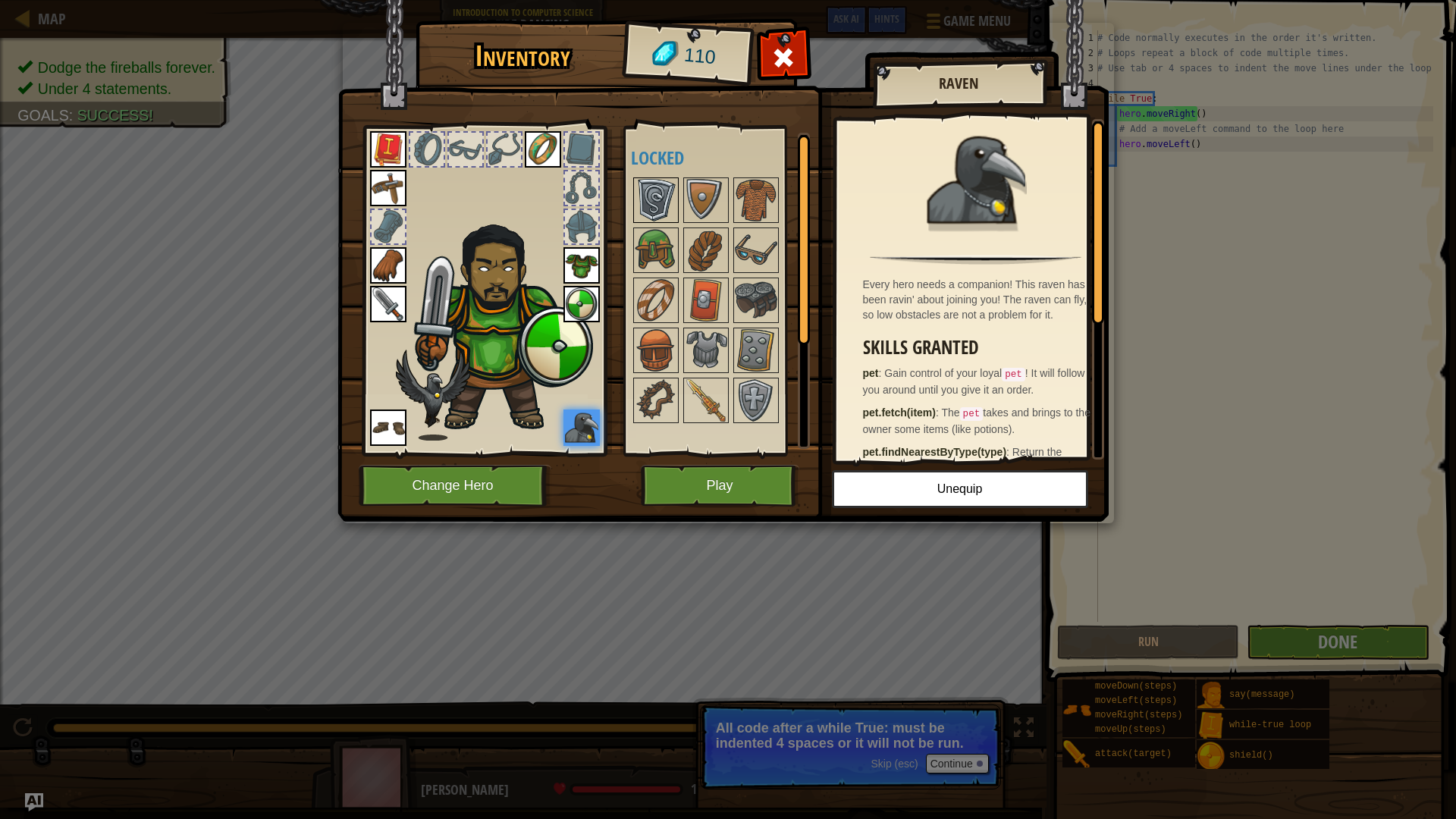
click at [662, 185] on img at bounding box center [655, 200] width 43 height 43
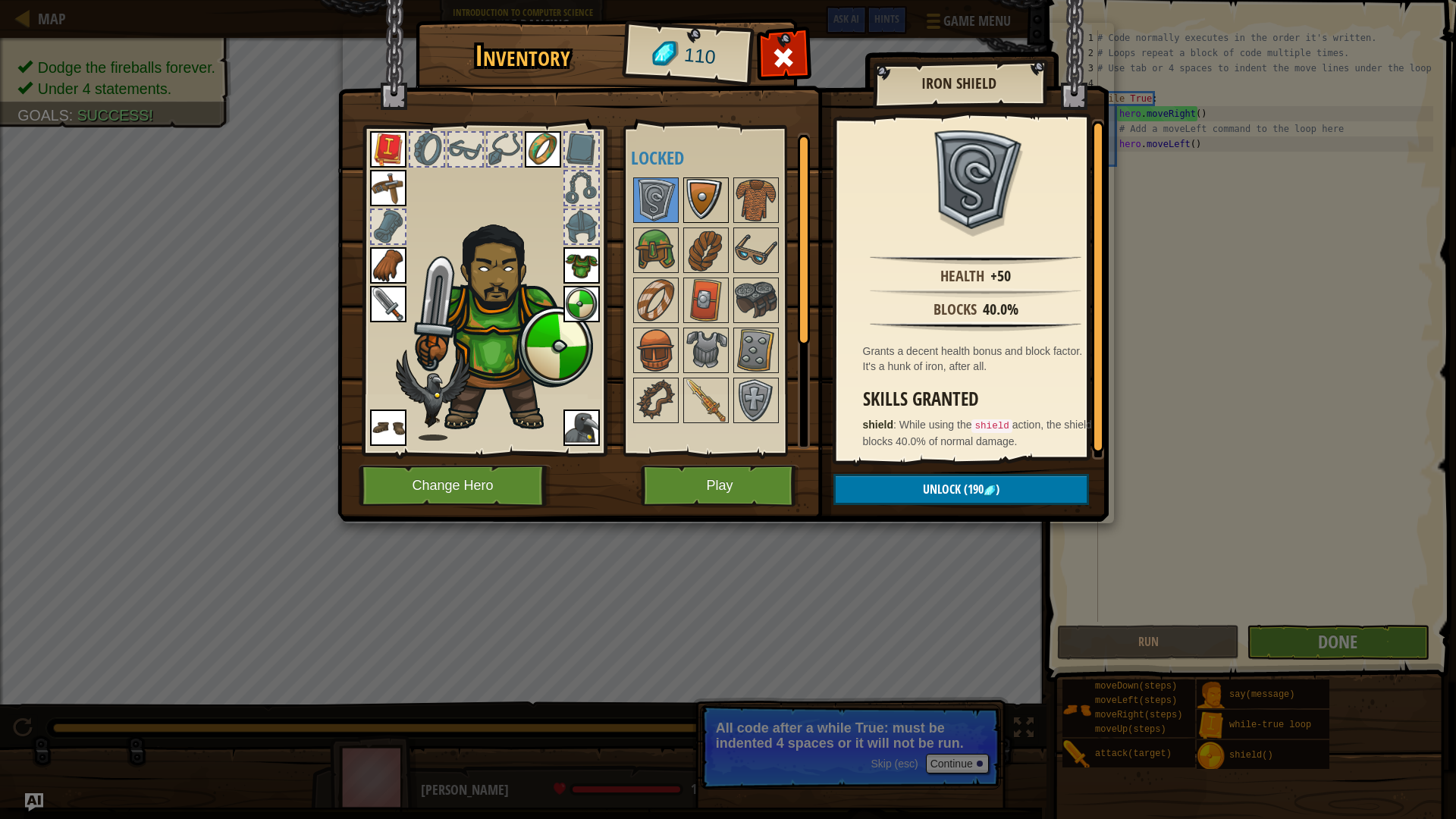
click at [692, 194] on img at bounding box center [706, 200] width 43 height 43
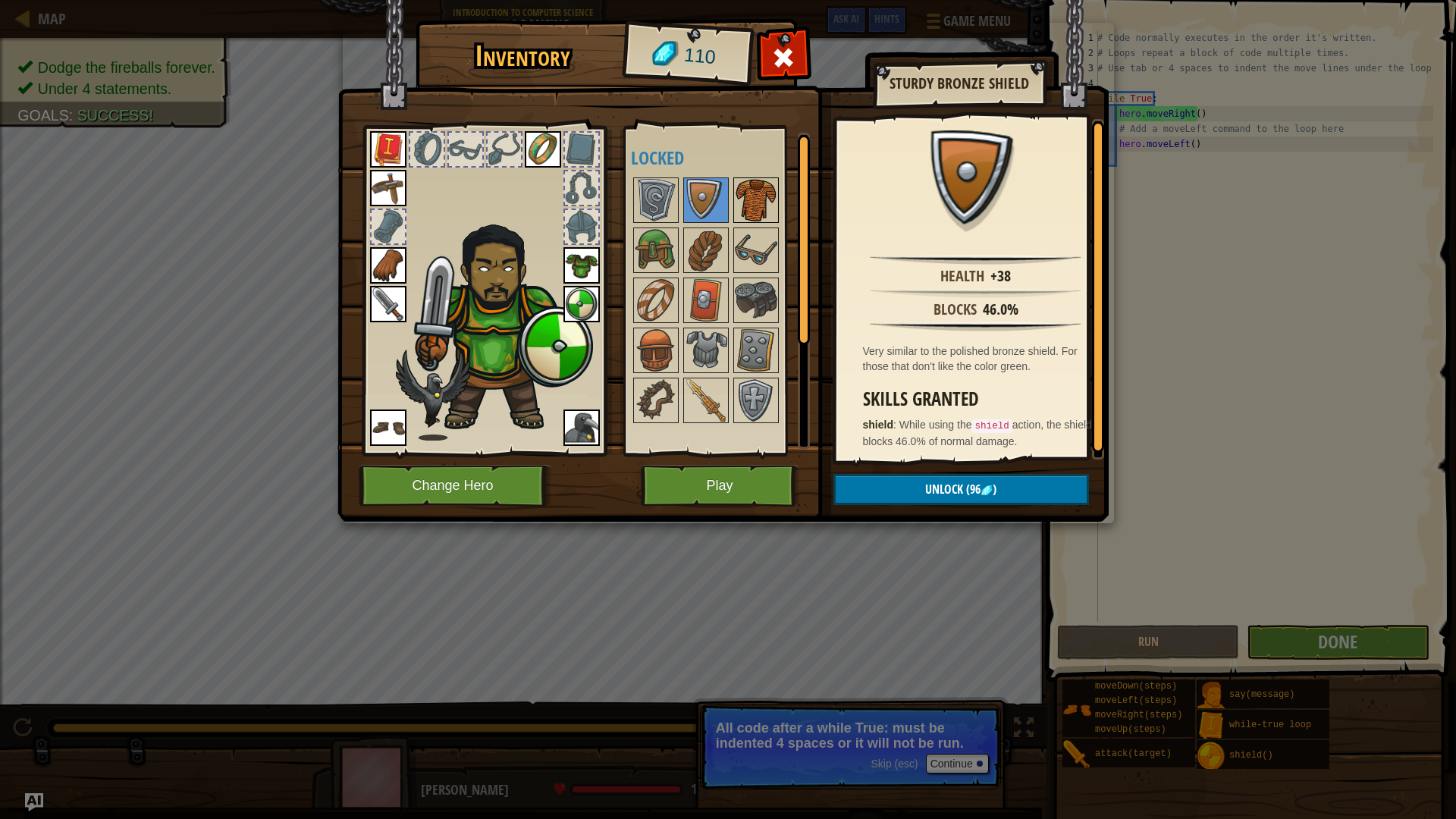
click at [745, 186] on img at bounding box center [756, 200] width 43 height 43
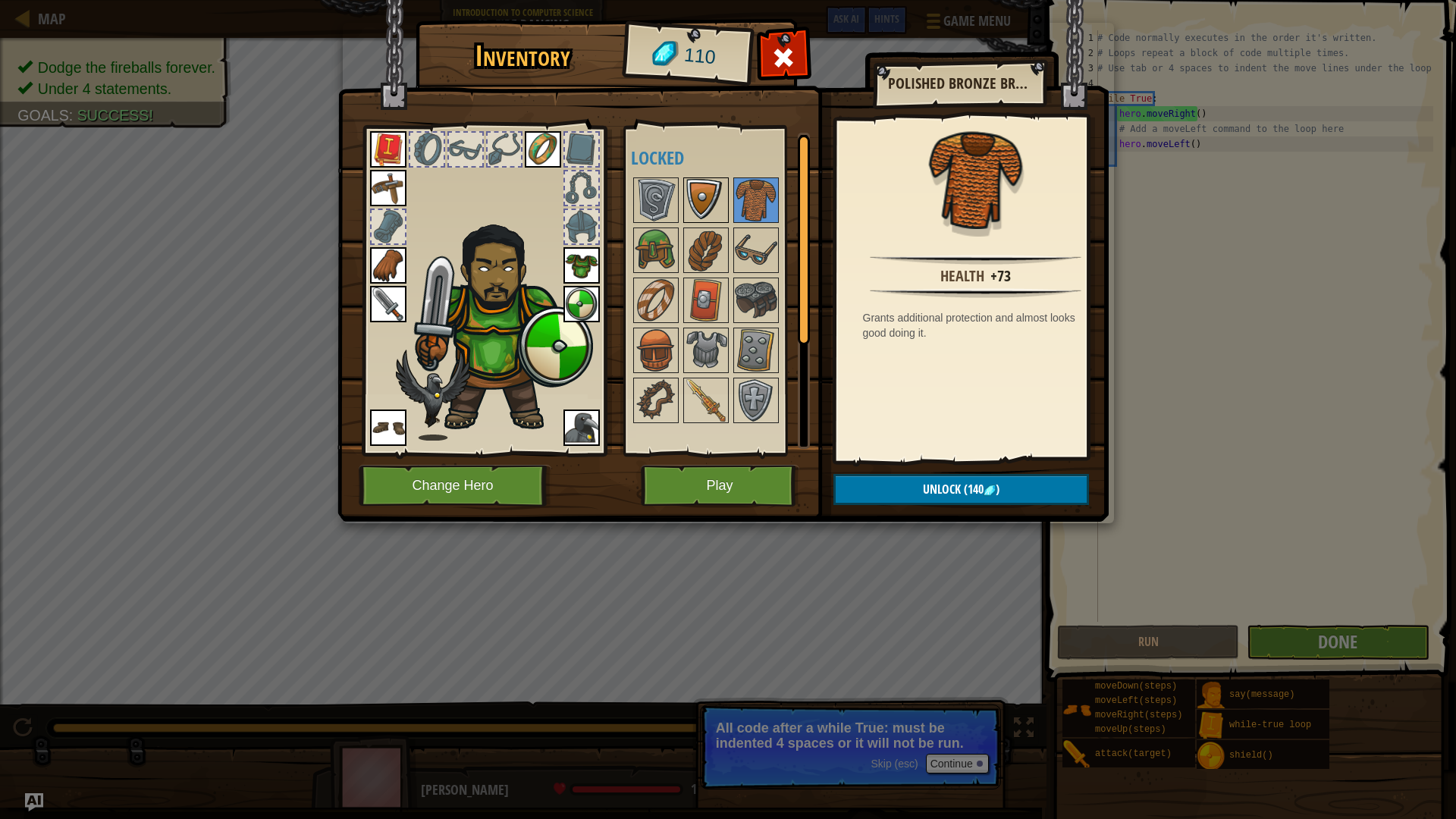
click at [685, 217] on img at bounding box center [706, 200] width 43 height 43
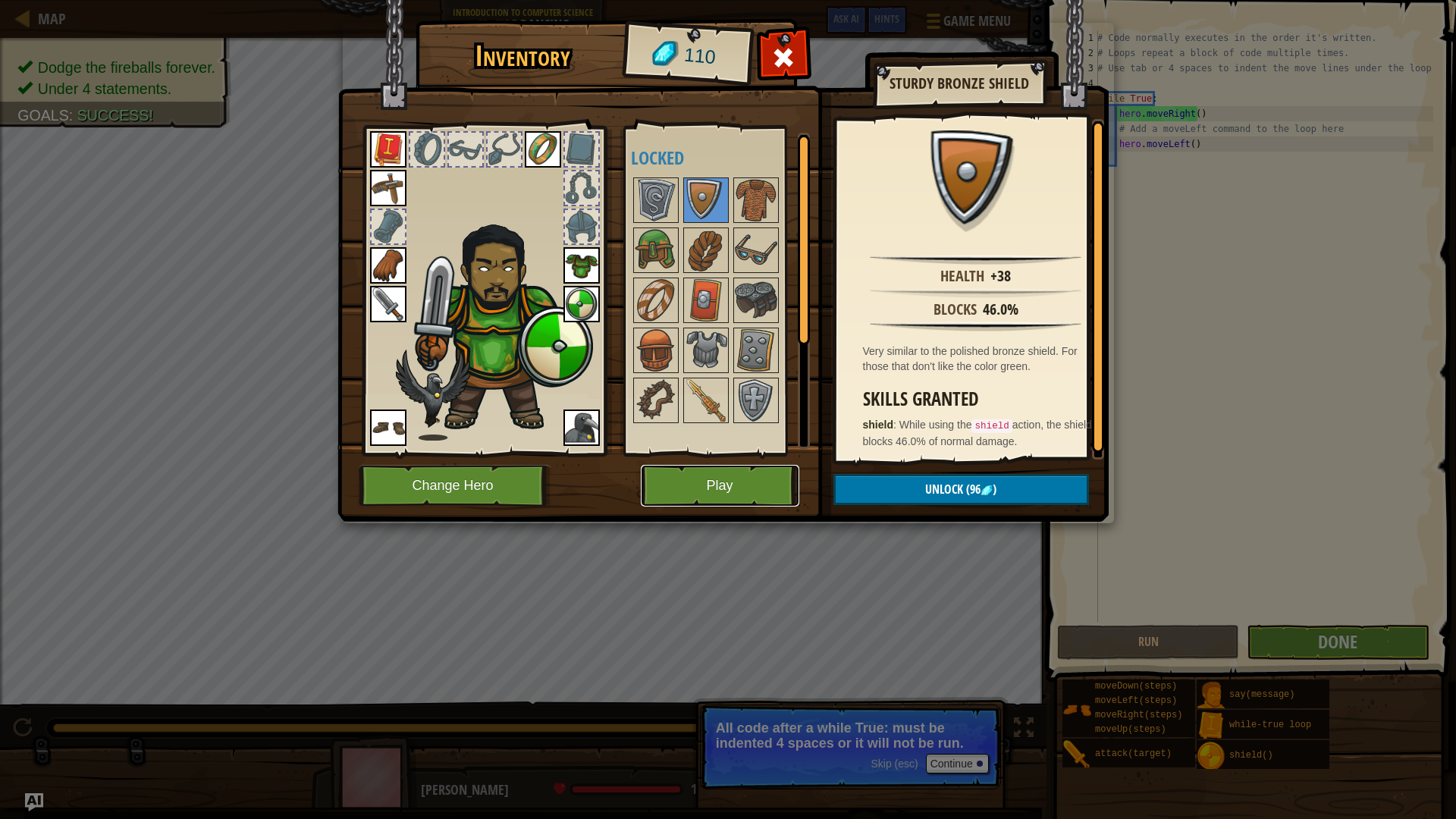
click at [756, 471] on button "Play" at bounding box center [719, 486] width 158 height 42
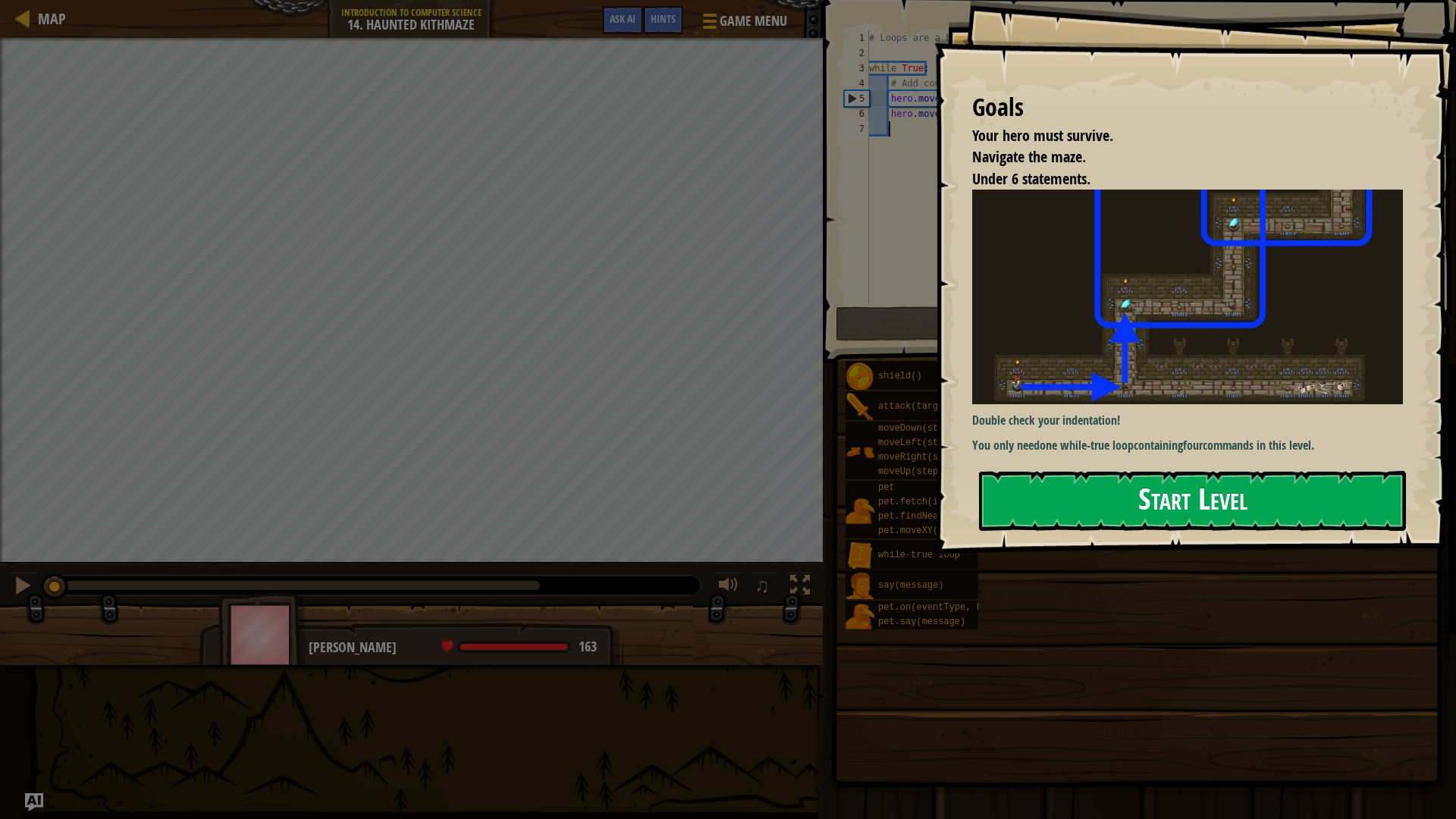
click at [1070, 485] on button "Start Level" at bounding box center [1192, 501] width 427 height 60
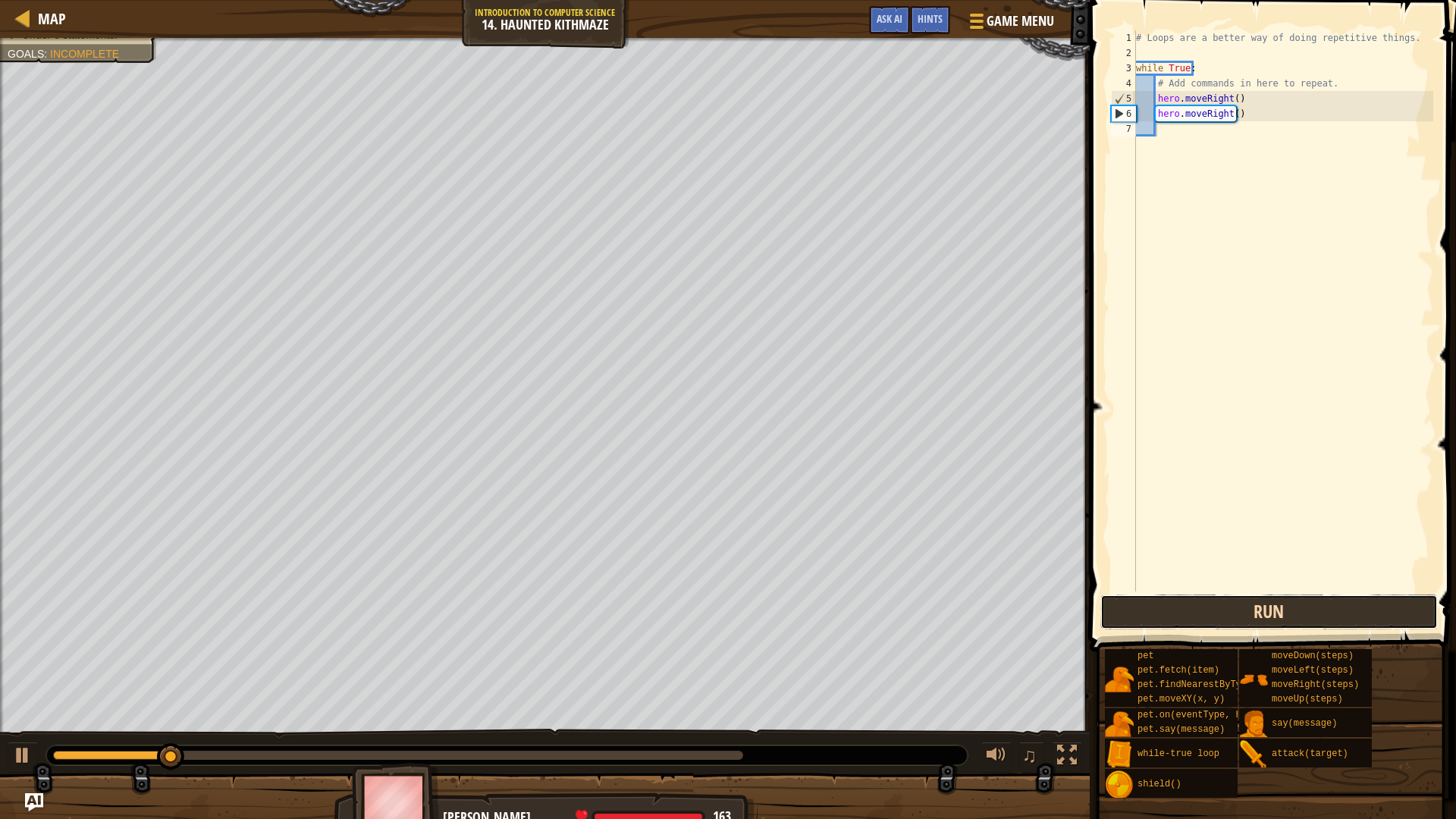
click at [1216, 605] on button "Run" at bounding box center [1269, 612] width 338 height 35
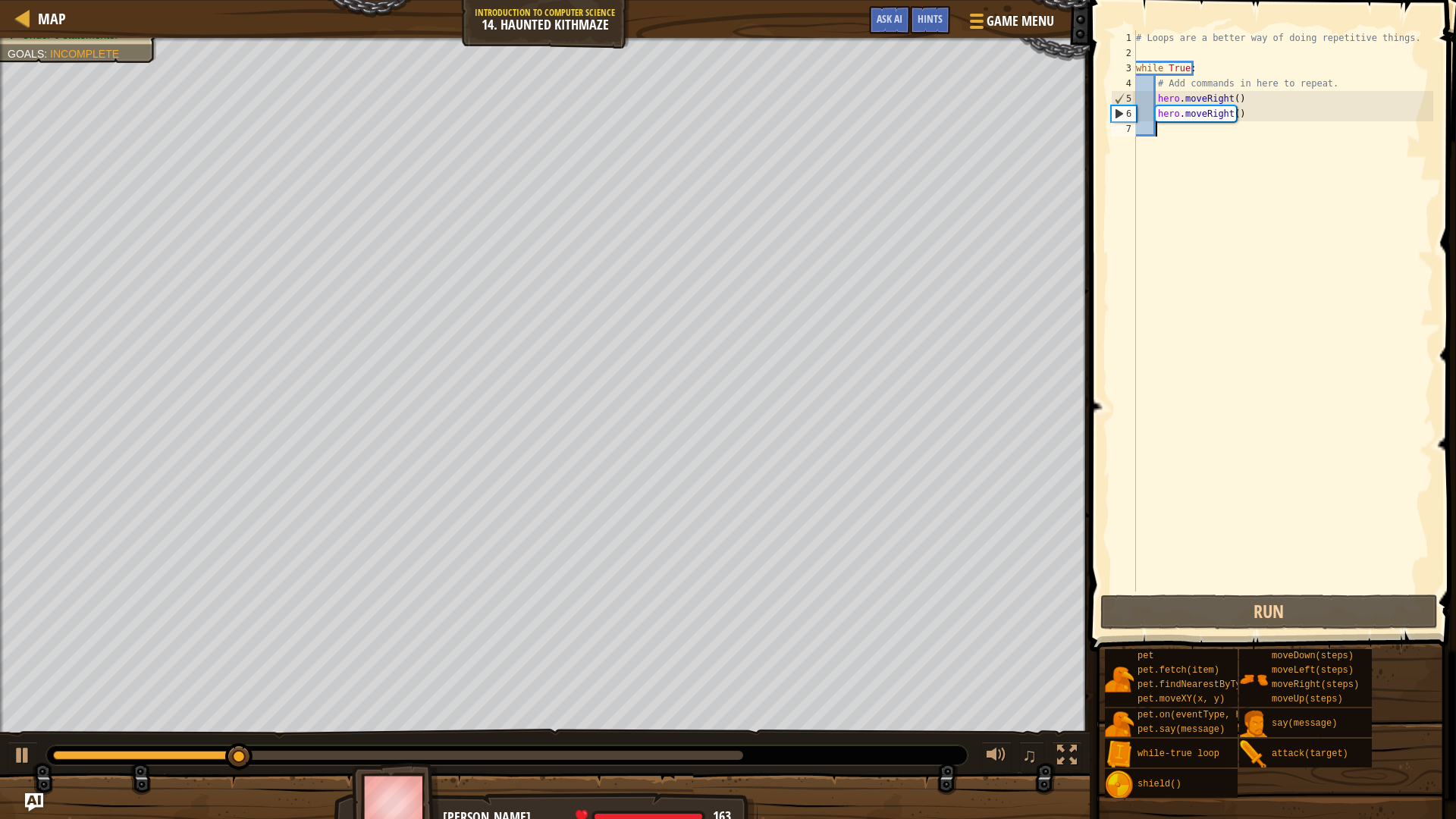
click at [1245, 110] on div "# Loops are a better way of doing repetitive things. while True : # Add command…" at bounding box center [1282, 326] width 300 height 592
click at [1209, 65] on div "# Loops are a better way of doing repetitive things. while True : # Add command…" at bounding box center [1282, 326] width 300 height 592
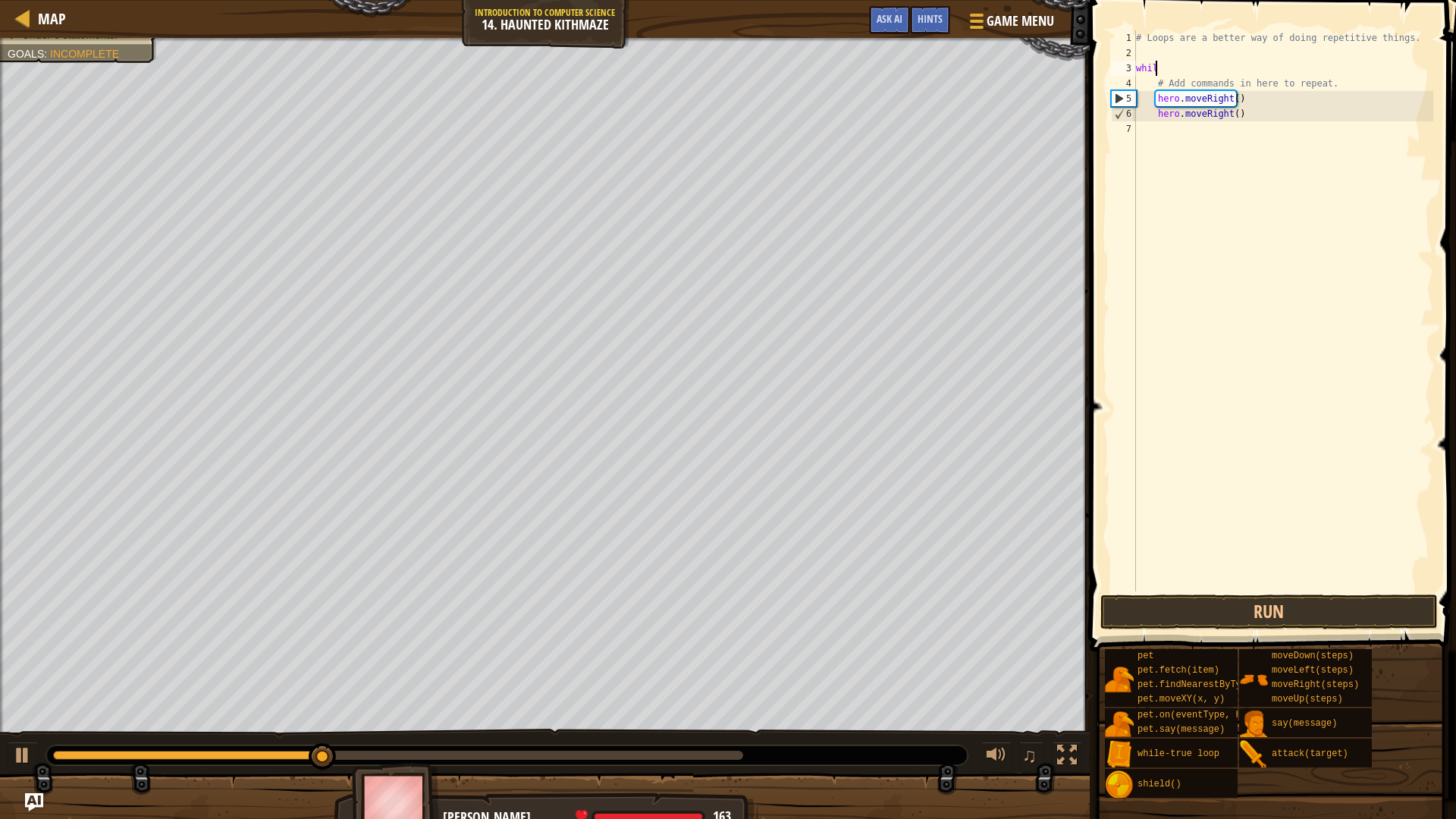
type textarea "w"
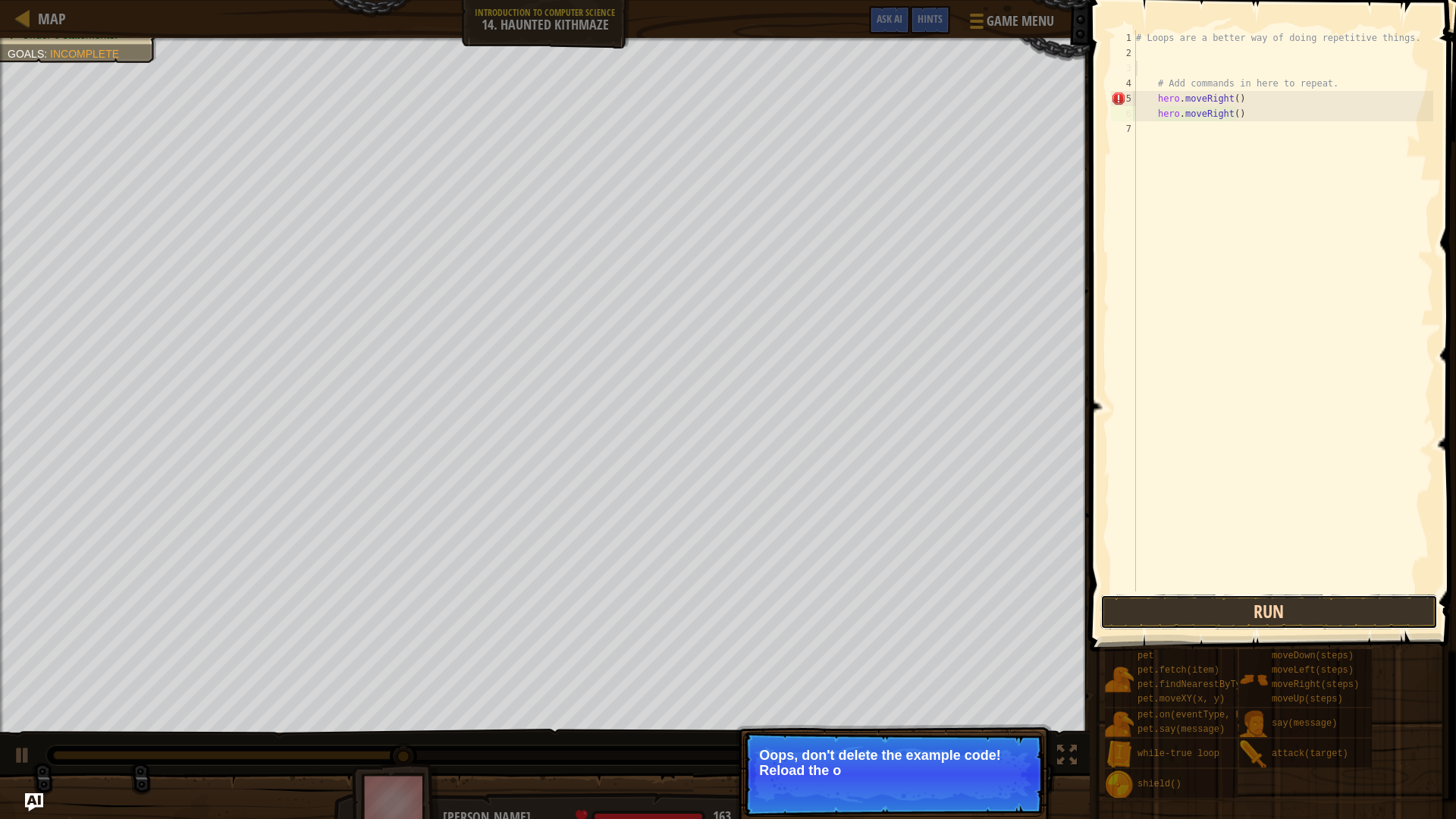
click at [1193, 614] on button "Run" at bounding box center [1269, 612] width 338 height 35
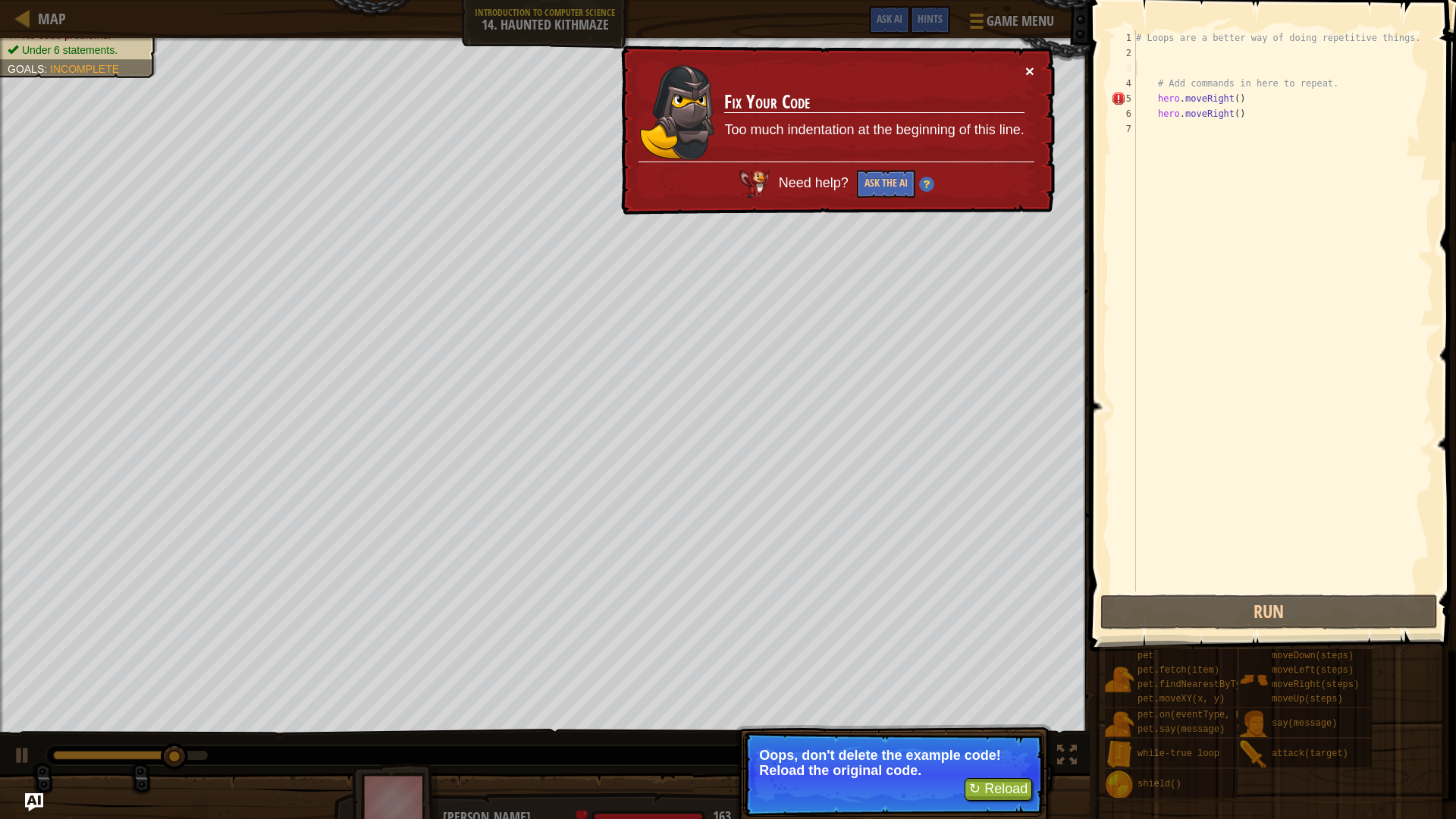
click at [1030, 63] on button "×" at bounding box center [1029, 71] width 9 height 16
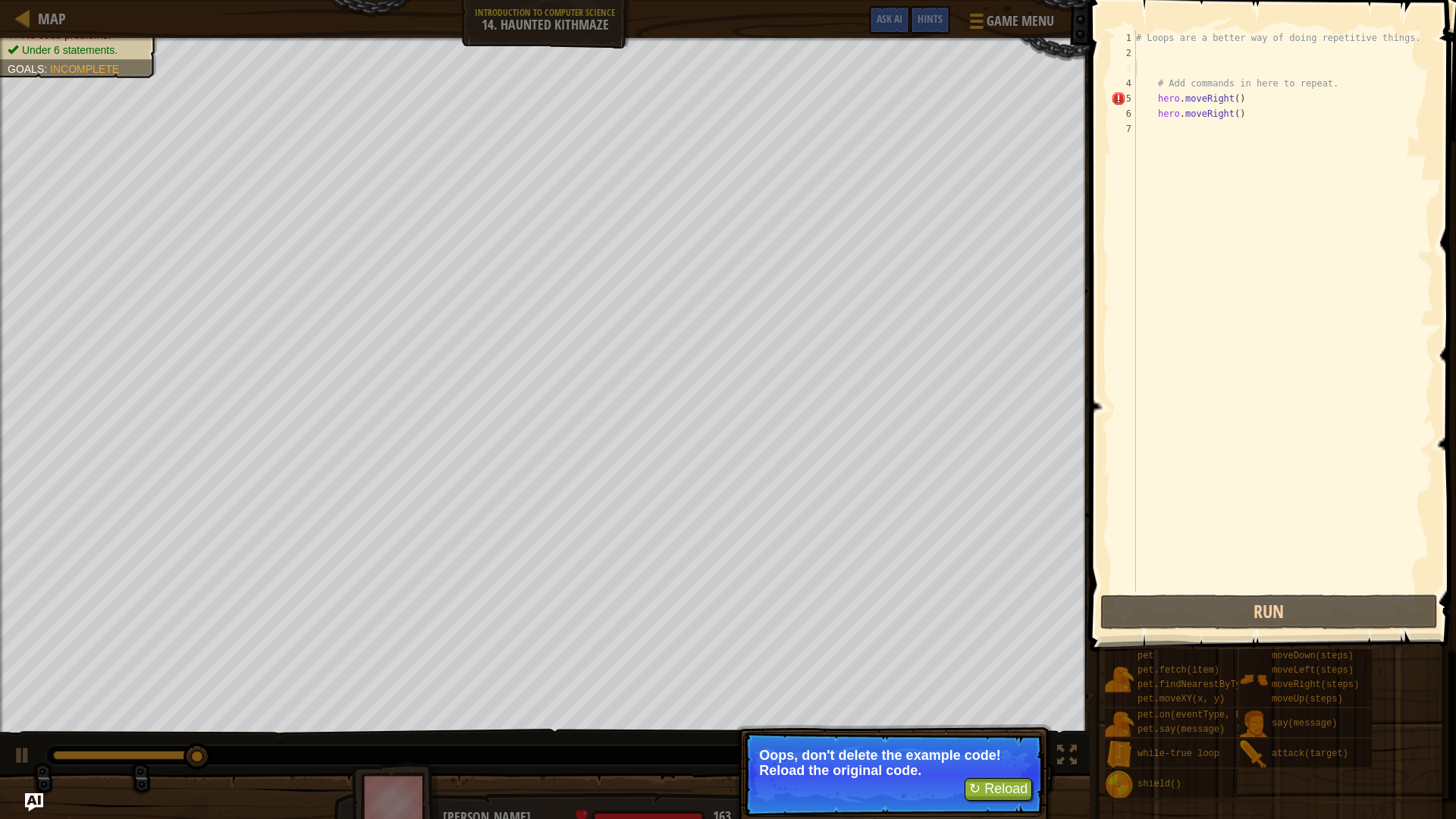
type textarea "hero.moveRight()"
click at [1148, 94] on div "# Loops are a better way of doing repetitive things. # Add commands in here to …" at bounding box center [1282, 326] width 300 height 592
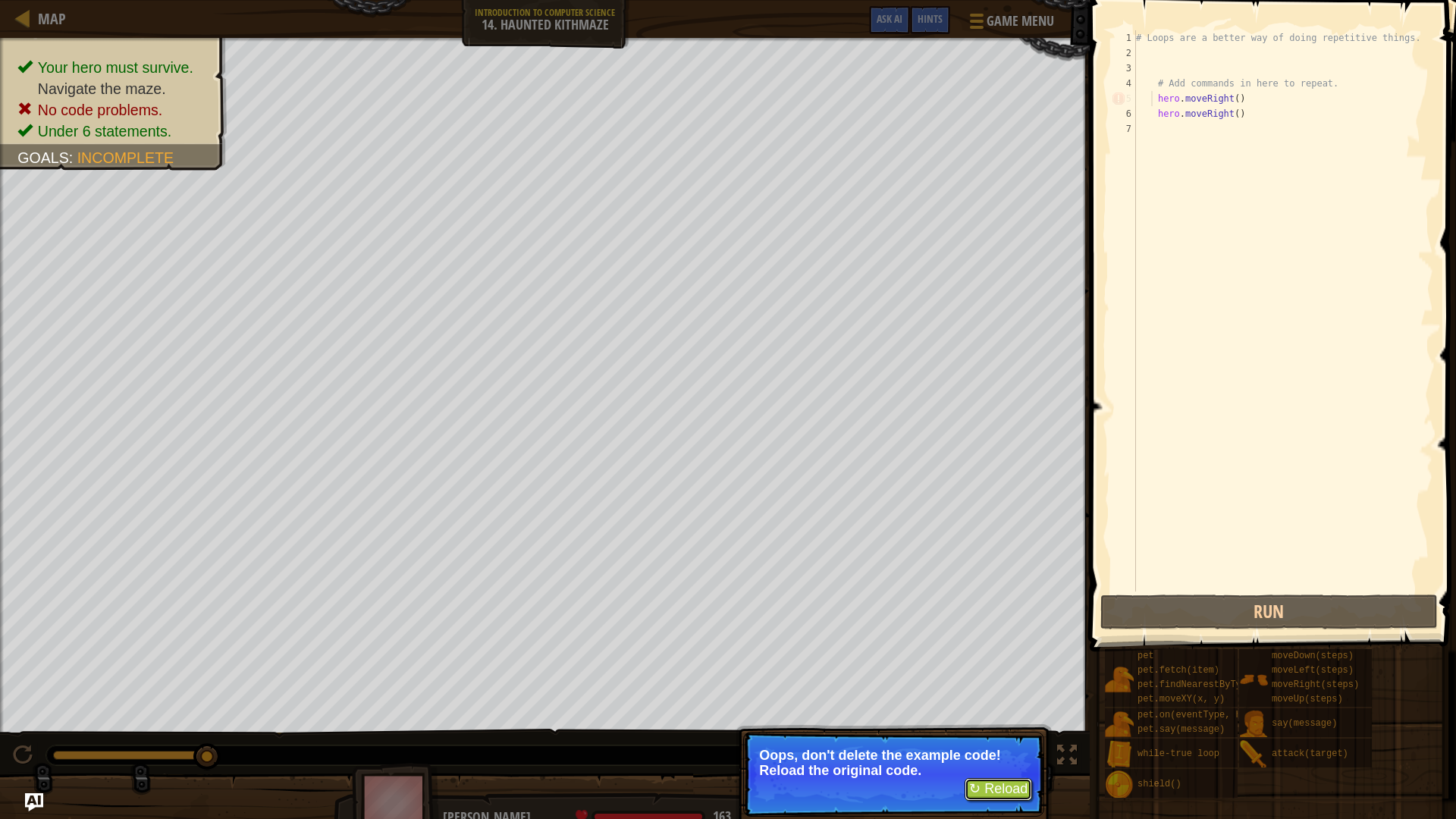
click at [987, 690] on button "↻ Reload" at bounding box center [998, 789] width 68 height 23
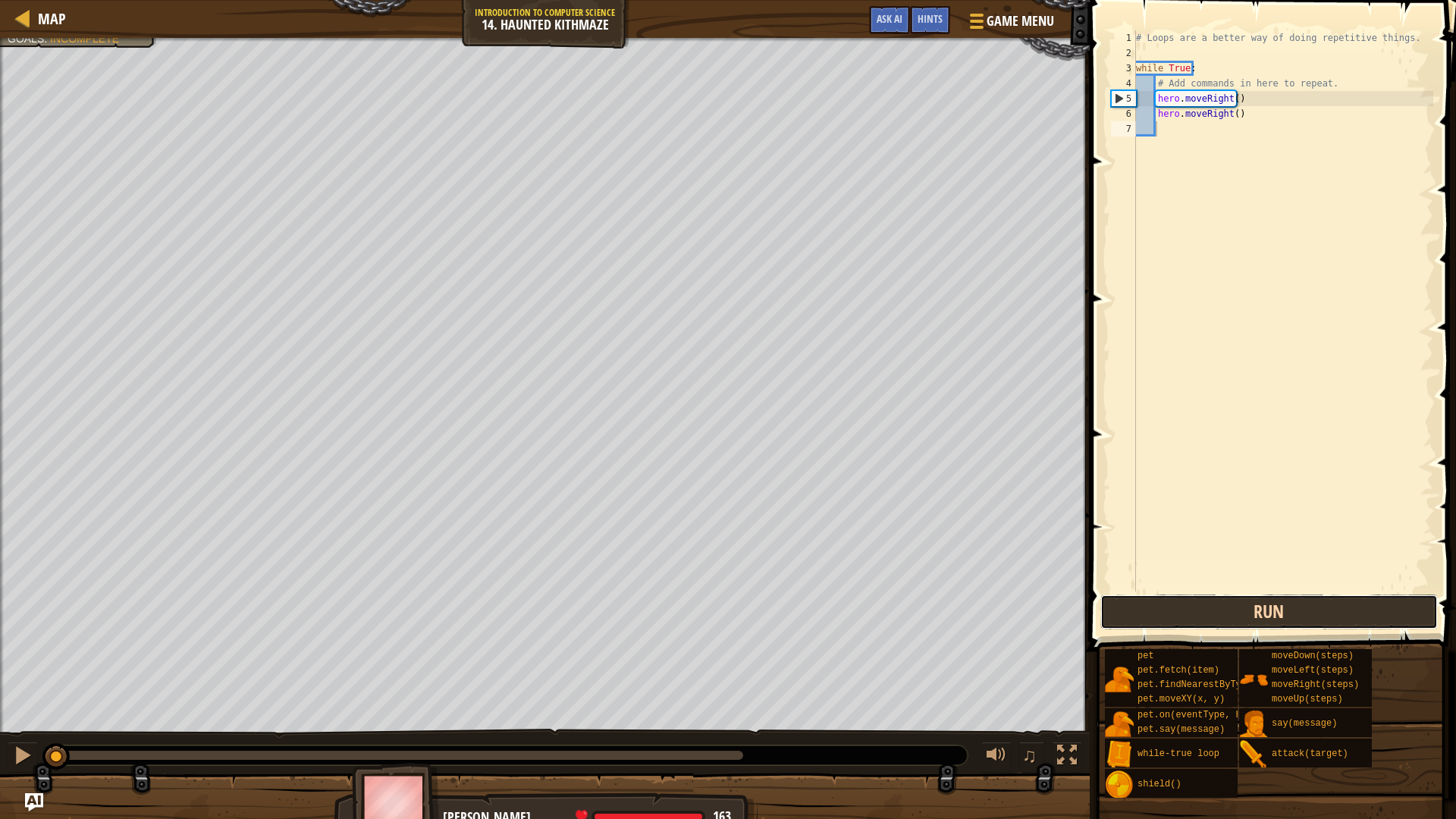
click at [1188, 628] on button "Run" at bounding box center [1269, 612] width 338 height 35
click at [1190, 619] on button "Run" at bounding box center [1269, 612] width 338 height 35
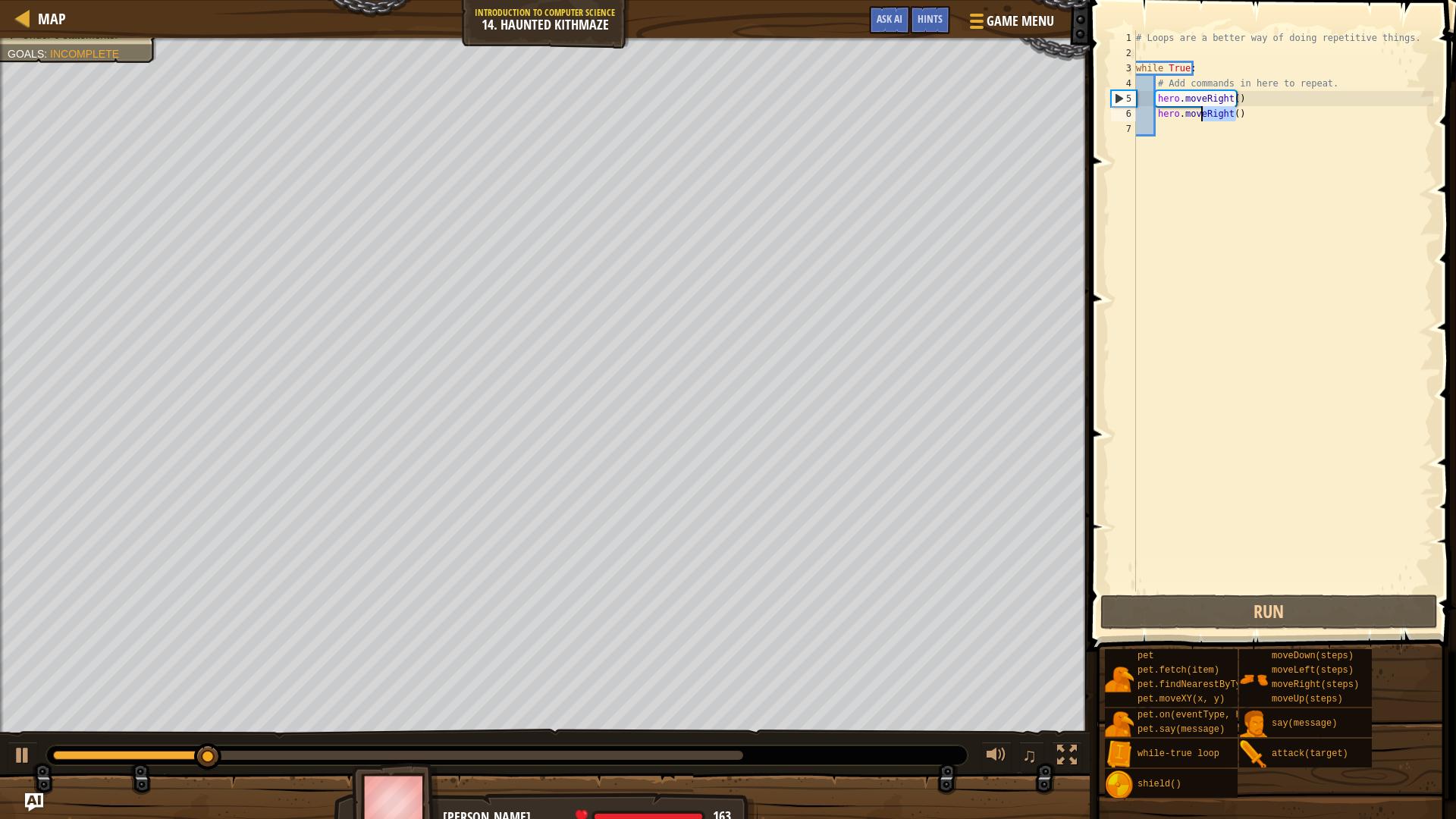
drag, startPoint x: 1270, startPoint y: 114, endPoint x: 1199, endPoint y: 115, distance: 71.0
click at [1199, 115] on div "# Loops are a better way of doing repetitive things. while True : # Add command…" at bounding box center [1282, 326] width 300 height 592
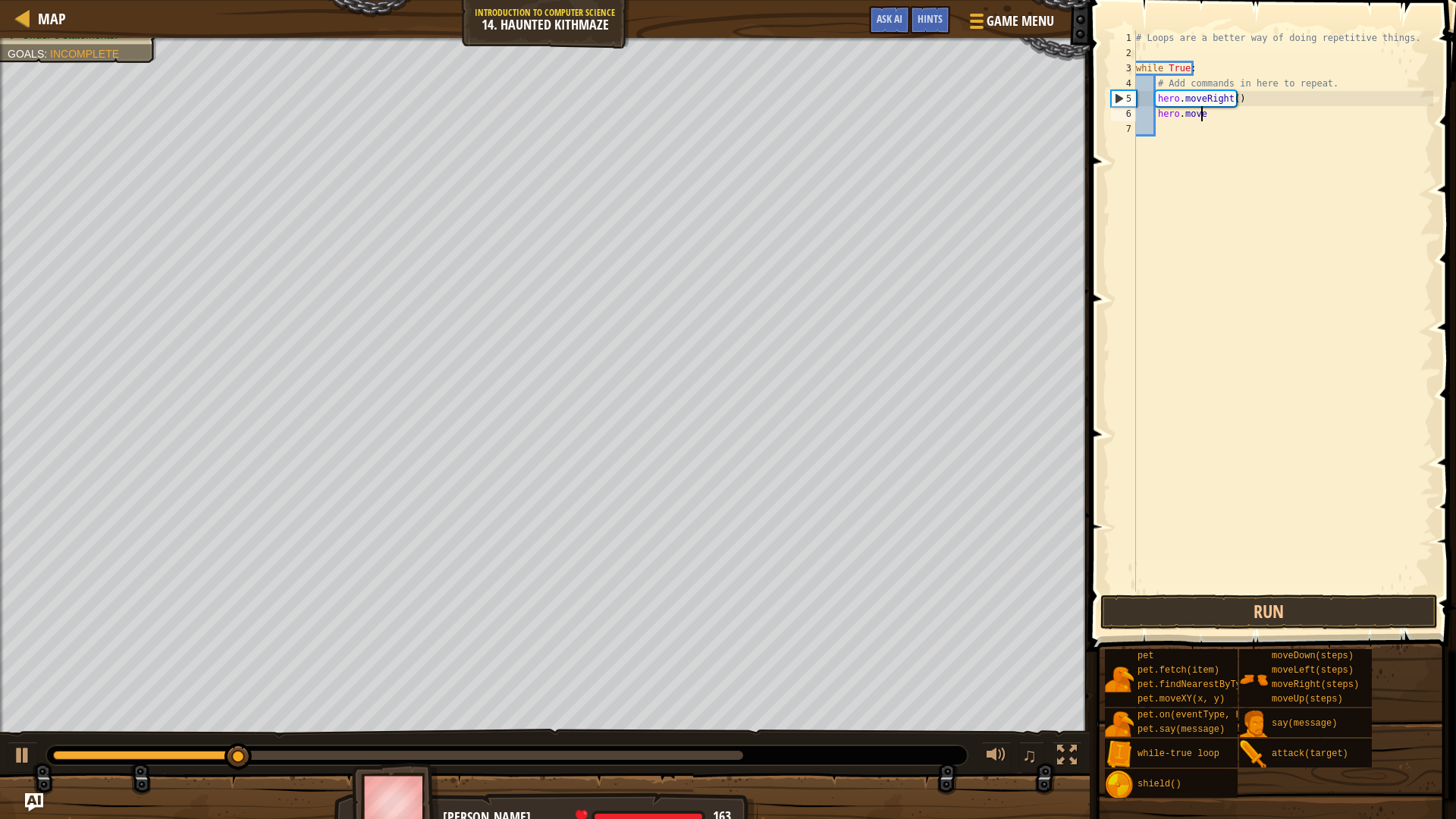
scroll to position [7, 5]
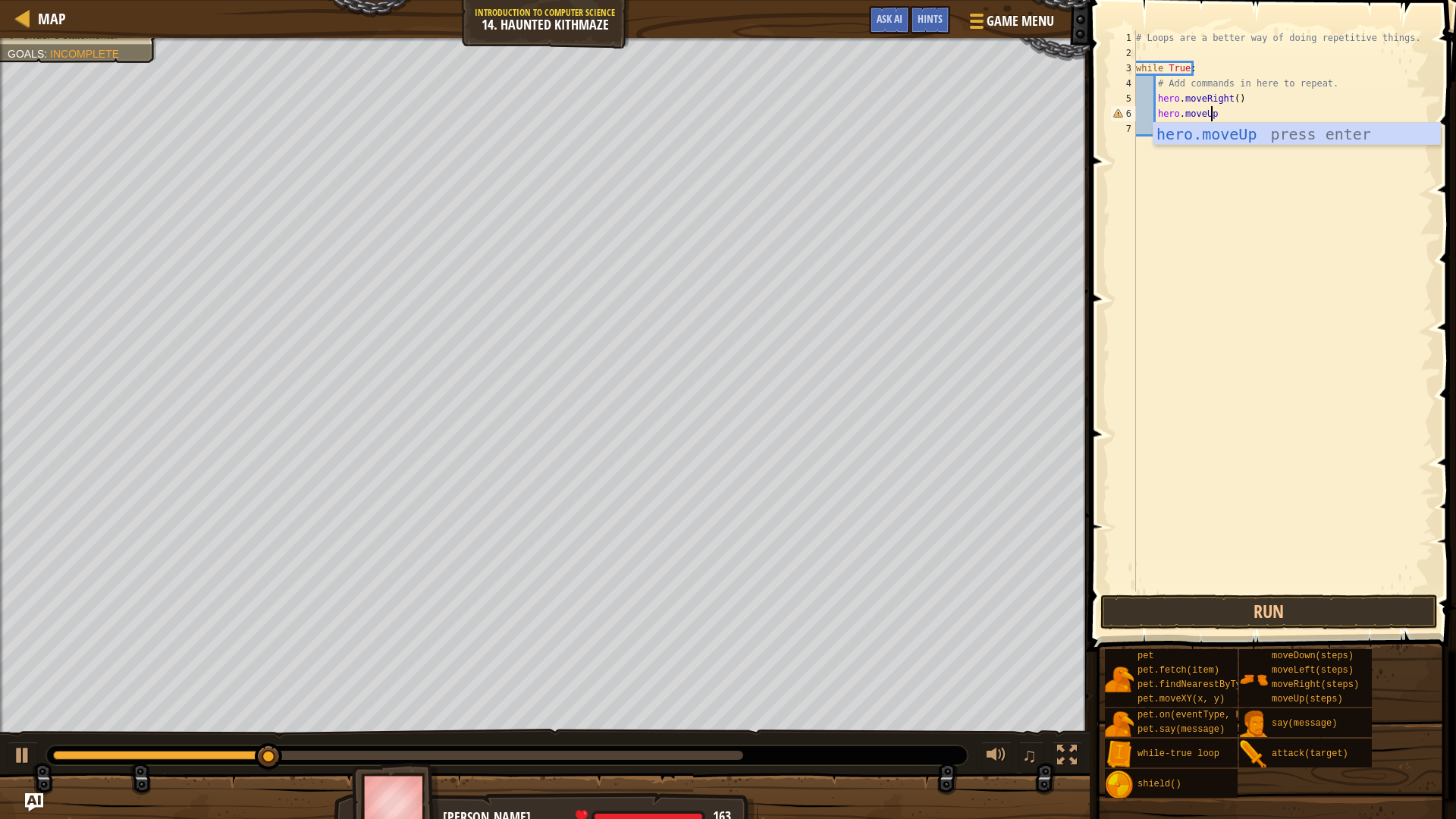
click at [1178, 118] on div "# Loops are a better way of doing repetitive things. while True : # Add command…" at bounding box center [1282, 326] width 300 height 592
click at [1222, 120] on div "# Loops are a better way of doing repetitive things. while True : # Add command…" at bounding box center [1282, 326] width 300 height 592
click at [1218, 620] on button "Run" at bounding box center [1269, 612] width 338 height 35
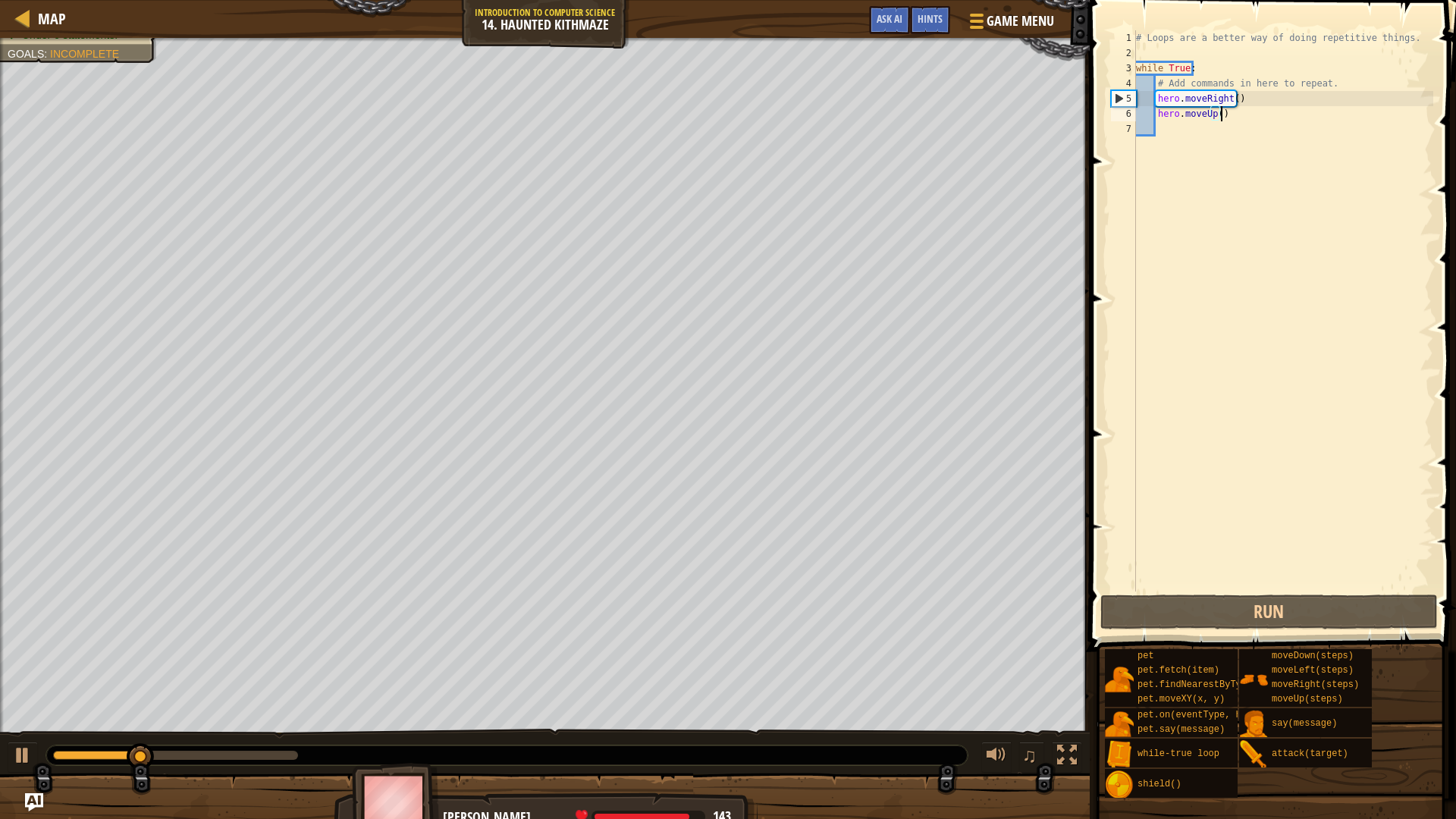
click at [1229, 105] on div "# Loops are a better way of doing repetitive things. while True : # Add command…" at bounding box center [1282, 326] width 300 height 592
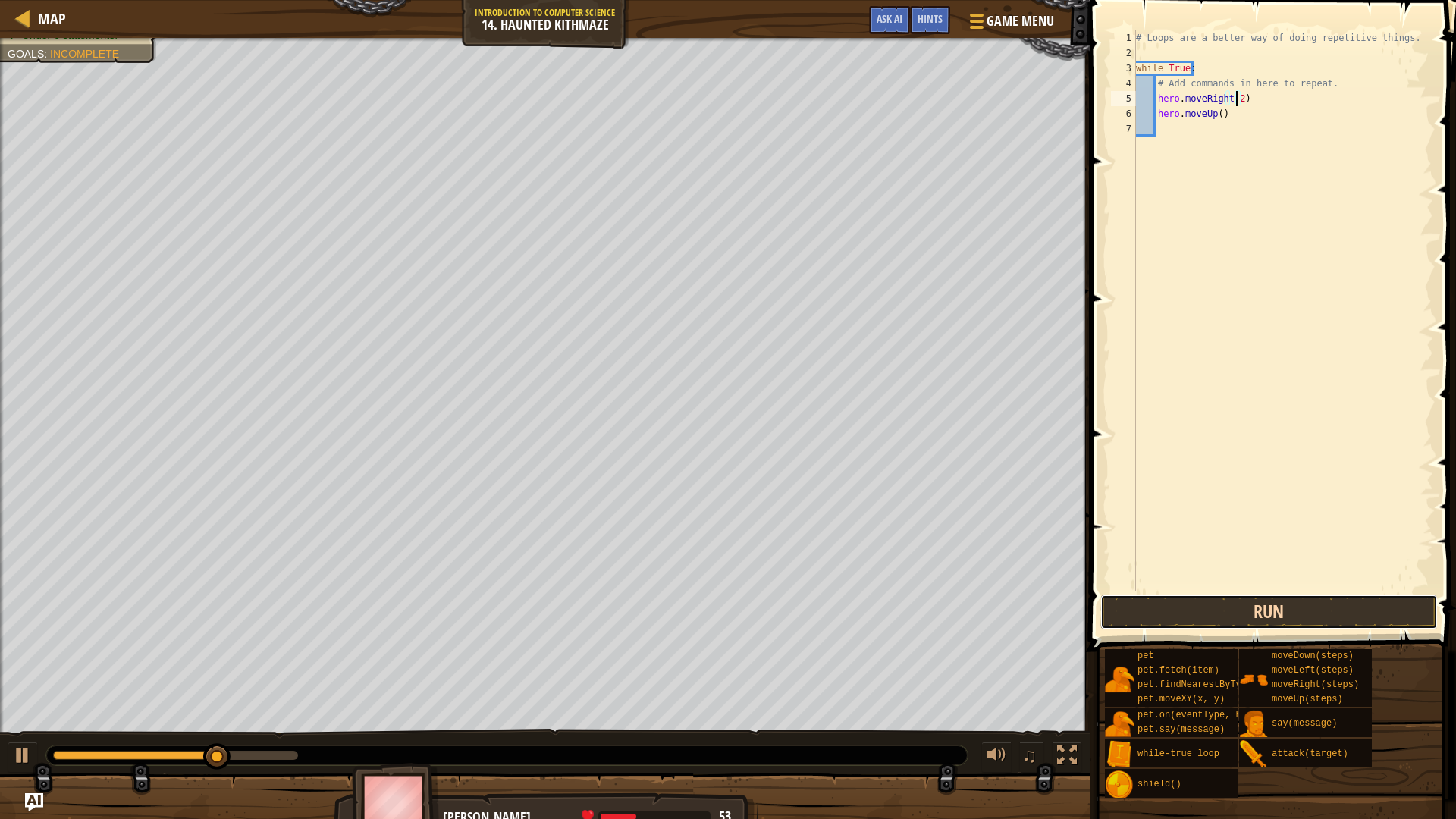
click at [1209, 616] on button "Run" at bounding box center [1269, 612] width 338 height 35
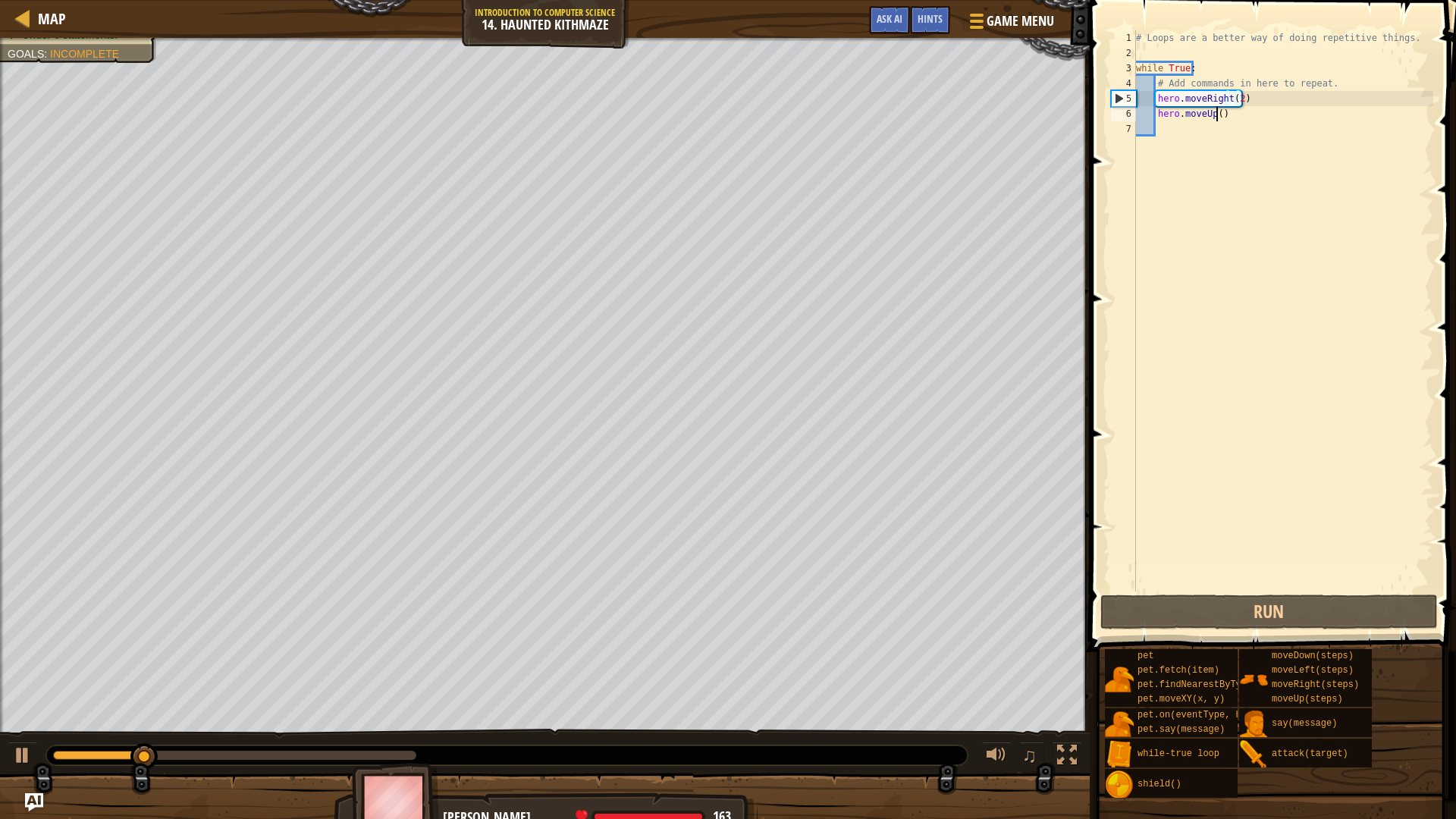
click at [1215, 117] on div "# Loops are a better way of doing repetitive things. while True : # Add command…" at bounding box center [1282, 326] width 300 height 592
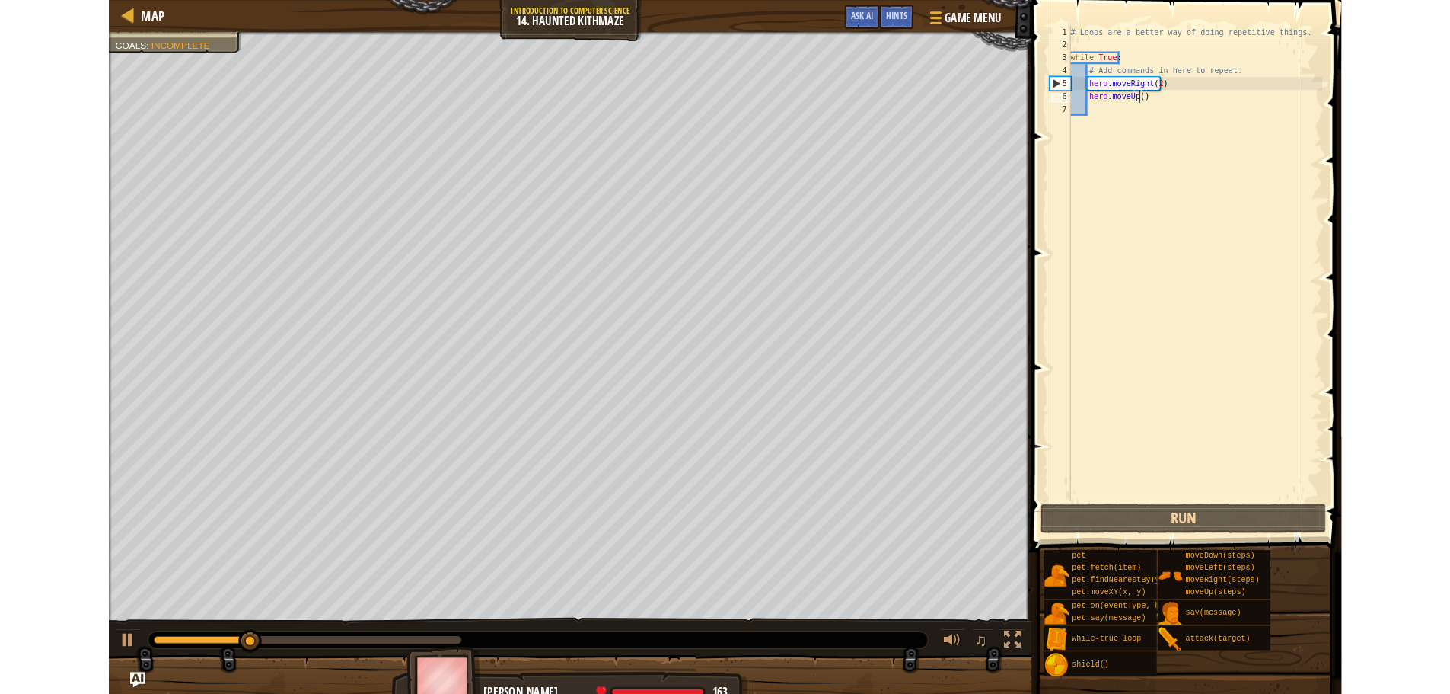
scroll to position [7, 7]
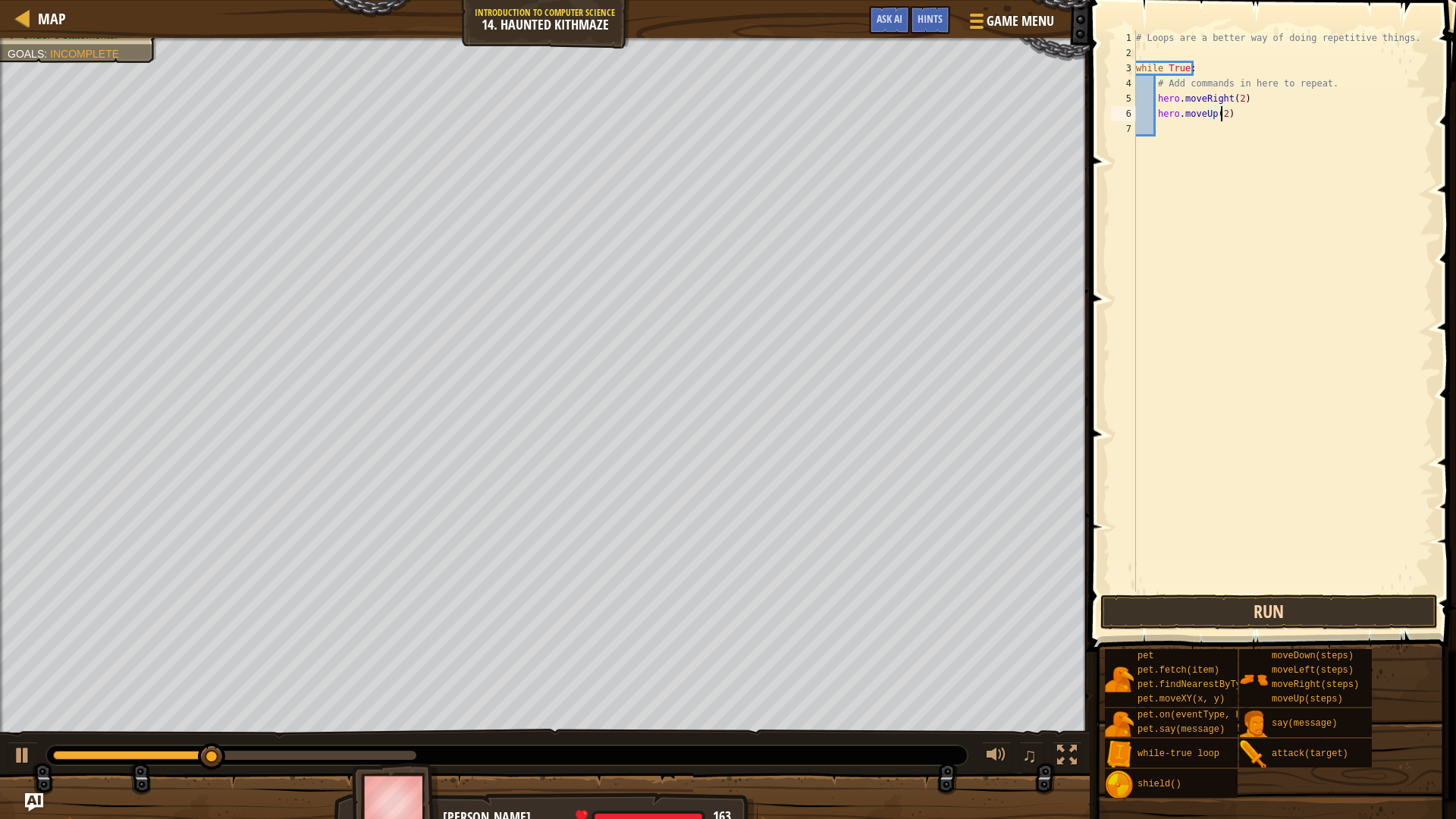
type textarea "hero.moveUp(2)"
click at [1239, 612] on button "Run" at bounding box center [1269, 612] width 338 height 35
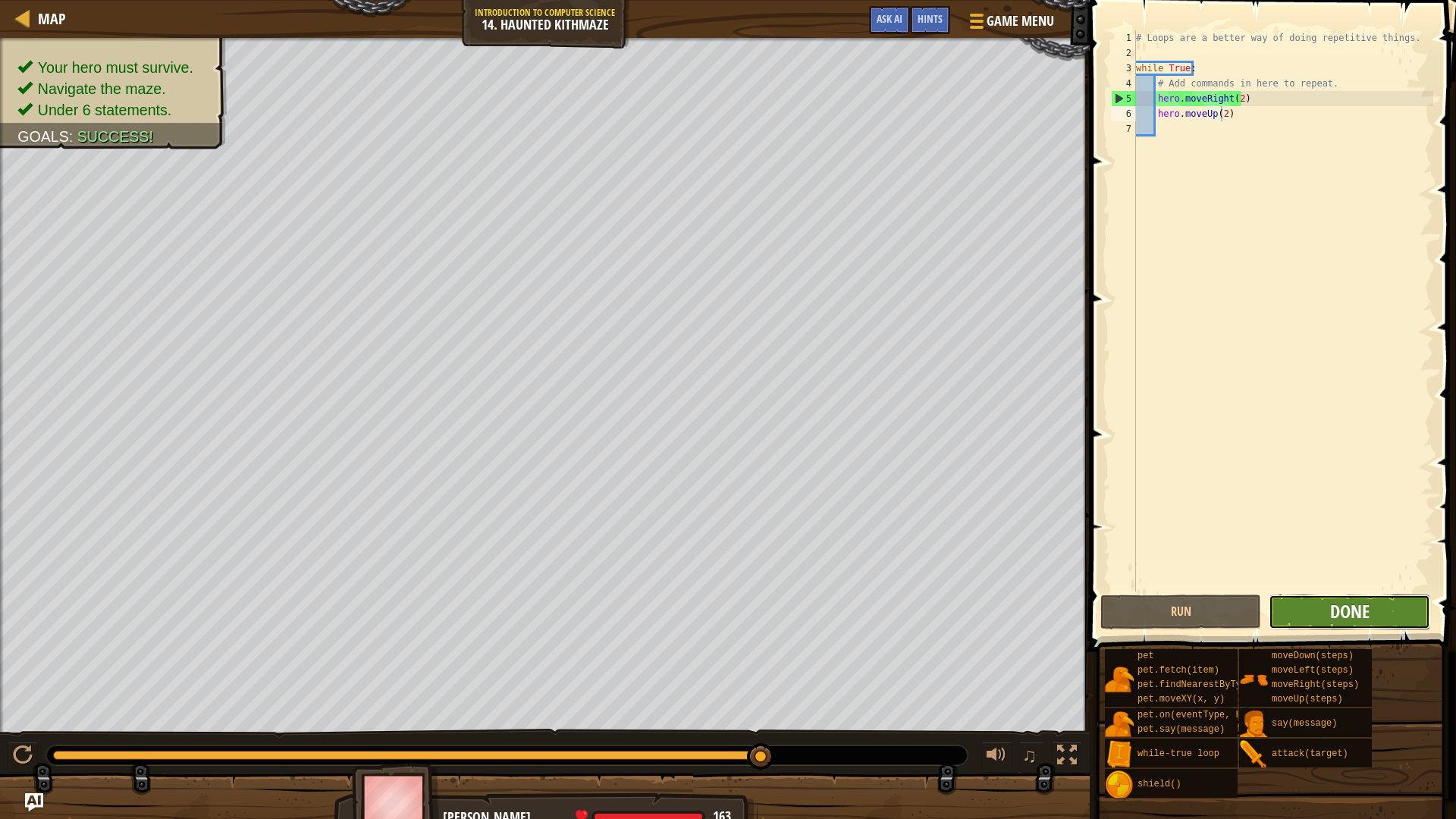
click at [1351, 622] on span "Done" at bounding box center [1349, 611] width 40 height 24
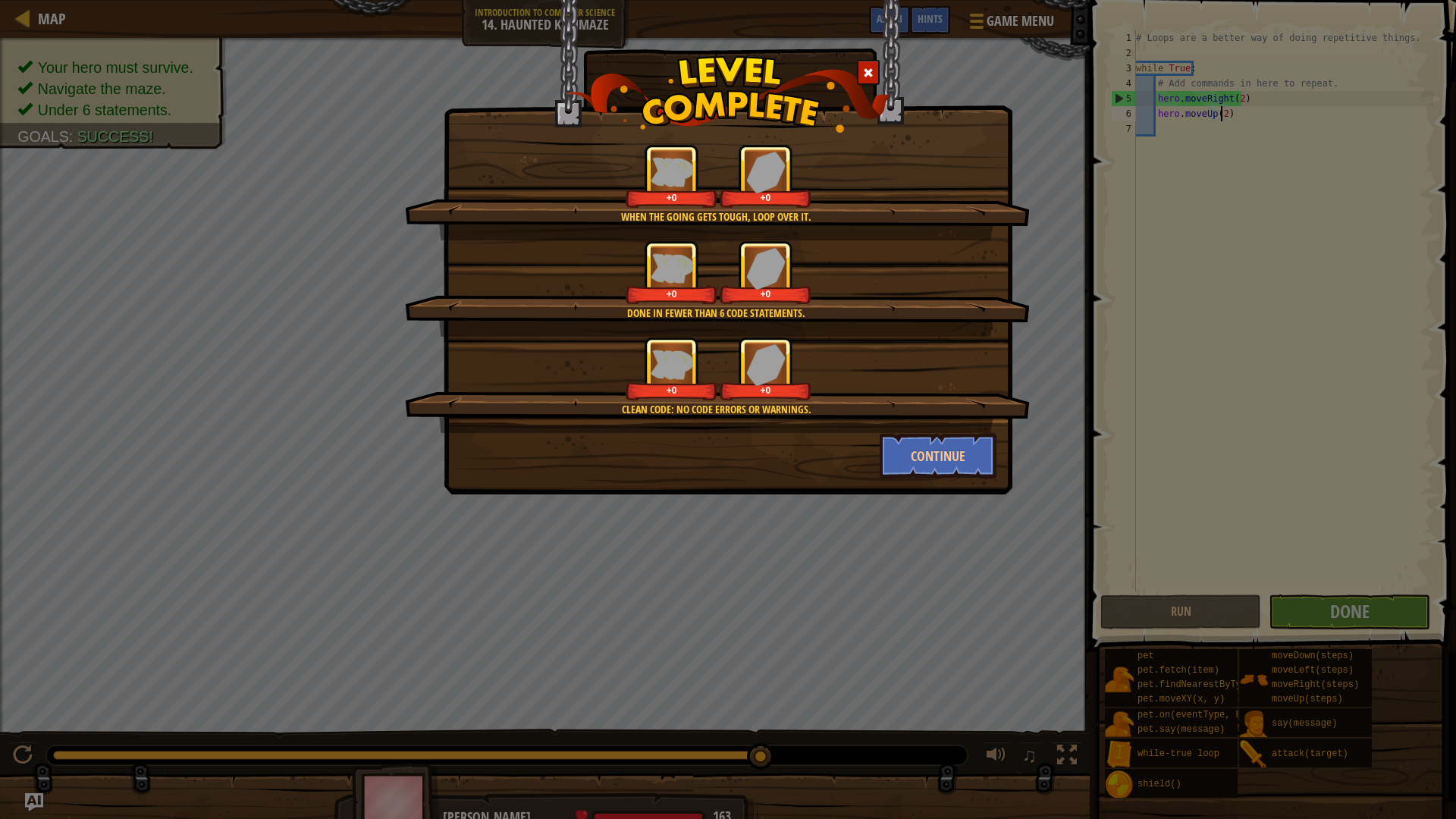
click at [931, 430] on div "Clean code: no code errors or warnings. +0 +0" at bounding box center [717, 385] width 624 height 97
click at [939, 447] on button "Continue" at bounding box center [938, 456] width 118 height 46
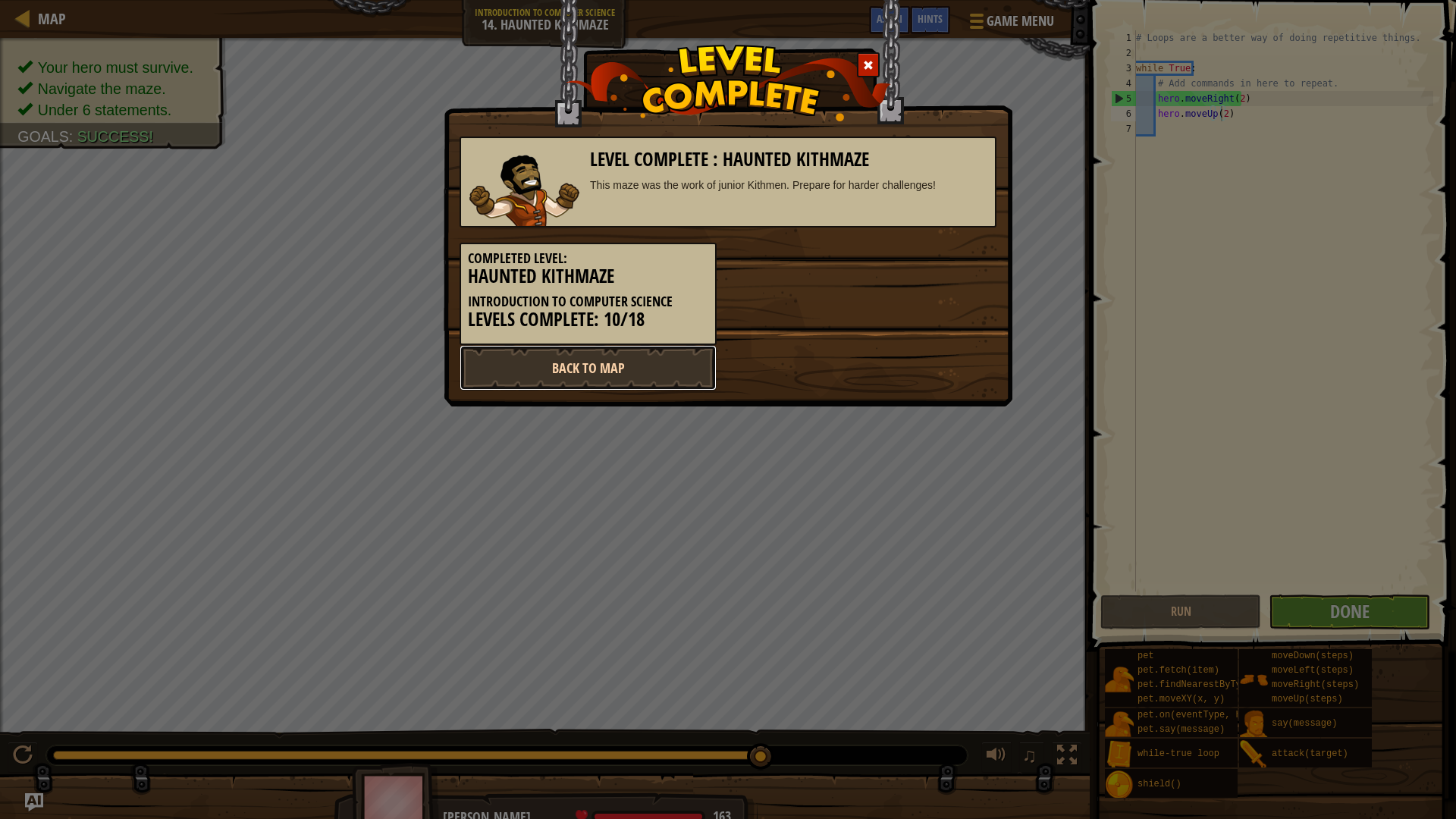
click at [670, 364] on link "Back to Map" at bounding box center [588, 368] width 257 height 46
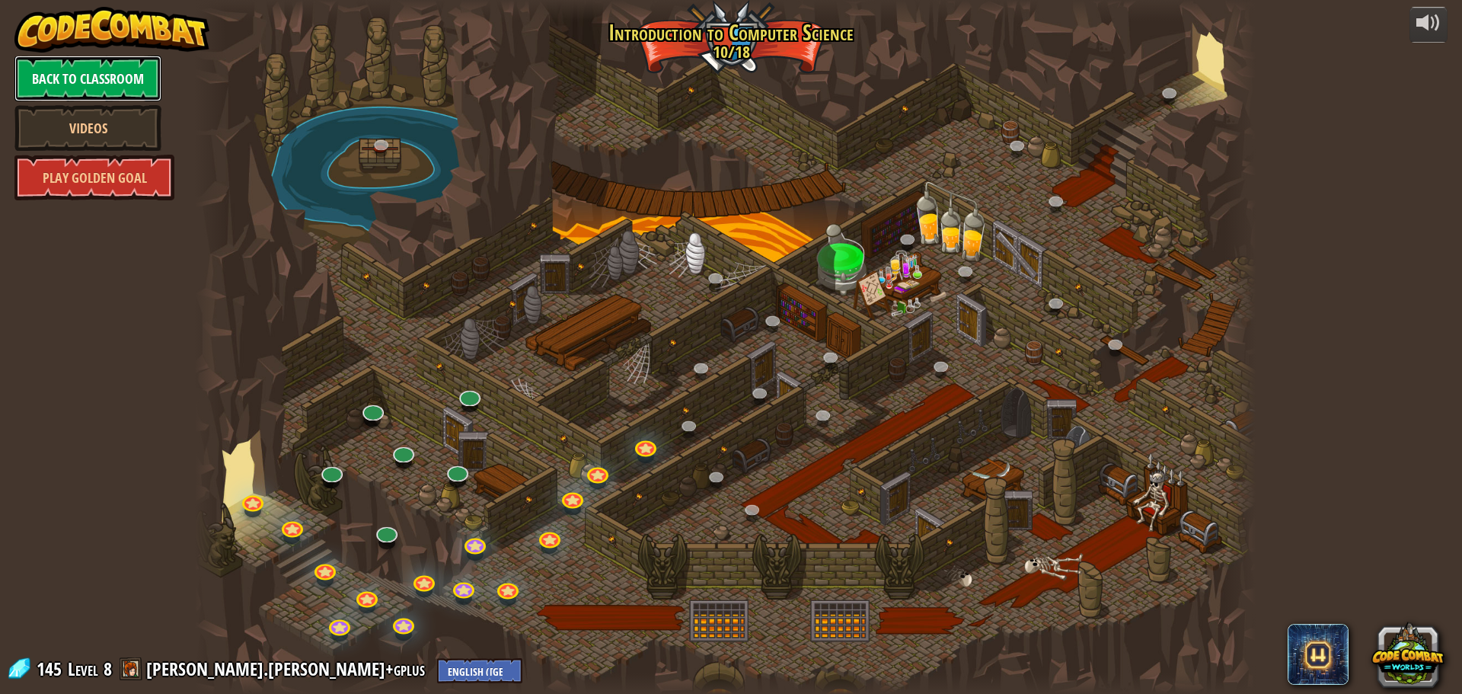
click at [88, 85] on link "Back to Classroom" at bounding box center [87, 79] width 147 height 46
